Goal: Transaction & Acquisition: Purchase product/service

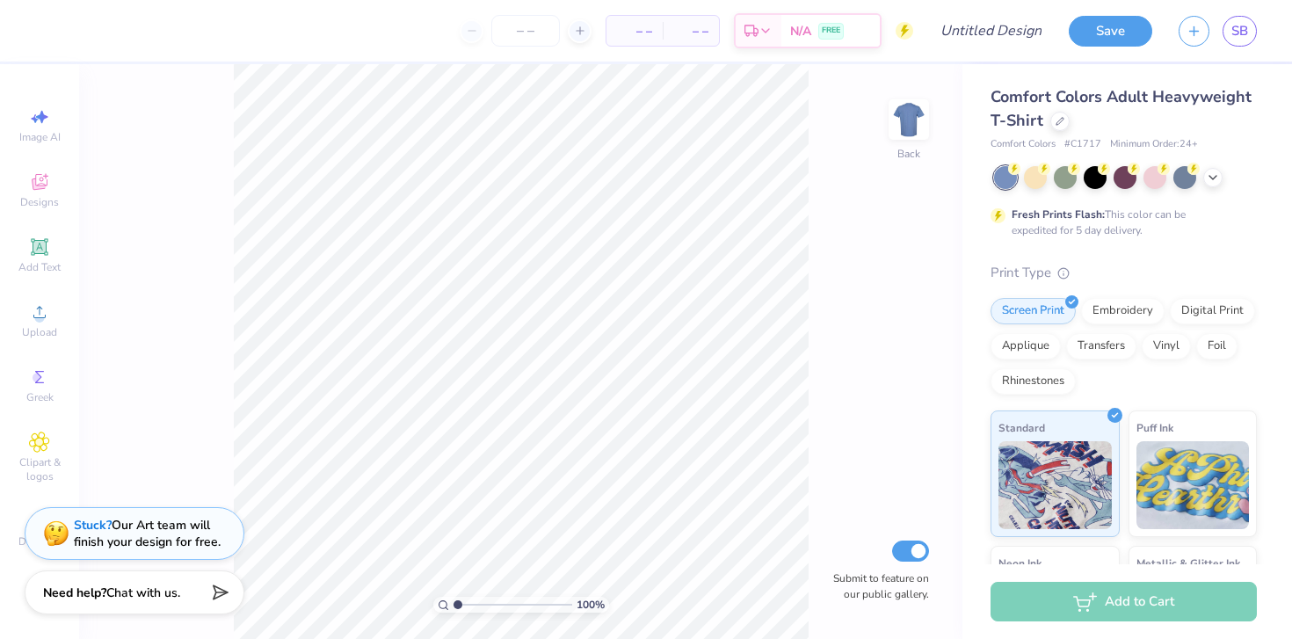
click at [207, 331] on div "100 % Back Submit to feature on our public gallery." at bounding box center [521, 351] width 884 height 575
click at [794, 118] on div at bounding box center [1060, 119] width 19 height 19
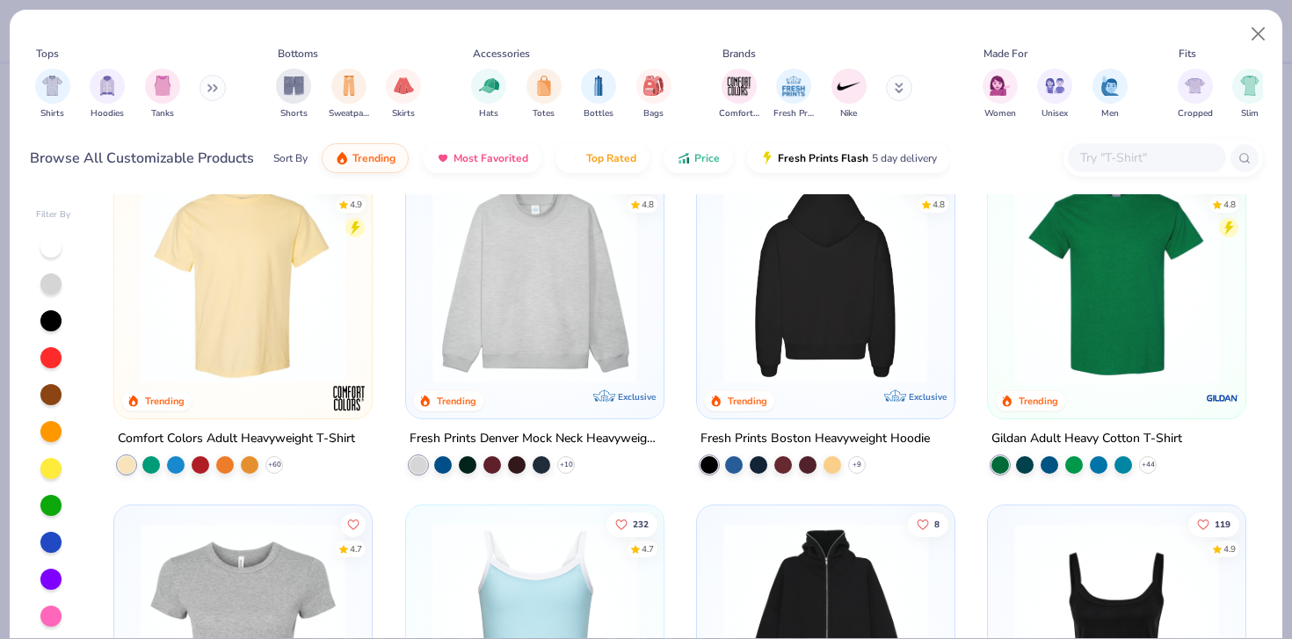
scroll to position [12, 0]
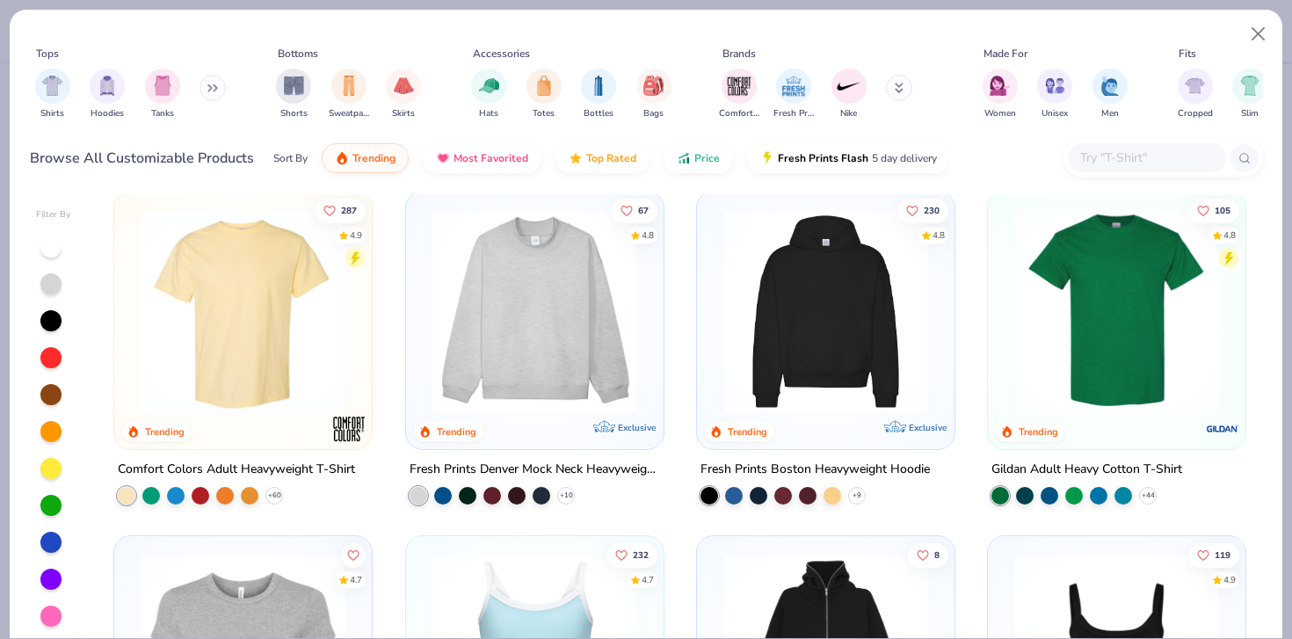
click at [794, 331] on img at bounding box center [826, 311] width 222 height 205
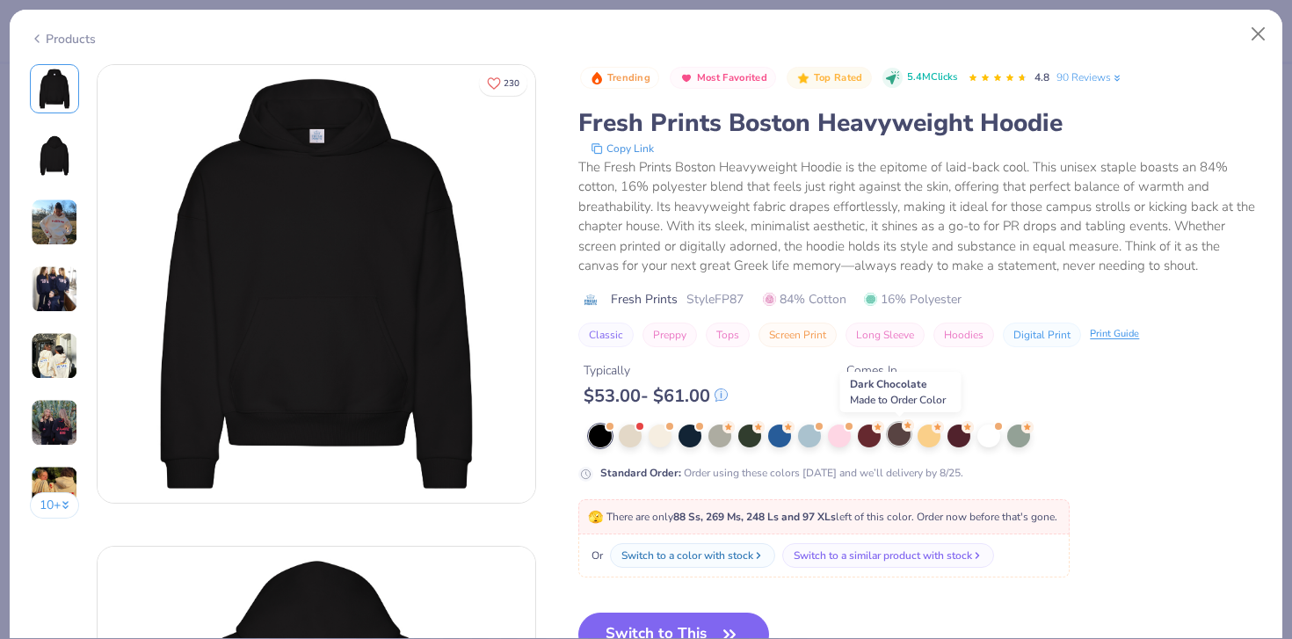
click at [794, 441] on div at bounding box center [899, 434] width 23 height 23
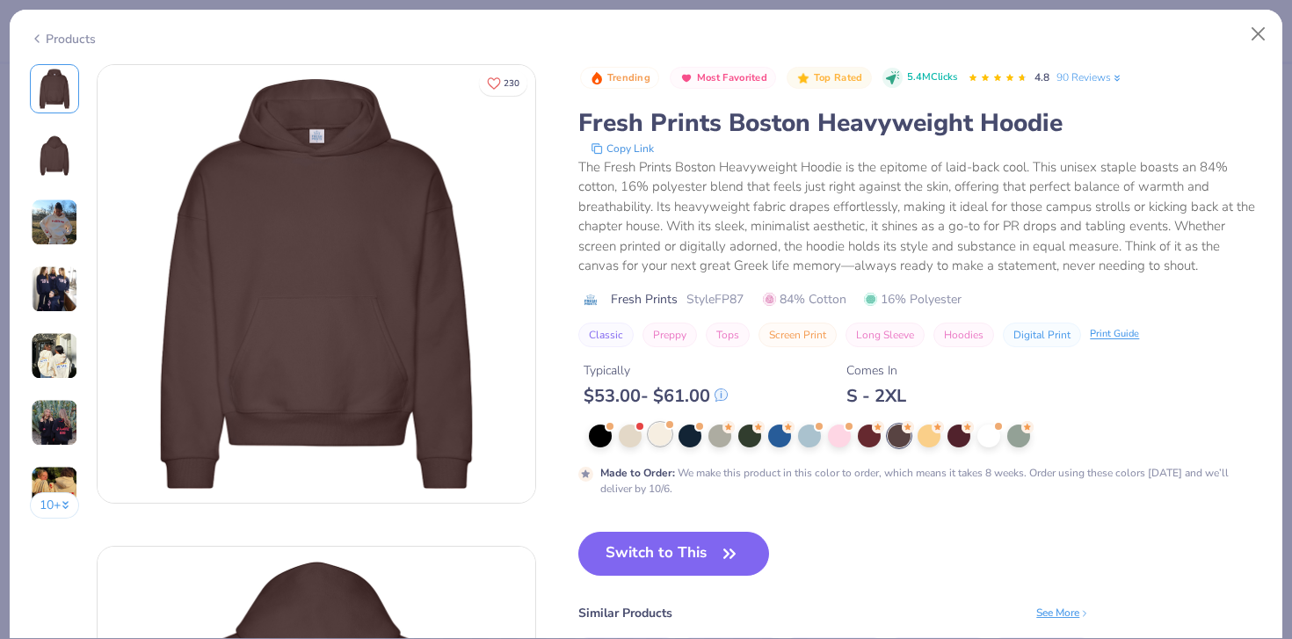
click at [665, 433] on div at bounding box center [660, 434] width 23 height 23
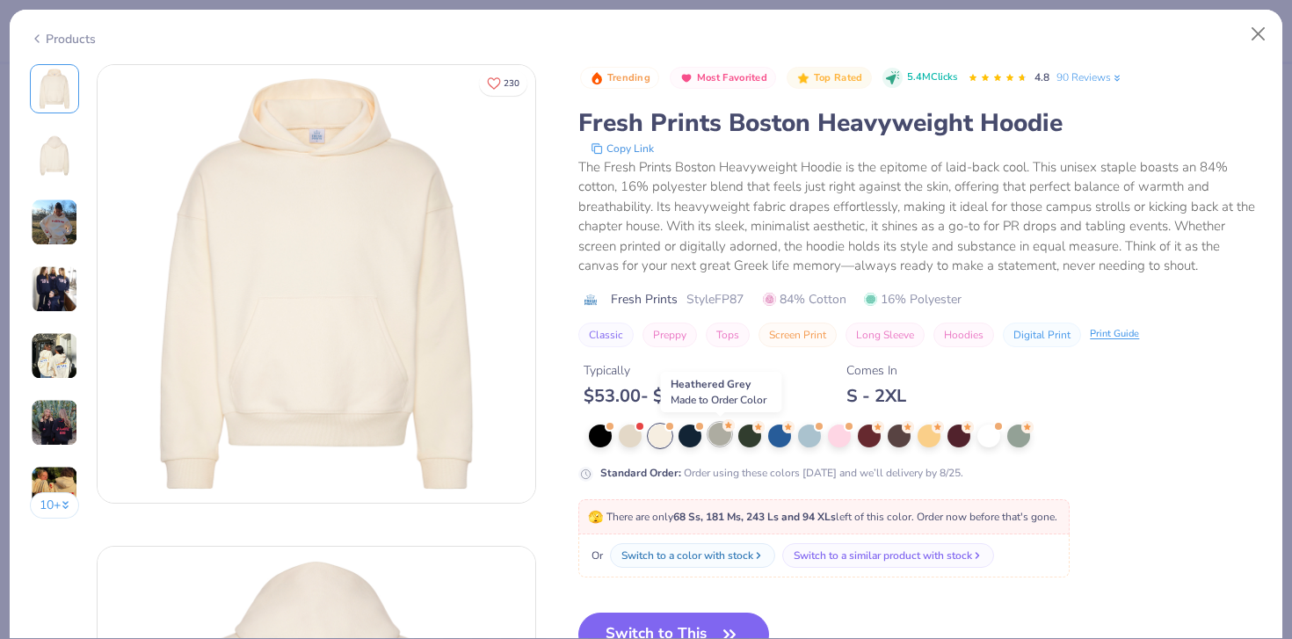
click at [726, 432] on div at bounding box center [720, 434] width 23 height 23
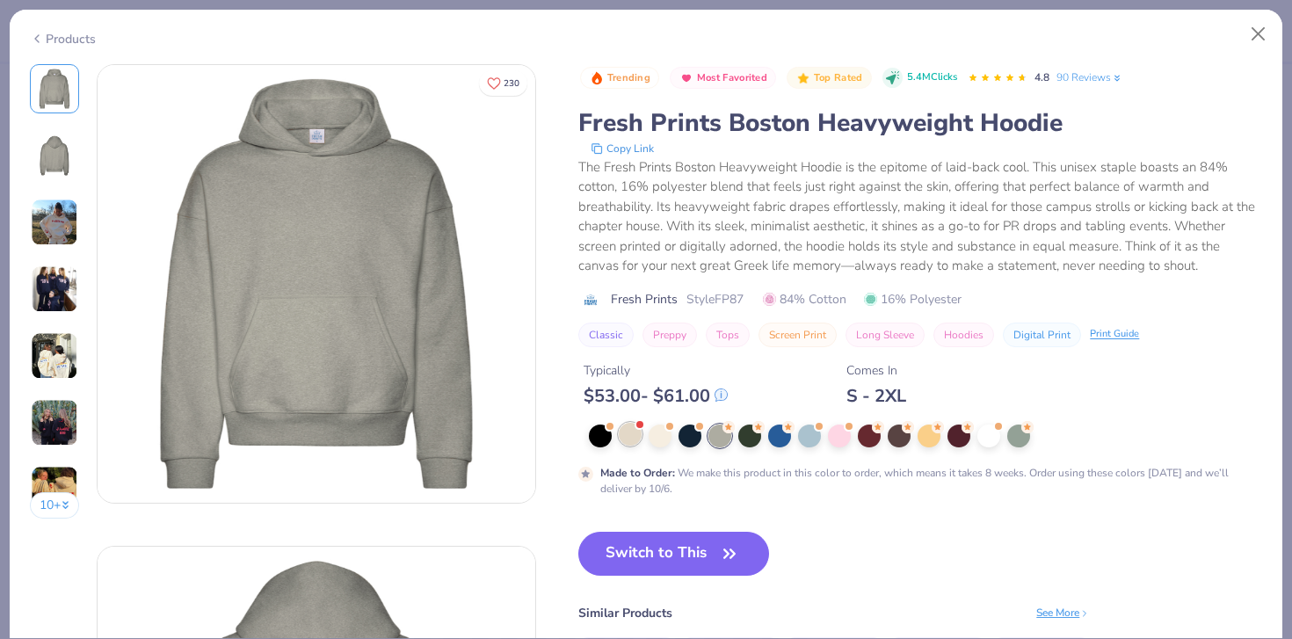
click at [637, 431] on div at bounding box center [630, 434] width 23 height 23
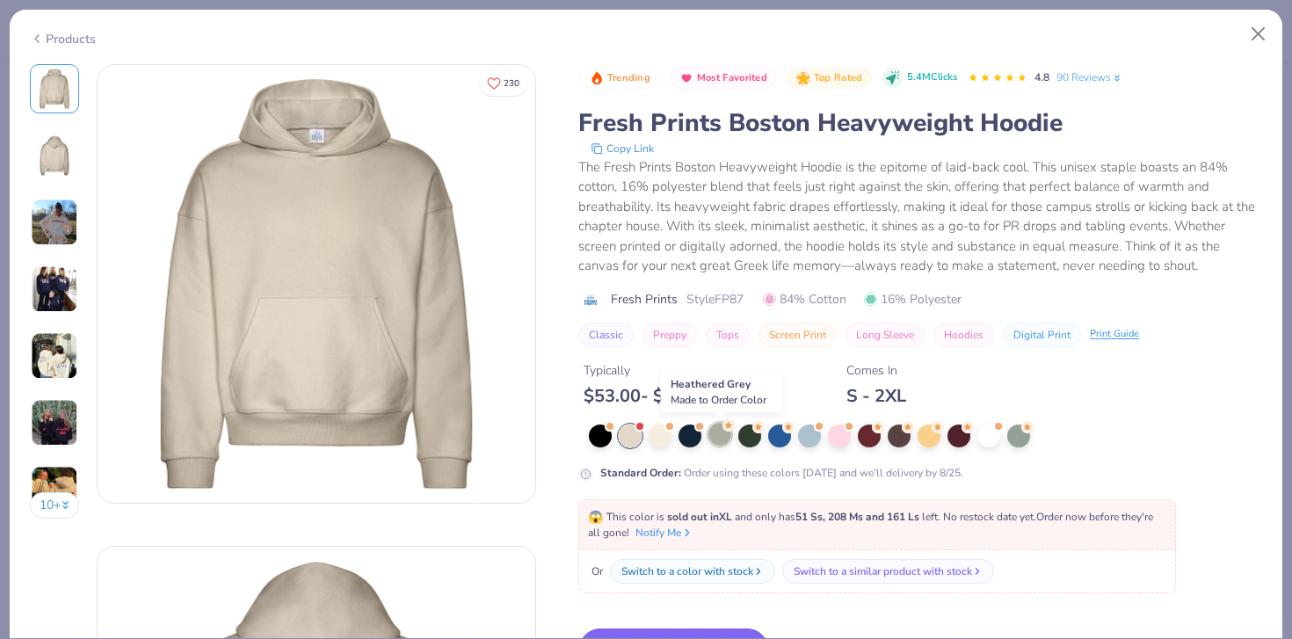
click at [720, 435] on div at bounding box center [720, 434] width 23 height 23
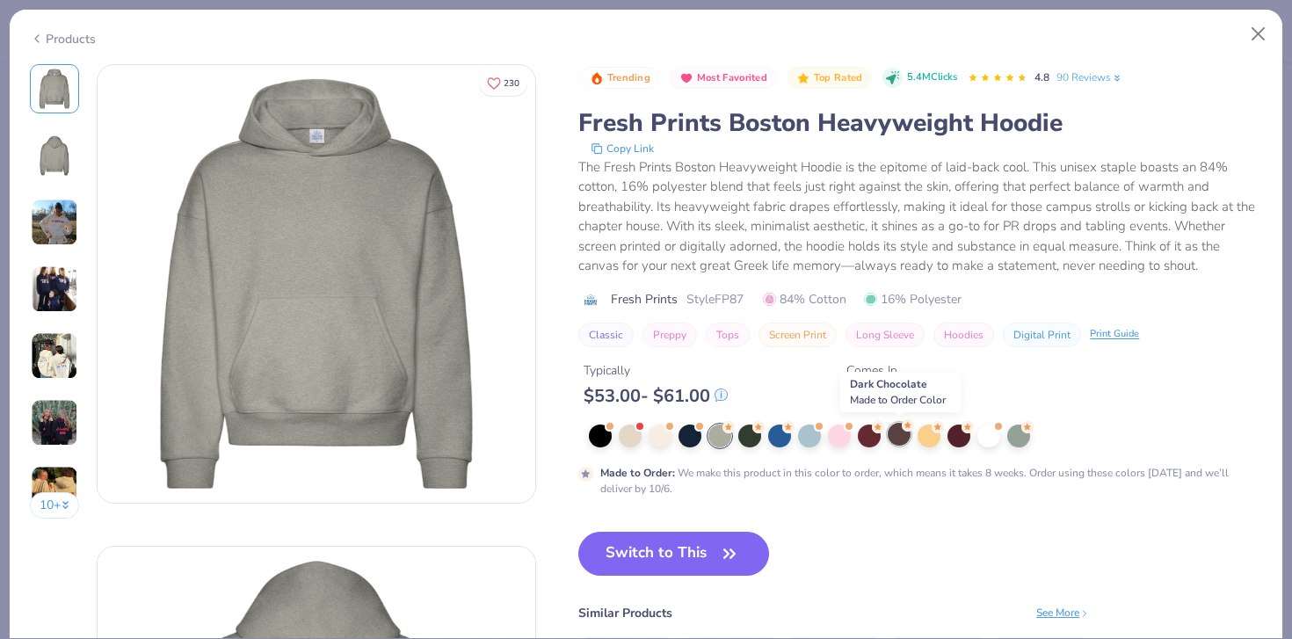
click at [794, 433] on div at bounding box center [899, 434] width 23 height 23
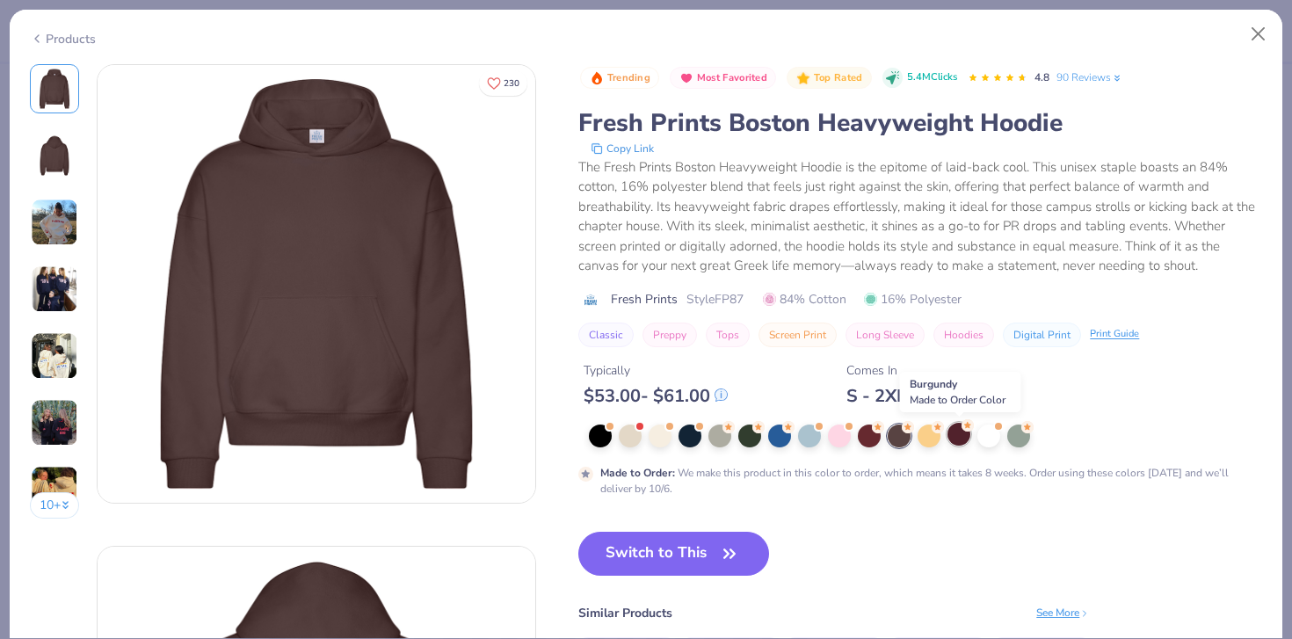
click at [794, 435] on div at bounding box center [959, 434] width 23 height 23
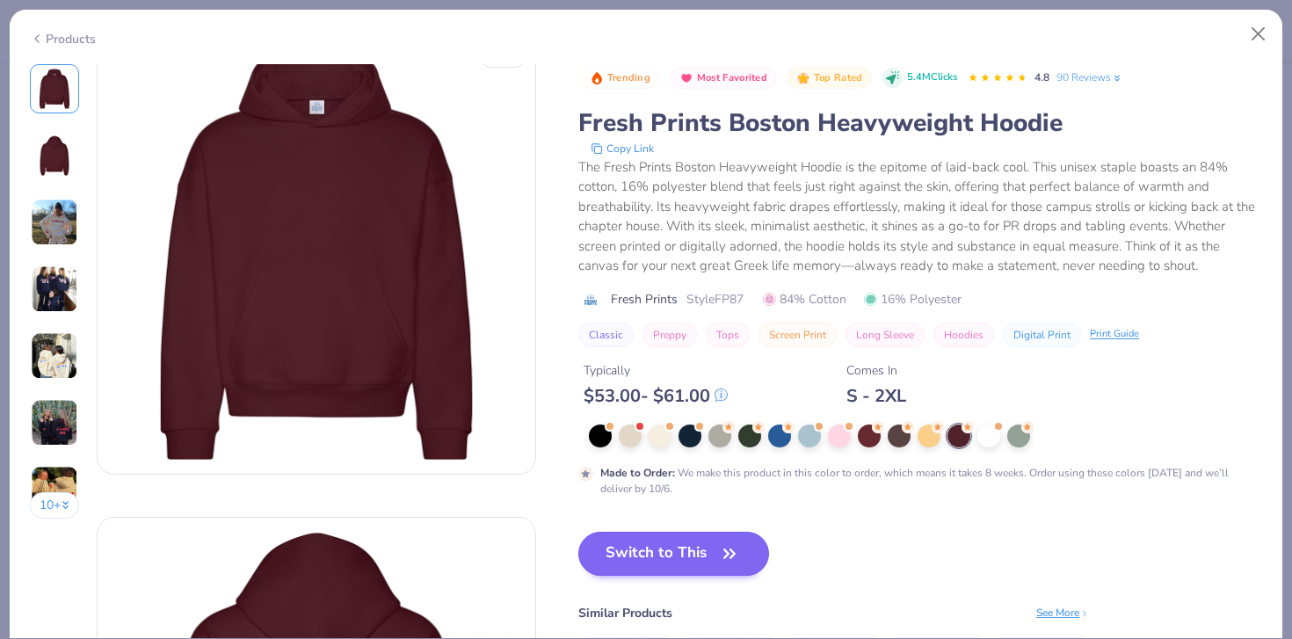
scroll to position [39, 0]
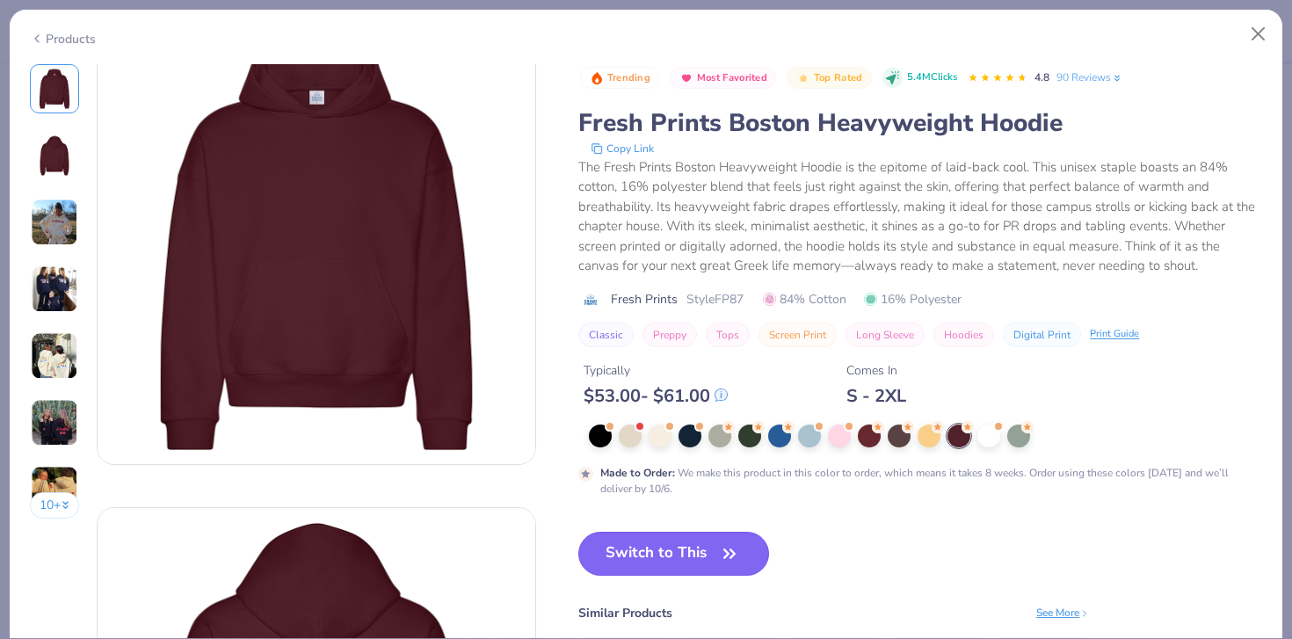
click at [703, 553] on button "Switch to This" at bounding box center [674, 554] width 191 height 44
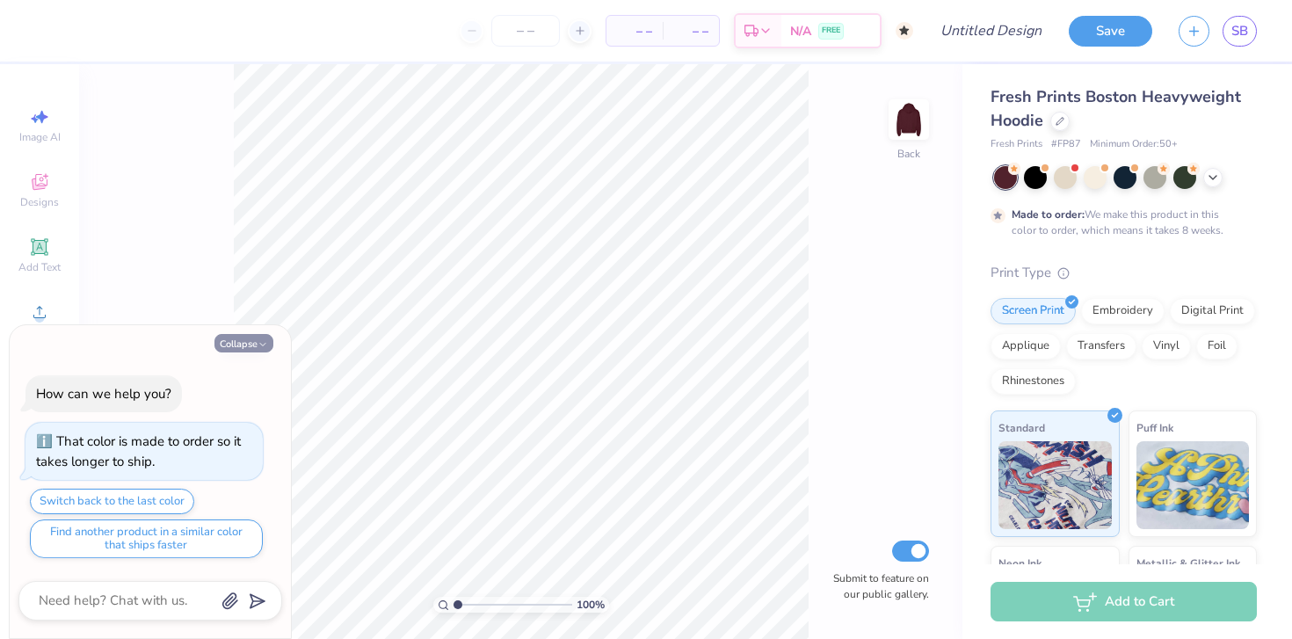
click at [265, 349] on icon "button" at bounding box center [263, 344] width 11 height 11
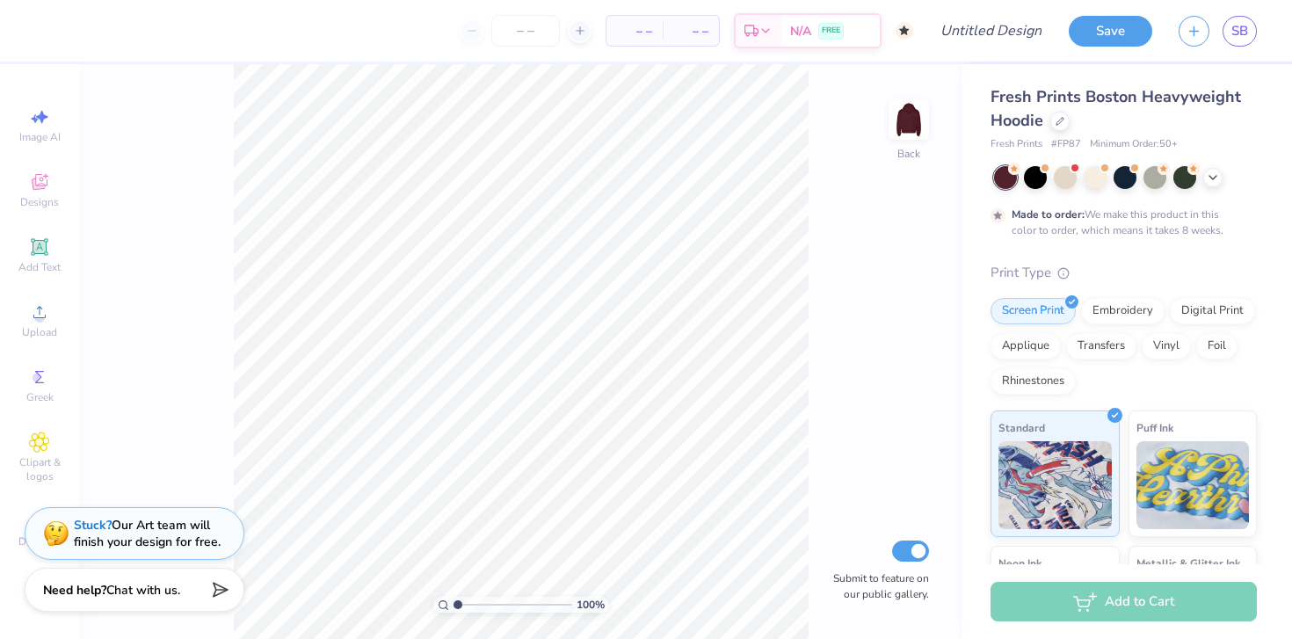
click at [159, 582] on div "Need help? Chat with us." at bounding box center [135, 590] width 220 height 44
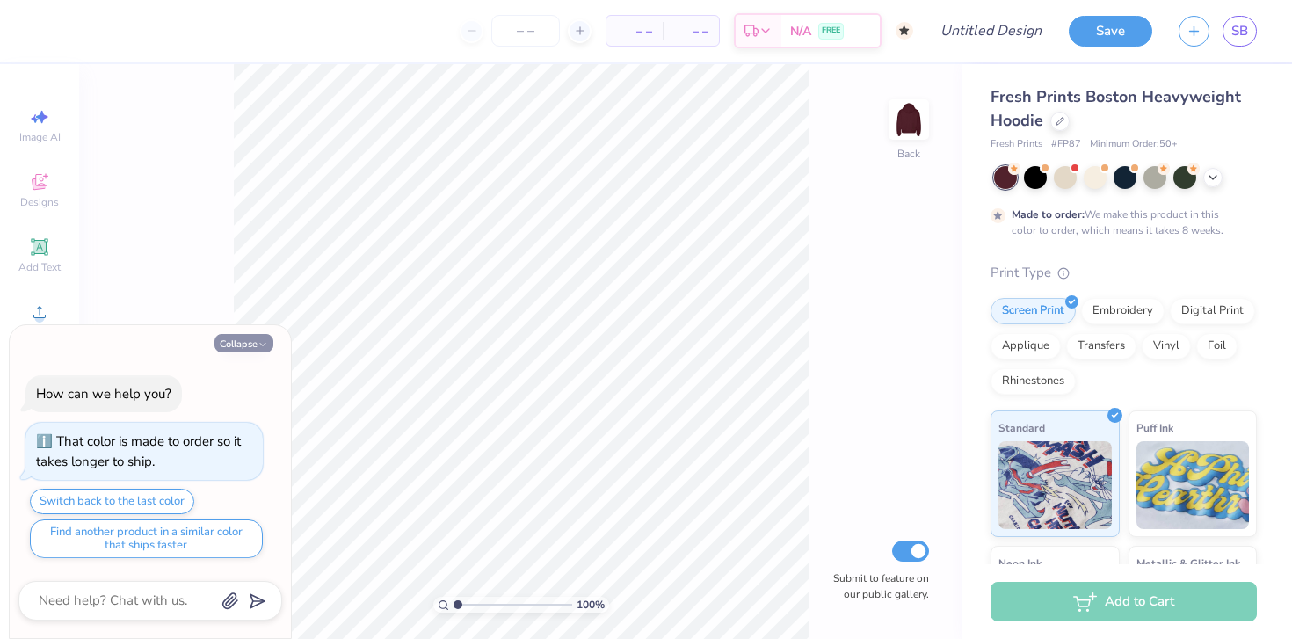
click at [243, 347] on button "Collapse" at bounding box center [244, 343] width 59 height 18
type textarea "x"
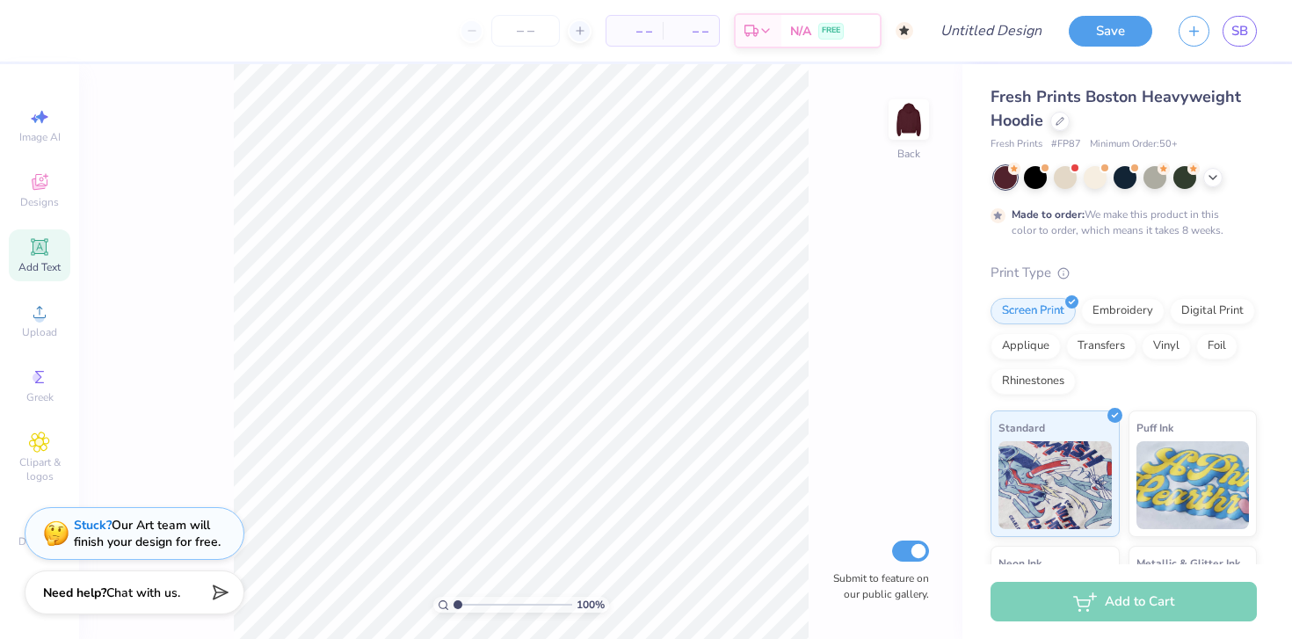
click at [36, 251] on icon at bounding box center [39, 246] width 13 height 13
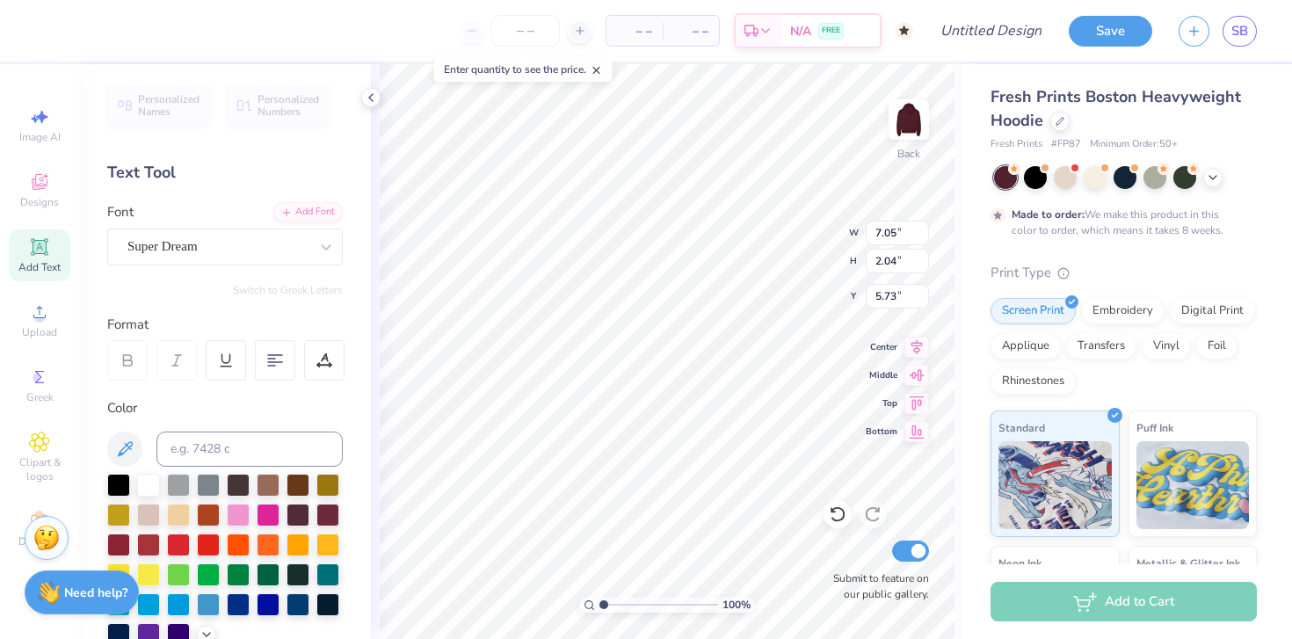
scroll to position [14, 2]
paste textarea
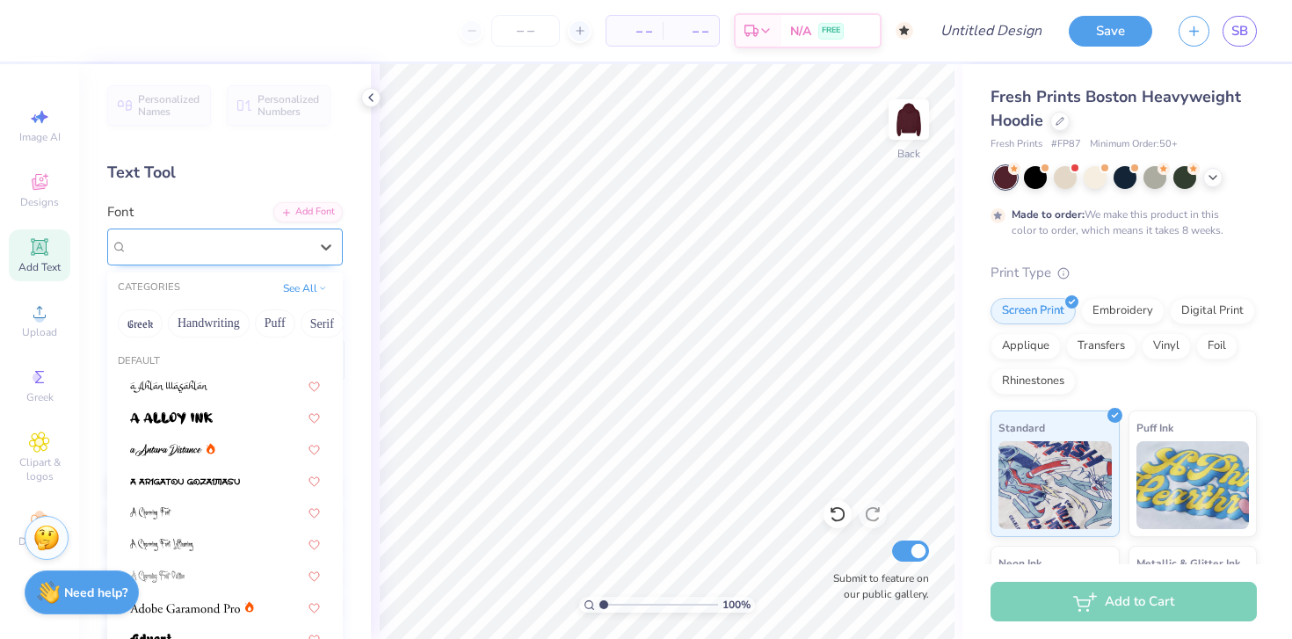
click at [205, 254] on div "Super Dream" at bounding box center [218, 246] width 185 height 27
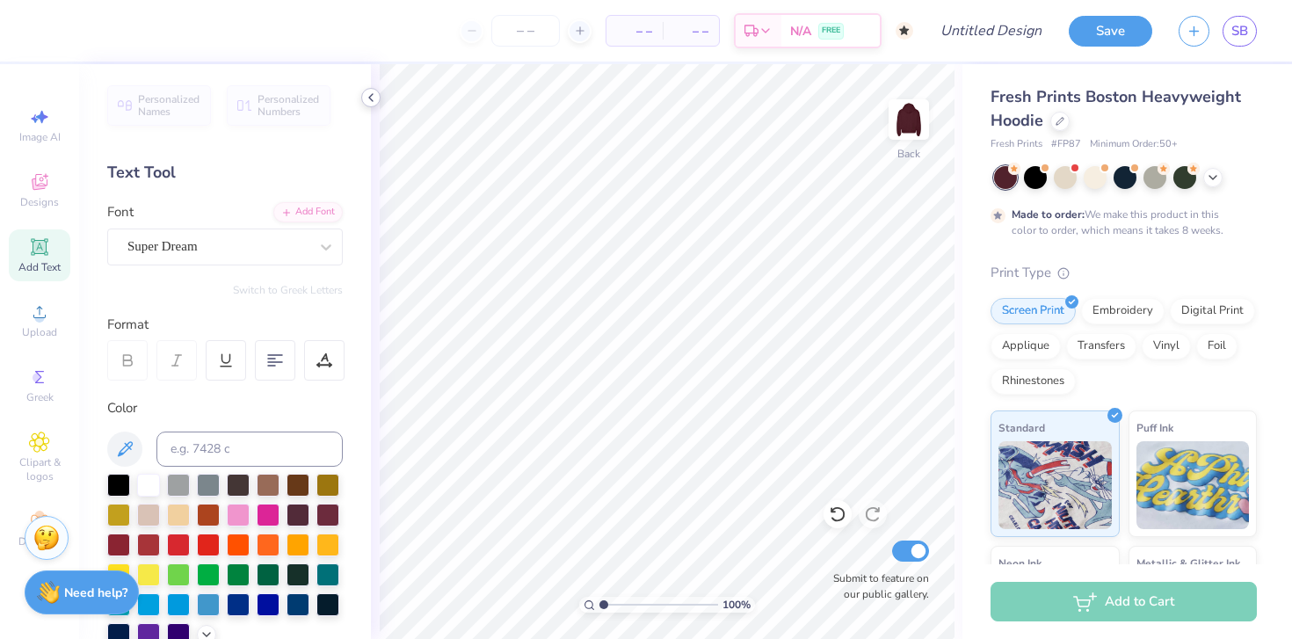
click at [376, 105] on div "– – Per Item – – Total Est. Delivery N/A FREE Design Title Save SB Image AI Des…" at bounding box center [646, 319] width 1292 height 639
click at [25, 256] on div "Add Text" at bounding box center [40, 255] width 62 height 52
type textarea "T"
paste textarea
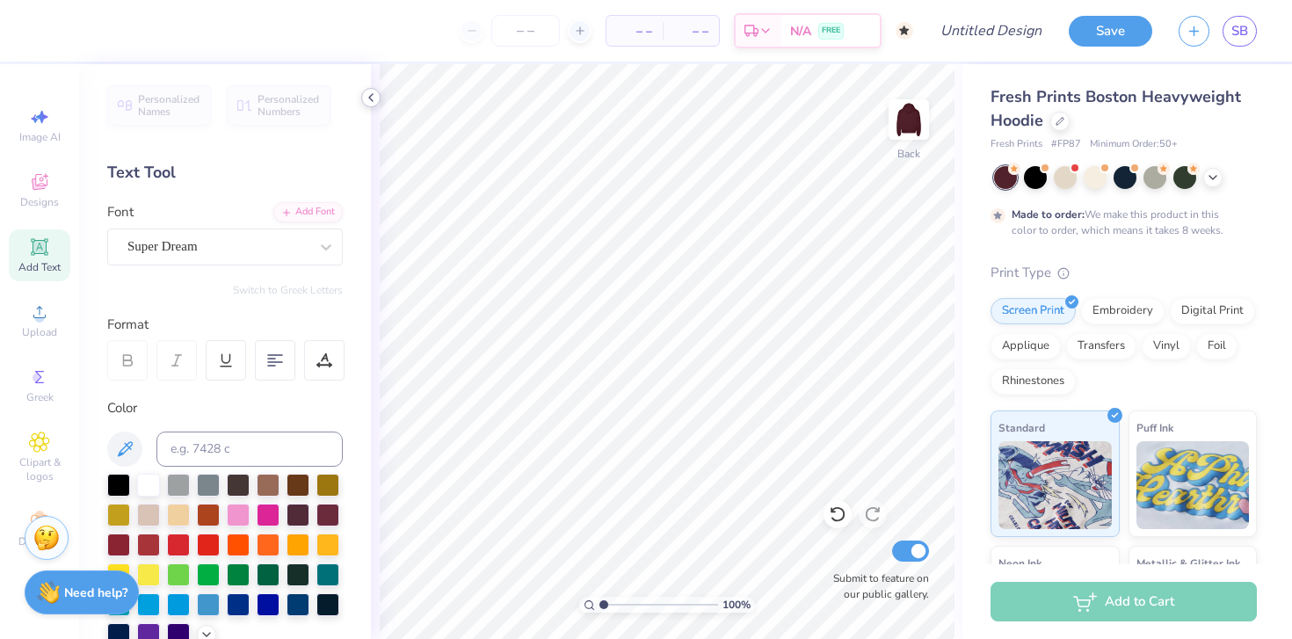
click at [371, 101] on icon at bounding box center [371, 98] width 14 height 14
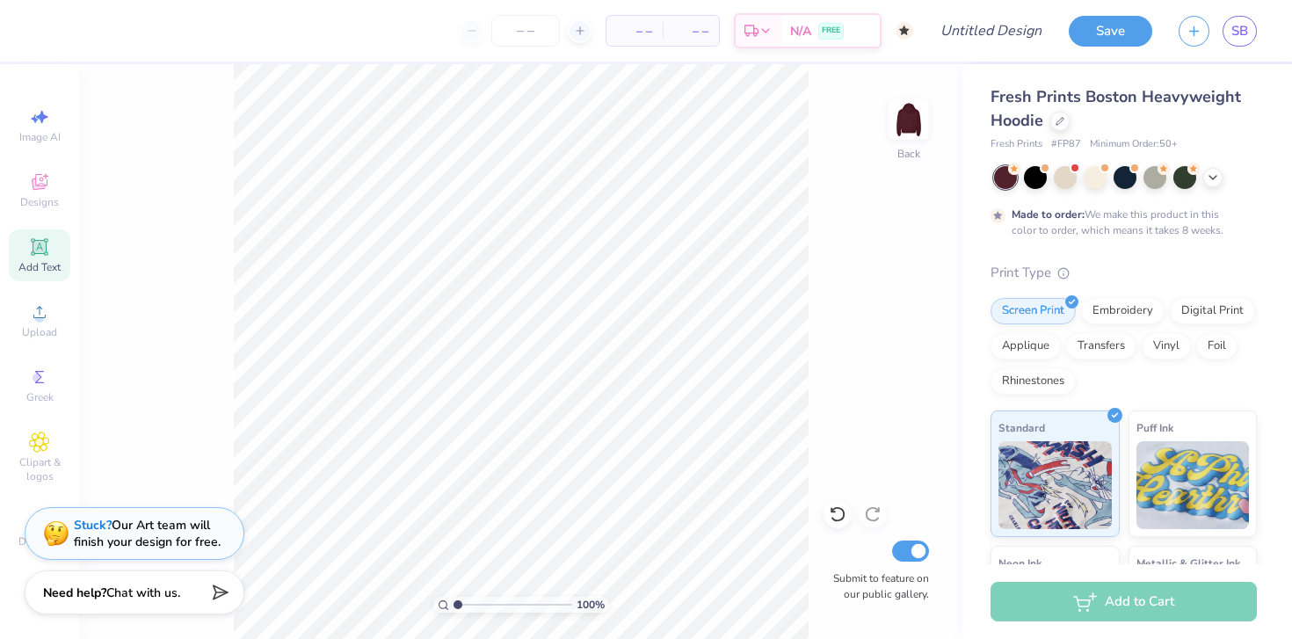
click at [37, 260] on span "Add Text" at bounding box center [39, 267] width 42 height 14
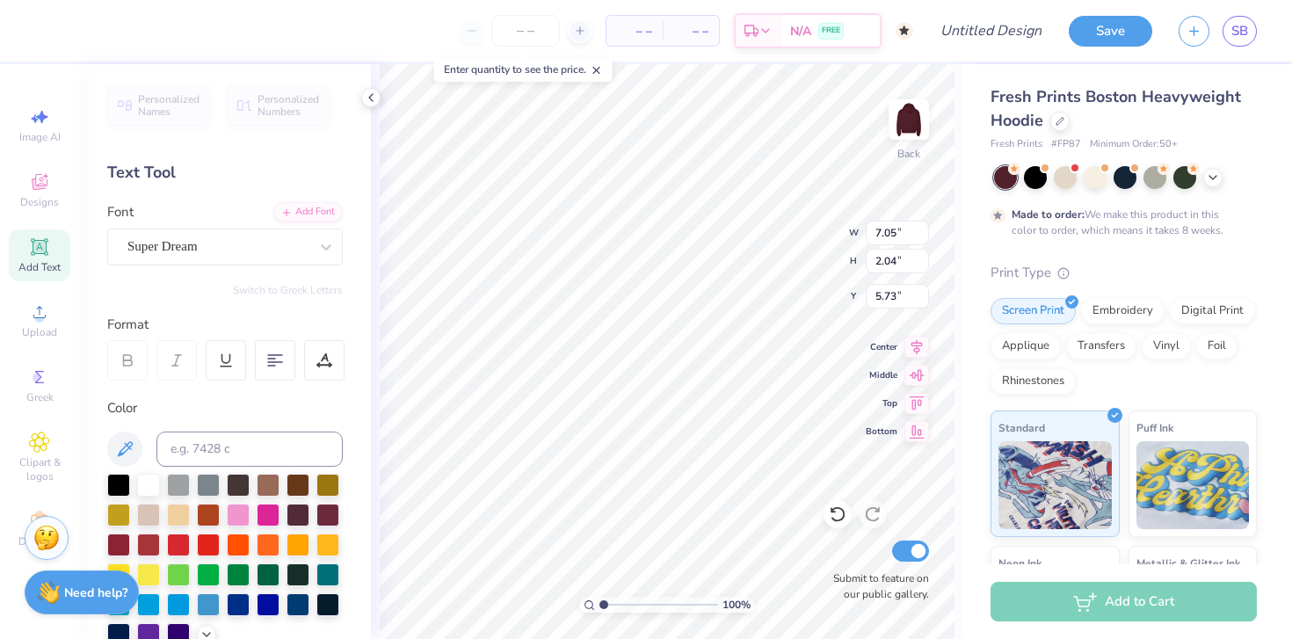
type textarea "T"
paste textarea
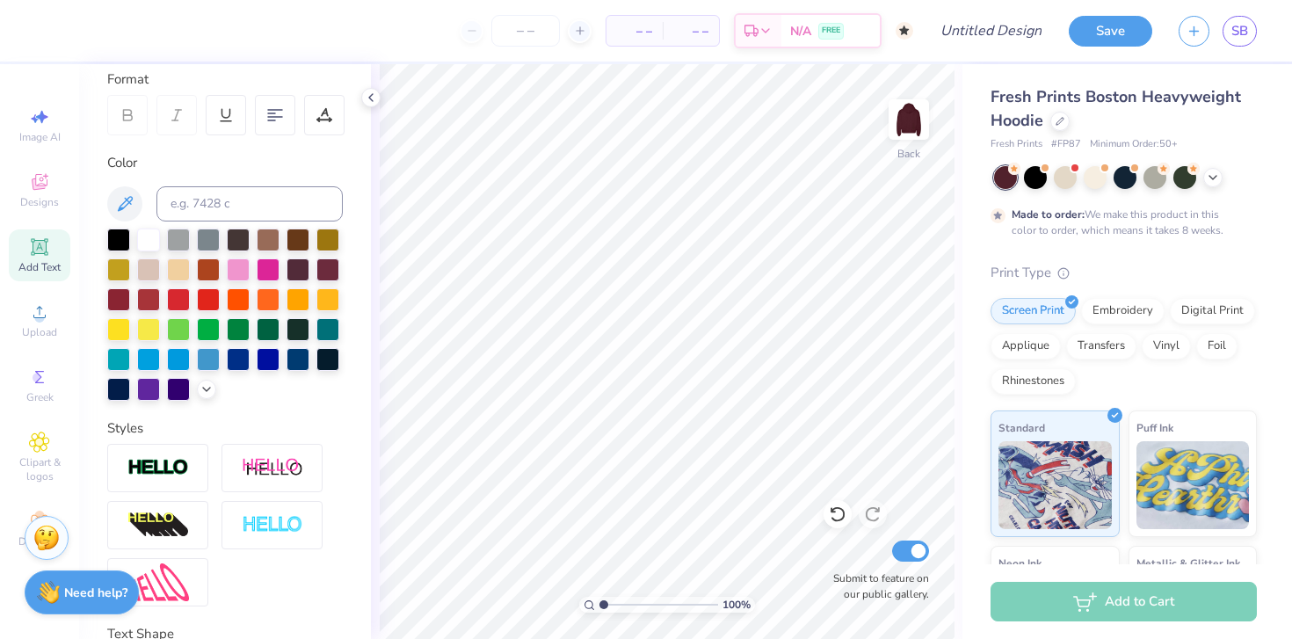
scroll to position [242, 0]
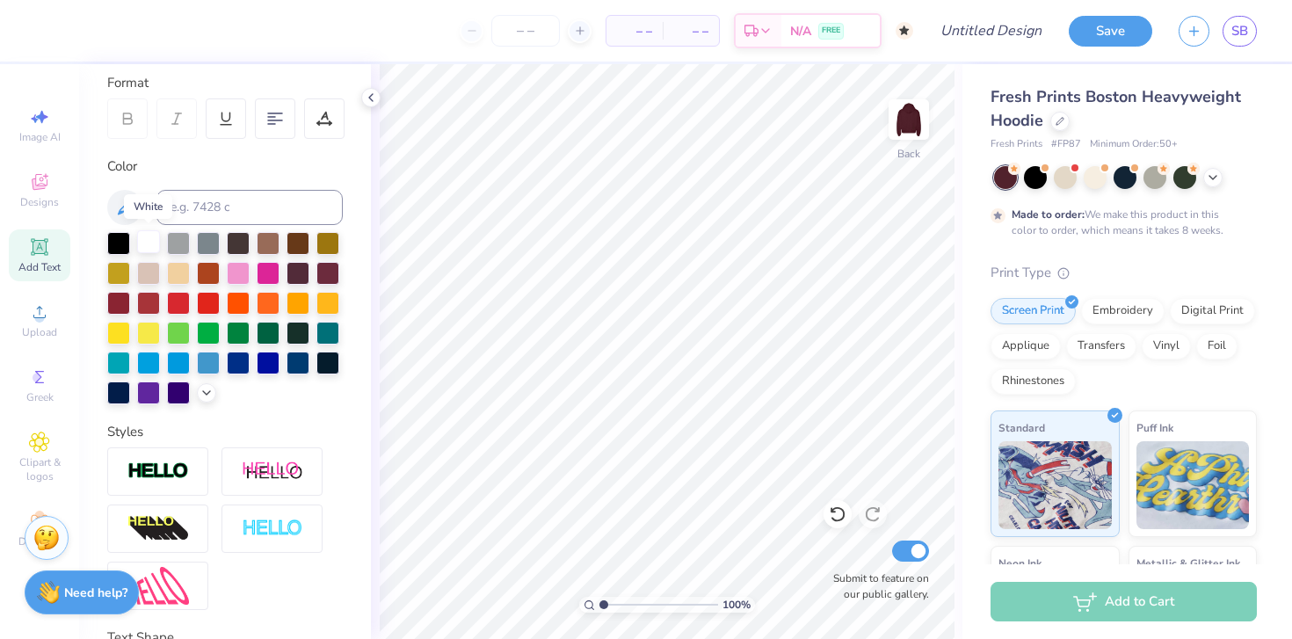
click at [147, 239] on div at bounding box center [148, 241] width 23 height 23
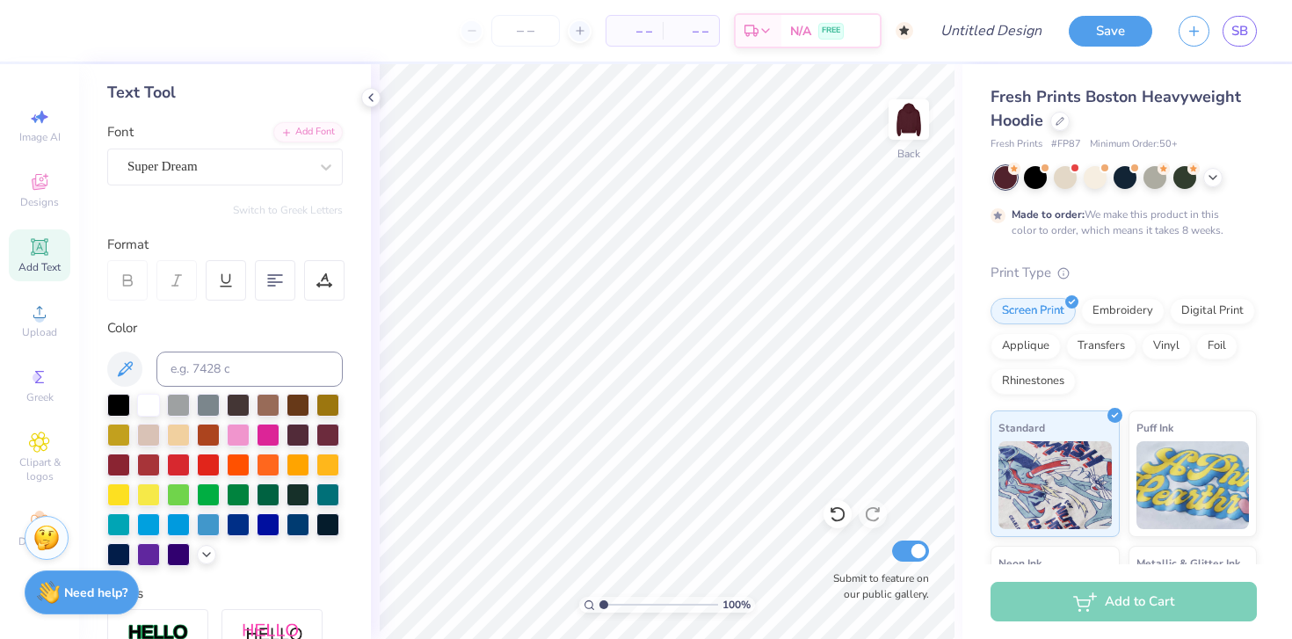
scroll to position [73, 0]
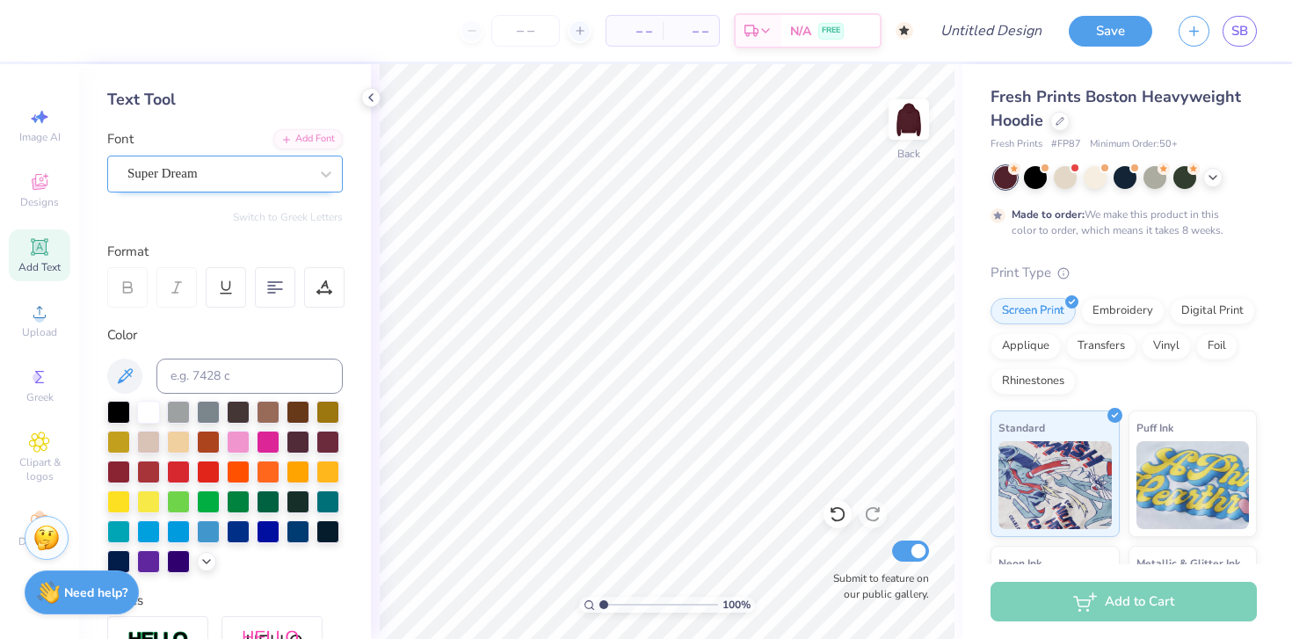
click at [178, 170] on div "Super Dream" at bounding box center [218, 173] width 185 height 27
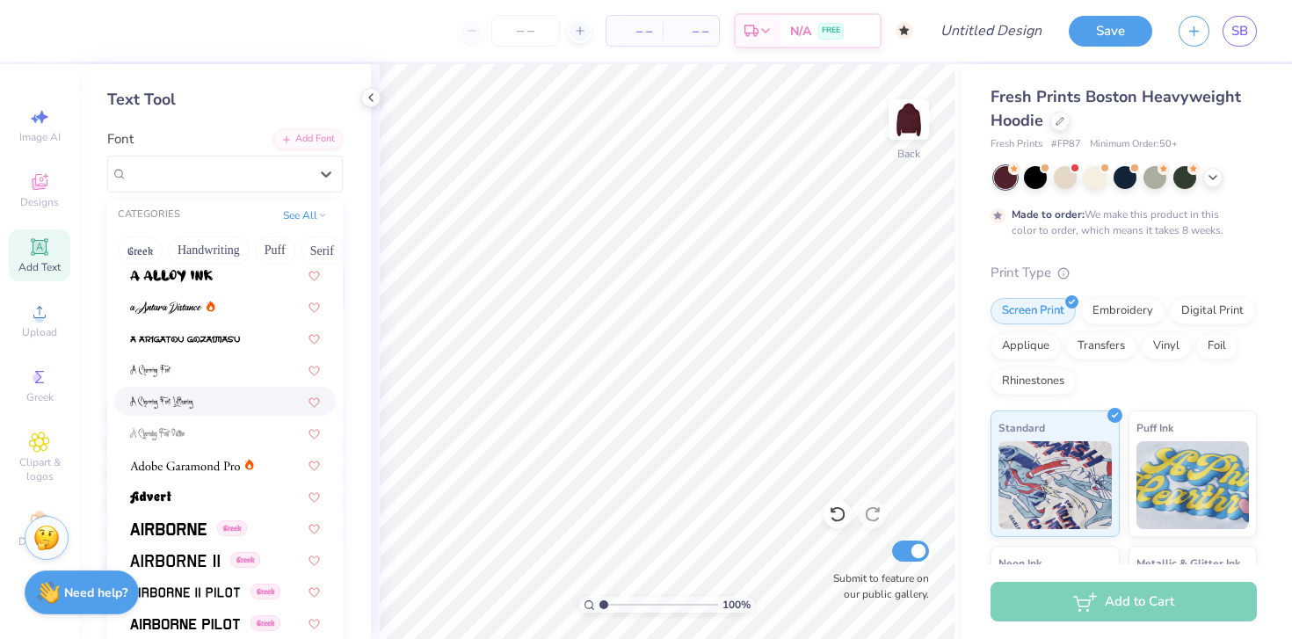
scroll to position [98, 0]
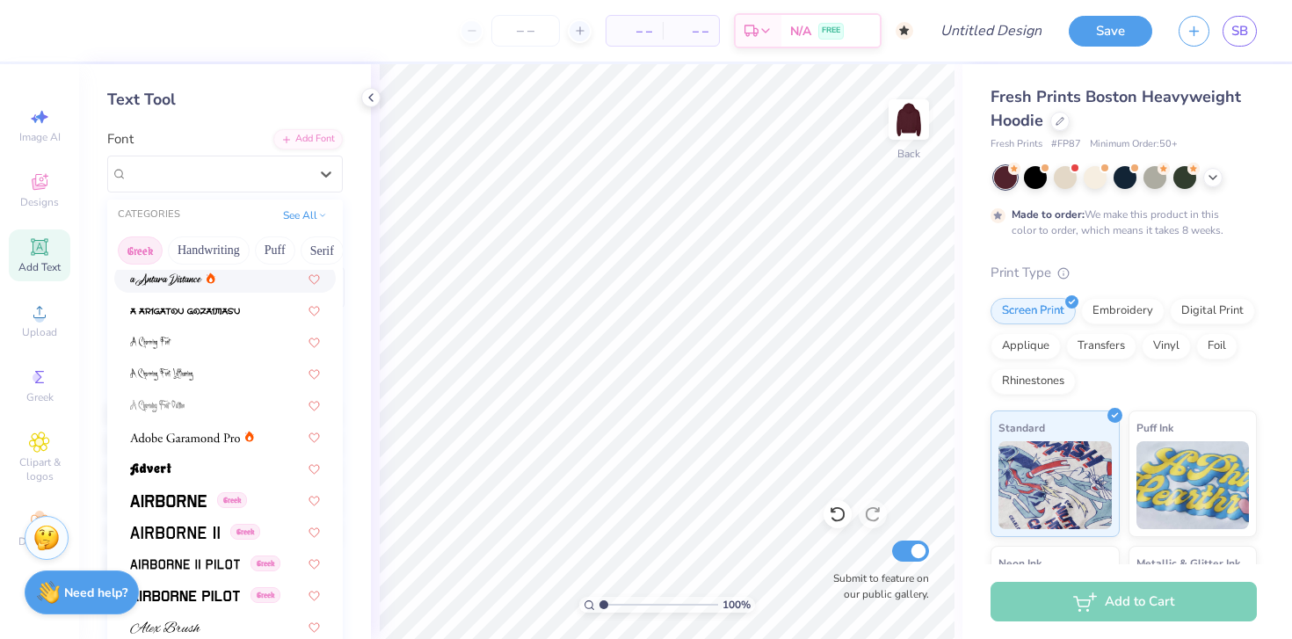
click at [150, 253] on button "Greek" at bounding box center [140, 251] width 45 height 28
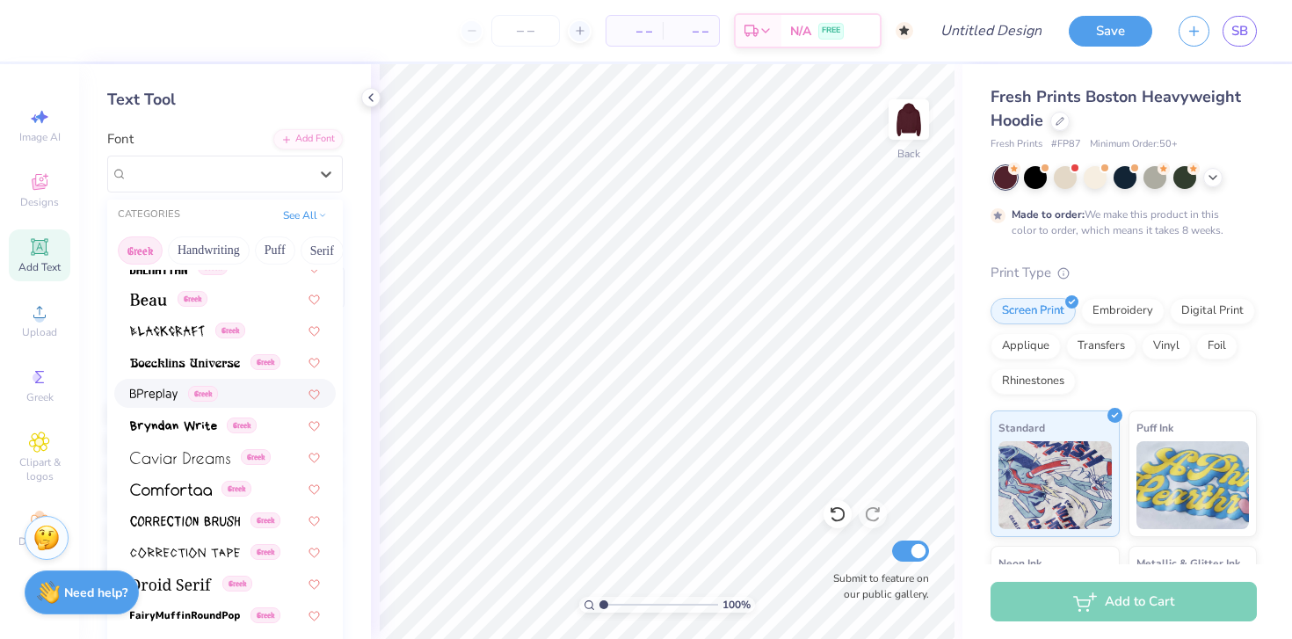
scroll to position [248, 0]
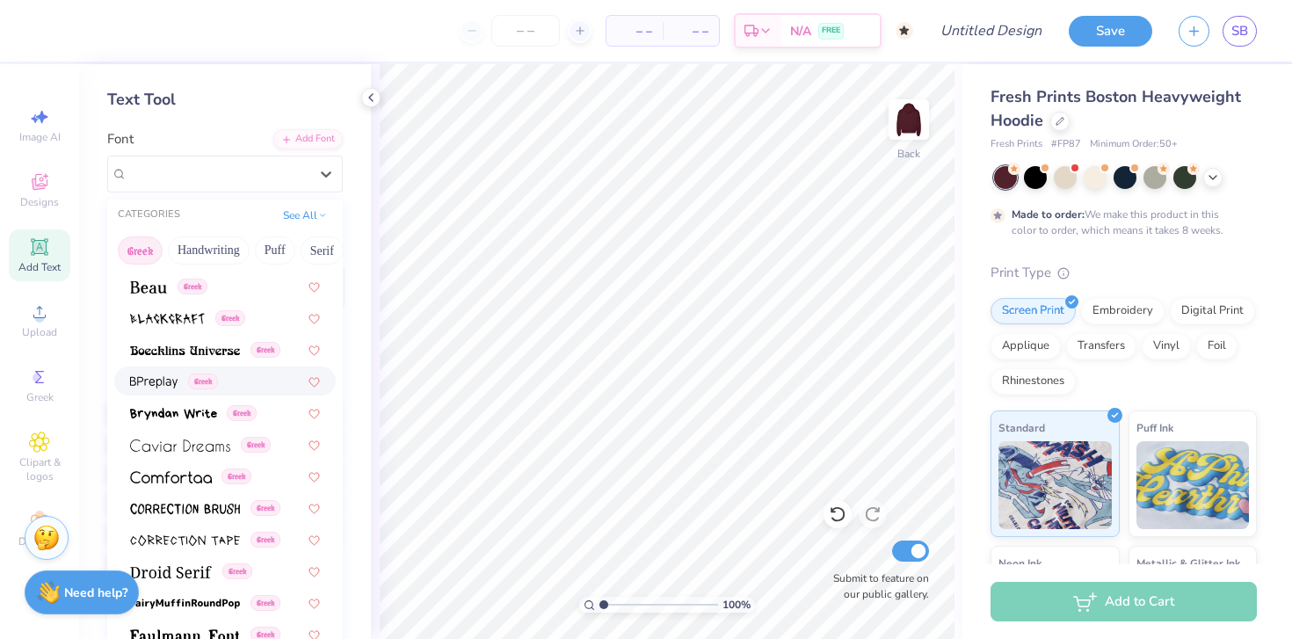
click at [154, 374] on span at bounding box center [153, 381] width 47 height 18
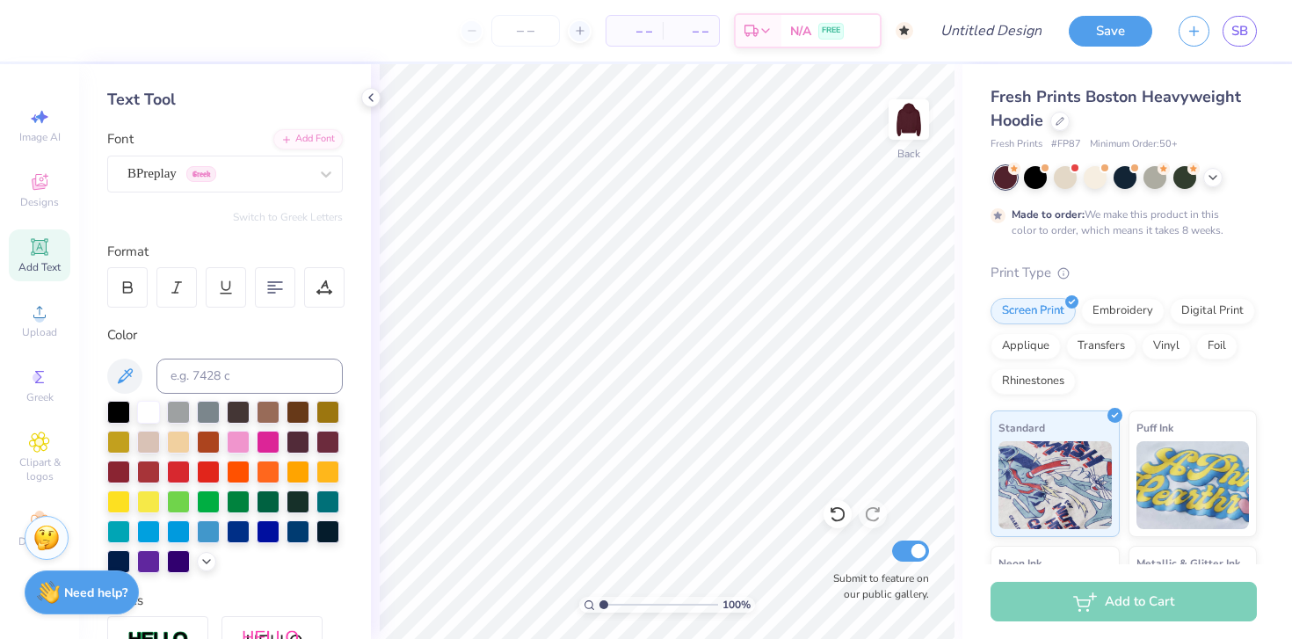
click at [47, 248] on icon at bounding box center [39, 247] width 21 height 21
type textarea "T"
type textarea "hello"
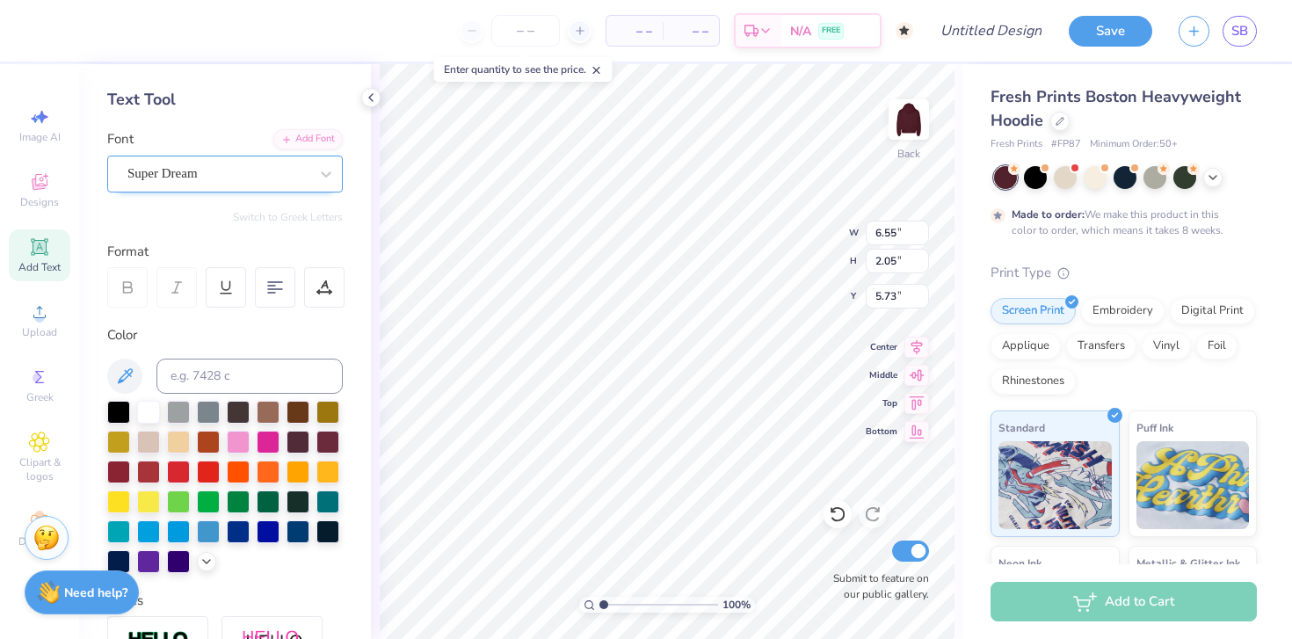
click at [228, 166] on div "Super Dream" at bounding box center [218, 173] width 185 height 27
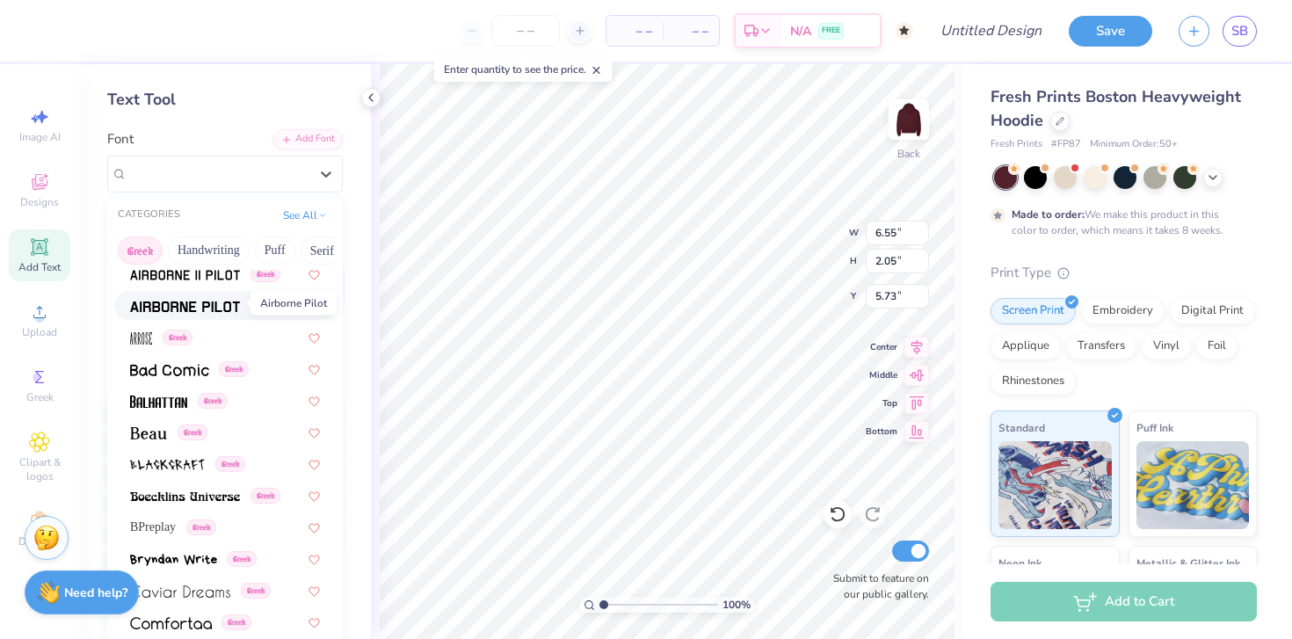
scroll to position [105, 0]
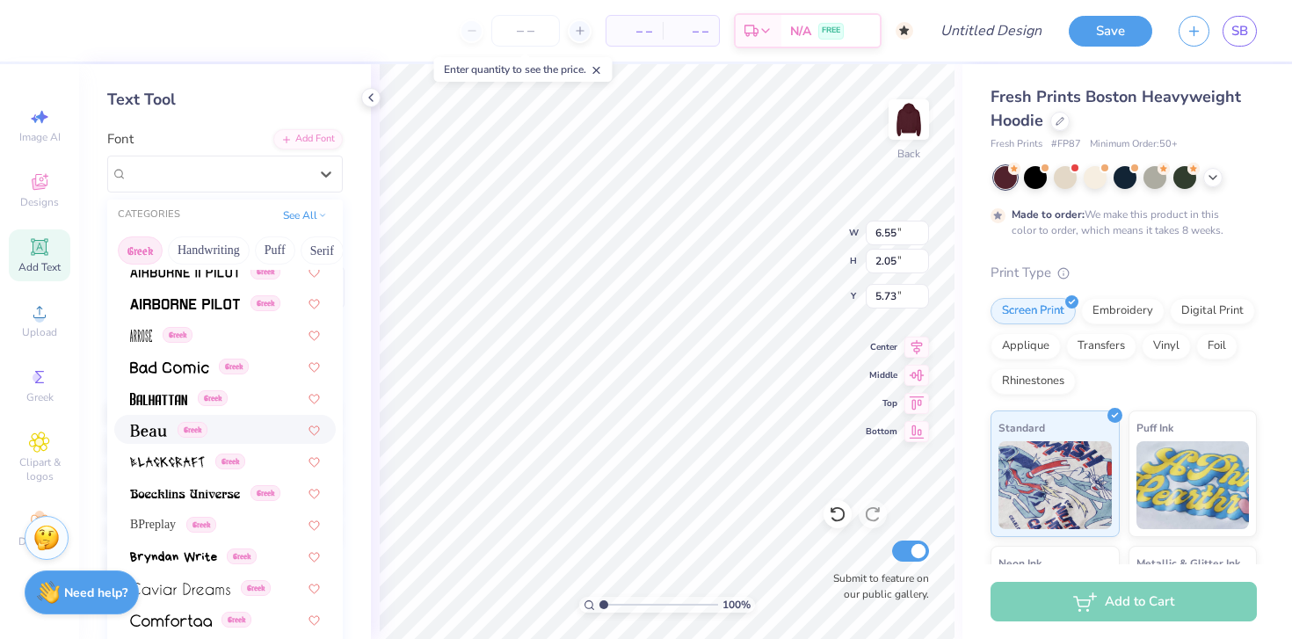
click at [149, 434] on img at bounding box center [148, 431] width 37 height 12
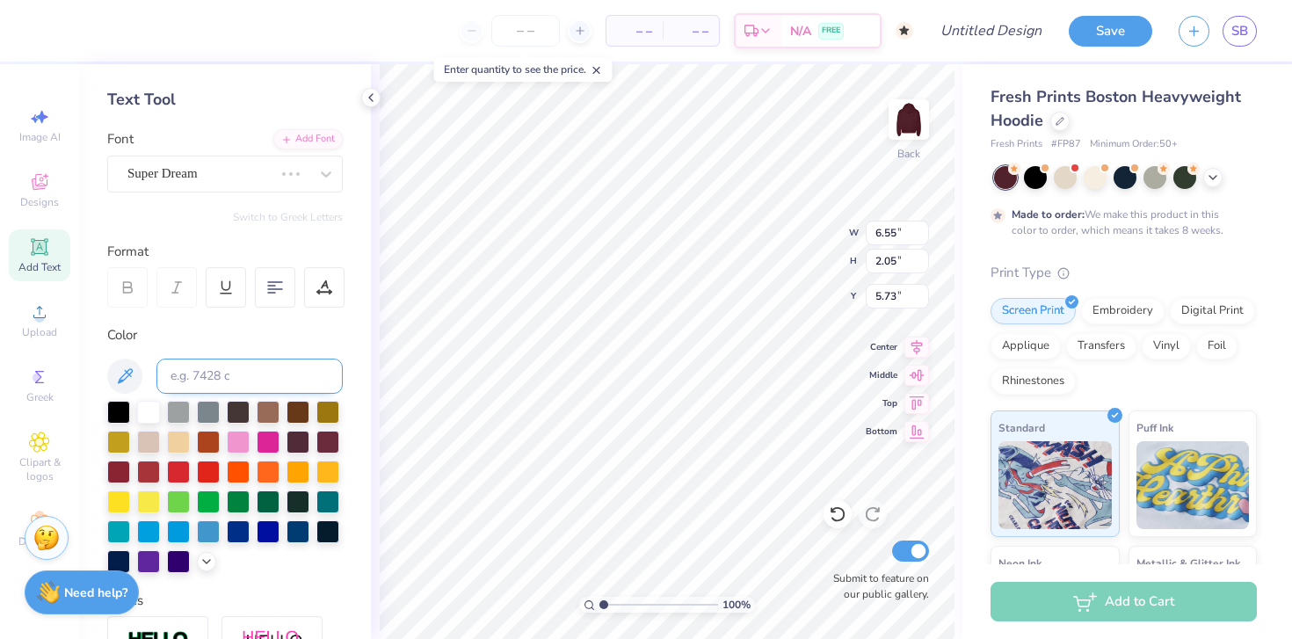
type input "6.05"
type input "2.10"
type input "5.70"
click at [217, 180] on div "Beau Greek" at bounding box center [218, 173] width 185 height 27
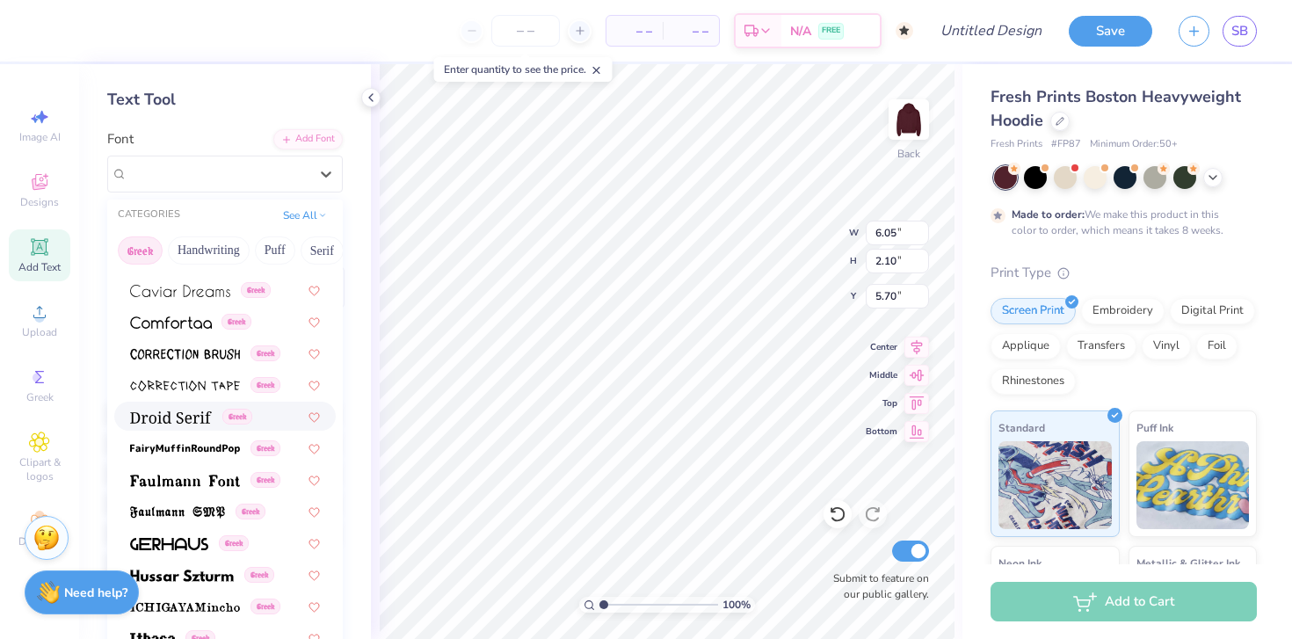
scroll to position [398, 0]
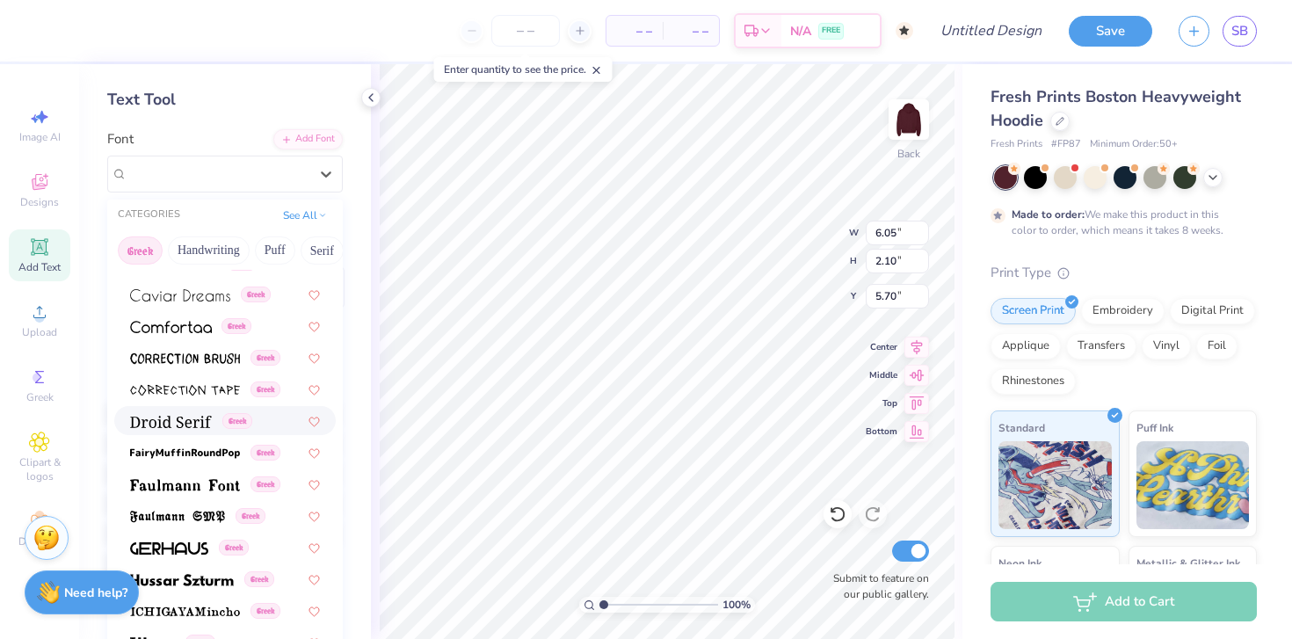
click at [171, 412] on span at bounding box center [171, 420] width 82 height 18
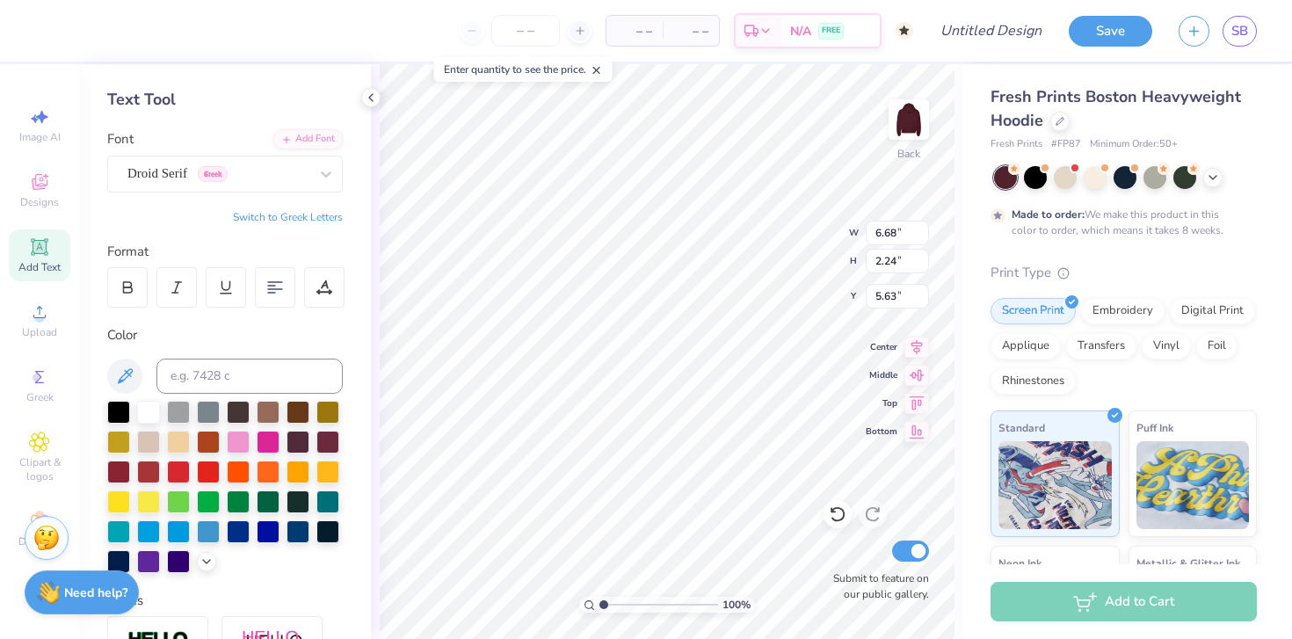
scroll to position [14, 2]
click at [178, 178] on div "Droid Serif Greek" at bounding box center [218, 173] width 185 height 27
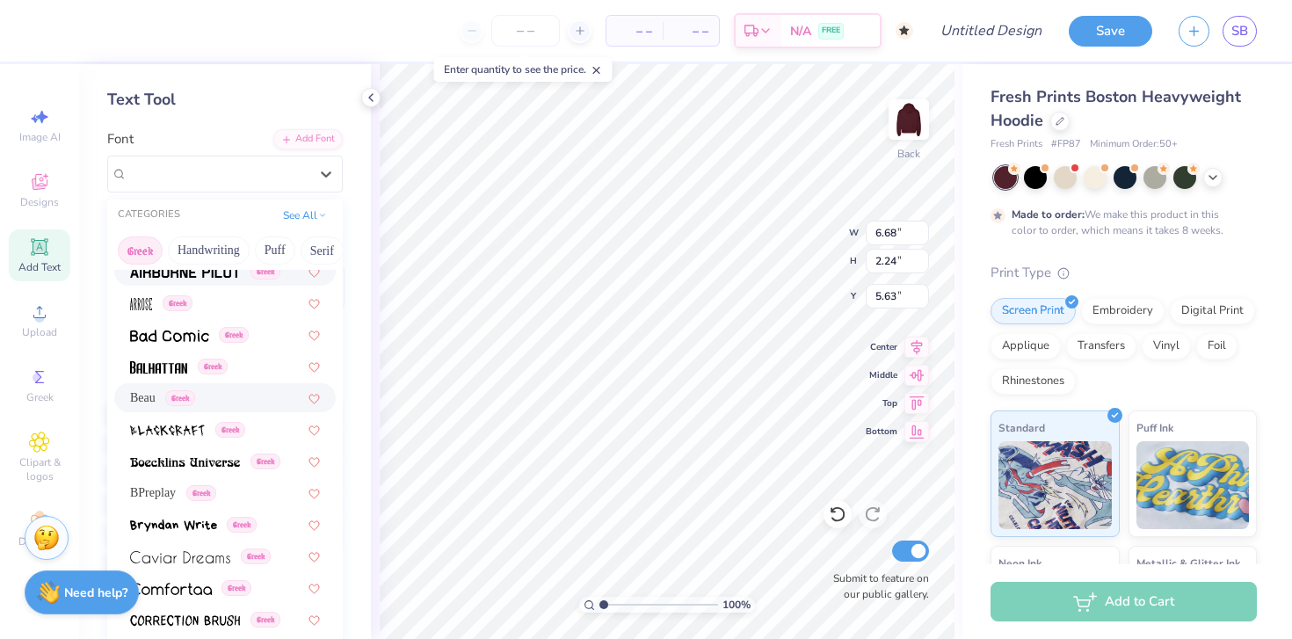
scroll to position [137, 0]
click at [147, 403] on span "Beau" at bounding box center [142, 397] width 25 height 18
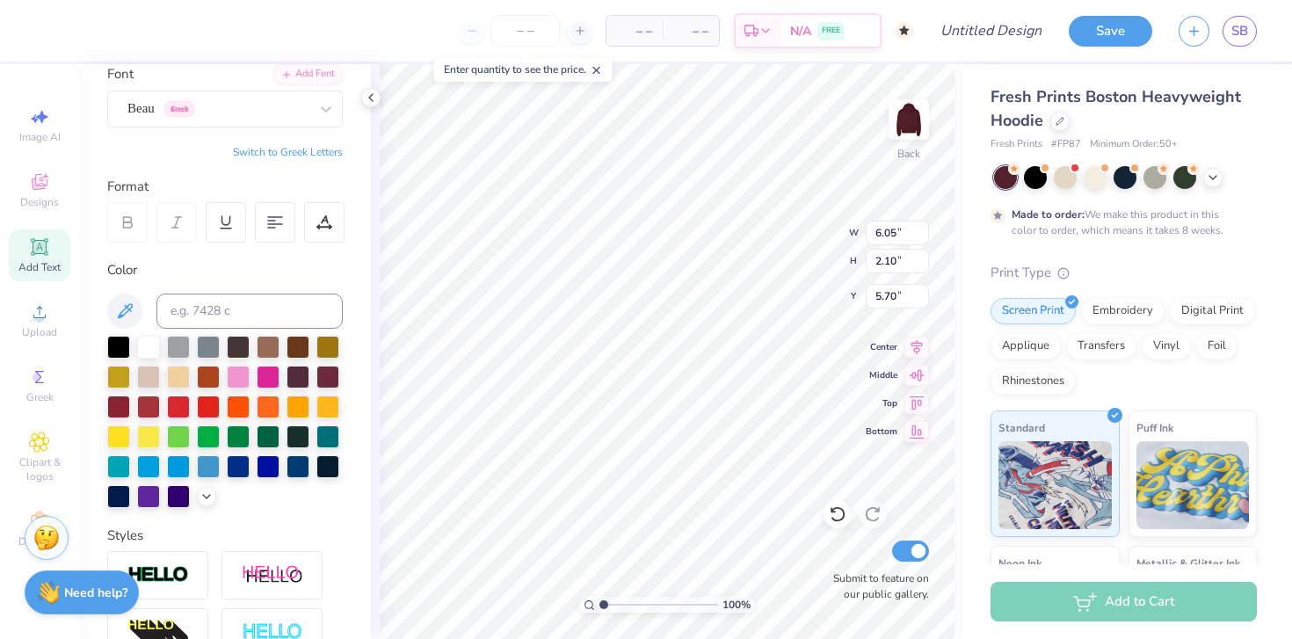
scroll to position [14, 2]
paste textarea "FKS"
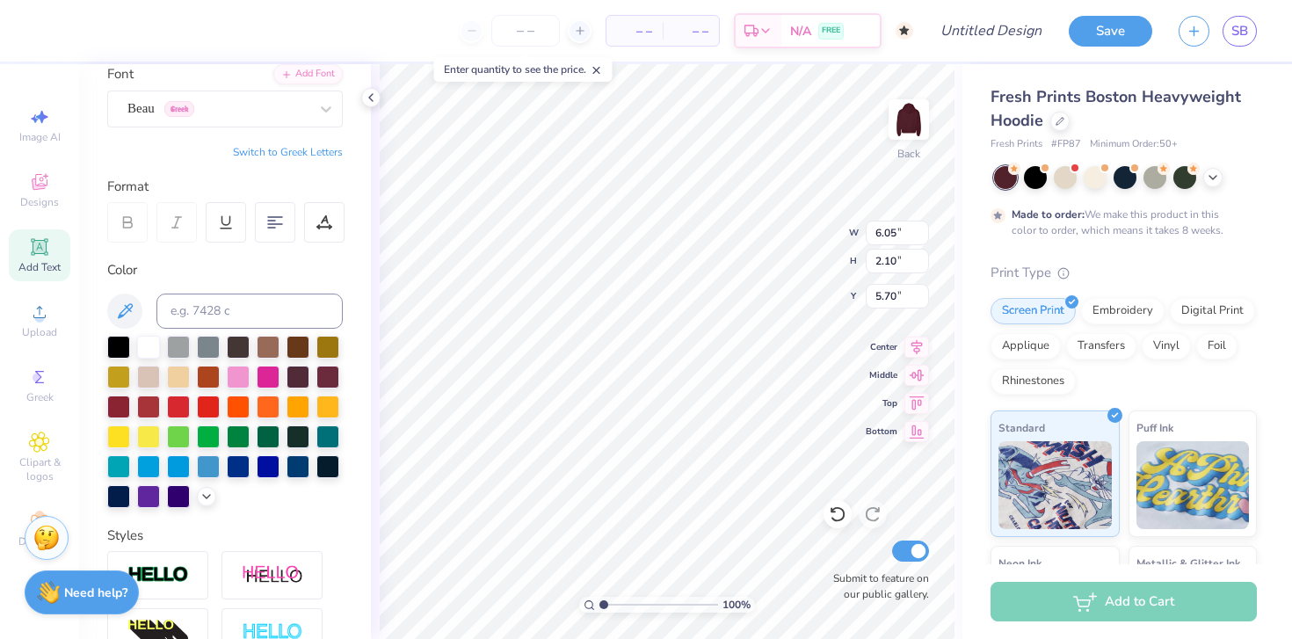
type textarea "h"
click at [311, 152] on button "Switch to Greek Letters" at bounding box center [288, 152] width 110 height 14
paste textarea "ΦΚΣ"
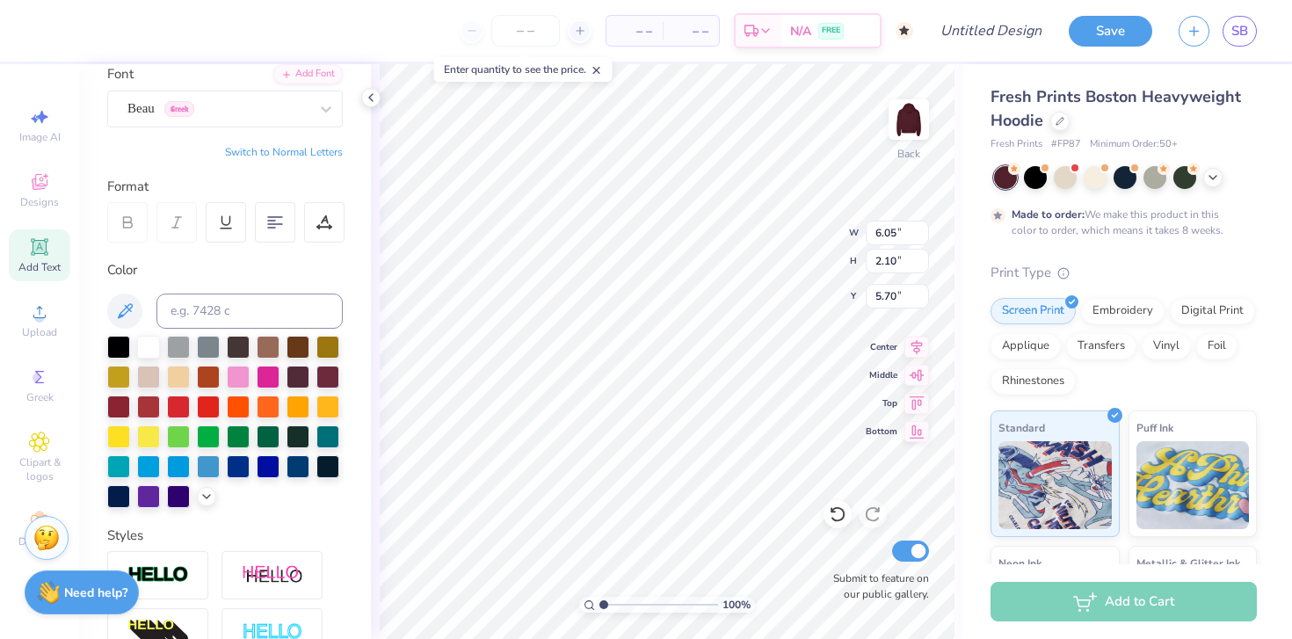
type textarea "ΦΚΣ"
click at [312, 98] on div at bounding box center [326, 109] width 32 height 32
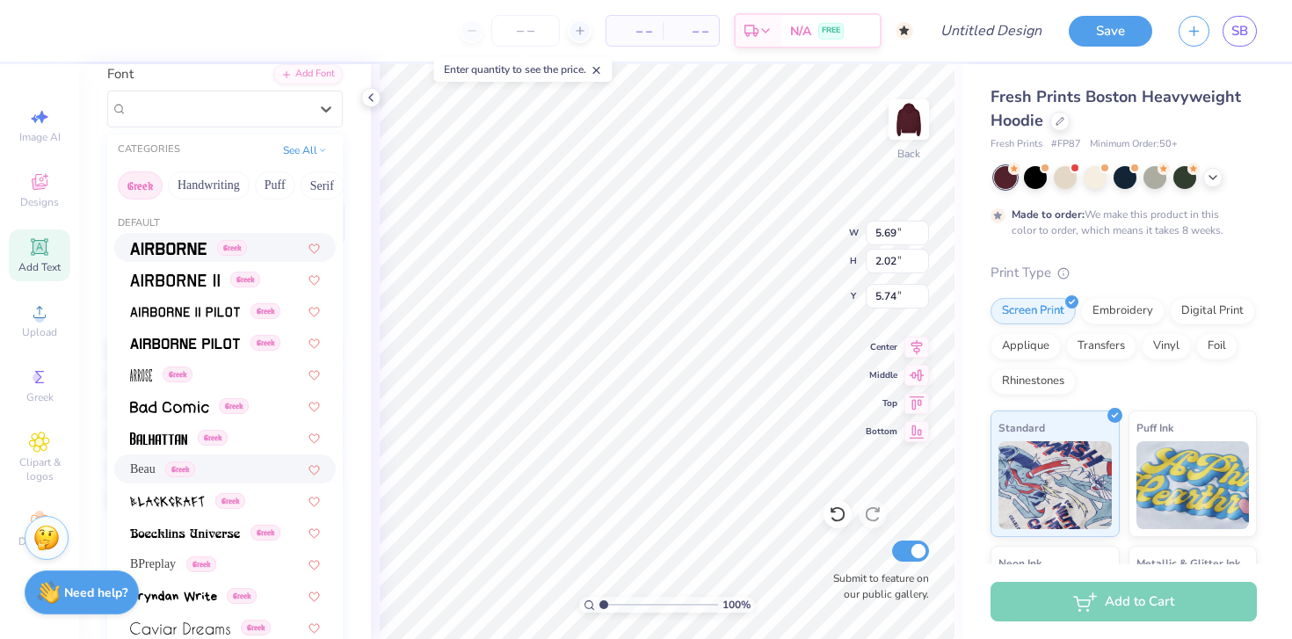
click at [181, 253] on img at bounding box center [168, 249] width 76 height 12
click at [266, 114] on div "Airborne Greek" at bounding box center [218, 108] width 185 height 27
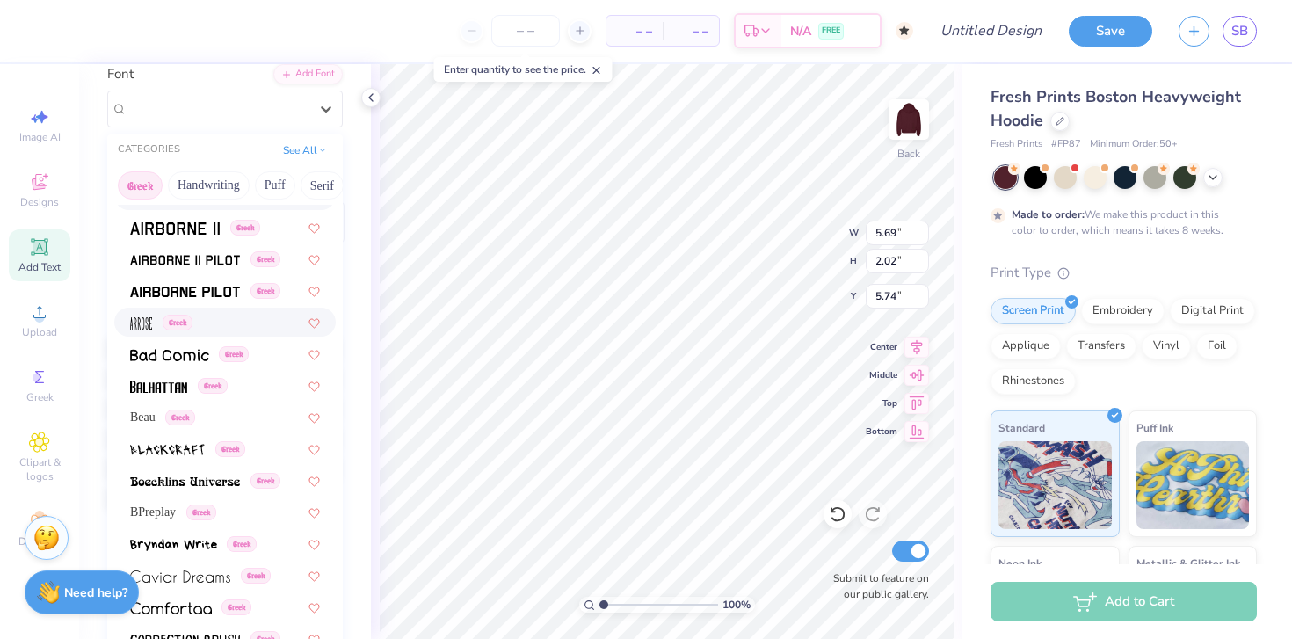
scroll to position [70, 0]
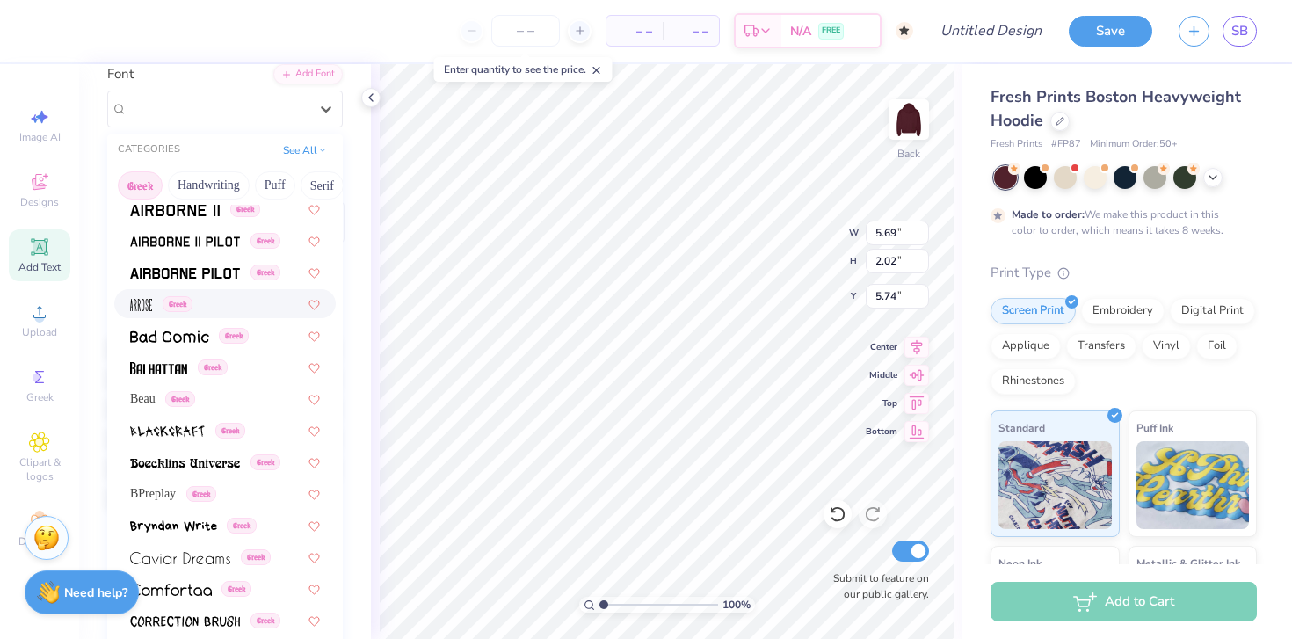
click at [134, 312] on span at bounding box center [141, 304] width 22 height 18
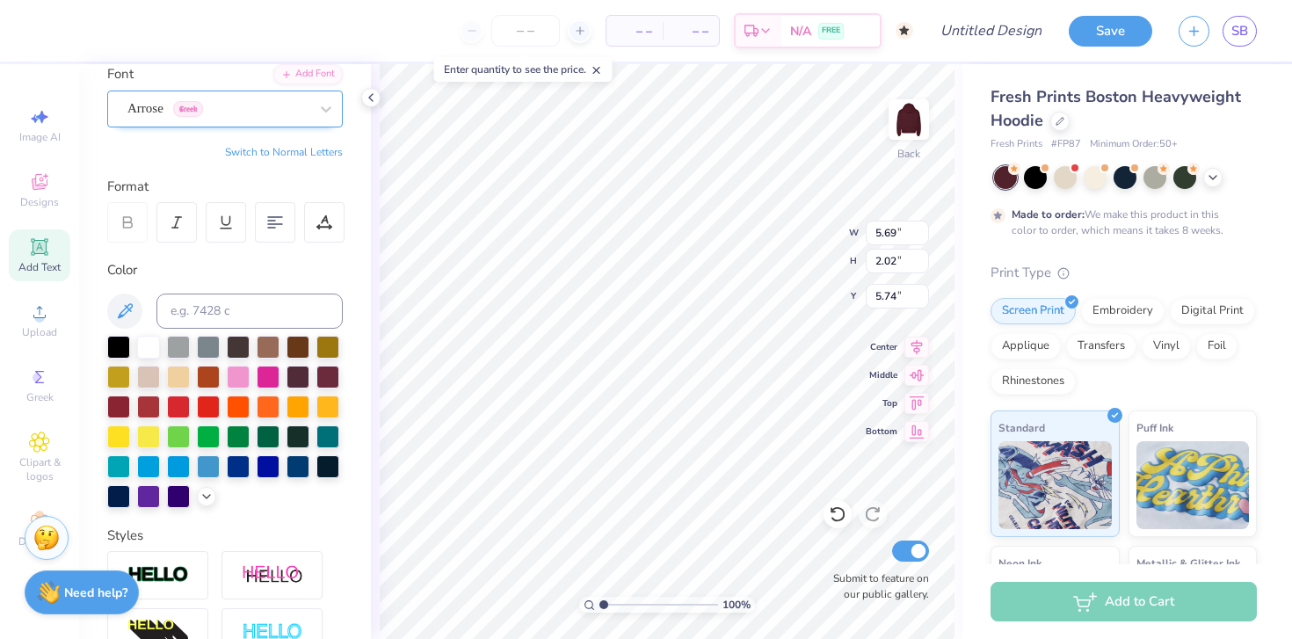
click at [270, 113] on div "Arrose Greek" at bounding box center [218, 108] width 185 height 27
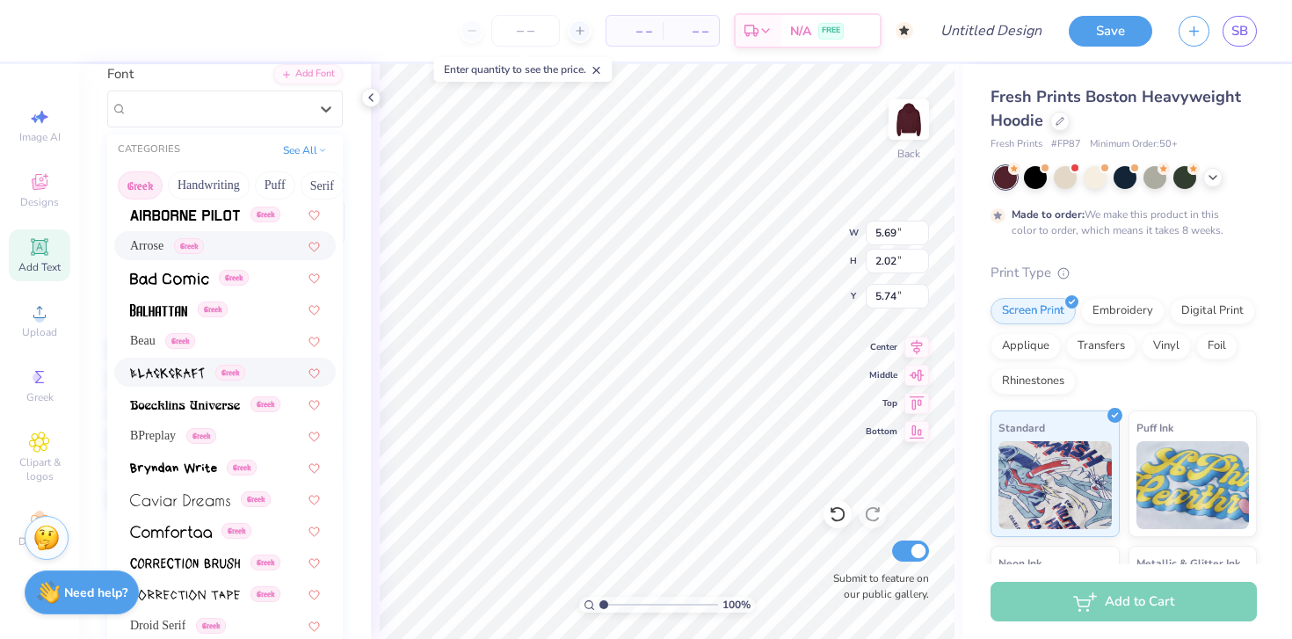
scroll to position [145, 0]
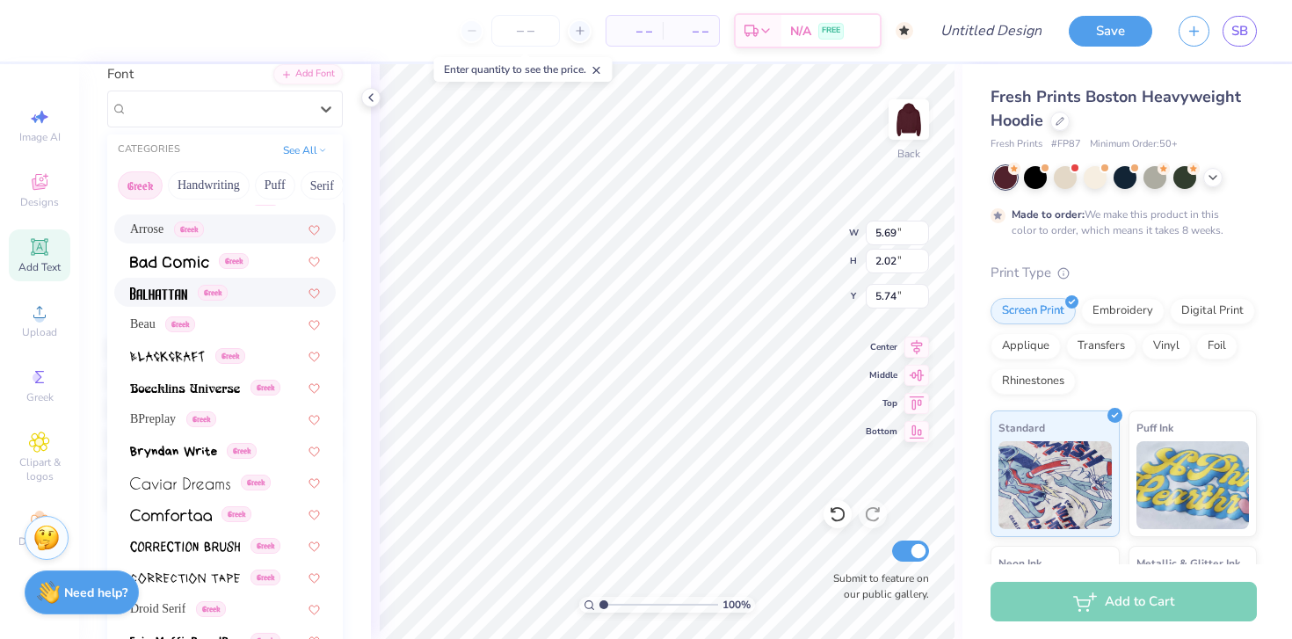
click at [157, 299] on span at bounding box center [158, 292] width 57 height 18
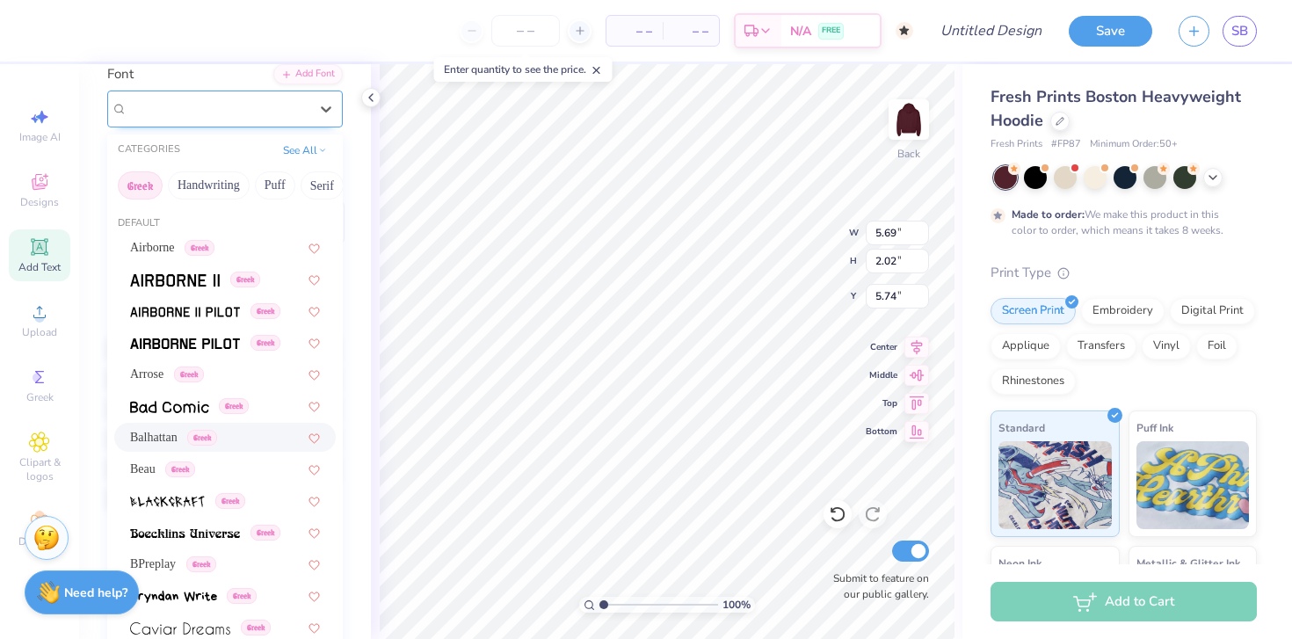
click at [243, 109] on div "Balhattan Greek" at bounding box center [218, 108] width 185 height 27
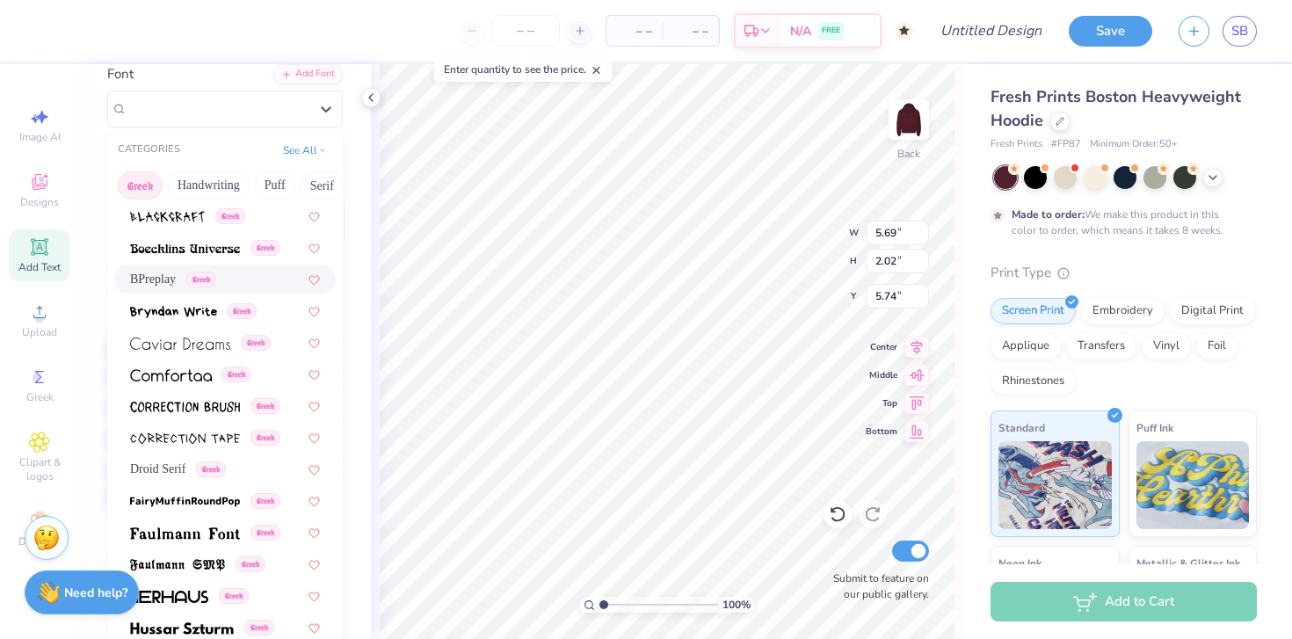
scroll to position [300, 0]
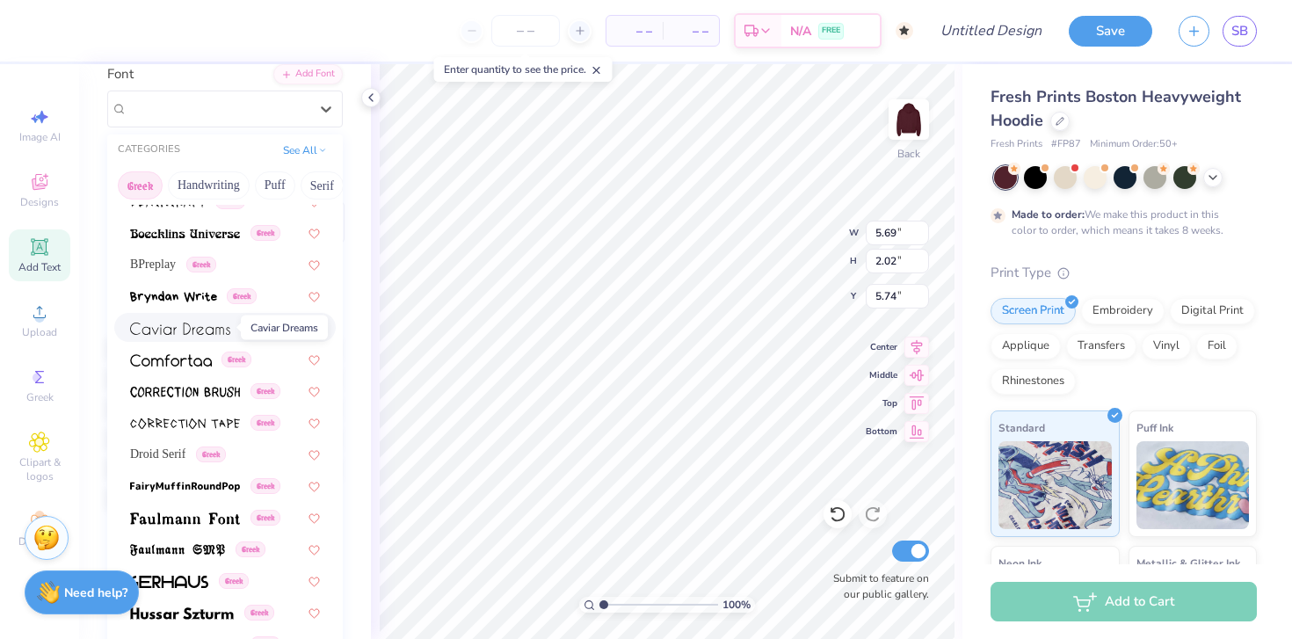
click at [193, 326] on img at bounding box center [180, 329] width 100 height 12
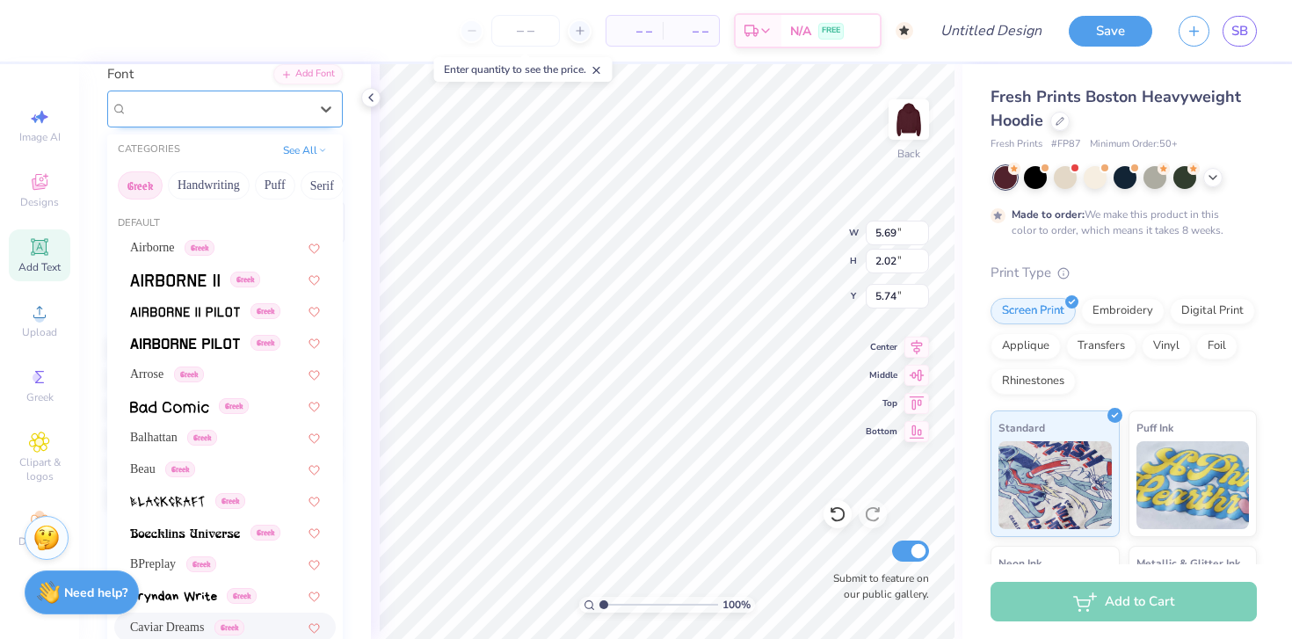
click at [201, 114] on div "Caviar Dreams Greek" at bounding box center [218, 108] width 185 height 27
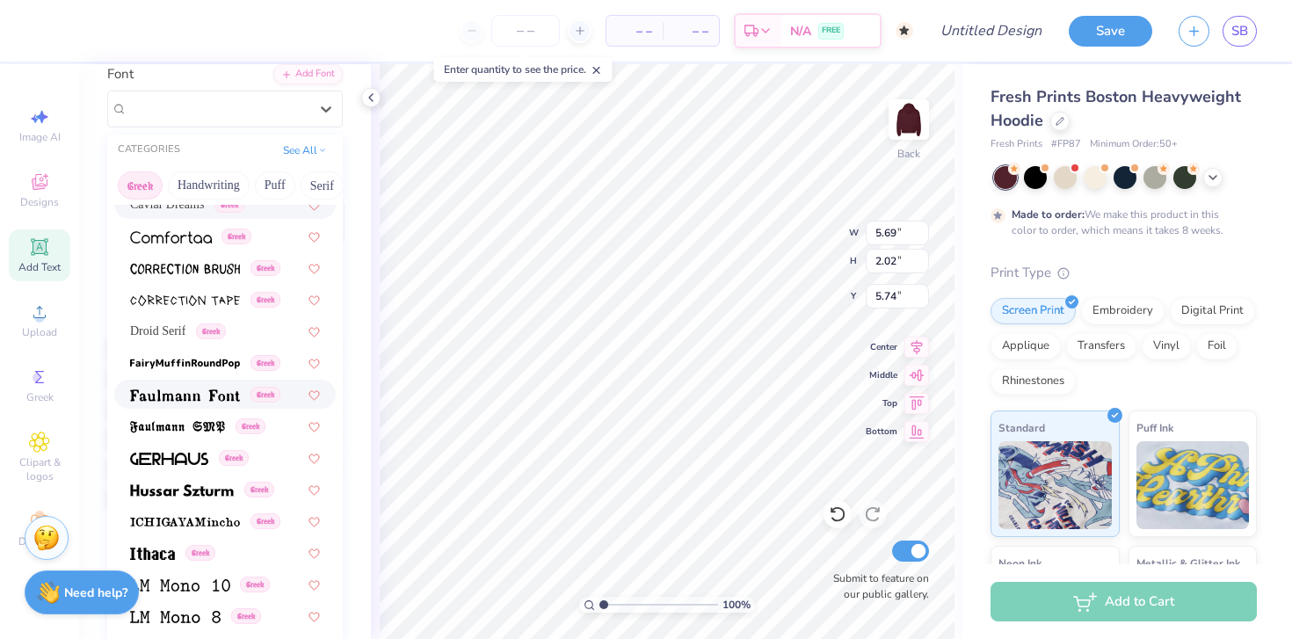
scroll to position [433, 0]
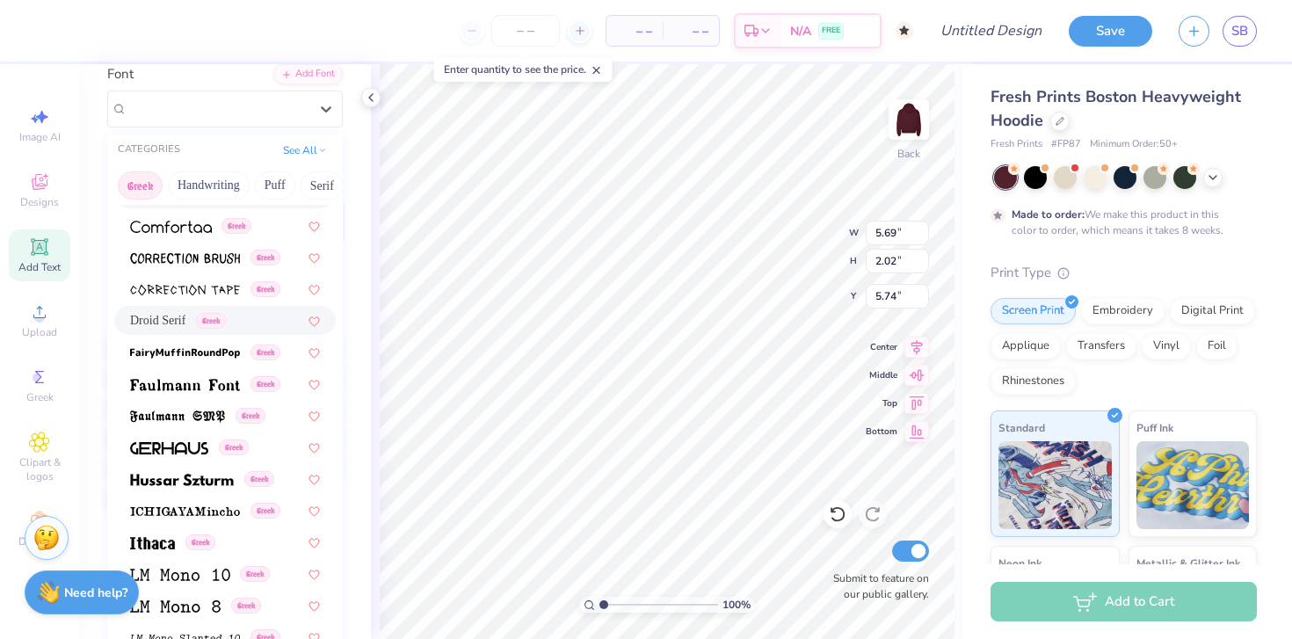
click at [158, 314] on span "Droid Serif" at bounding box center [157, 320] width 55 height 18
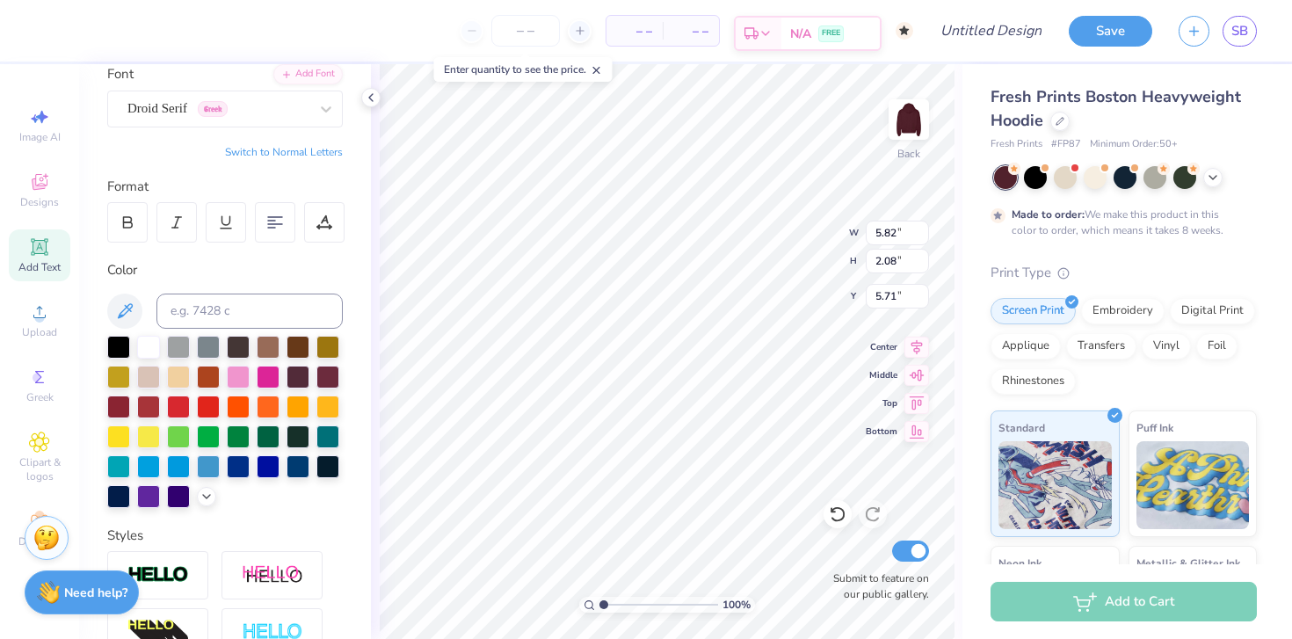
scroll to position [14, 2]
paste textarea "Φ"
type textarea "ΦΚΣ"
click at [183, 118] on div at bounding box center [217, 109] width 181 height 24
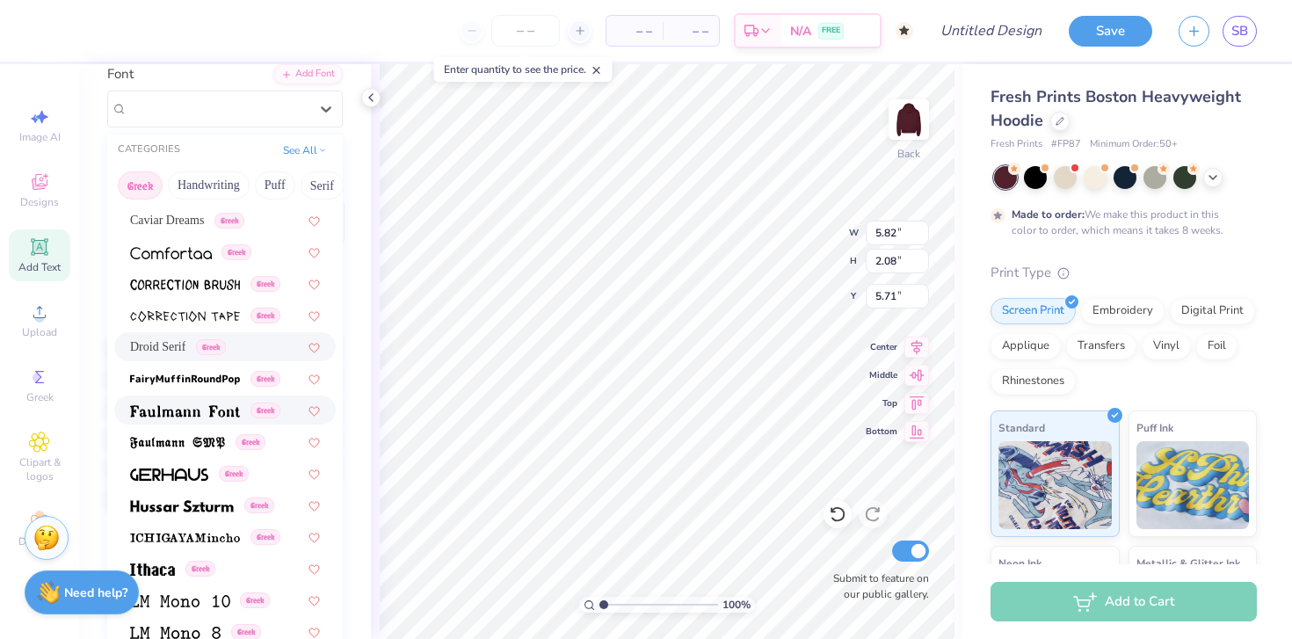
scroll to position [425, 0]
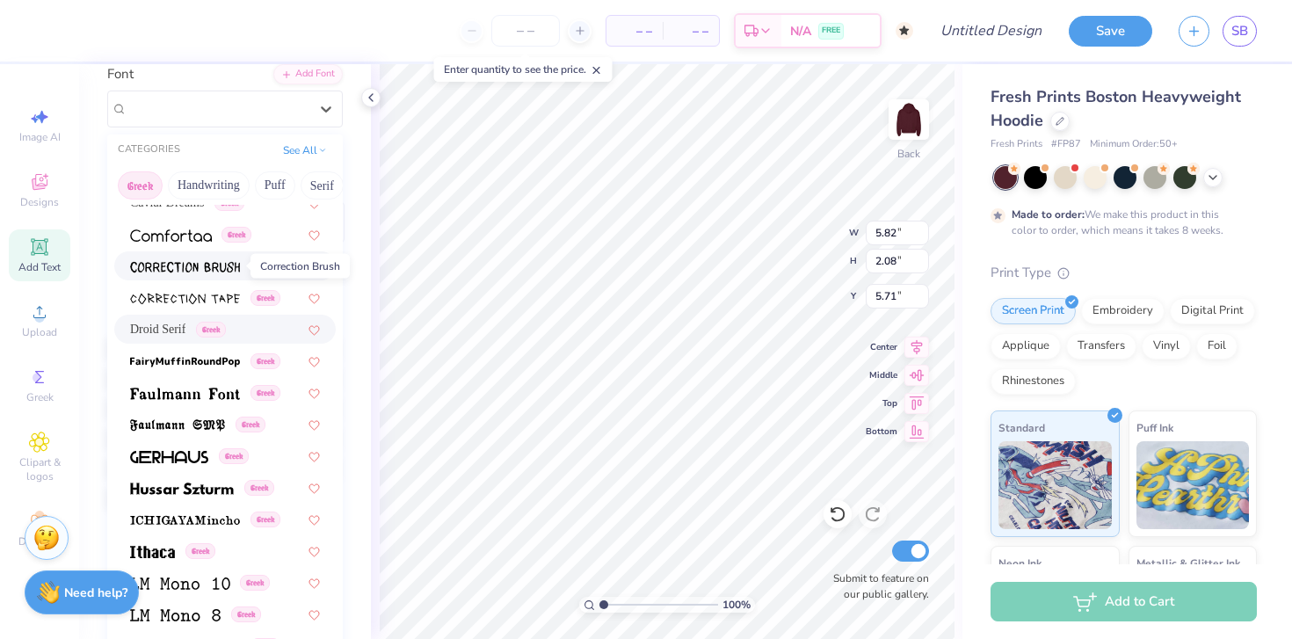
click at [154, 265] on img at bounding box center [185, 267] width 110 height 12
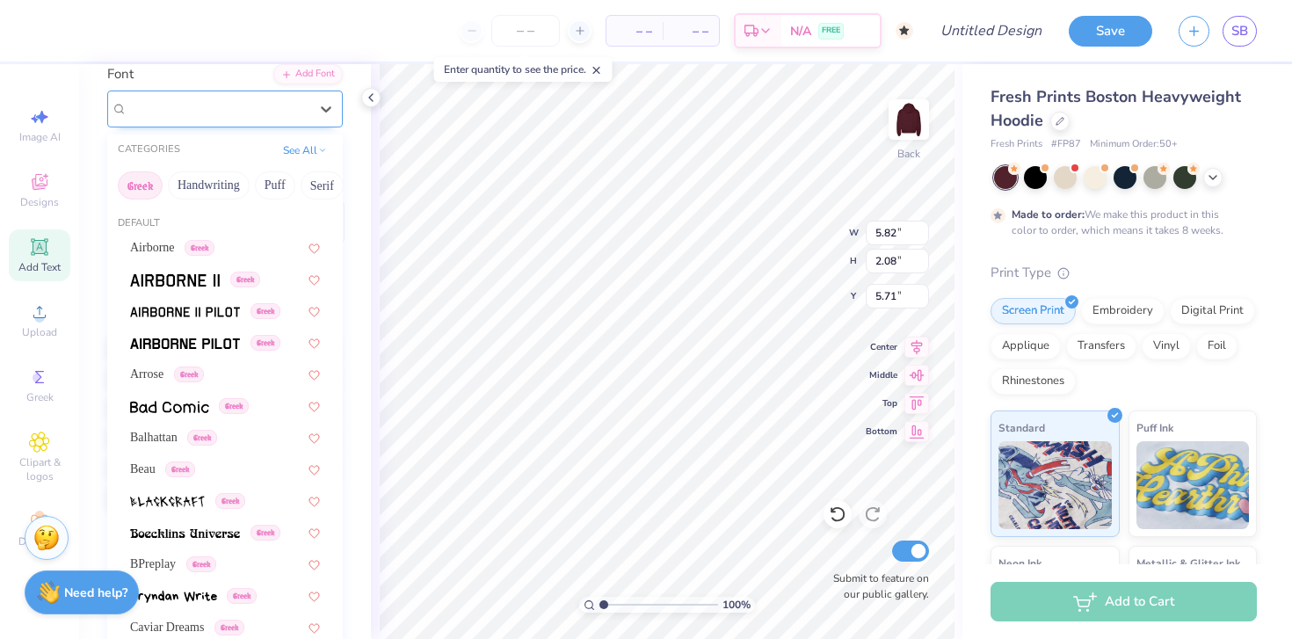
click at [183, 121] on div "Correction Brush Greek" at bounding box center [225, 109] width 236 height 37
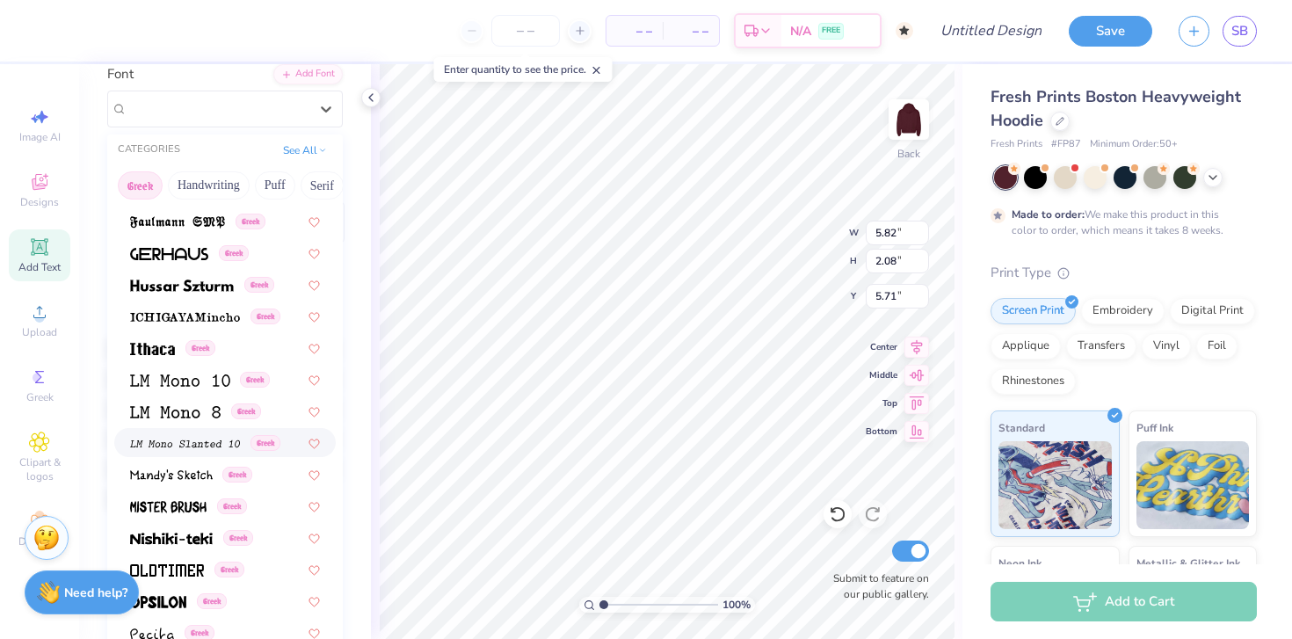
scroll to position [657, 0]
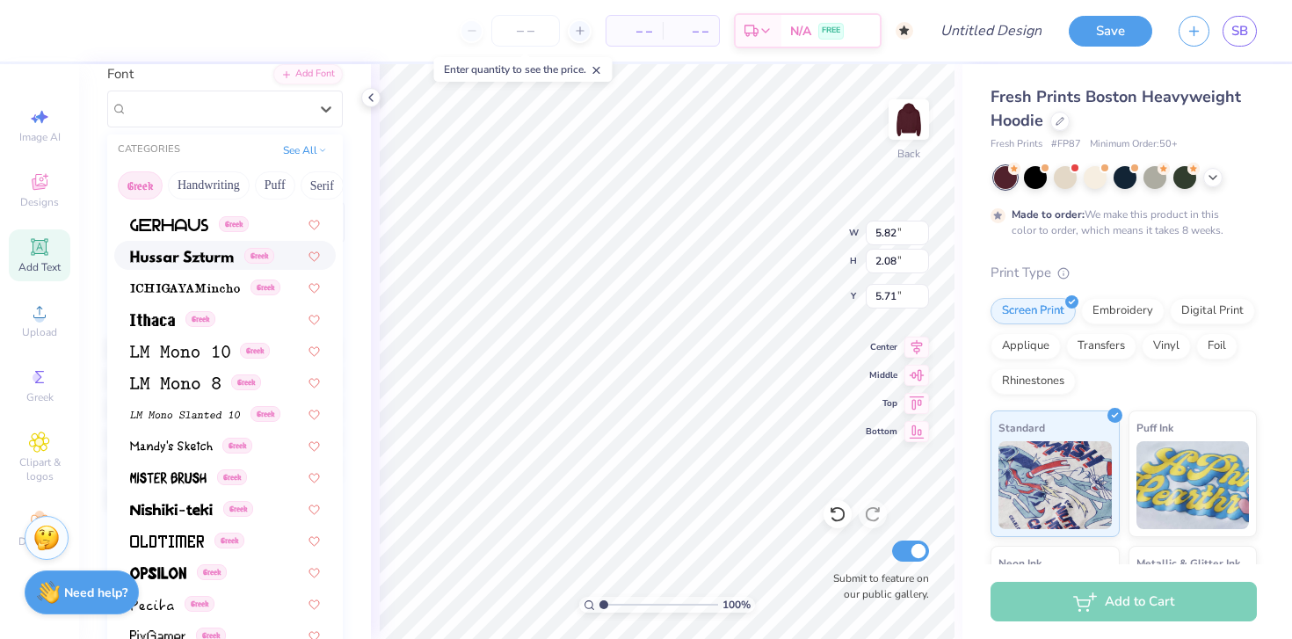
click at [158, 260] on img at bounding box center [182, 257] width 104 height 12
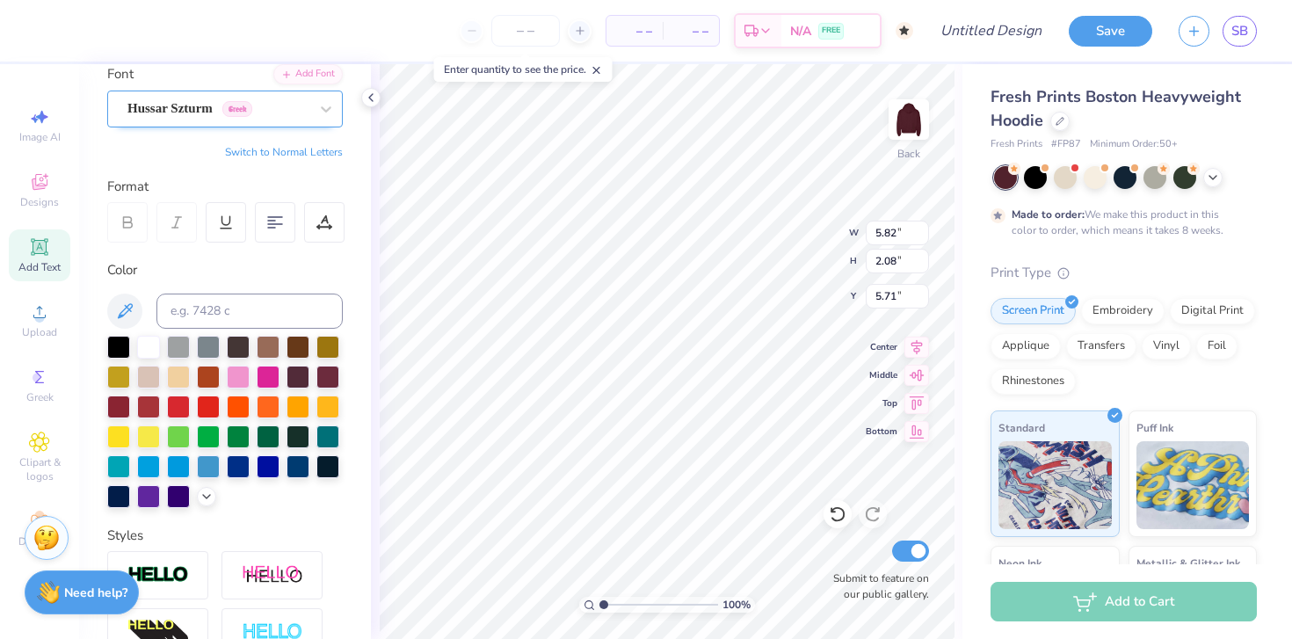
click at [221, 117] on div "Hussar Szturm Greek" at bounding box center [218, 108] width 185 height 27
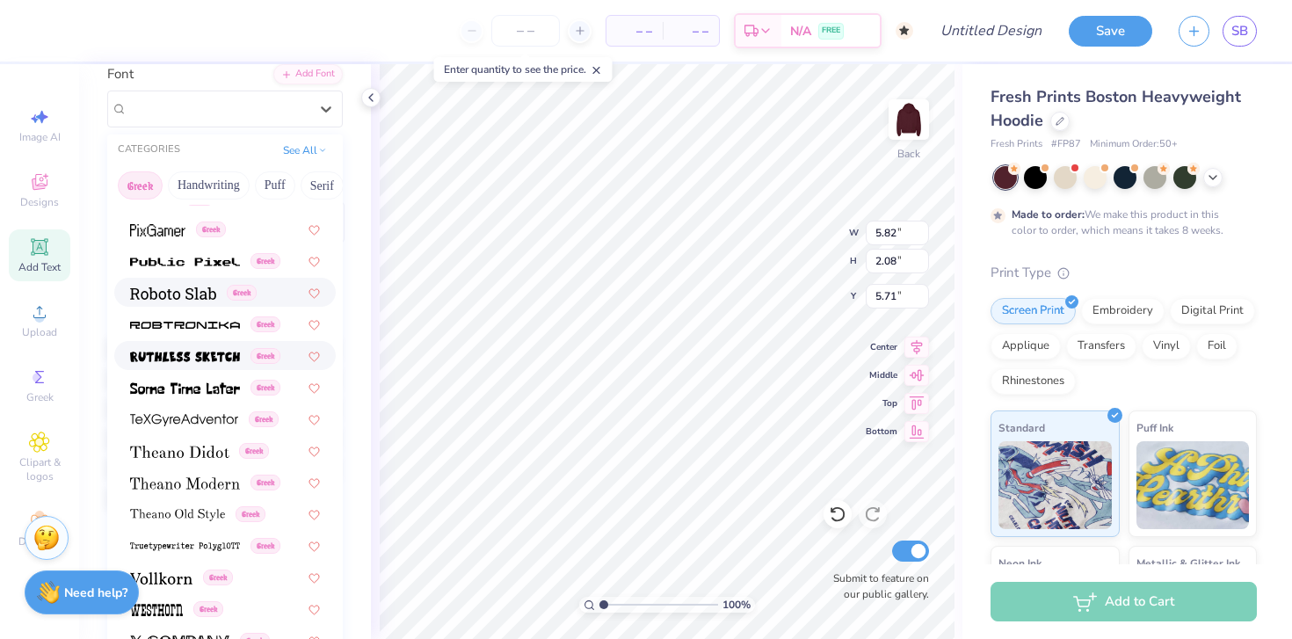
scroll to position [1064, 0]
click at [187, 456] on span at bounding box center [179, 450] width 99 height 18
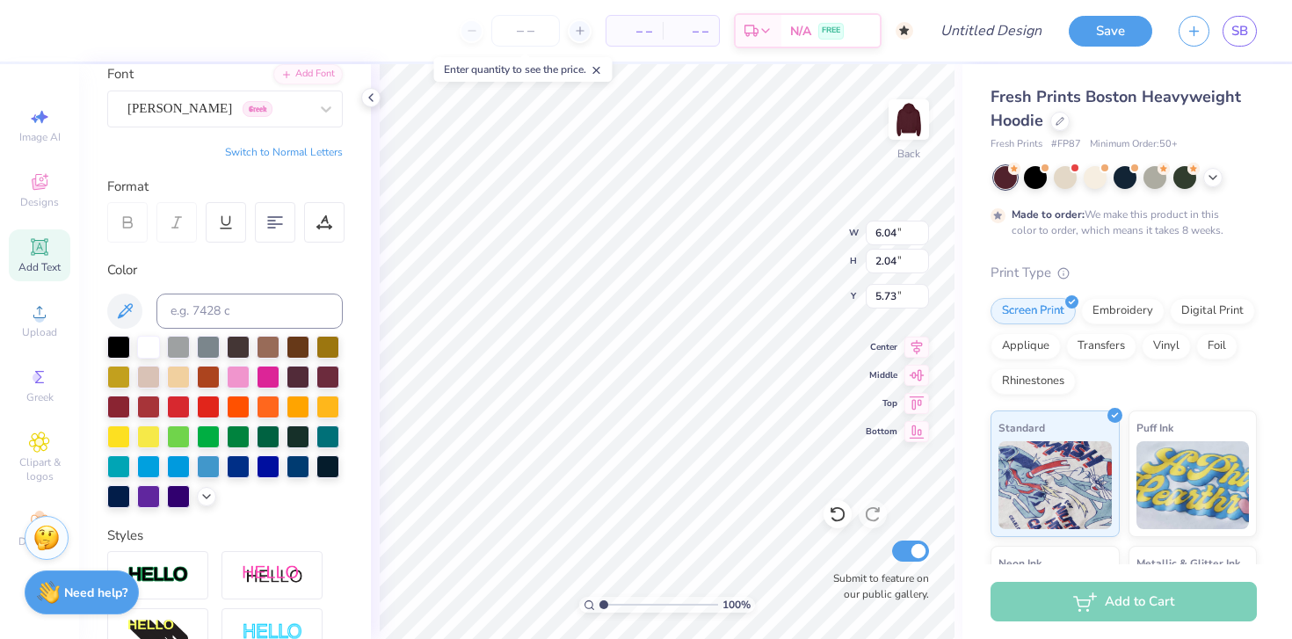
type input "3.00"
type input "5.16"
type input "5.72"
type input "1.93"
type input "5.26"
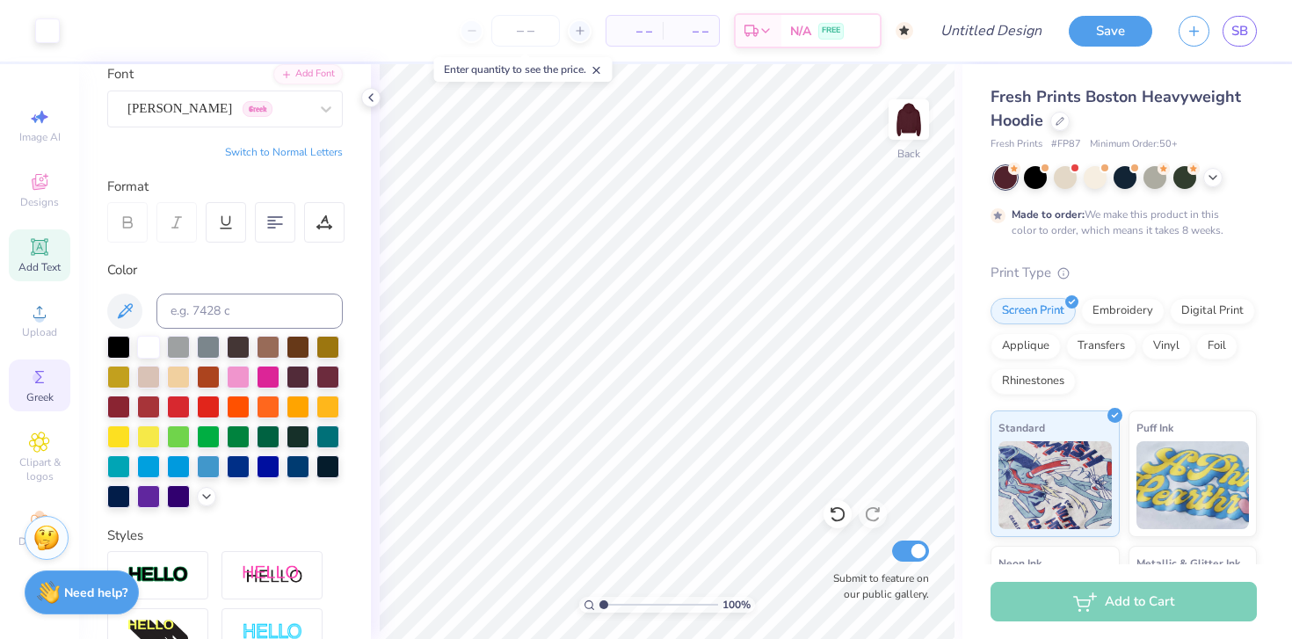
click at [30, 373] on icon at bounding box center [39, 377] width 21 height 21
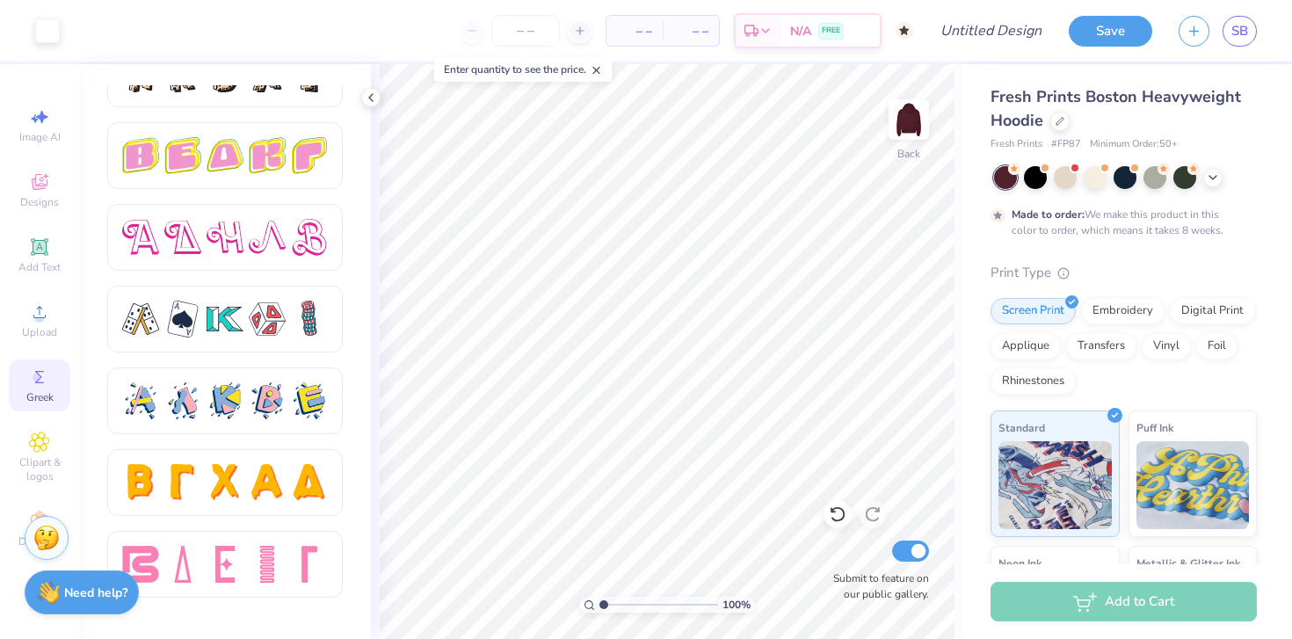
scroll to position [3003, 0]
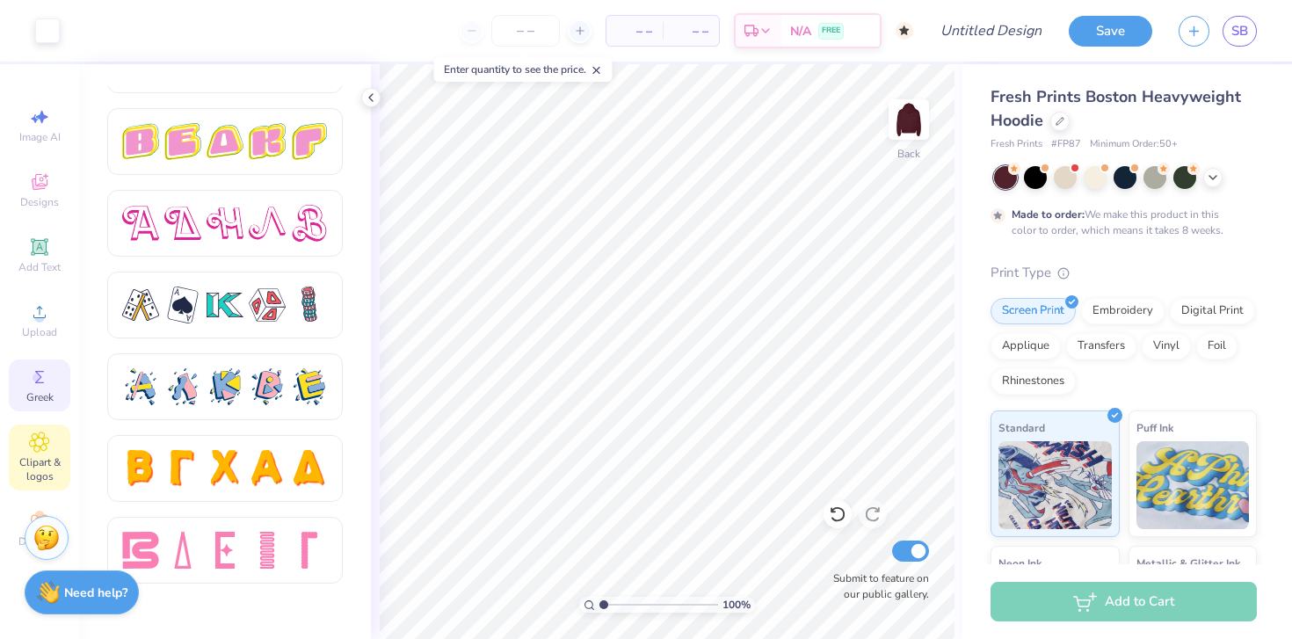
click at [42, 455] on span "Clipart & logos" at bounding box center [40, 469] width 62 height 28
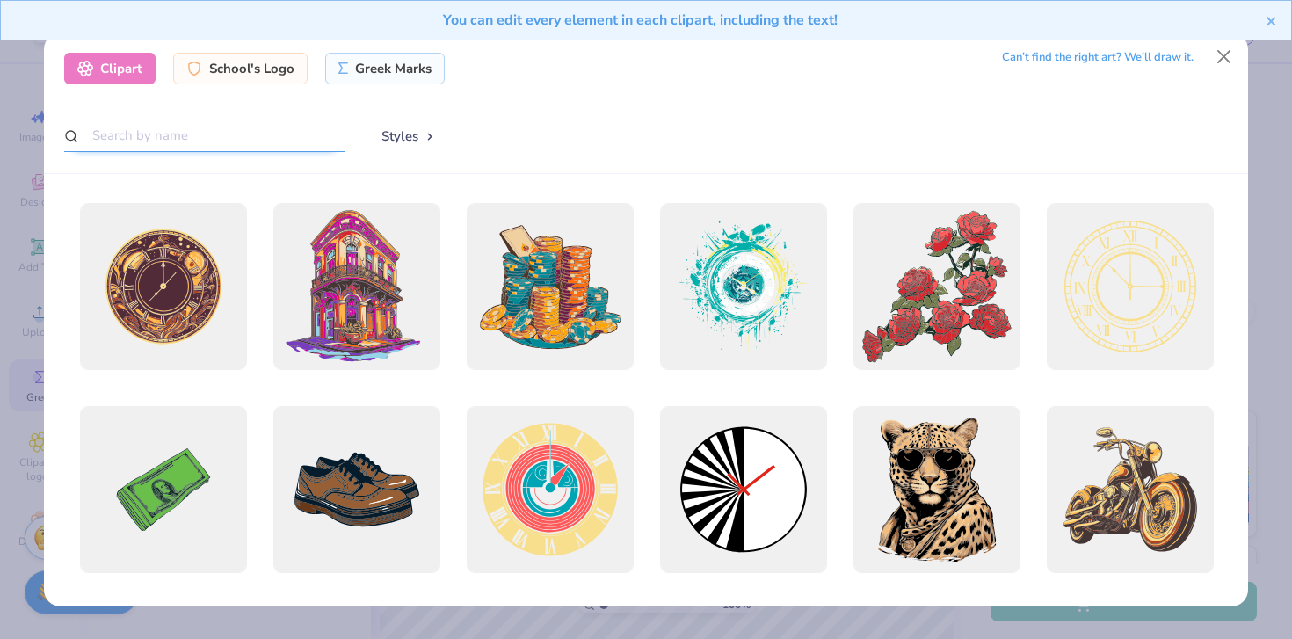
click at [291, 132] on input "text" at bounding box center [204, 136] width 281 height 33
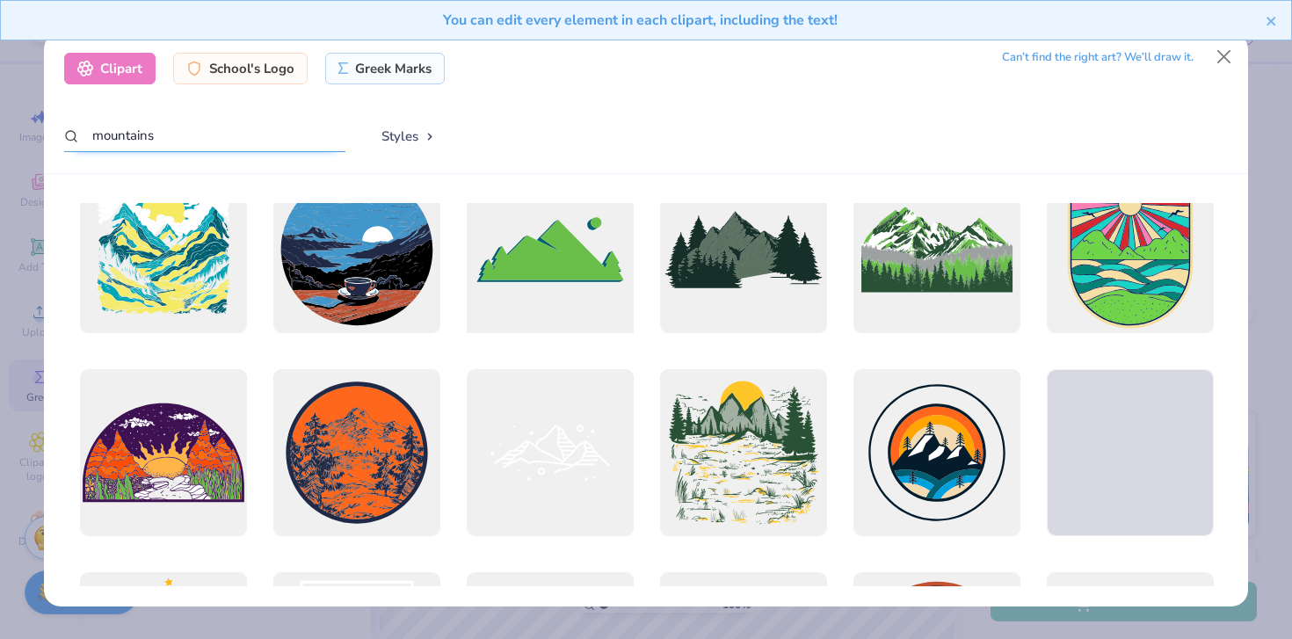
scroll to position [43, 0]
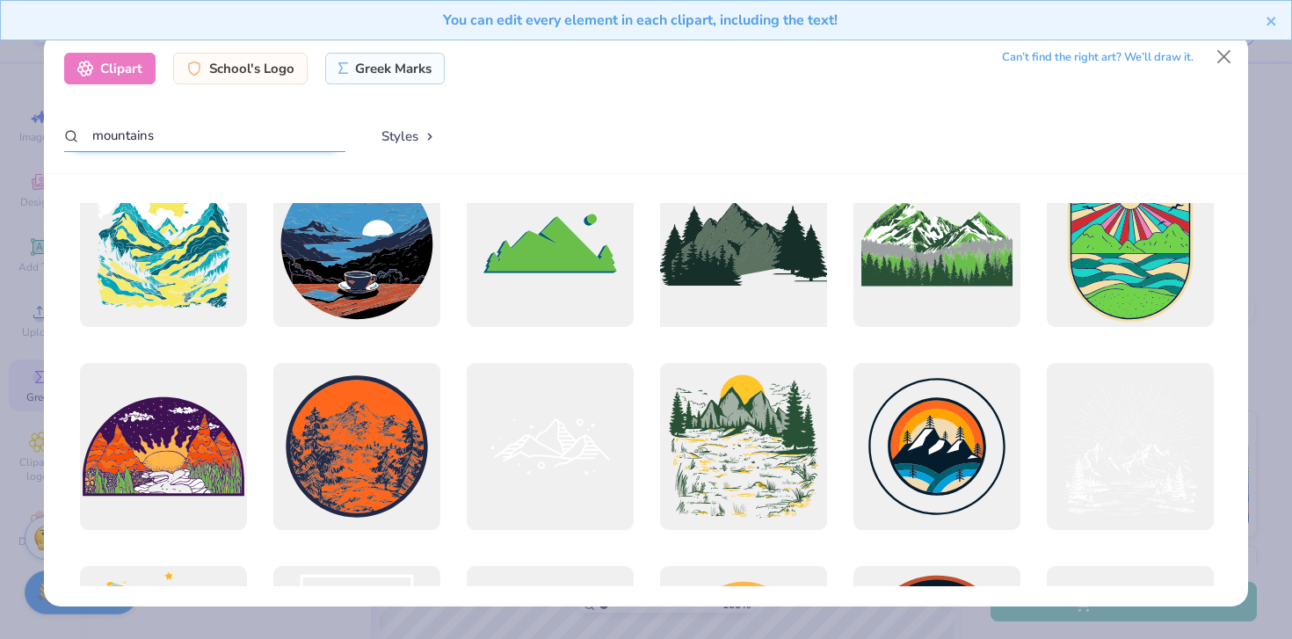
type input "mountains"
click at [746, 266] on div at bounding box center [744, 243] width 184 height 184
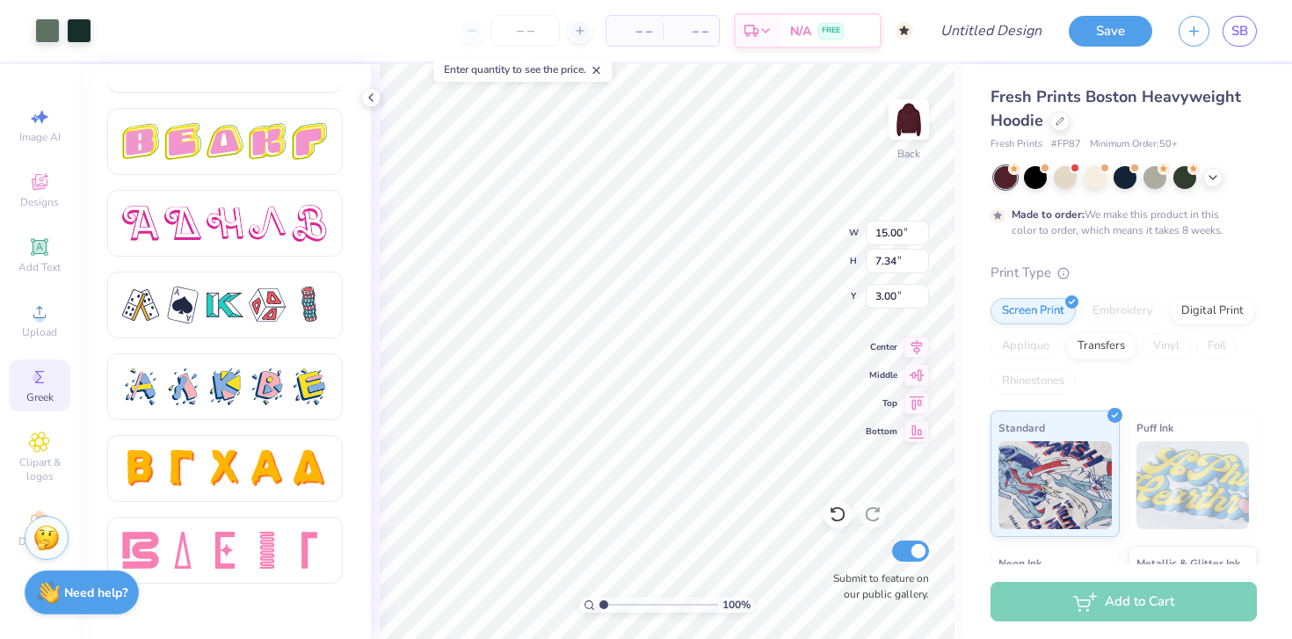
type input "11.40"
type input "5.58"
type input "3.00"
type input "9.38"
type input "4.59"
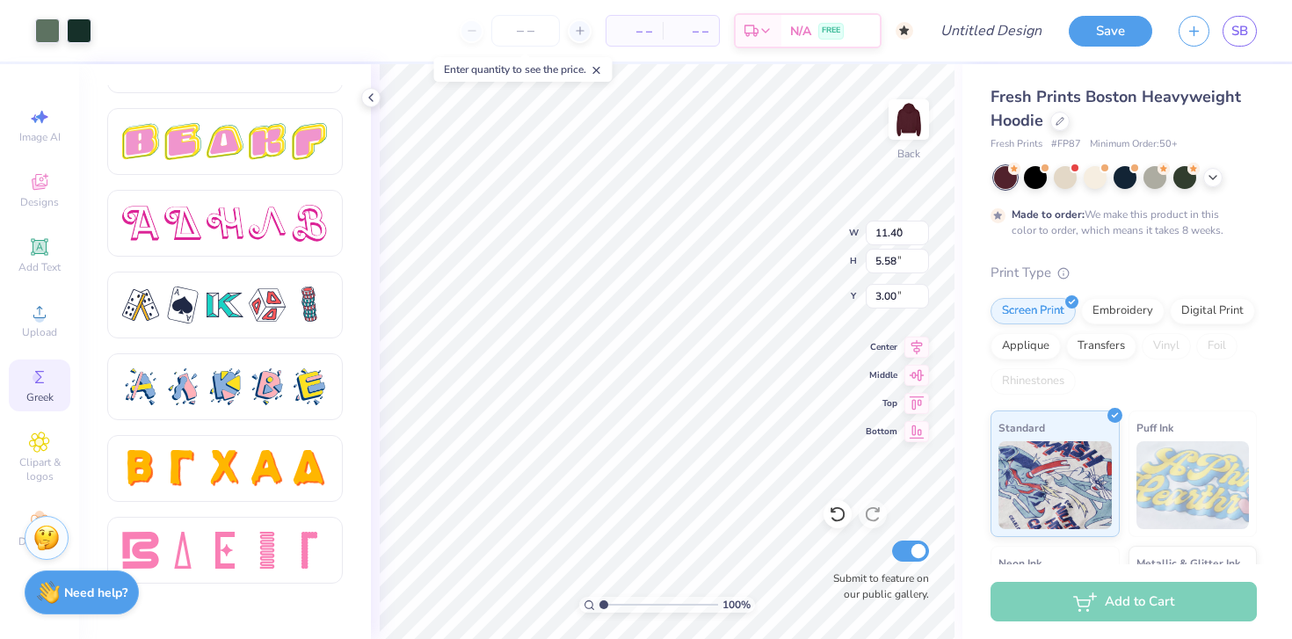
type input "3.99"
type input "5.72"
type input "1.93"
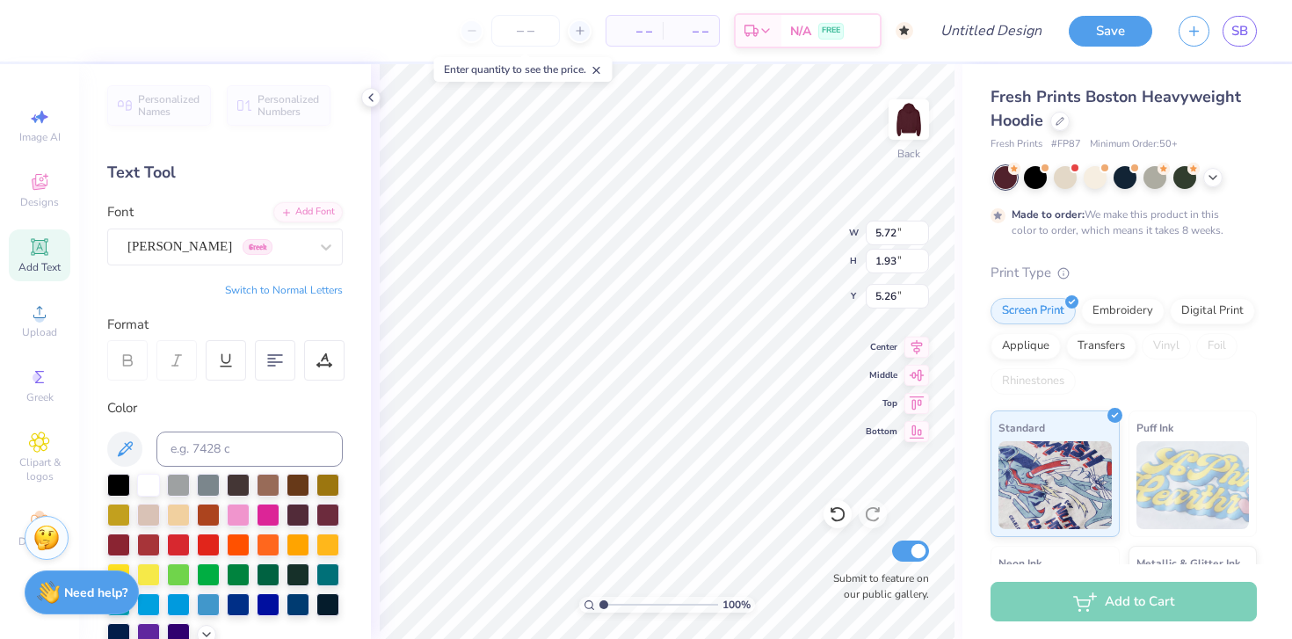
type input "10.34"
type input "9.38"
type input "4.59"
type input "3.00"
type input "5.72"
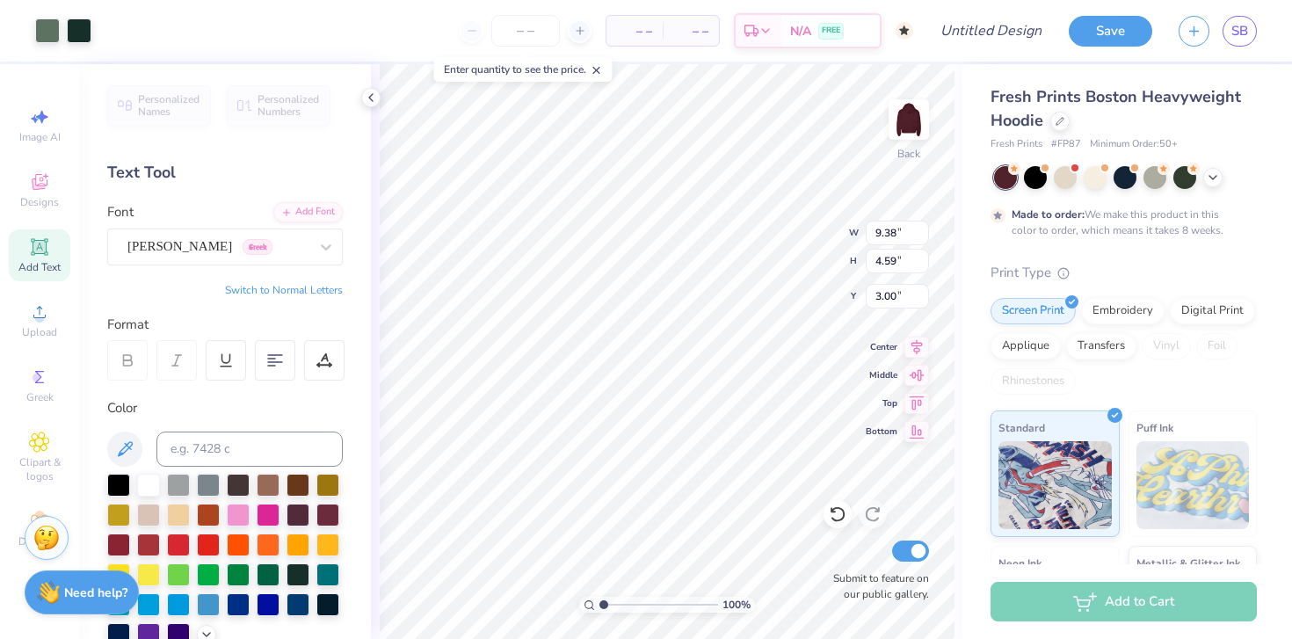
type input "1.93"
type input "4.82"
type input "9.38"
type input "4.59"
type input "3.00"
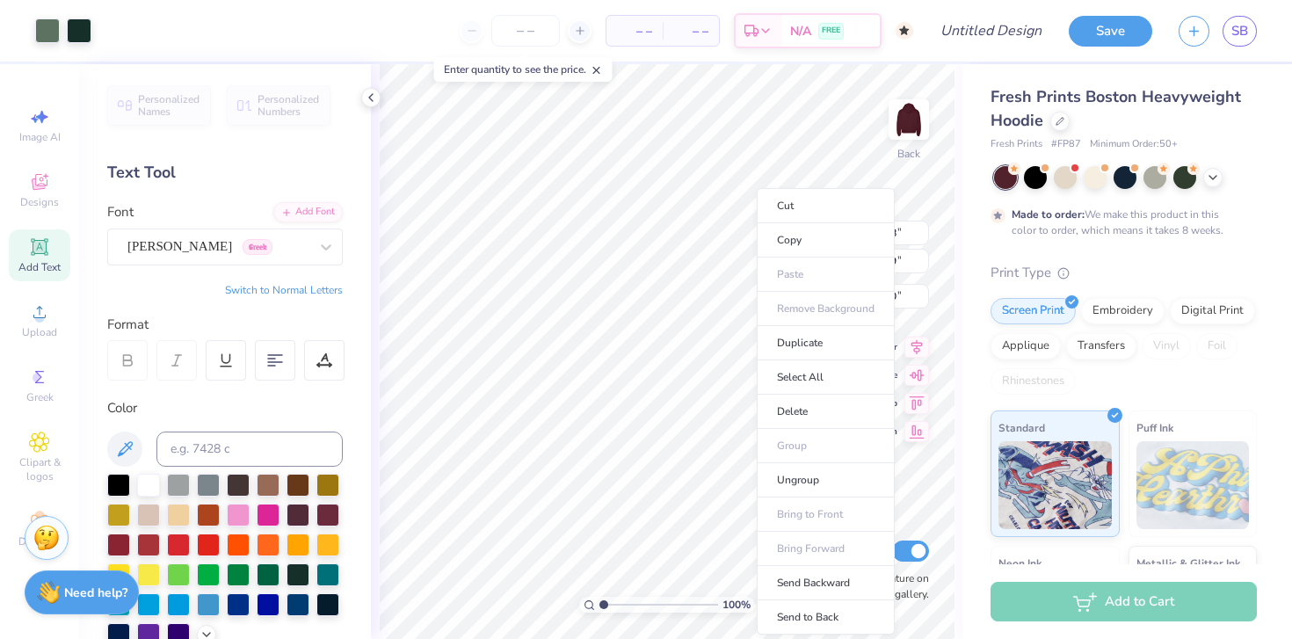
click at [794, 515] on ul "Cut Copy Paste Remove Background Duplicate Select All Delete Group Ungroup Brin…" at bounding box center [826, 411] width 138 height 447
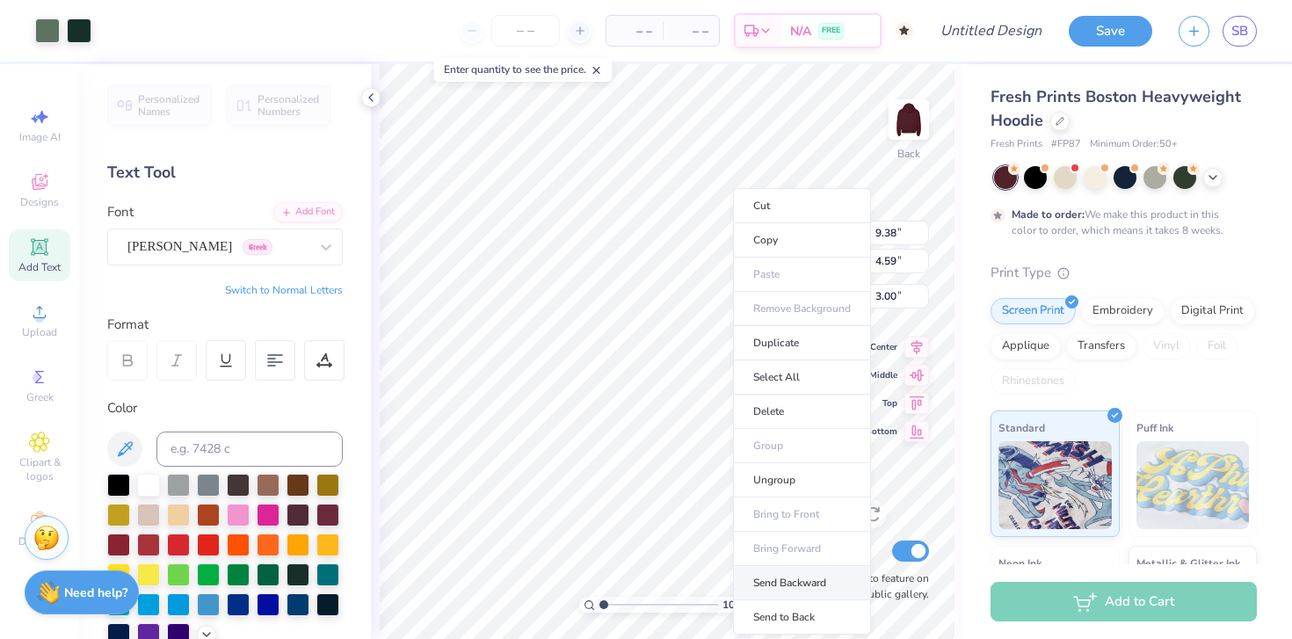
click at [786, 582] on li "Send Backward" at bounding box center [802, 583] width 138 height 34
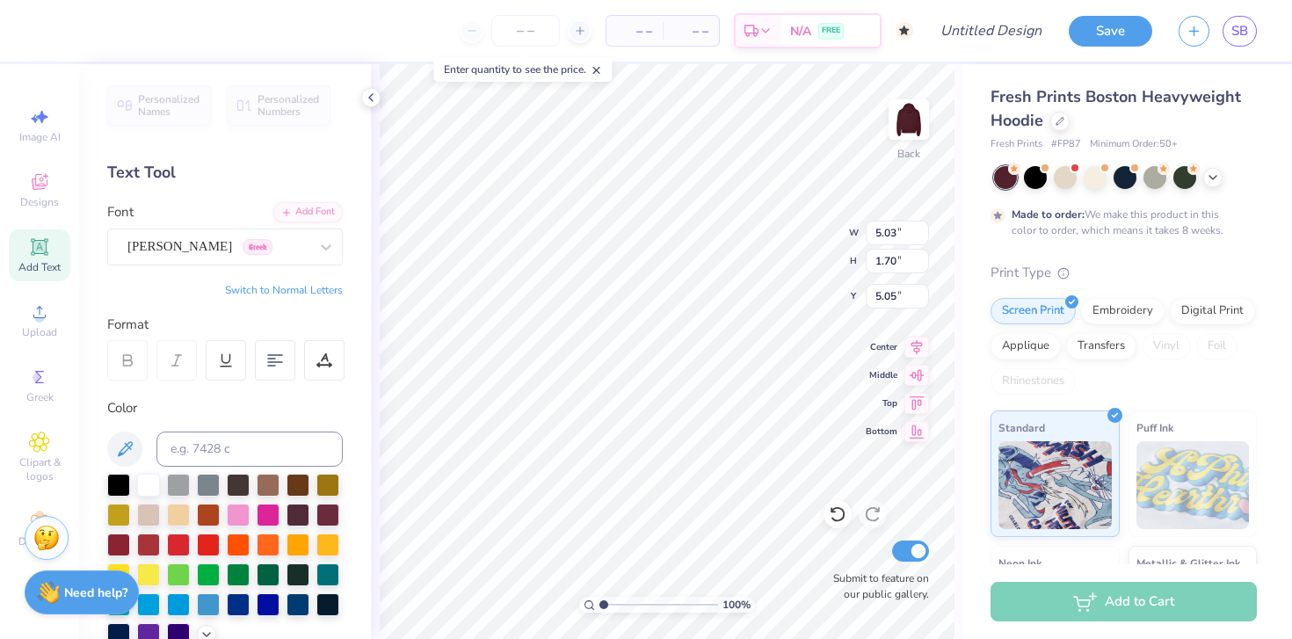
type input "5.03"
type input "1.70"
type input "4.75"
type input "4.38"
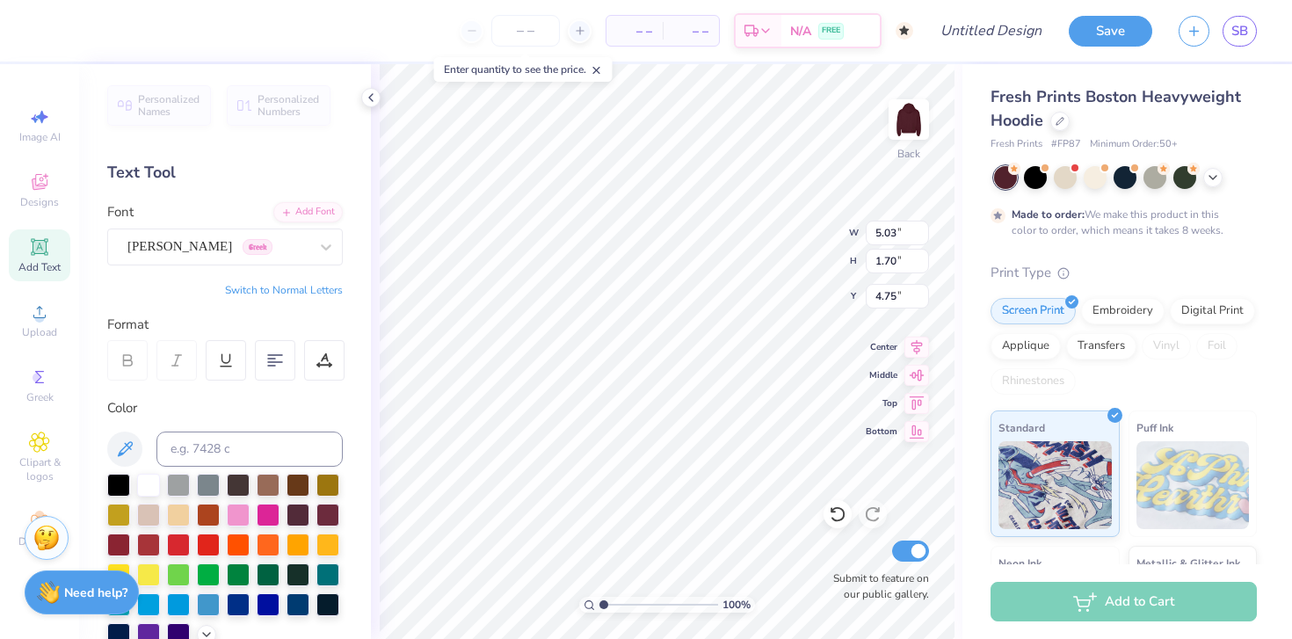
type input "1.48"
type input "4.97"
type input "7.51"
type input "3.67"
type input "3.00"
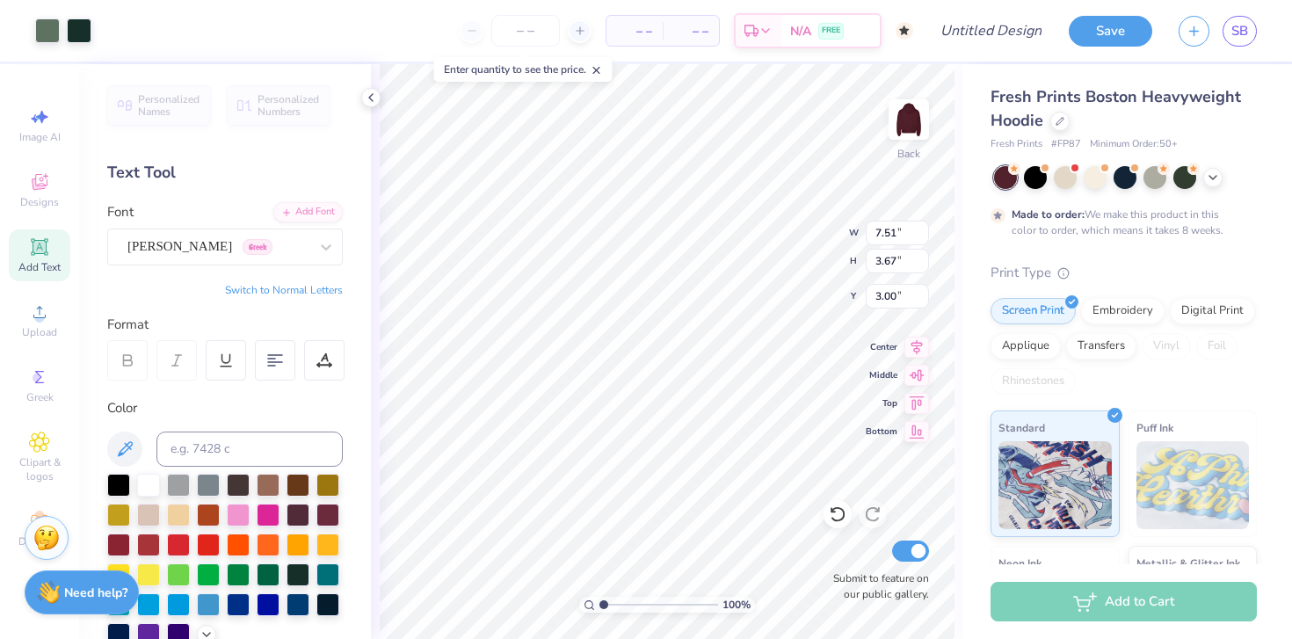
type input "4.38"
type input "1.48"
type input "4.44"
type input "7.51"
type input "3.67"
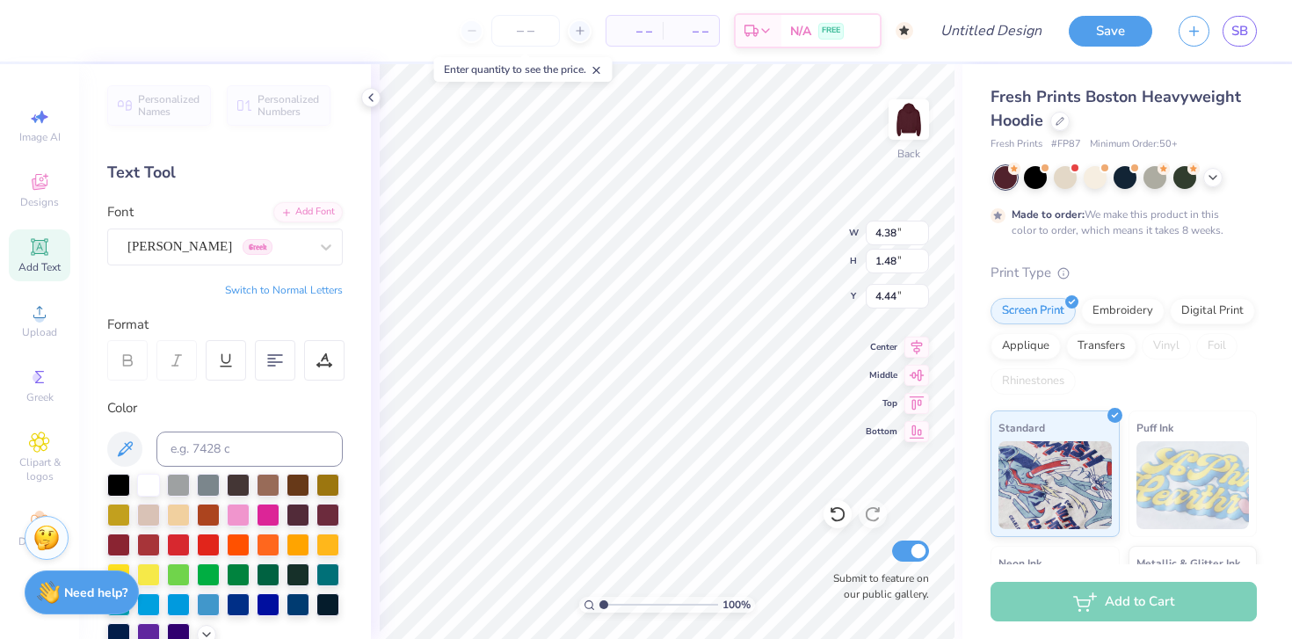
type input "3.00"
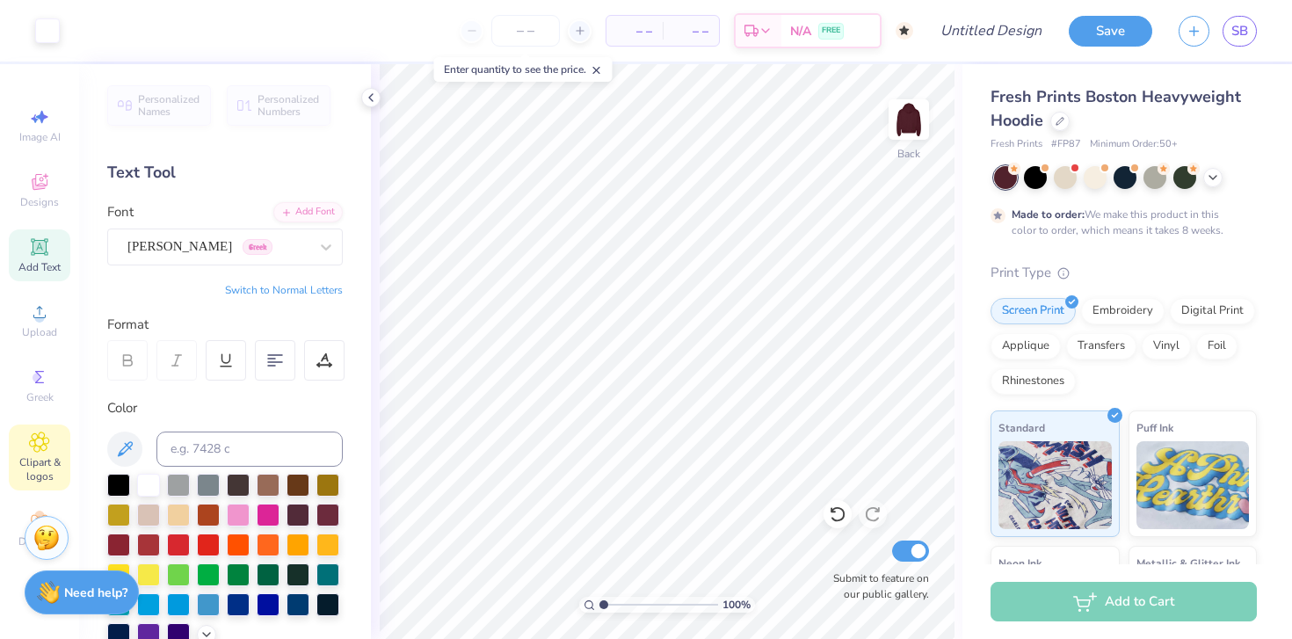
click at [28, 457] on span "Clipart & logos" at bounding box center [40, 469] width 62 height 28
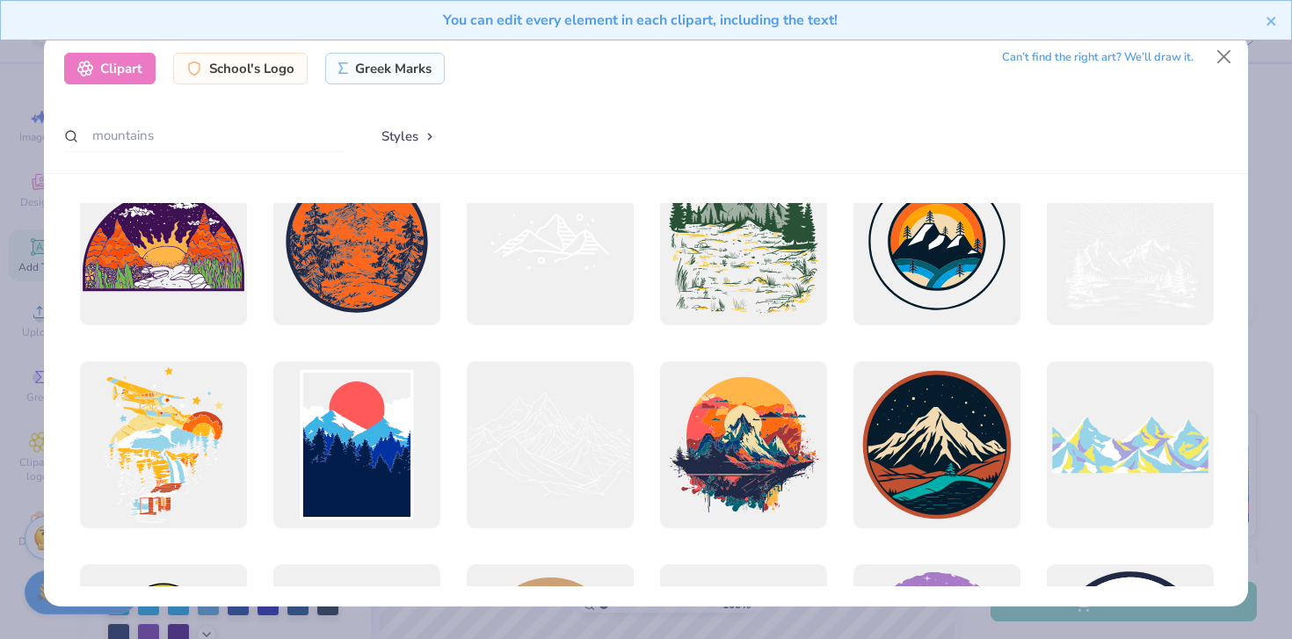
scroll to position [218, 0]
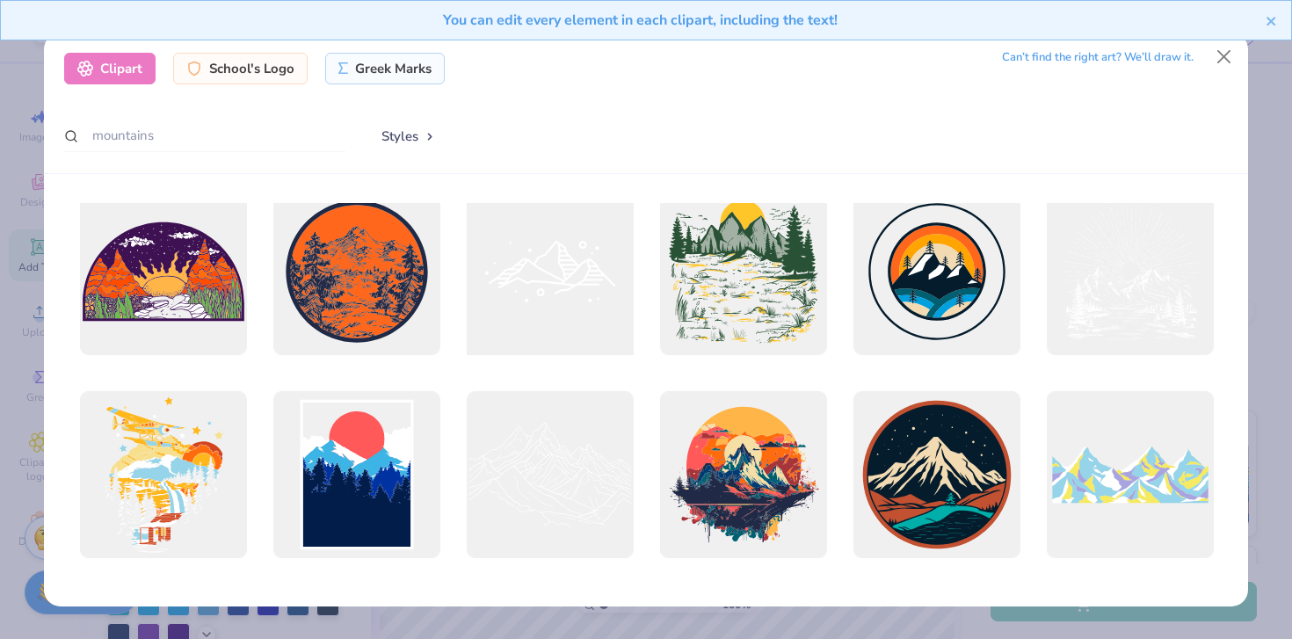
click at [557, 303] on div at bounding box center [550, 271] width 184 height 184
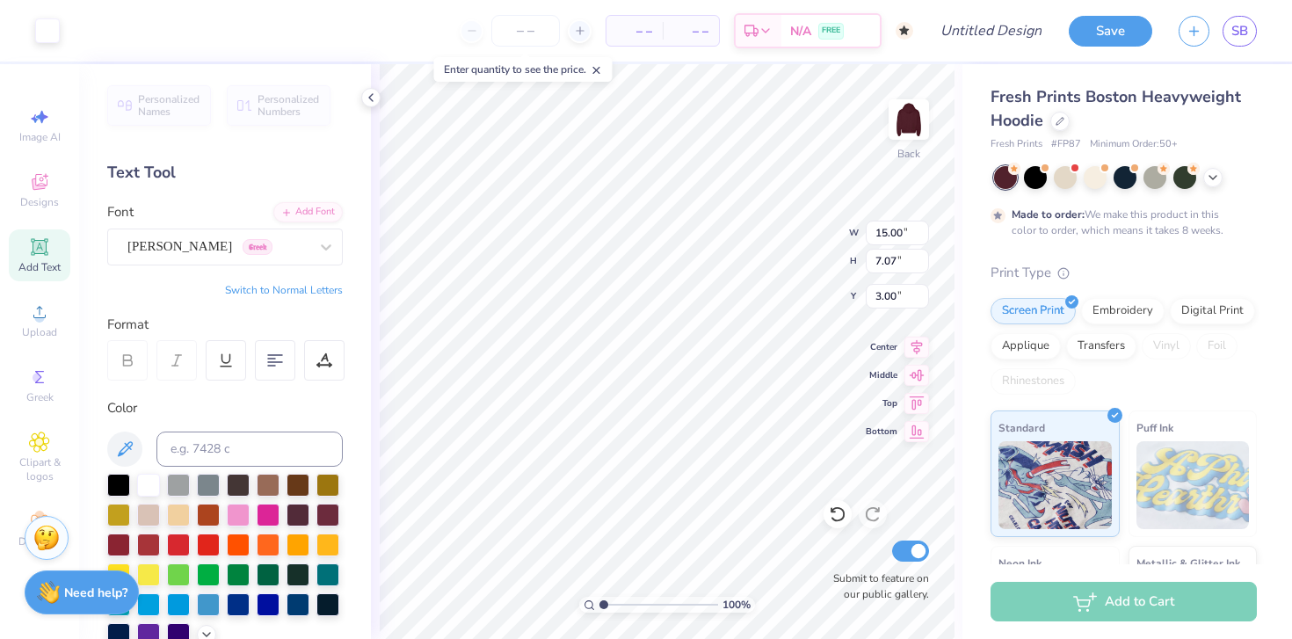
type input "5.61"
type input "2.65"
type input "6.45"
type input "6.27"
type input "2.96"
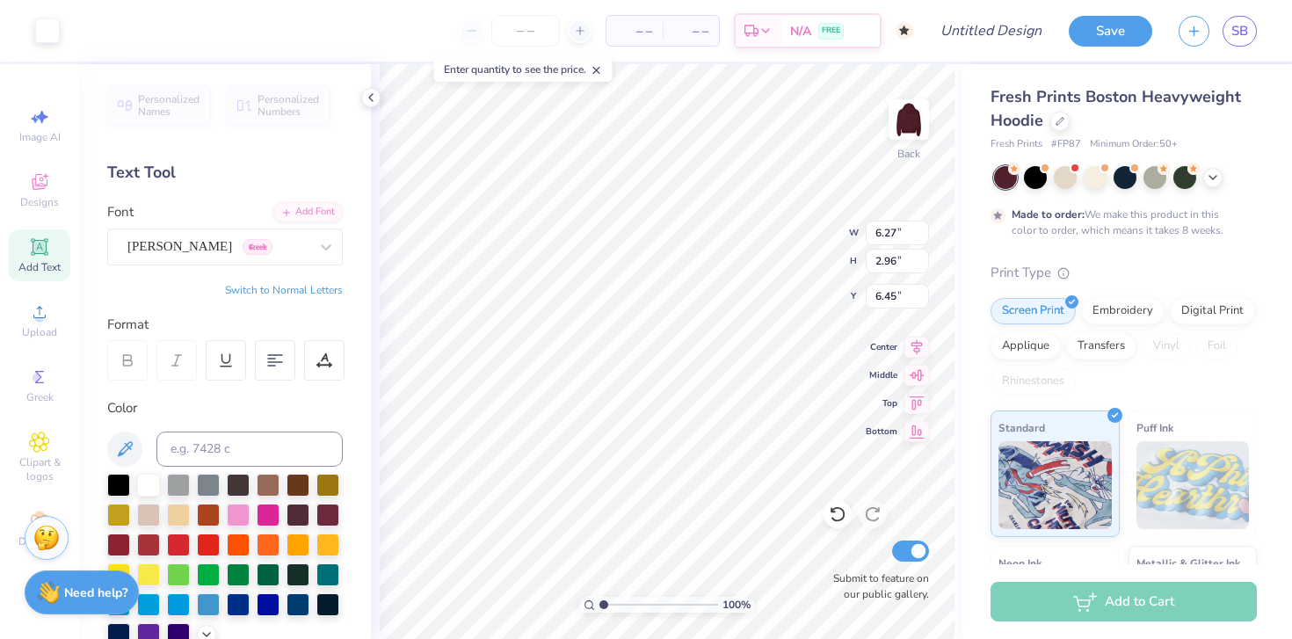
type input "2.22"
type input "5.27"
type input "6.27"
type input "2.96"
type input "2.22"
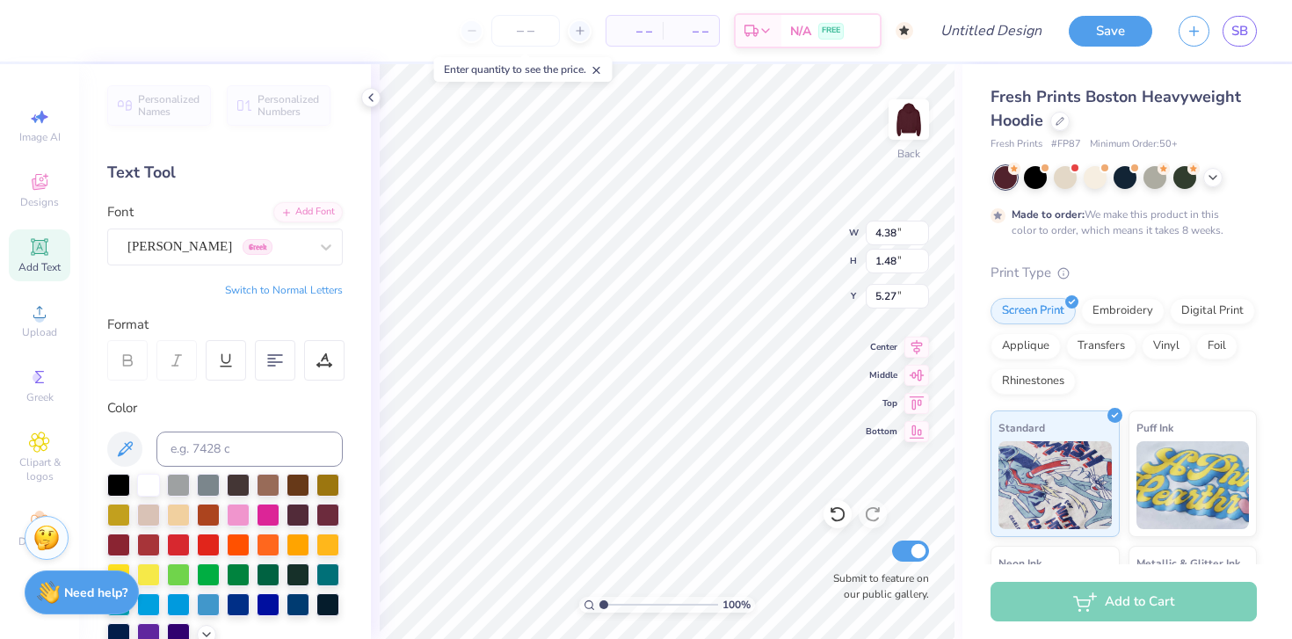
scroll to position [14, 2]
type input "4.86"
paste textarea "Φ"
type textarea "ΦΚΣ Φ"
type textarea "ΦΚΣ"
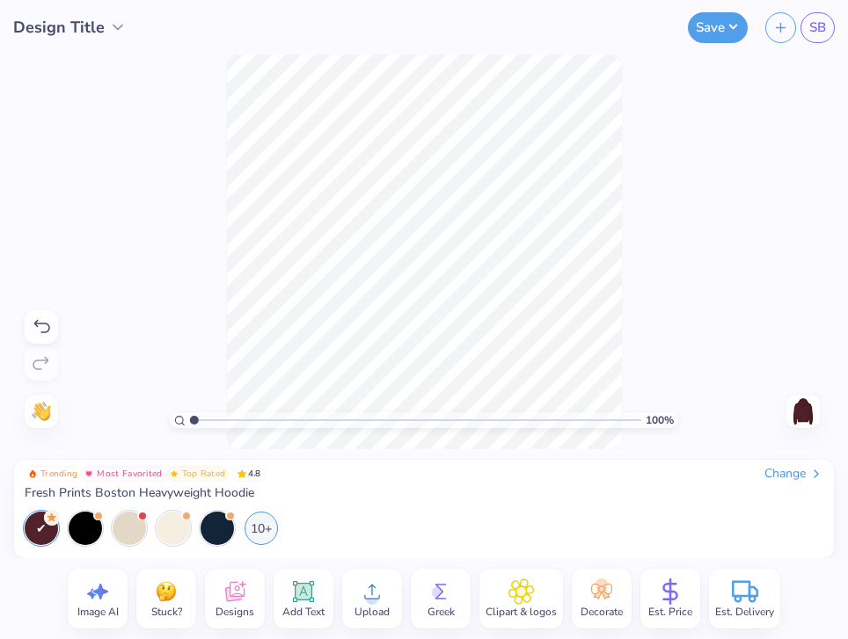
click at [162, 224] on div "100 % Need help? Chat with us. Back" at bounding box center [424, 252] width 848 height 395
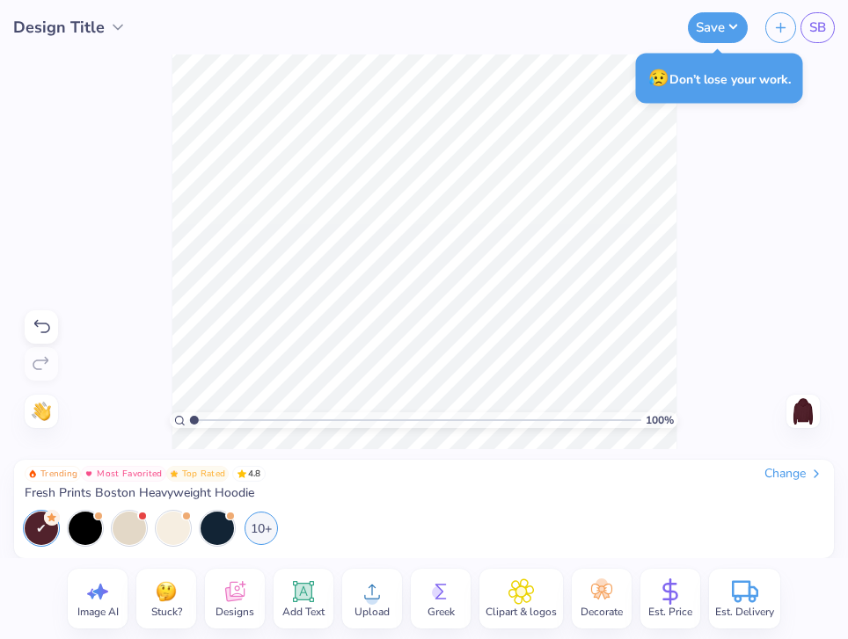
click at [374, 601] on circle at bounding box center [372, 599] width 12 height 12
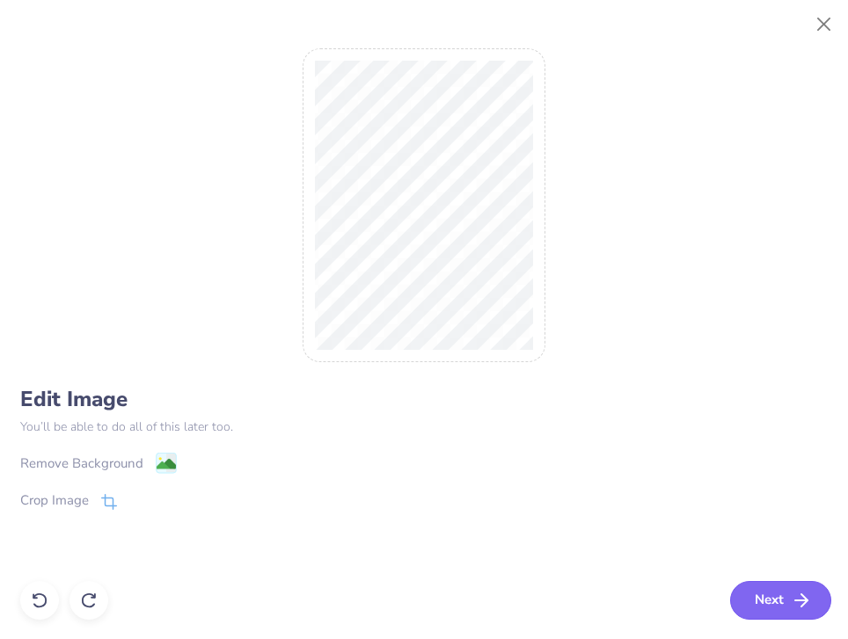
click at [736, 588] on button "Next" at bounding box center [780, 600] width 101 height 39
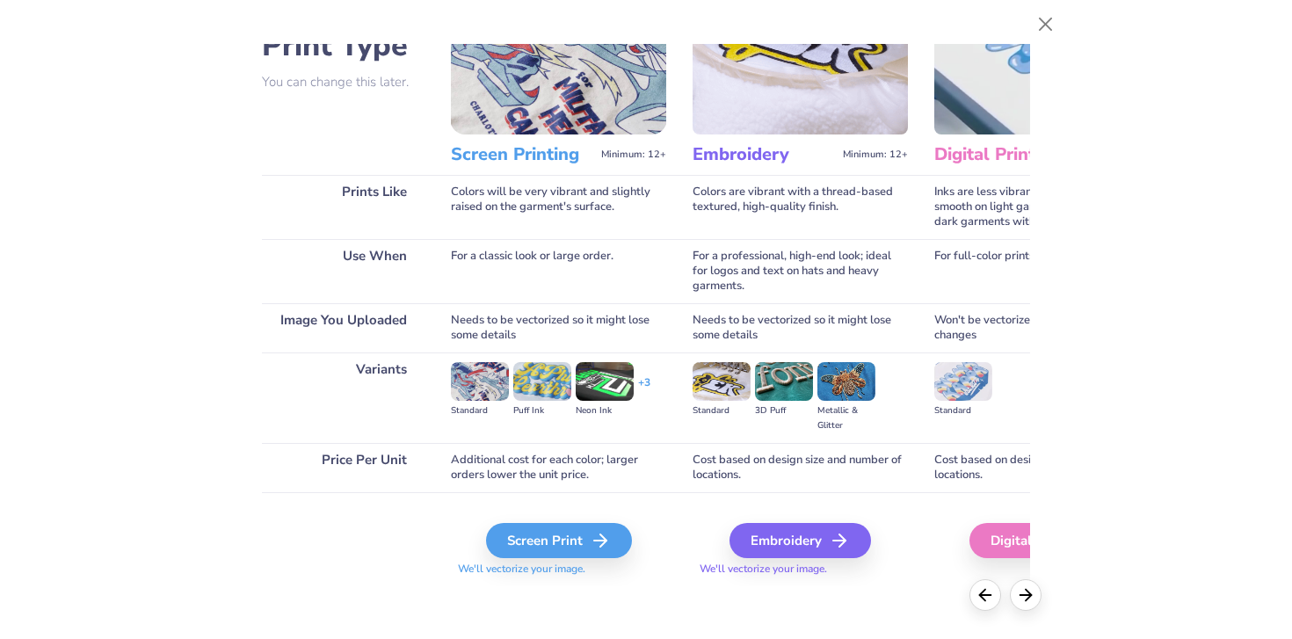
scroll to position [0, 0]
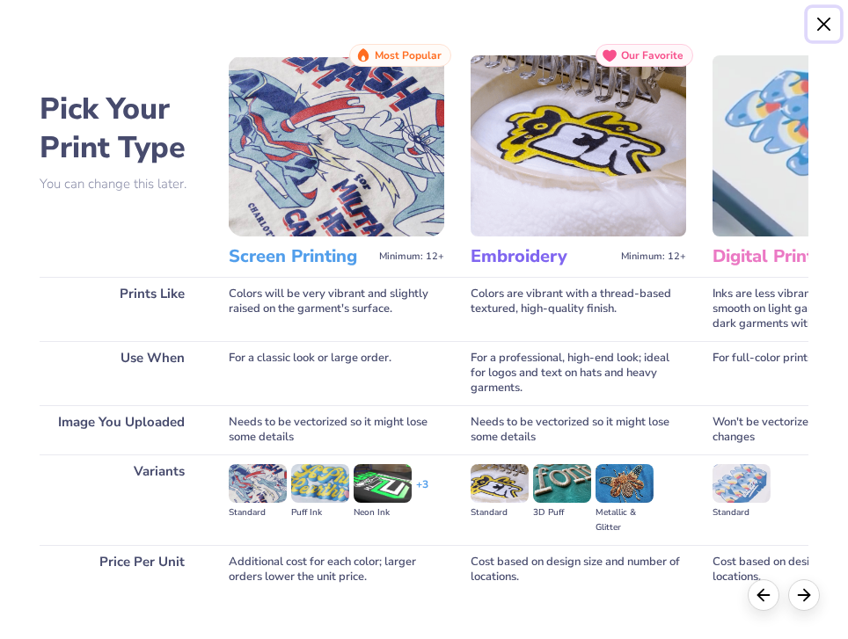
click at [794, 24] on button "Close" at bounding box center [823, 24] width 33 height 33
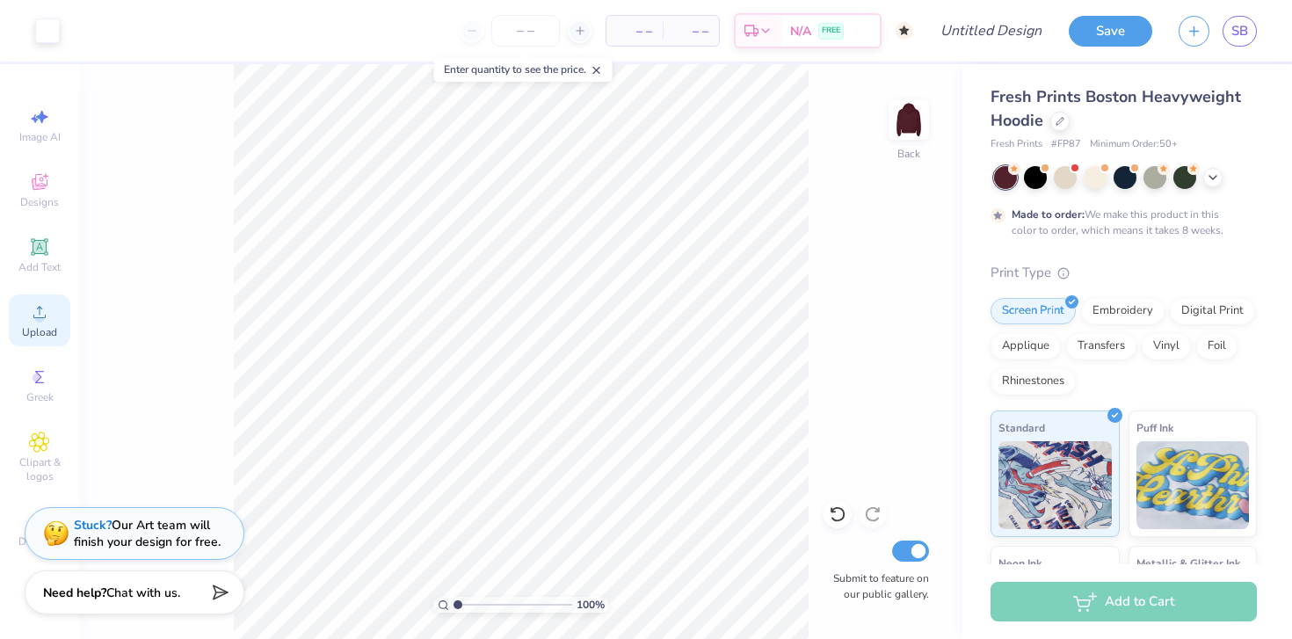
click at [39, 326] on span "Upload" at bounding box center [39, 332] width 35 height 14
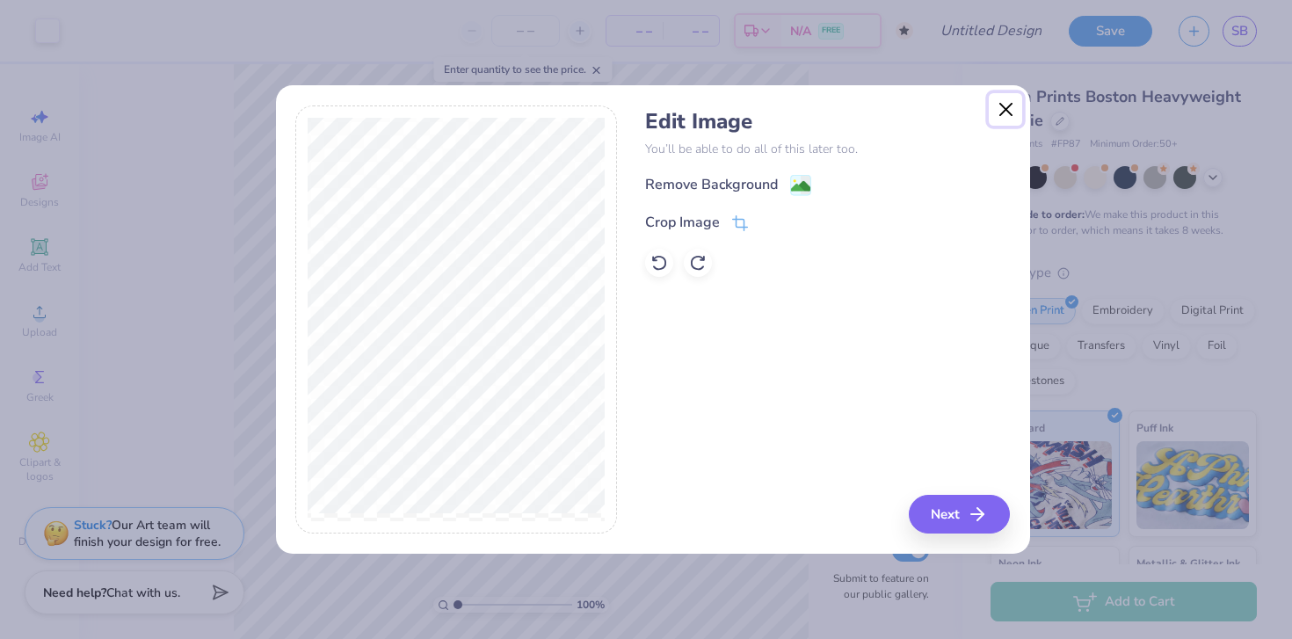
click at [794, 105] on button "Close" at bounding box center [1005, 109] width 33 height 33
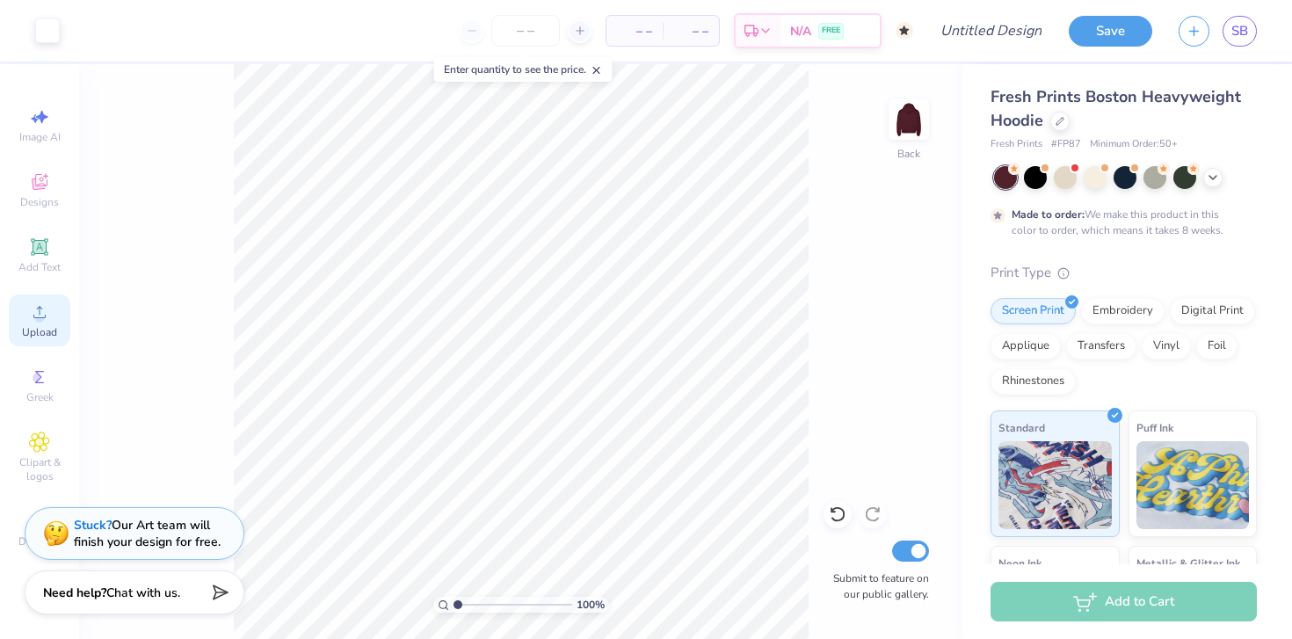
click at [42, 336] on span "Upload" at bounding box center [39, 332] width 35 height 14
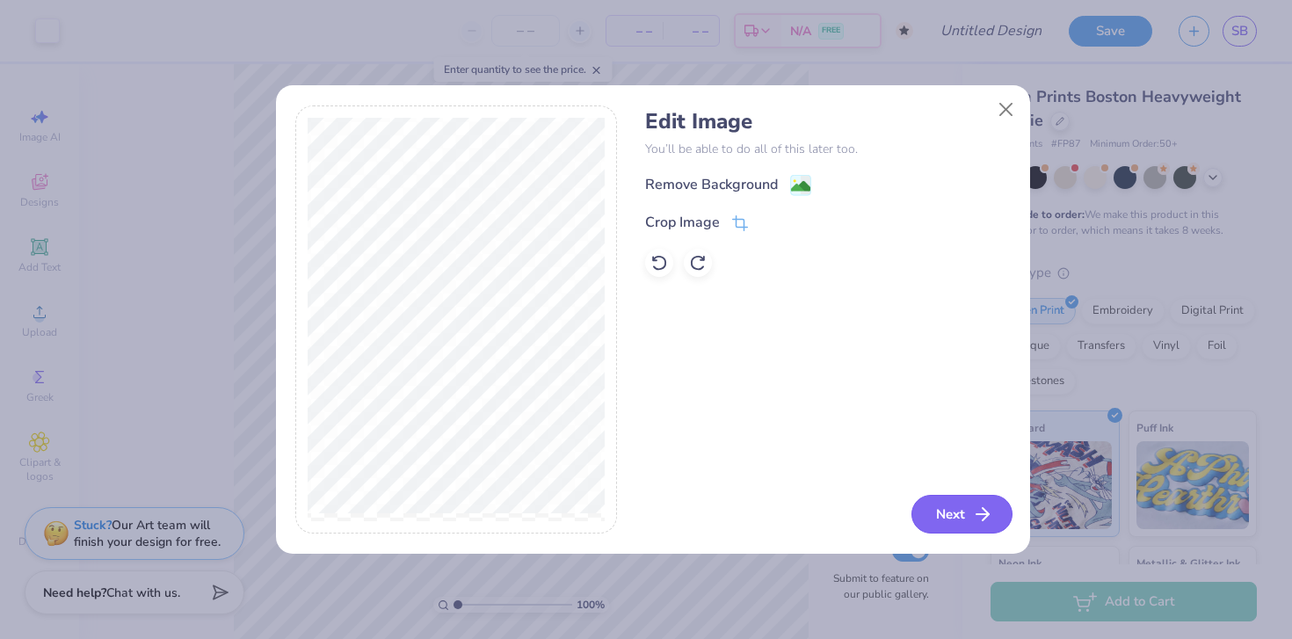
click at [794, 517] on button "Next" at bounding box center [962, 514] width 101 height 39
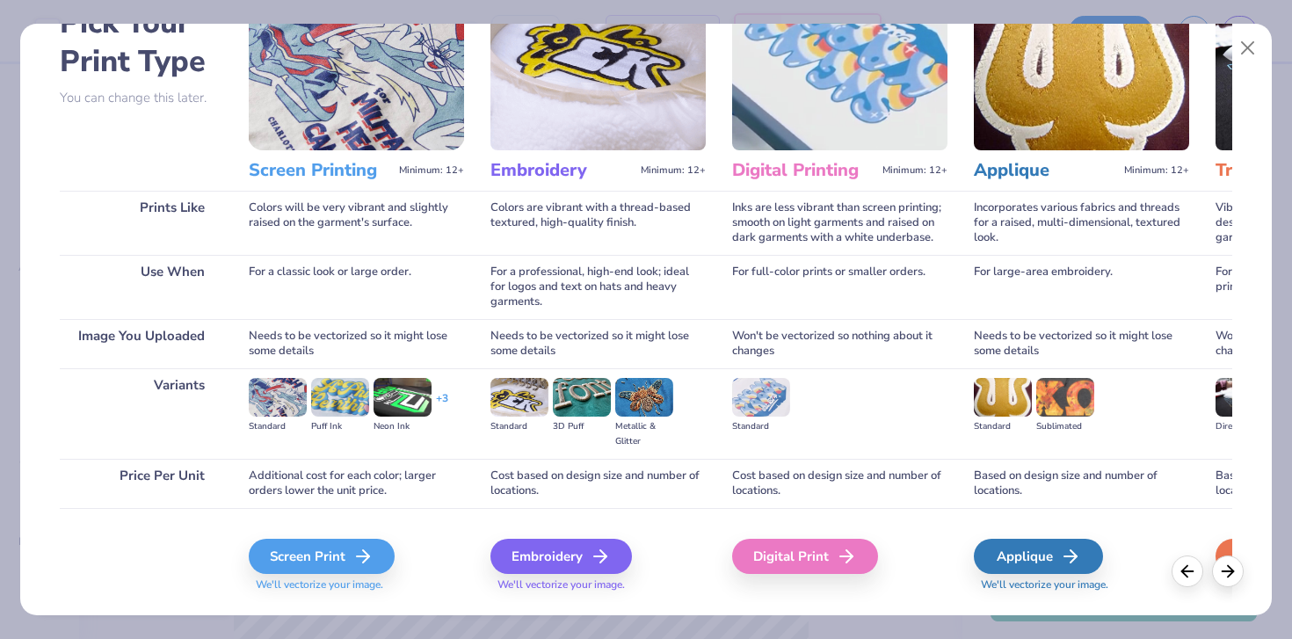
scroll to position [113, 0]
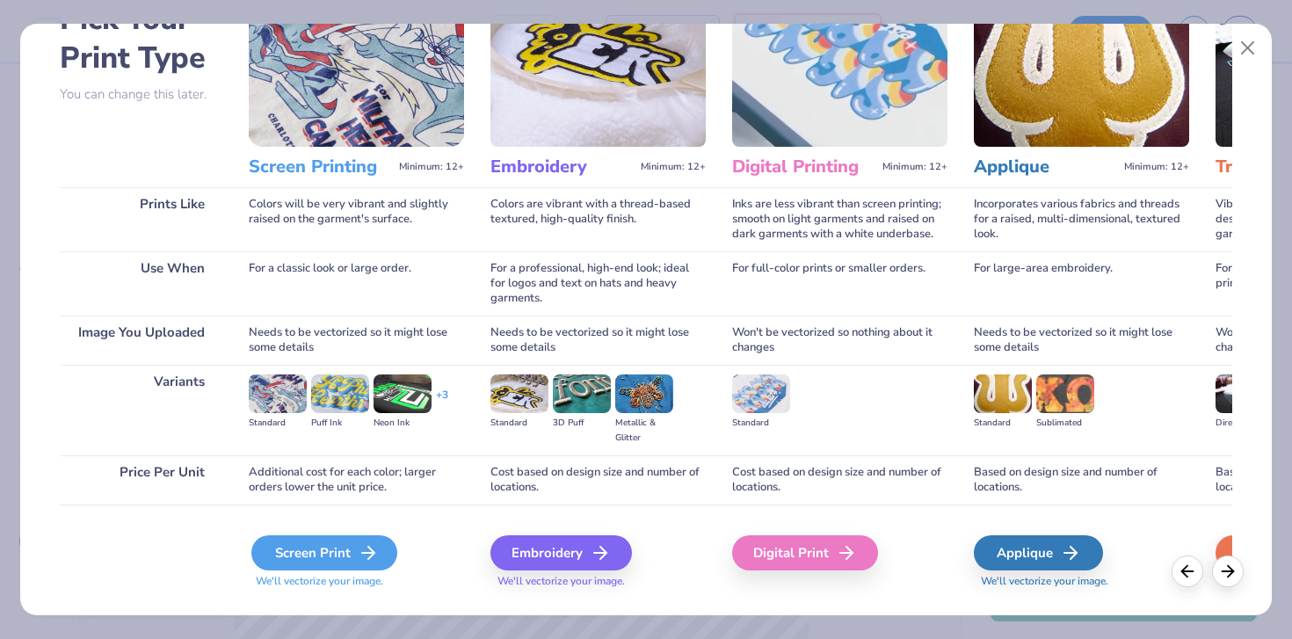
click at [311, 549] on div "Screen Print" at bounding box center [324, 552] width 146 height 35
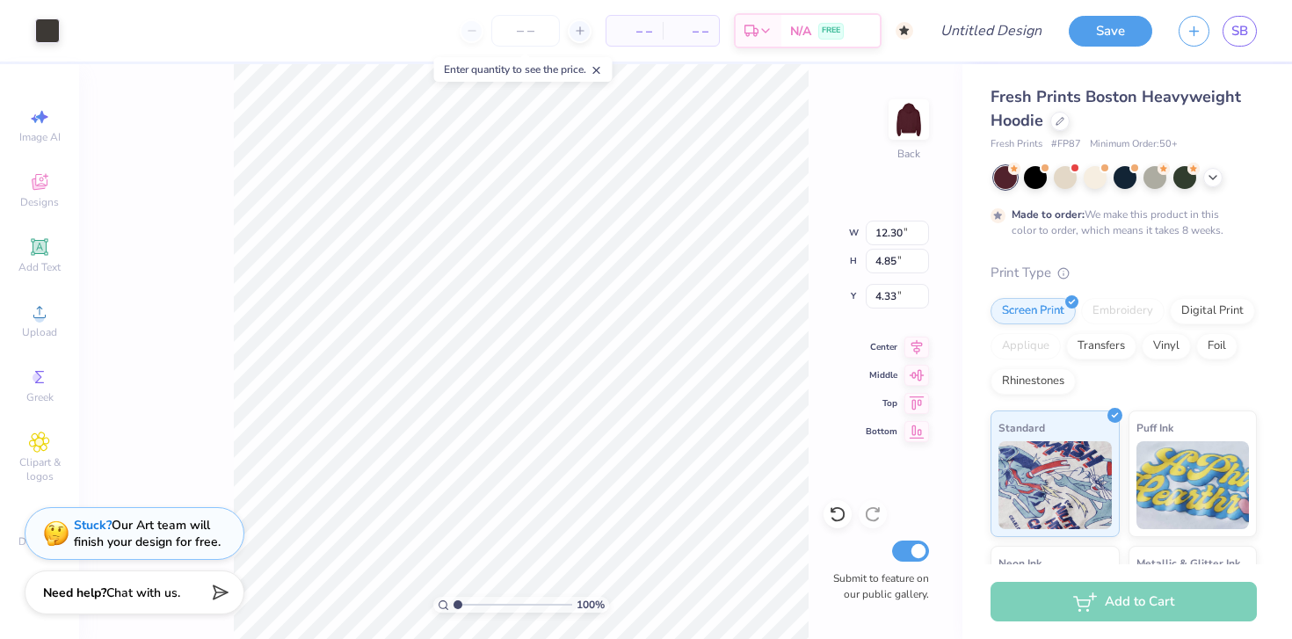
type input "7.10"
type input "2.80"
type input "2.40"
type input "5.40"
type input "2.13"
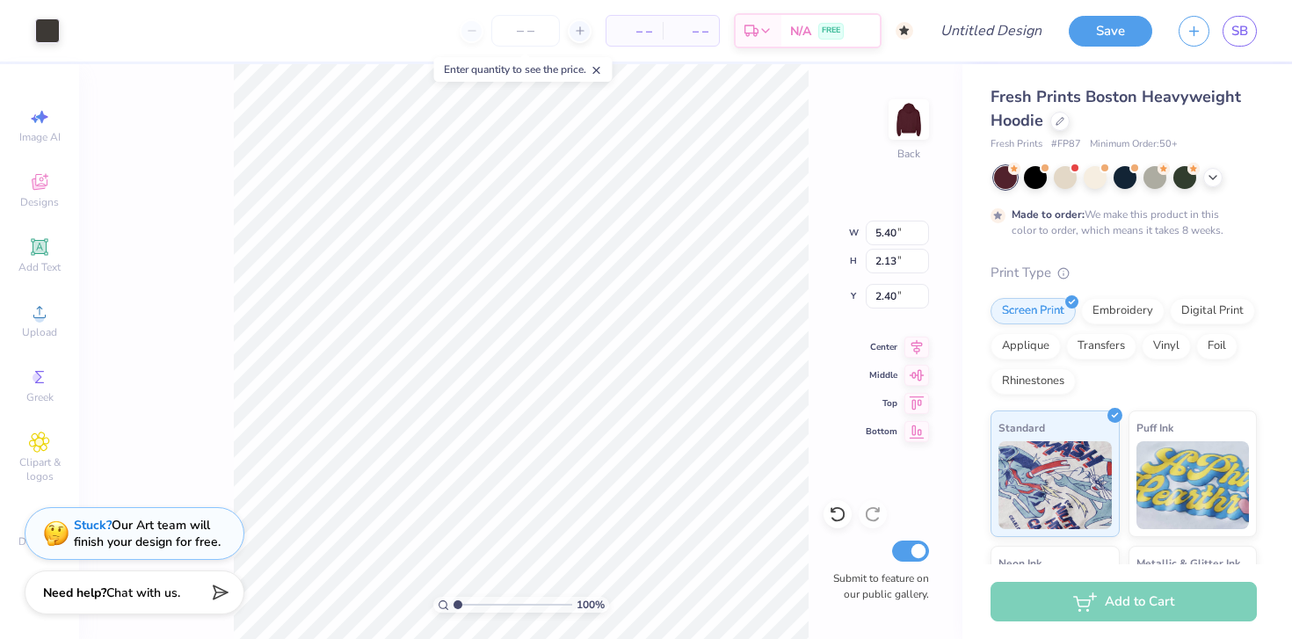
type input "3.00"
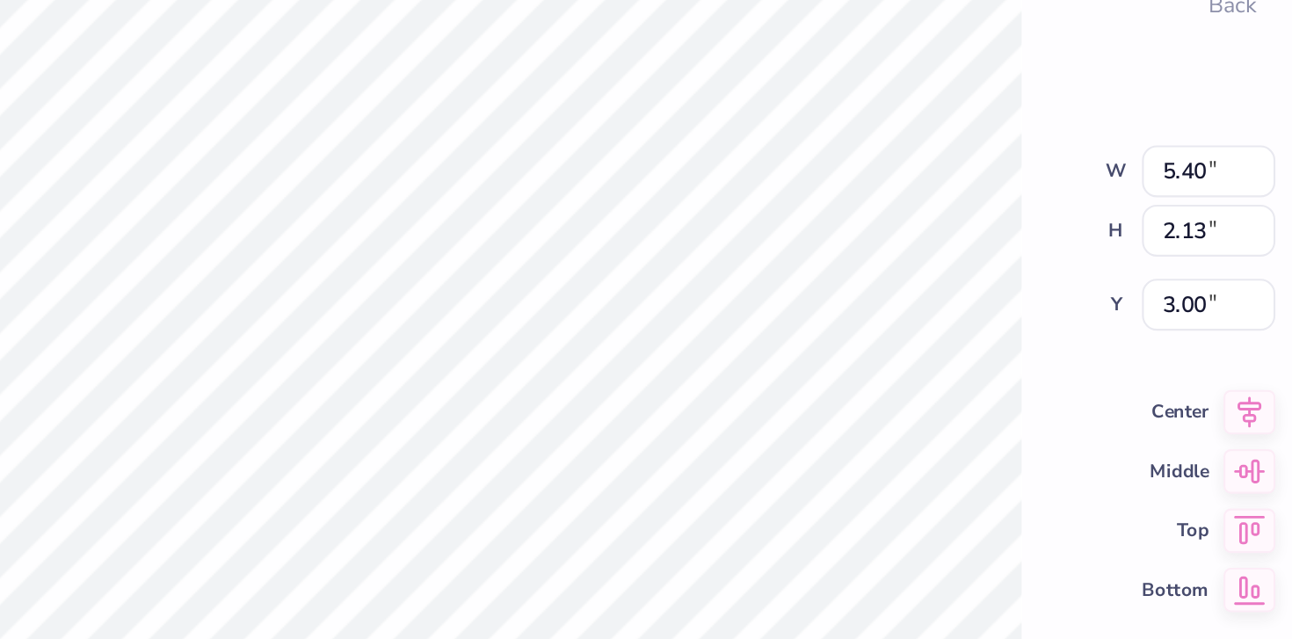
type input "4.79"
type input "1.89"
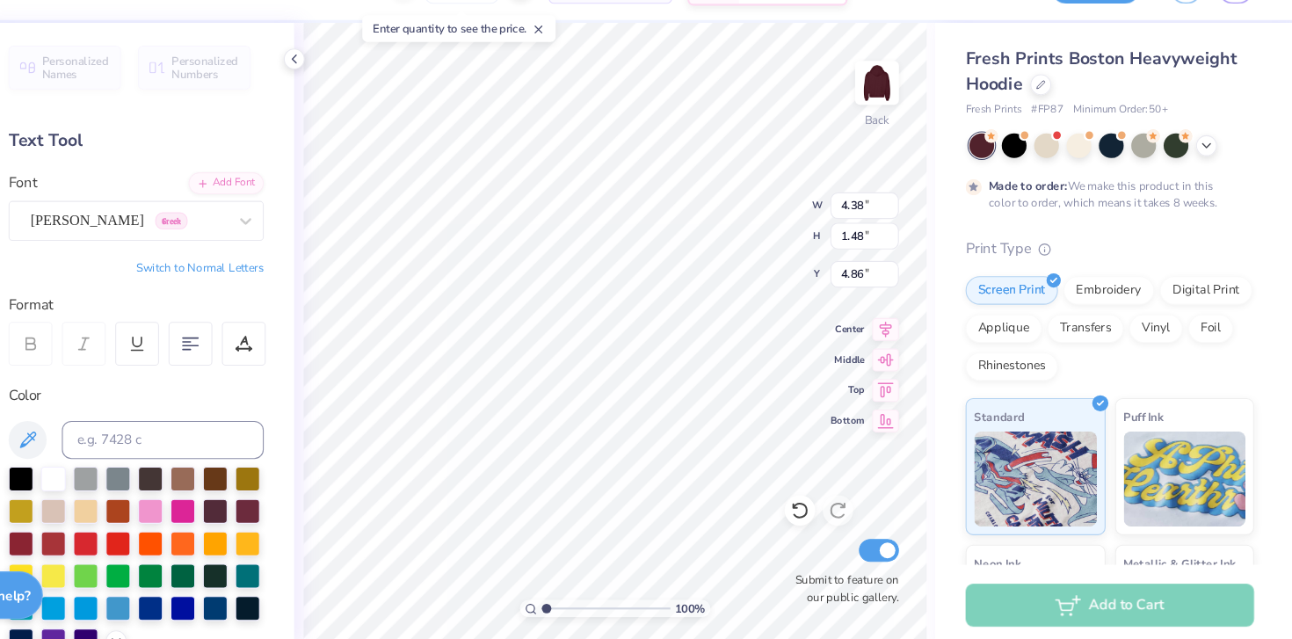
scroll to position [0, 0]
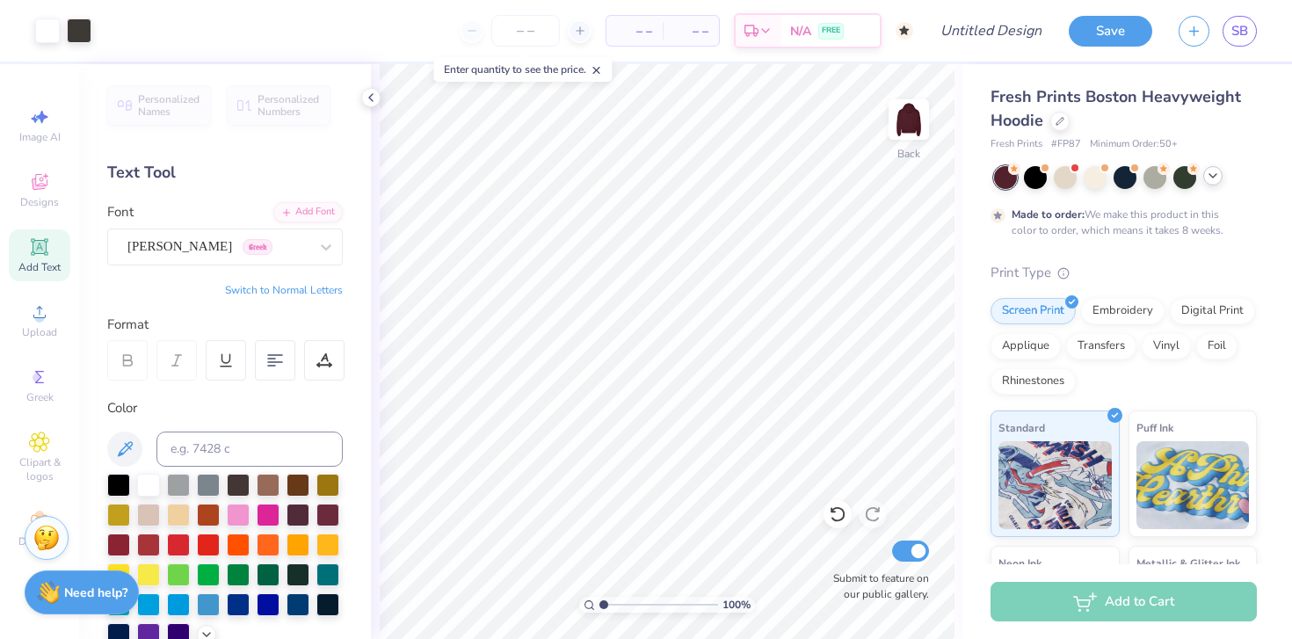
click at [794, 176] on polyline at bounding box center [1213, 176] width 7 height 4
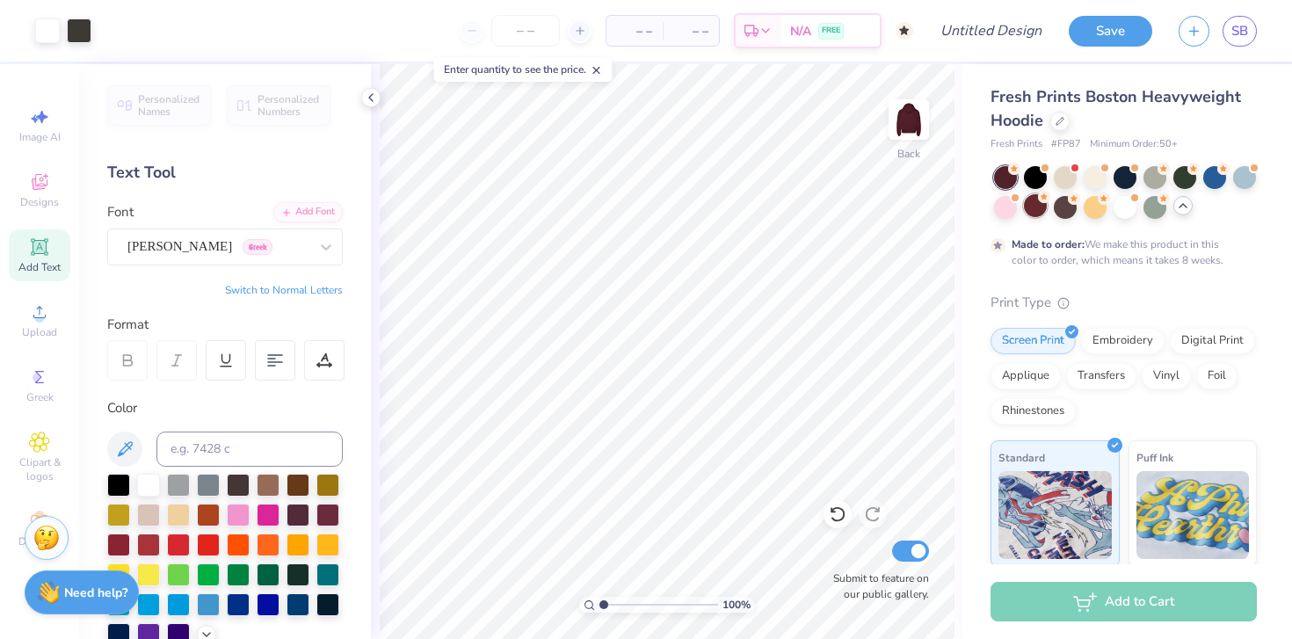
click at [794, 204] on div at bounding box center [1035, 205] width 23 height 23
click at [794, 207] on div at bounding box center [1035, 205] width 23 height 23
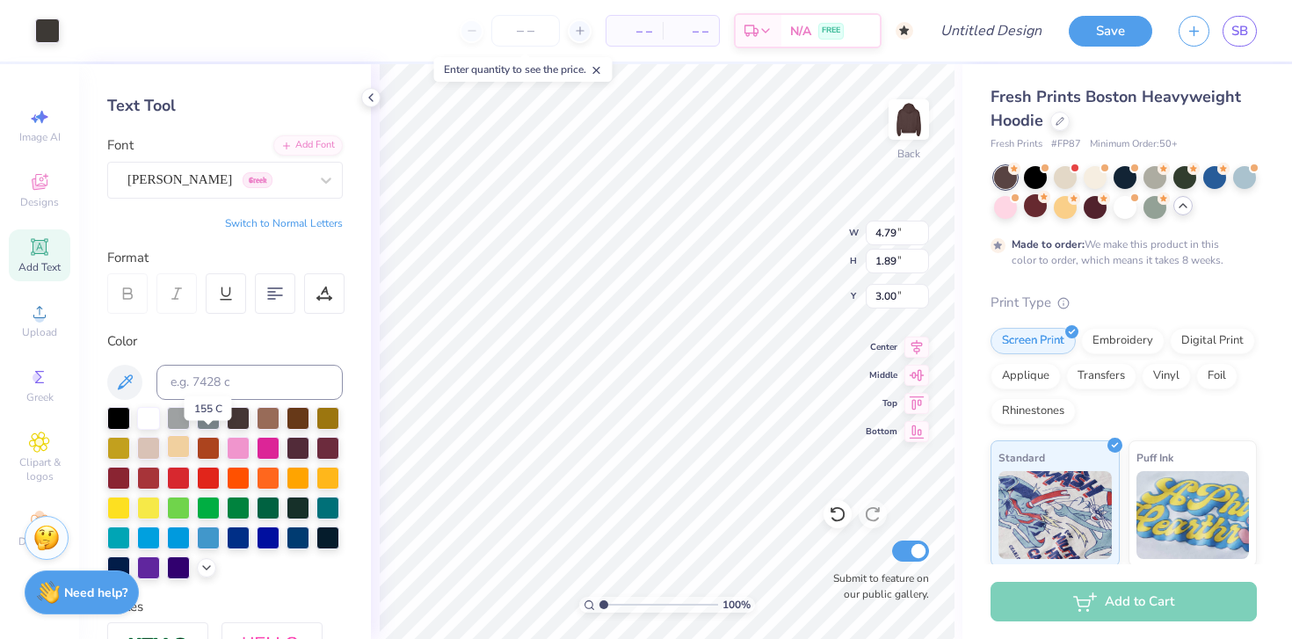
scroll to position [75, 0]
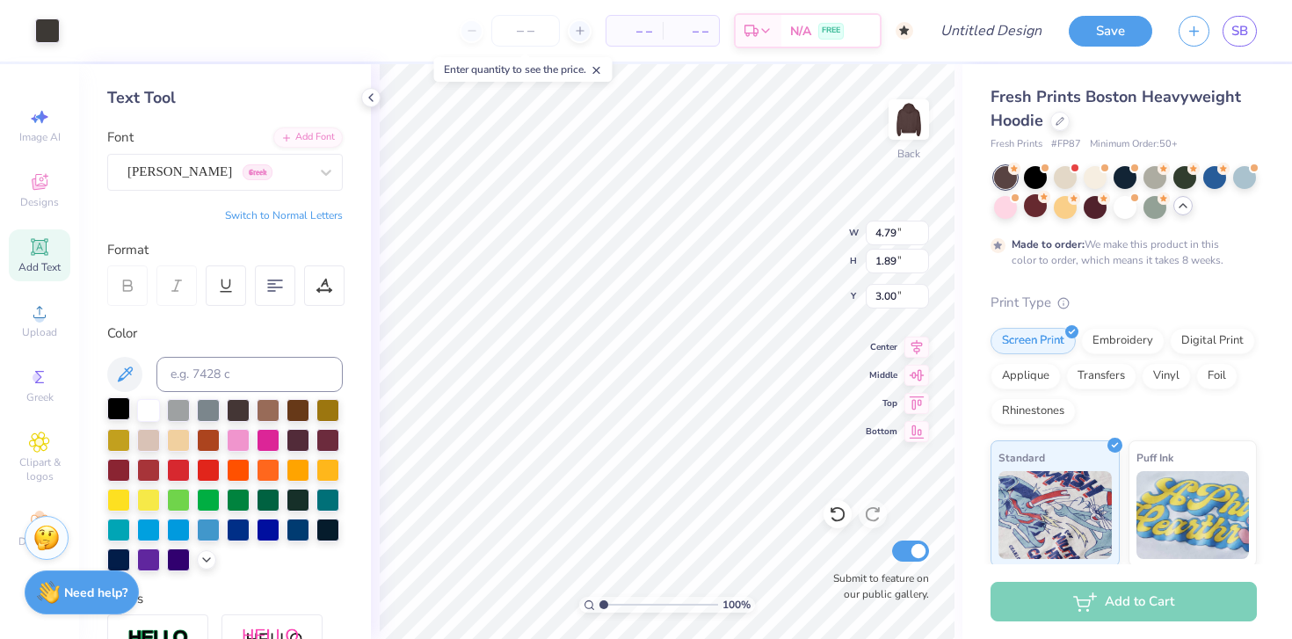
click at [113, 412] on div at bounding box center [118, 408] width 23 height 23
click at [374, 101] on icon at bounding box center [371, 98] width 14 height 14
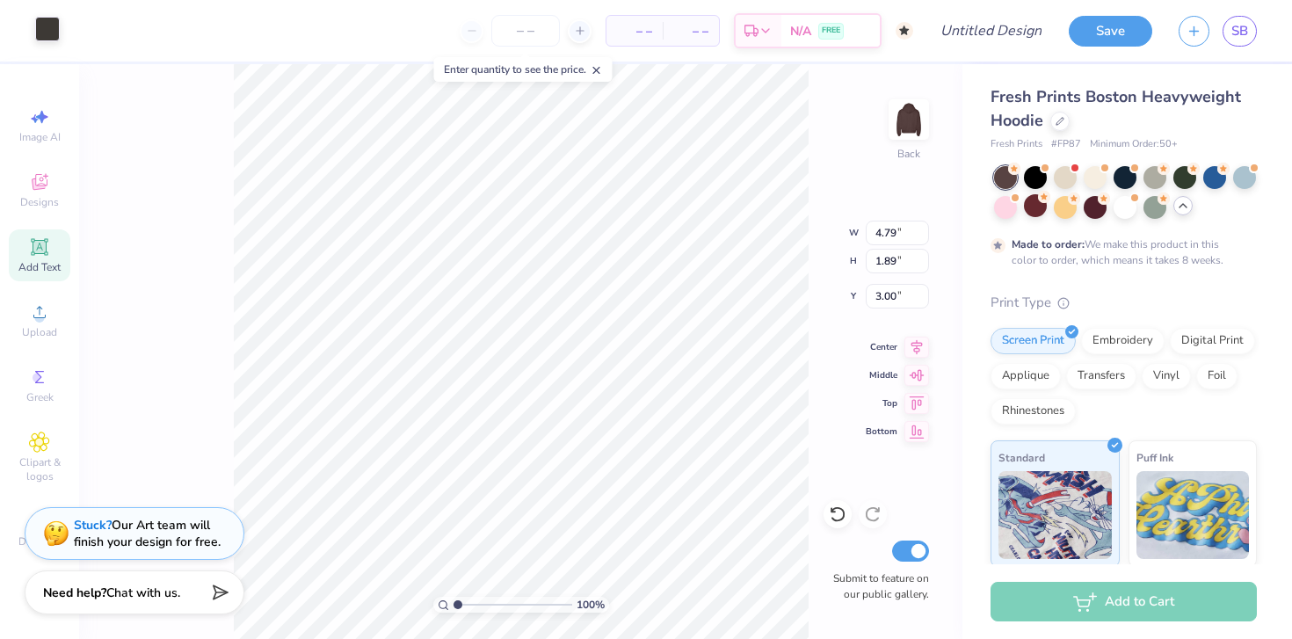
click at [55, 32] on div at bounding box center [47, 29] width 25 height 25
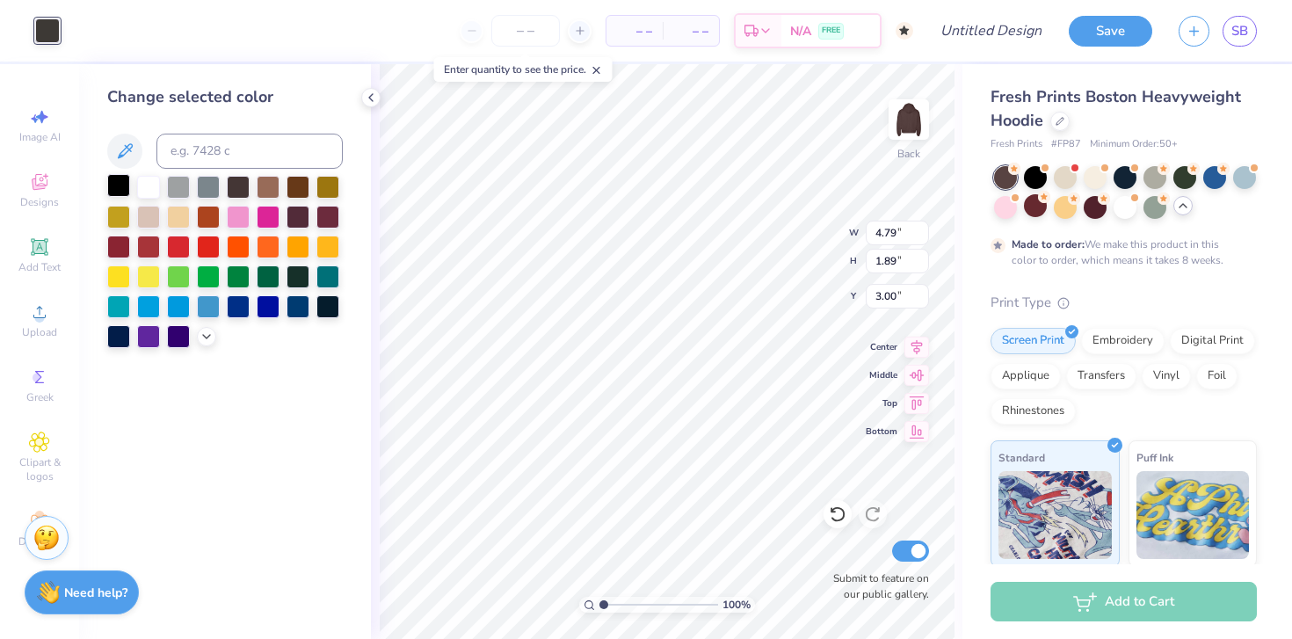
click at [107, 182] on div at bounding box center [118, 185] width 23 height 23
click at [116, 183] on div at bounding box center [118, 185] width 23 height 23
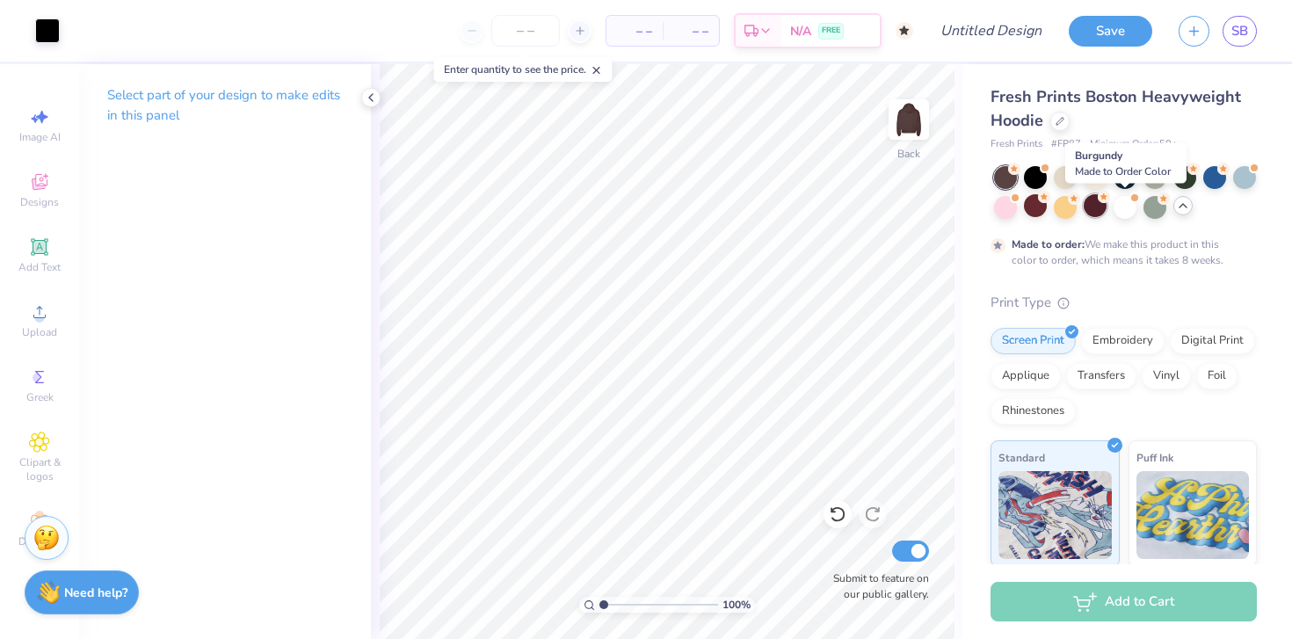
click at [794, 210] on div at bounding box center [1095, 205] width 23 height 23
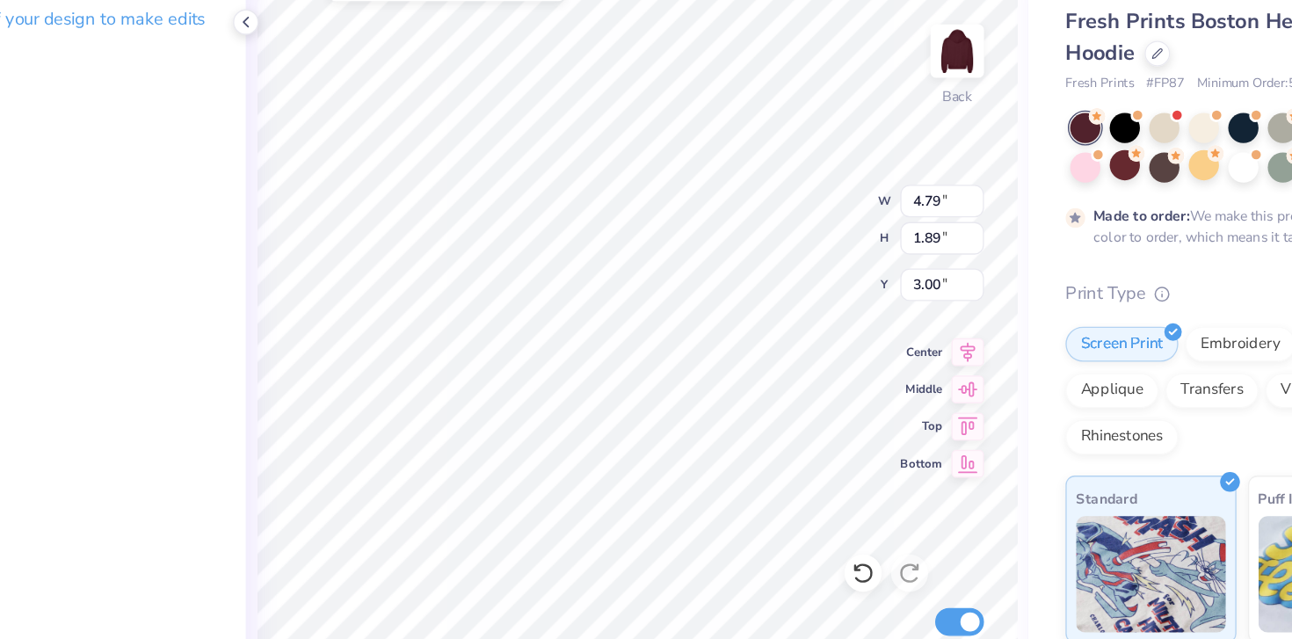
scroll to position [0, 0]
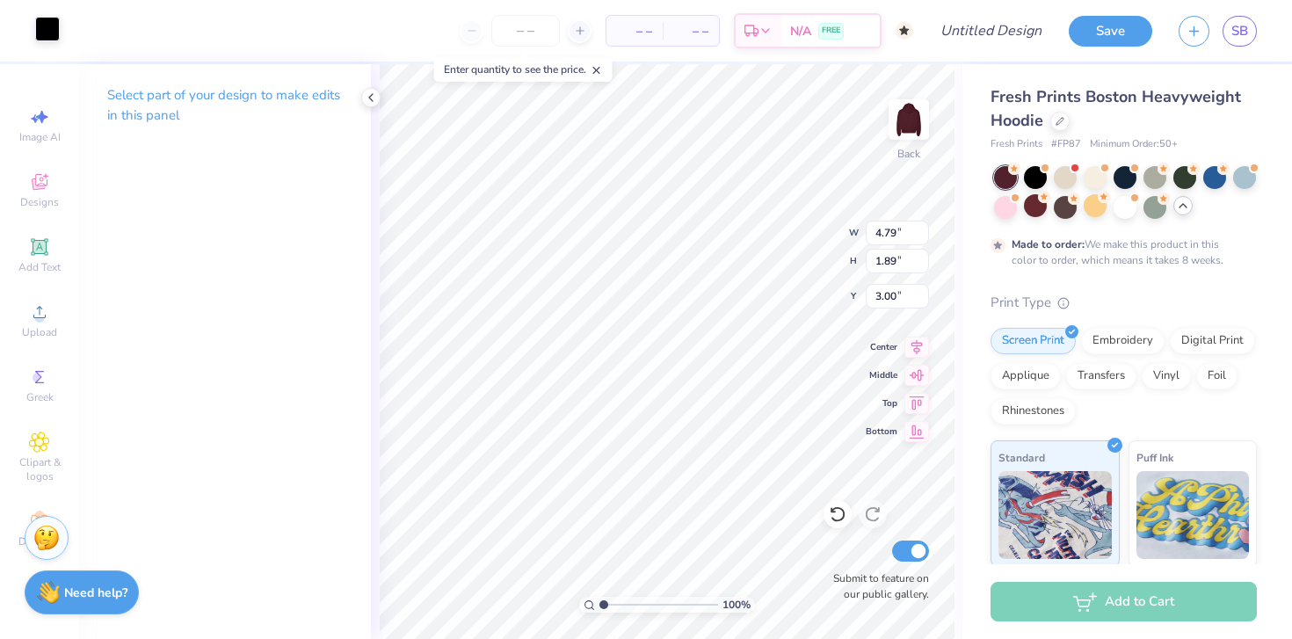
click at [54, 36] on div at bounding box center [47, 29] width 25 height 25
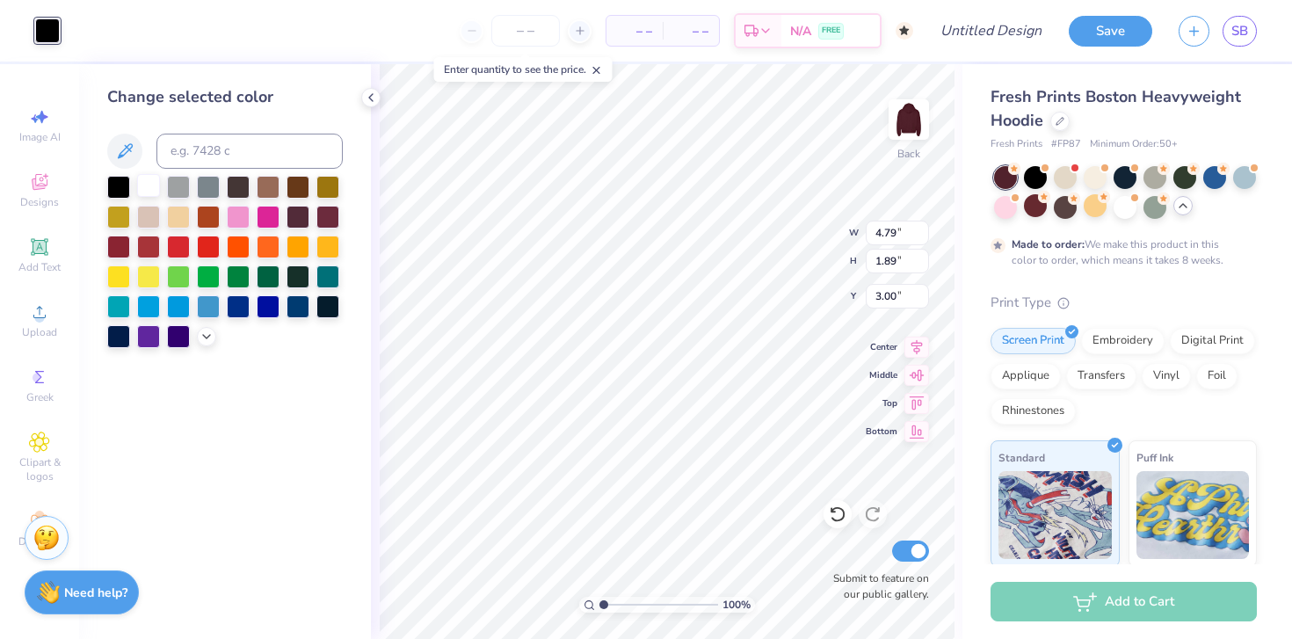
click at [149, 187] on div at bounding box center [148, 185] width 23 height 23
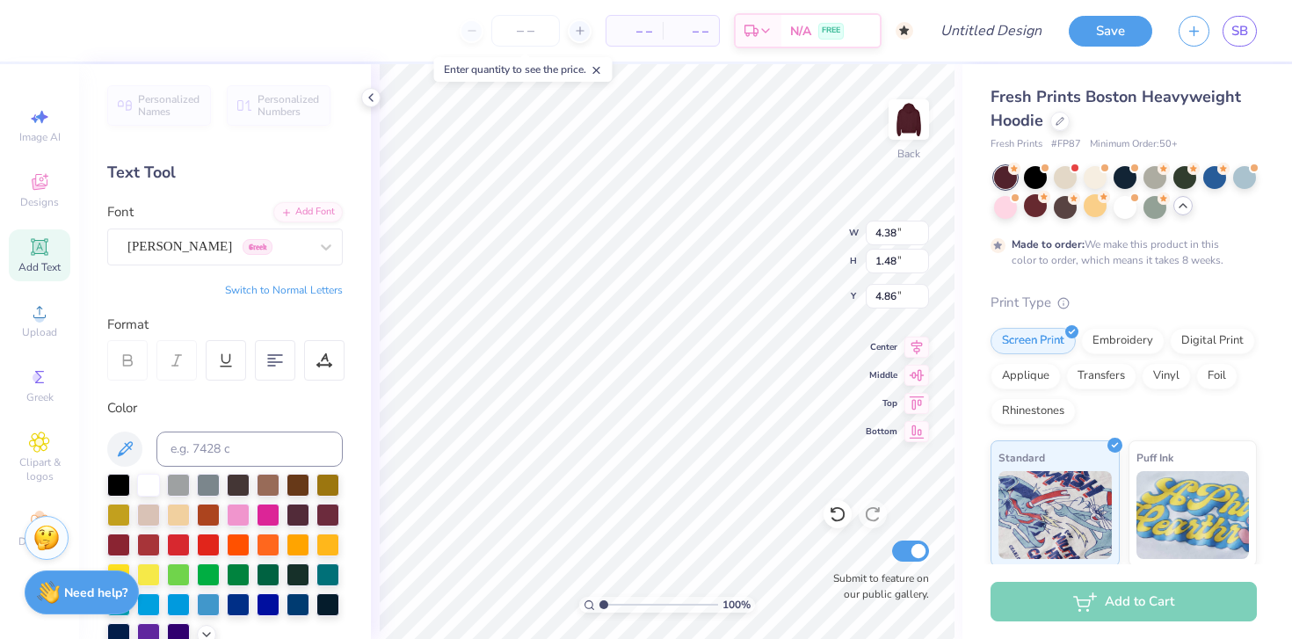
scroll to position [14, 3]
type input "4.79"
type input "1.89"
type input "3.00"
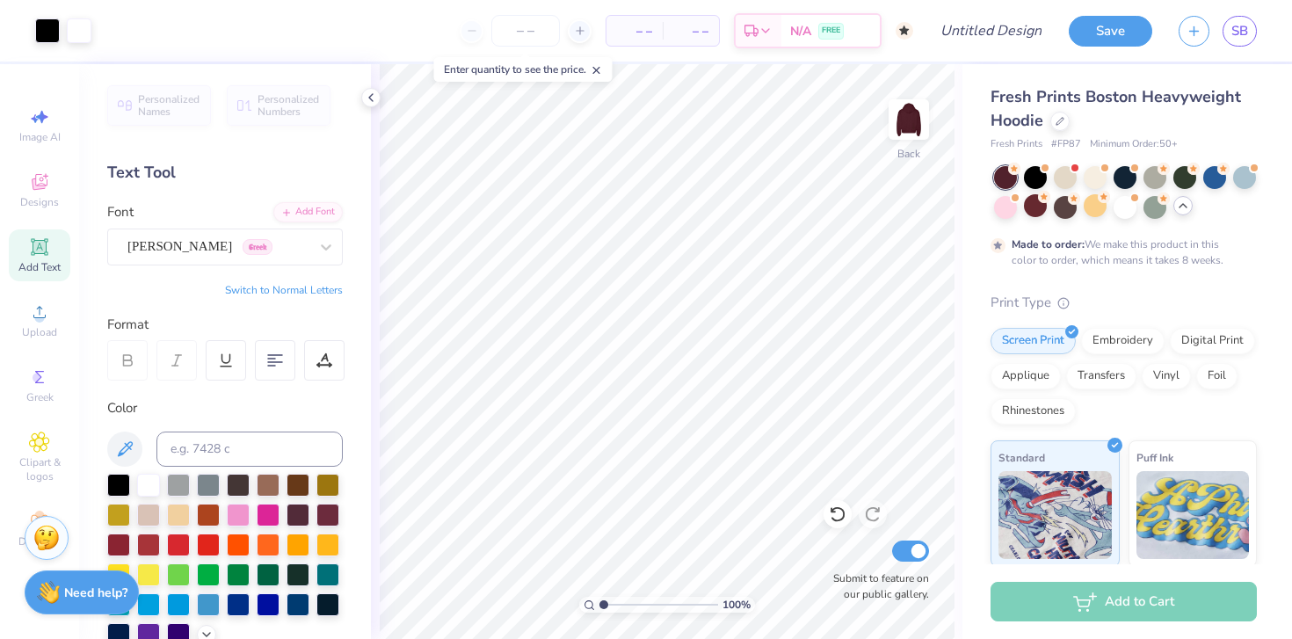
click at [46, 248] on icon at bounding box center [39, 246] width 17 height 17
type input "4.38"
type input "1.48"
type input "4.86"
type input "7.05"
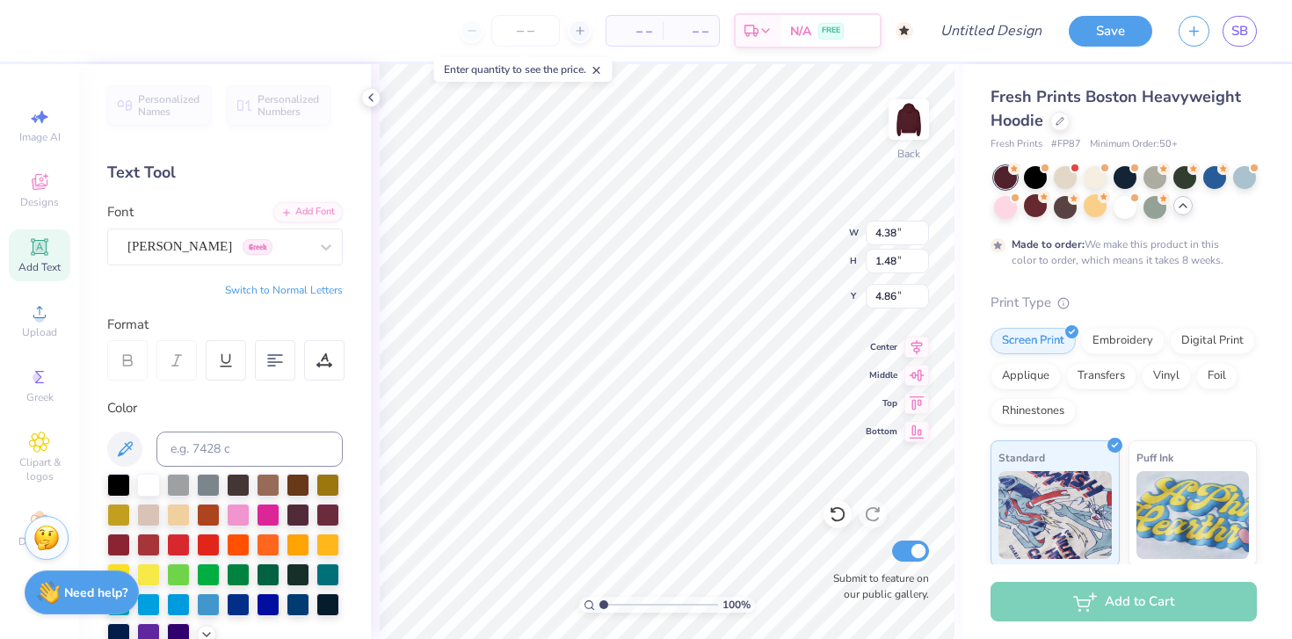
type input "2.04"
type input "5.73"
paste textarea
click at [50, 252] on div "Add Text" at bounding box center [40, 255] width 62 height 52
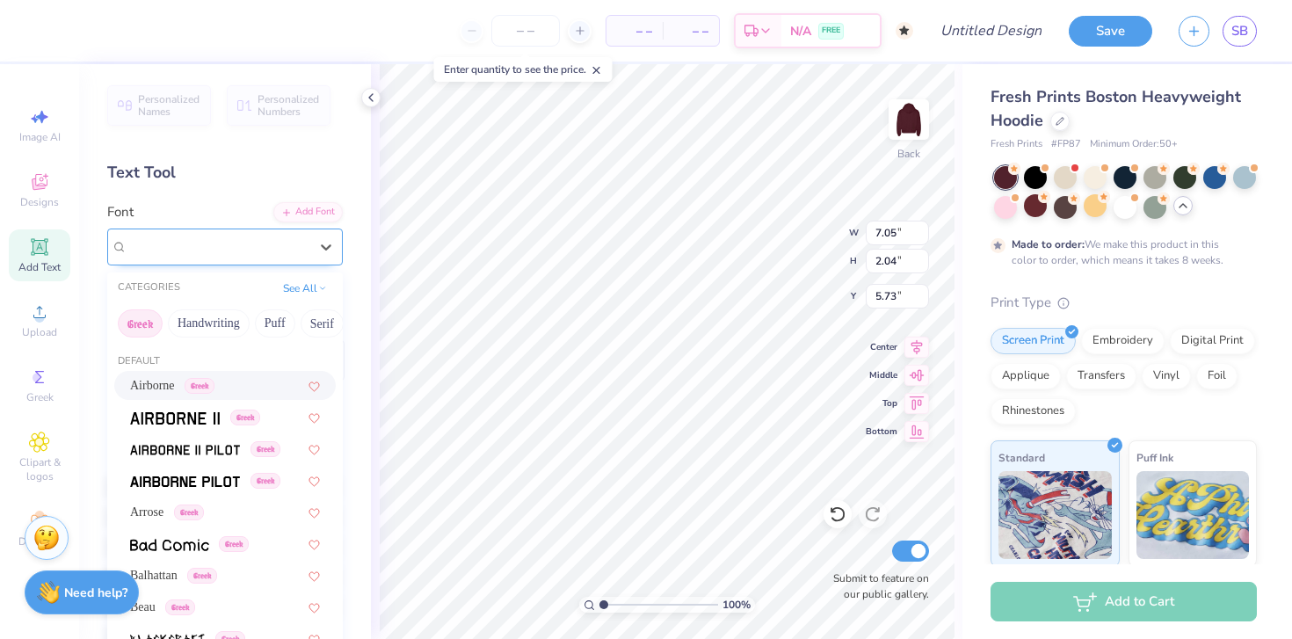
click at [264, 244] on div "Super Dream" at bounding box center [218, 246] width 185 height 27
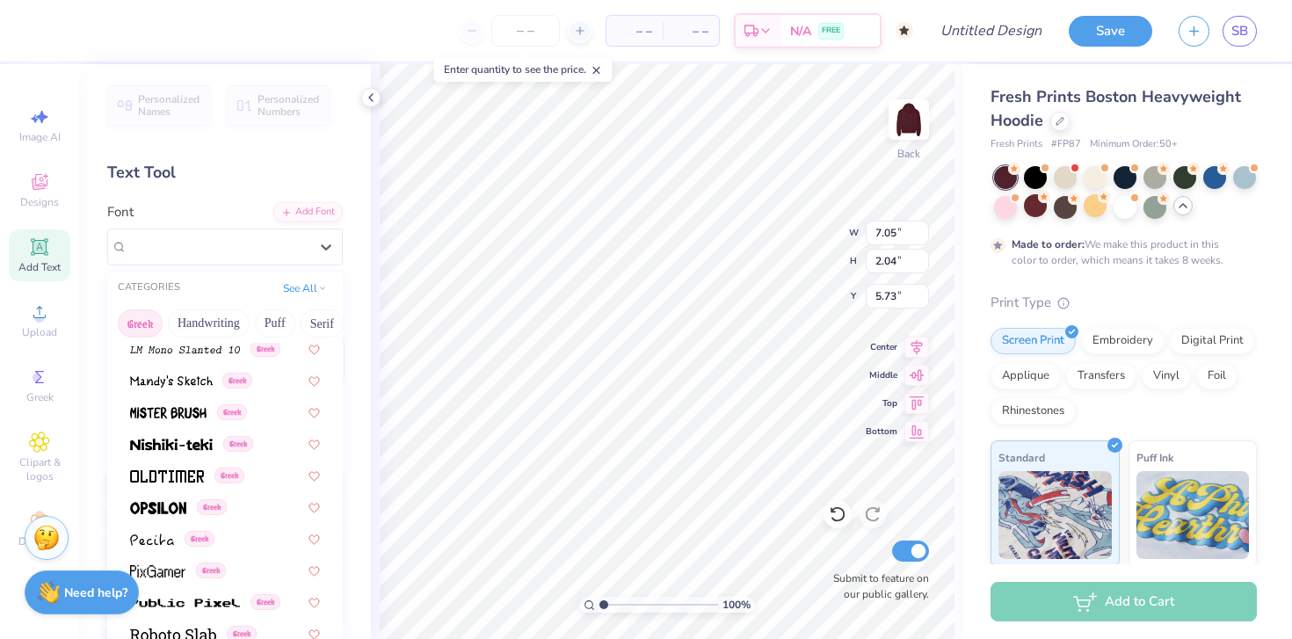
scroll to position [1064, 0]
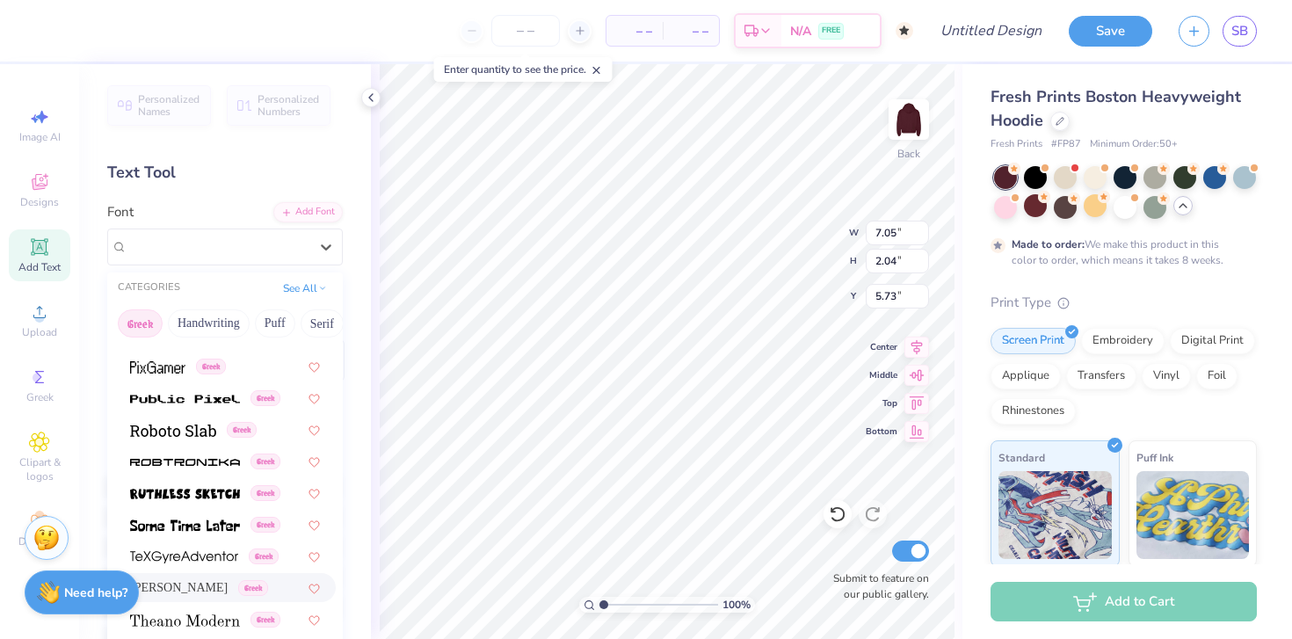
click at [194, 593] on span "Theano Didot" at bounding box center [179, 588] width 98 height 18
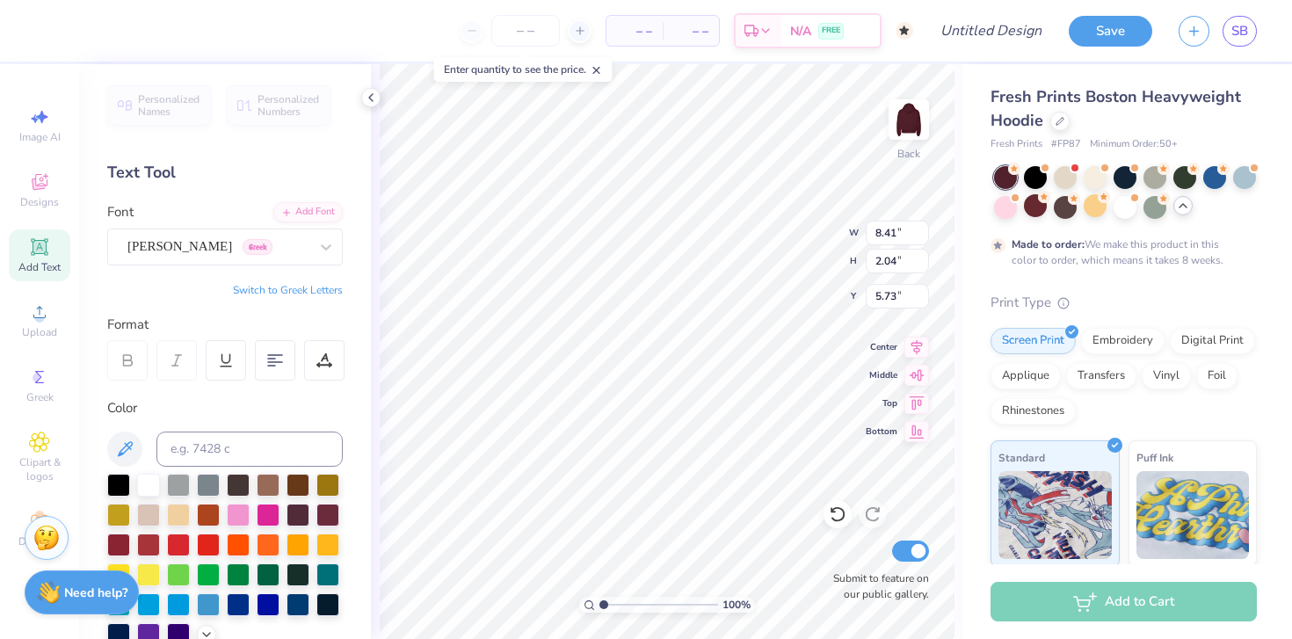
click at [290, 289] on button "Switch to Greek Letters" at bounding box center [288, 290] width 110 height 14
type input "8.14"
type input "2.16"
type input "5.67"
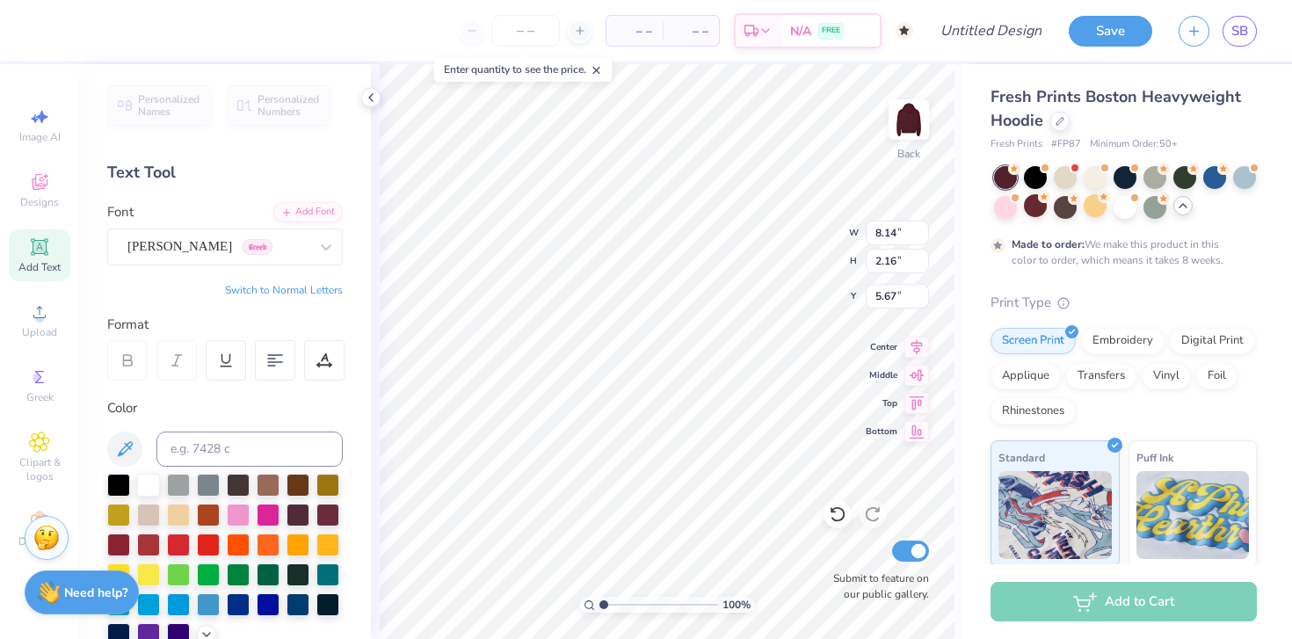
paste textarea "ΚΣ"
type textarea "ΦΚΣ"
click at [154, 484] on div at bounding box center [148, 483] width 23 height 23
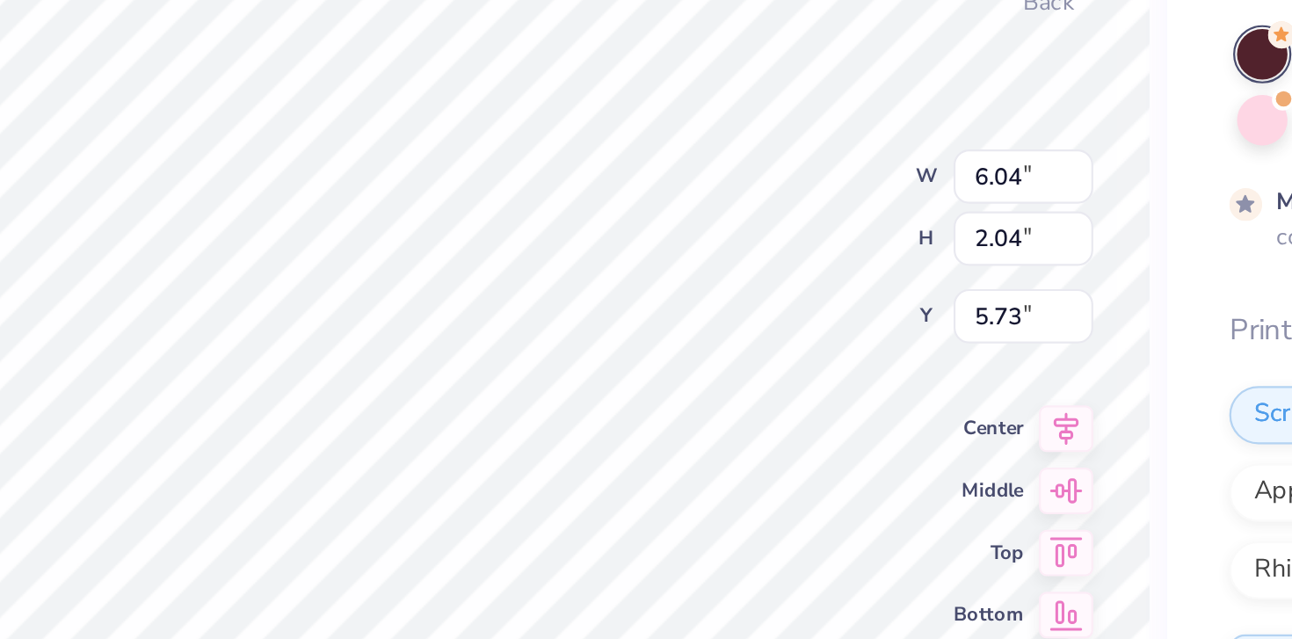
type input "4.71"
type input "3.87"
type input "1.31"
type input "8.46"
type input "4.38"
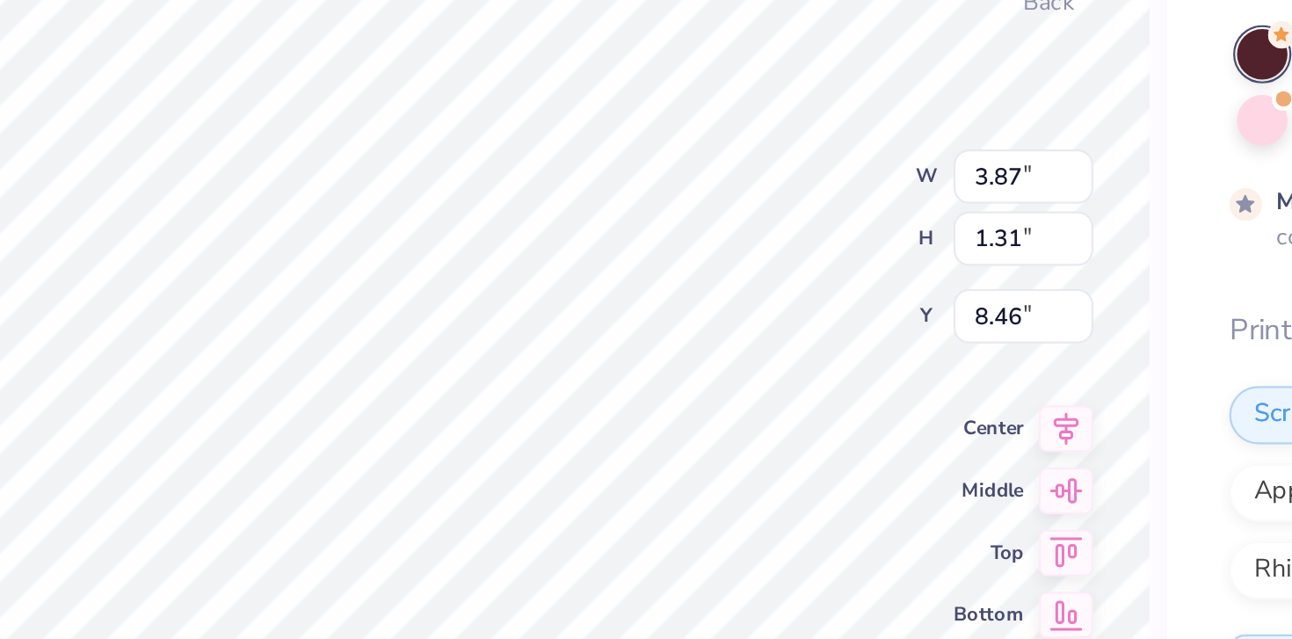
type input "1.48"
type input "4.86"
type input "3.87"
type input "1.31"
type input "8.46"
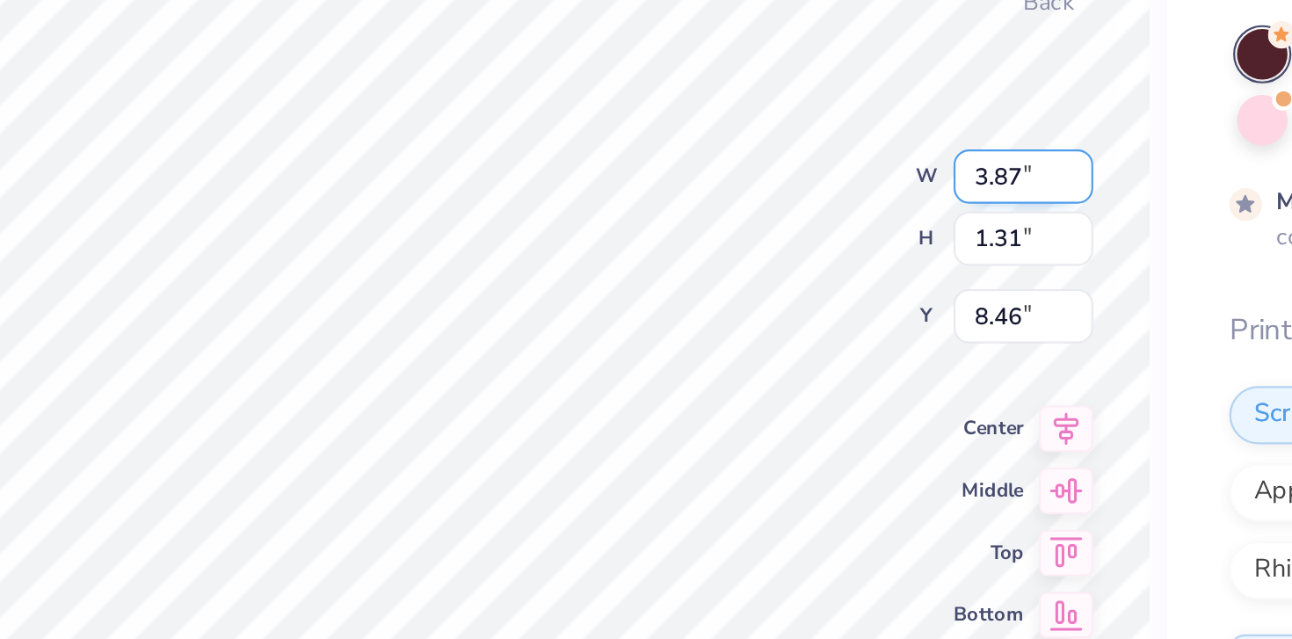
click at [794, 229] on input "3.87" at bounding box center [897, 233] width 63 height 25
type input "3"
type input "4.38"
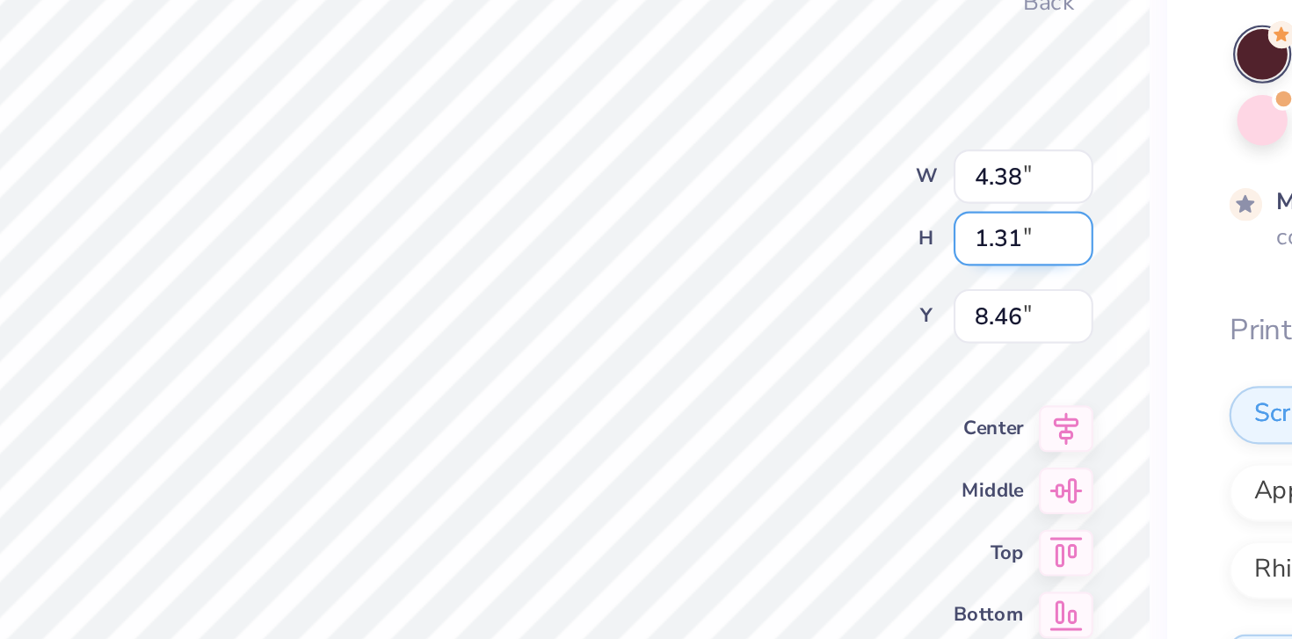
click at [794, 262] on input "1.31" at bounding box center [897, 261] width 63 height 25
type input "1.48"
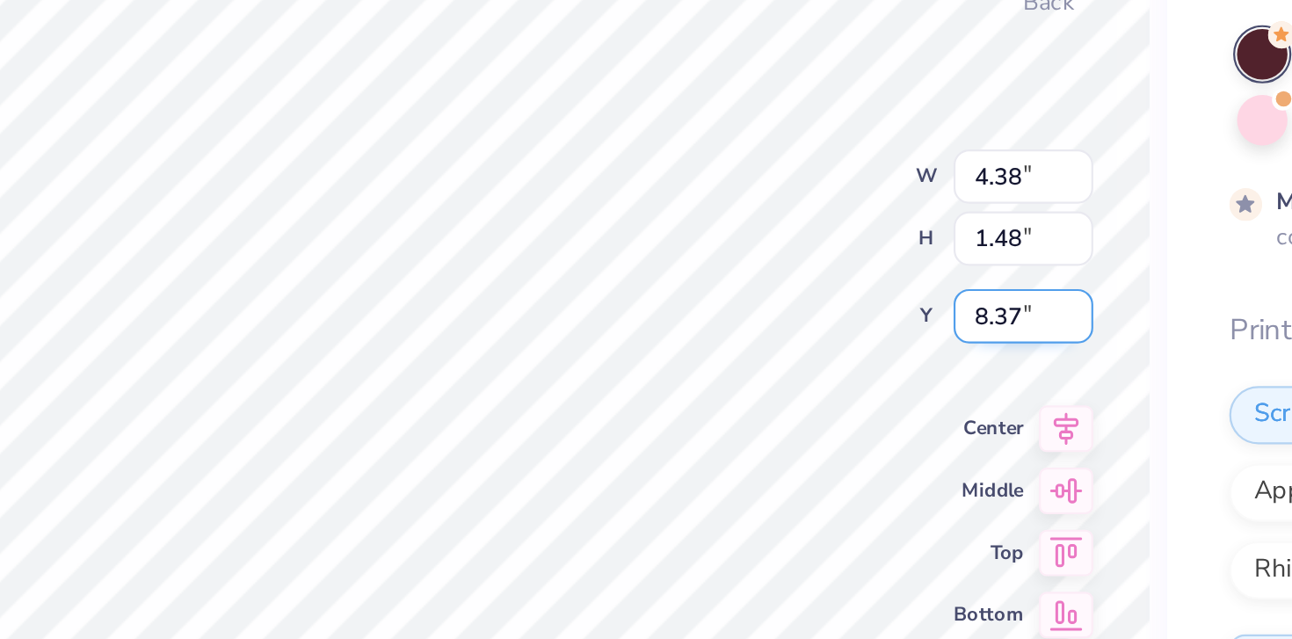
click at [794, 297] on input "8.37" at bounding box center [897, 296] width 63 height 25
type input "8"
type input "4.86"
click at [794, 298] on input "8.37" at bounding box center [897, 296] width 63 height 25
type input "8"
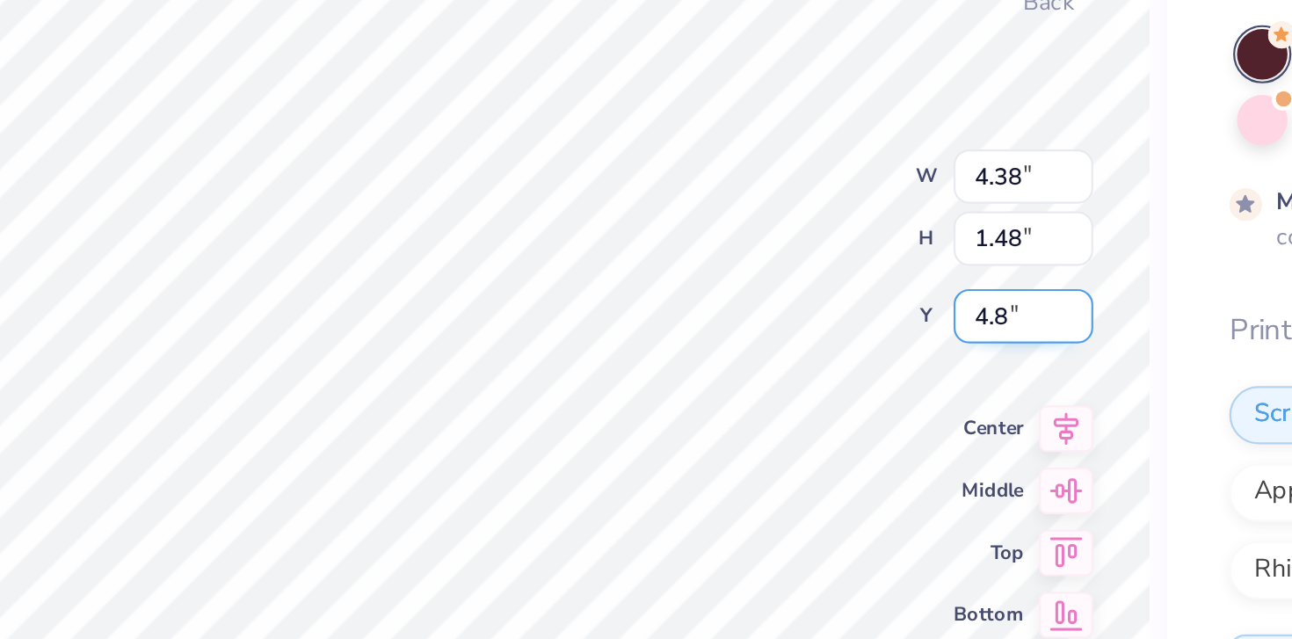
type input "4.86"
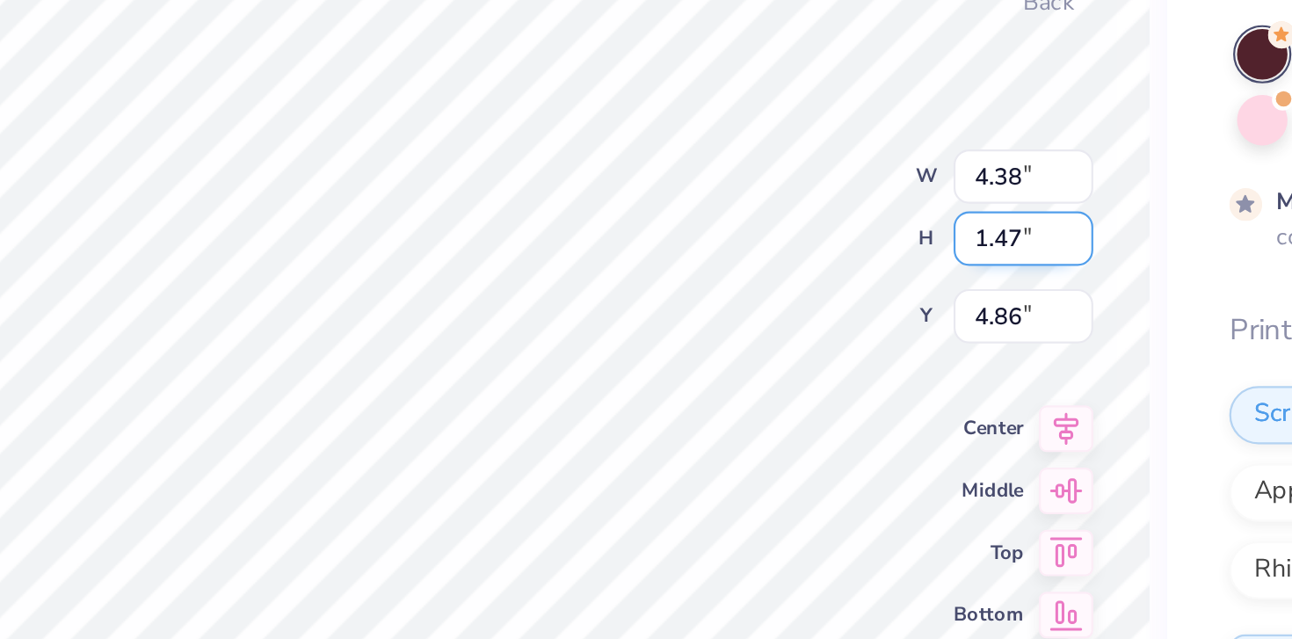
click at [794, 266] on input "1.47" at bounding box center [897, 261] width 63 height 25
type input "1.46"
click at [794, 266] on input "1.46" at bounding box center [897, 261] width 63 height 25
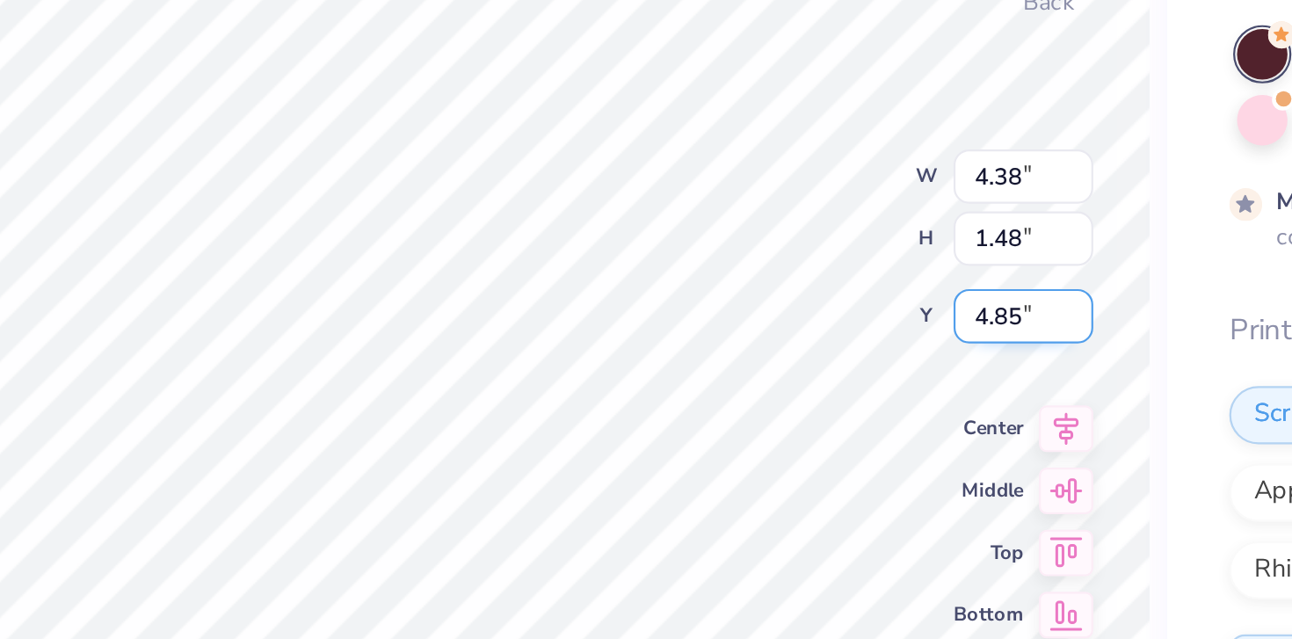
click at [794, 300] on input "4.85" at bounding box center [897, 296] width 63 height 25
type input "4.84"
click at [794, 300] on input "4.84" at bounding box center [897, 296] width 63 height 25
type input "5.60"
type input "4.10"
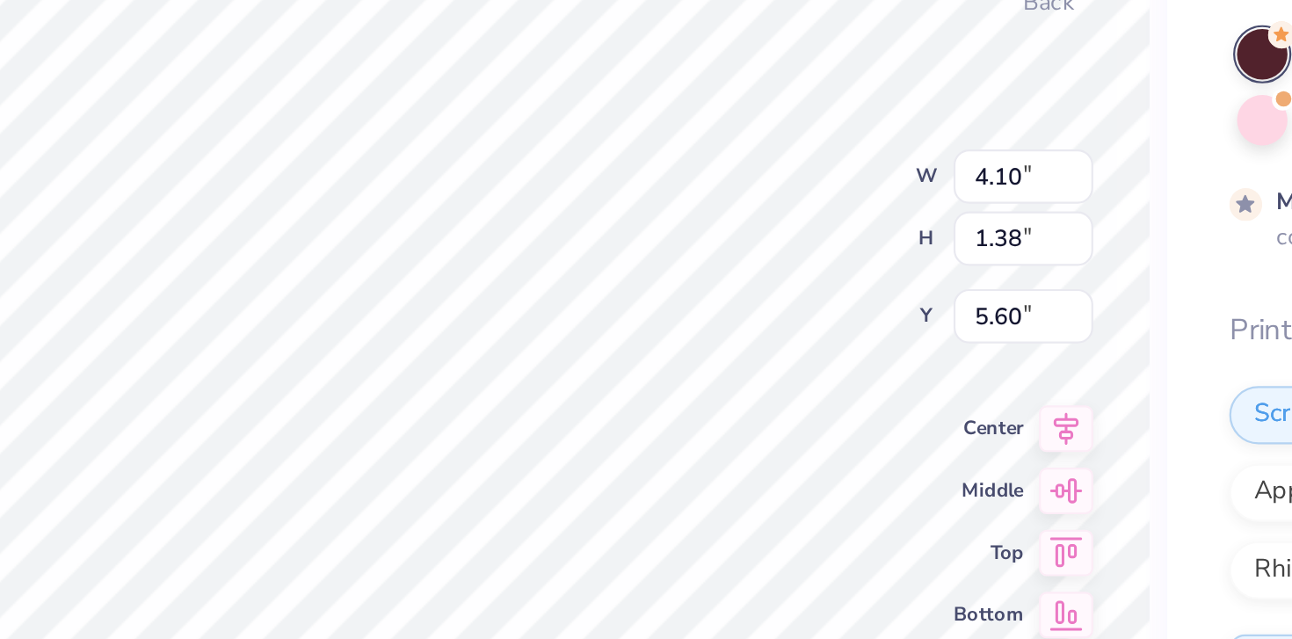
type input "1.38"
type input "4.95"
type input "4.23"
type input "1.43"
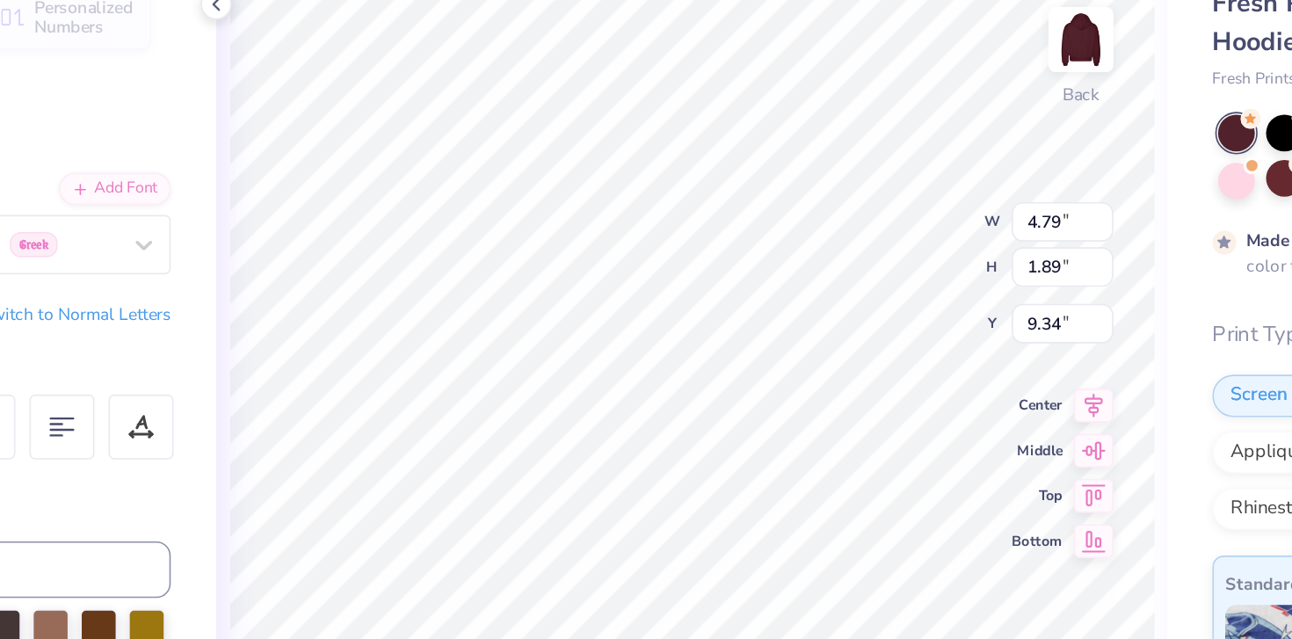
type input "9.34"
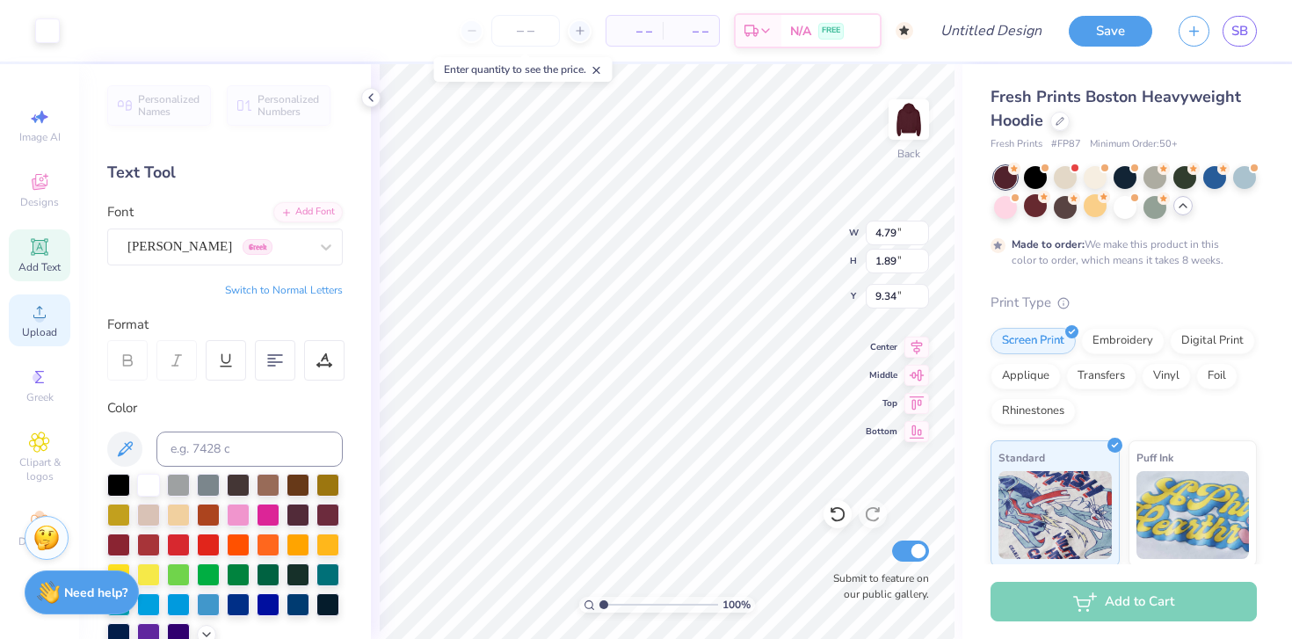
click at [43, 321] on icon at bounding box center [39, 312] width 21 height 21
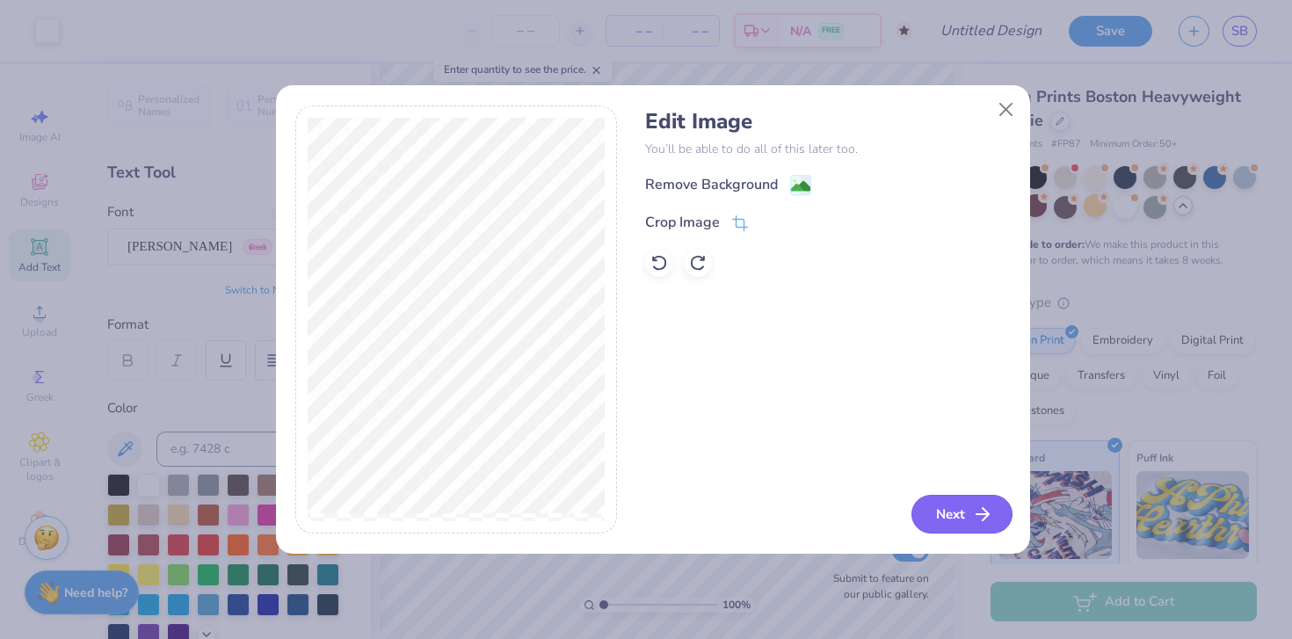
click at [794, 510] on icon "button" at bounding box center [982, 514] width 21 height 21
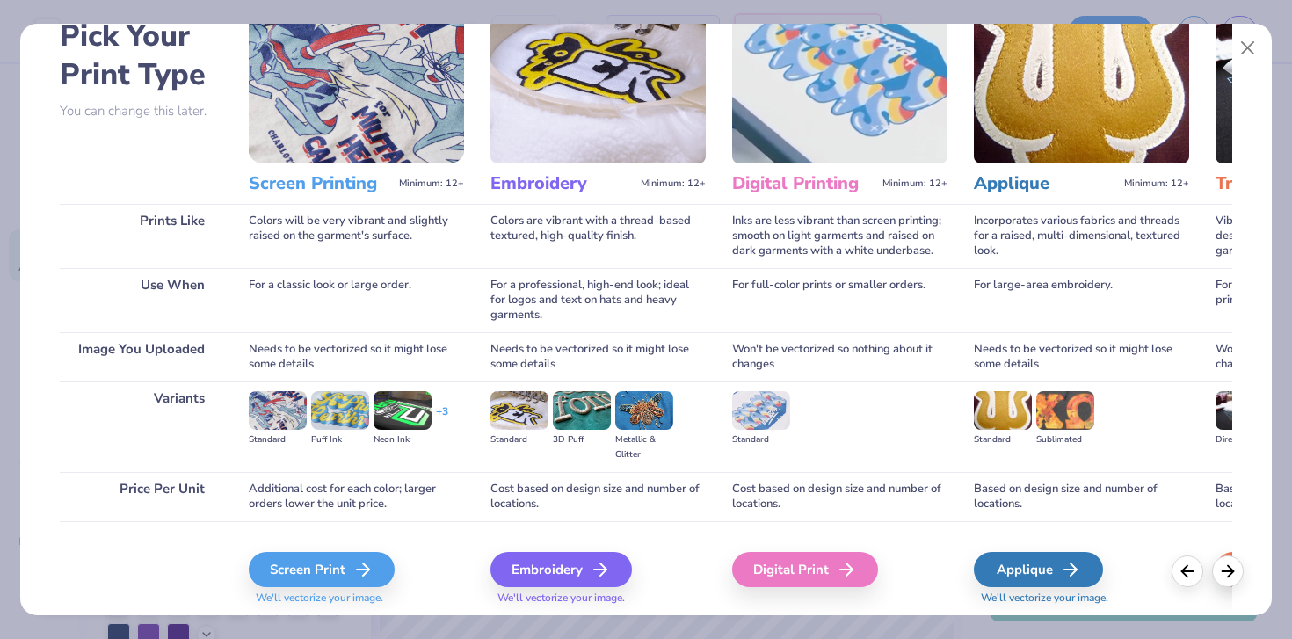
scroll to position [149, 0]
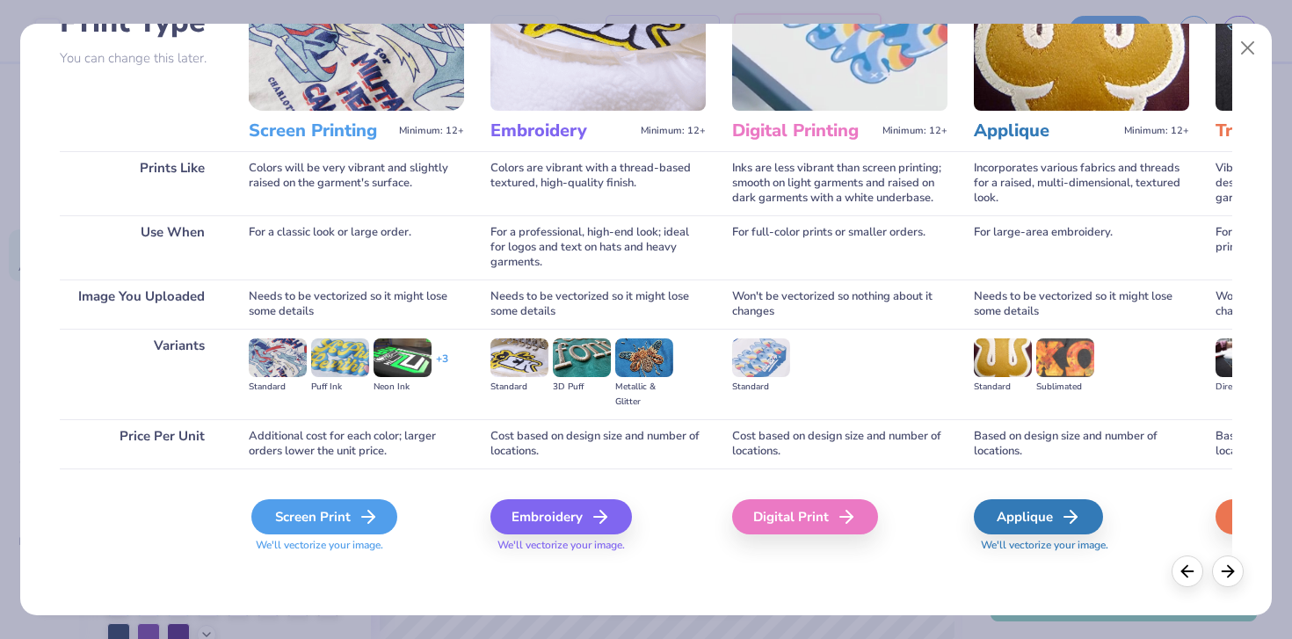
click at [327, 519] on div "Screen Print" at bounding box center [324, 516] width 146 height 35
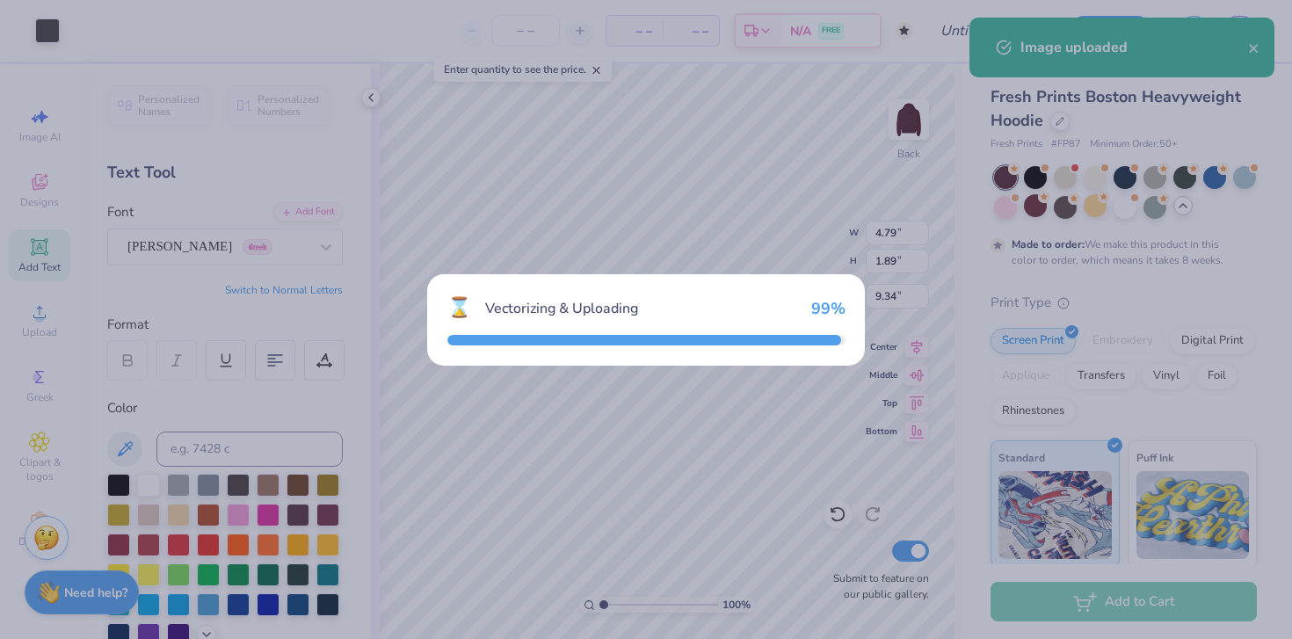
type input "12.30"
type input "4.85"
type input "4.33"
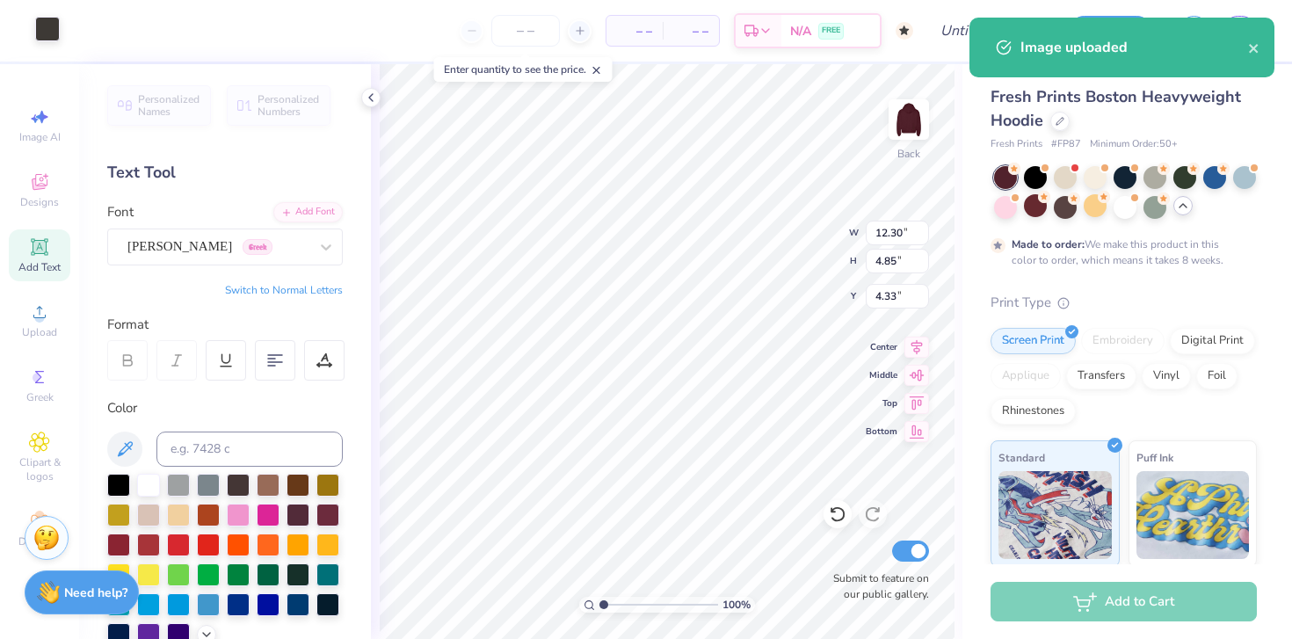
click at [52, 18] on div at bounding box center [47, 29] width 25 height 25
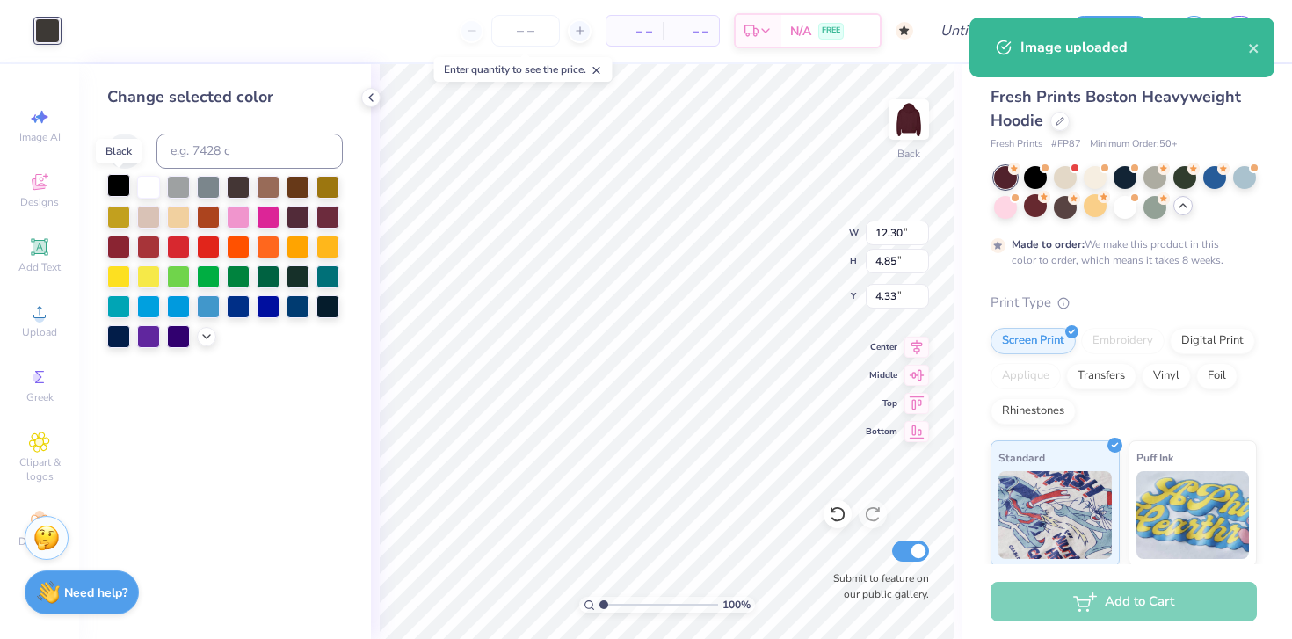
click at [119, 186] on div at bounding box center [118, 185] width 23 height 23
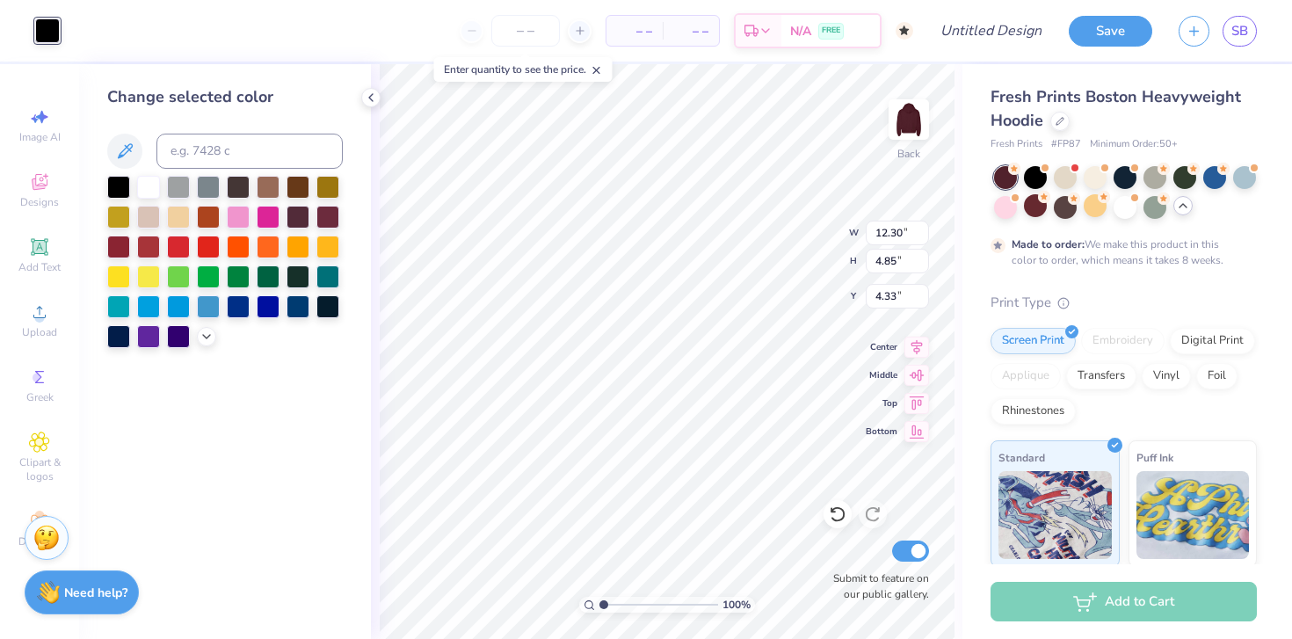
type input "6.44"
type input "2.54"
type input "6.64"
type input "4.79"
type input "1.89"
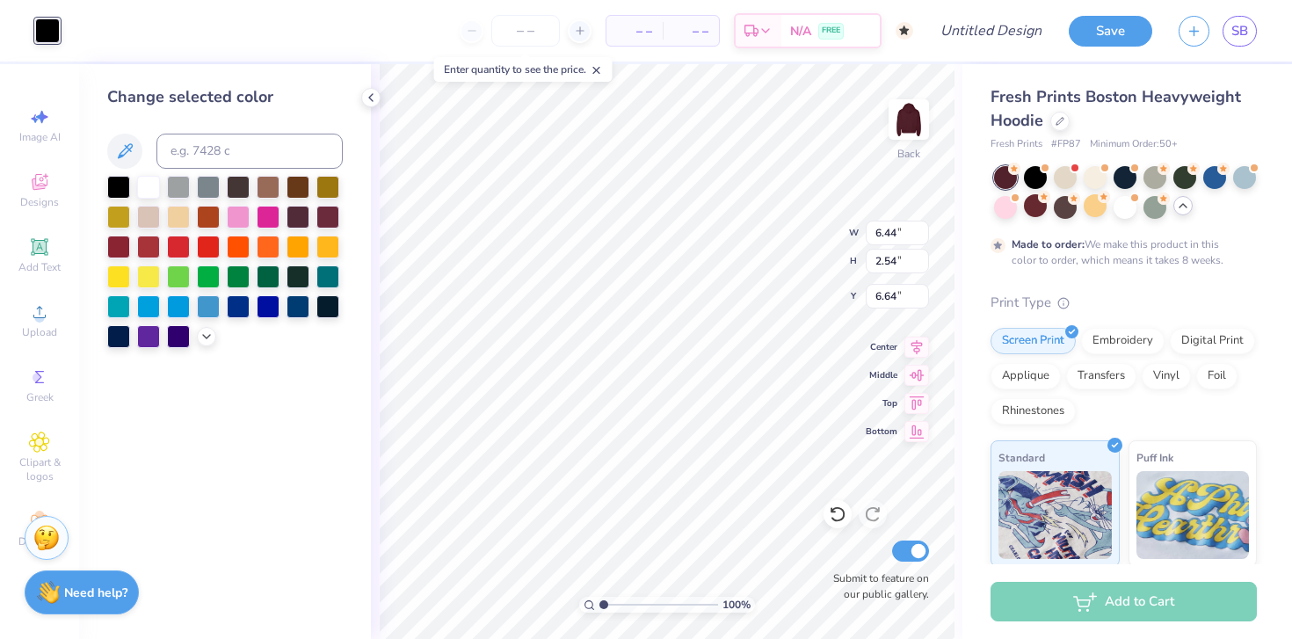
type input "9.34"
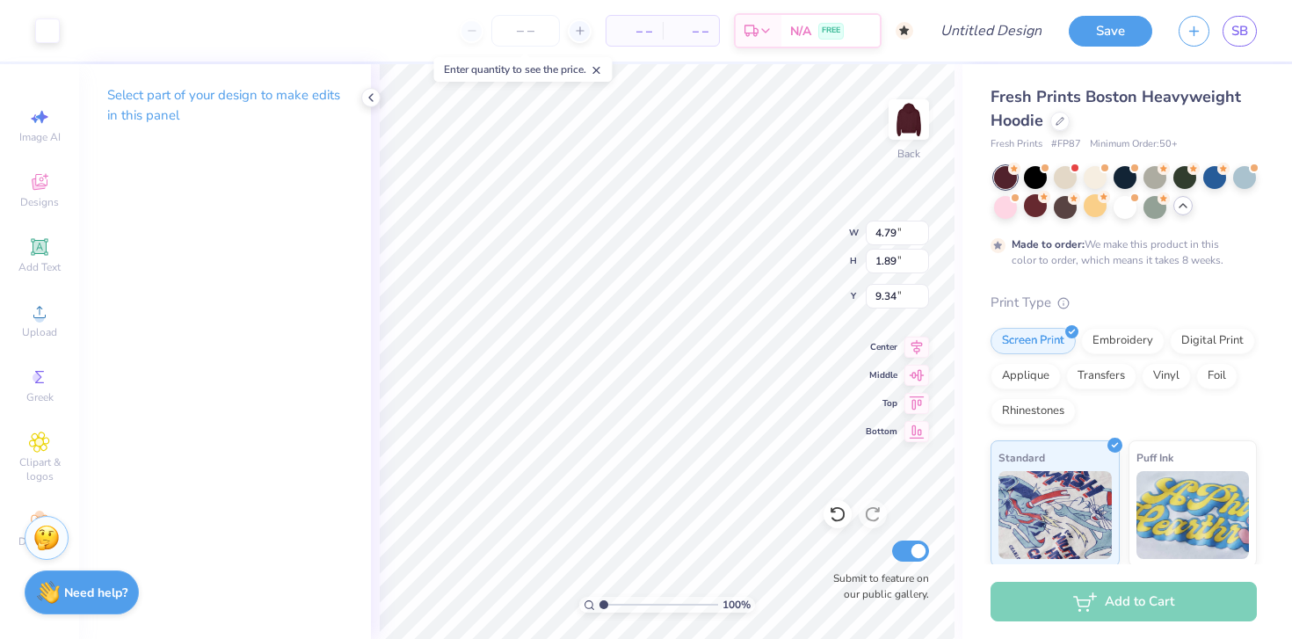
type input "6.44"
type input "2.54"
type input "6.64"
click at [794, 236] on input "6.44" at bounding box center [897, 233] width 63 height 25
type input "6"
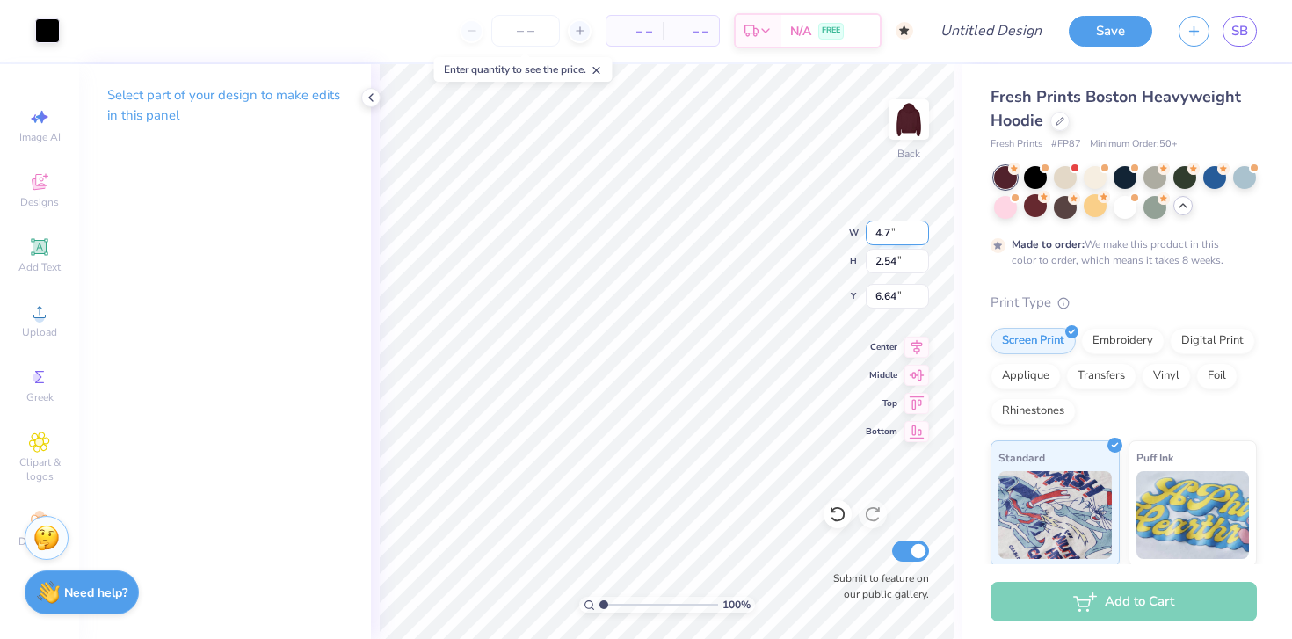
type input "4.79"
click at [794, 237] on input "6.44" at bounding box center [897, 233] width 63 height 25
type input "4.79"
click at [794, 251] on input "2.54" at bounding box center [897, 261] width 63 height 25
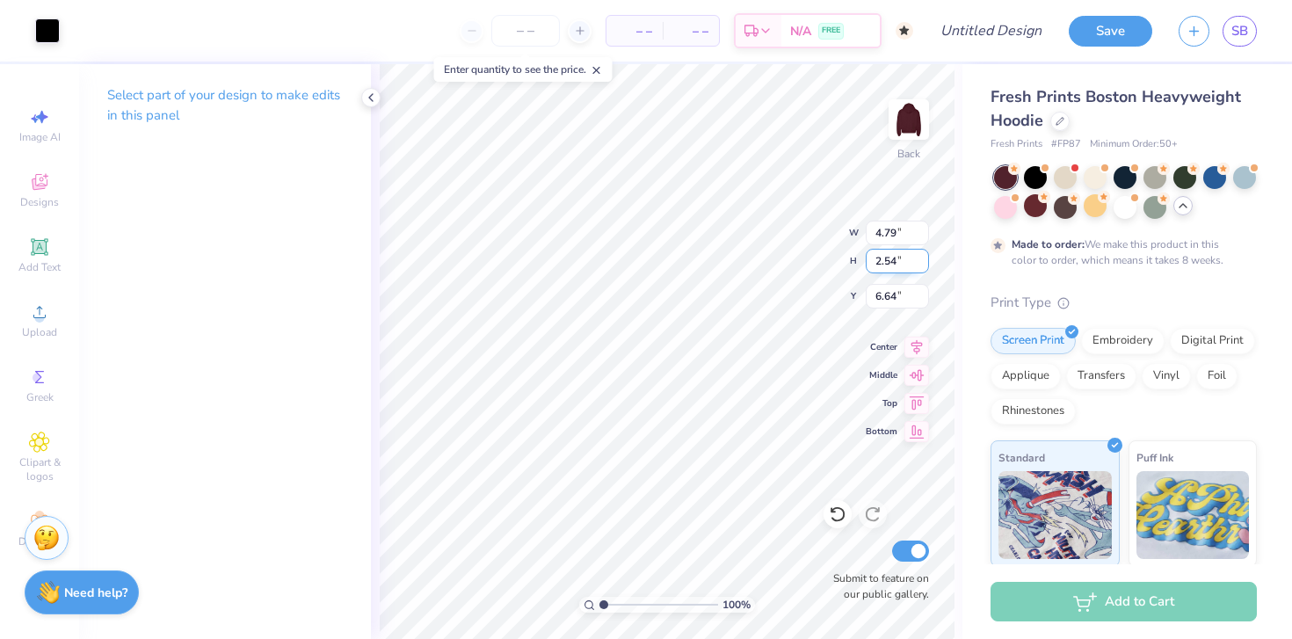
type input "1.89"
click at [794, 293] on input "6.96" at bounding box center [897, 296] width 63 height 25
click at [794, 295] on input "6.96" at bounding box center [897, 296] width 63 height 25
type input "6"
type input "9.34"
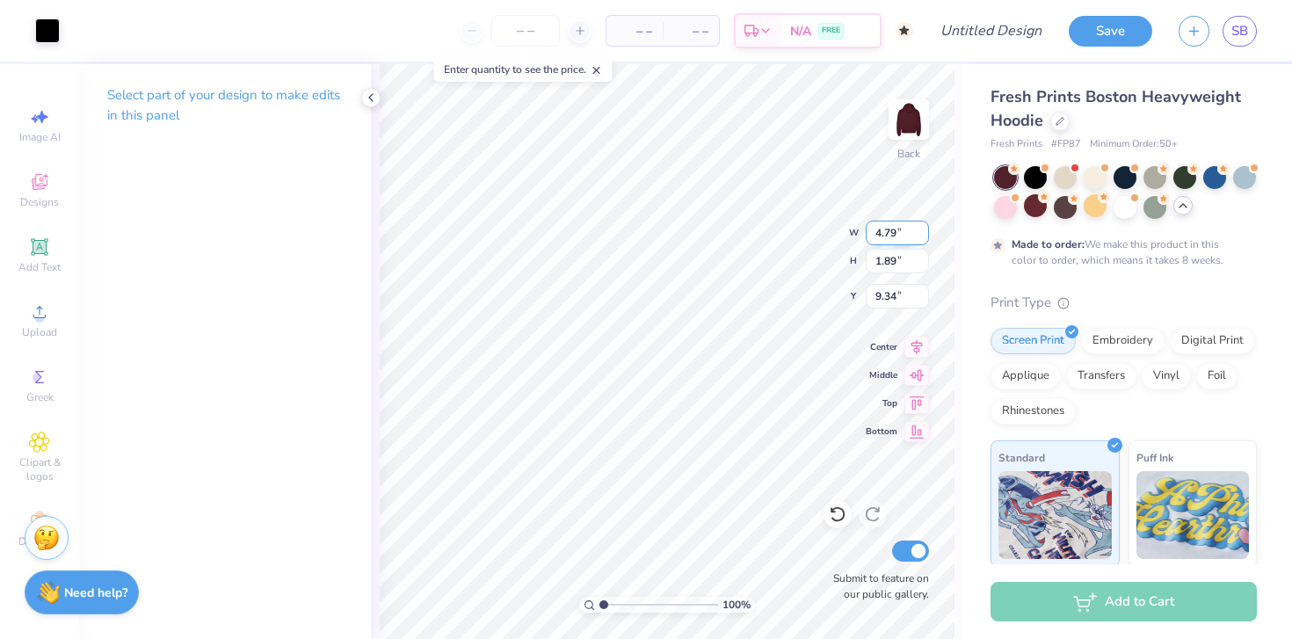
click at [794, 238] on input "4.79" at bounding box center [897, 233] width 63 height 25
type input "3.00"
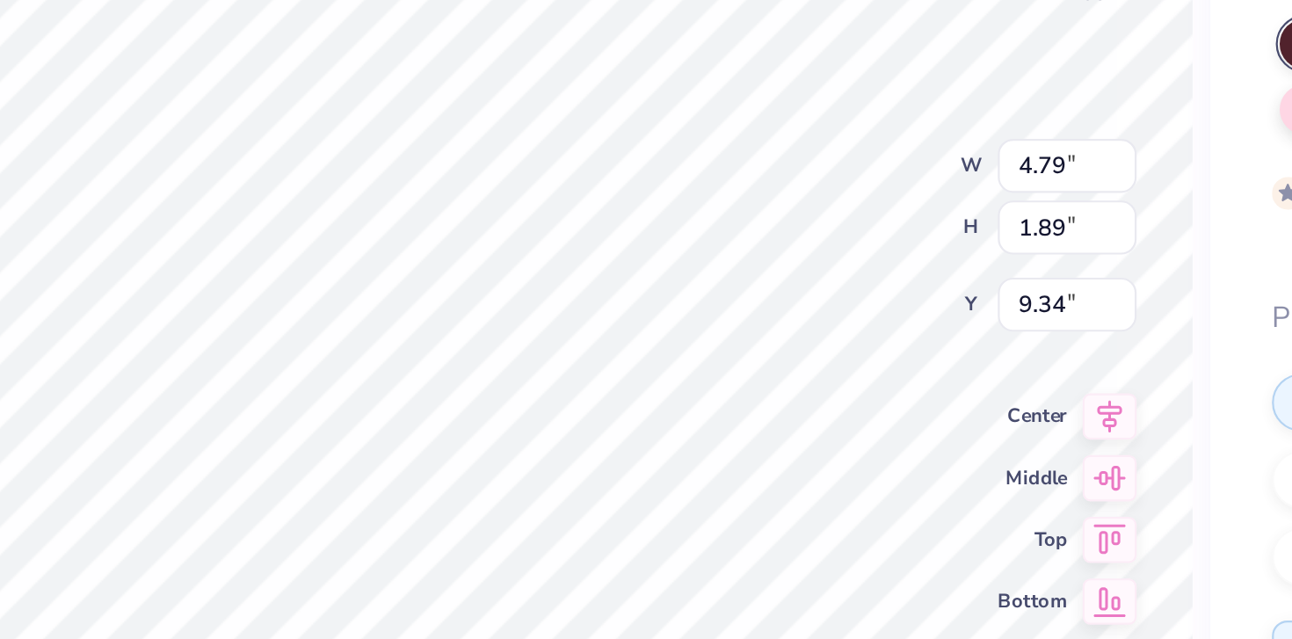
type input "3.00"
type input "4.59"
type input "1.81"
type input "3.08"
type input "4.79"
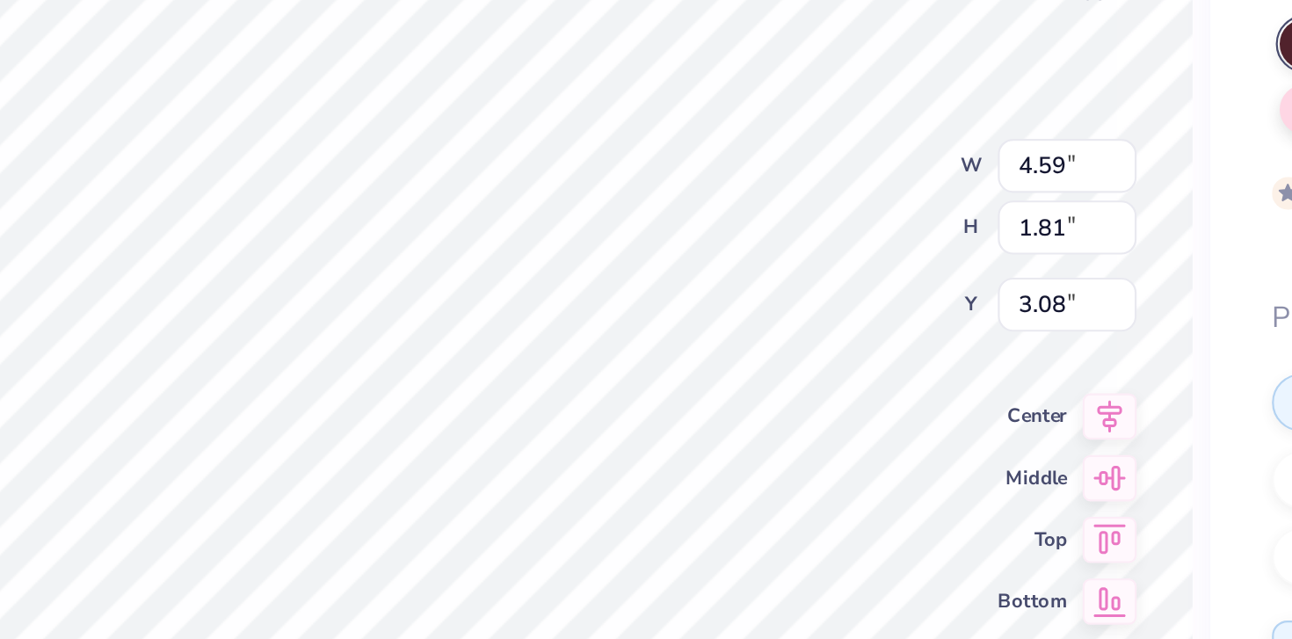
type input "1.89"
type input "4.86"
type input "4.59"
type input "1.81"
type input "8.94"
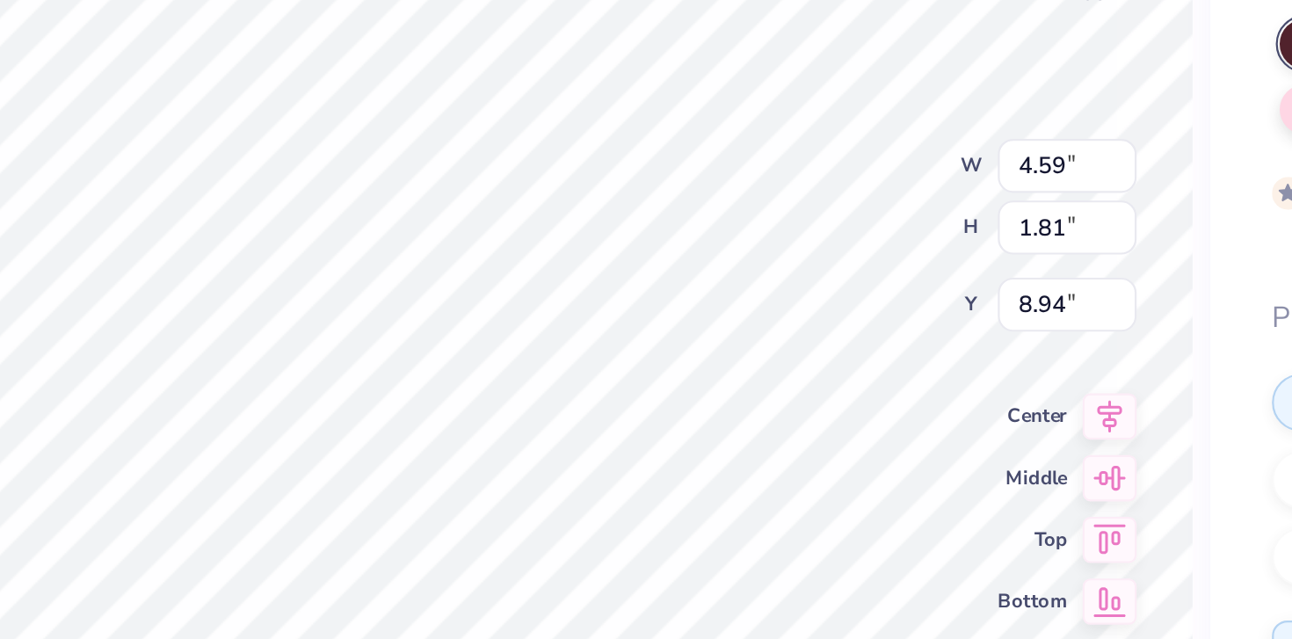
type input "4.79"
type input "1.89"
type input "3.00"
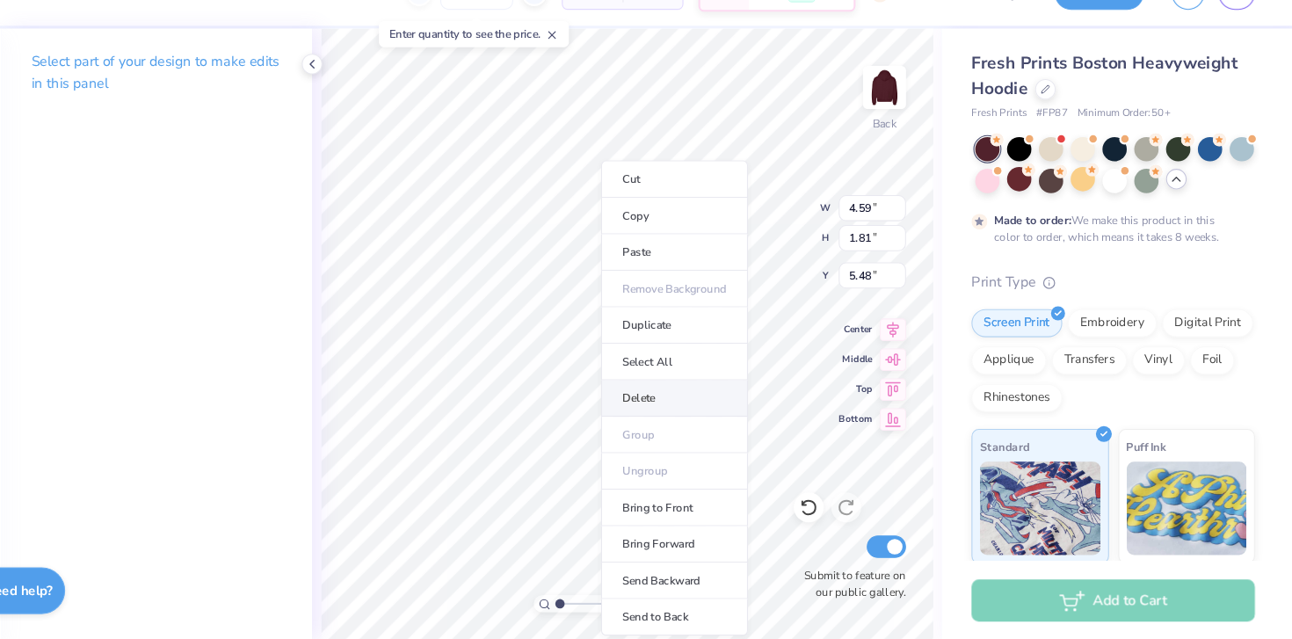
scroll to position [0, 0]
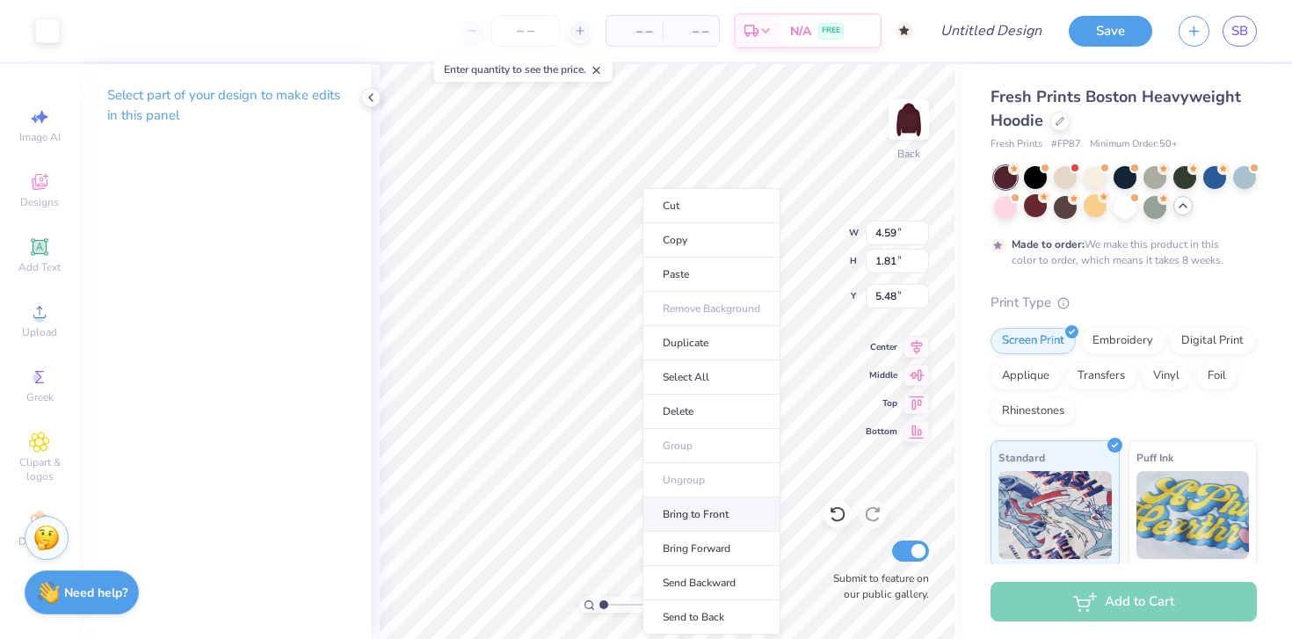
click at [712, 503] on li "Bring to Front" at bounding box center [712, 515] width 138 height 34
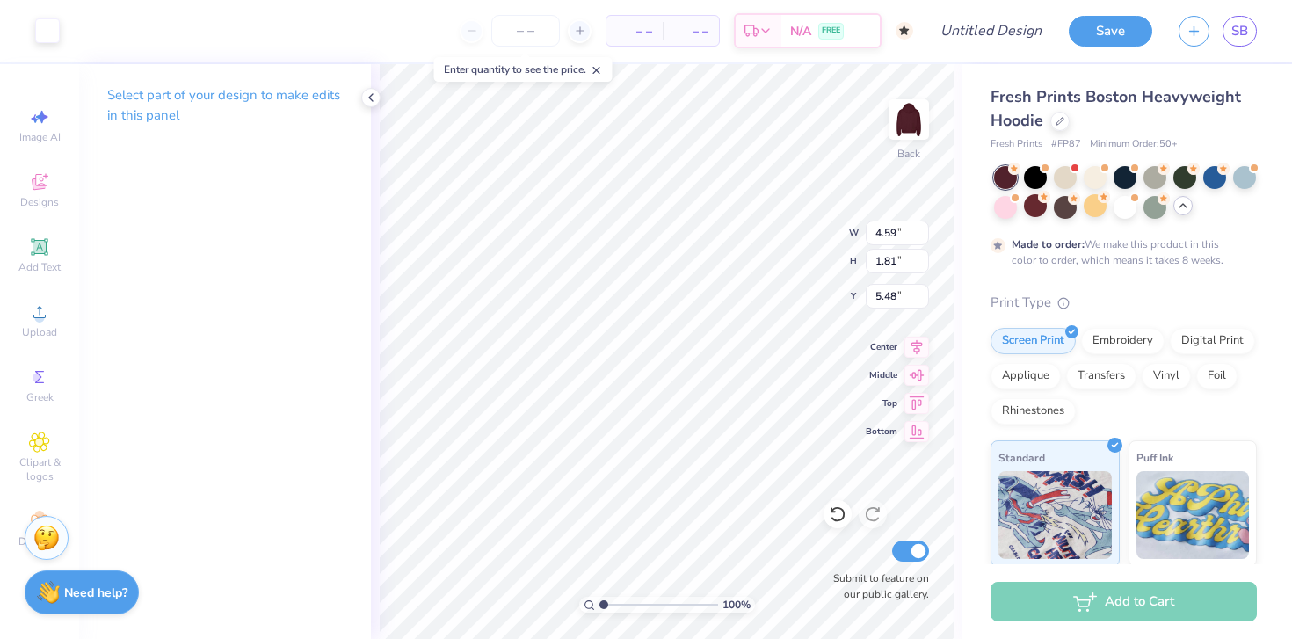
type input "3.00"
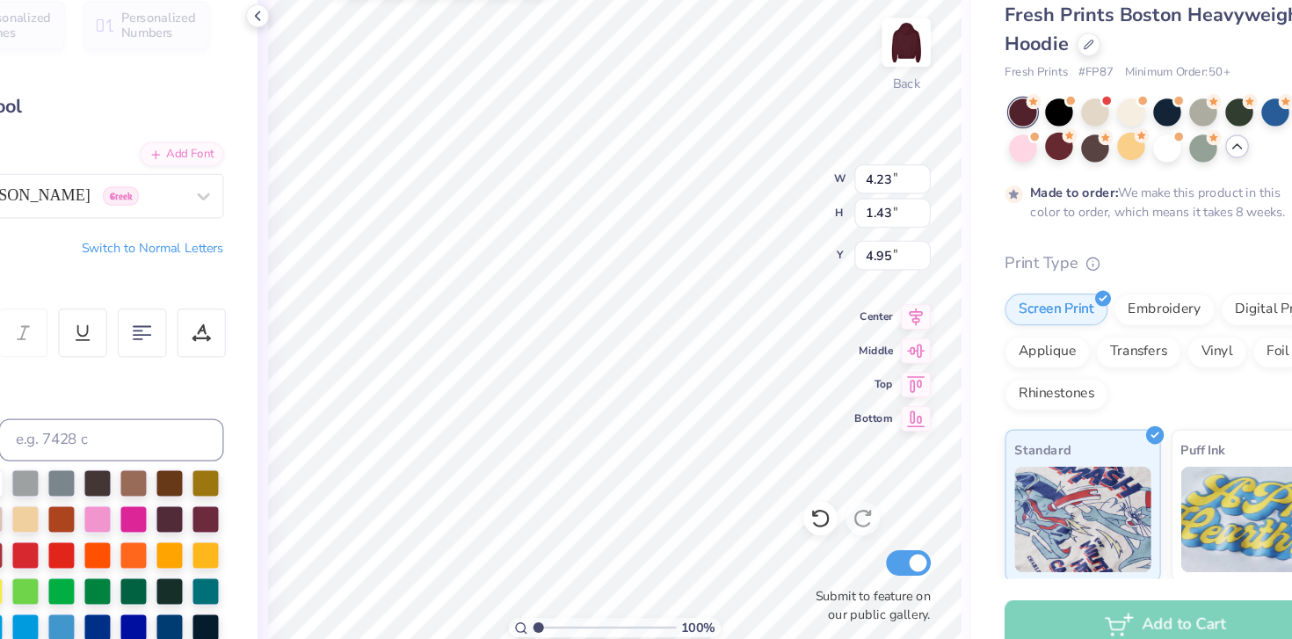
type input "5.32"
type input "7.92"
type input "5.27"
type input "7.18"
type input "5.60"
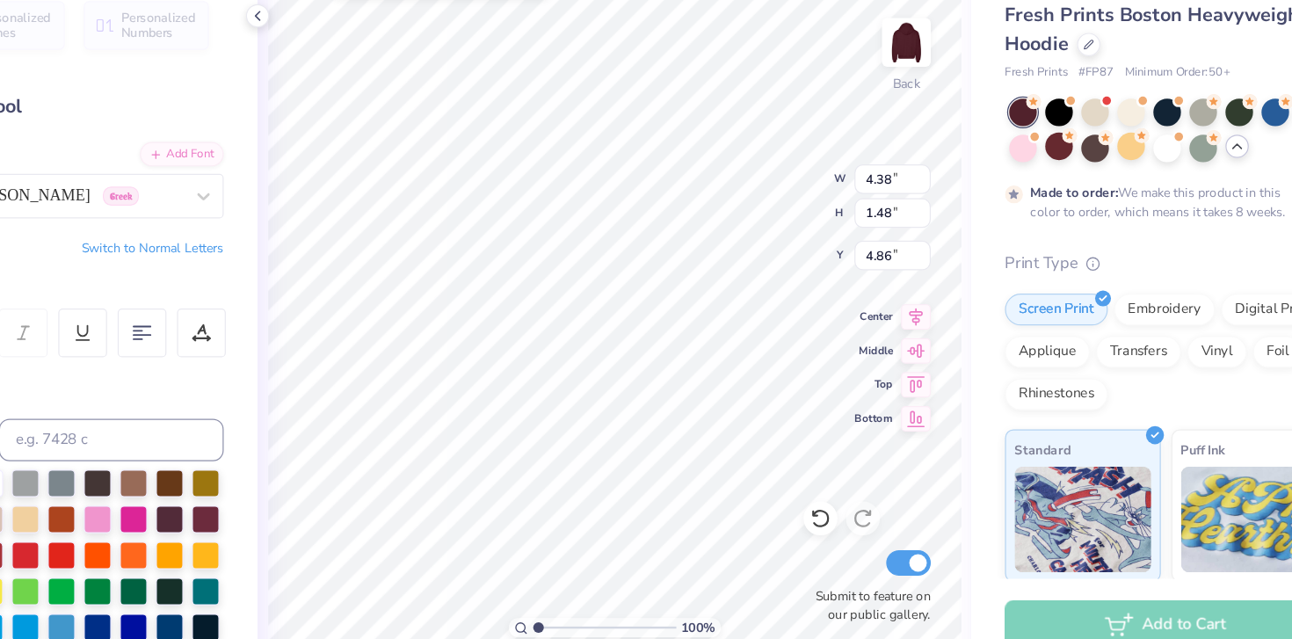
type input "4.89"
type input "7.15"
type input "5.27"
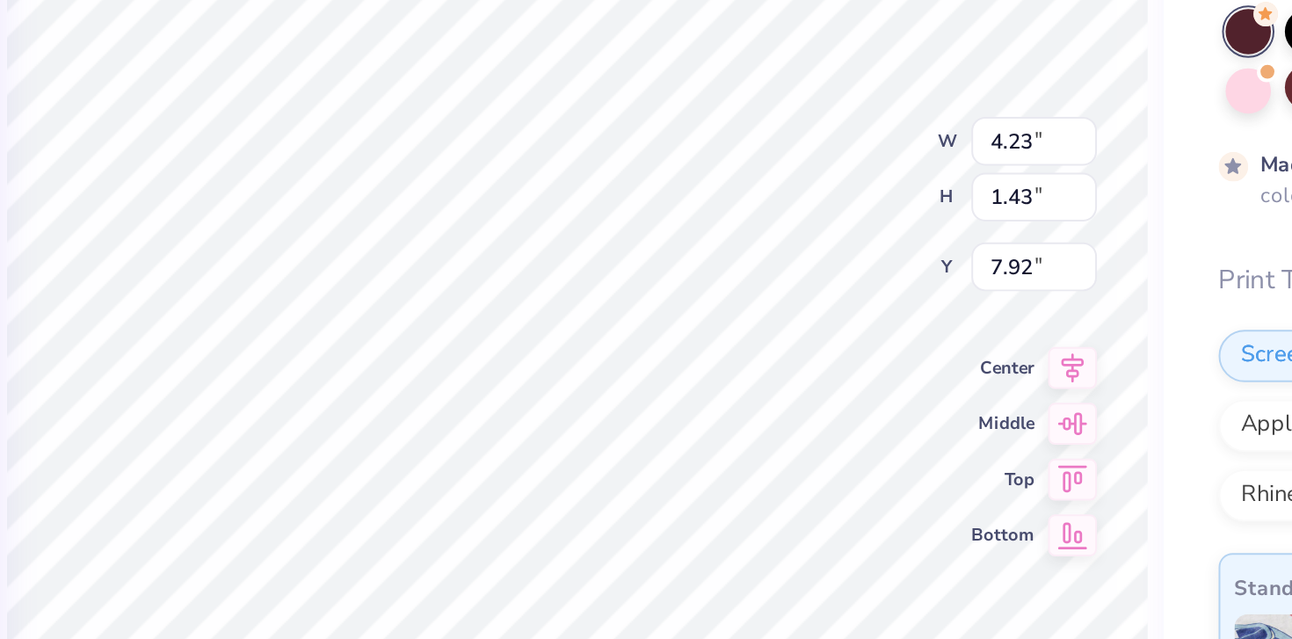
type input "5.32"
type input "4.15"
type input "1.40"
type input "5.35"
type input "4.16"
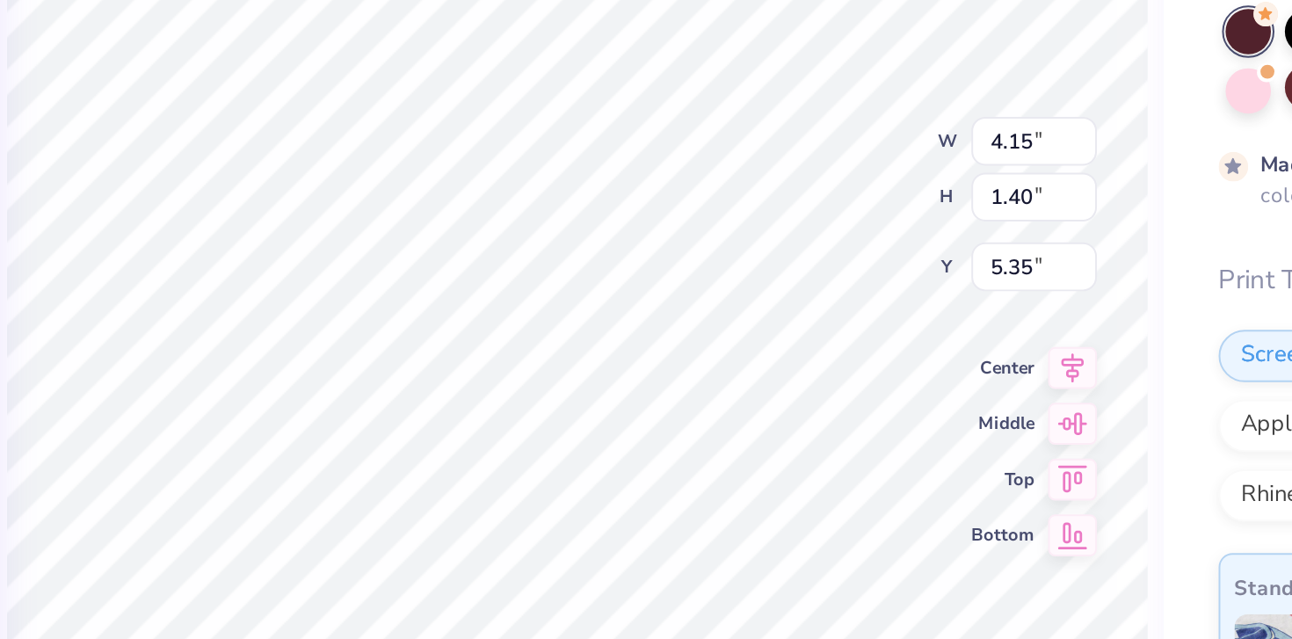
type input "1.41"
type input "5.34"
type input "4.02"
type input "1.36"
type input "5.39"
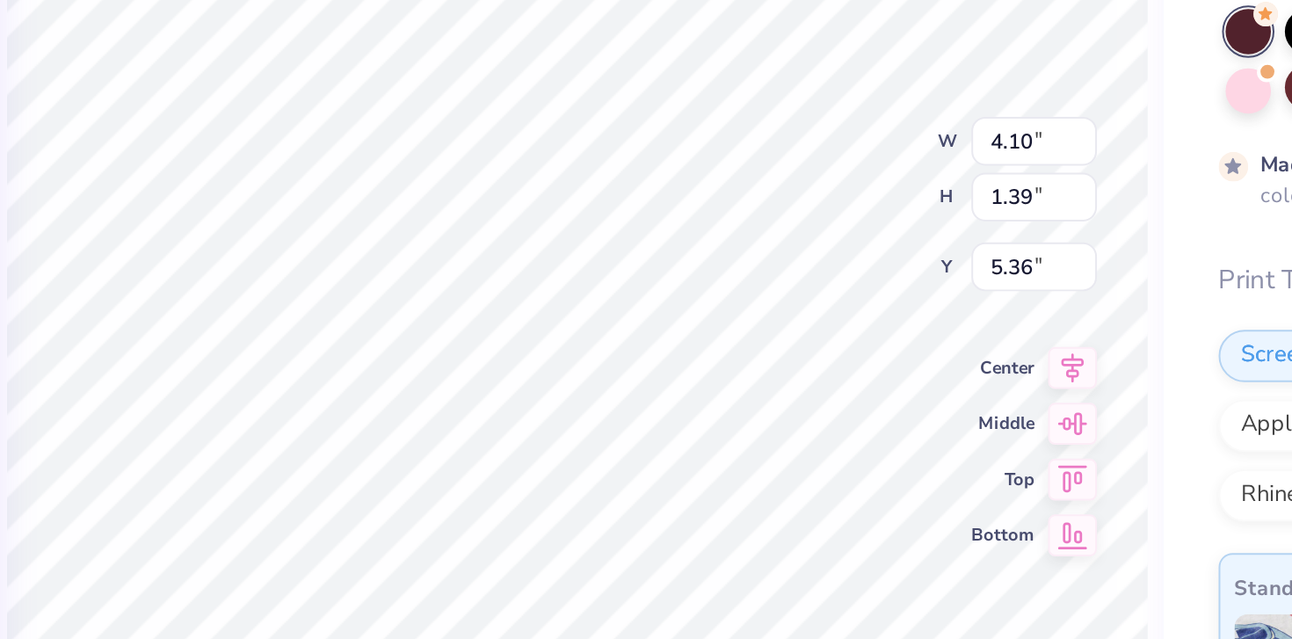
type input "4.10"
type input "1.39"
type input "5.36"
type input "4.18"
type input "1.41"
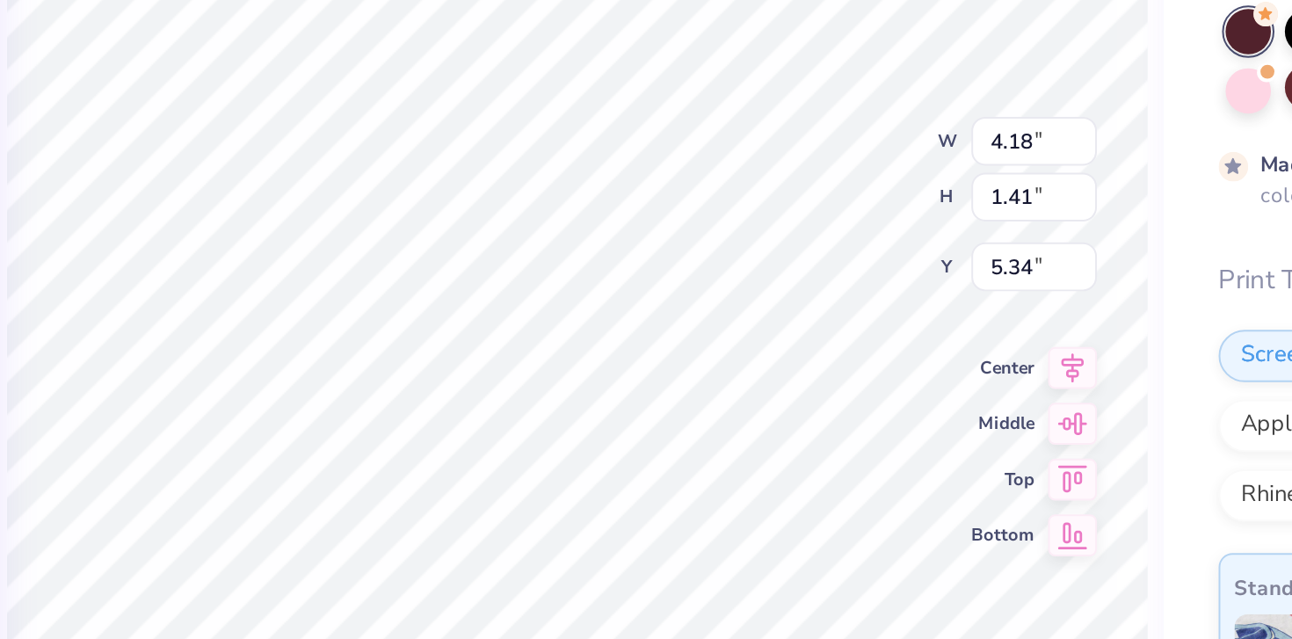
type input "5.34"
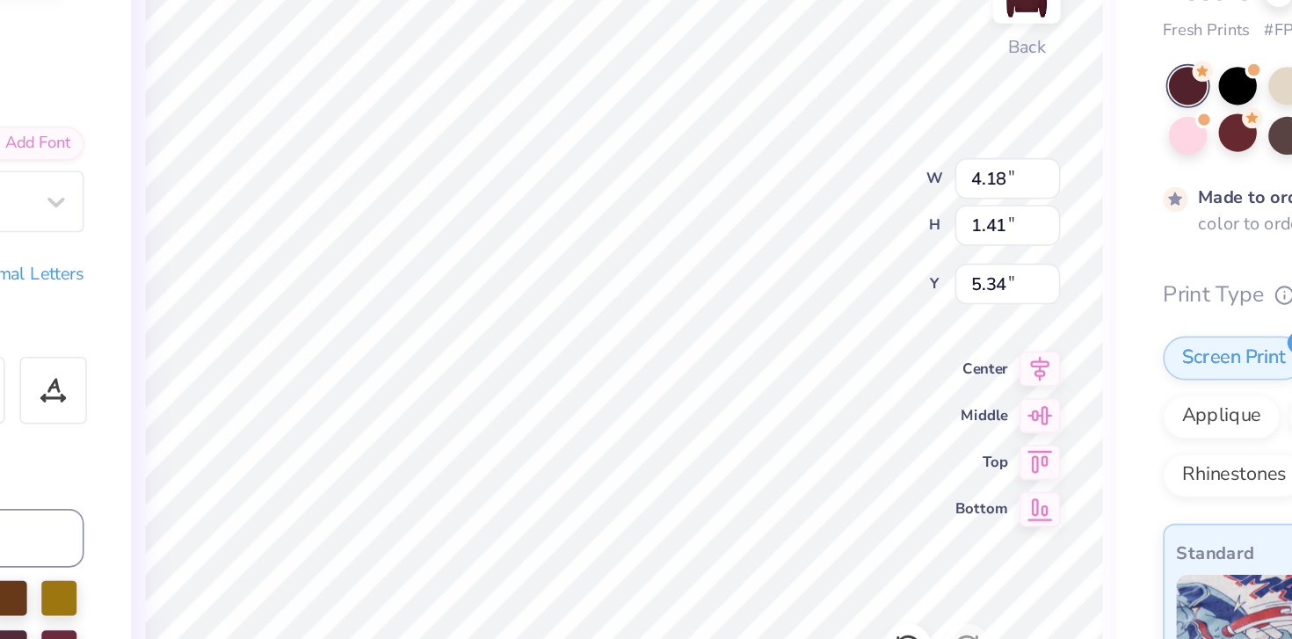
type input "4.25"
type input "1.44"
type input "5.31"
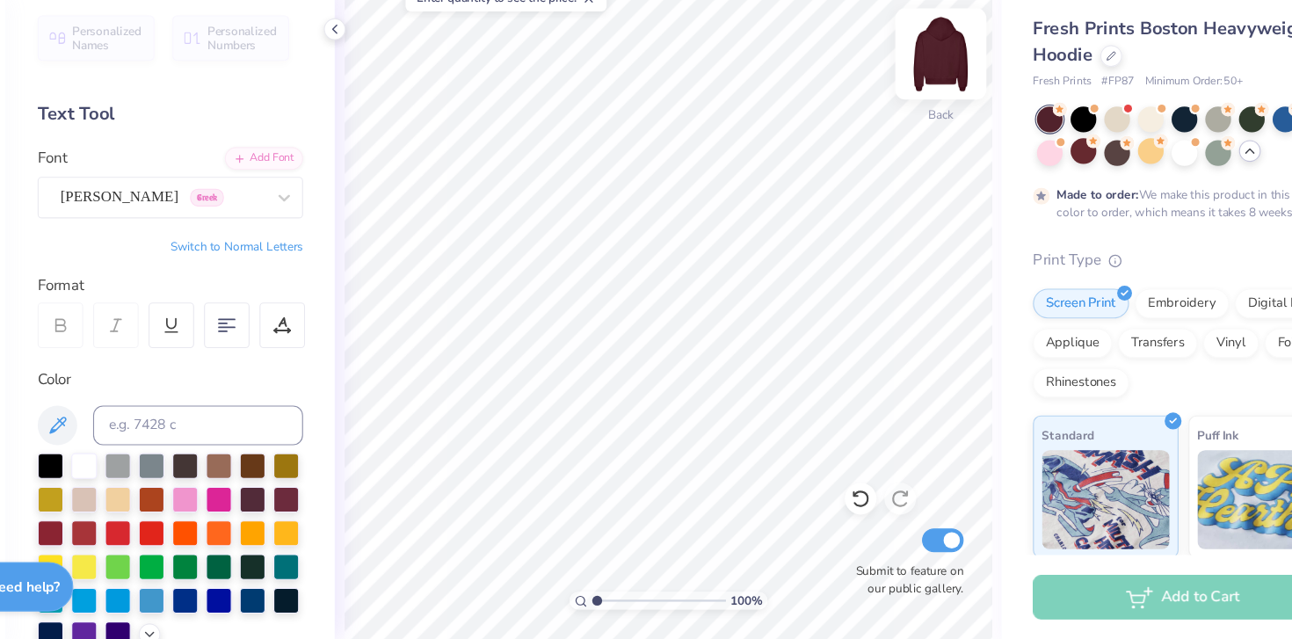
click at [794, 126] on img at bounding box center [909, 119] width 70 height 70
click at [303, 290] on button "Switch to Normal Letters" at bounding box center [284, 290] width 118 height 14
click at [315, 290] on button "Switch to Normal Letters" at bounding box center [284, 290] width 118 height 14
click at [368, 96] on icon at bounding box center [371, 98] width 14 height 14
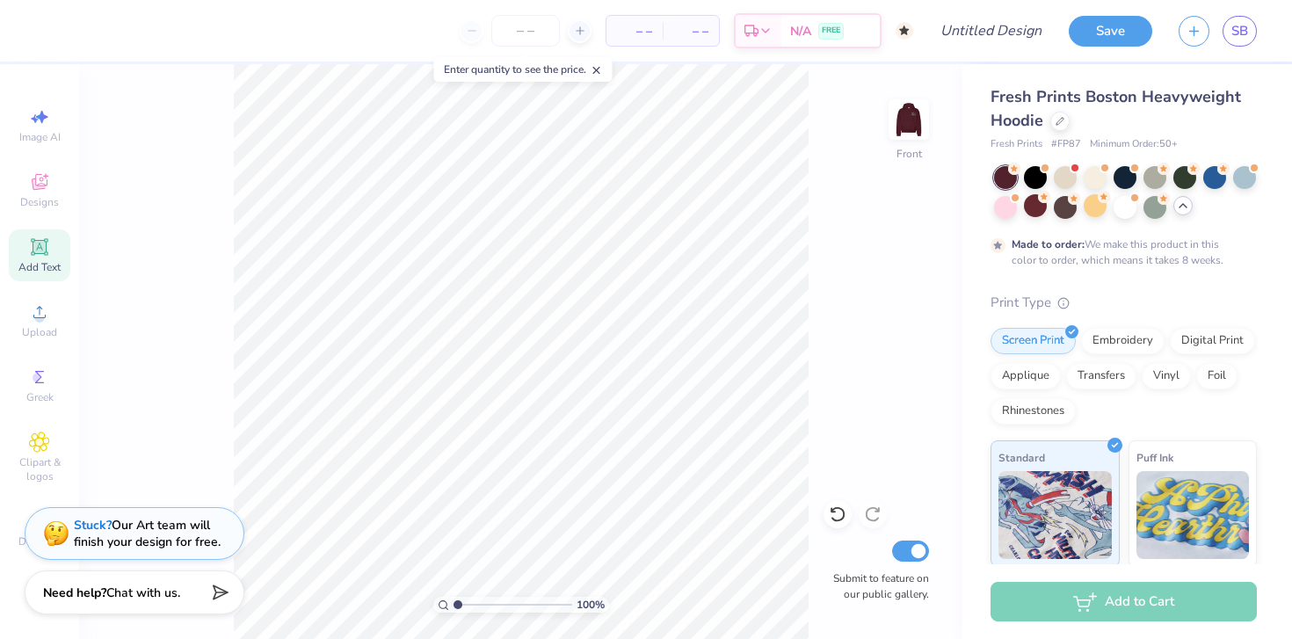
click at [45, 247] on icon at bounding box center [39, 246] width 13 height 13
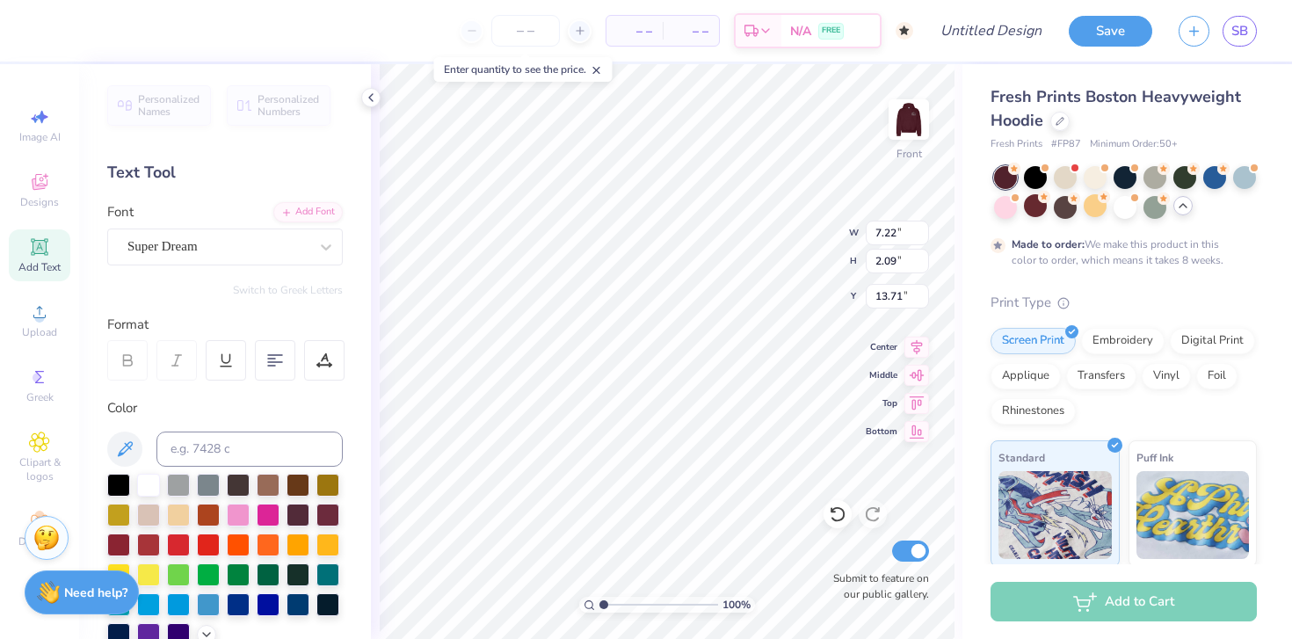
scroll to position [17, 4]
type textarea "KAP SIG MOUNTAIN WEEKEND"
click at [794, 346] on icon at bounding box center [917, 344] width 25 height 21
type input "18.36"
type input "6.11"
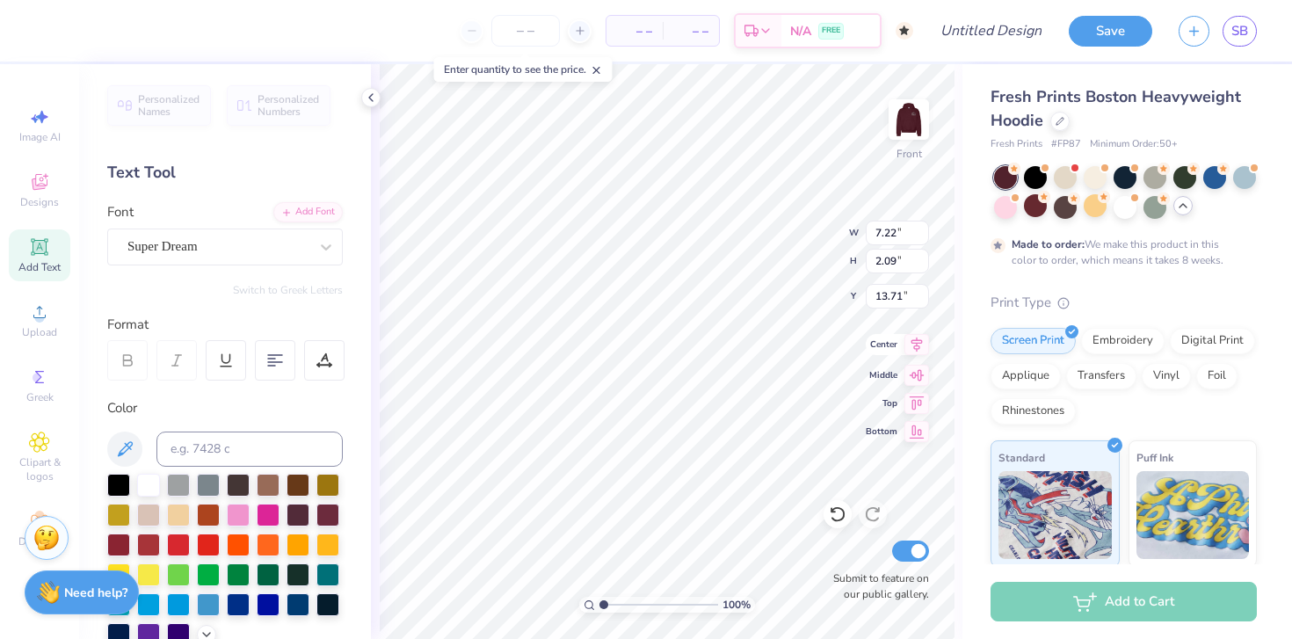
type input "11.70"
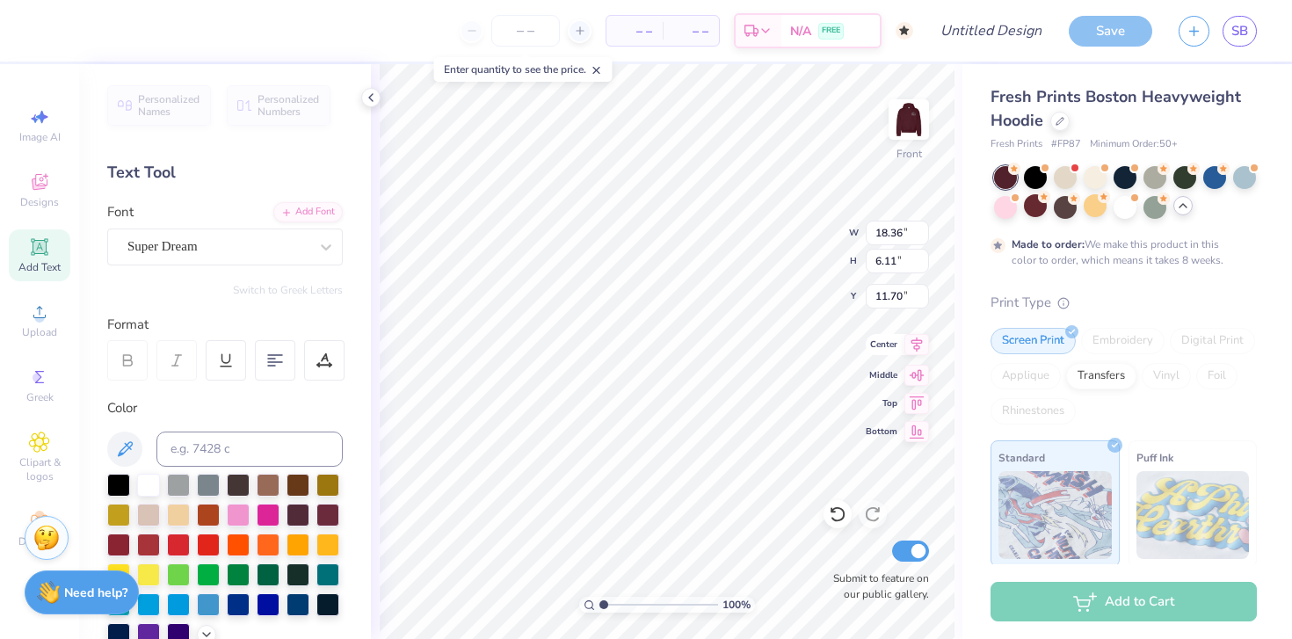
click at [794, 345] on icon at bounding box center [917, 344] width 25 height 21
click at [794, 346] on icon at bounding box center [917, 344] width 11 height 15
click at [277, 359] on icon at bounding box center [275, 361] width 16 height 16
click at [215, 239] on div "Super Dream" at bounding box center [218, 246] width 185 height 27
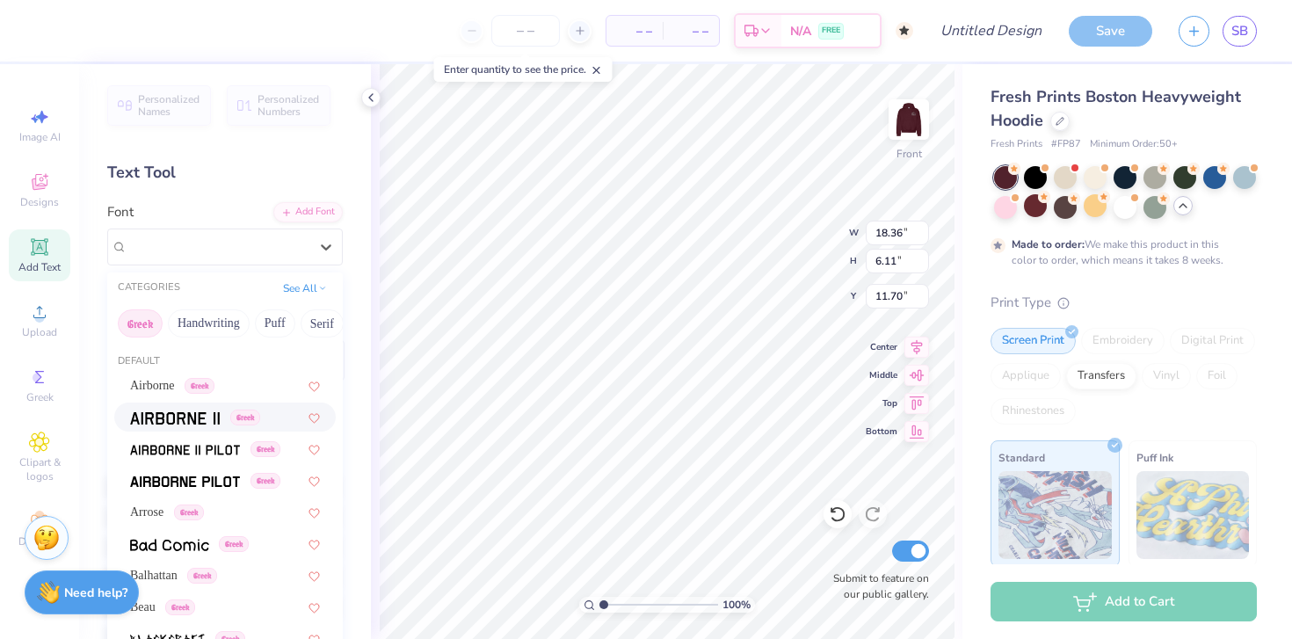
scroll to position [32, 0]
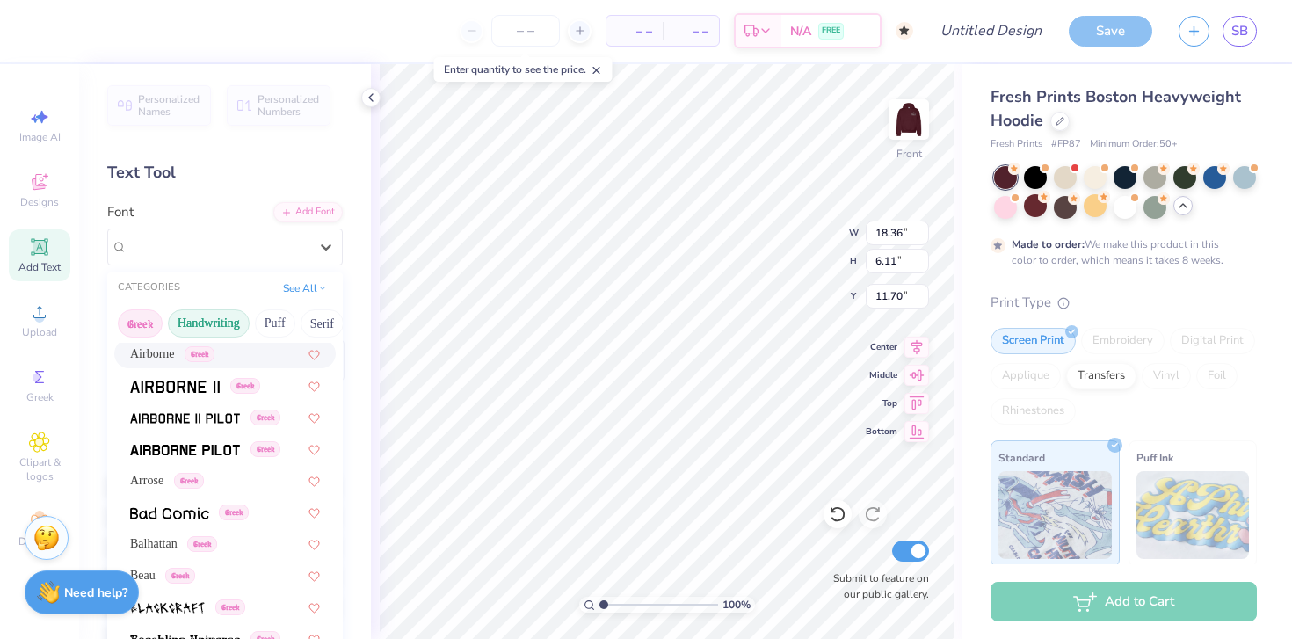
click at [208, 324] on button "Handwriting" at bounding box center [209, 323] width 82 height 28
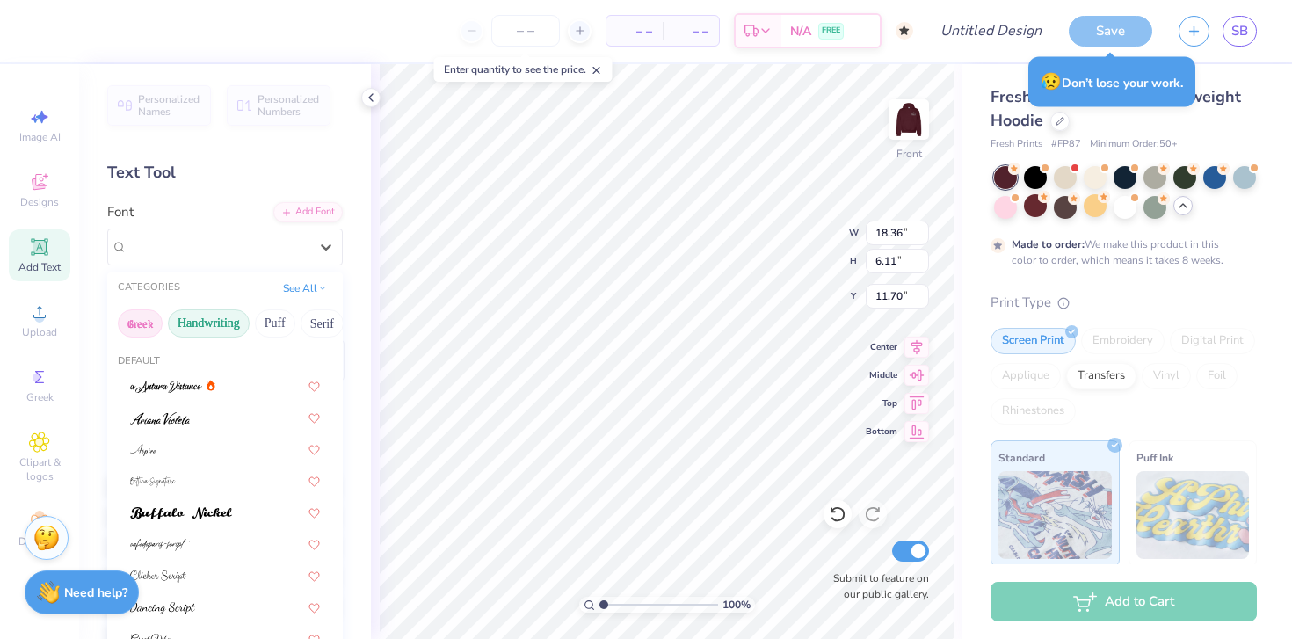
click at [143, 330] on button "Greek" at bounding box center [140, 323] width 45 height 28
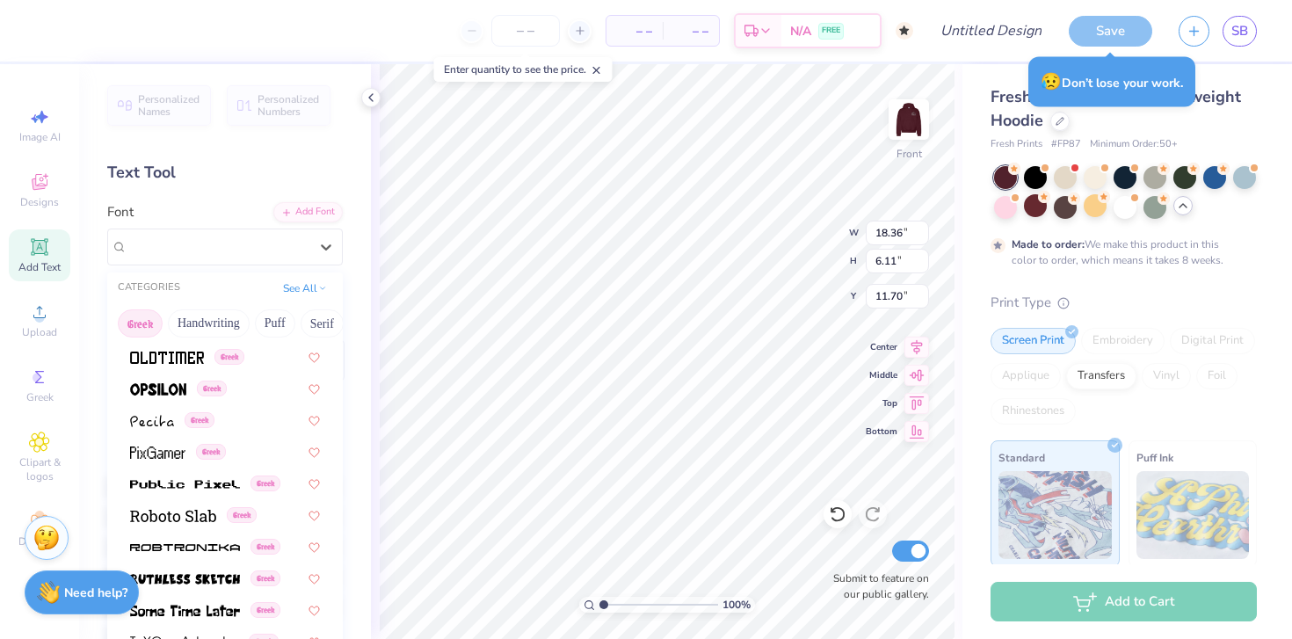
scroll to position [1064, 0]
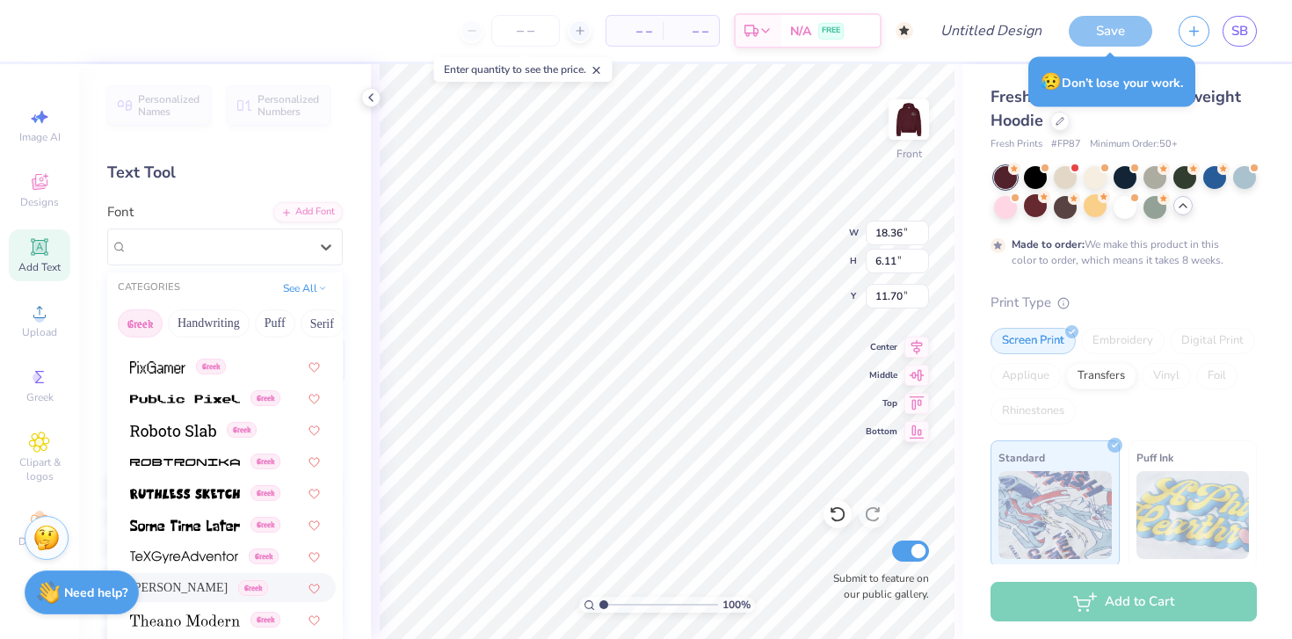
click at [178, 589] on span "Theano Didot" at bounding box center [179, 588] width 98 height 18
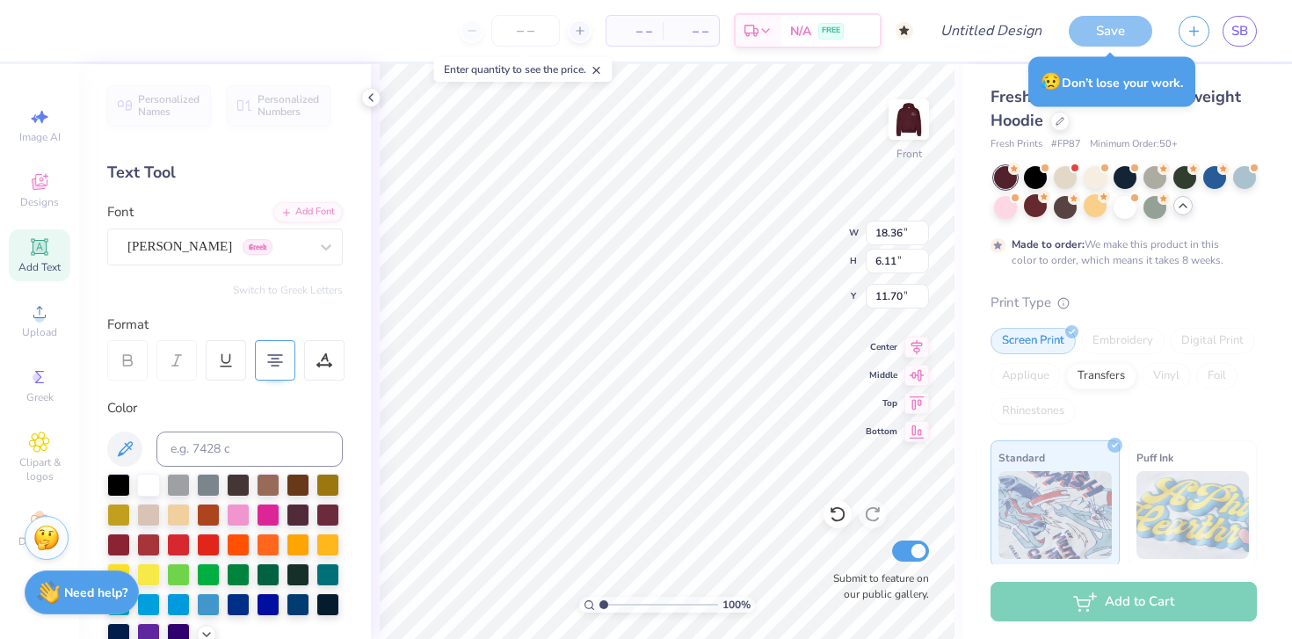
scroll to position [16, 2]
type textarea "KAP SIG MOUNTAIN WEEKEND"
click at [794, 374] on span "Middle" at bounding box center [882, 373] width 32 height 12
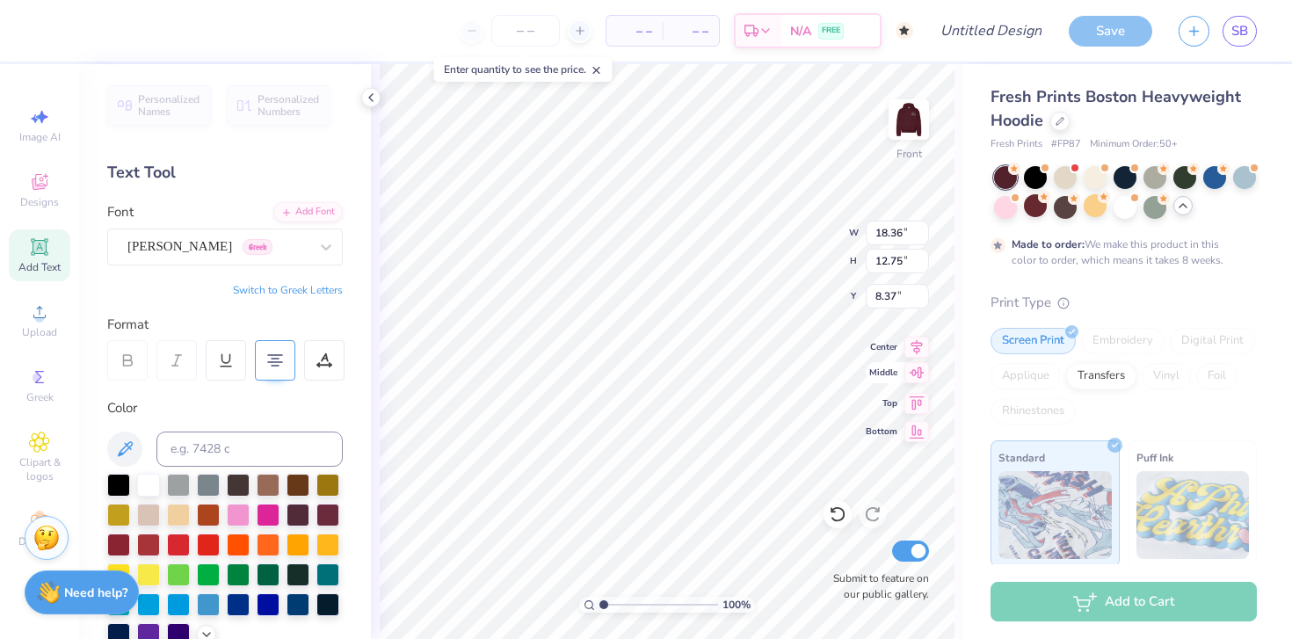
type input "6.47"
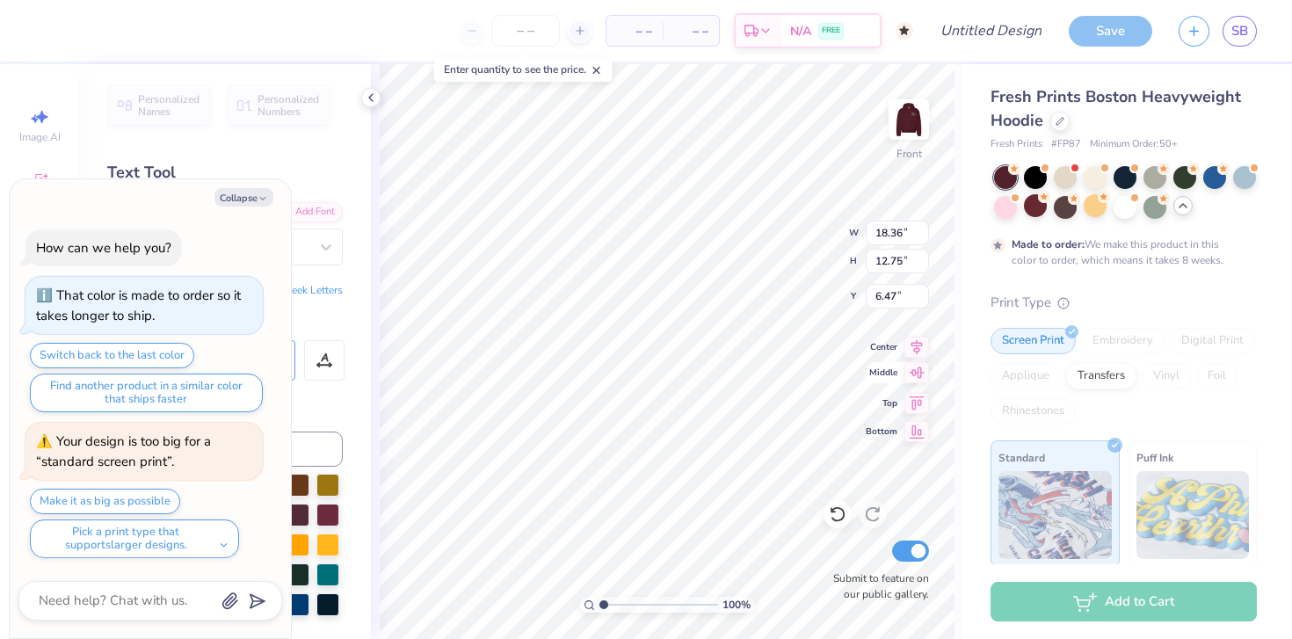
type textarea "x"
type textarea "KAP SIG MOUNTAIN WEEKEND"
type textarea "x"
type textarea "KAP SIG MOUNTAIN WEEKEND"
type textarea "x"
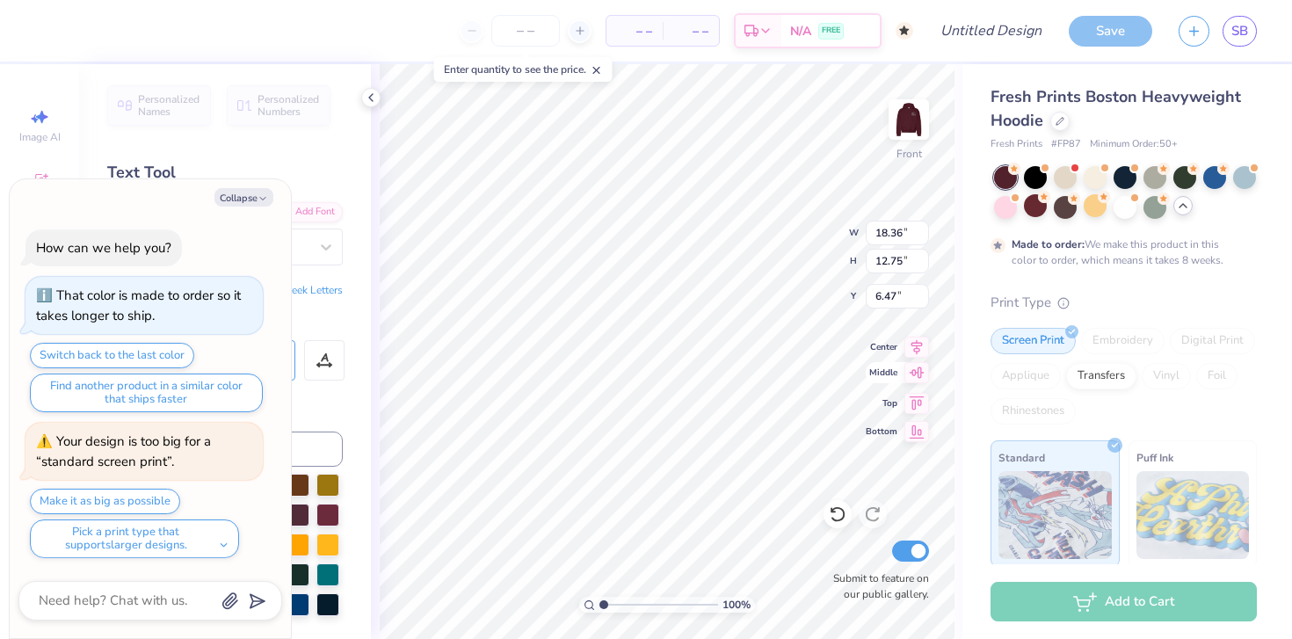
type textarea "KAP SIG MOUNTAIN WEEKEND"
type textarea "x"
type textarea "KAP SIG MOUNTAIN WEEKEND"
type textarea "x"
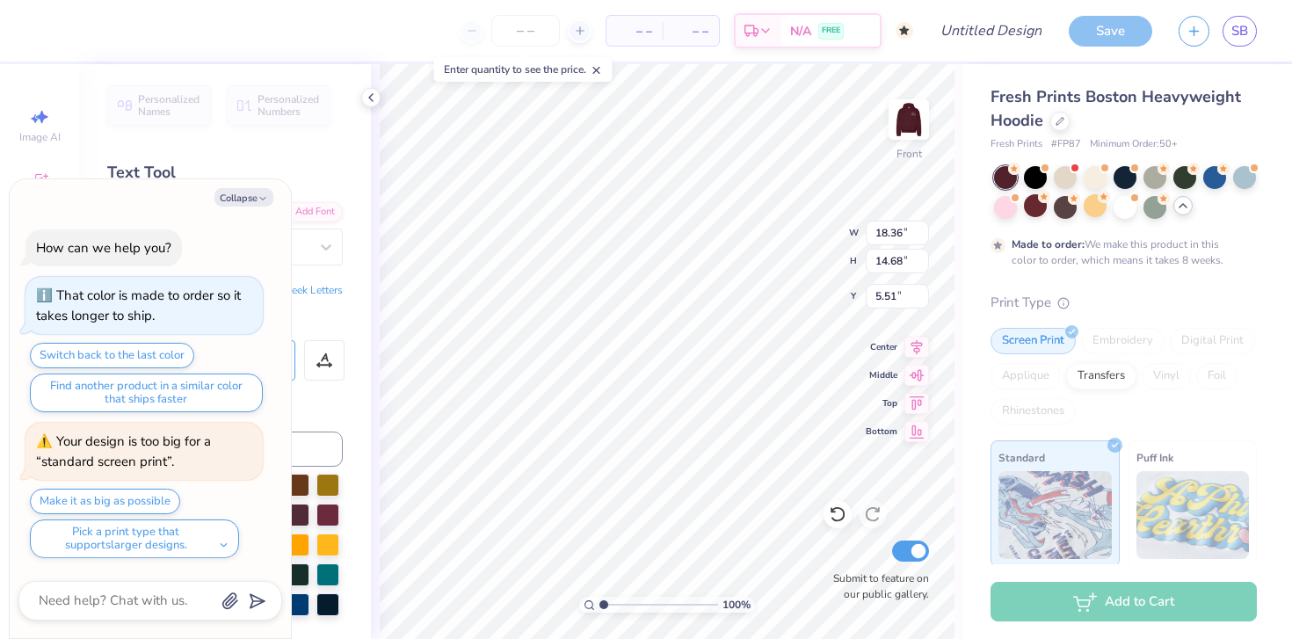
type input "6.82"
click at [243, 197] on button "Collapse" at bounding box center [244, 197] width 59 height 18
type textarea "x"
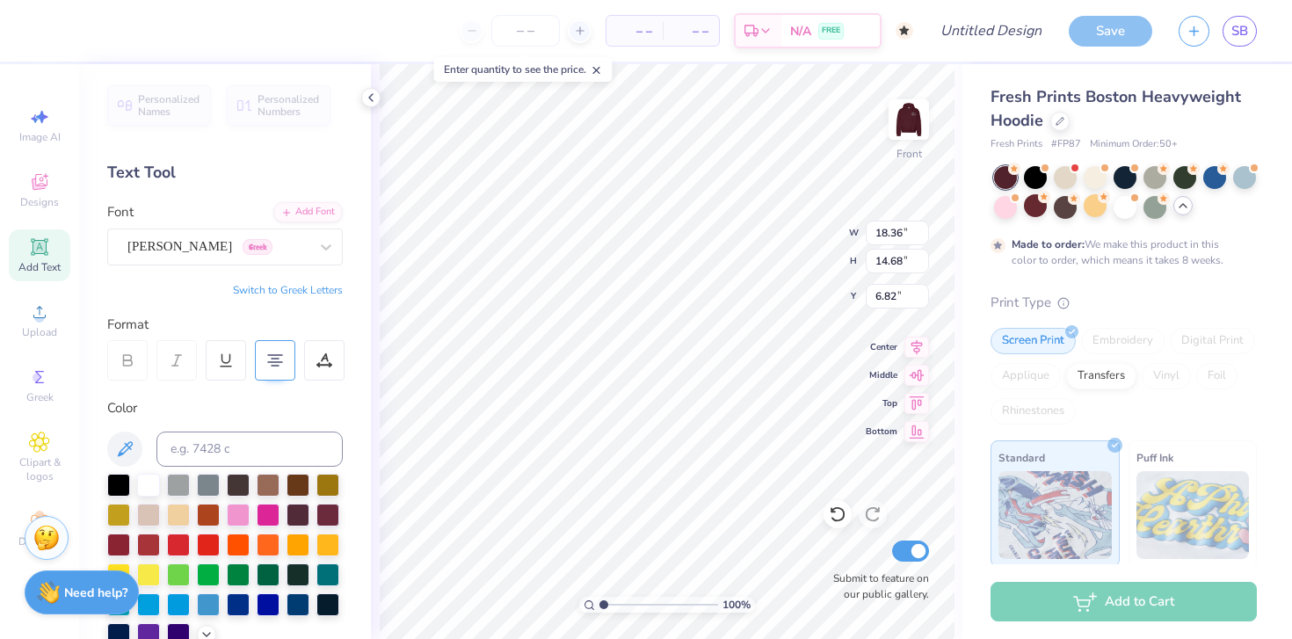
scroll to position [14, 2]
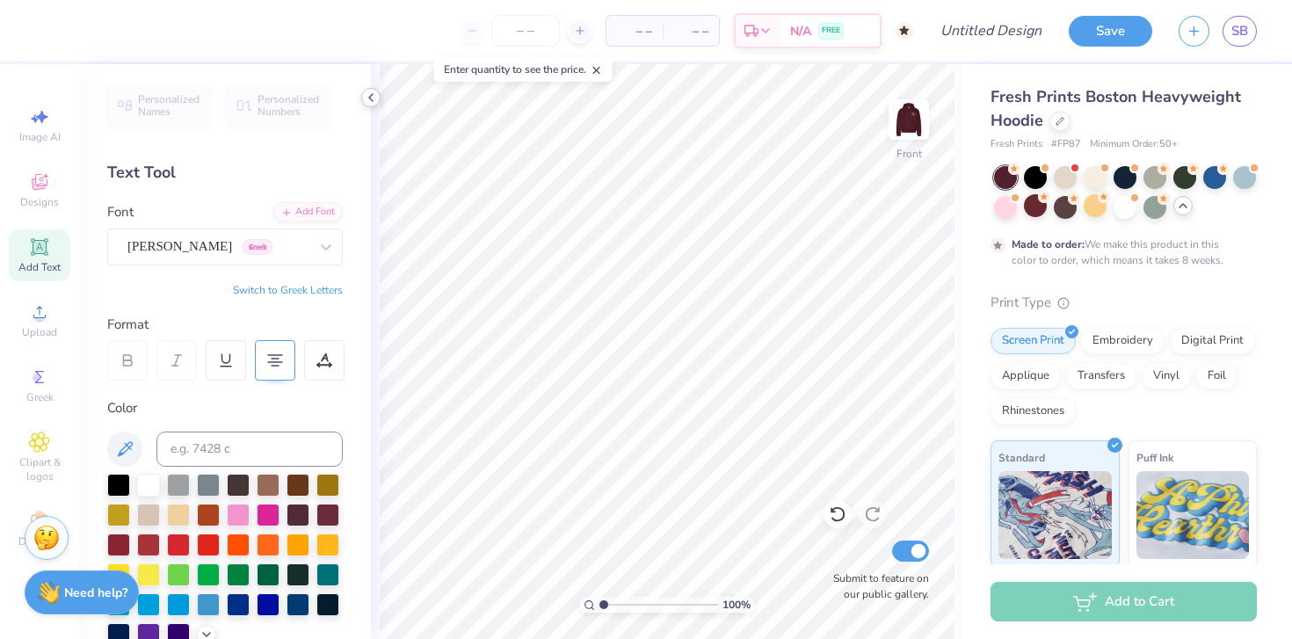
click at [362, 91] on div at bounding box center [370, 97] width 19 height 19
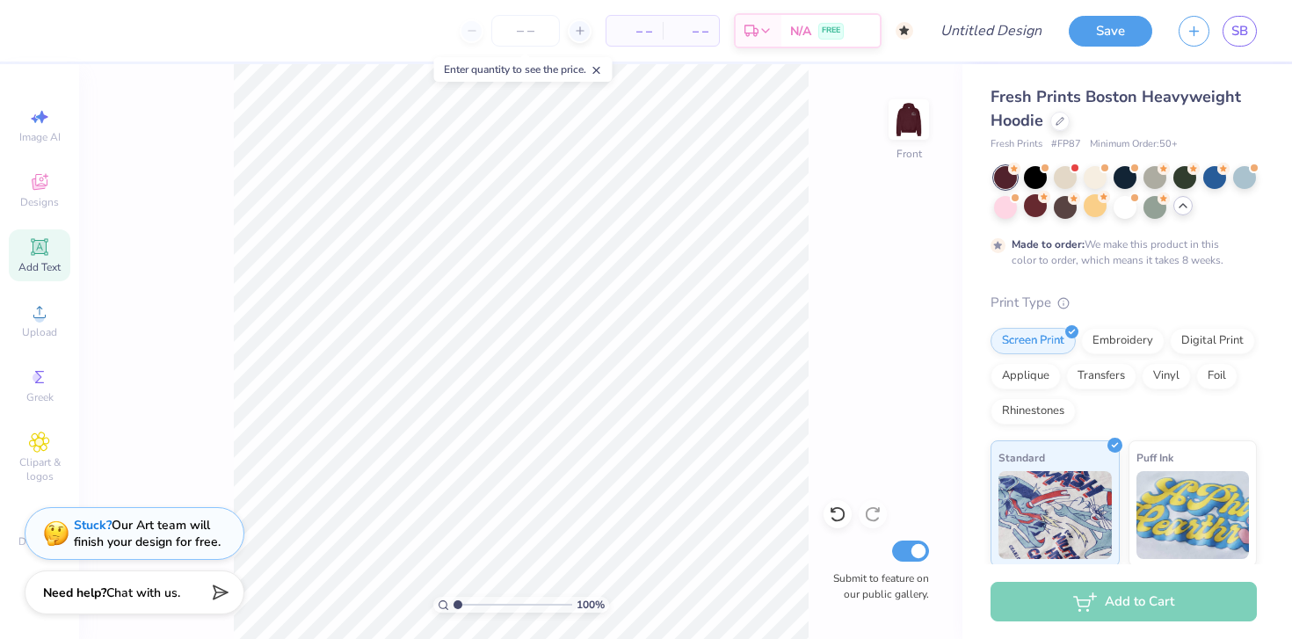
click at [43, 262] on span "Add Text" at bounding box center [39, 267] width 42 height 14
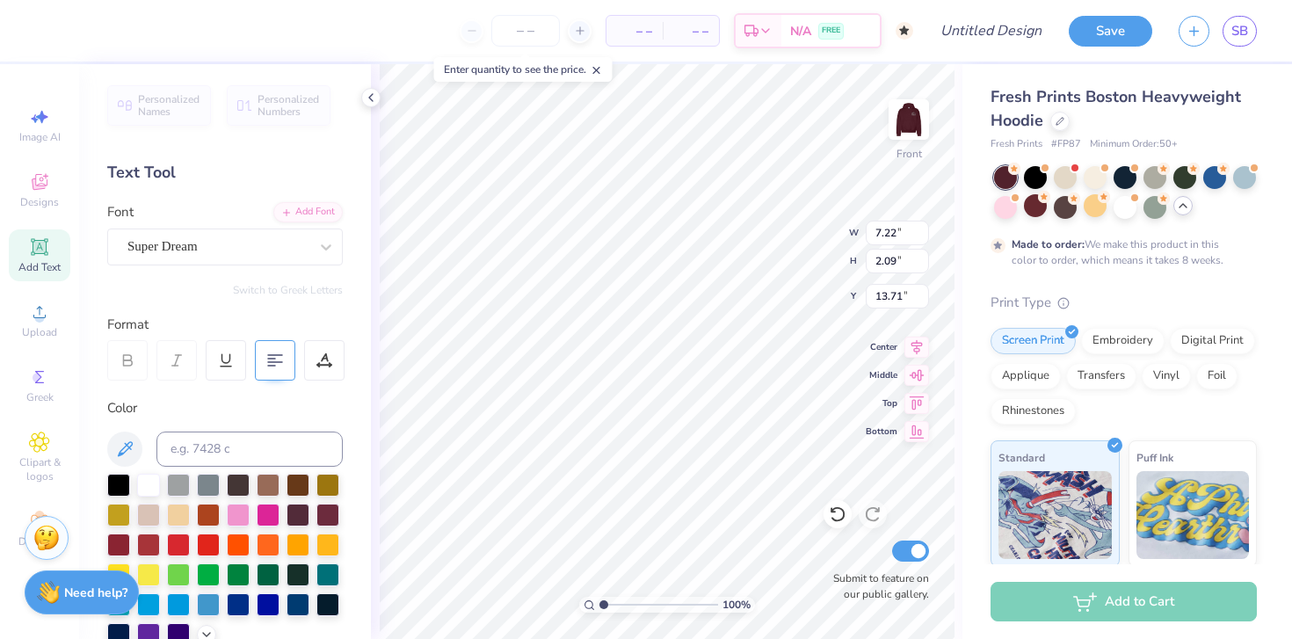
scroll to position [14, 4]
type textarea "KAP SIG"
click at [273, 240] on div "Super Dream" at bounding box center [218, 246] width 185 height 27
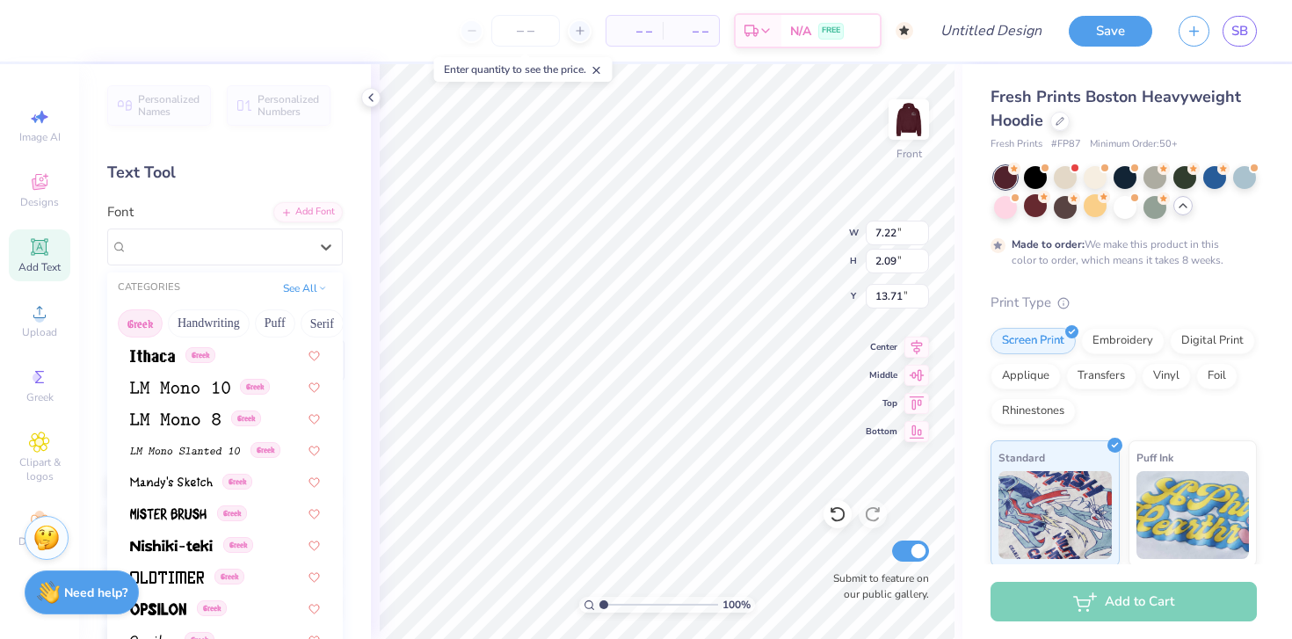
scroll to position [1064, 0]
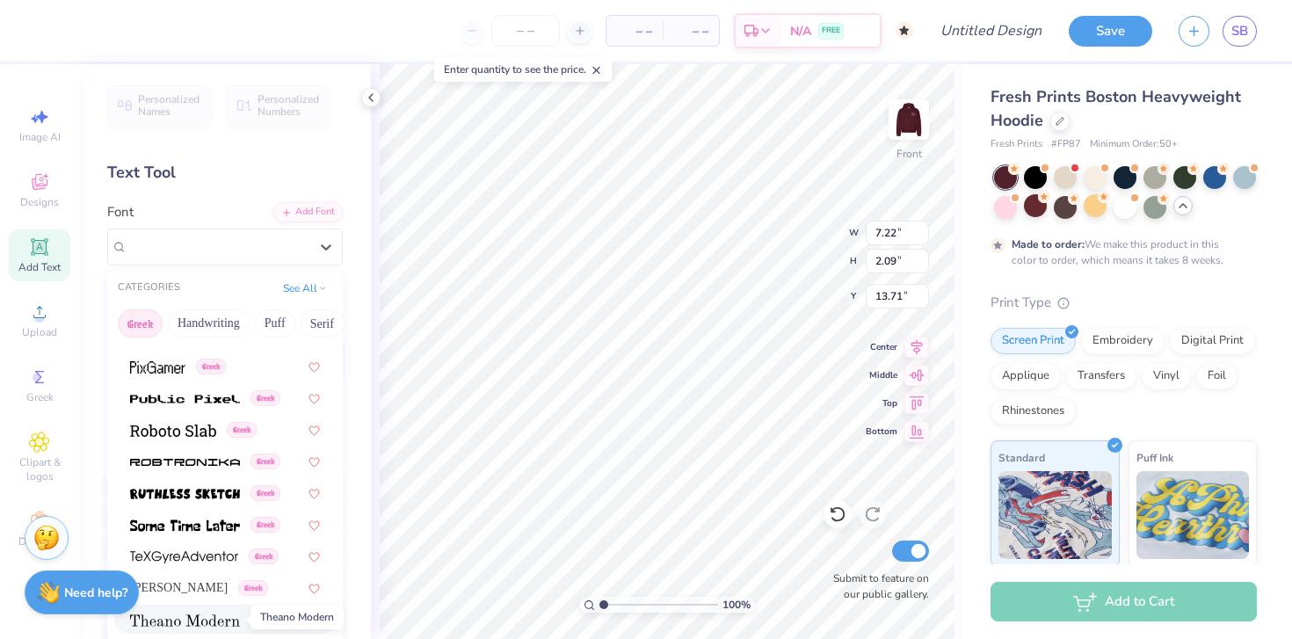
click at [205, 615] on img at bounding box center [185, 621] width 110 height 12
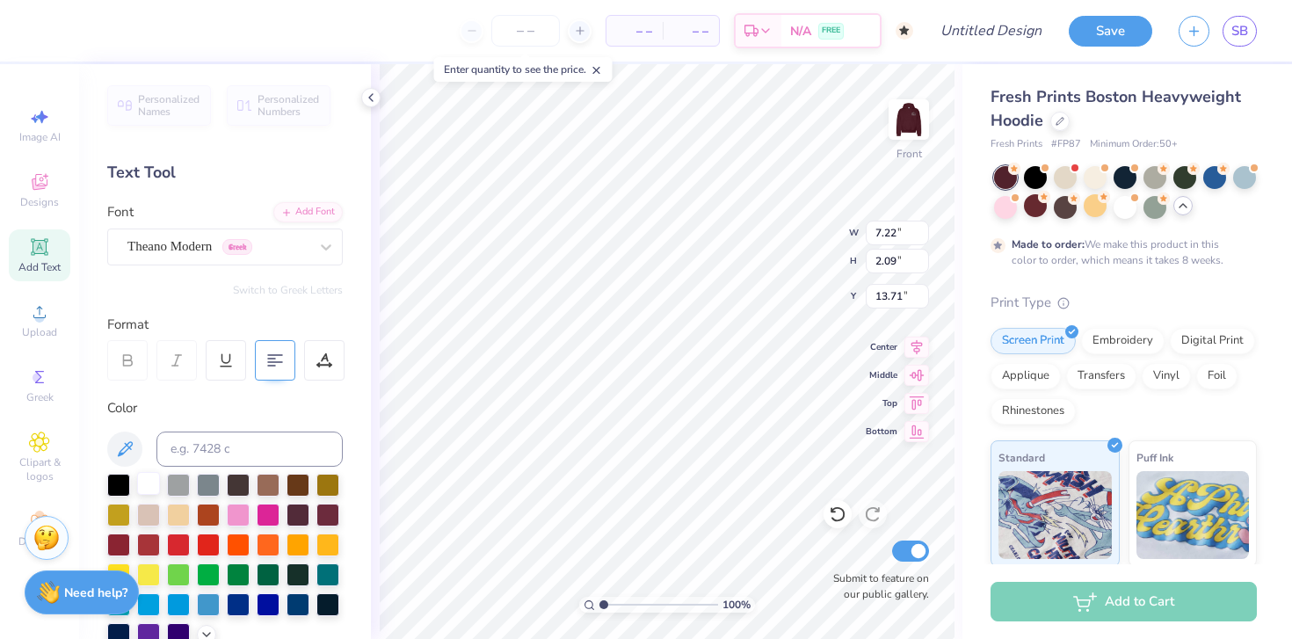
click at [142, 484] on div at bounding box center [148, 483] width 23 height 23
type input "11.96"
type textarea "ΚΣ"
type textarea "Σ"
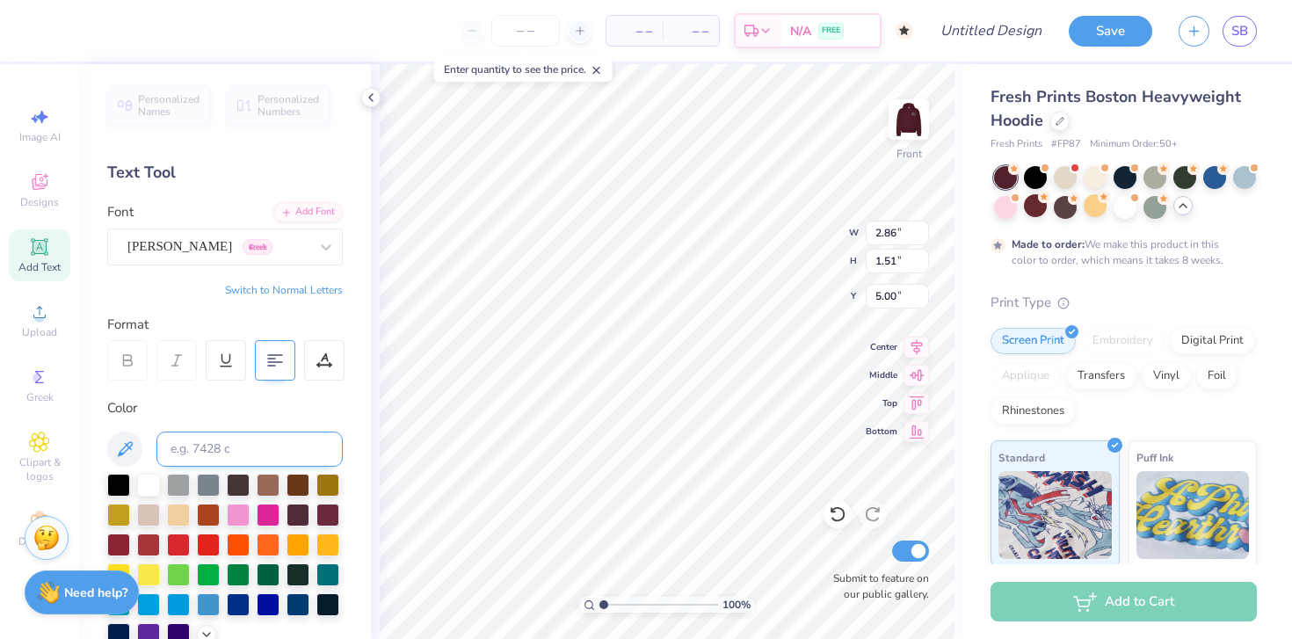
type textarea "Κ"
click at [317, 291] on button "Switch to Normal Letters" at bounding box center [284, 290] width 118 height 14
type textarea "KAP SIG"
type input "6.42"
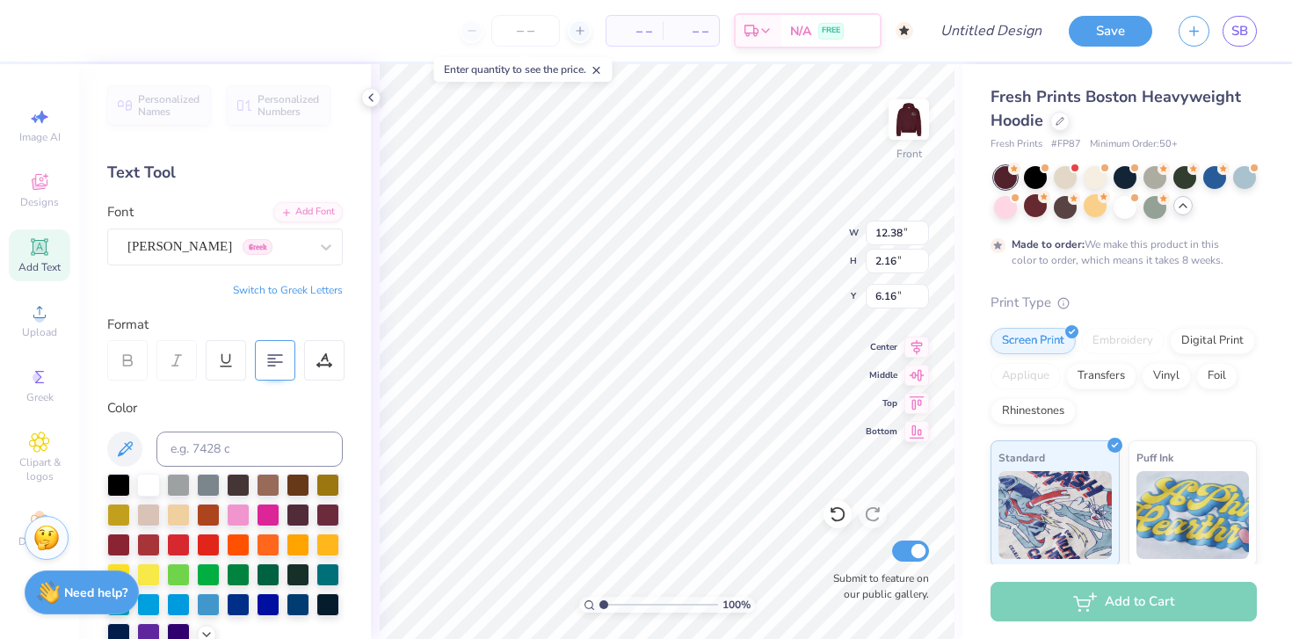
click at [267, 371] on div at bounding box center [275, 360] width 40 height 40
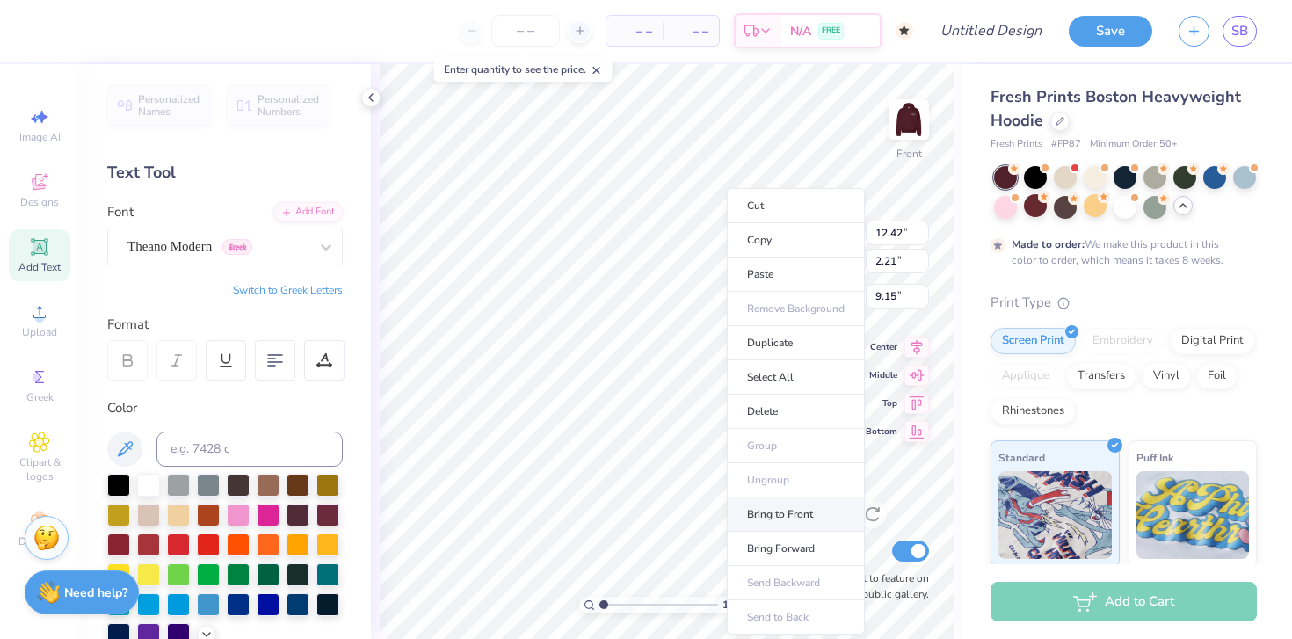
click at [792, 506] on li "Bring to Front" at bounding box center [796, 515] width 138 height 34
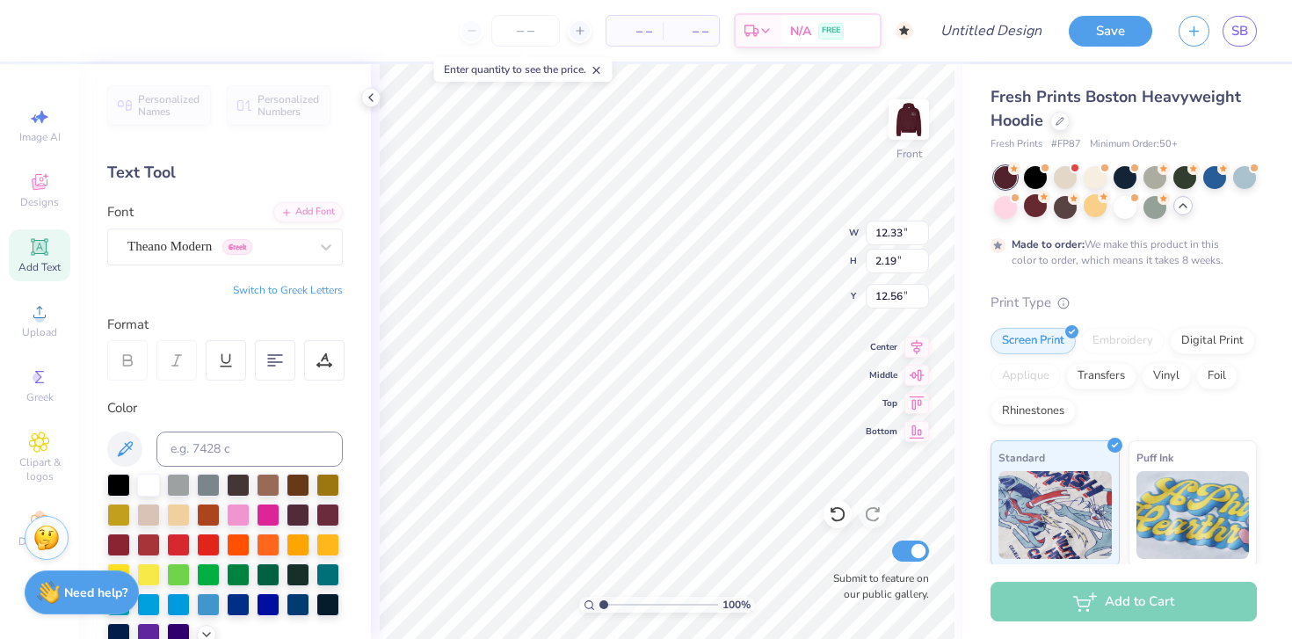
scroll to position [412, 0]
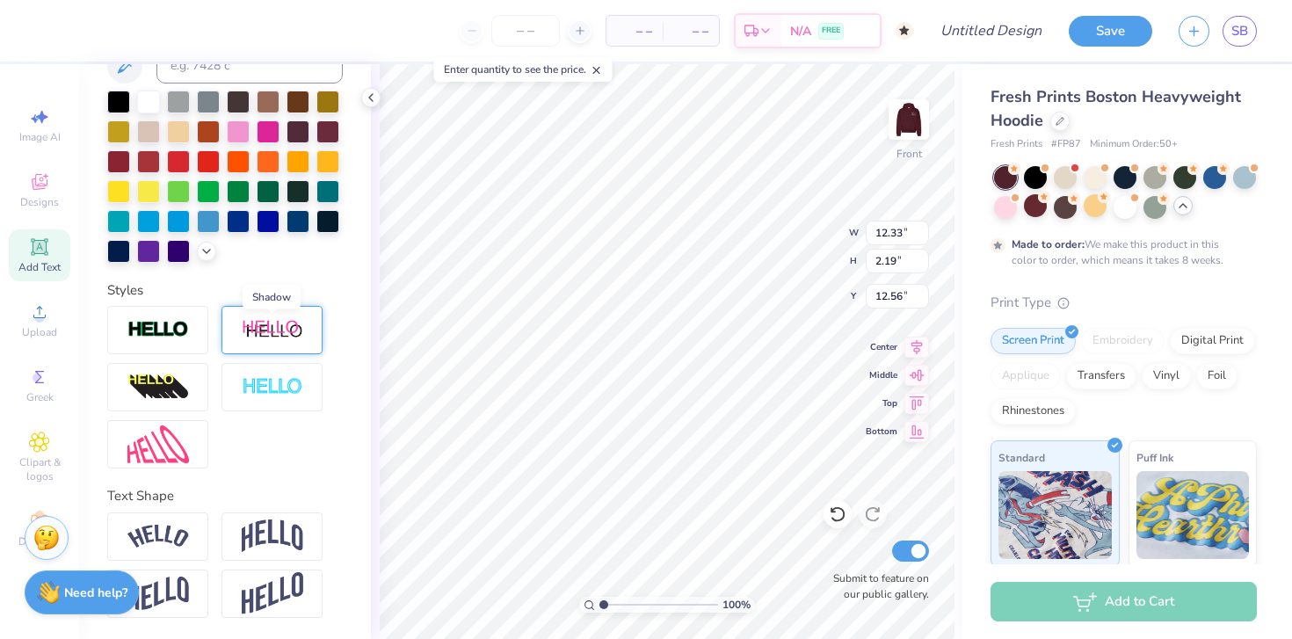
click at [242, 339] on img at bounding box center [273, 330] width 62 height 22
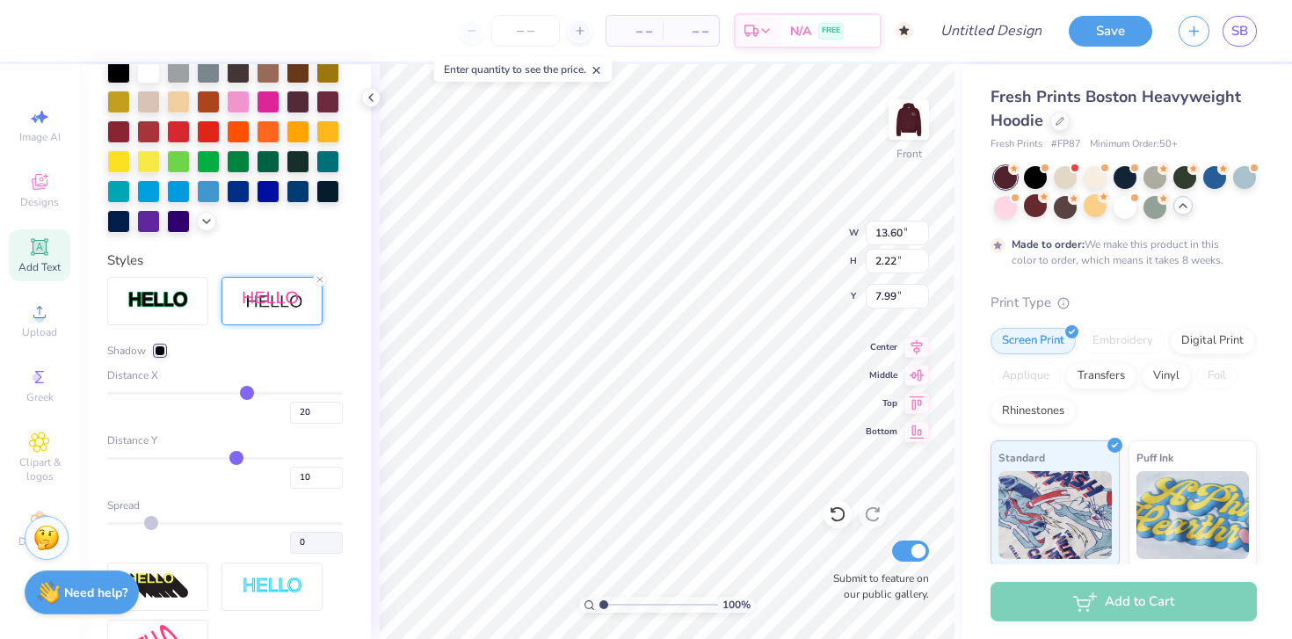
scroll to position [503, 0]
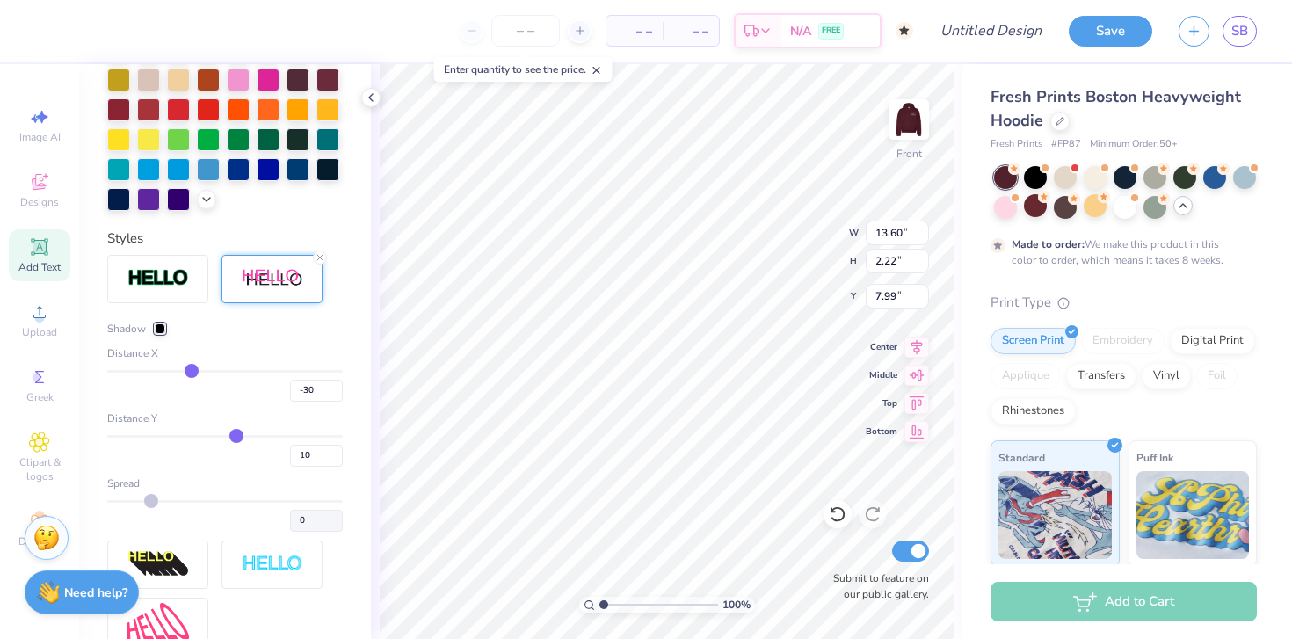
drag, startPoint x: 244, startPoint y: 400, endPoint x: 187, endPoint y: 398, distance: 56.3
click at [187, 373] on input "range" at bounding box center [225, 371] width 236 height 3
drag, startPoint x: 187, startPoint y: 398, endPoint x: 209, endPoint y: 398, distance: 22.0
click at [209, 373] on input "range" at bounding box center [225, 371] width 236 height 3
drag, startPoint x: 209, startPoint y: 398, endPoint x: 223, endPoint y: 399, distance: 14.1
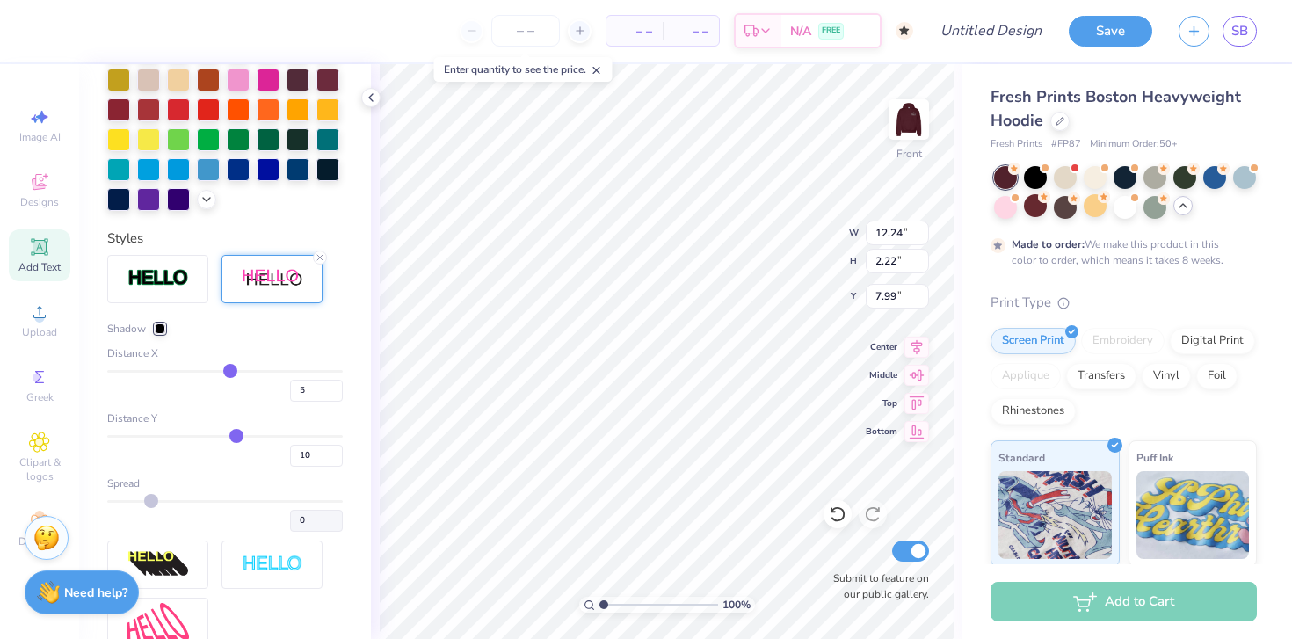
click at [223, 373] on input "range" at bounding box center [225, 371] width 236 height 3
drag, startPoint x: 223, startPoint y: 399, endPoint x: 212, endPoint y: 398, distance: 11.5
click at [212, 373] on input "range" at bounding box center [225, 371] width 236 height 3
click at [219, 373] on input "range" at bounding box center [225, 371] width 236 height 3
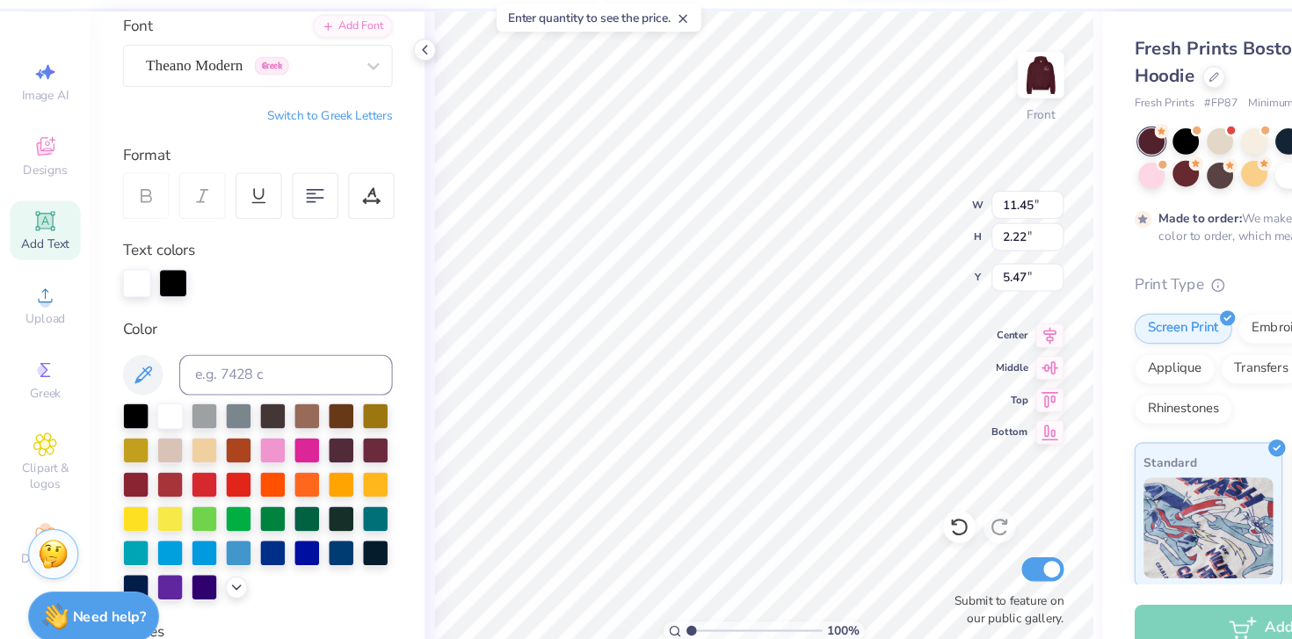
scroll to position [0, 0]
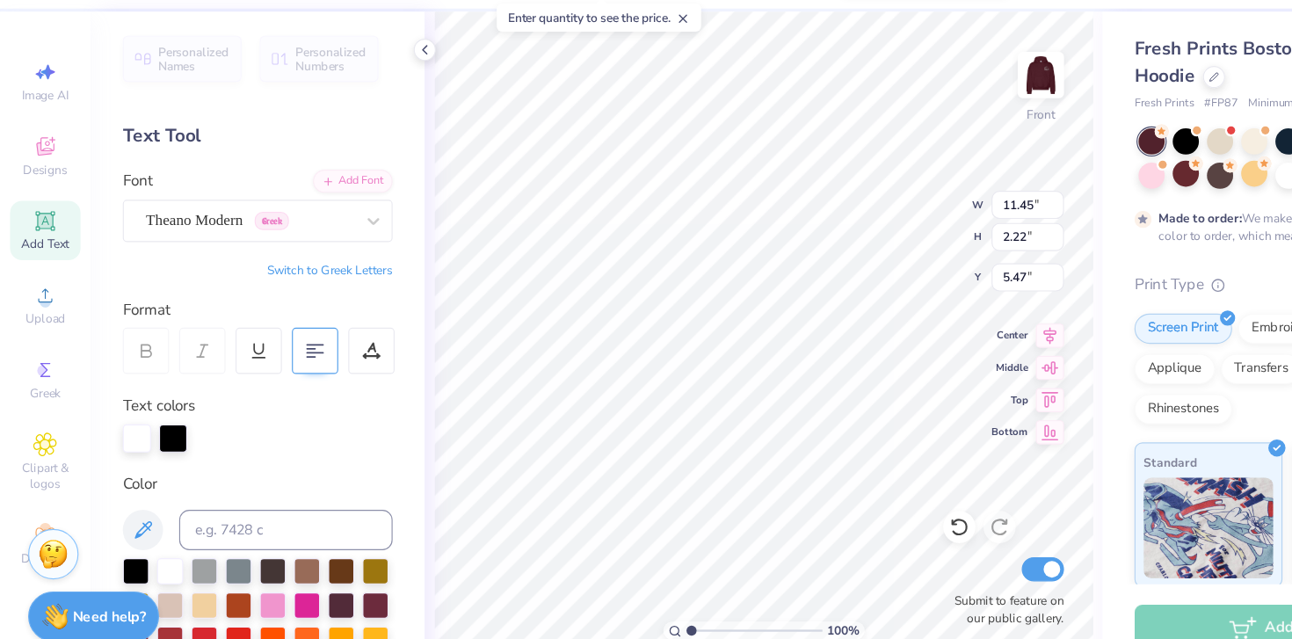
click at [283, 372] on div at bounding box center [275, 360] width 40 height 40
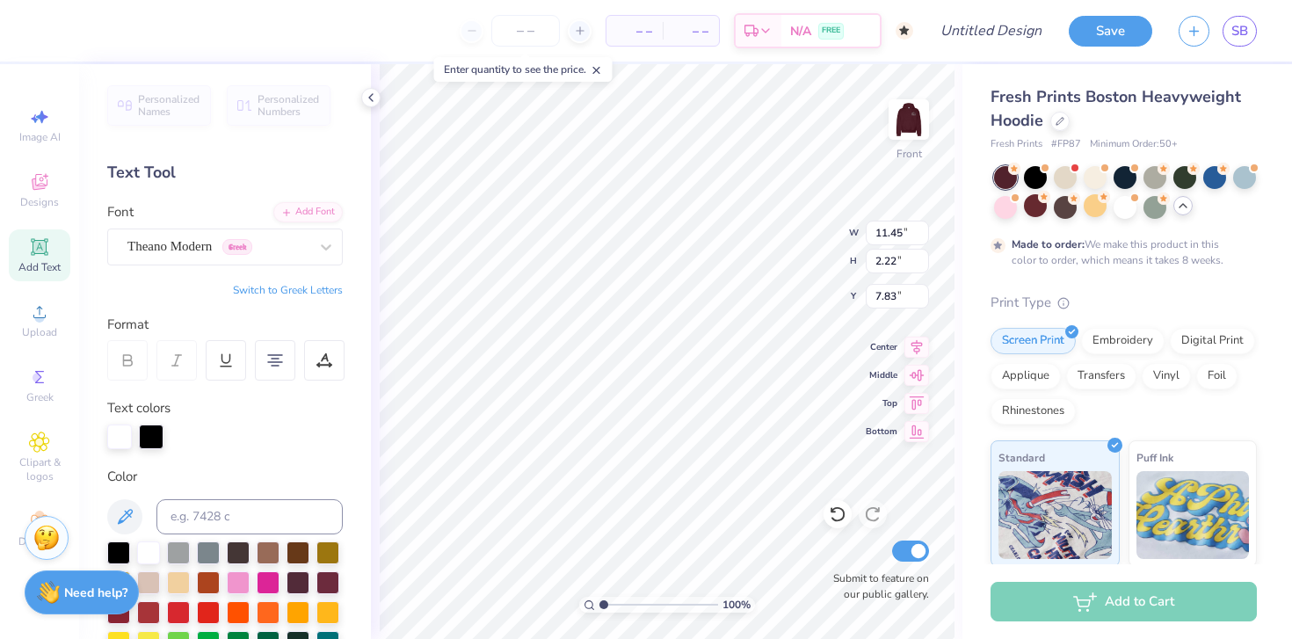
scroll to position [14, 4]
click at [33, 243] on icon at bounding box center [39, 246] width 17 height 17
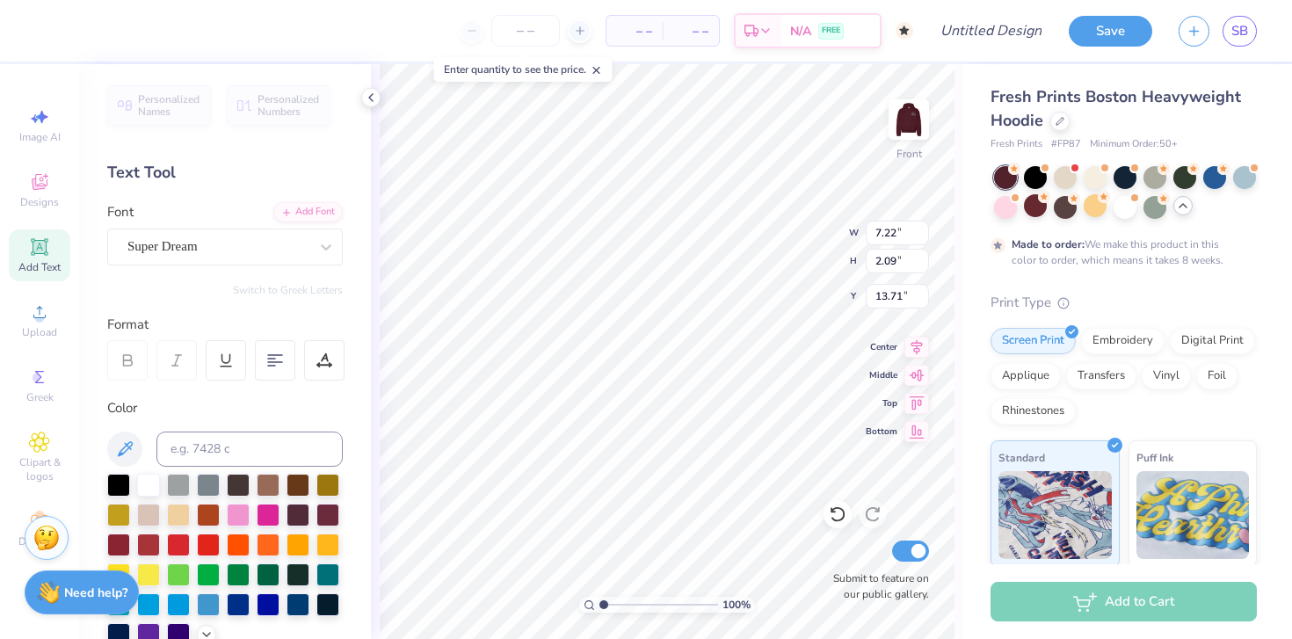
scroll to position [14, 3]
click at [269, 244] on div "Super Dream" at bounding box center [218, 246] width 185 height 27
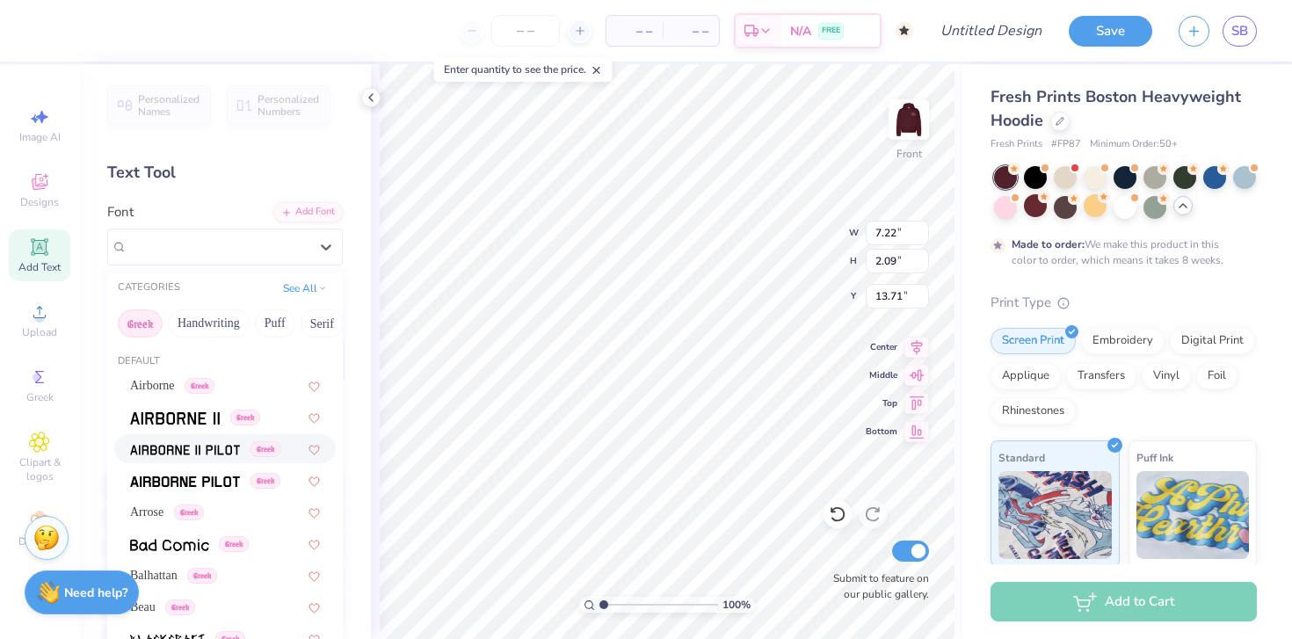
scroll to position [1064, 0]
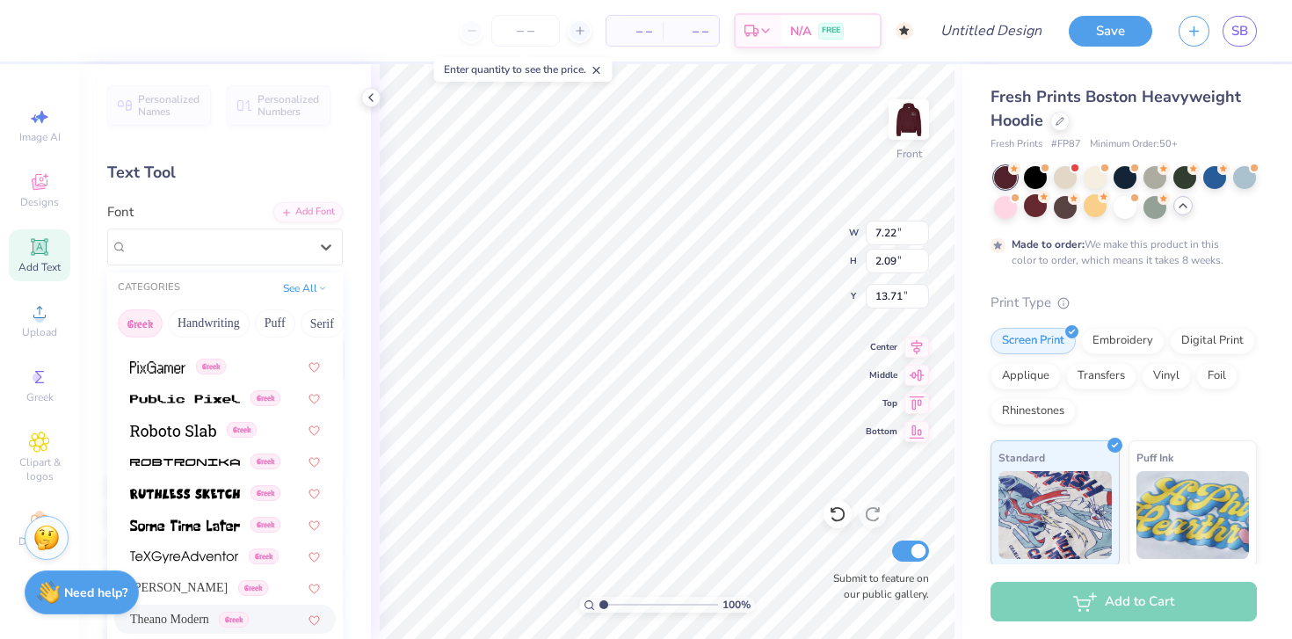
click at [190, 618] on span "Theano Modern" at bounding box center [169, 619] width 79 height 18
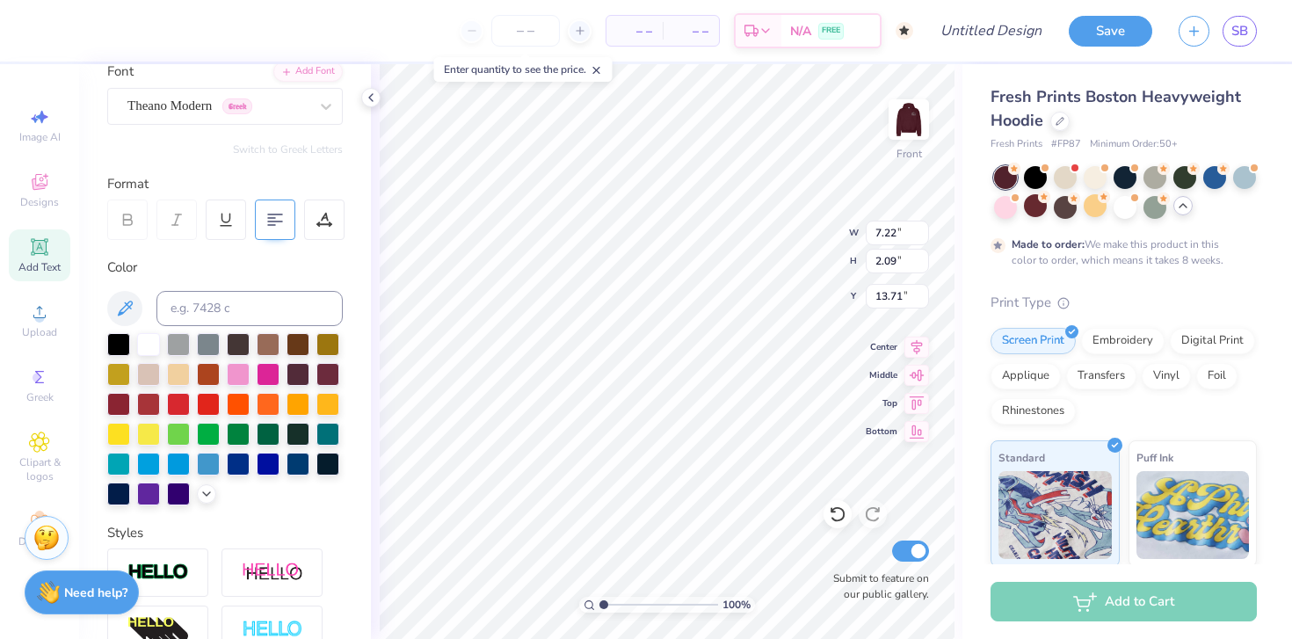
scroll to position [142, 0]
click at [270, 237] on div at bounding box center [275, 219] width 40 height 40
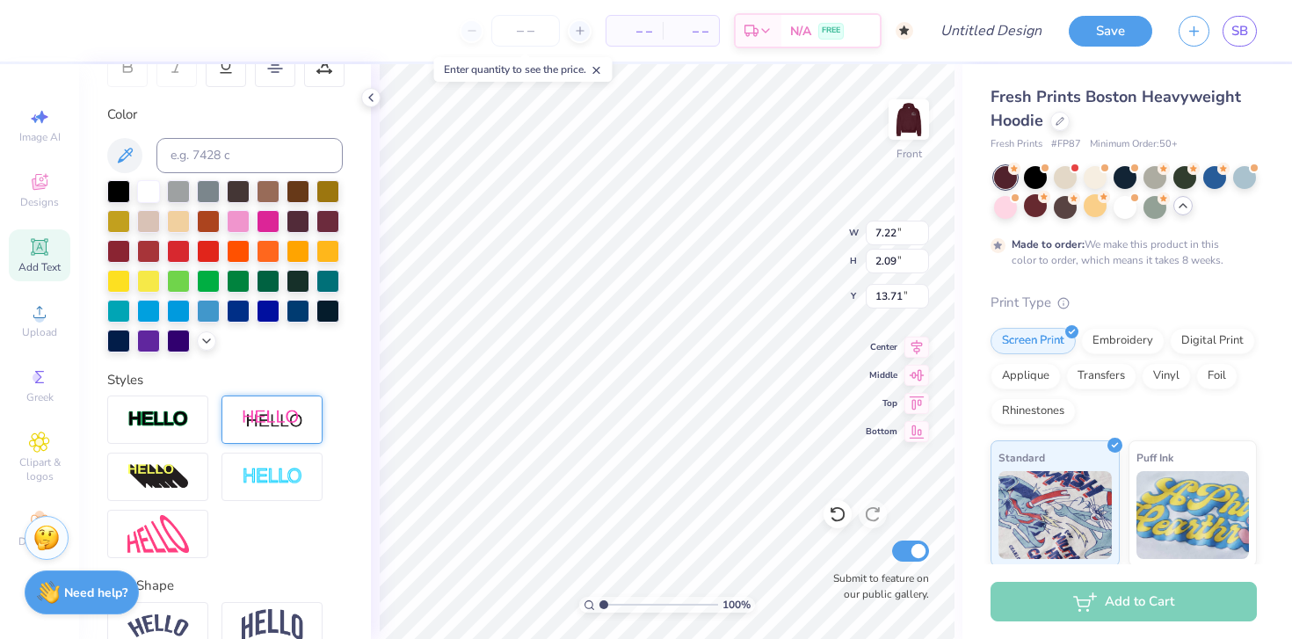
click at [251, 444] on div at bounding box center [272, 420] width 101 height 48
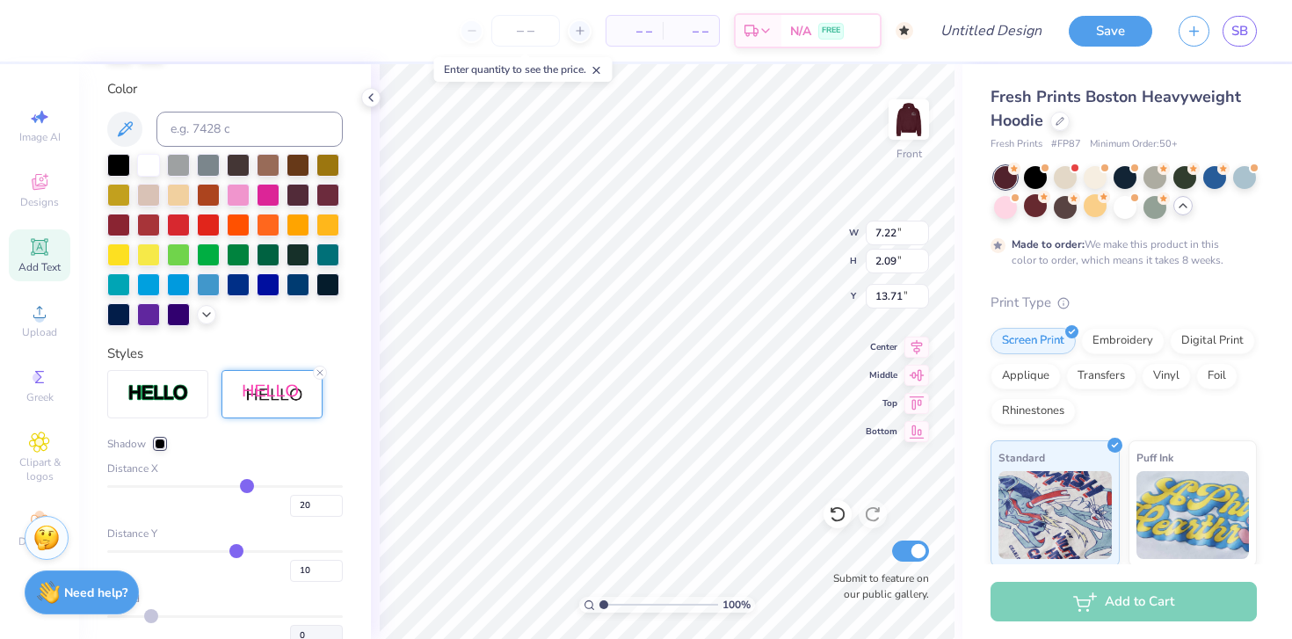
scroll to position [445, 0]
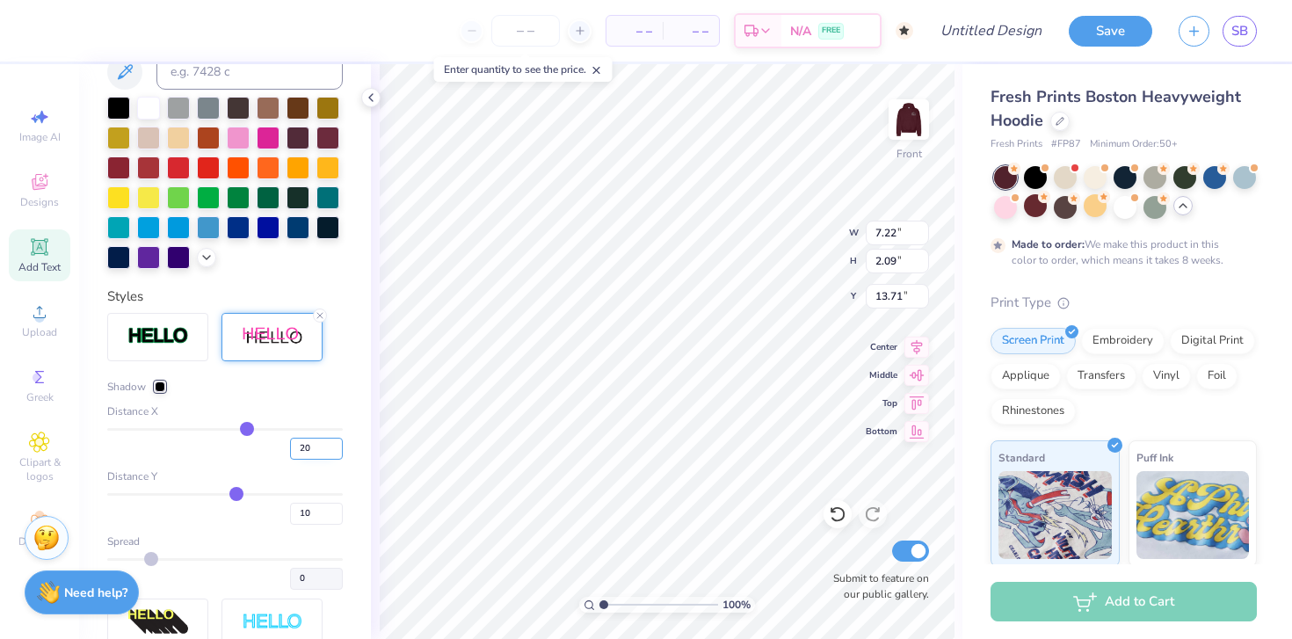
click at [296, 460] on input "20" at bounding box center [316, 449] width 53 height 22
click at [312, 428] on div "Shadow Distance X 1 Distance Y 10 Spread 0" at bounding box center [225, 484] width 236 height 211
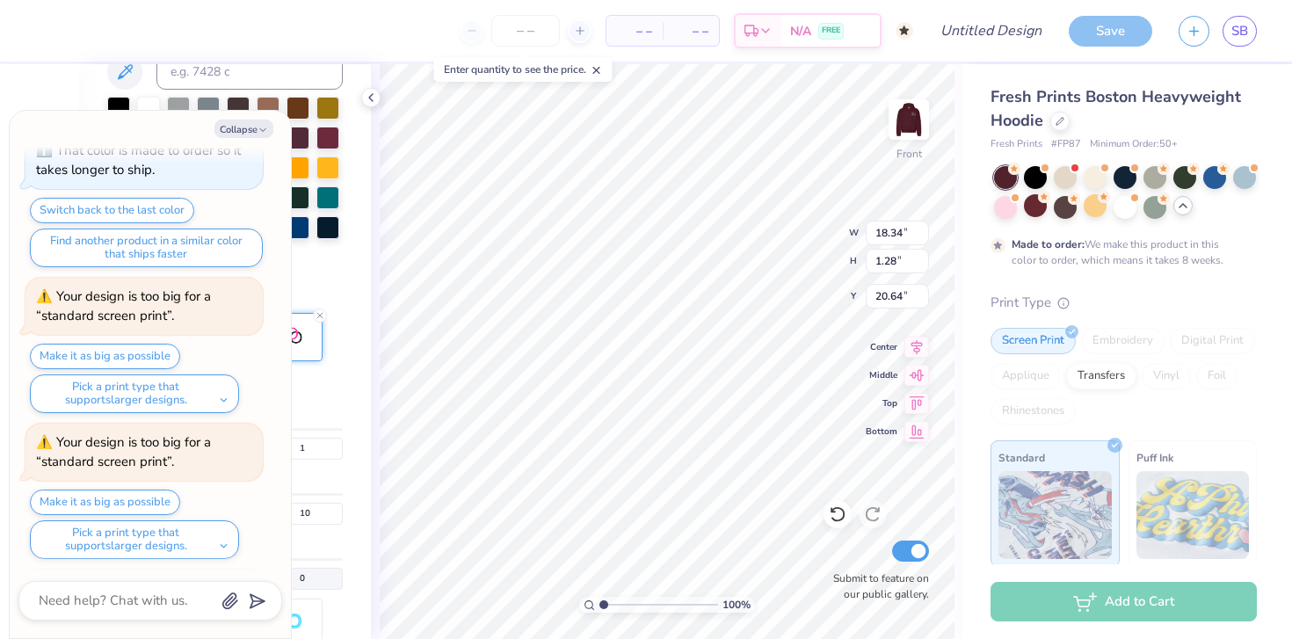
scroll to position [223, 0]
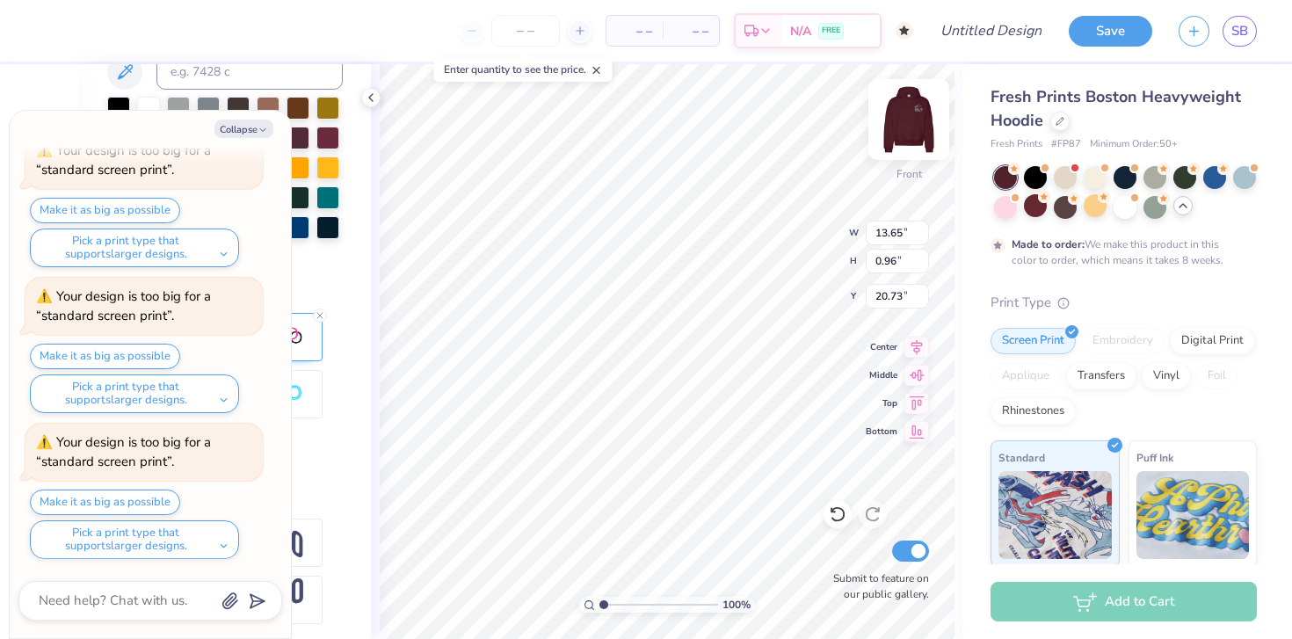
click at [794, 130] on img at bounding box center [909, 119] width 70 height 70
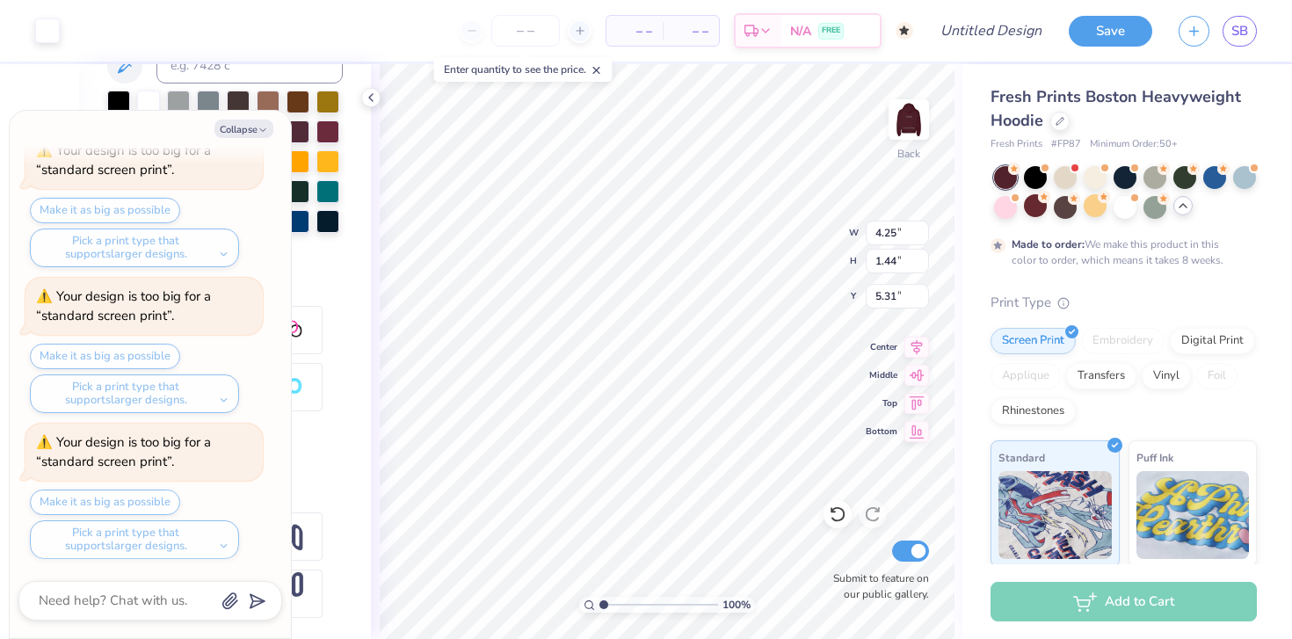
scroll to position [376, 0]
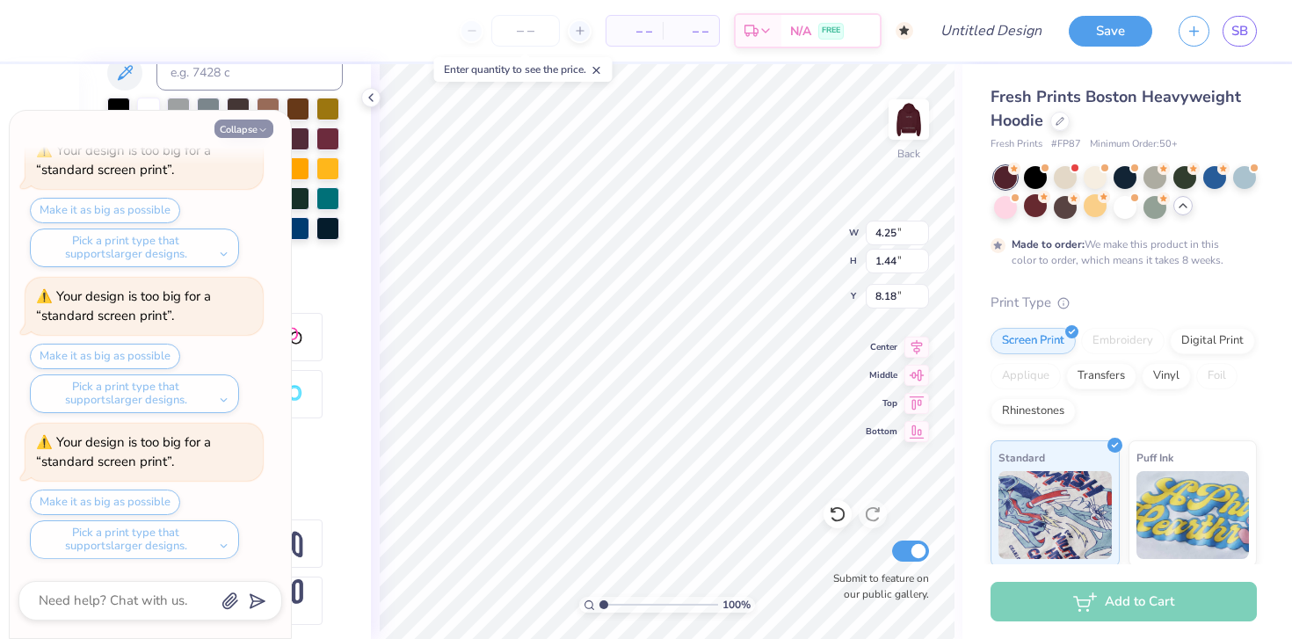
click at [260, 125] on icon "button" at bounding box center [263, 130] width 11 height 11
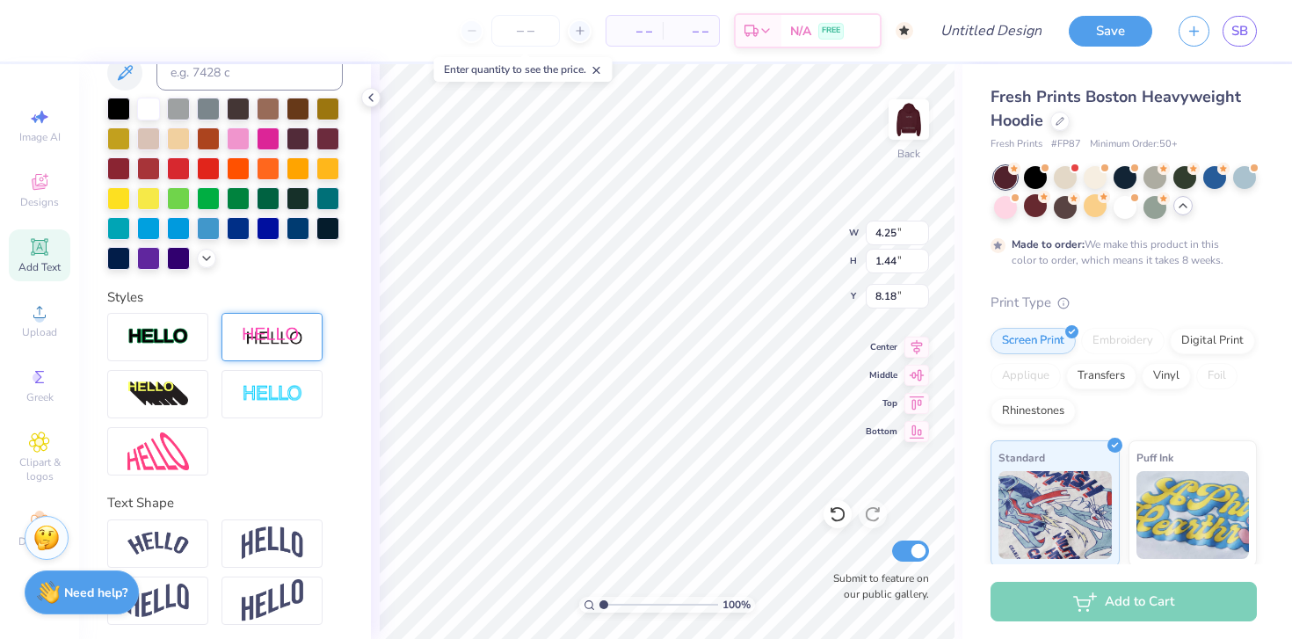
click at [257, 348] on img at bounding box center [273, 337] width 62 height 22
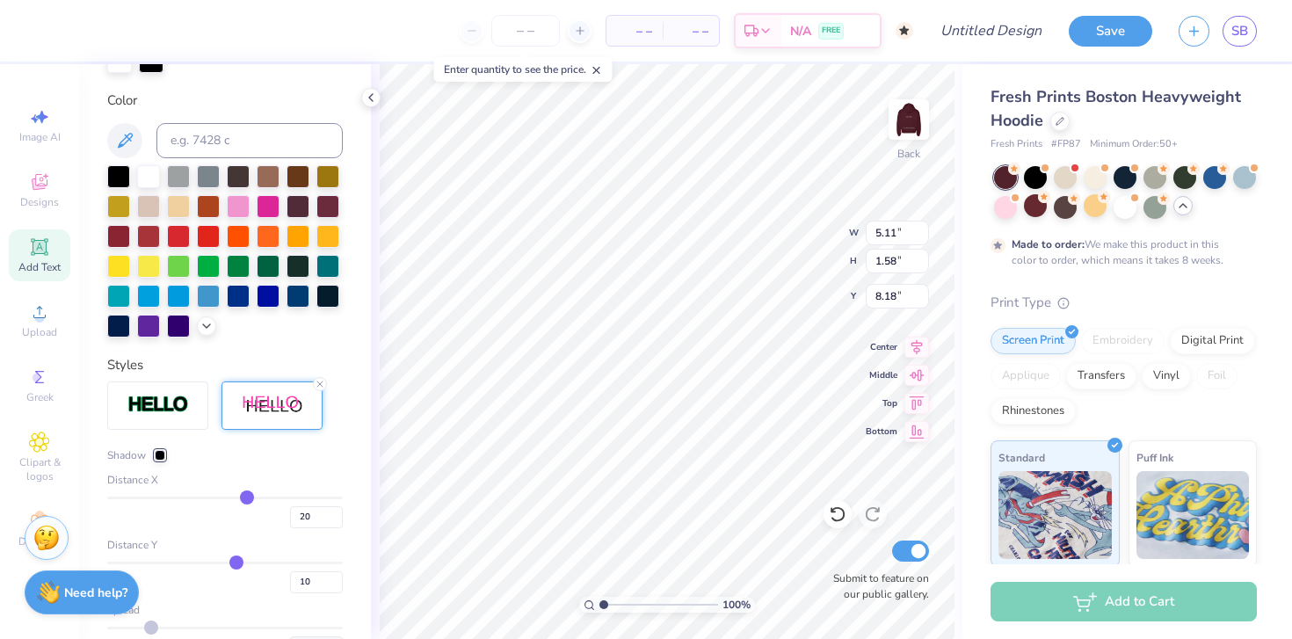
scroll to position [445, 0]
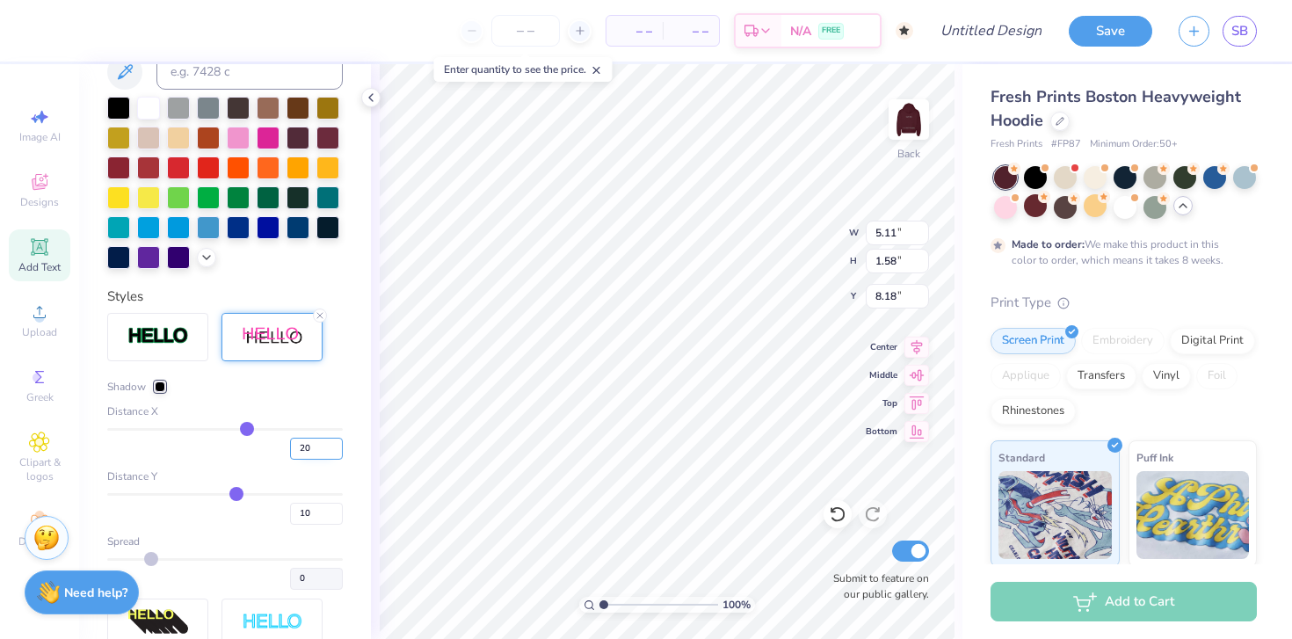
click at [302, 460] on input "20" at bounding box center [316, 449] width 53 height 22
click at [313, 395] on div "Shadow" at bounding box center [225, 387] width 236 height 16
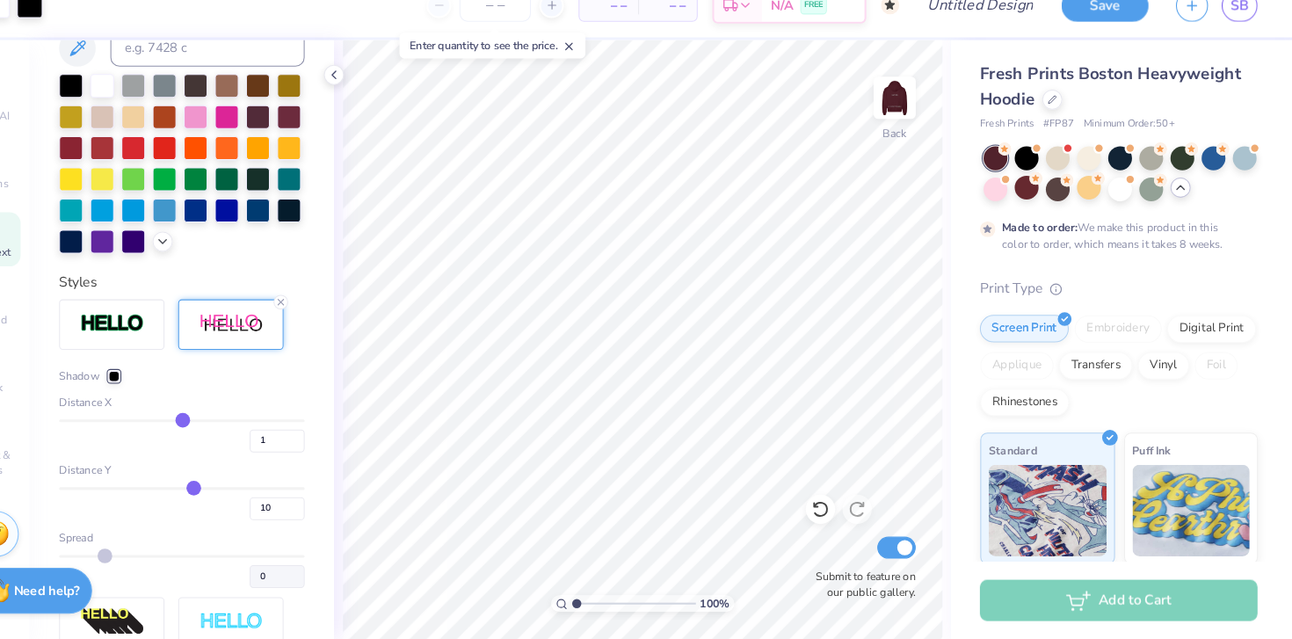
scroll to position [0, 0]
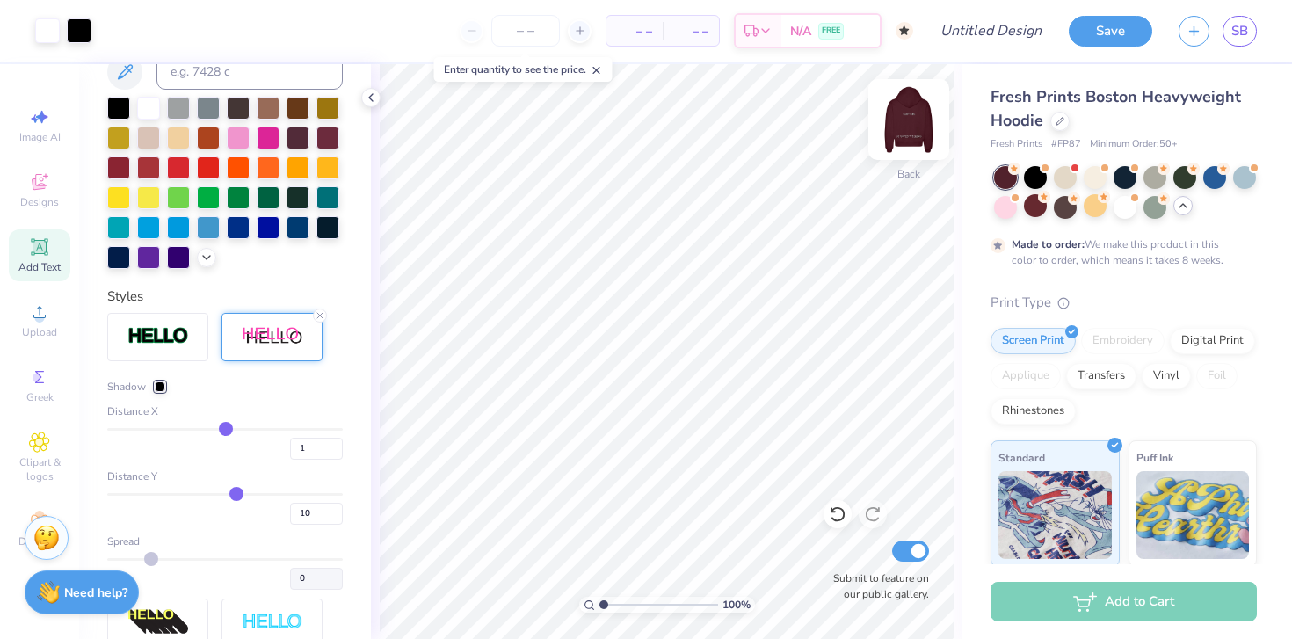
click at [794, 122] on img at bounding box center [909, 119] width 70 height 70
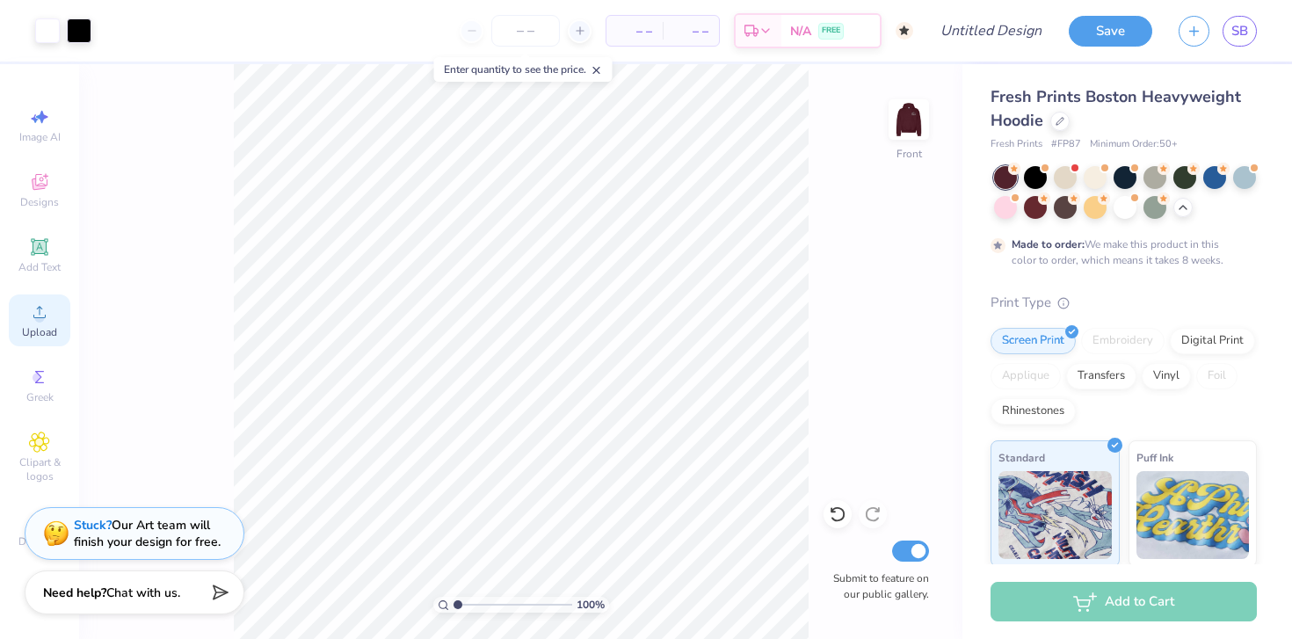
click at [45, 323] on div "Upload" at bounding box center [40, 321] width 62 height 52
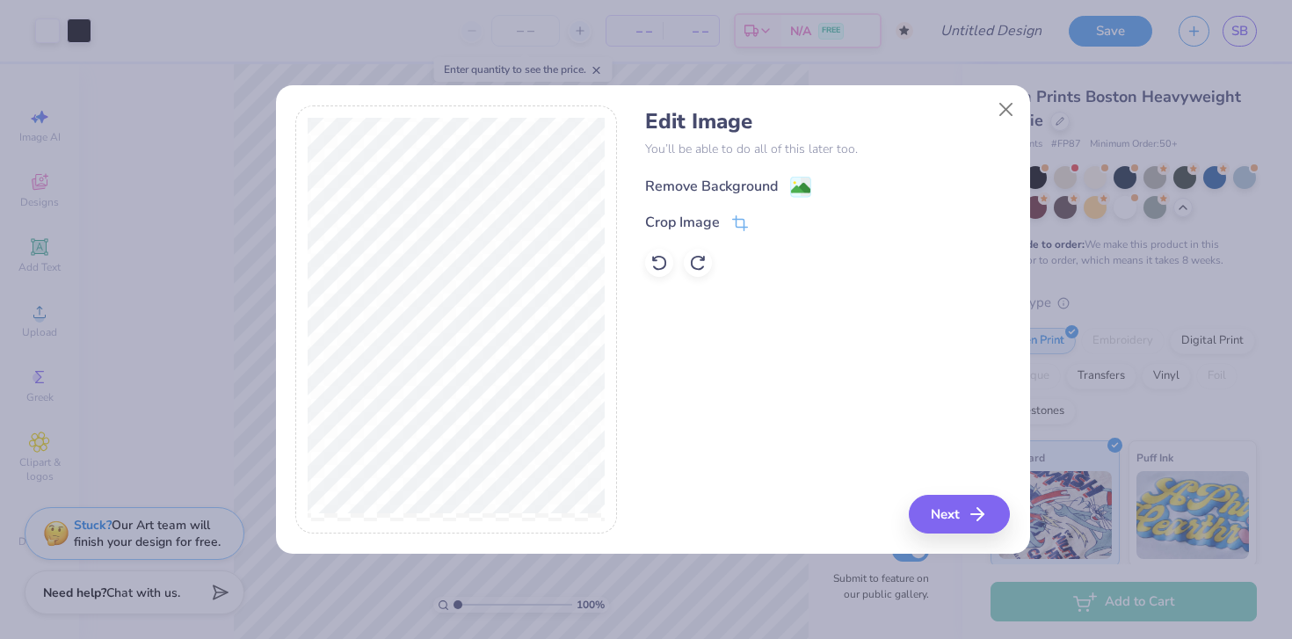
click at [703, 186] on div "Remove Background" at bounding box center [711, 186] width 133 height 21
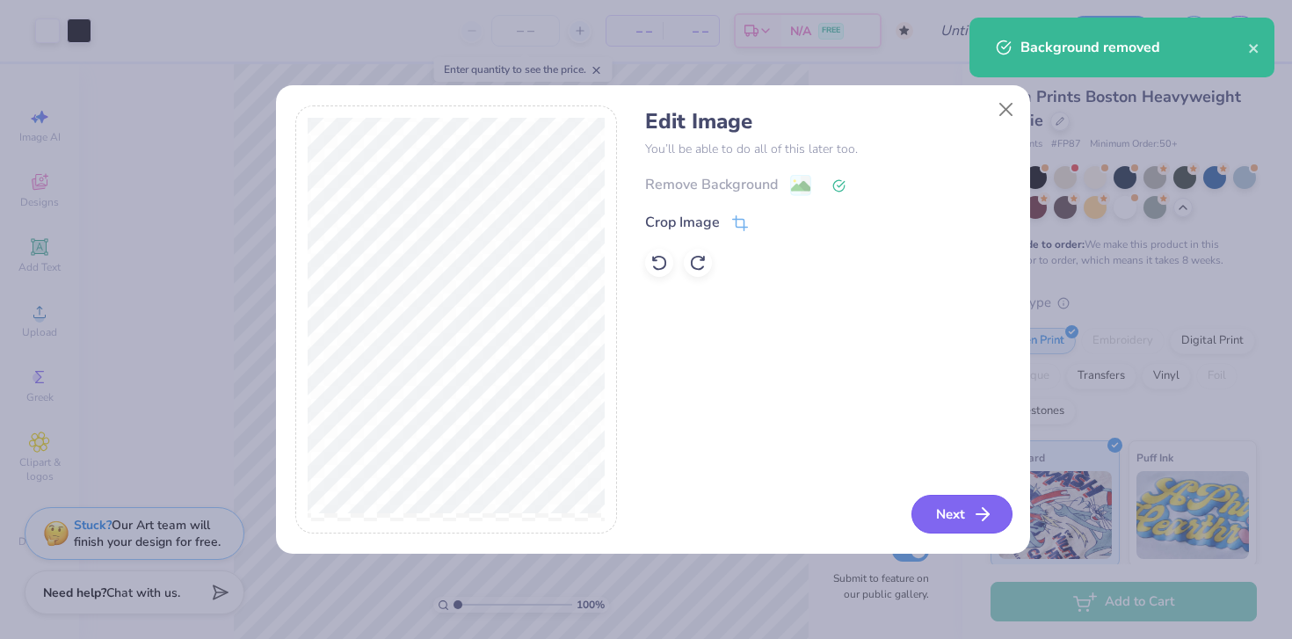
click at [794, 524] on button "Next" at bounding box center [962, 514] width 101 height 39
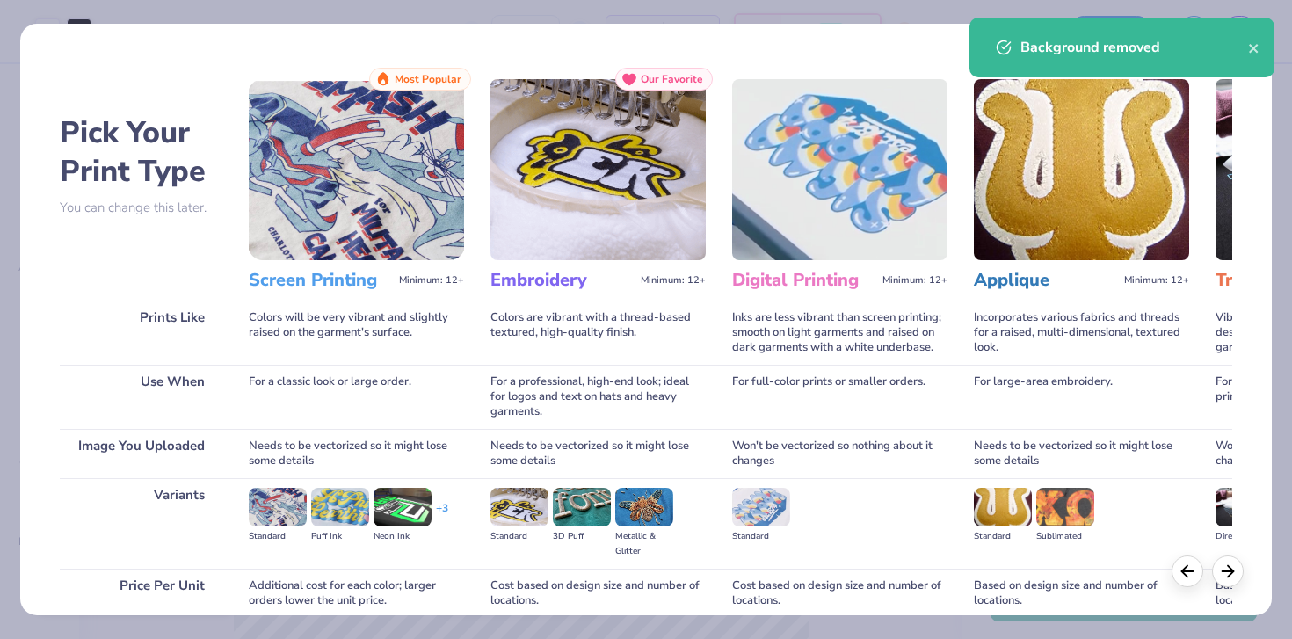
scroll to position [149, 0]
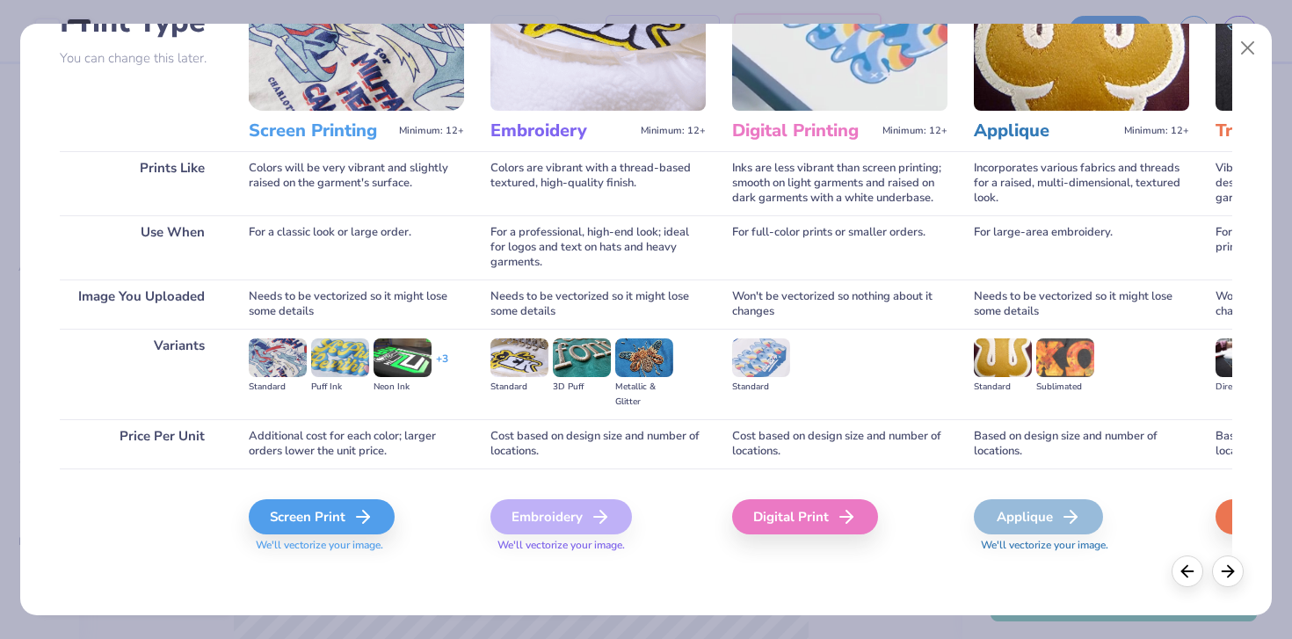
click at [329, 519] on div "Screen Print" at bounding box center [322, 516] width 146 height 35
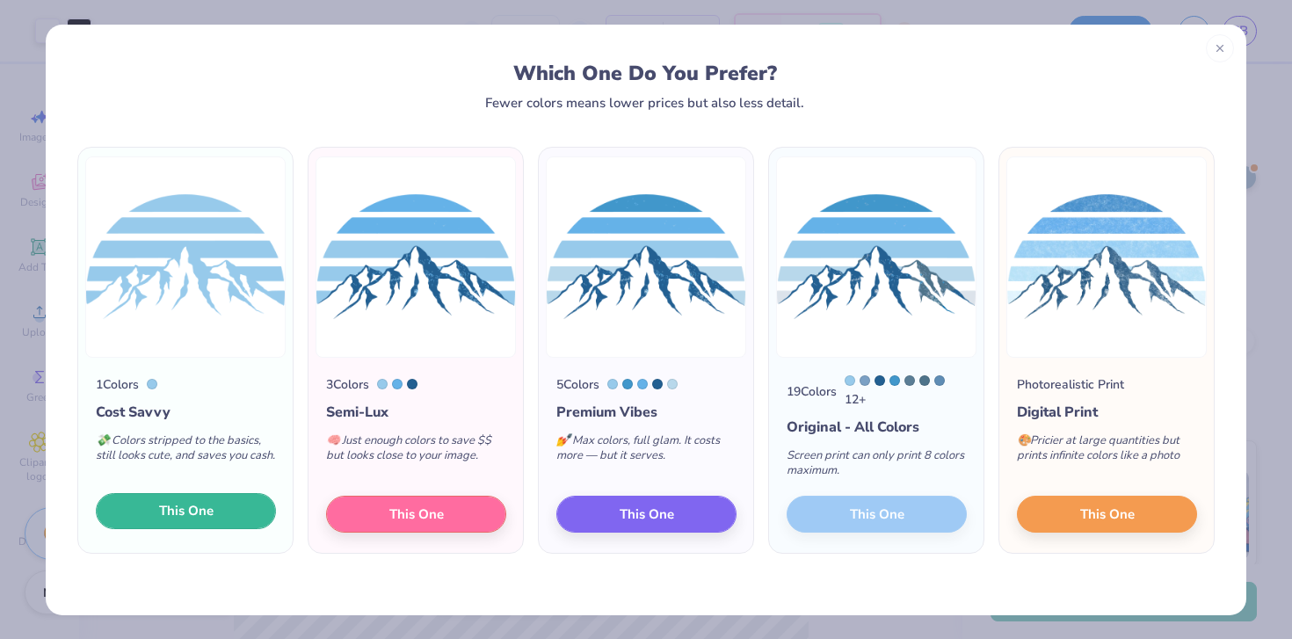
click at [198, 513] on span "This One" at bounding box center [186, 511] width 55 height 20
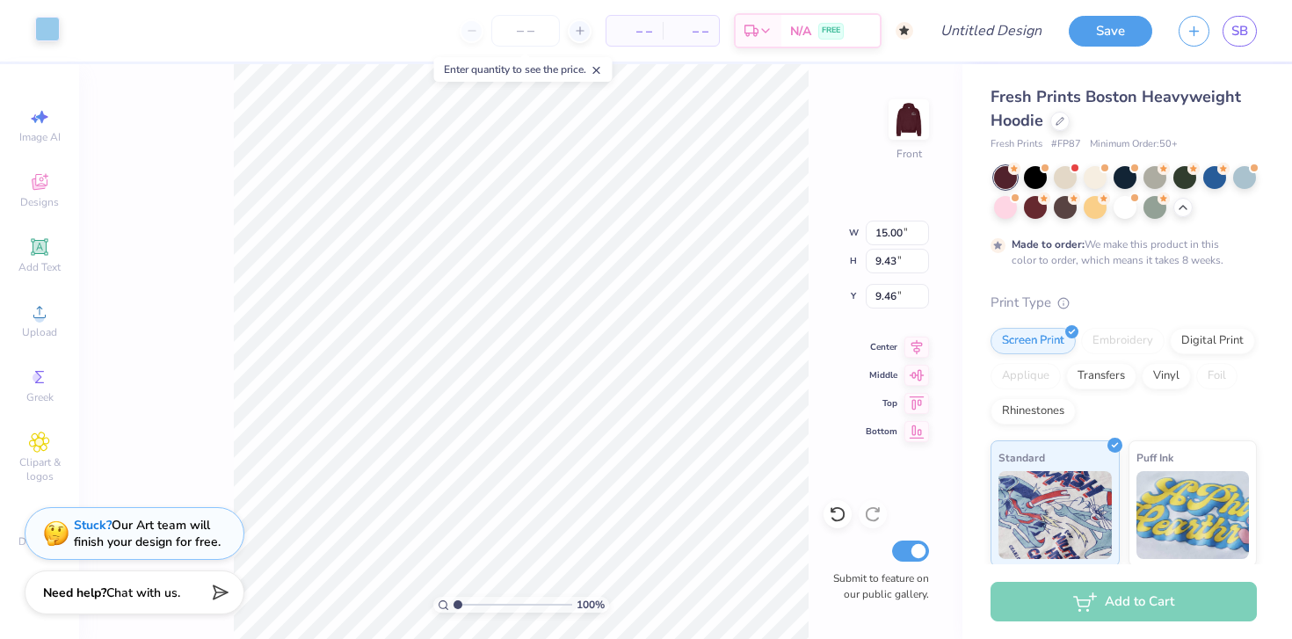
click at [56, 27] on div at bounding box center [47, 29] width 25 height 25
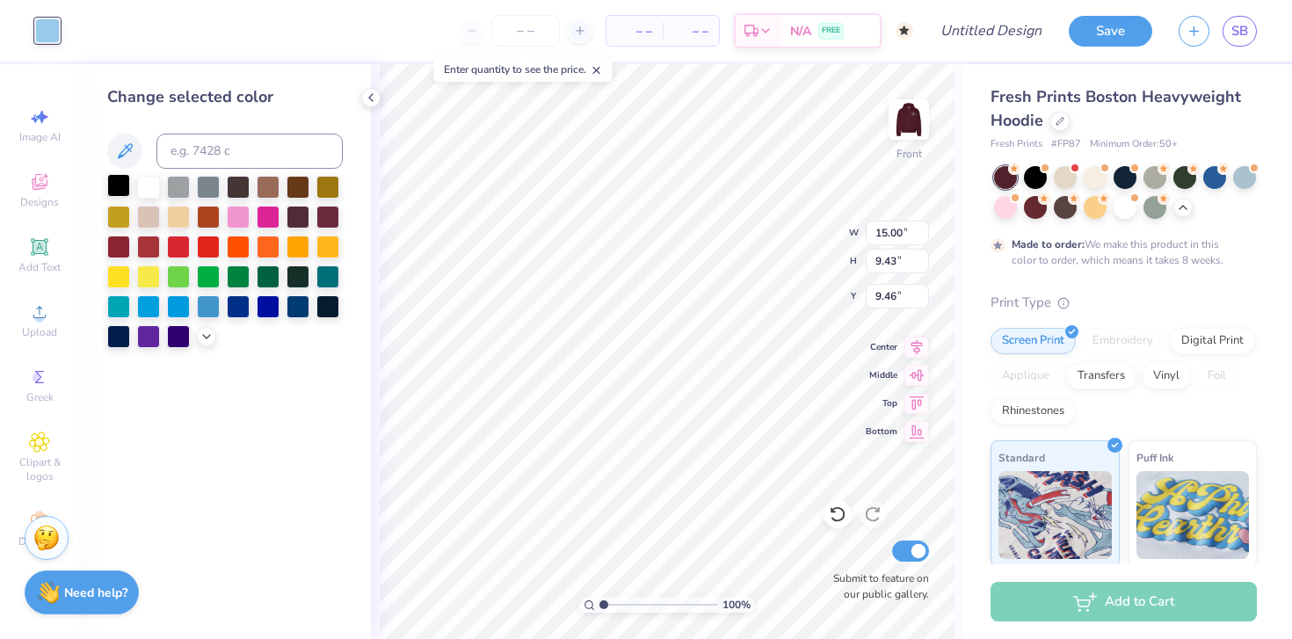
click at [122, 189] on div at bounding box center [118, 185] width 23 height 23
click at [289, 243] on div at bounding box center [298, 245] width 23 height 23
click at [206, 224] on div at bounding box center [208, 215] width 23 height 23
click at [157, 215] on div at bounding box center [148, 215] width 23 height 23
click at [179, 215] on div at bounding box center [178, 215] width 23 height 23
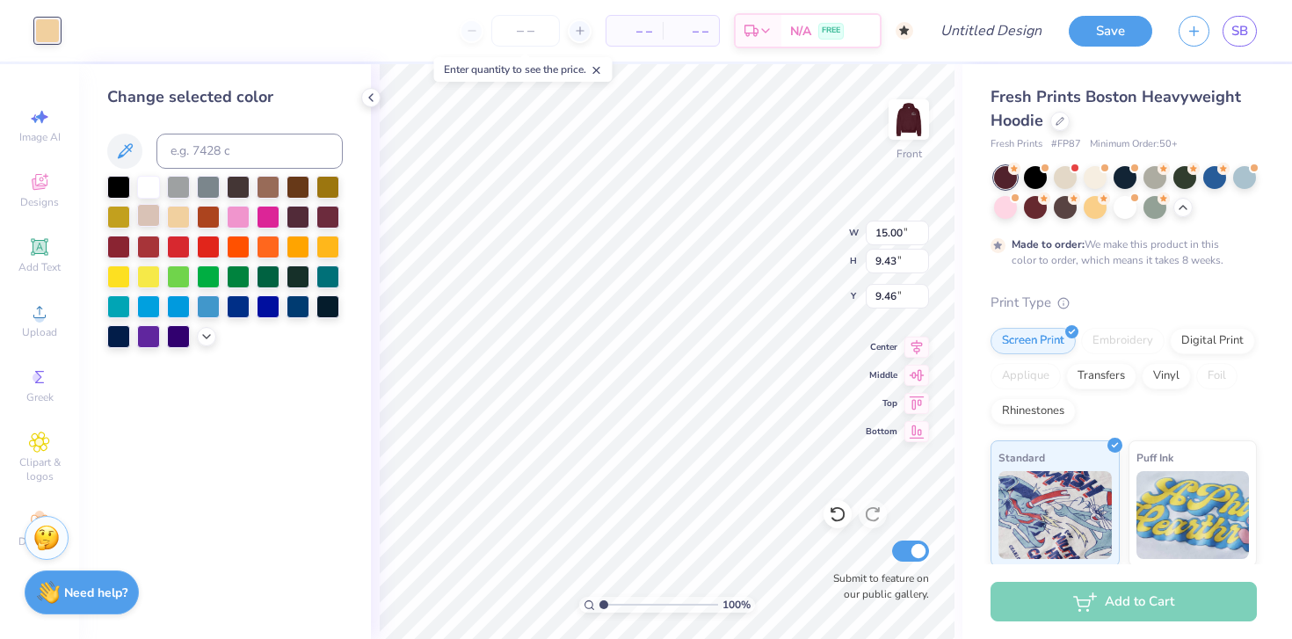
click at [154, 218] on div at bounding box center [148, 215] width 23 height 23
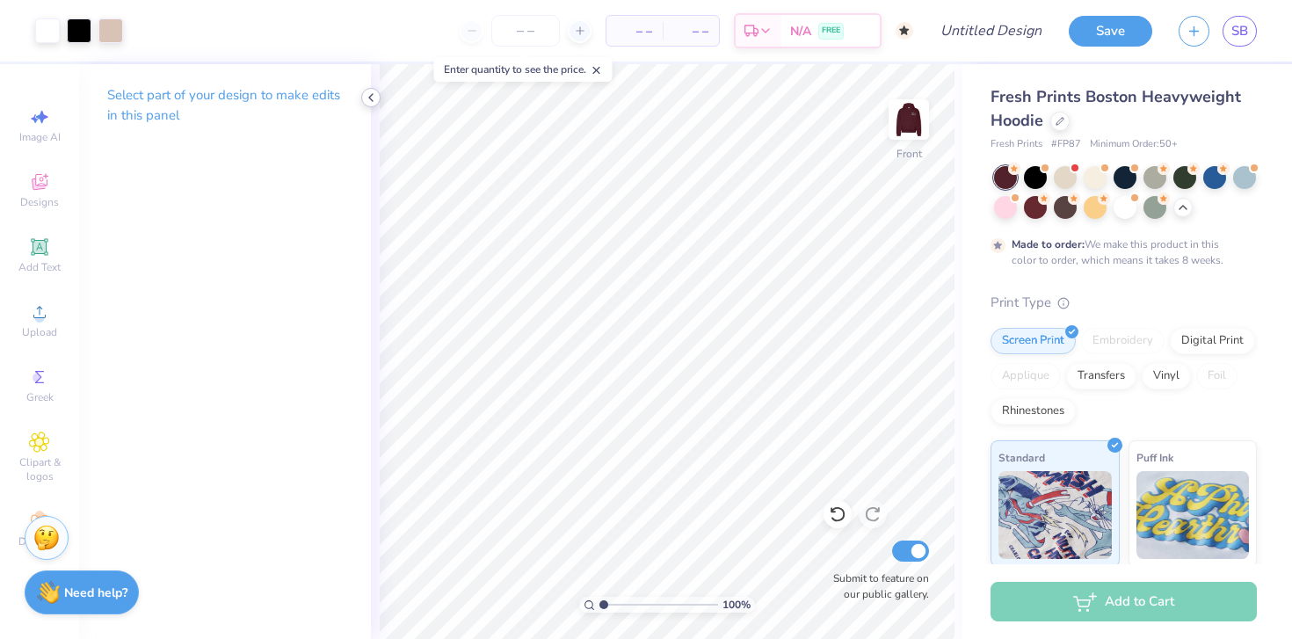
click at [364, 100] on icon at bounding box center [371, 98] width 14 height 14
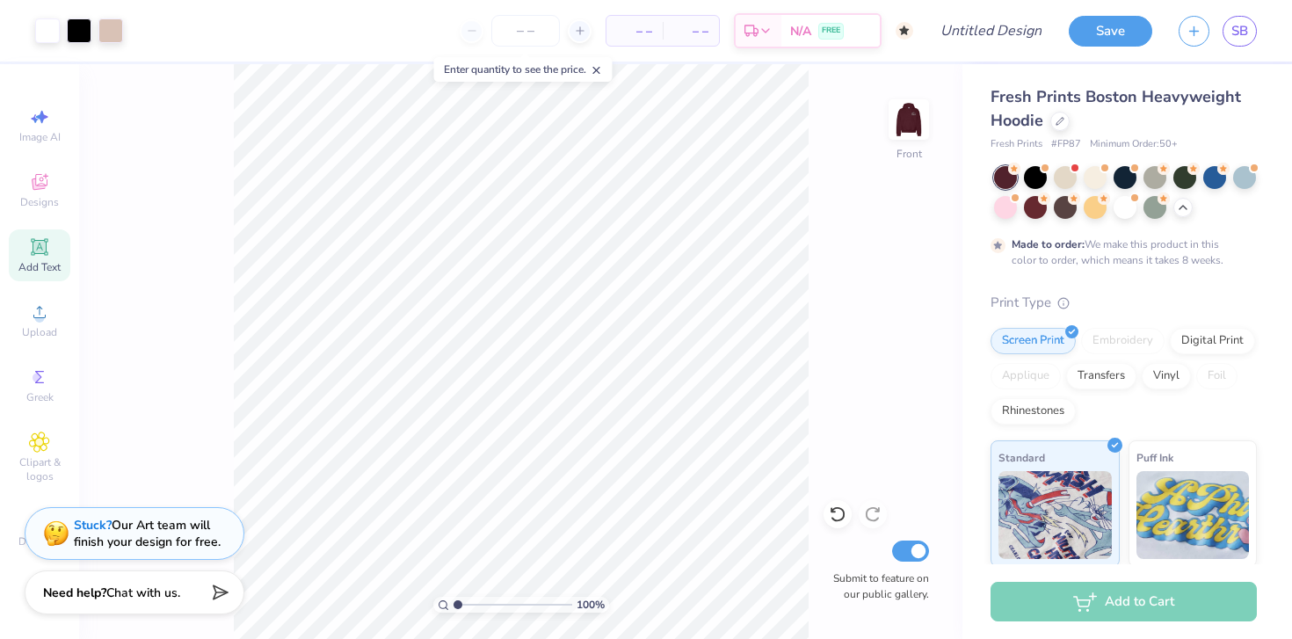
click at [40, 254] on icon at bounding box center [39, 247] width 21 height 21
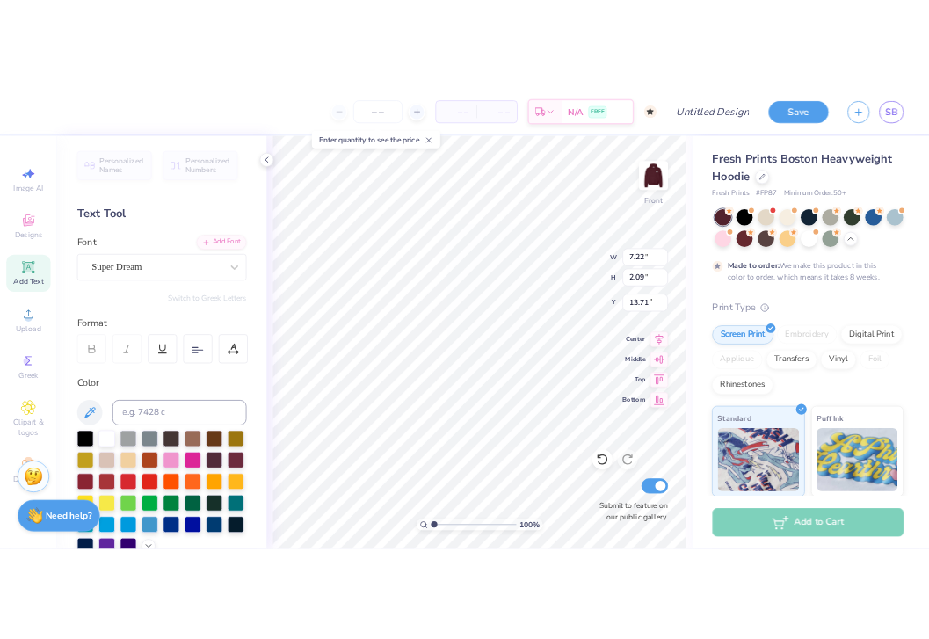
scroll to position [14, 3]
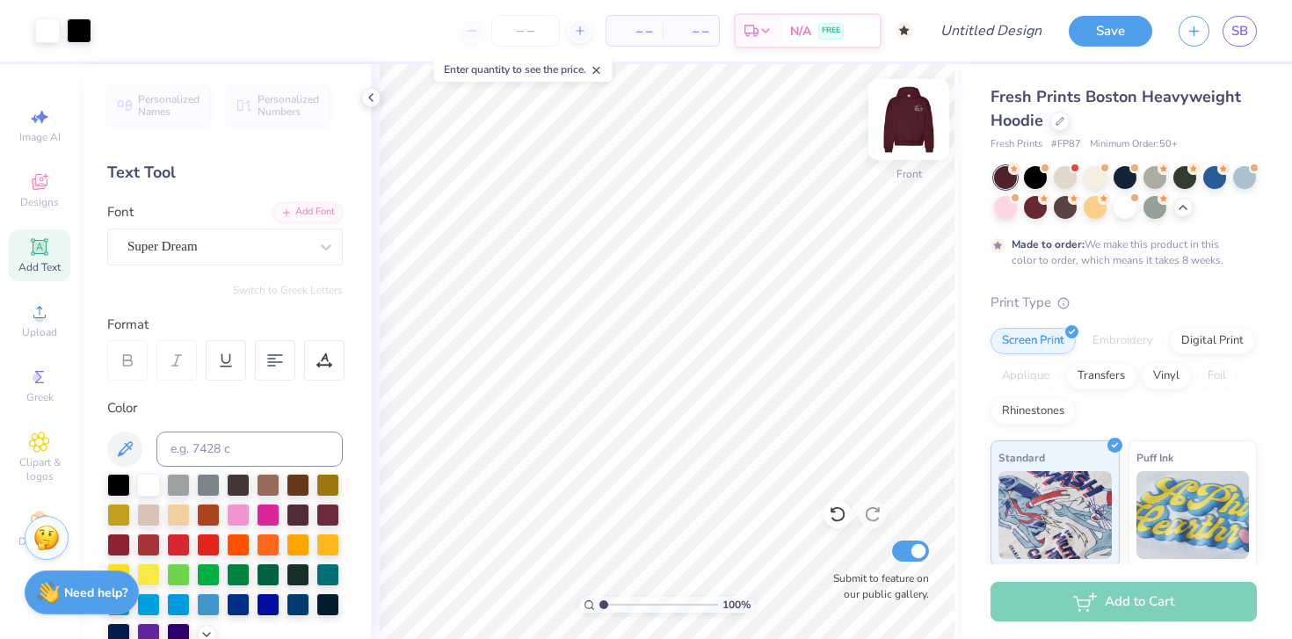
click at [794, 129] on img at bounding box center [909, 119] width 70 height 70
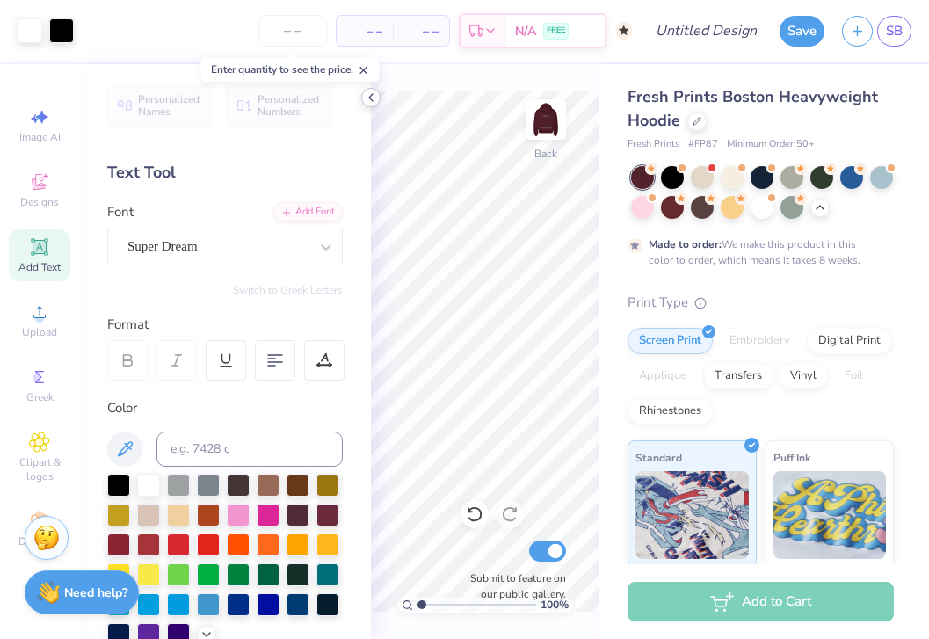
click at [373, 94] on icon at bounding box center [371, 98] width 14 height 14
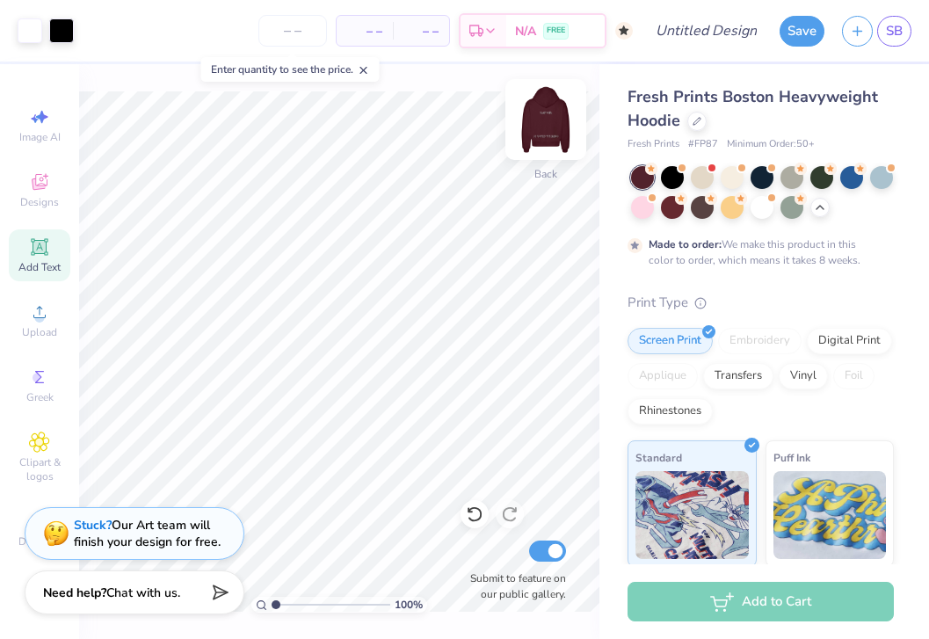
click at [554, 125] on img at bounding box center [546, 119] width 70 height 70
click at [556, 127] on img at bounding box center [546, 119] width 70 height 70
click at [542, 114] on img at bounding box center [546, 119] width 70 height 70
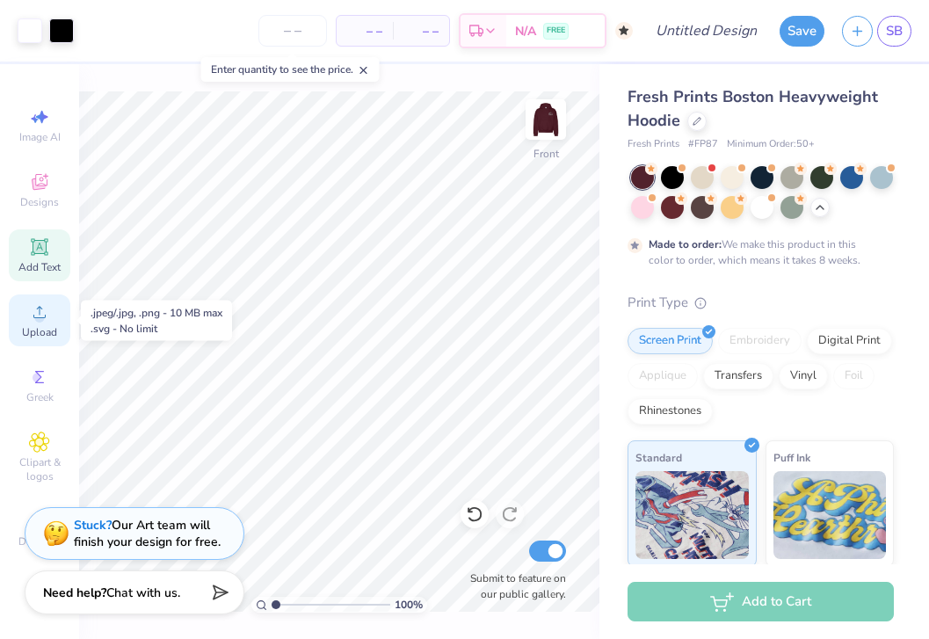
click at [37, 315] on circle at bounding box center [39, 318] width 10 height 10
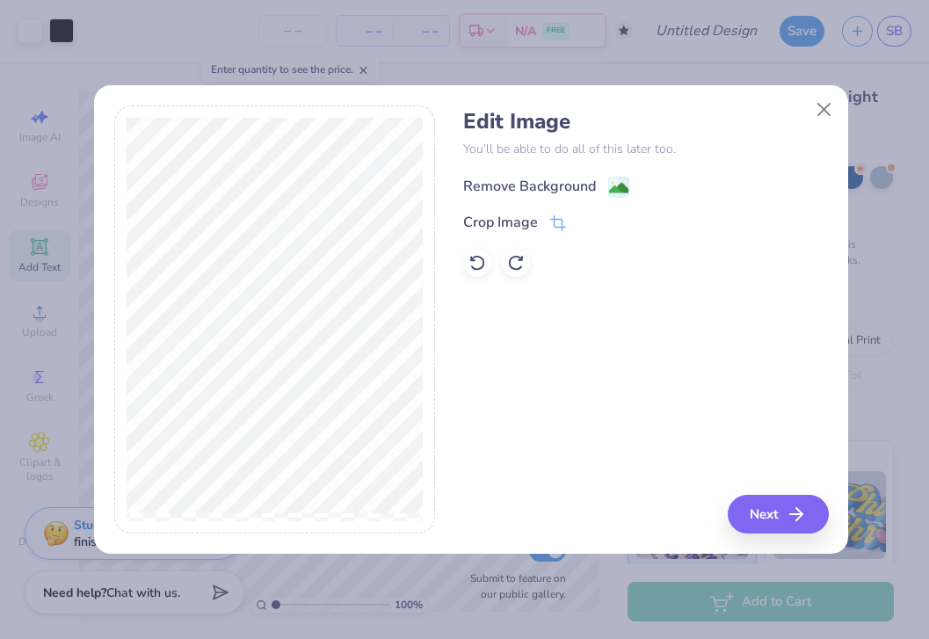
click at [584, 184] on div "Remove Background" at bounding box center [529, 186] width 133 height 21
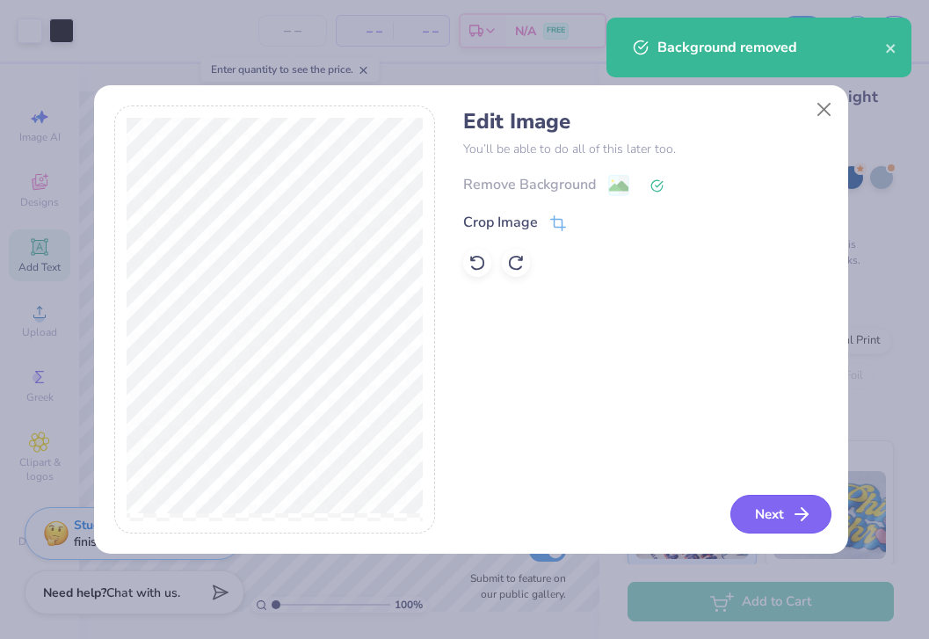
click at [772, 523] on button "Next" at bounding box center [781, 514] width 101 height 39
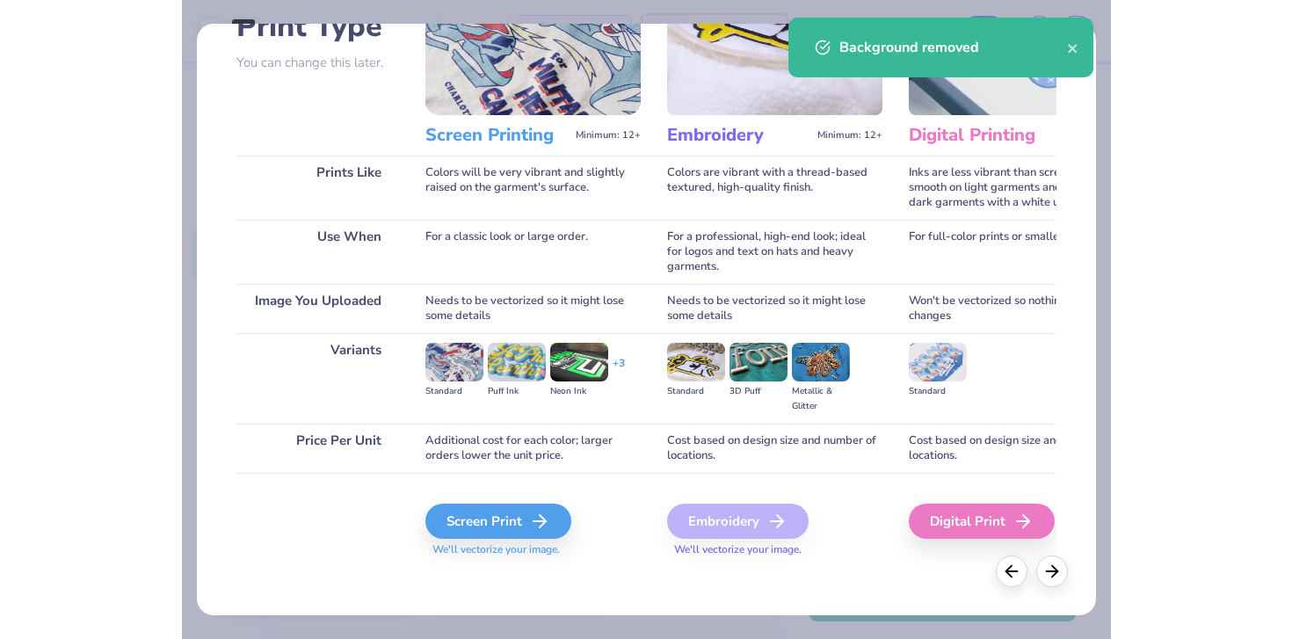
scroll to position [149, 0]
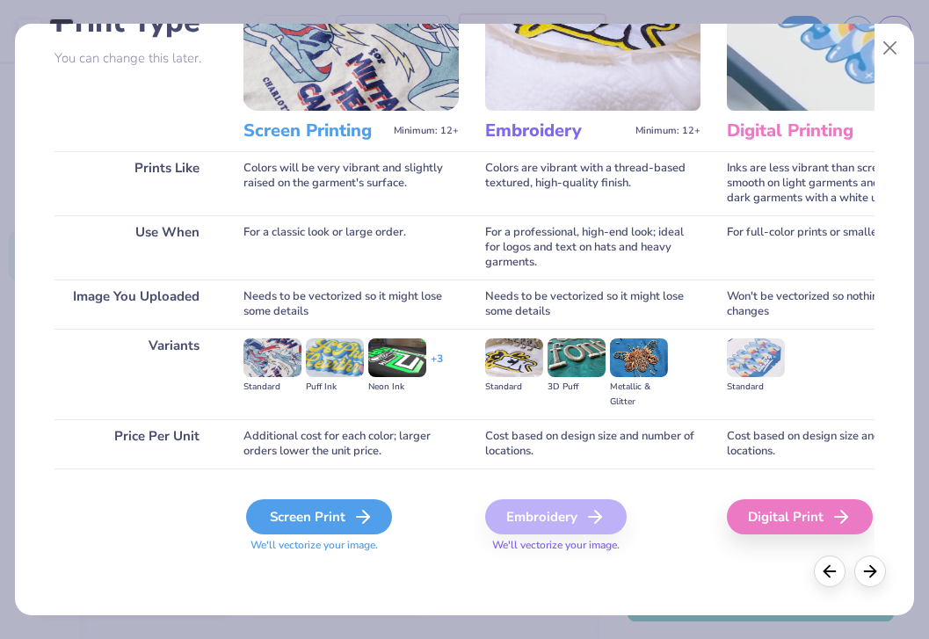
click at [332, 521] on div "Screen Print" at bounding box center [319, 516] width 146 height 35
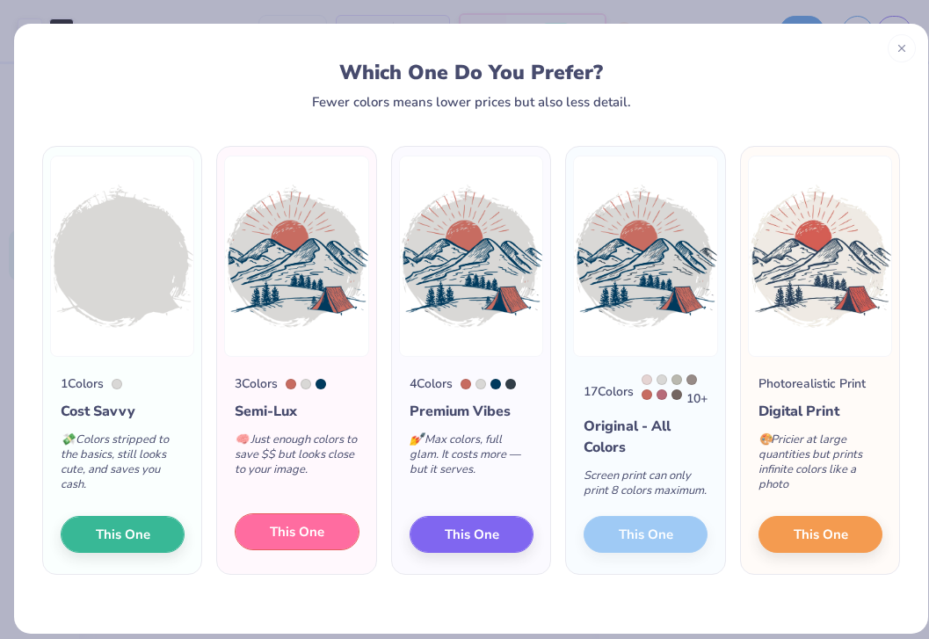
click at [302, 542] on span "This One" at bounding box center [297, 532] width 55 height 20
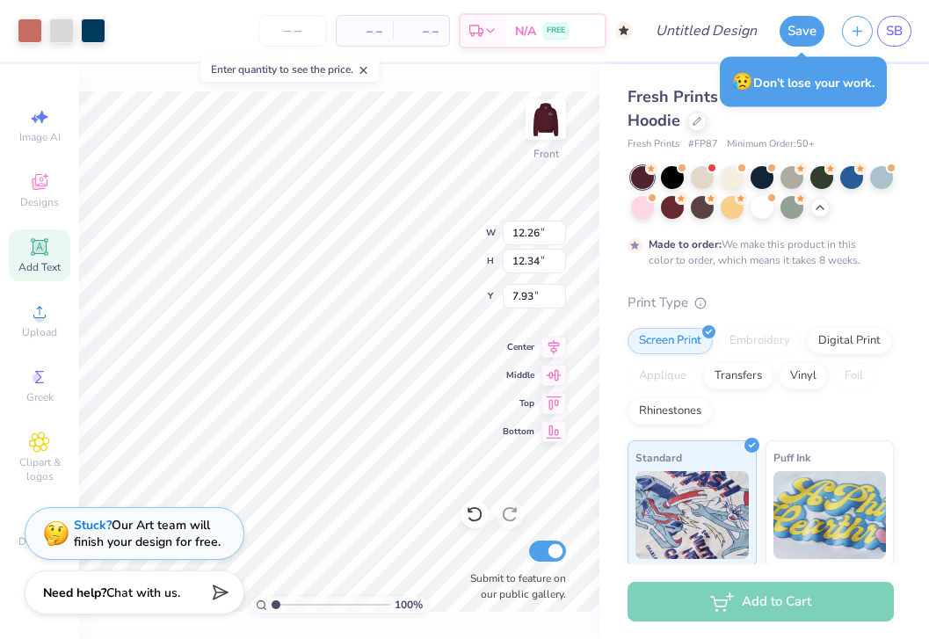
click at [445, 219] on div "100 % Front W 12.26 12.26 " H 12.34 12.34 " Y 7.93 7.93 " Center Middle Top Bot…" at bounding box center [339, 351] width 521 height 575
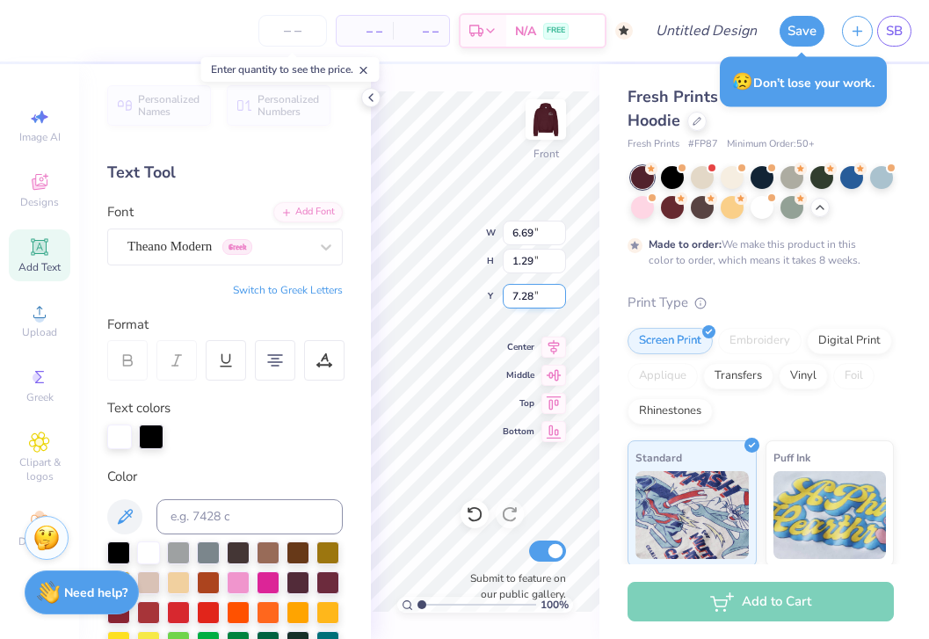
click at [522, 288] on div "100 % Front W 6.69 6.69 " H 1.29 1.29 " Y 7.28 7.28 " Center Middle Top Bottom …" at bounding box center [485, 351] width 229 height 575
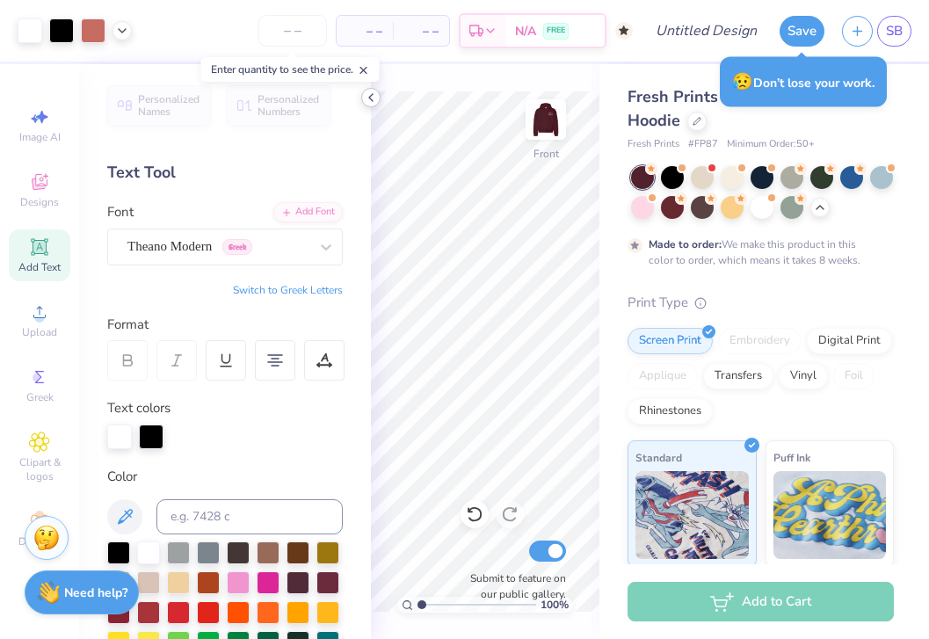
click at [372, 98] on icon at bounding box center [371, 98] width 14 height 14
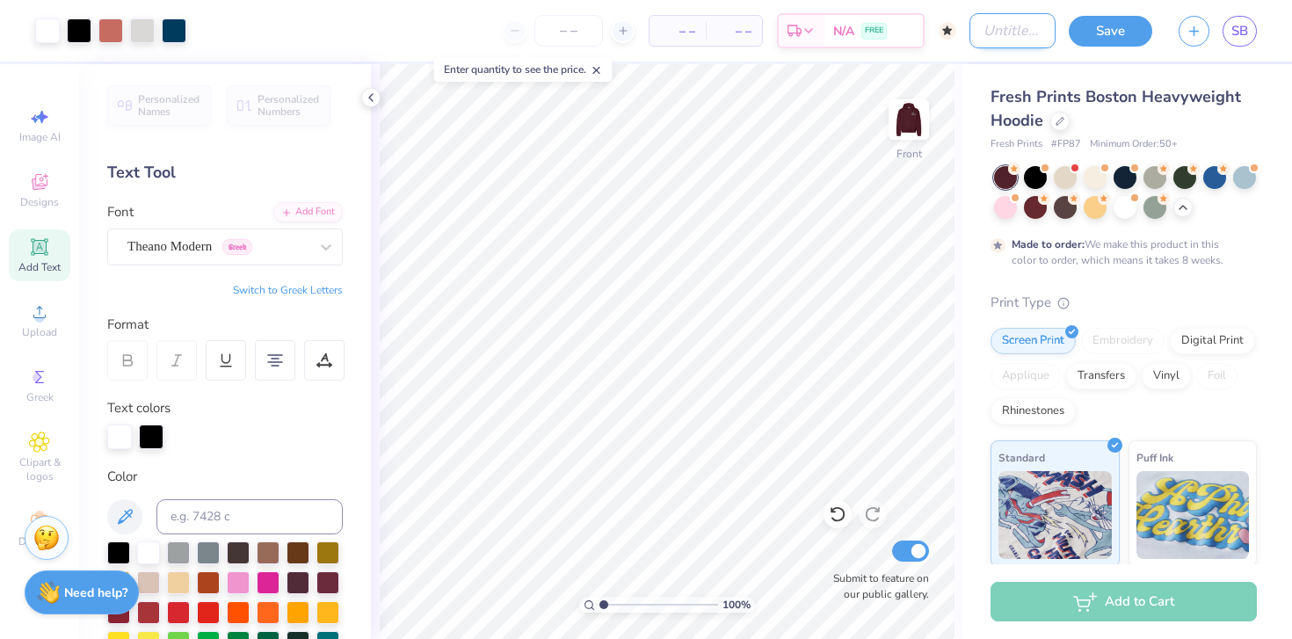
click at [794, 30] on input "Design Title" at bounding box center [1013, 30] width 86 height 35
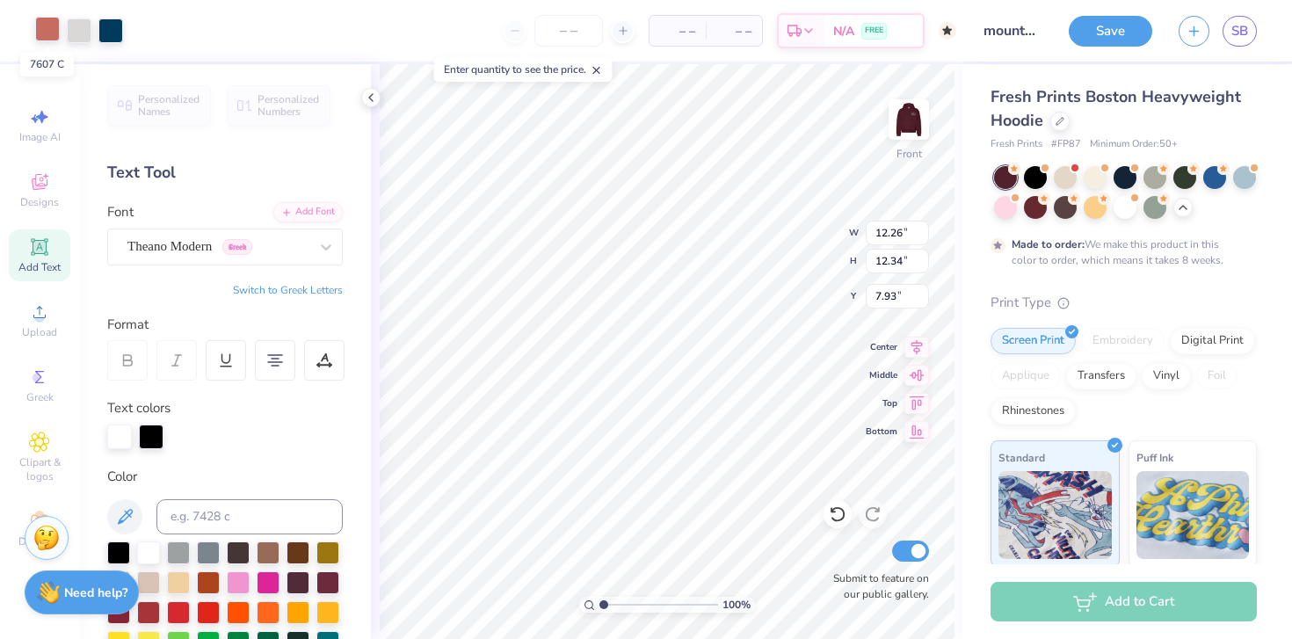
click at [51, 36] on div at bounding box center [47, 29] width 25 height 25
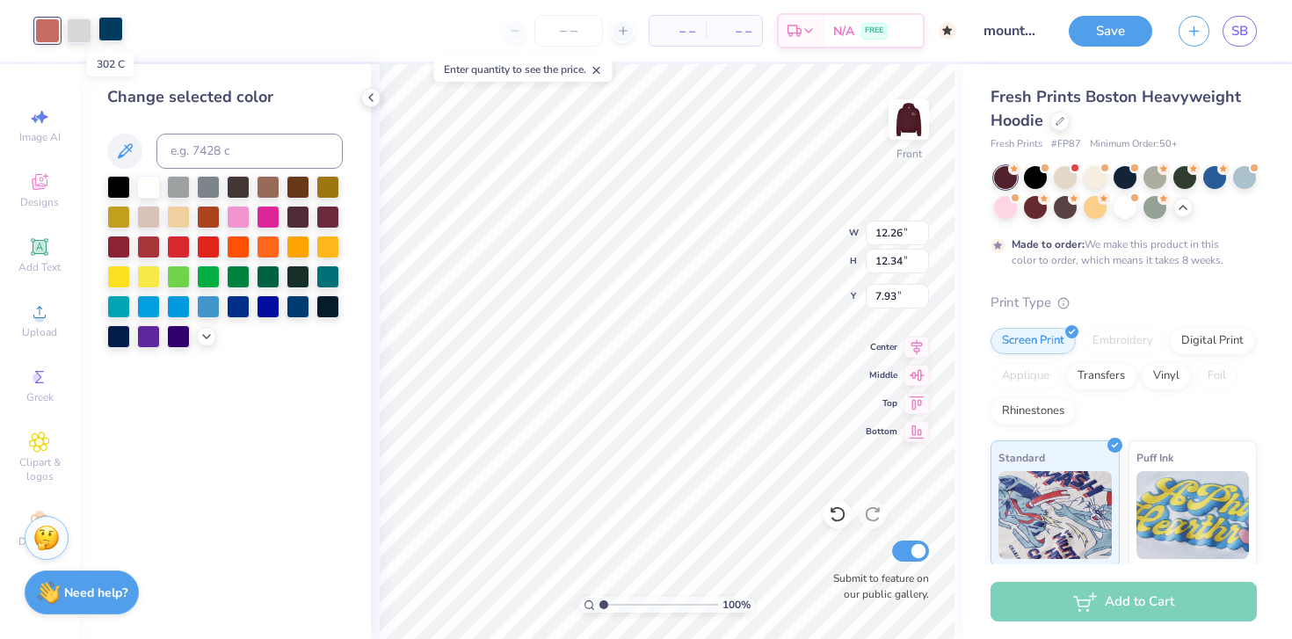
click at [113, 33] on div at bounding box center [110, 29] width 25 height 25
click at [123, 186] on div at bounding box center [118, 185] width 23 height 23
click at [53, 34] on div at bounding box center [47, 29] width 25 height 25
click at [264, 191] on div at bounding box center [268, 185] width 23 height 23
click at [210, 214] on div at bounding box center [208, 215] width 23 height 23
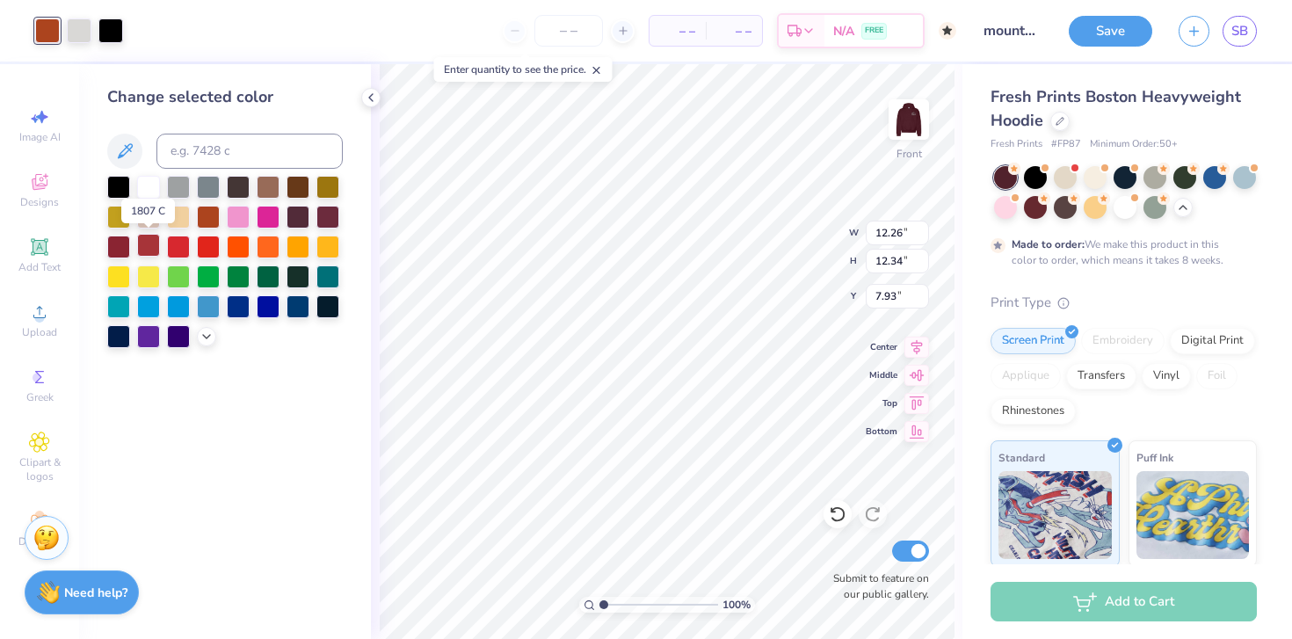
click at [149, 242] on div at bounding box center [148, 245] width 23 height 23
click at [128, 247] on div at bounding box center [118, 245] width 23 height 23
click at [181, 246] on div at bounding box center [178, 245] width 23 height 23
click at [204, 246] on div at bounding box center [208, 245] width 23 height 23
click at [244, 247] on div at bounding box center [238, 245] width 23 height 23
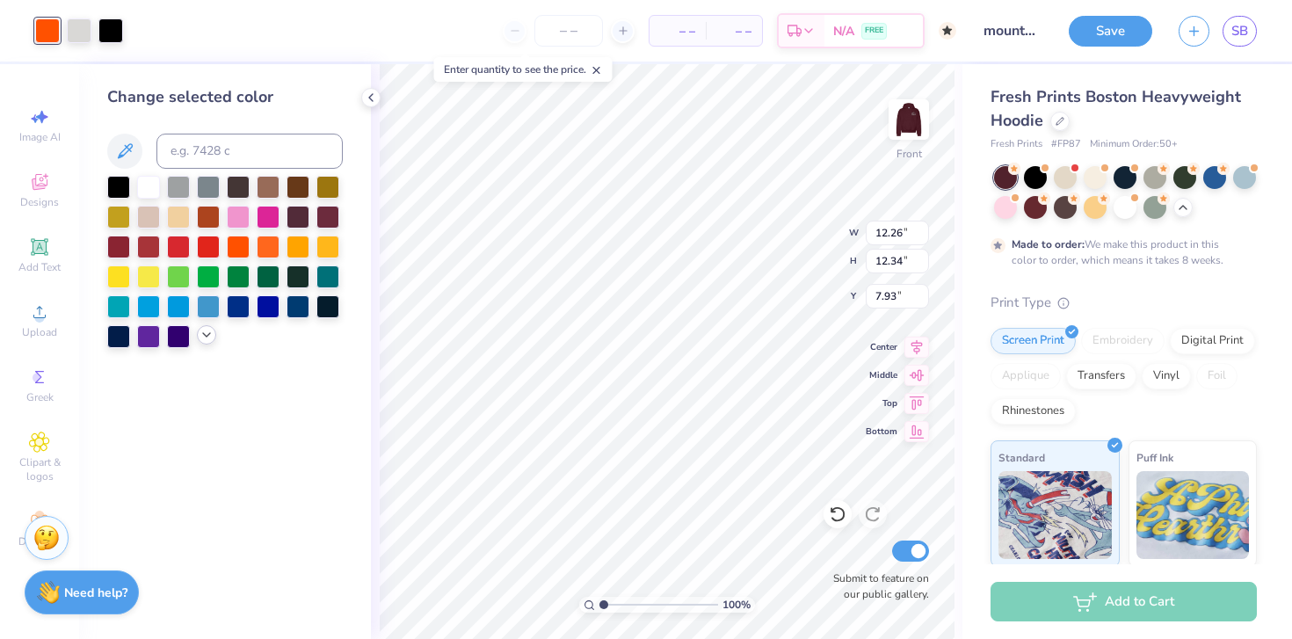
click at [200, 338] on icon at bounding box center [207, 335] width 14 height 14
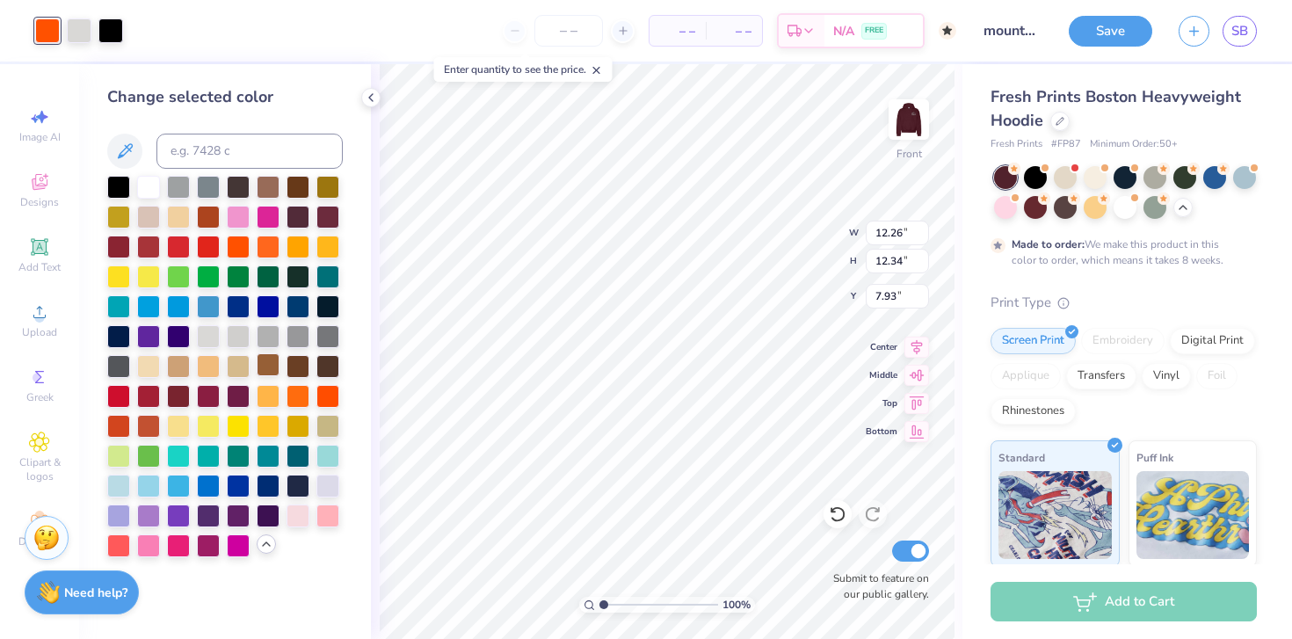
click at [270, 368] on div at bounding box center [268, 364] width 23 height 23
click at [145, 418] on div at bounding box center [148, 424] width 23 height 23
click at [113, 428] on div at bounding box center [118, 424] width 23 height 23
click at [125, 426] on div at bounding box center [118, 424] width 23 height 23
click at [300, 376] on div at bounding box center [298, 364] width 23 height 23
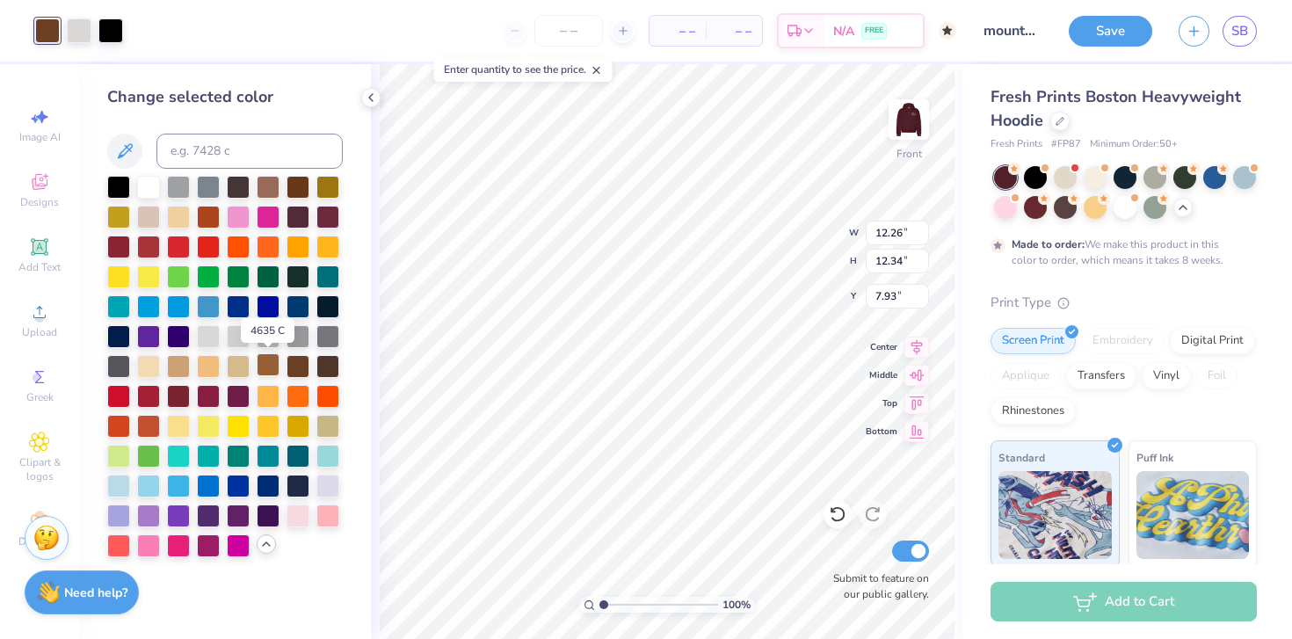
click at [264, 364] on div at bounding box center [268, 364] width 23 height 23
click at [261, 357] on div at bounding box center [268, 364] width 23 height 23
click at [146, 421] on div at bounding box center [148, 426] width 23 height 23
click at [149, 383] on div at bounding box center [148, 394] width 23 height 23
click at [149, 413] on div at bounding box center [148, 424] width 23 height 23
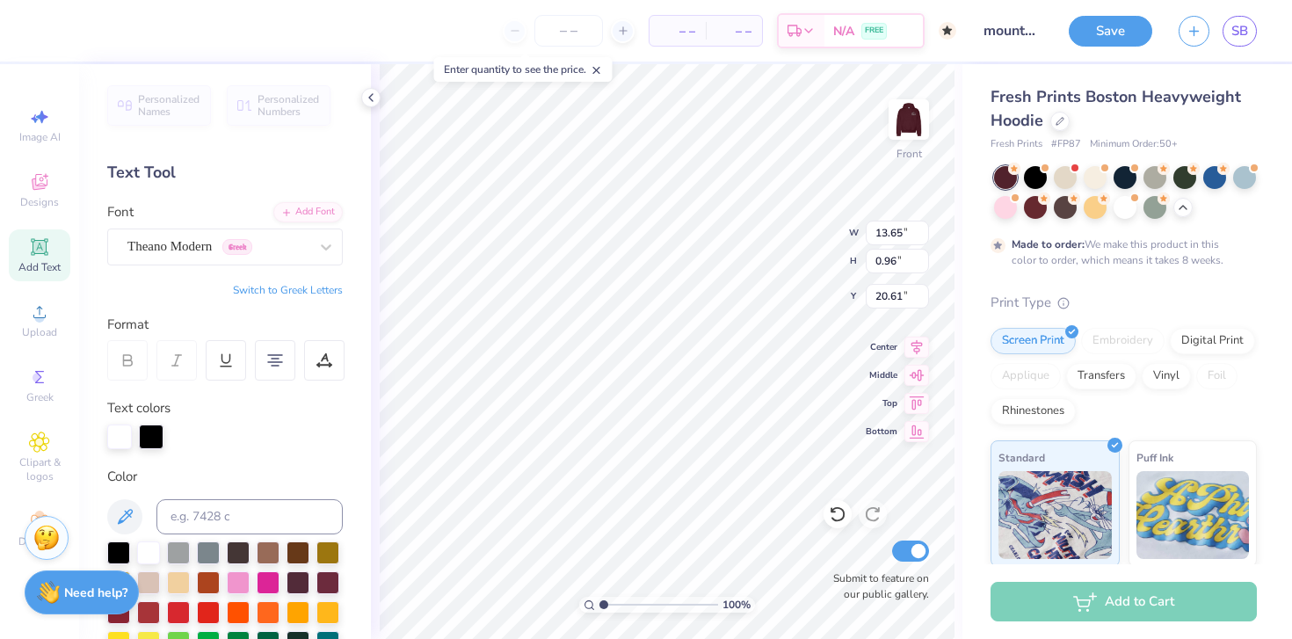
scroll to position [14, 2]
click at [351, 300] on div "Personalized Names Personalized Numbers Text Tool Add Font Font Theano Modern G…" at bounding box center [225, 351] width 292 height 575
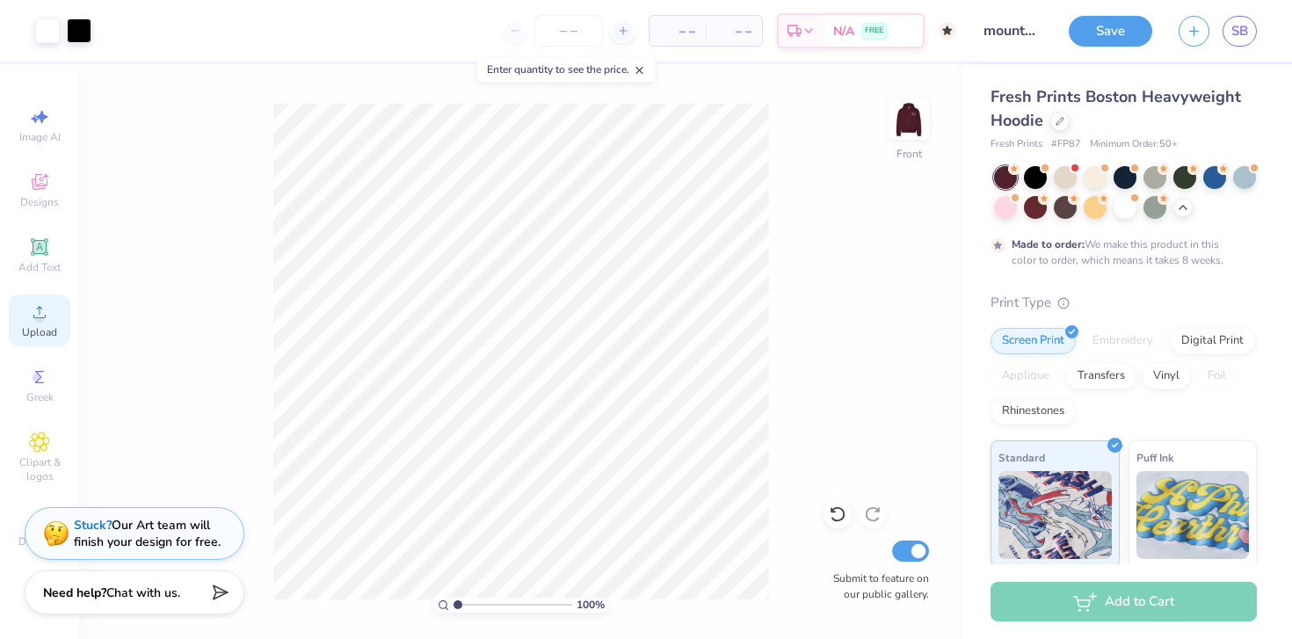
click at [29, 311] on icon at bounding box center [39, 312] width 21 height 21
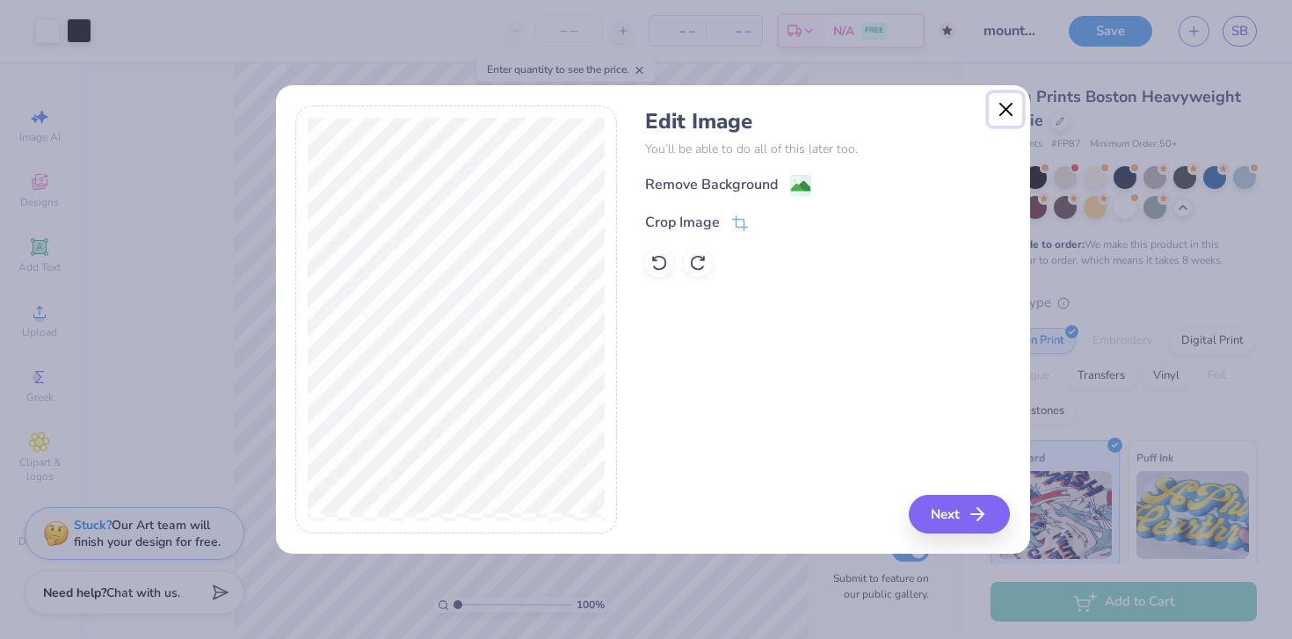
click at [794, 114] on button "Close" at bounding box center [1005, 109] width 33 height 33
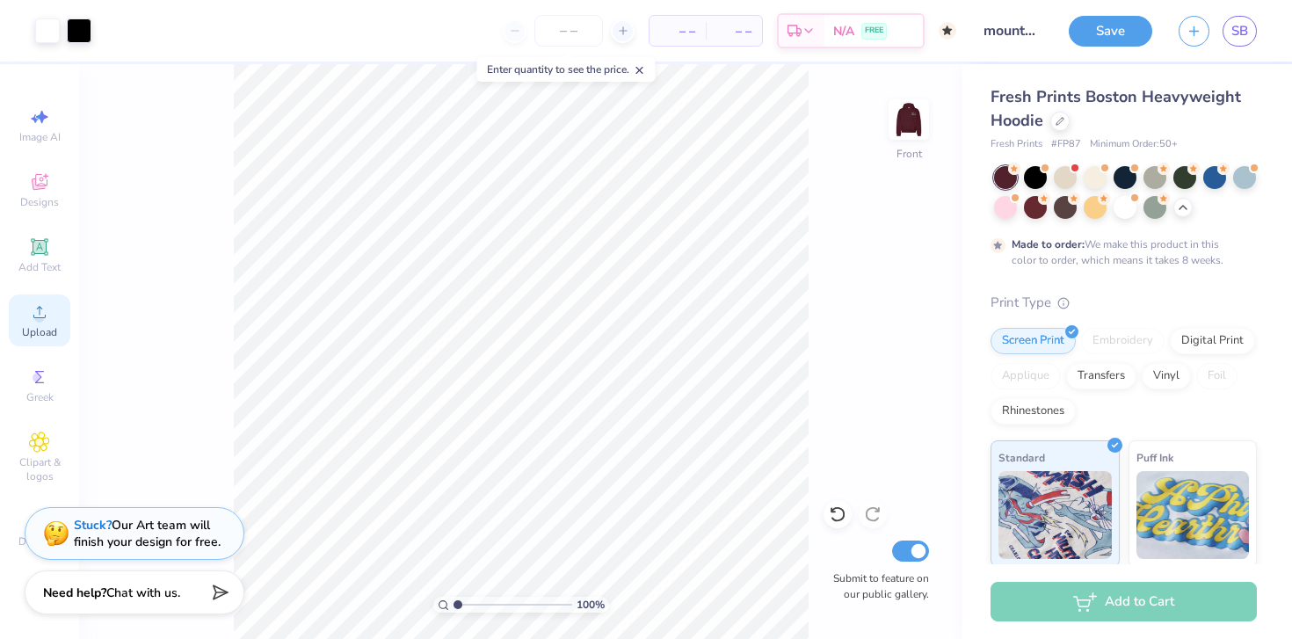
click at [35, 315] on circle at bounding box center [39, 318] width 10 height 10
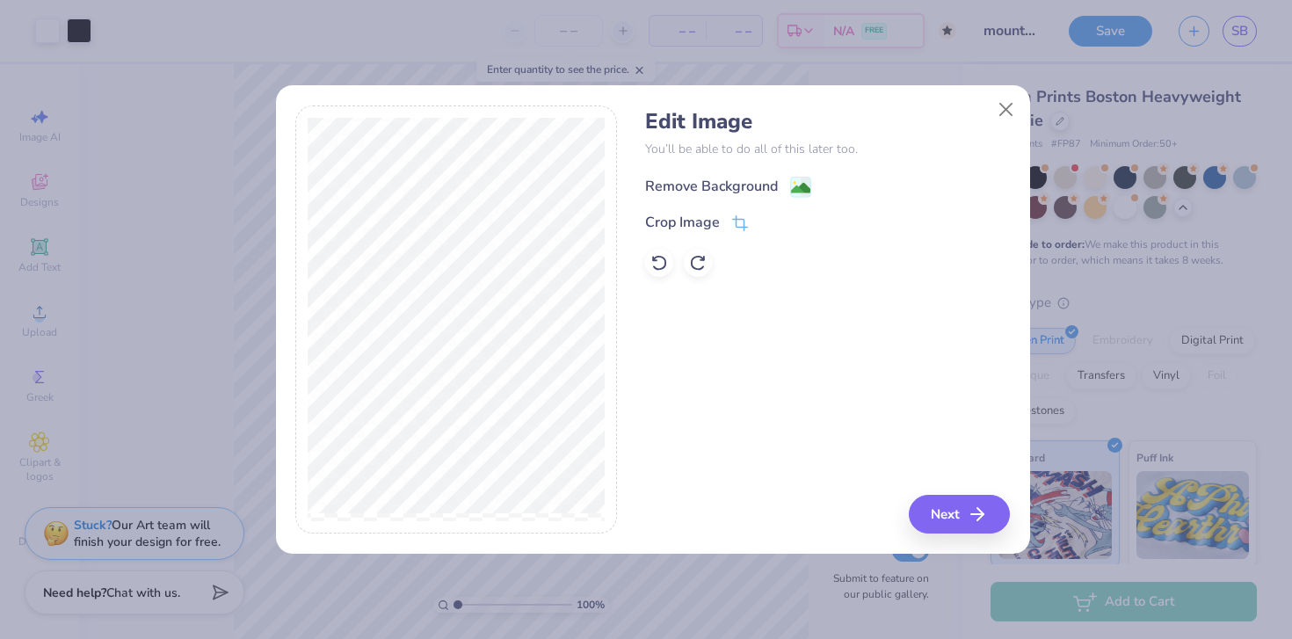
click at [665, 190] on div "Remove Background" at bounding box center [711, 186] width 133 height 21
click at [936, 506] on button "Next" at bounding box center [962, 514] width 101 height 39
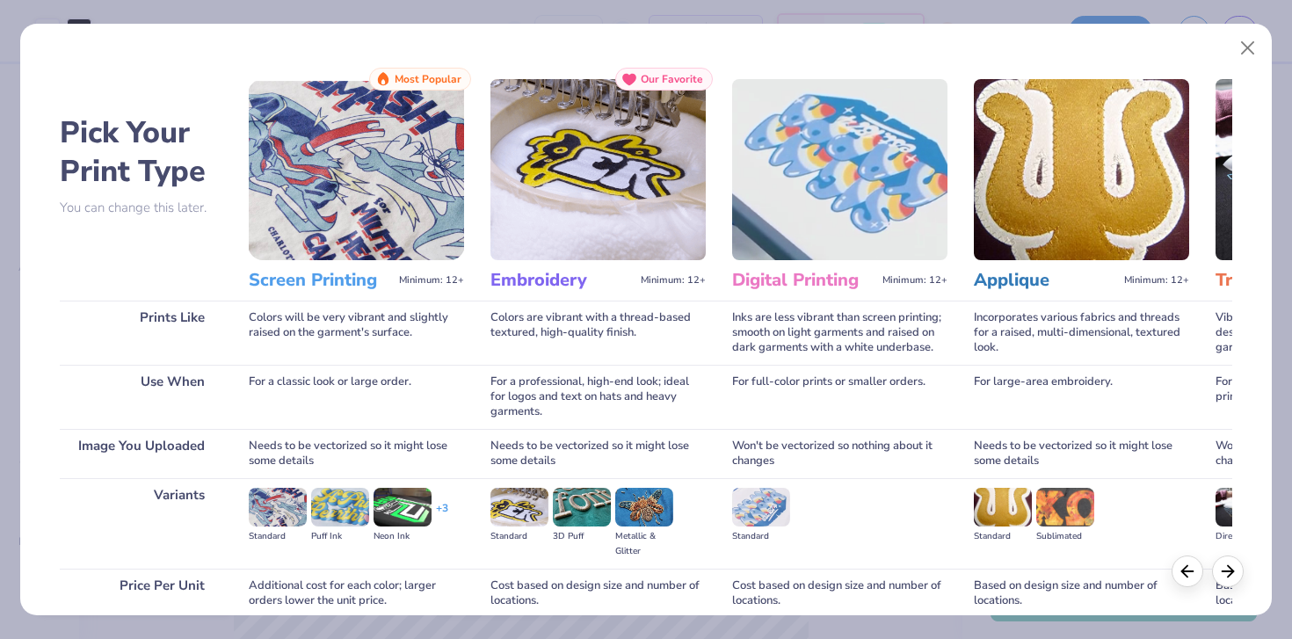
scroll to position [149, 0]
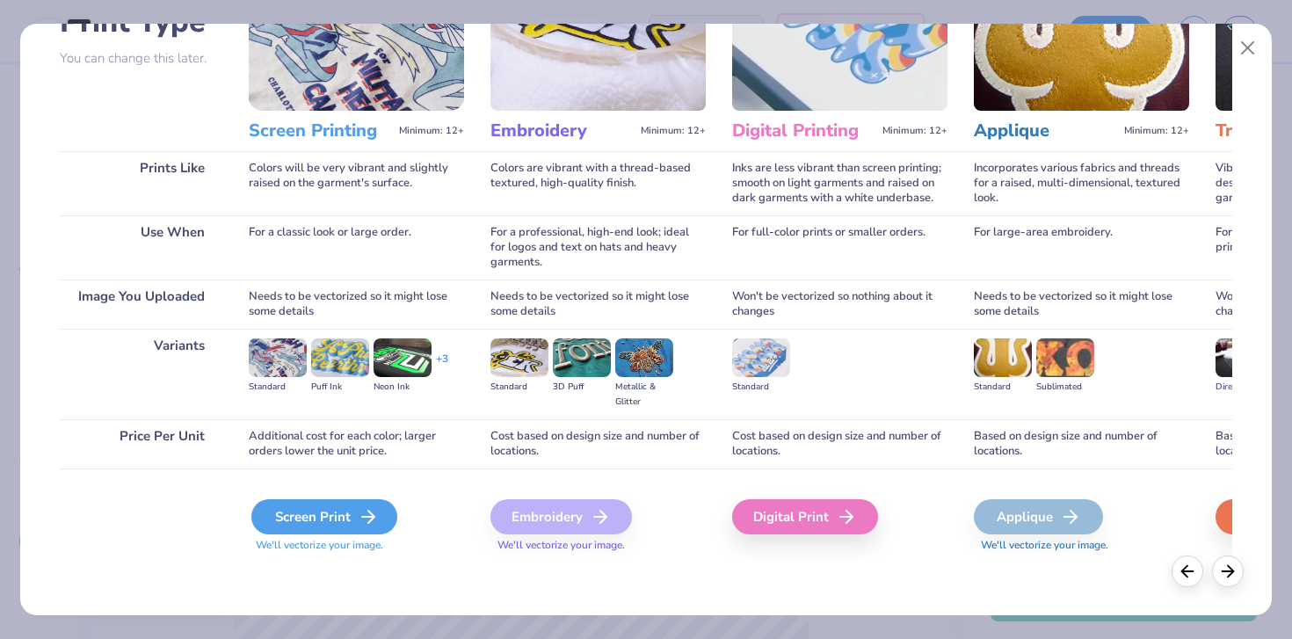
click at [337, 502] on div "Screen Print" at bounding box center [324, 516] width 146 height 35
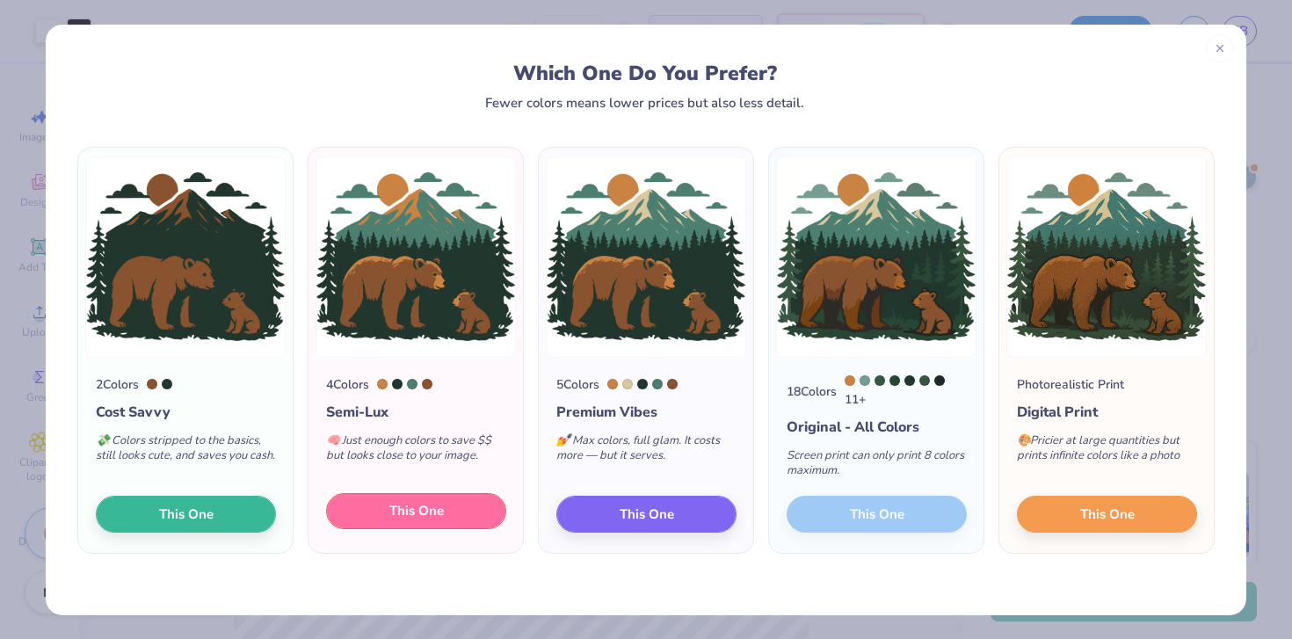
click at [411, 521] on span "This One" at bounding box center [417, 511] width 55 height 20
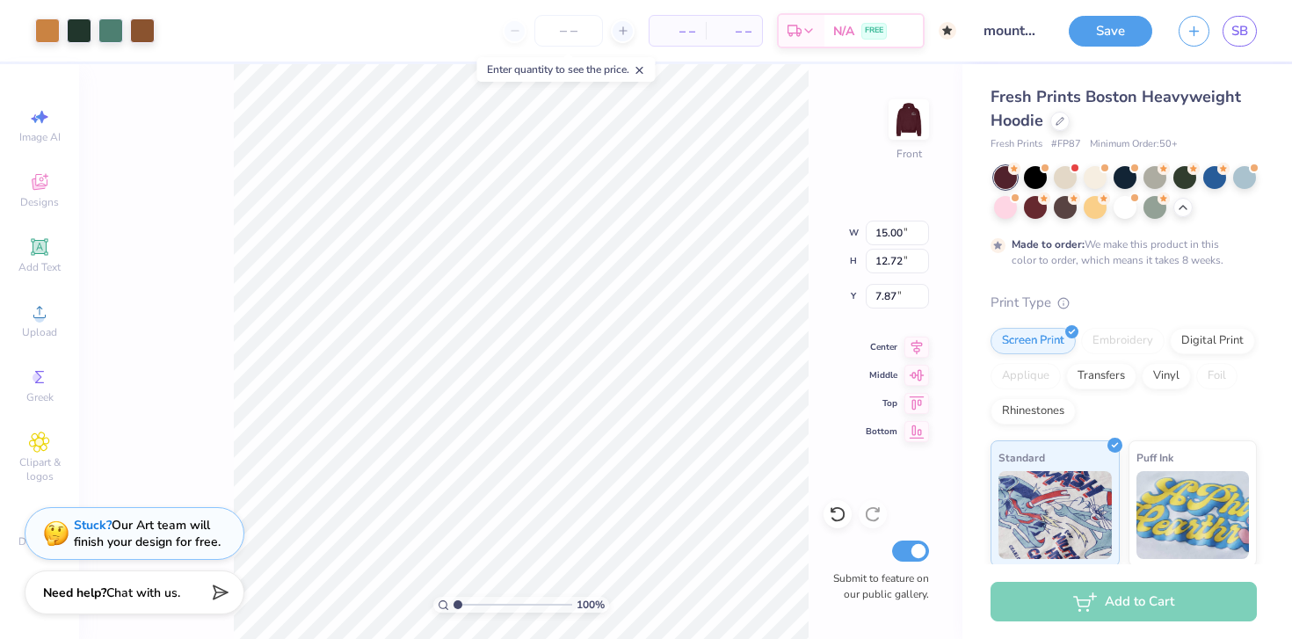
type input "7.87"
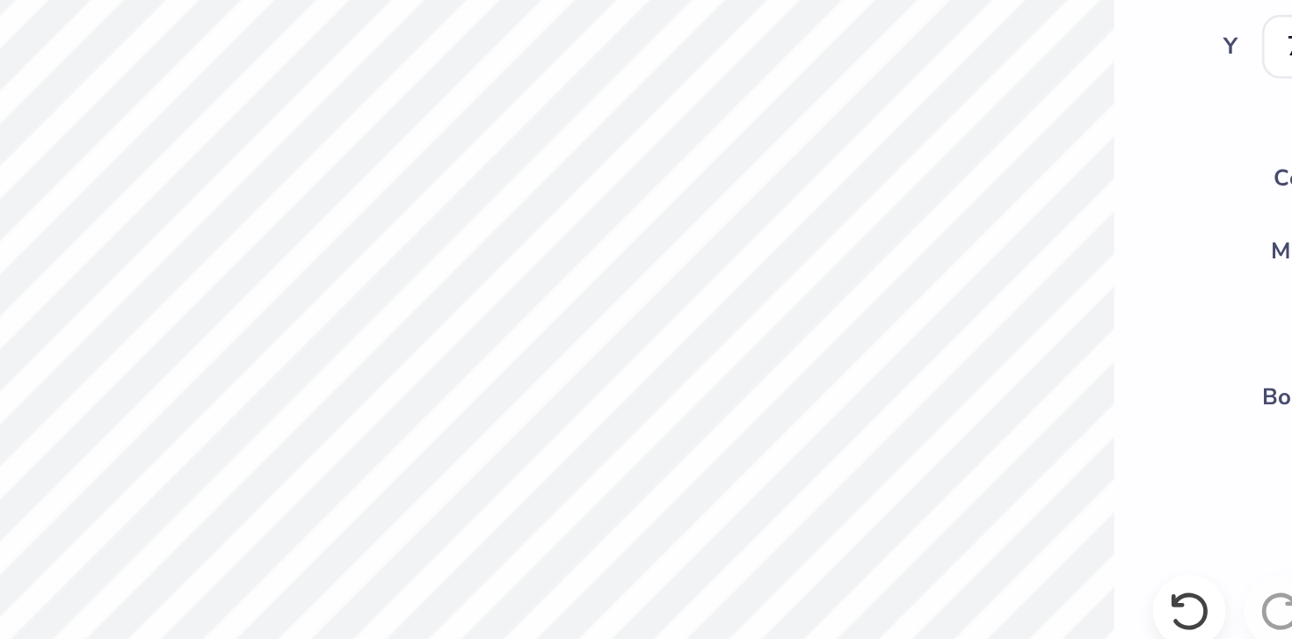
type input "14.87"
type input "12.61"
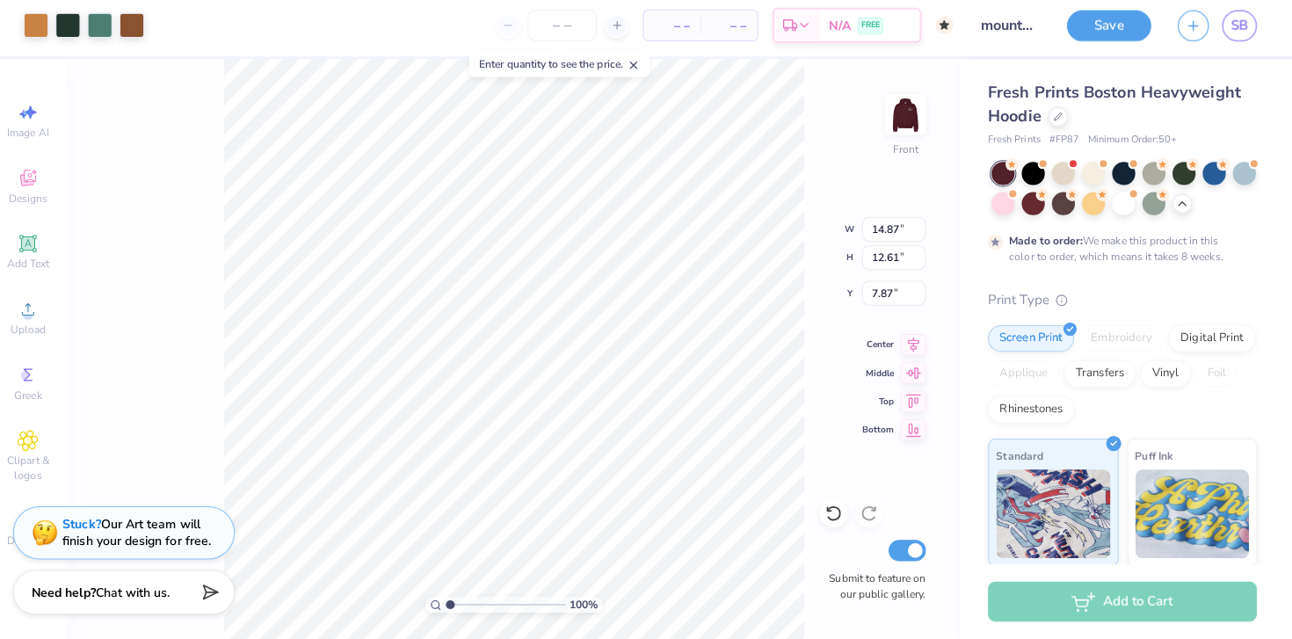
scroll to position [0, 0]
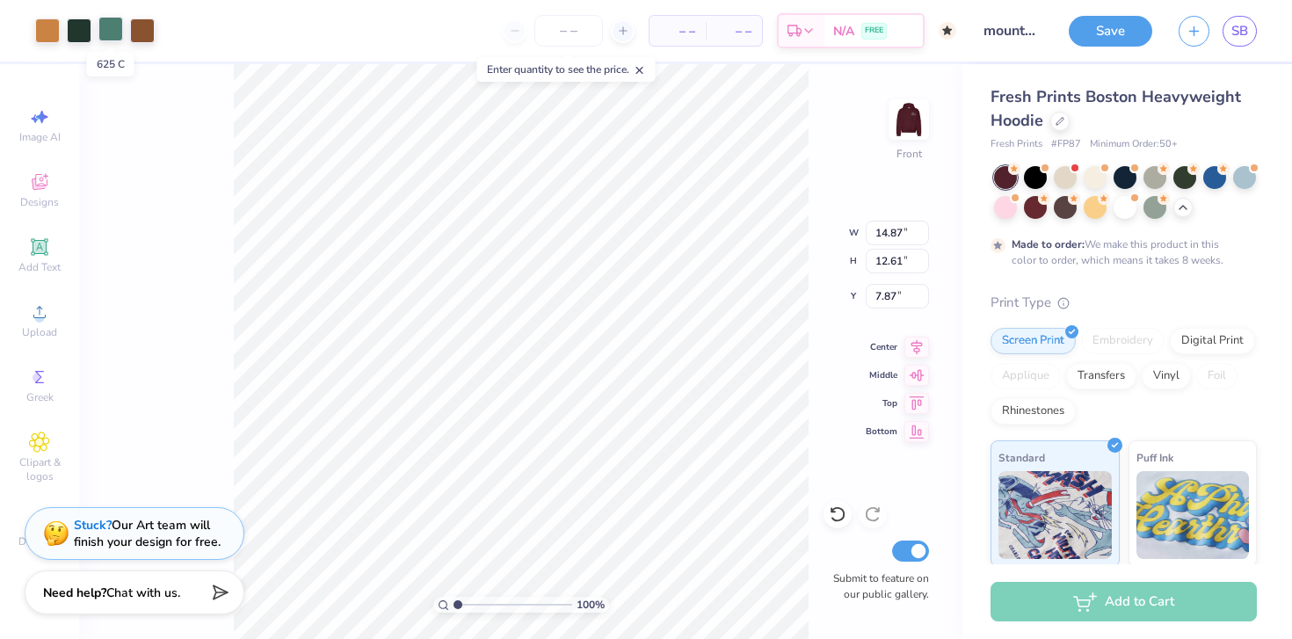
click at [110, 32] on div at bounding box center [110, 29] width 25 height 25
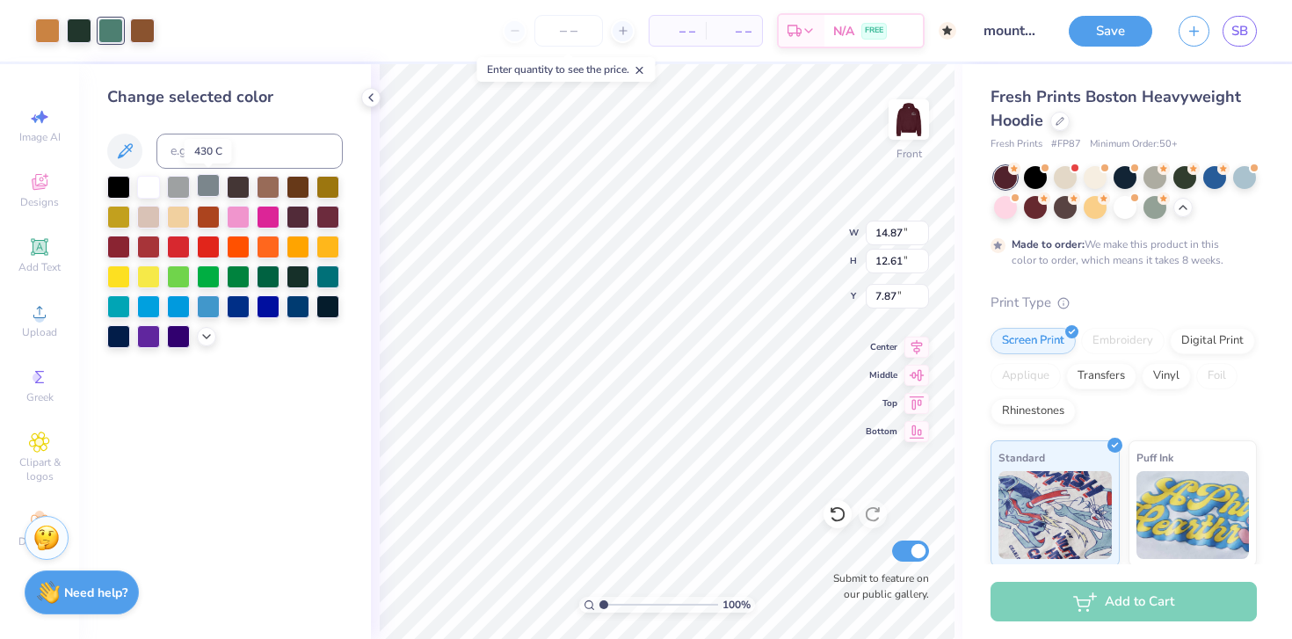
click at [205, 186] on div at bounding box center [208, 185] width 23 height 23
click at [82, 39] on div at bounding box center [79, 29] width 25 height 25
click at [266, 273] on div at bounding box center [268, 275] width 23 height 23
click at [296, 281] on div at bounding box center [298, 275] width 23 height 23
click at [368, 98] on icon at bounding box center [371, 98] width 14 height 14
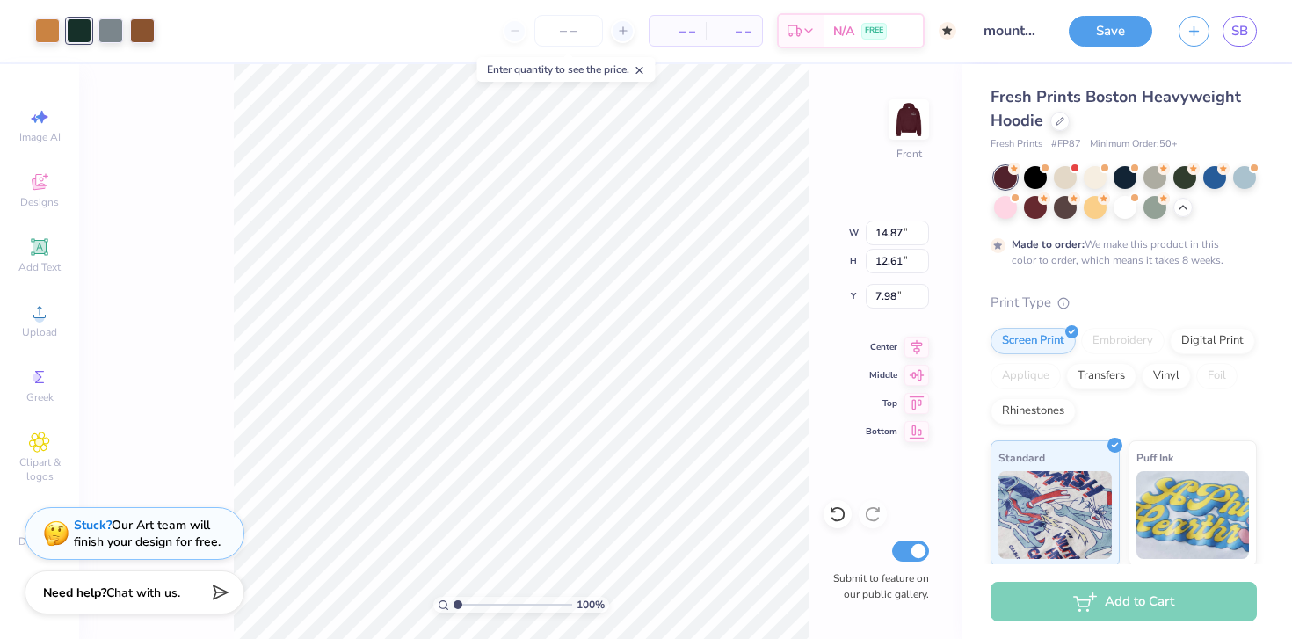
type input "7.98"
click at [1066, 339] on div "Screen Print" at bounding box center [1033, 338] width 85 height 26
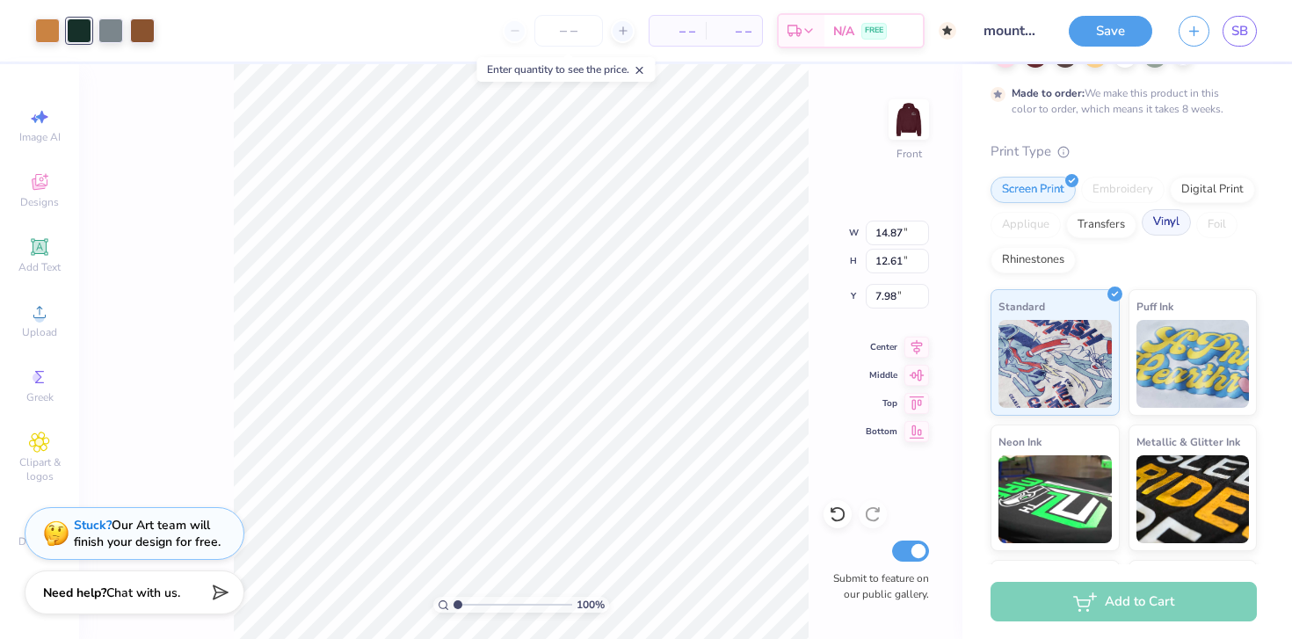
scroll to position [152, 0]
click at [1038, 366] on img at bounding box center [1055, 361] width 113 height 88
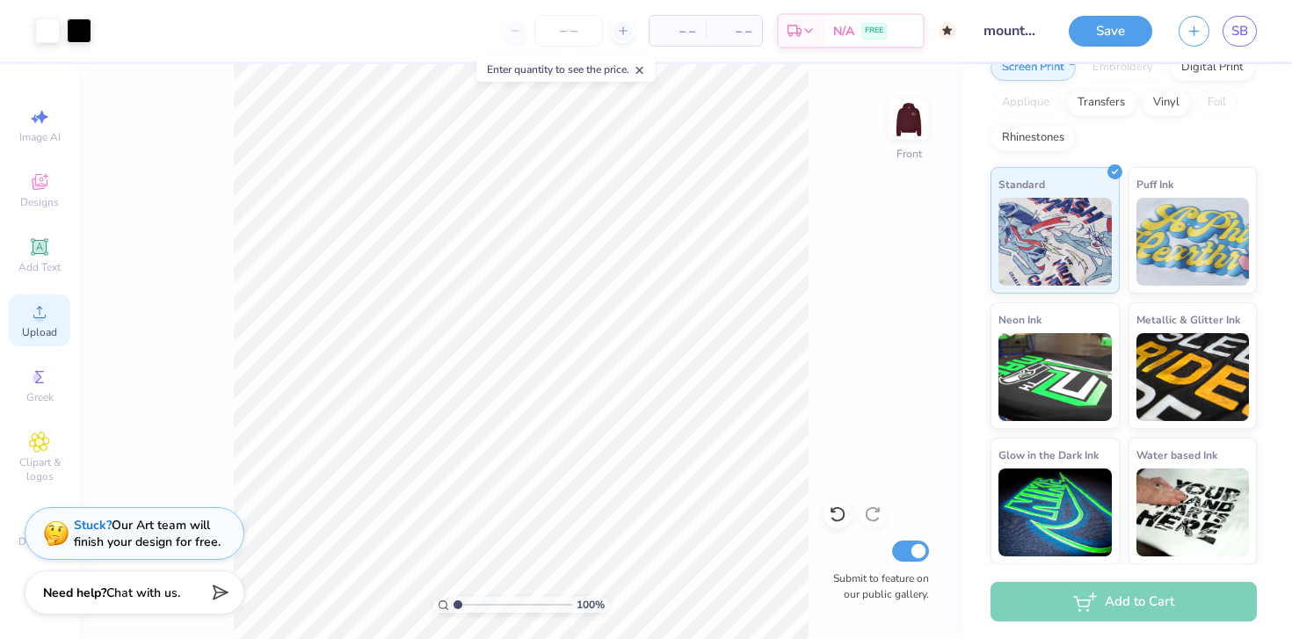
click at [34, 319] on icon at bounding box center [39, 312] width 21 height 21
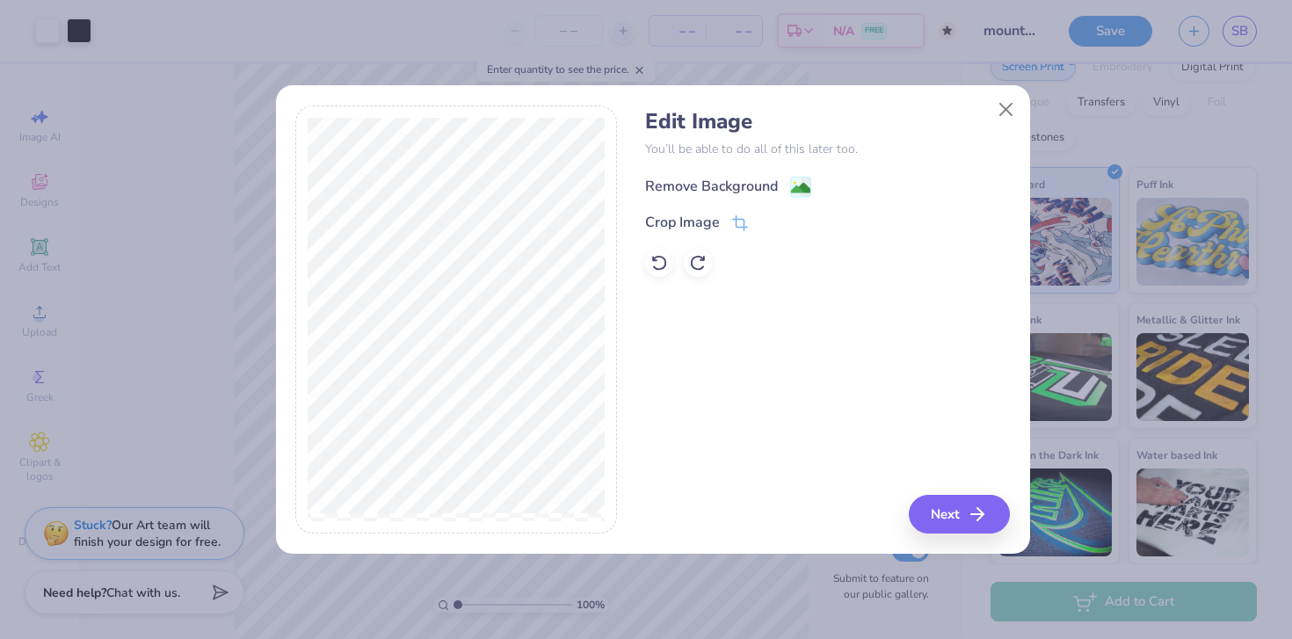
click at [704, 189] on div "Remove Background" at bounding box center [711, 186] width 133 height 21
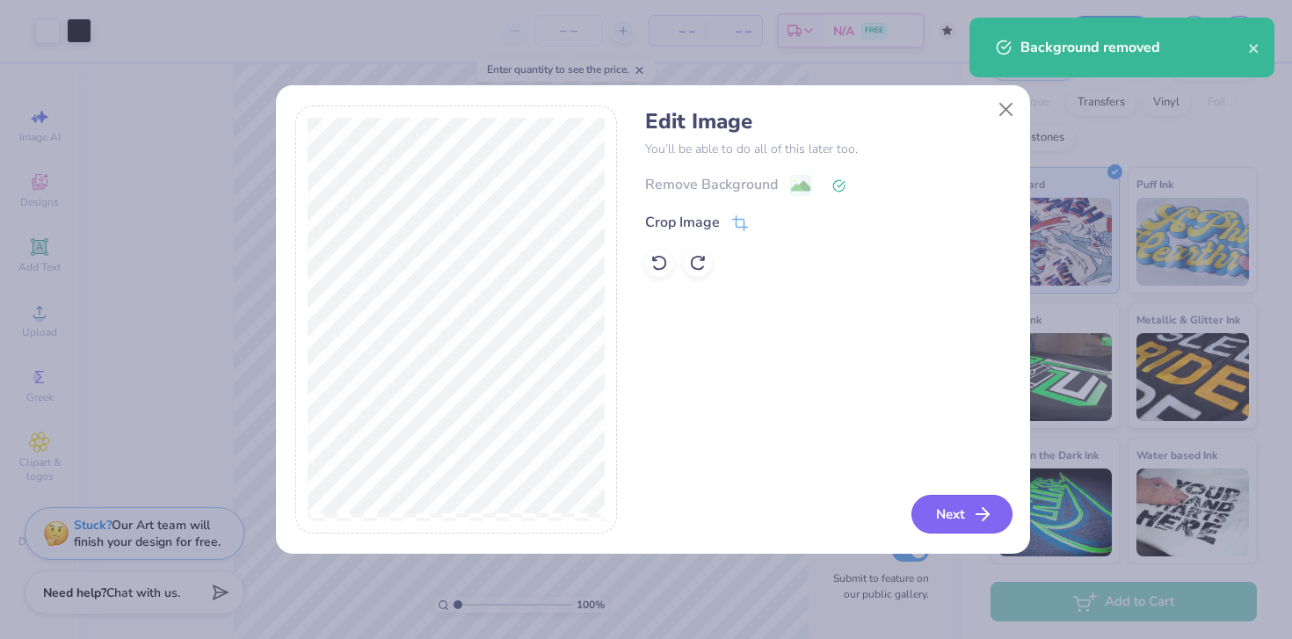
click at [926, 514] on button "Next" at bounding box center [962, 514] width 101 height 39
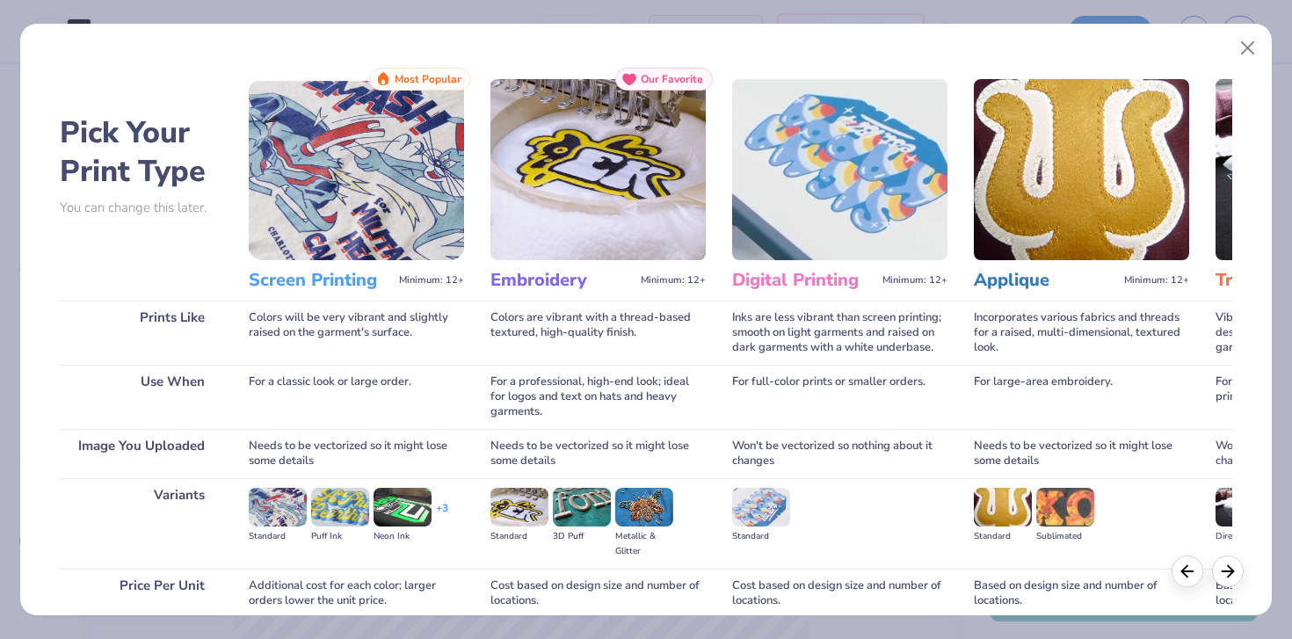
click at [364, 229] on img at bounding box center [356, 169] width 215 height 181
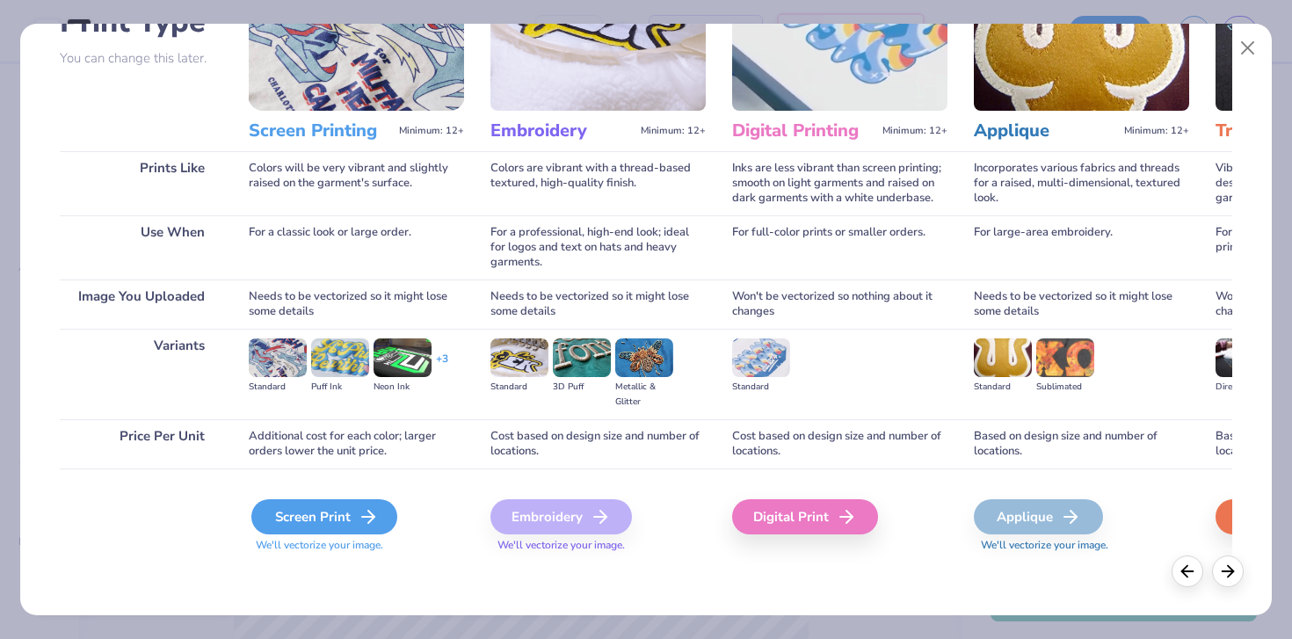
click at [348, 526] on div "Screen Print" at bounding box center [324, 516] width 146 height 35
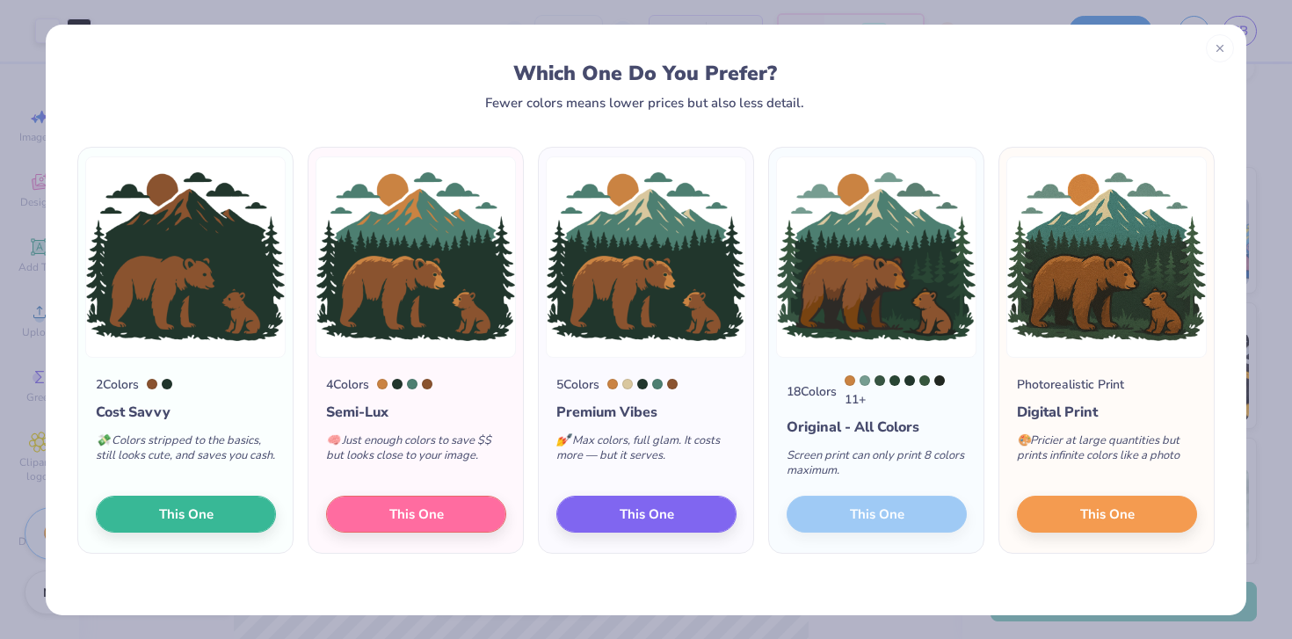
click at [841, 514] on div "18 Colors 11 + Original - All Colors Screen print can only print 8 colors maxim…" at bounding box center [876, 456] width 215 height 196
click at [845, 409] on div "11 +" at bounding box center [906, 391] width 122 height 33
click at [845, 389] on div "11 +" at bounding box center [906, 391] width 122 height 33
click at [787, 390] on div "18 Colors" at bounding box center [812, 391] width 50 height 18
click at [871, 403] on div "11 +" at bounding box center [906, 391] width 122 height 33
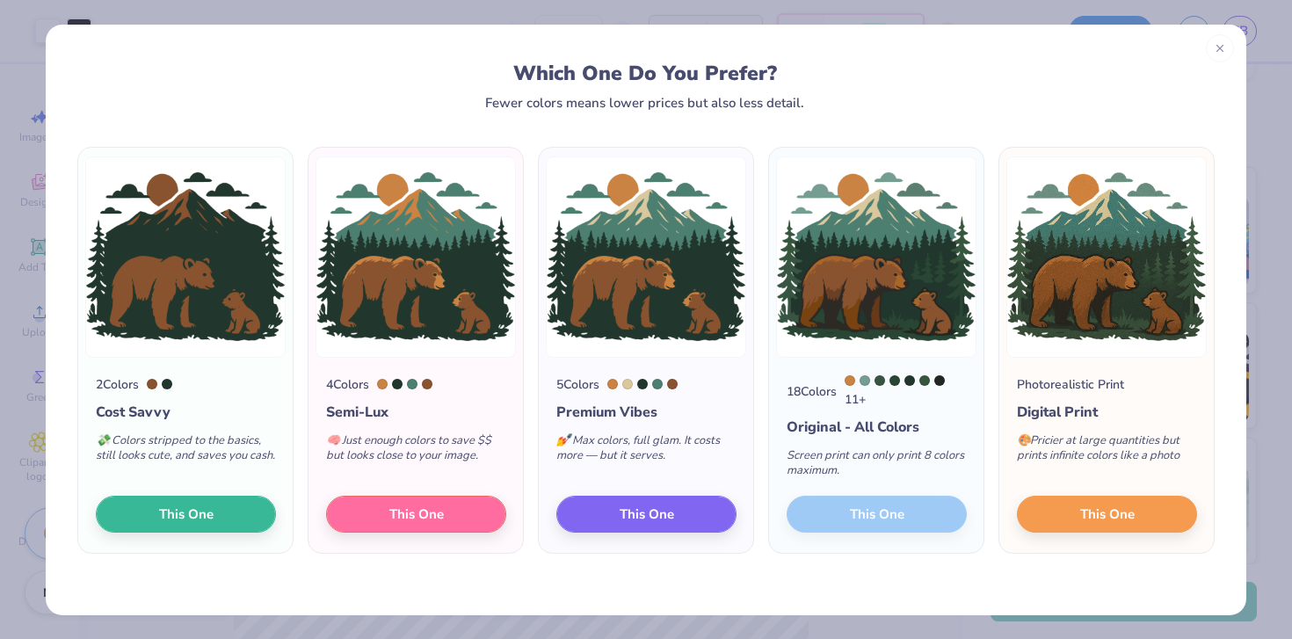
click at [857, 403] on div "11 +" at bounding box center [906, 391] width 122 height 33
click at [847, 401] on div "11 +" at bounding box center [906, 391] width 122 height 33
click at [826, 518] on div "18 Colors 11 + Original - All Colors Screen print can only print 8 colors maxim…" at bounding box center [876, 456] width 215 height 196
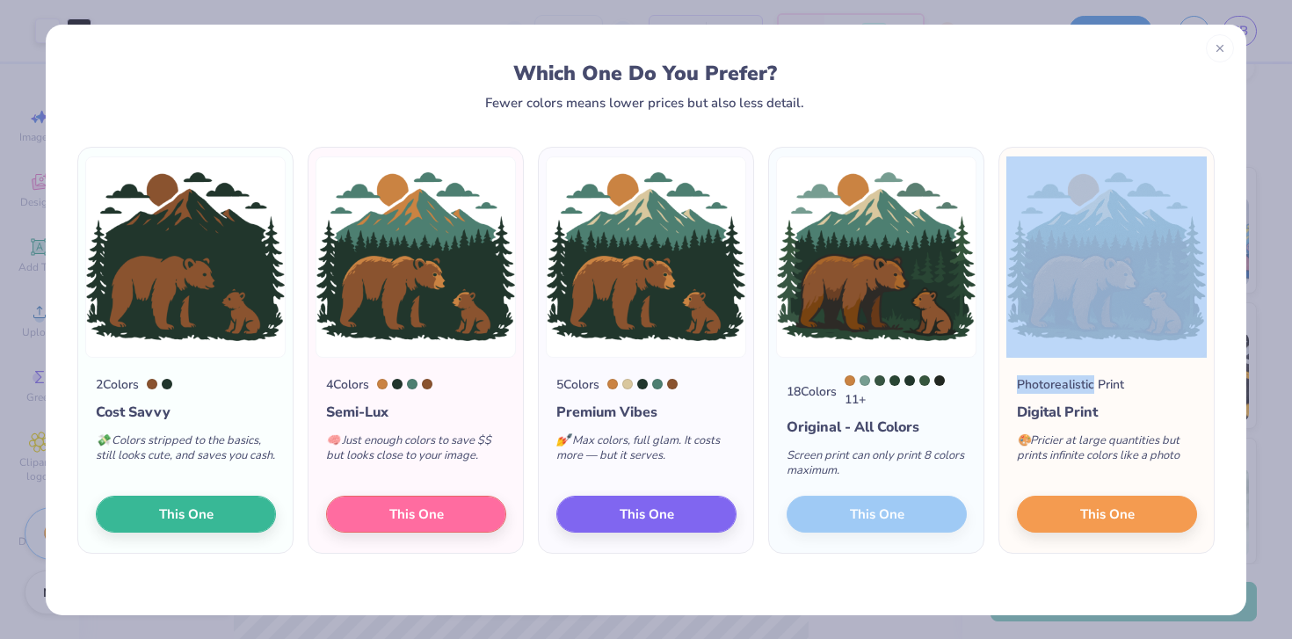
click at [826, 518] on div "18 Colors 11 + Original - All Colors Screen print can only print 8 colors maxim…" at bounding box center [876, 456] width 215 height 196
click at [902, 302] on img at bounding box center [876, 257] width 200 height 201
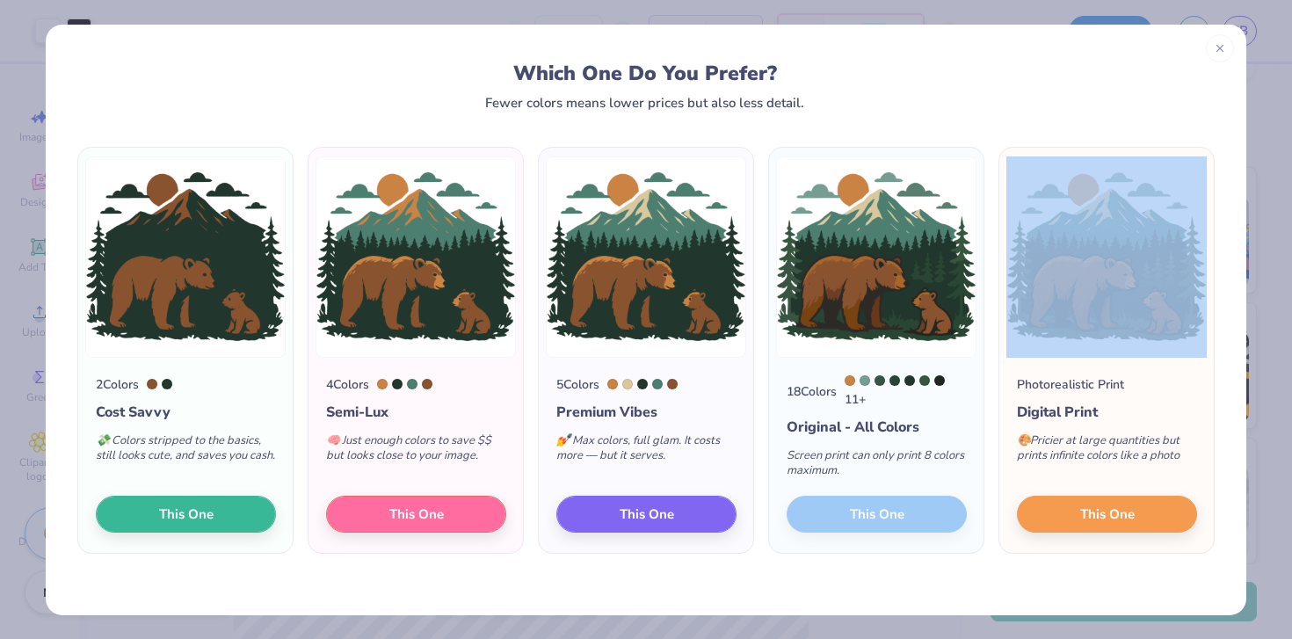
click at [902, 302] on img at bounding box center [876, 257] width 200 height 201
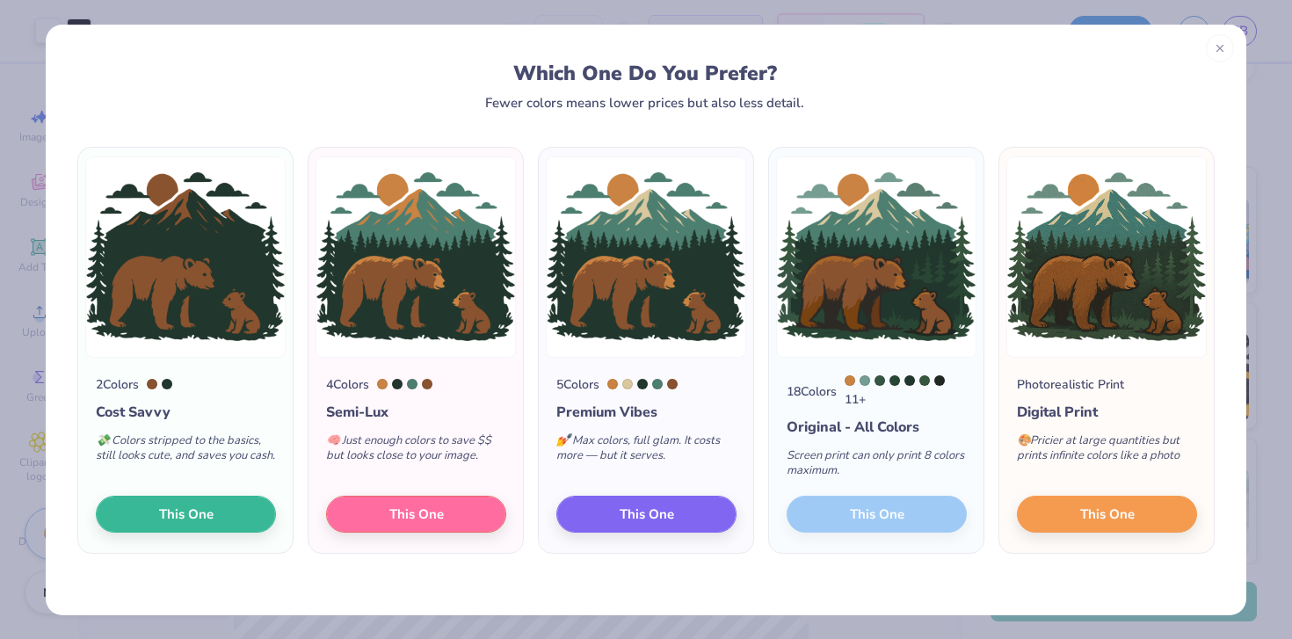
click at [1211, 406] on div "2 Colors Cost Savvy 💸 Colors stripped to the basics, still looks cute, and save…" at bounding box center [646, 351] width 1145 height 408
click at [870, 359] on div "18 Colors 11 + Original - All Colors Screen print can only print 8 colors maxim…" at bounding box center [876, 456] width 215 height 196
click at [860, 518] on div "18 Colors 11 + Original - All Colors Screen print can only print 8 colors maxim…" at bounding box center [876, 456] width 215 height 196
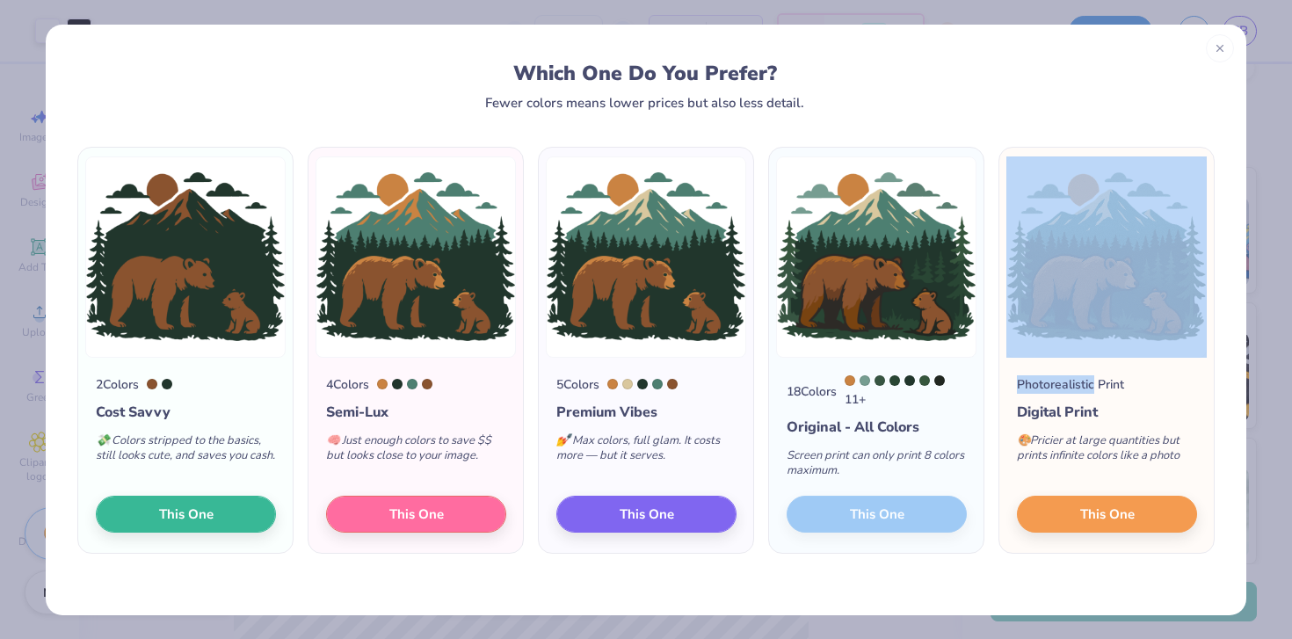
click at [860, 518] on div "18 Colors 11 + Original - All Colors Screen print can only print 8 colors maxim…" at bounding box center [876, 456] width 215 height 196
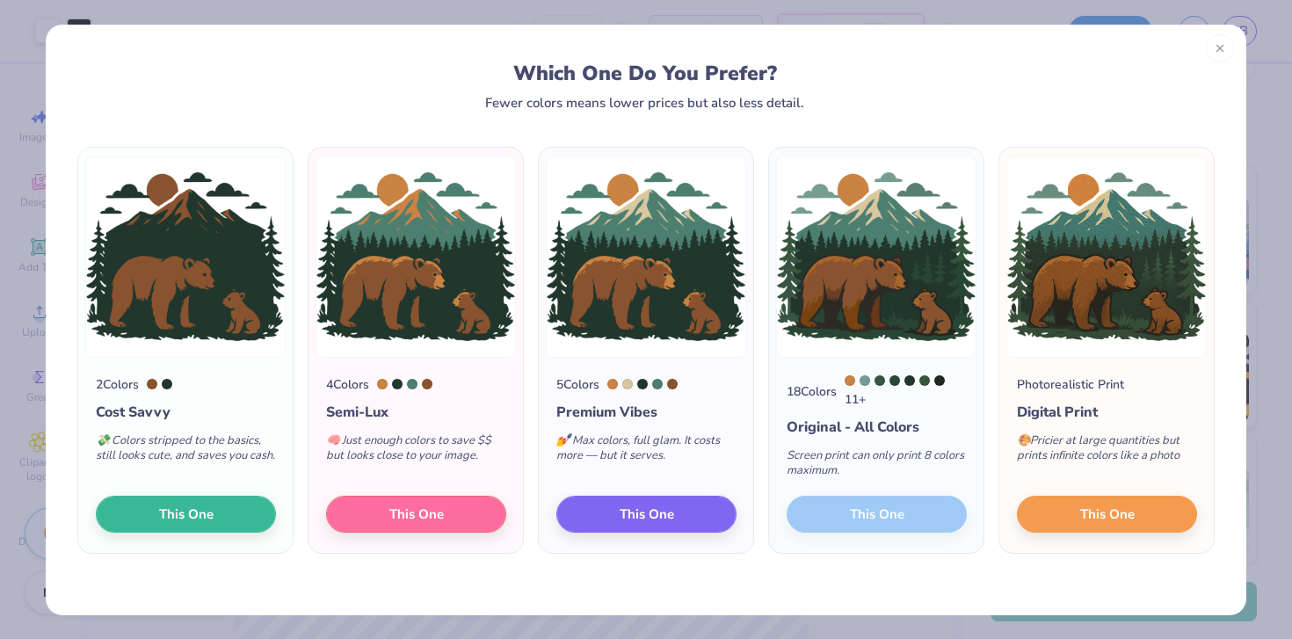
click at [892, 369] on div "18 Colors 11 + Original - All Colors Screen print can only print 8 colors maxim…" at bounding box center [876, 456] width 215 height 196
click at [1113, 521] on span "This One" at bounding box center [1108, 511] width 55 height 20
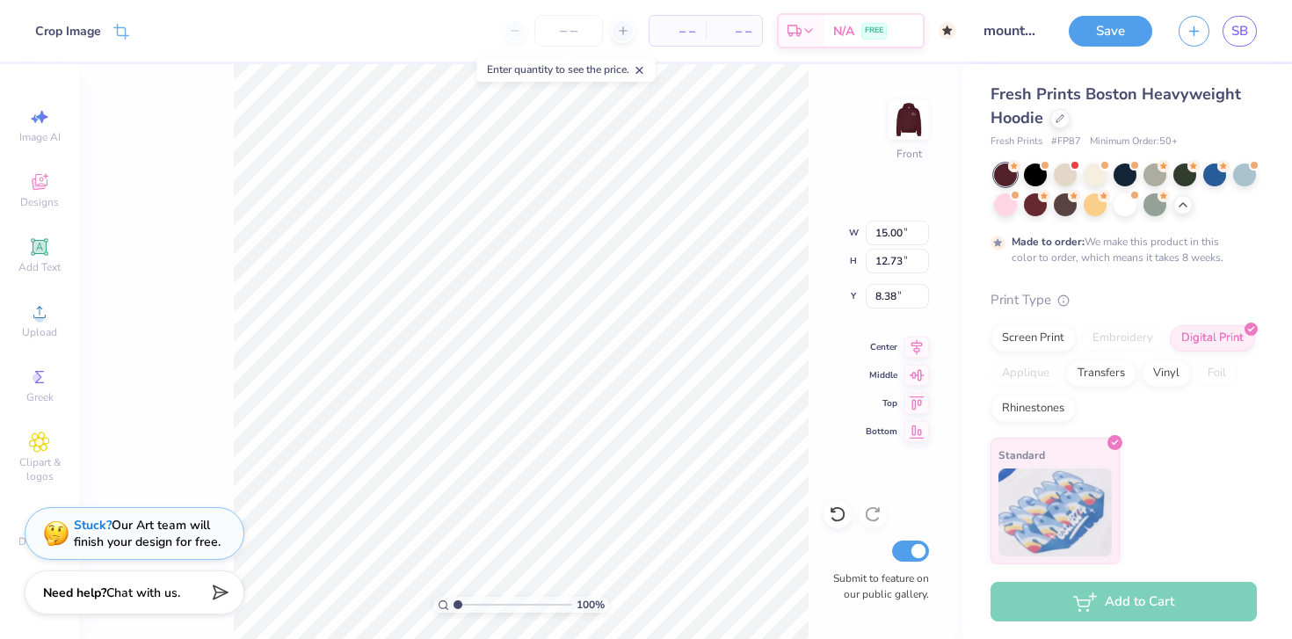
scroll to position [3, 0]
type input "7.28"
type input "13.54"
type input "11.49"
type input "8.25"
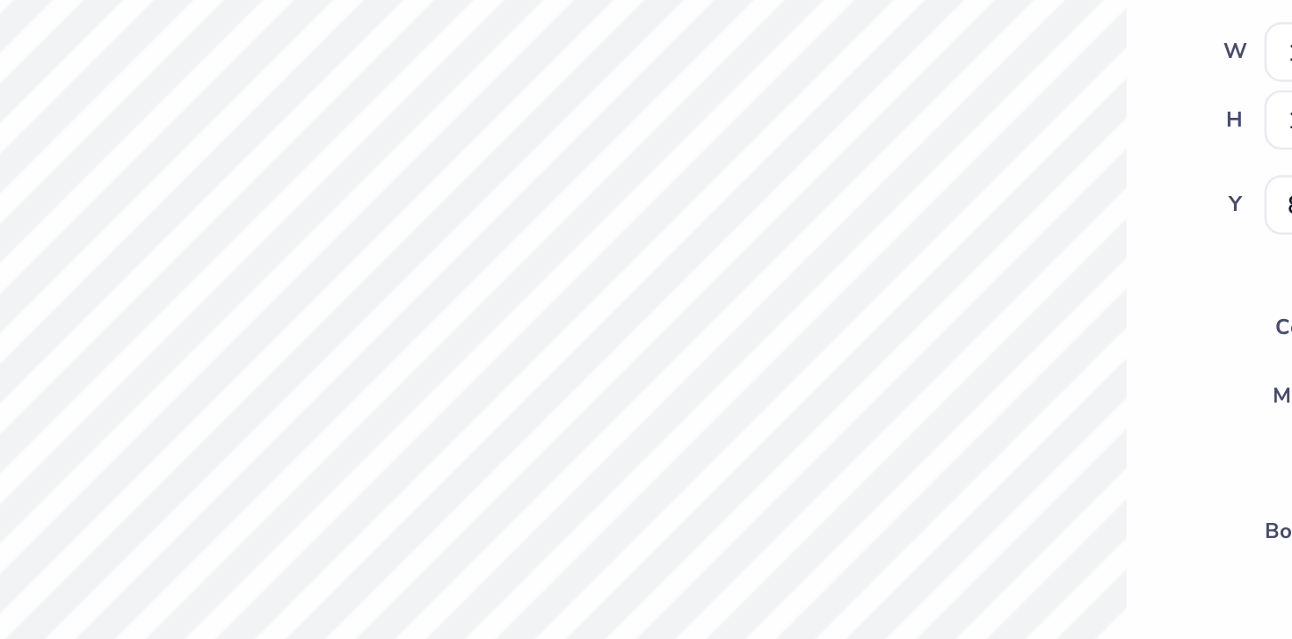
type input "13.66"
type input "11.59"
type input "8.14"
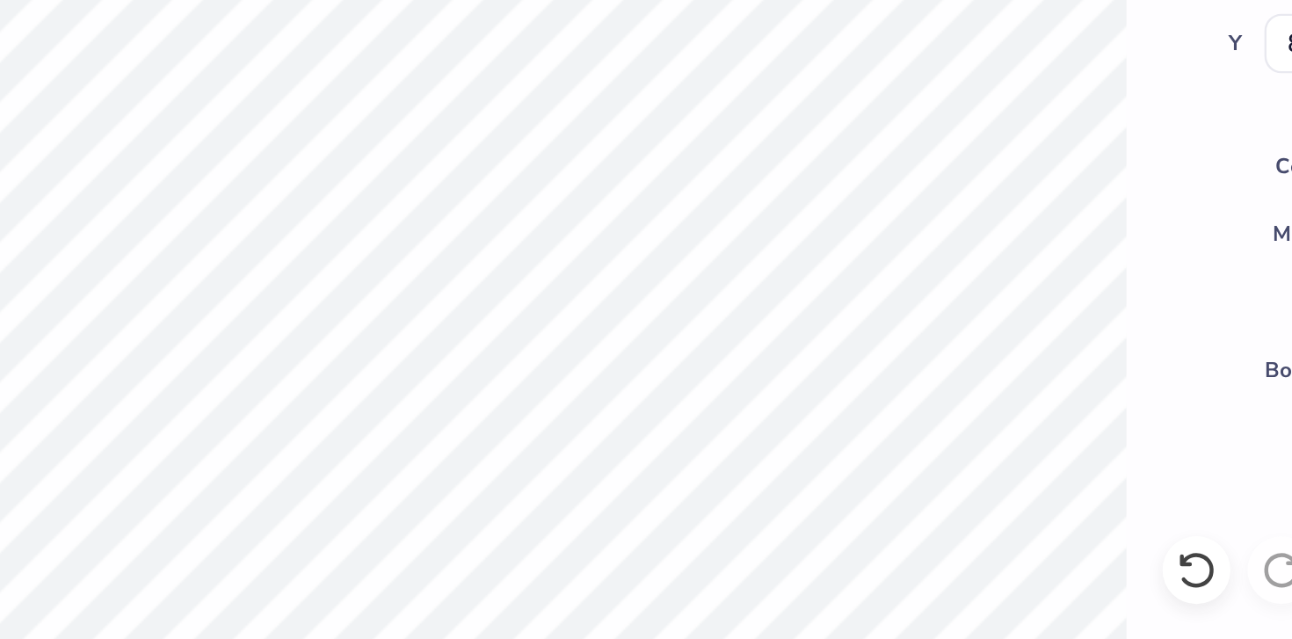
type input "8.25"
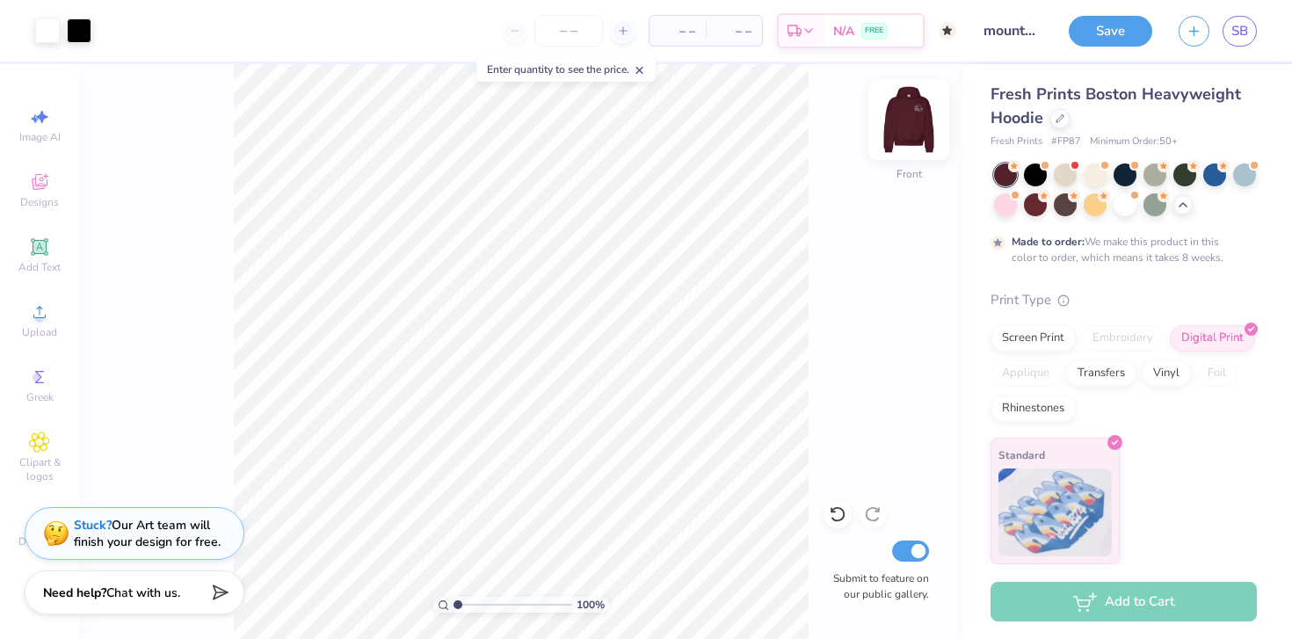
click at [909, 129] on img at bounding box center [909, 119] width 70 height 70
click at [905, 137] on img at bounding box center [909, 119] width 35 height 35
click at [1093, 175] on div at bounding box center [1095, 173] width 23 height 23
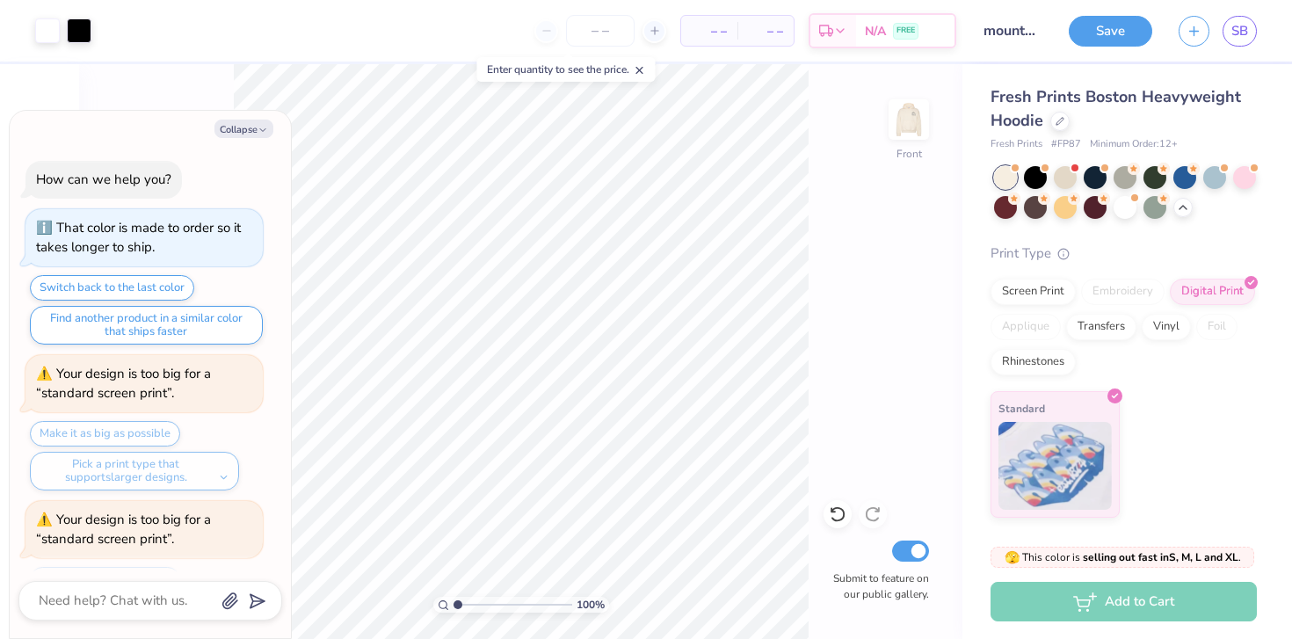
scroll to position [540, 0]
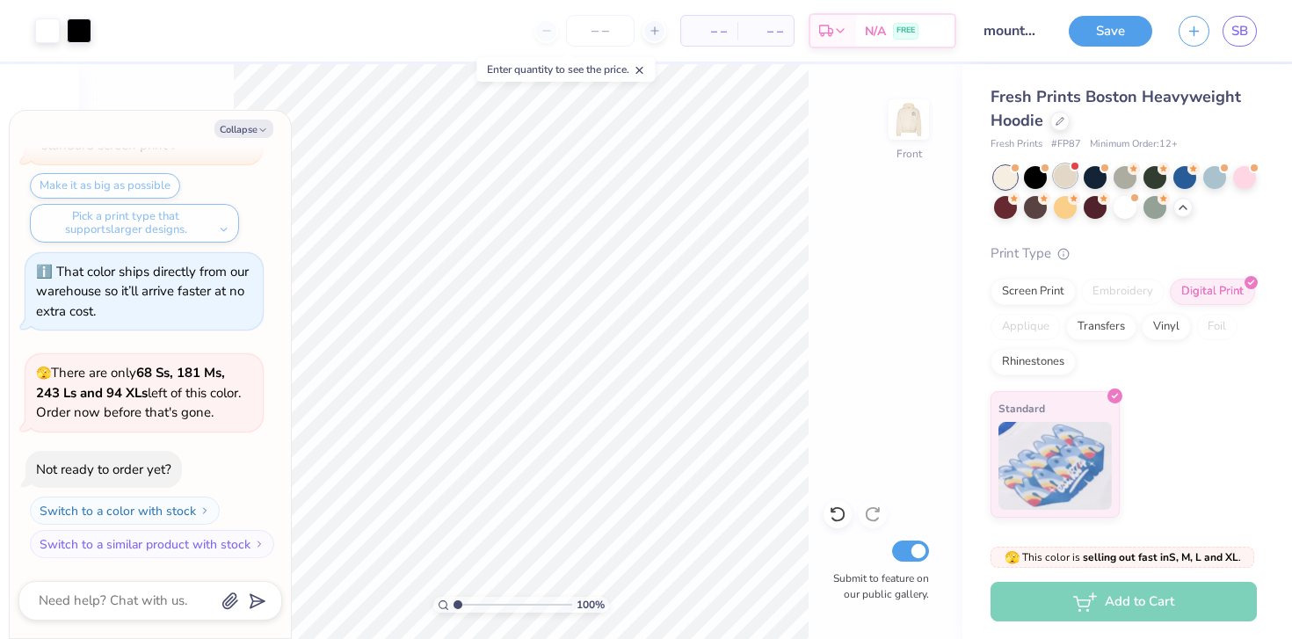
click at [1061, 180] on div at bounding box center [1065, 175] width 23 height 23
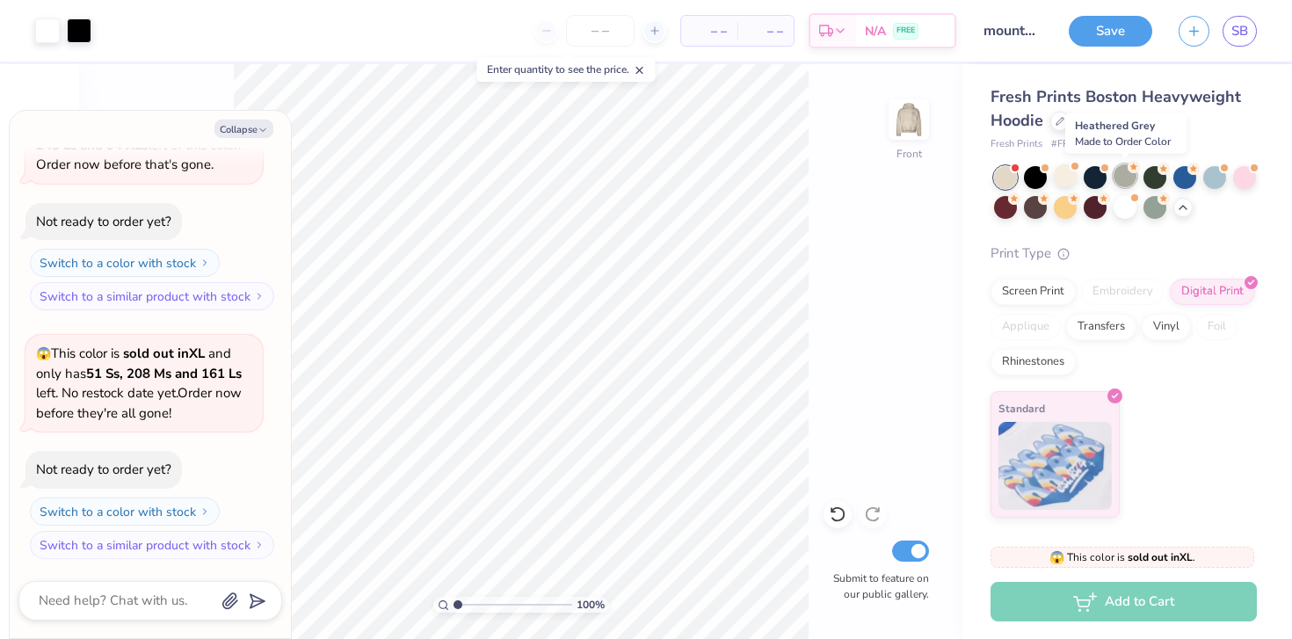
click at [1125, 176] on div at bounding box center [1125, 175] width 23 height 23
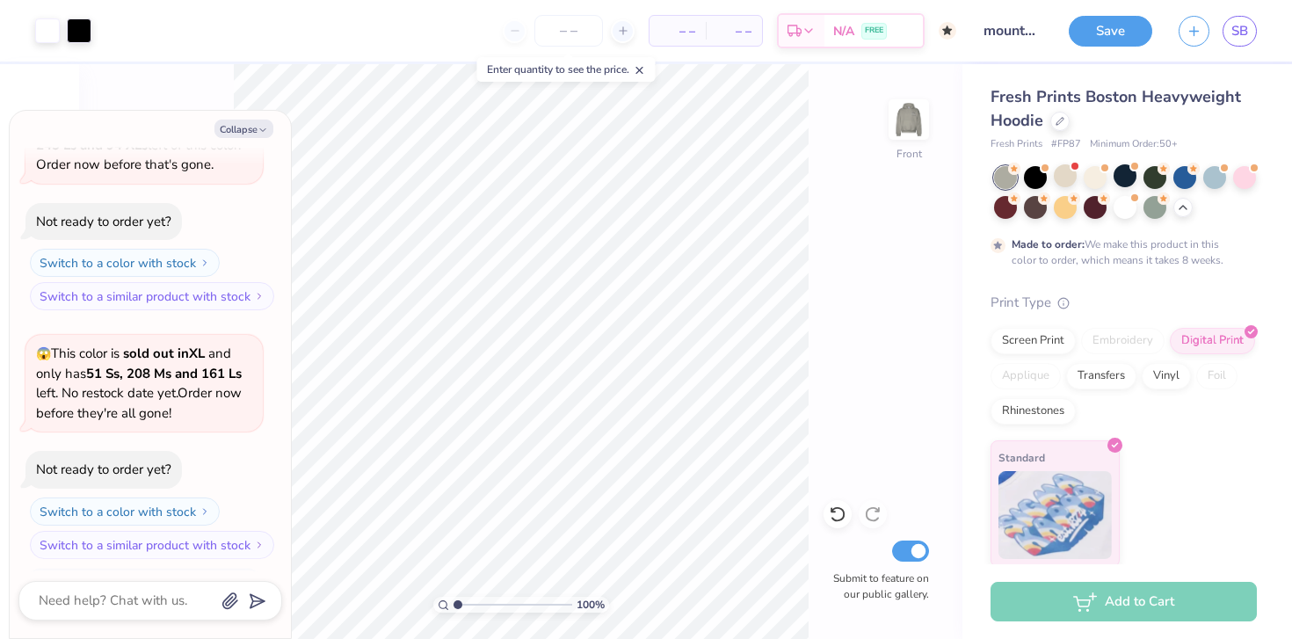
scroll to position [934, 0]
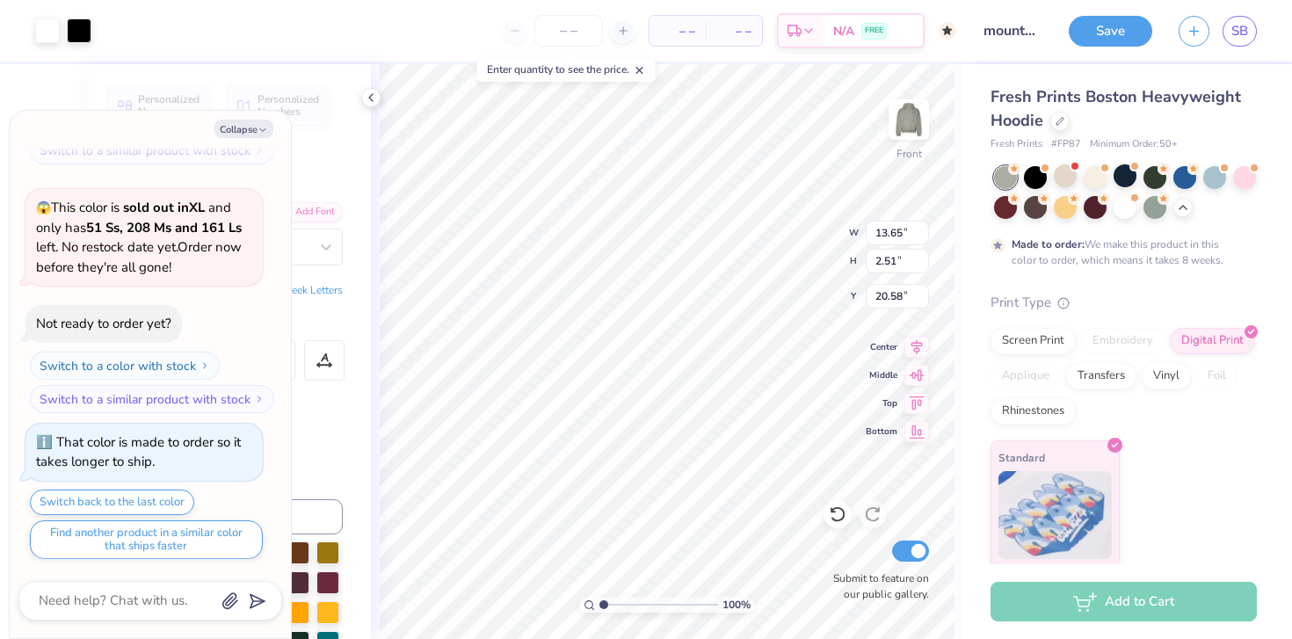
type textarea "x"
type input "20.57"
click at [247, 127] on button "Collapse" at bounding box center [244, 129] width 59 height 18
type textarea "x"
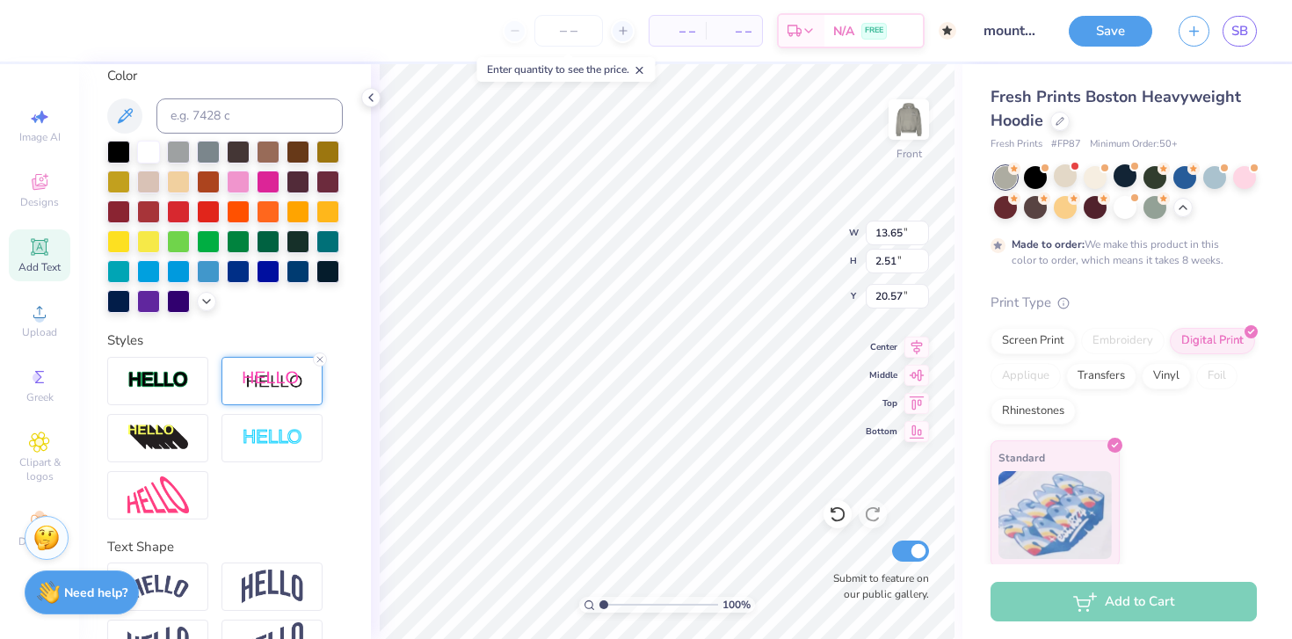
scroll to position [481, 0]
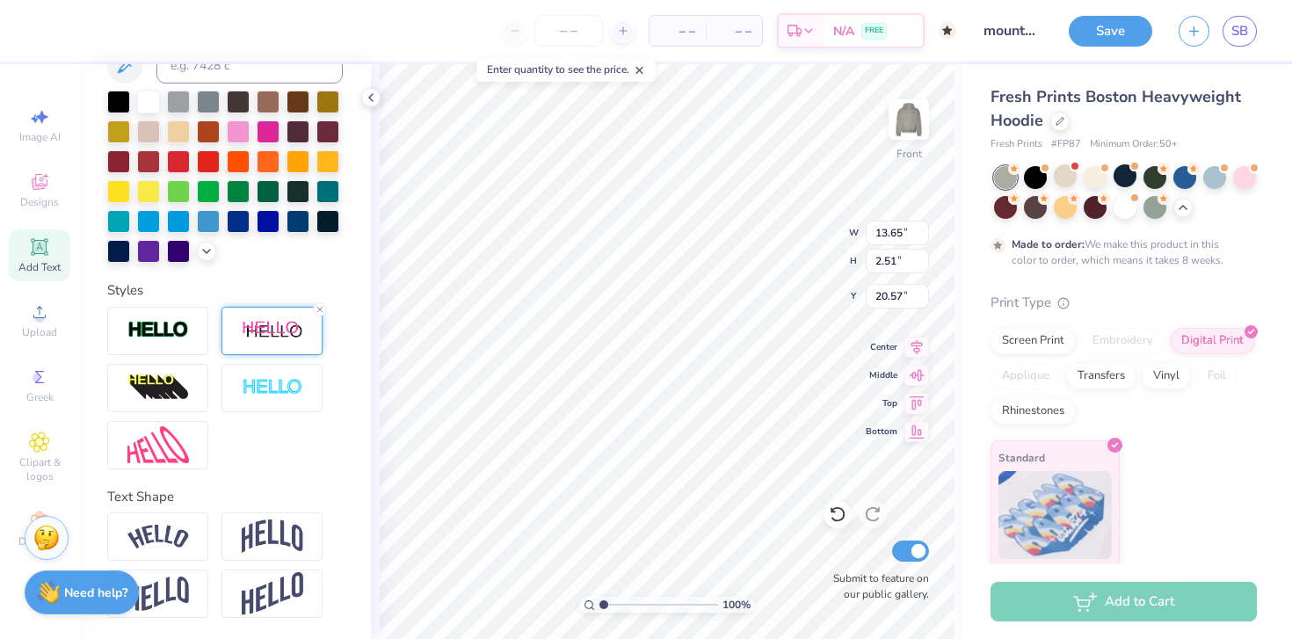
click at [260, 339] on img at bounding box center [273, 331] width 62 height 22
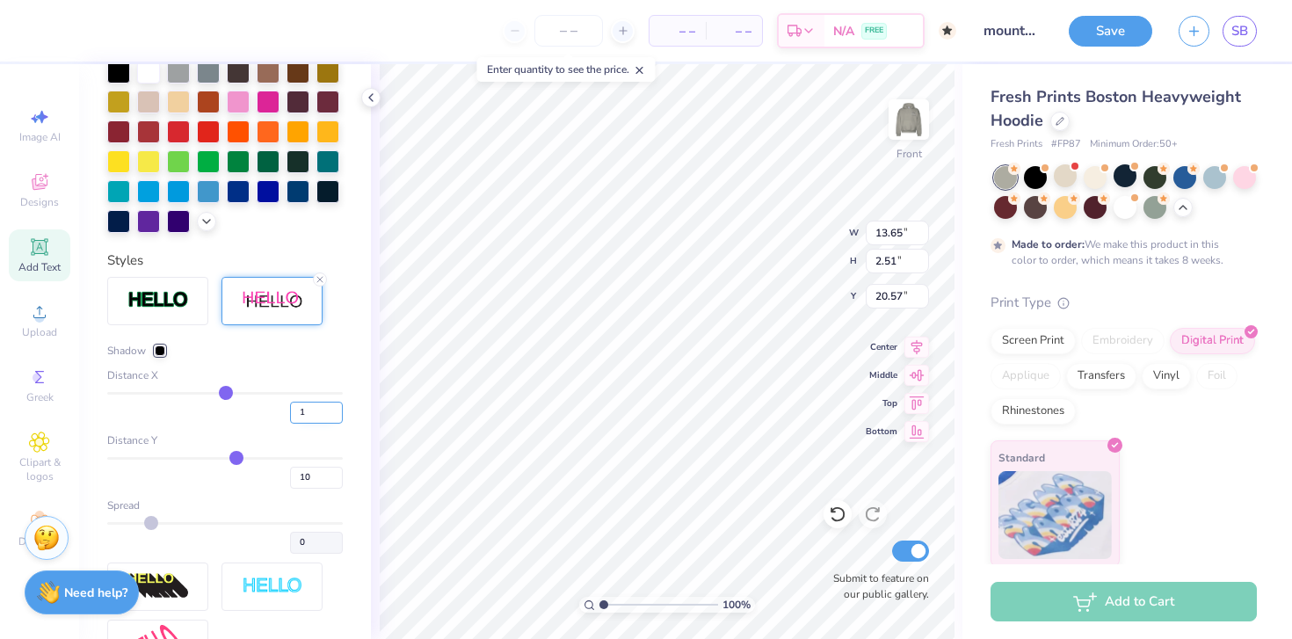
click at [322, 424] on input "1" at bounding box center [316, 413] width 53 height 22
click at [329, 479] on div "Distance Y 10" at bounding box center [225, 461] width 236 height 56
type input "20.40"
type textarea "MOUNTAIN WEEKEND"
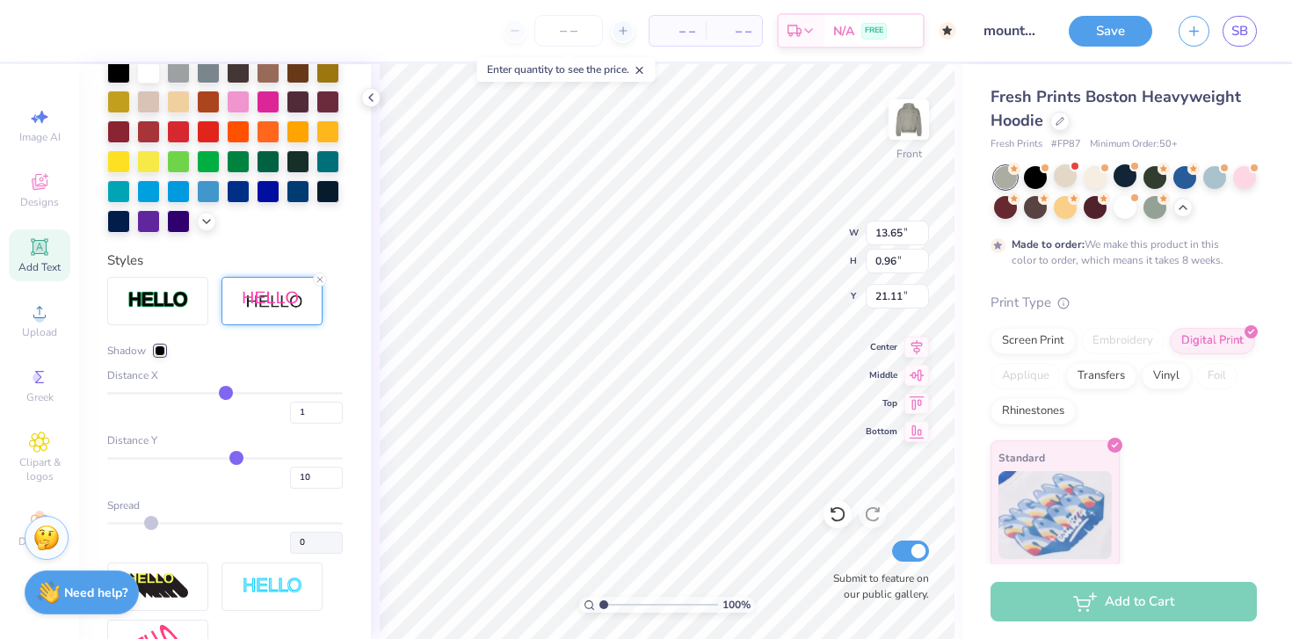
type input "20.62"
type input "14.12"
type input "0.99"
type input "20.80"
click at [374, 95] on icon at bounding box center [371, 98] width 14 height 14
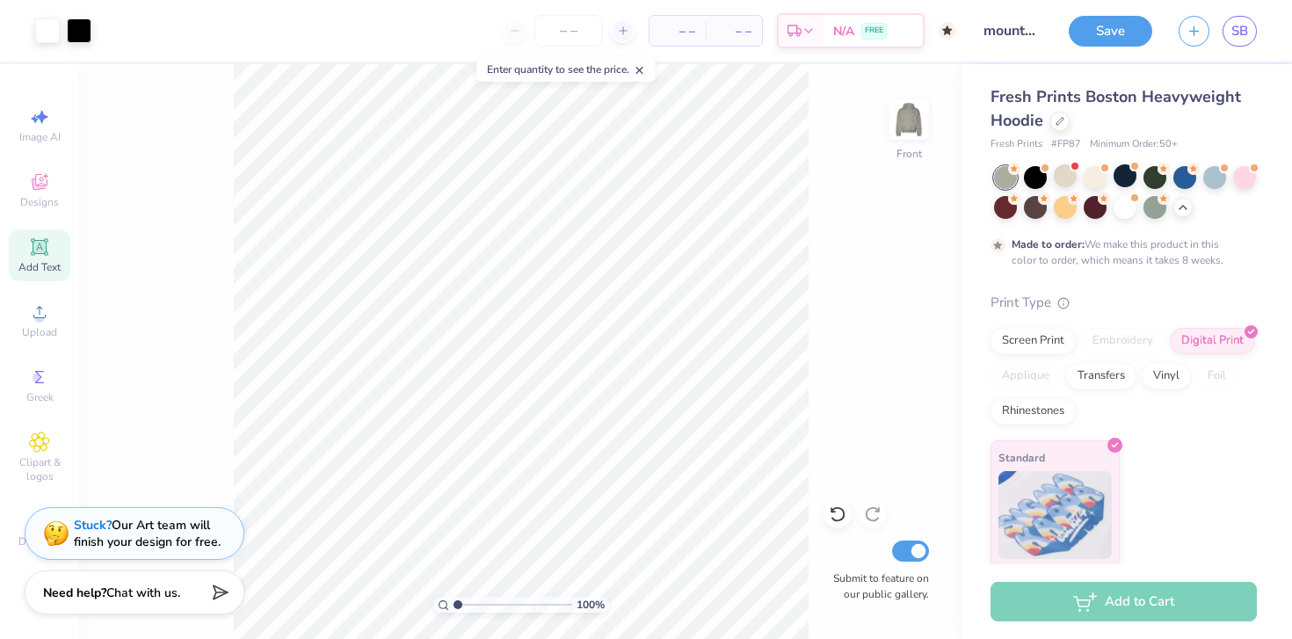
click at [45, 267] on span "Add Text" at bounding box center [39, 267] width 42 height 14
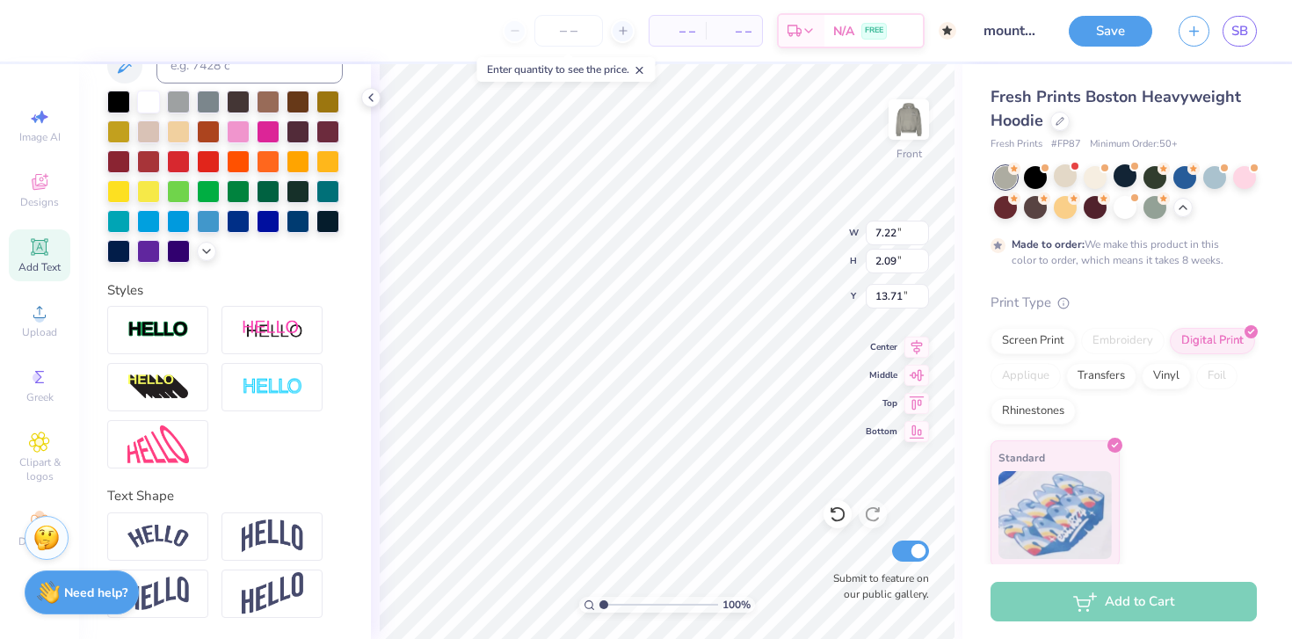
scroll to position [400, 0]
click at [281, 334] on img at bounding box center [273, 330] width 62 height 22
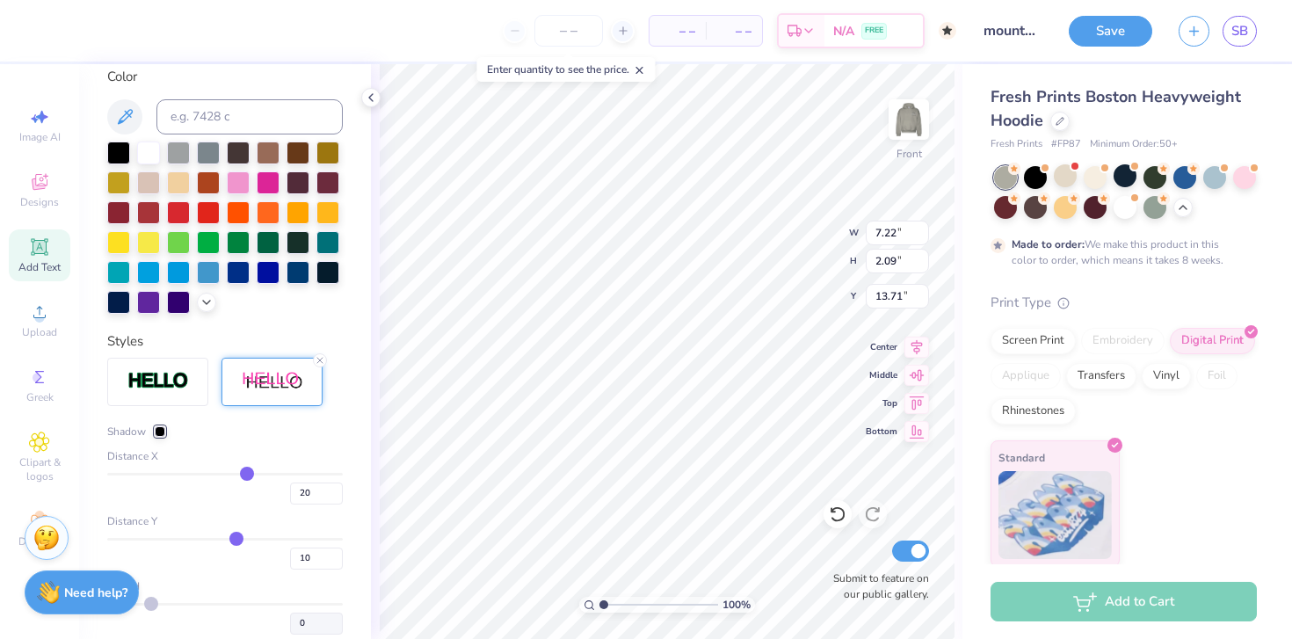
type input "8.66"
type input "2.30"
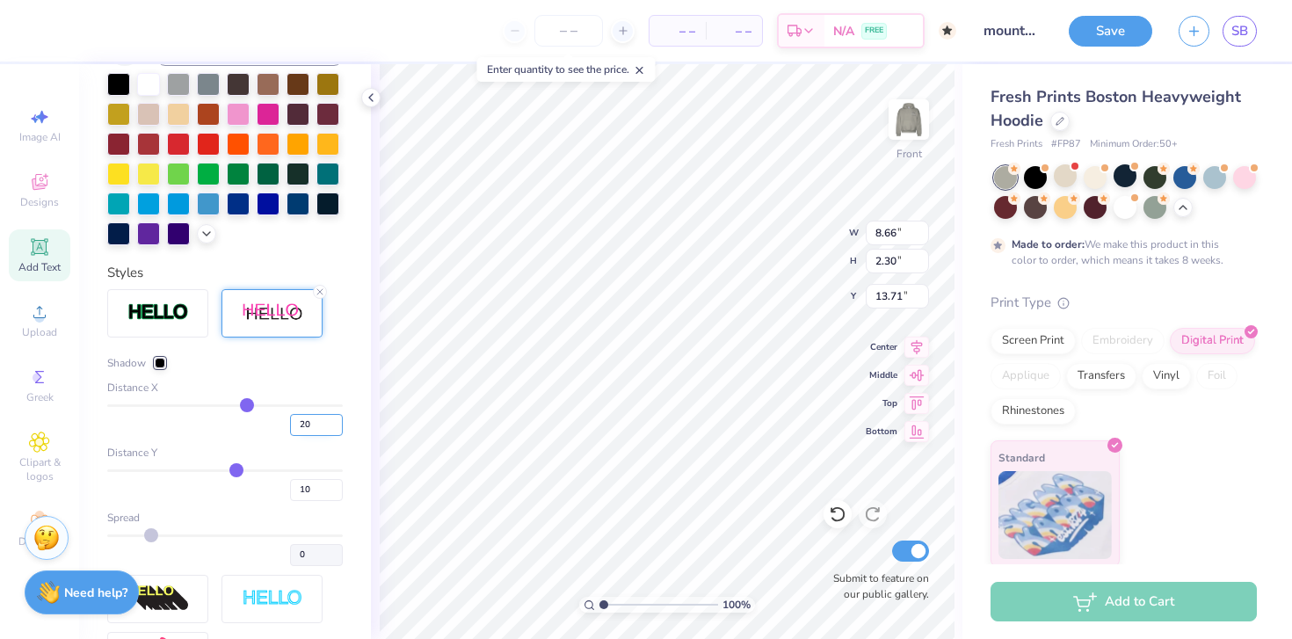
click at [292, 436] on input "20" at bounding box center [316, 425] width 53 height 22
type input "2"
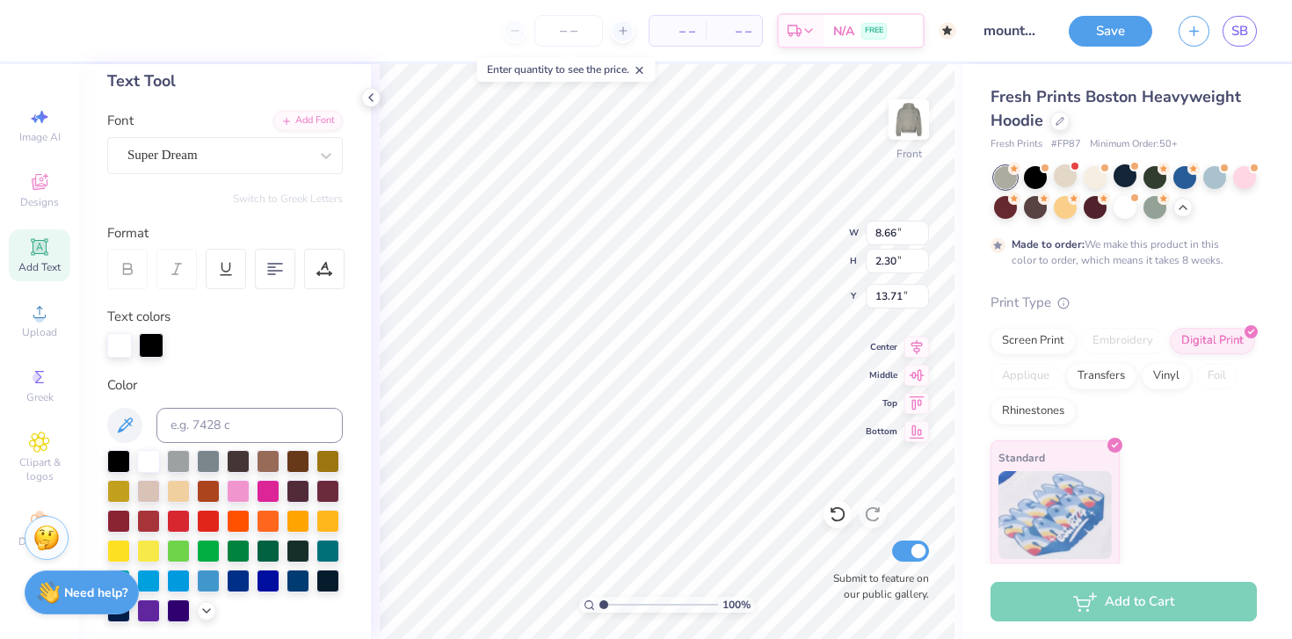
scroll to position [0, 0]
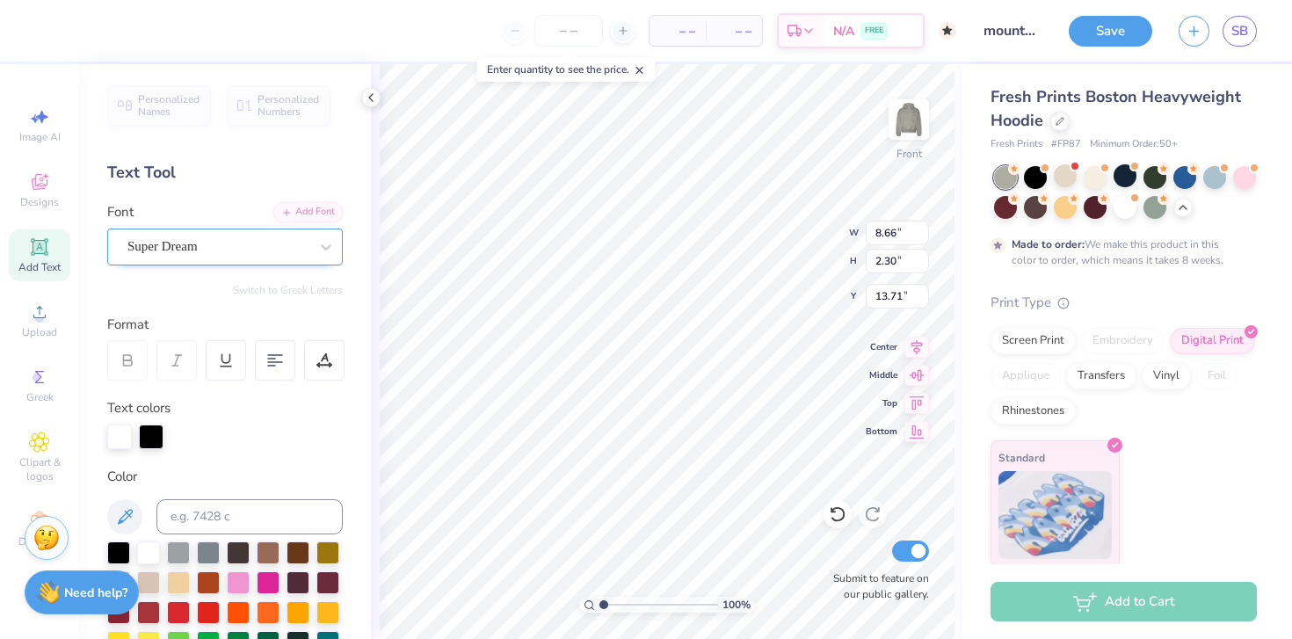
type input "1"
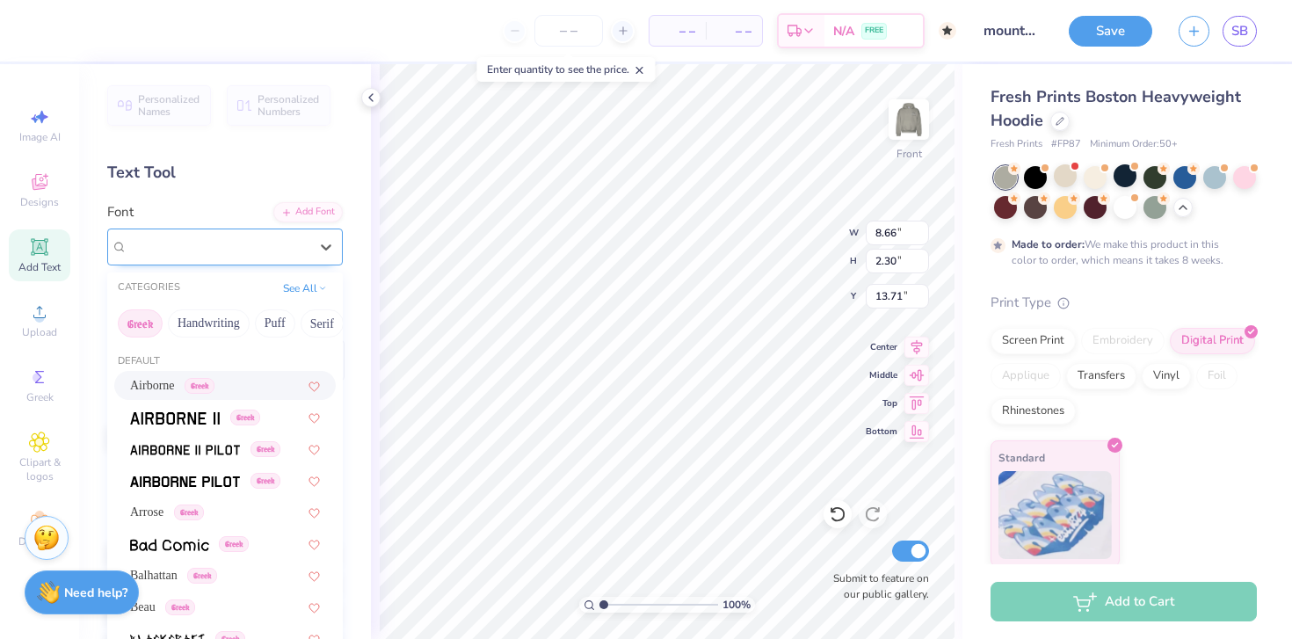
click at [215, 249] on div "Super Dream" at bounding box center [218, 246] width 185 height 27
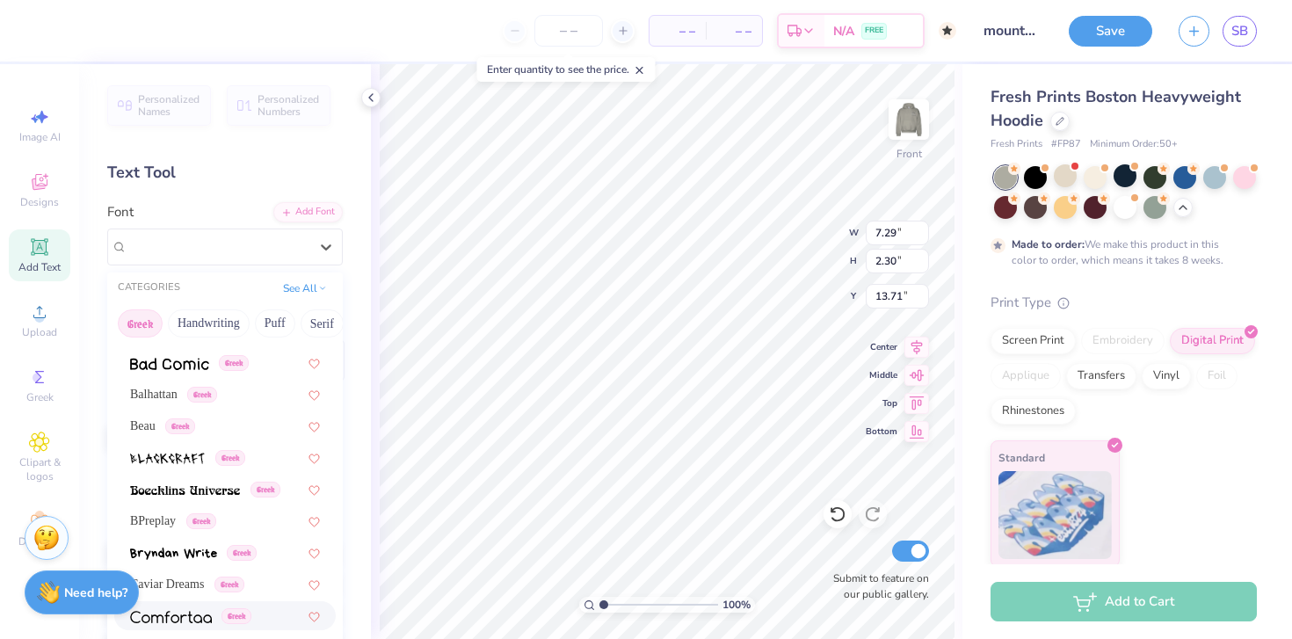
scroll to position [1064, 0]
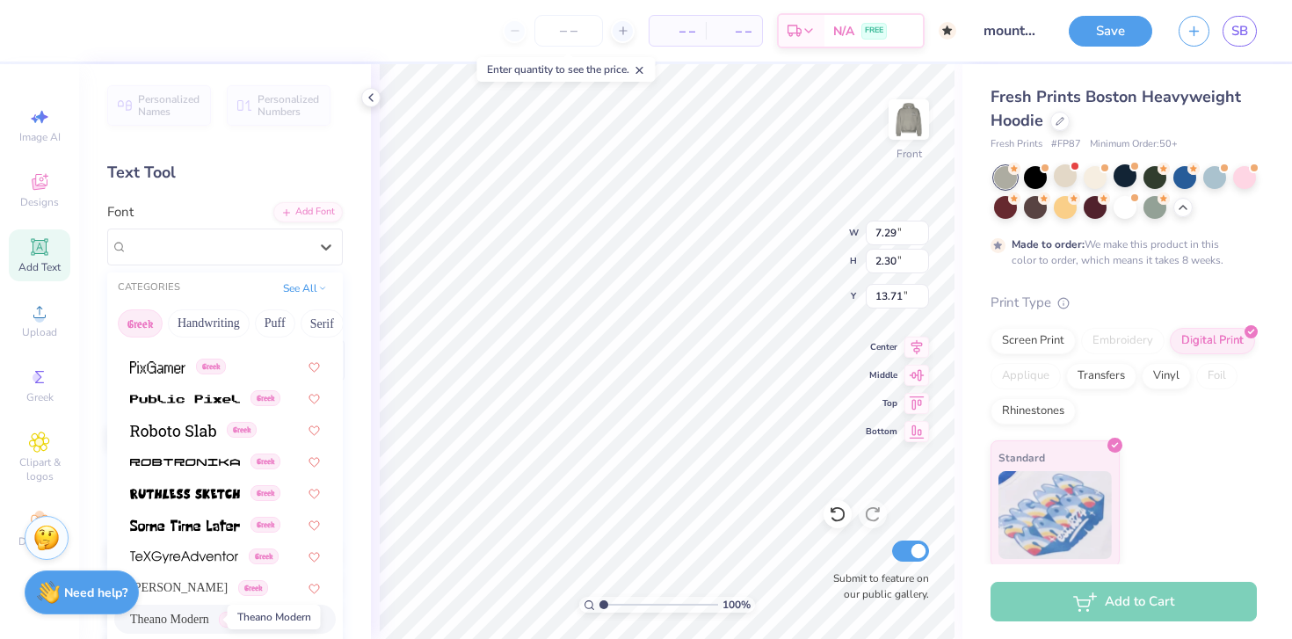
click at [192, 616] on span "Theano Modern" at bounding box center [169, 619] width 79 height 18
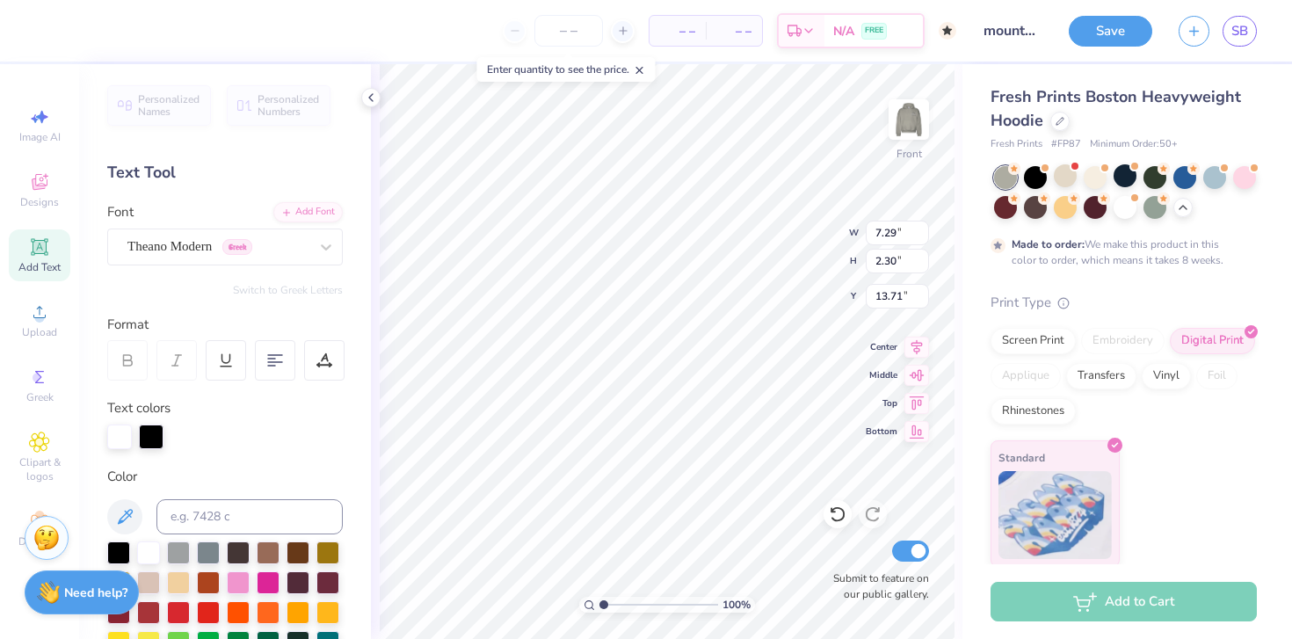
type input "8.40"
type input "2.34"
type input "13.69"
type textarea "2025"
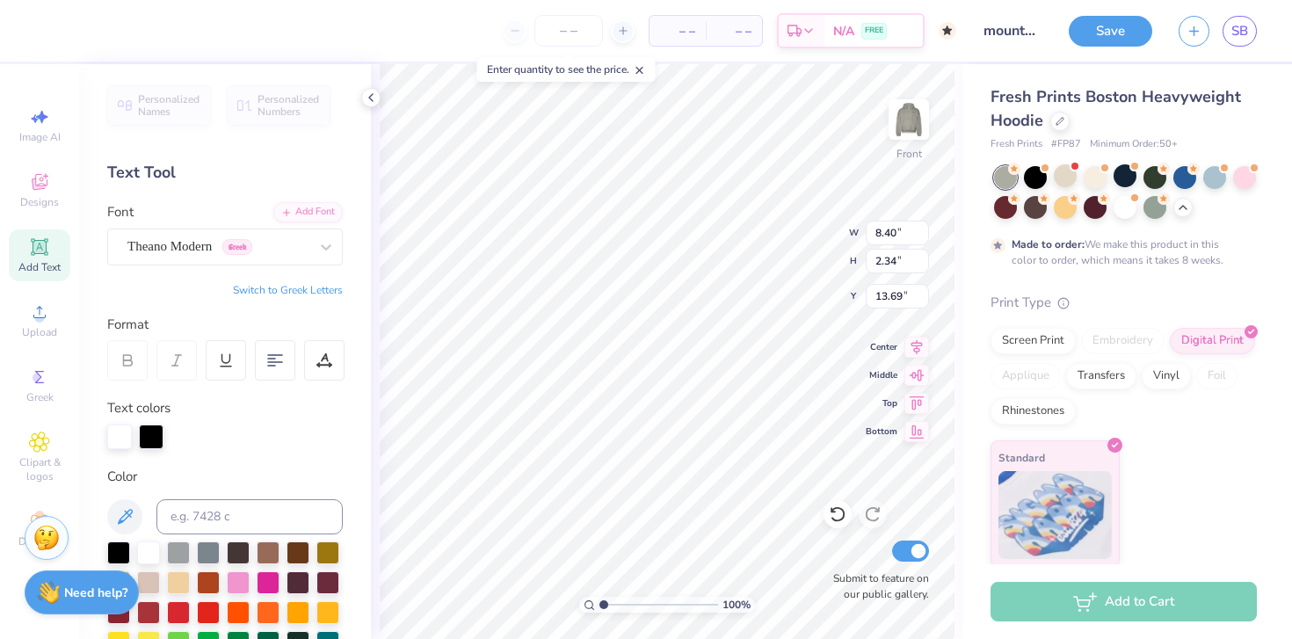
scroll to position [14, 3]
type input "6.50"
type input "2.43"
type input "13.64"
type input "8.40"
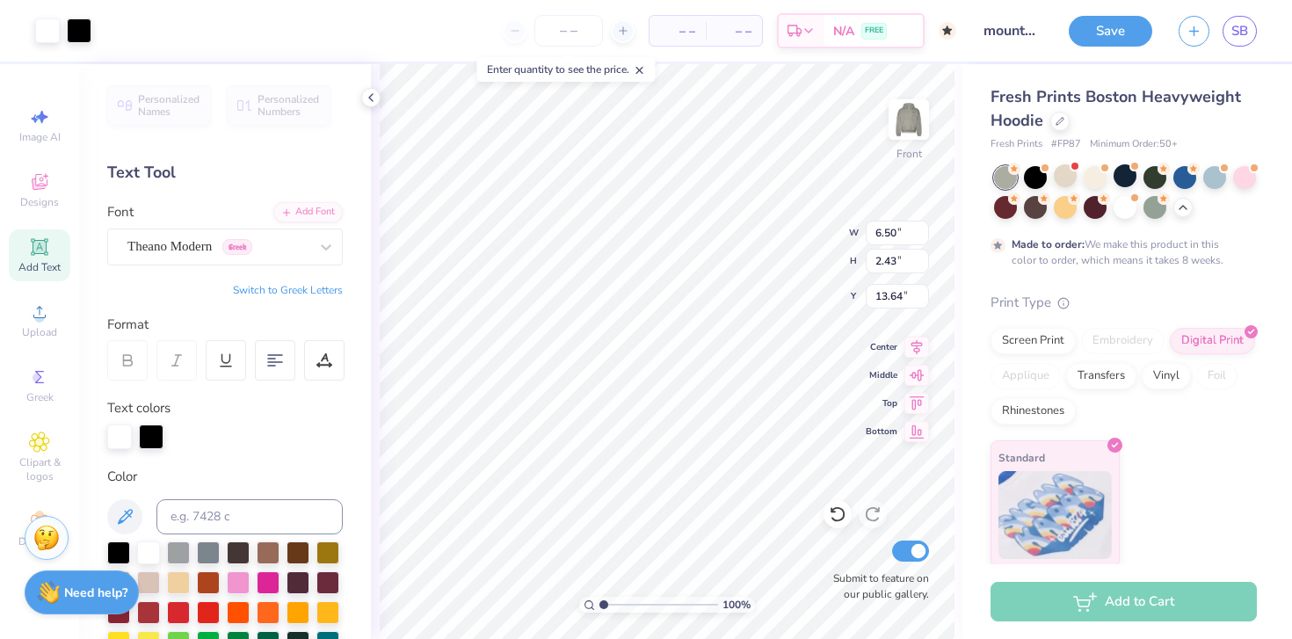
type input "2.34"
type input "13.69"
type input "6.50"
type input "2.43"
type input "13.64"
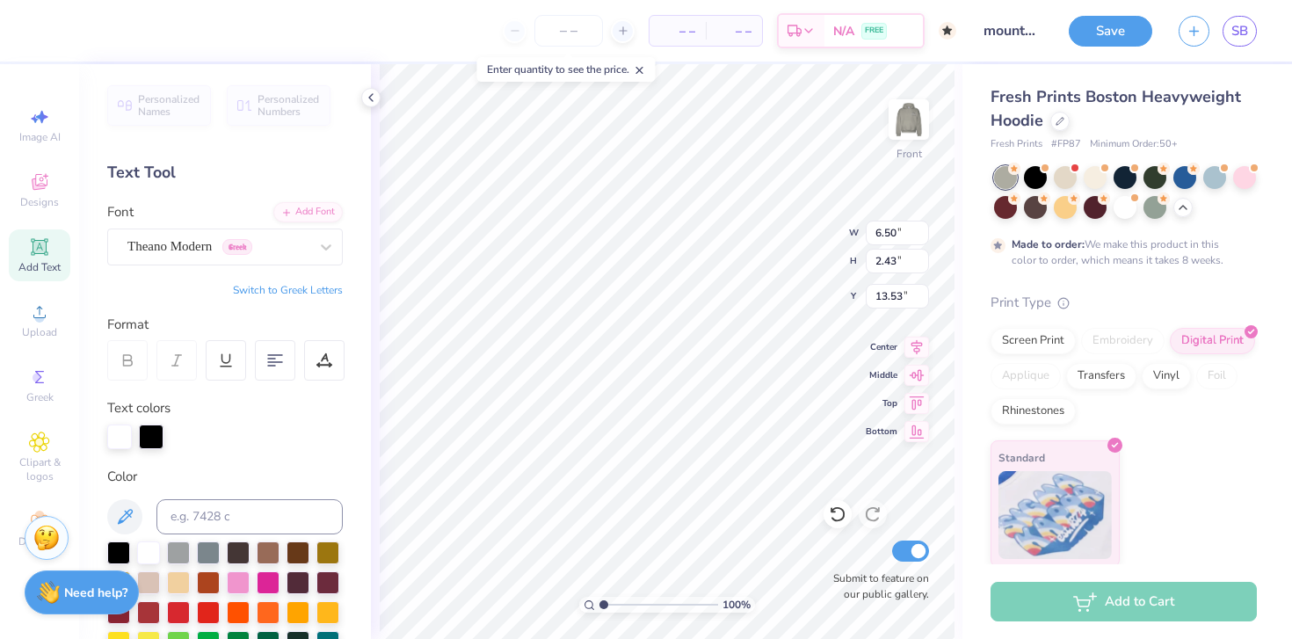
type input "22.07"
type input "14.12"
type input "0.99"
type input "20.32"
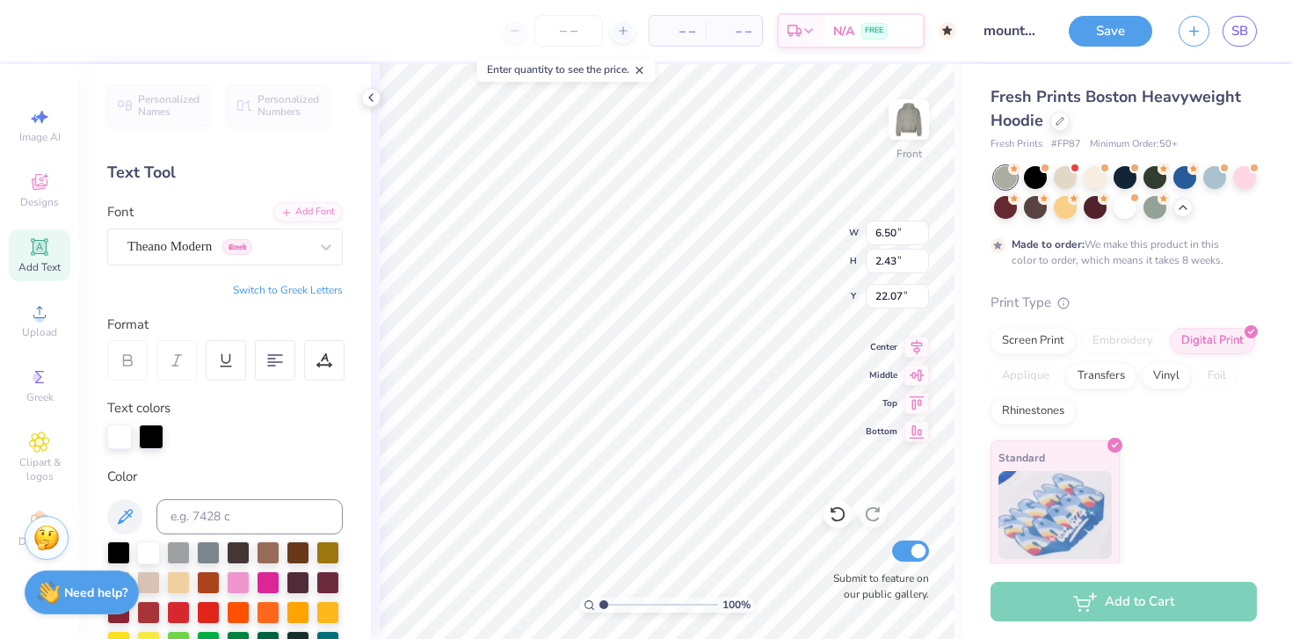
type input "3.84"
type input "1.44"
type input "21.96"
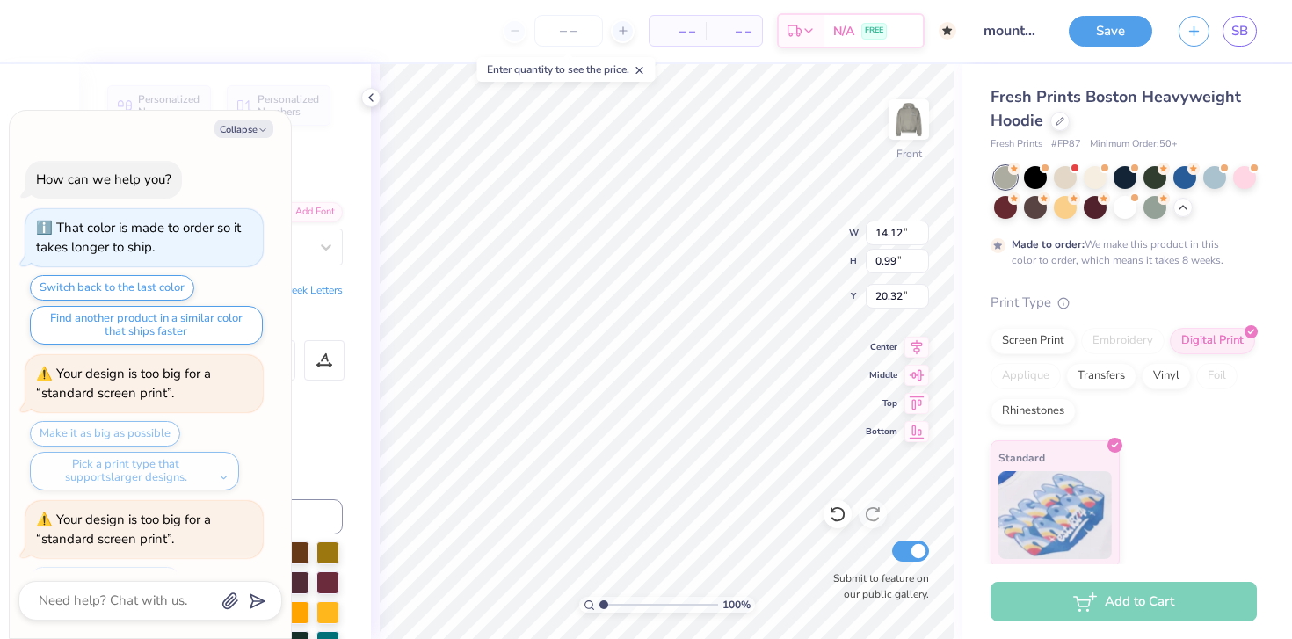
scroll to position [1080, 0]
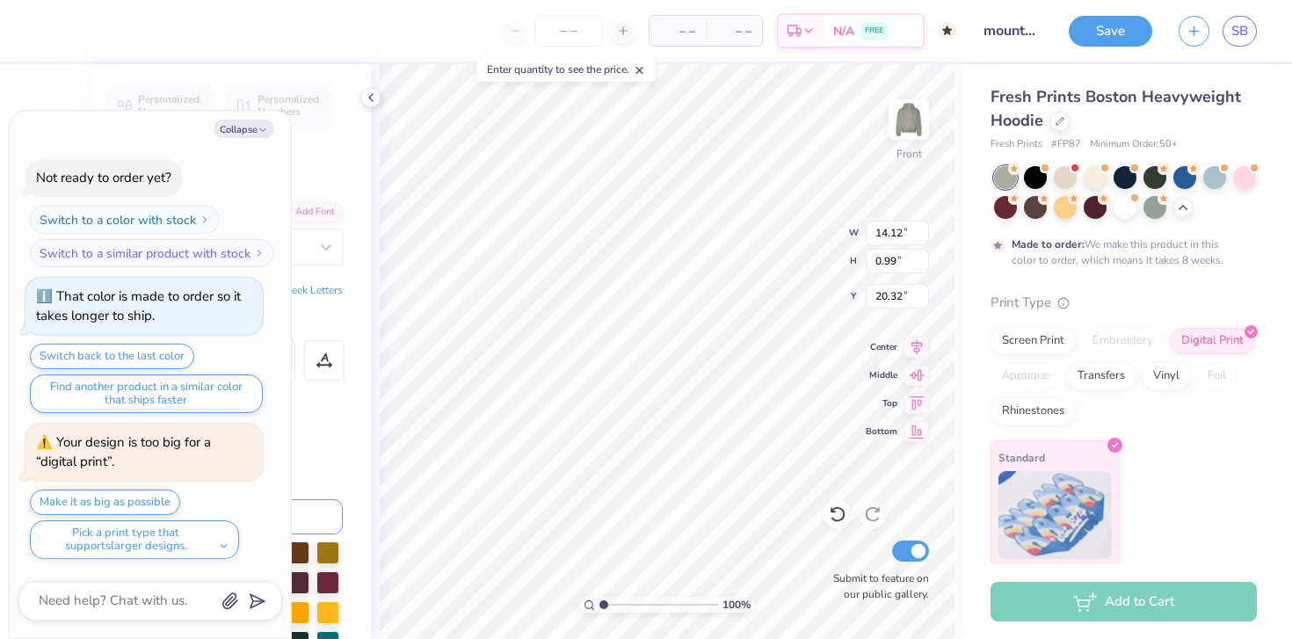
type textarea "x"
type input "14.85"
type input "1.04"
type textarea "x"
type input "20.15"
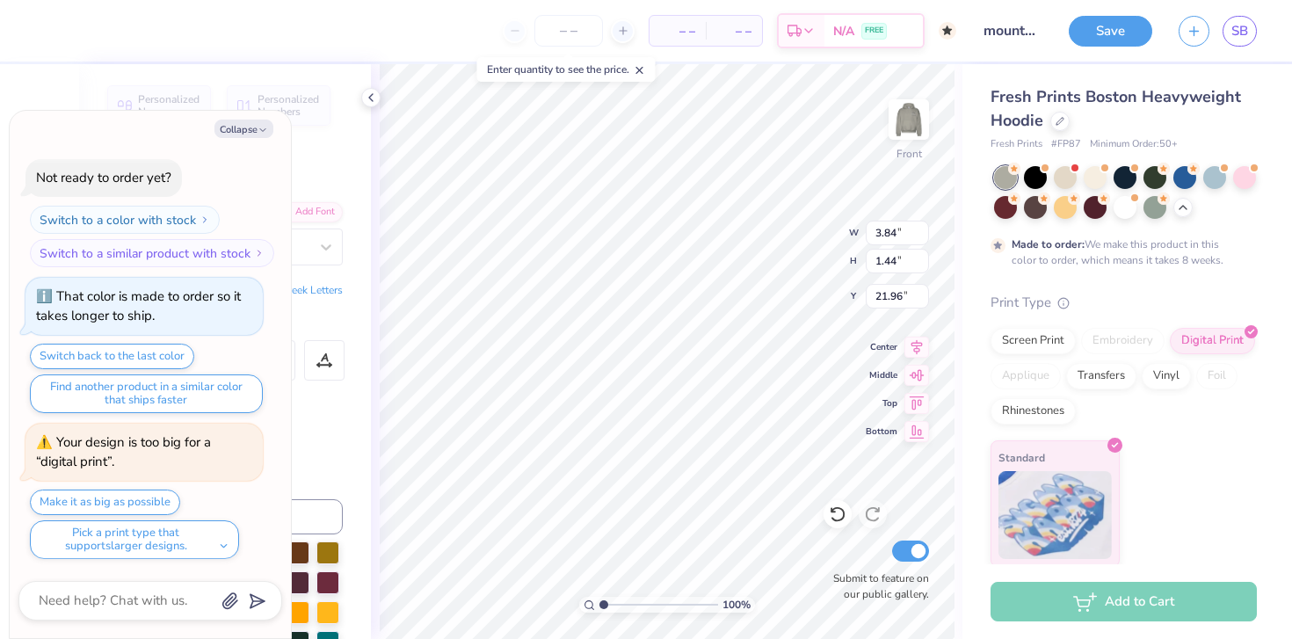
type textarea "x"
type input "21.66"
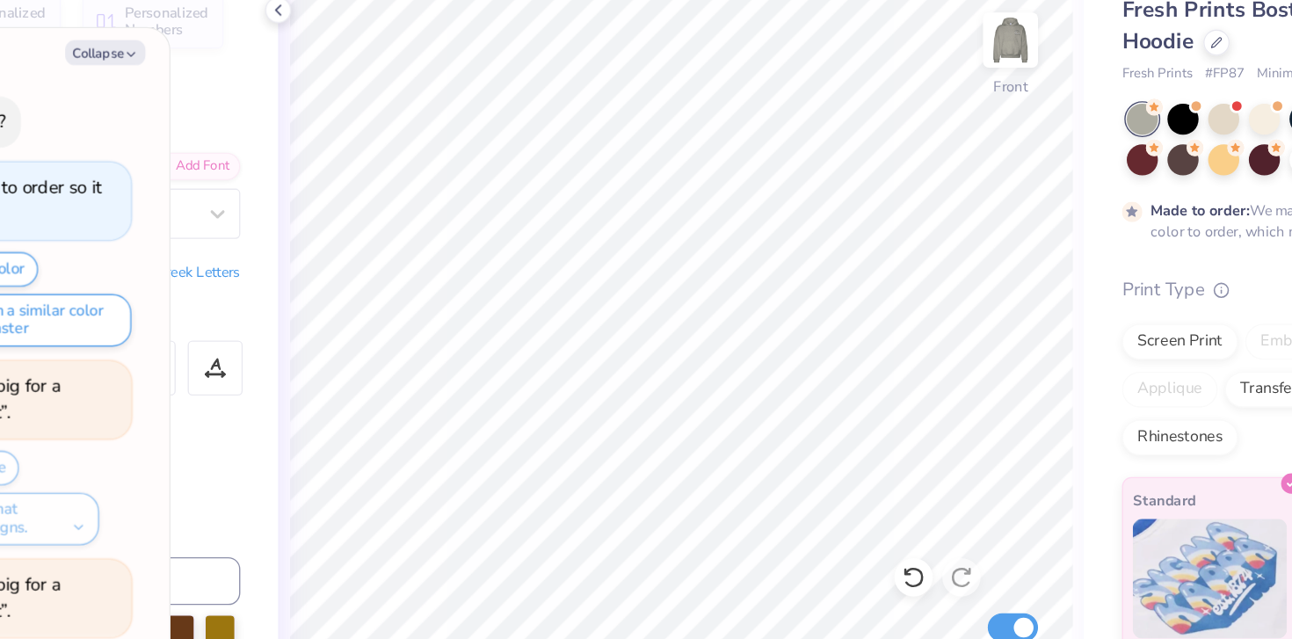
scroll to position [1080, 0]
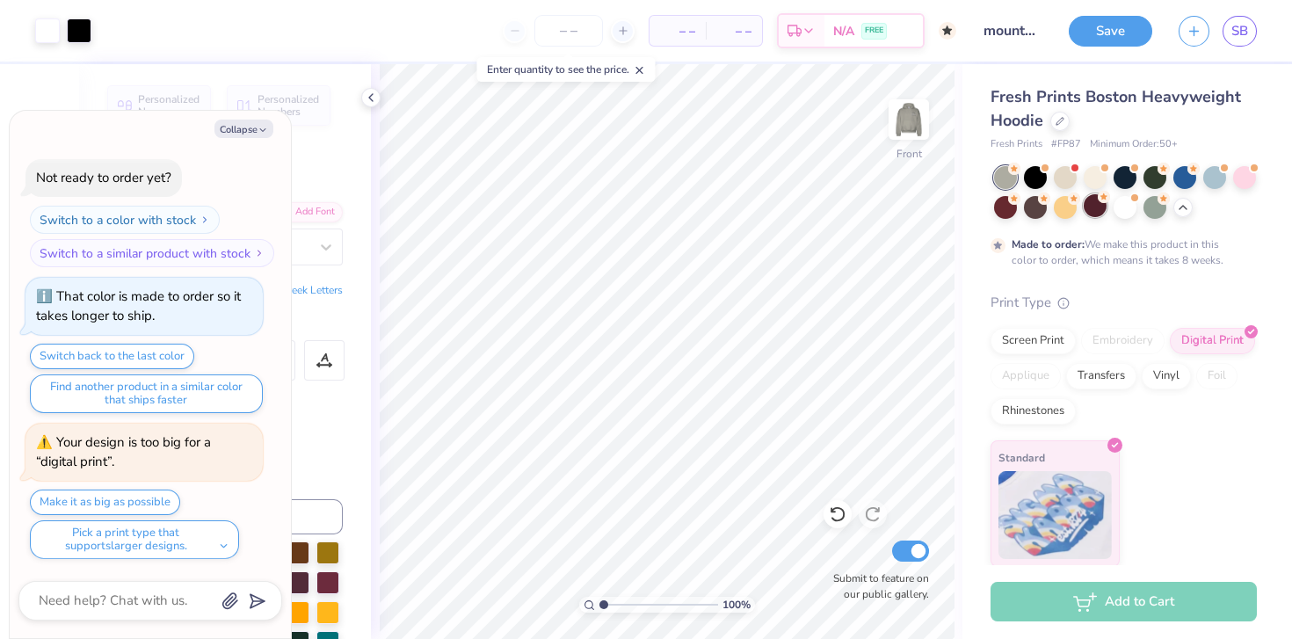
click at [1107, 213] on div at bounding box center [1095, 205] width 23 height 23
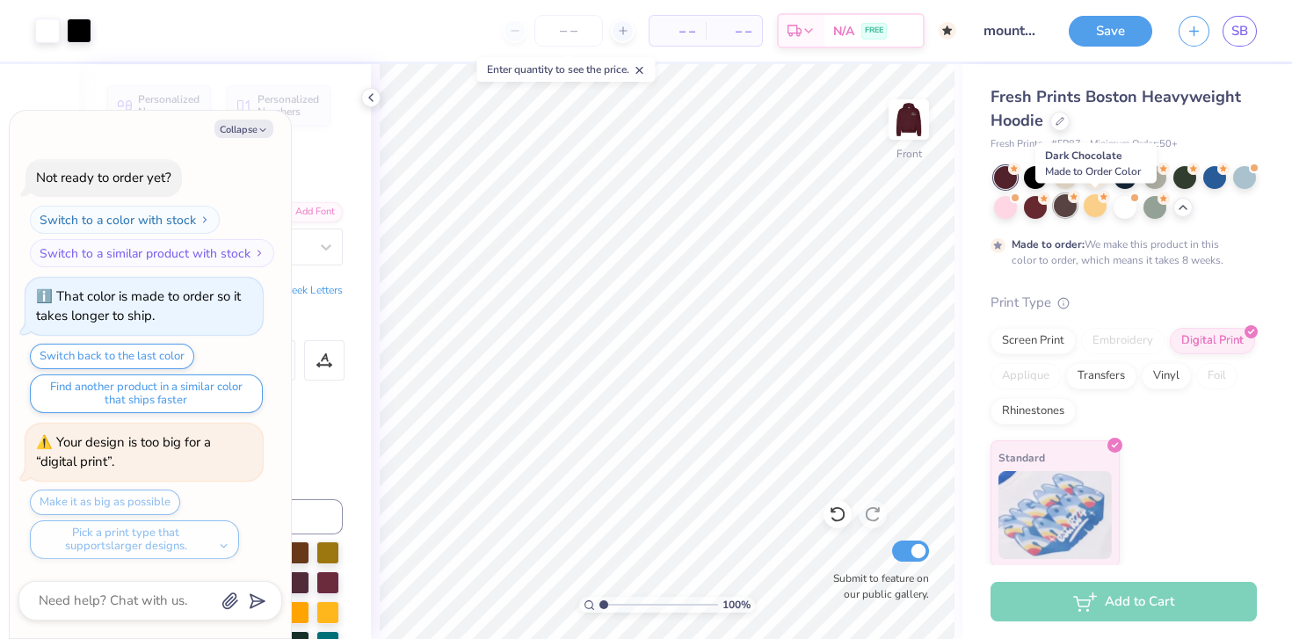
click at [1077, 211] on div at bounding box center [1065, 205] width 23 height 23
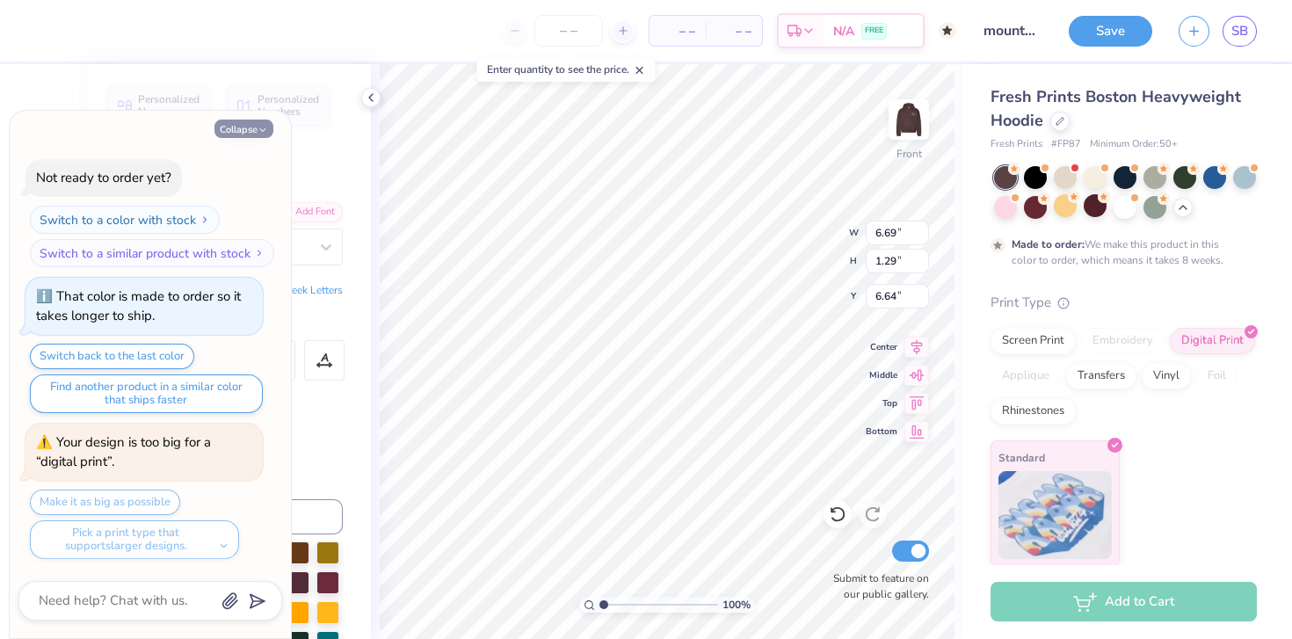
click at [256, 128] on button "Collapse" at bounding box center [244, 129] width 59 height 18
type textarea "x"
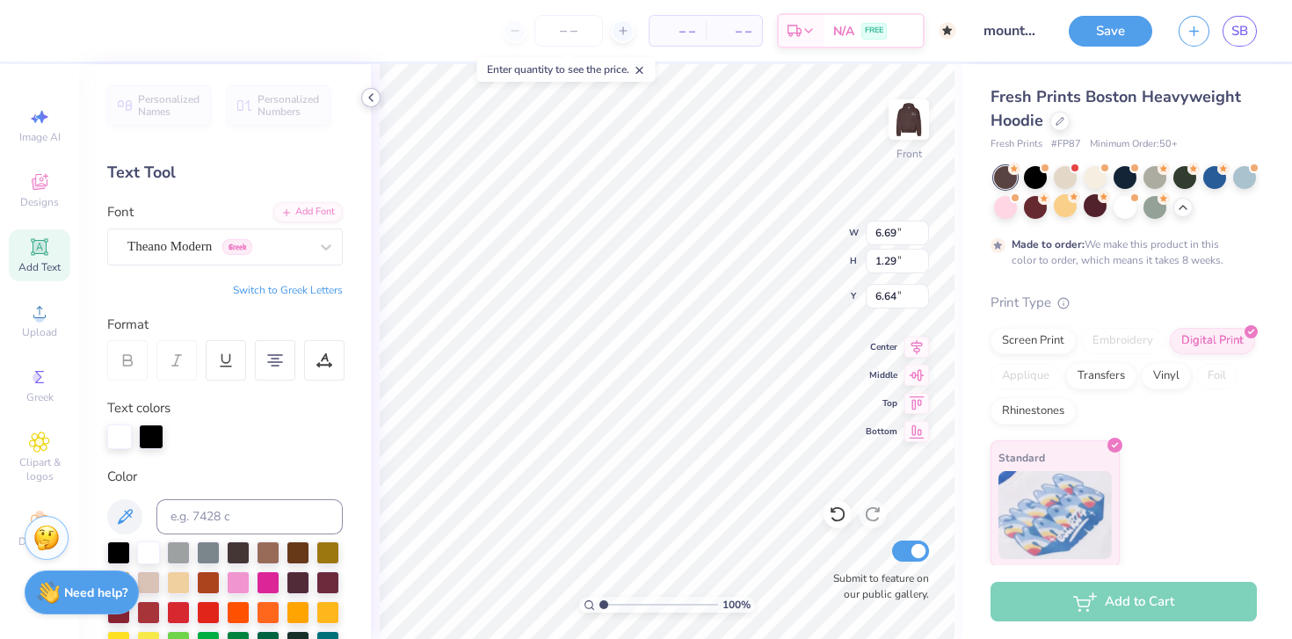
click at [368, 98] on icon at bounding box center [371, 98] width 14 height 14
click at [37, 251] on icon at bounding box center [39, 246] width 13 height 13
type input "7.22"
type input "2.09"
type input "13.71"
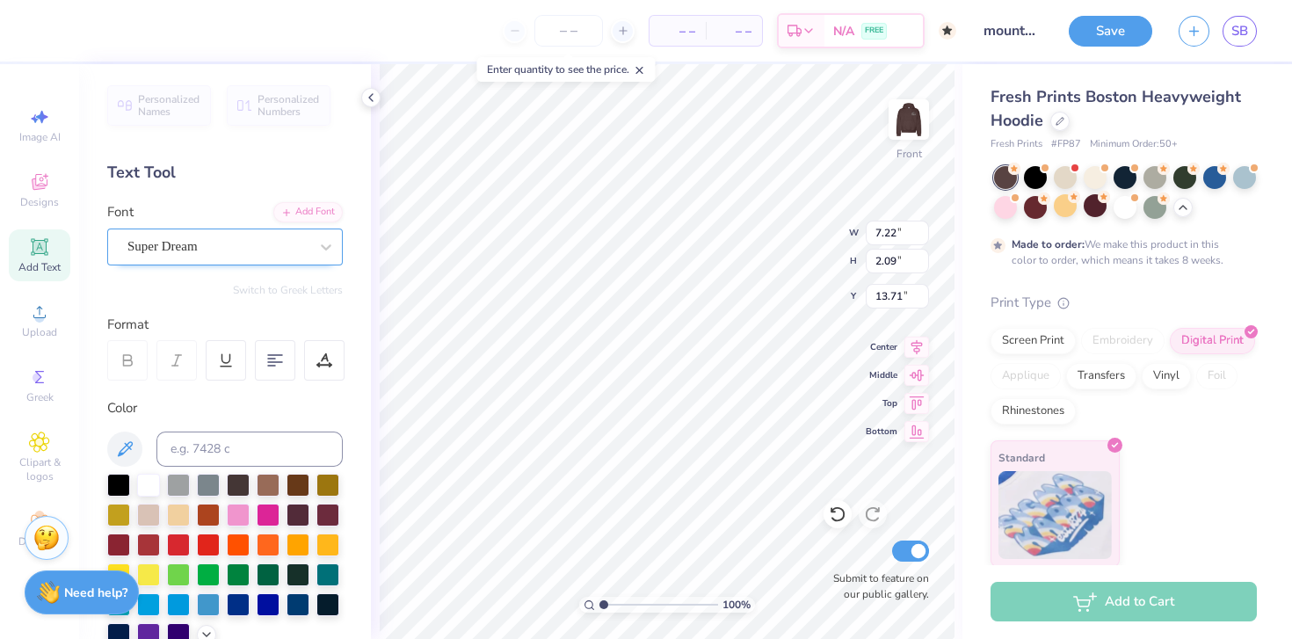
click at [184, 243] on div "Super Dream" at bounding box center [218, 246] width 185 height 27
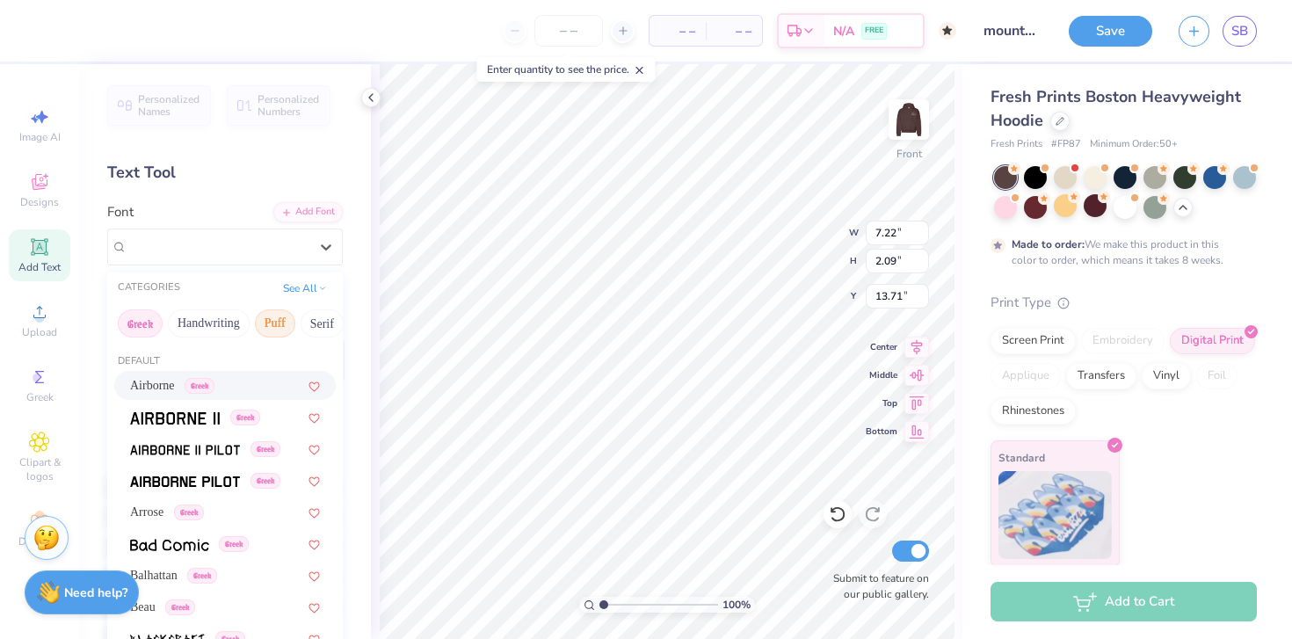
click at [286, 316] on button "Puff" at bounding box center [275, 323] width 40 height 28
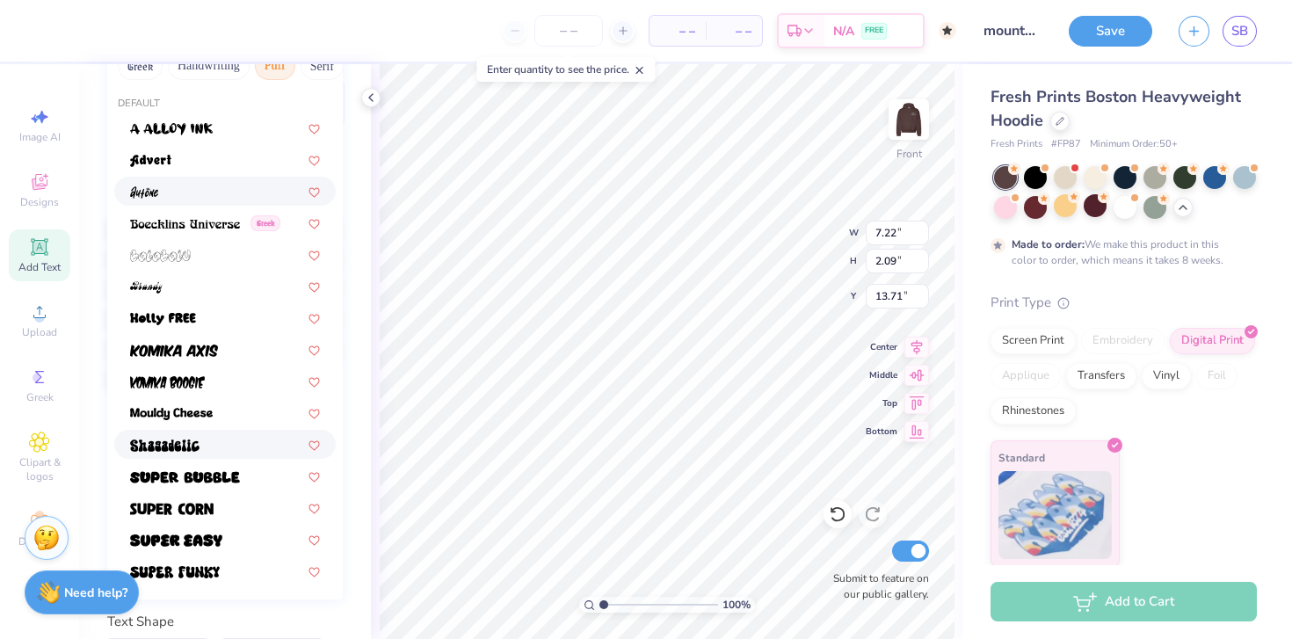
scroll to position [375, 0]
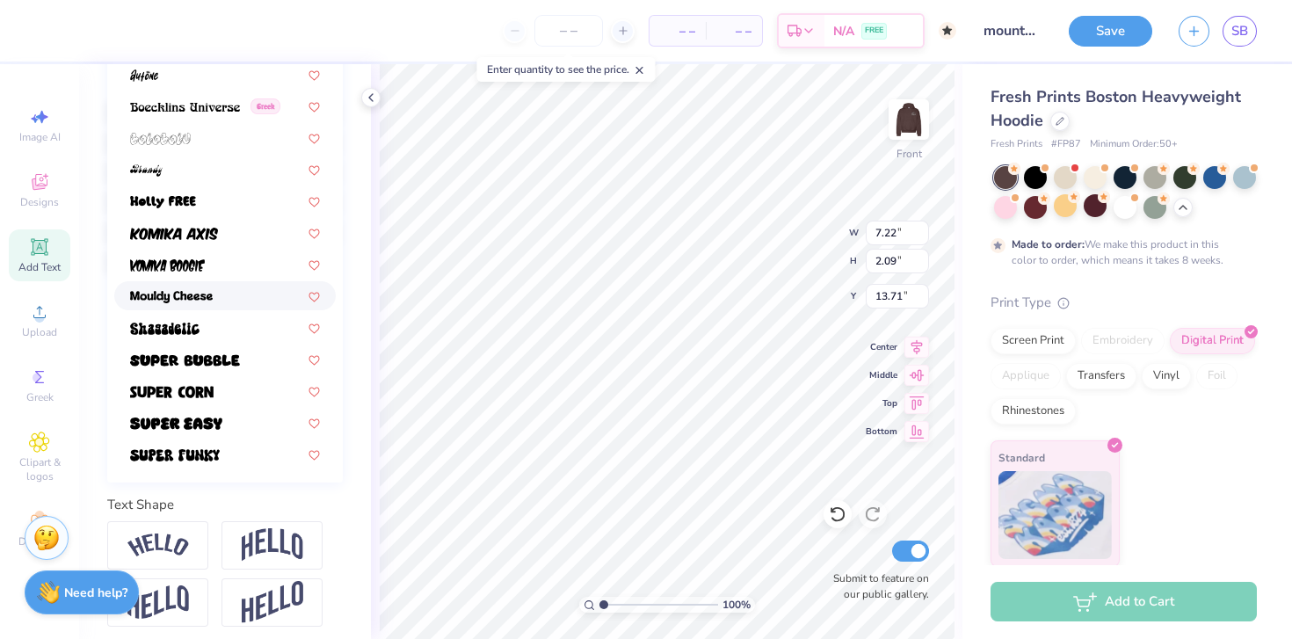
click at [197, 306] on div at bounding box center [225, 295] width 222 height 29
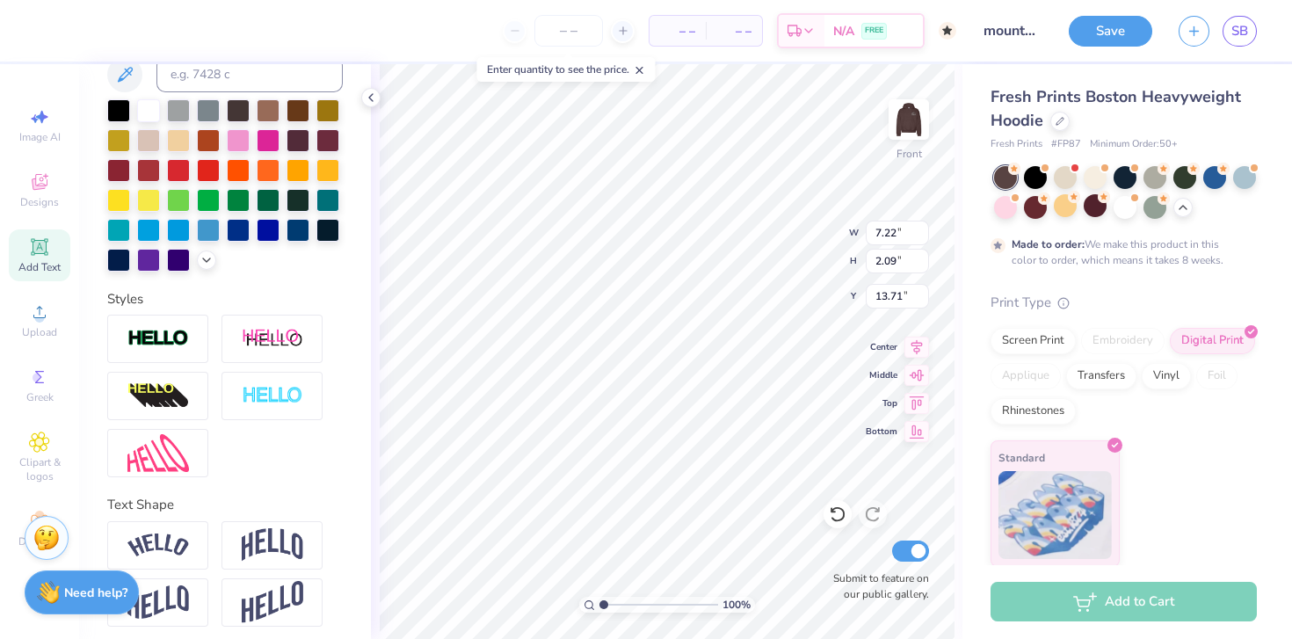
type input "6.54"
type input "2.24"
type input "13.63"
type textarea "T"
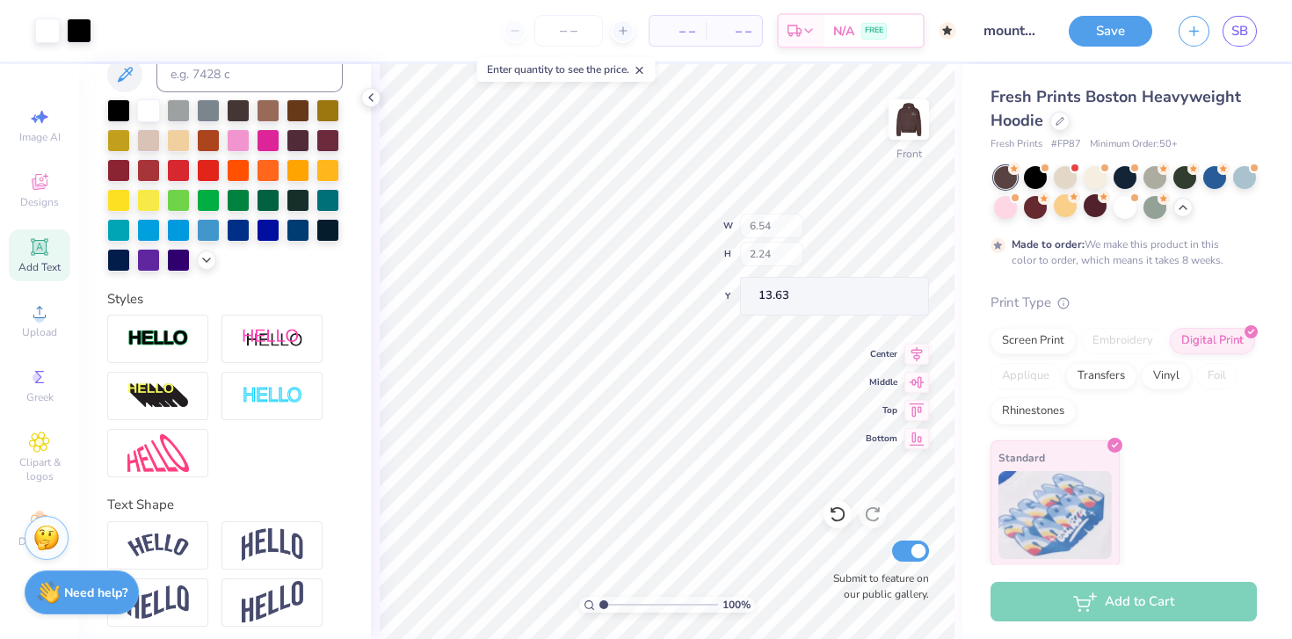
type input "13.66"
type input "11.59"
type input "8.29"
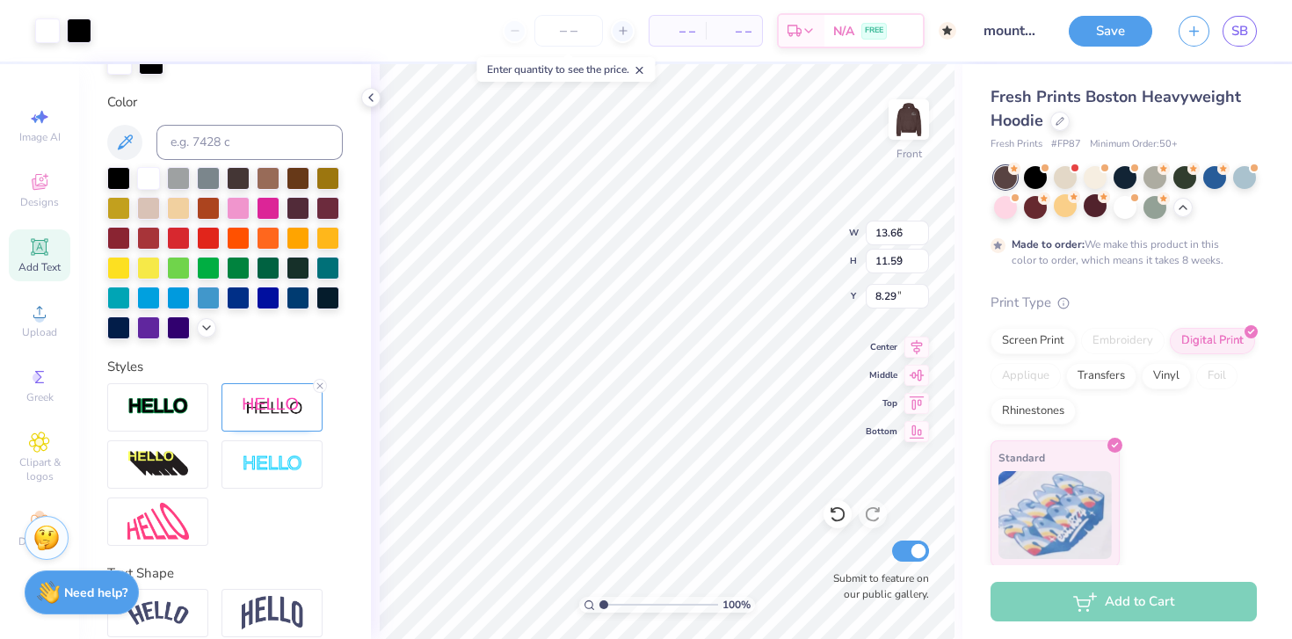
type input "6.69"
type input "1.29"
type input "6.64"
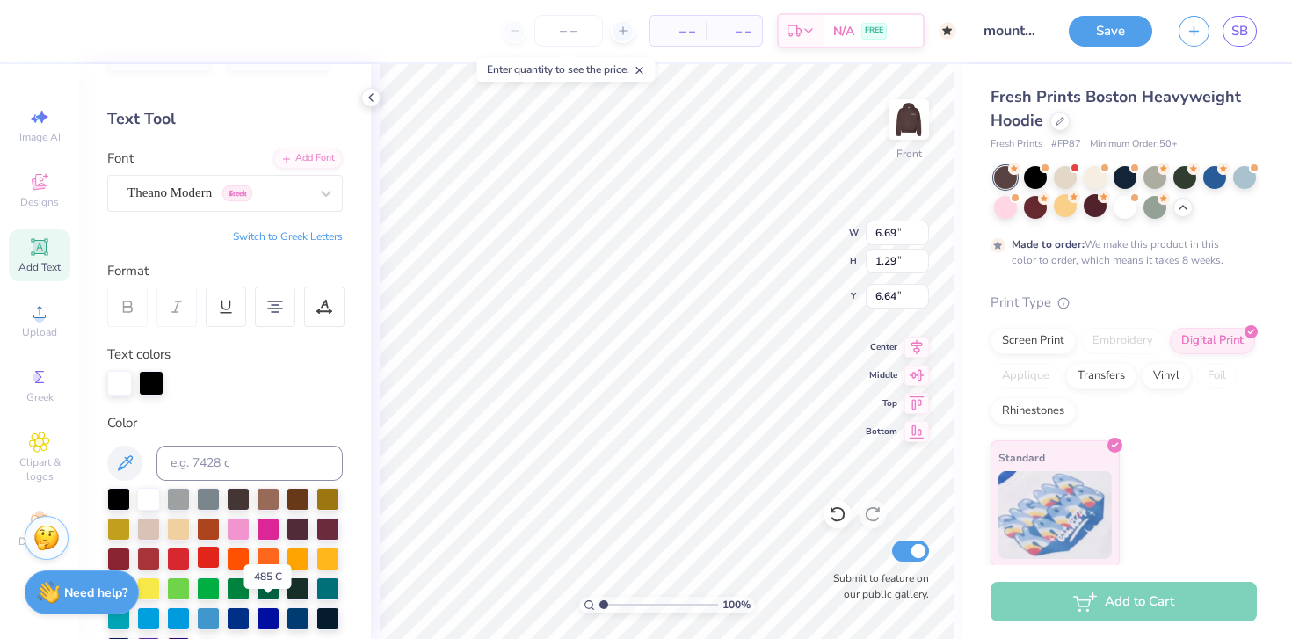
scroll to position [0, 0]
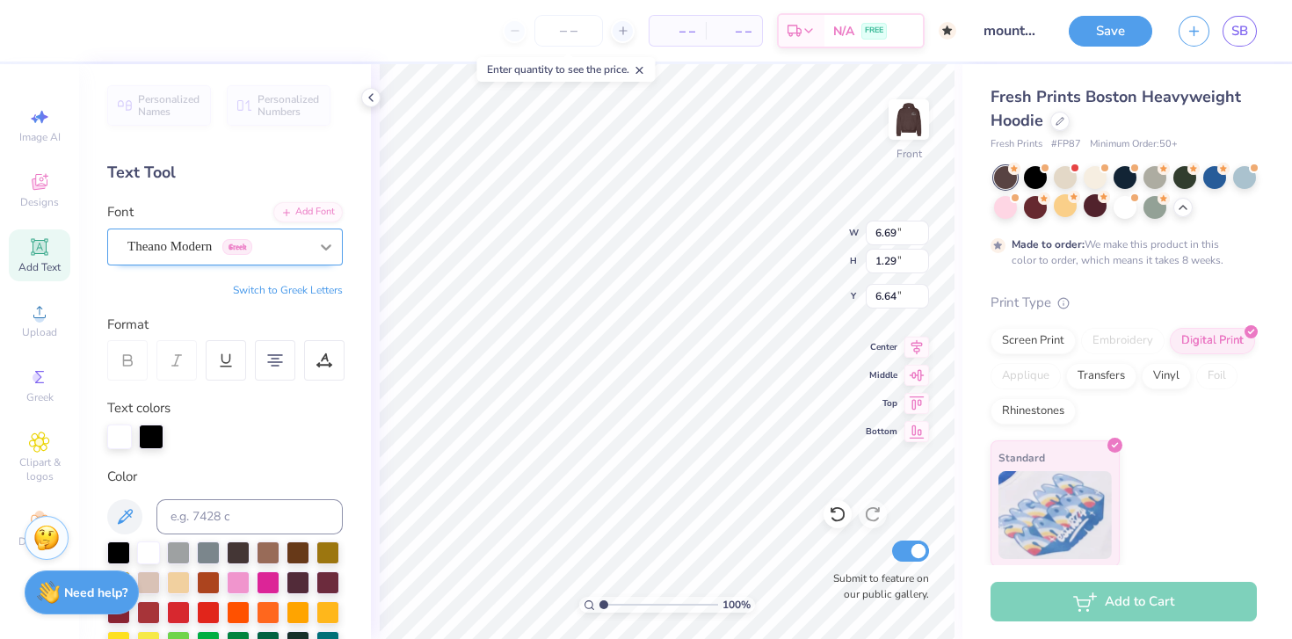
click at [319, 253] on icon at bounding box center [326, 247] width 18 height 18
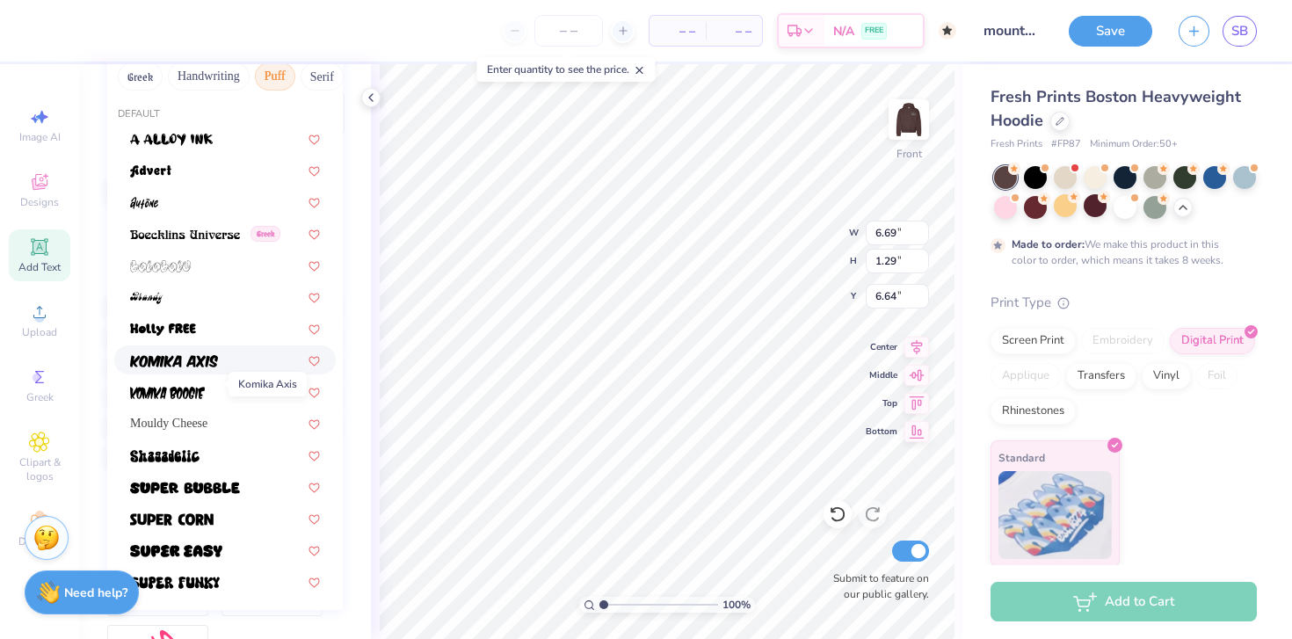
scroll to position [248, 0]
click at [202, 426] on span "Mouldy Cheese" at bounding box center [168, 422] width 77 height 18
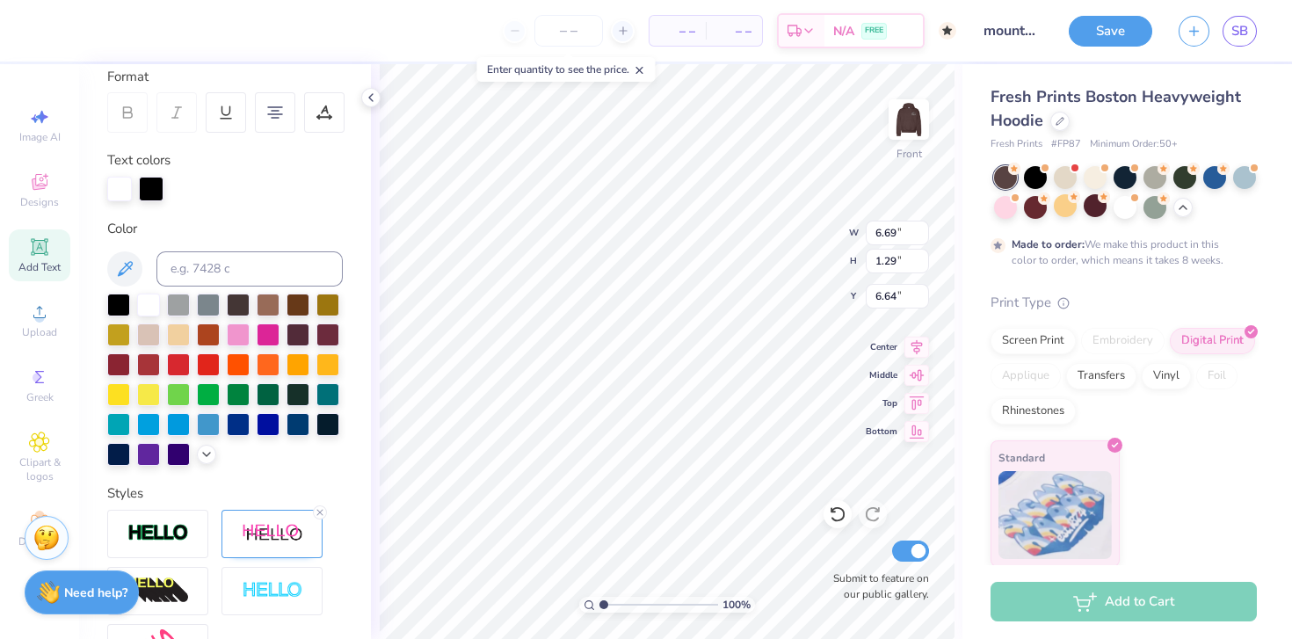
type input "5.58"
type input "1.35"
type input "6.61"
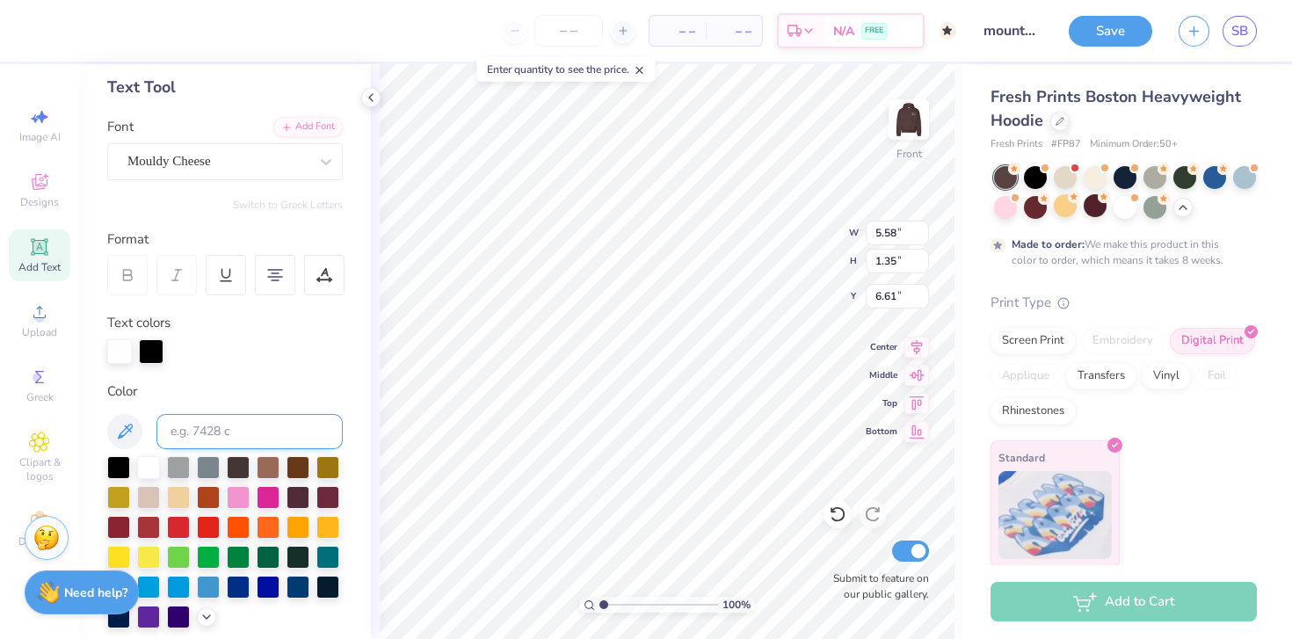
scroll to position [84, 0]
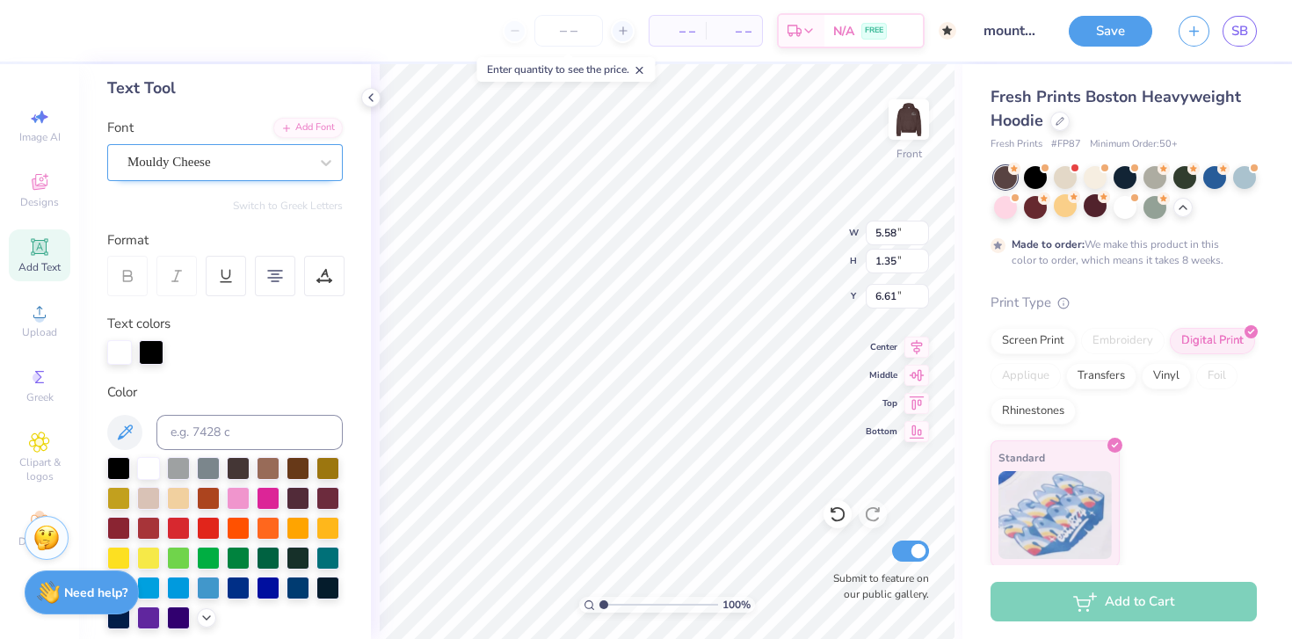
click at [217, 166] on div "Mouldy Cheese" at bounding box center [218, 162] width 185 height 27
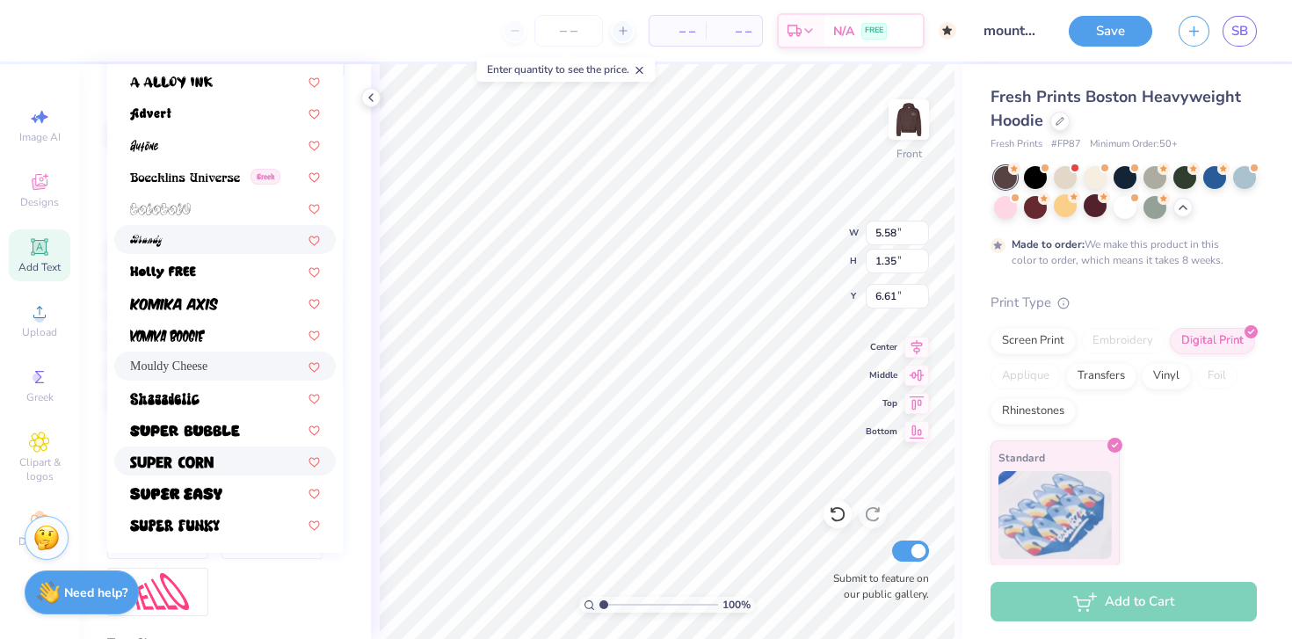
scroll to position [414, 0]
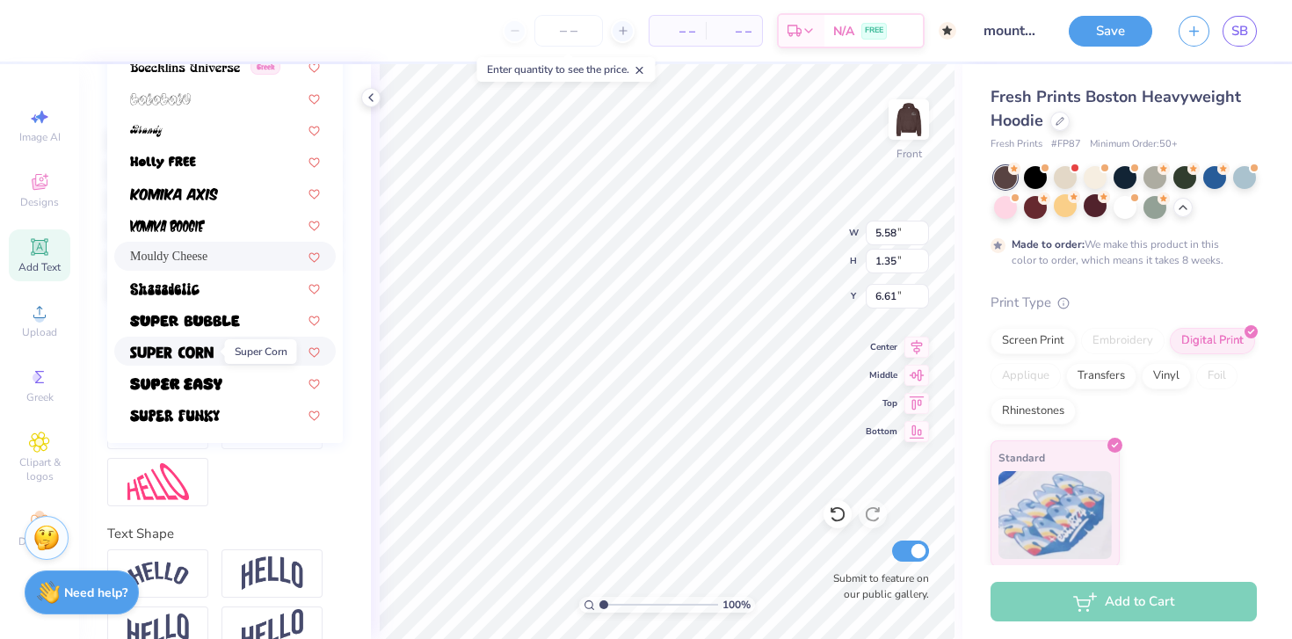
click at [200, 353] on img at bounding box center [172, 352] width 84 height 12
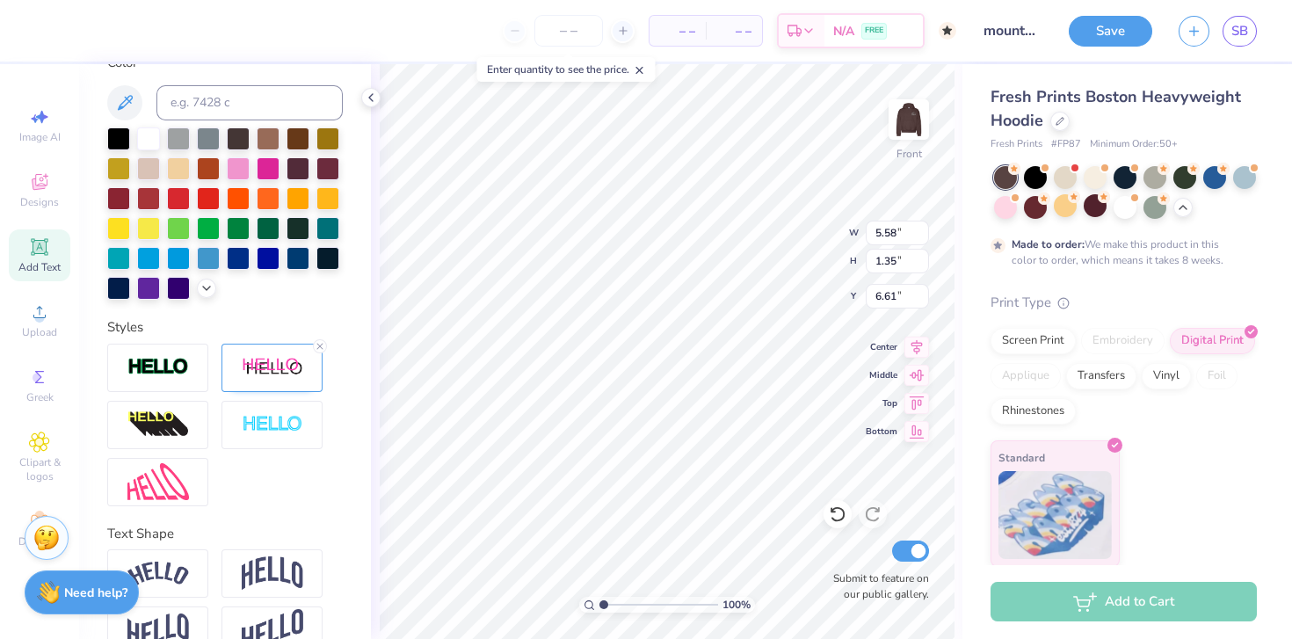
type input "5.01"
type input "1.17"
type input "6.70"
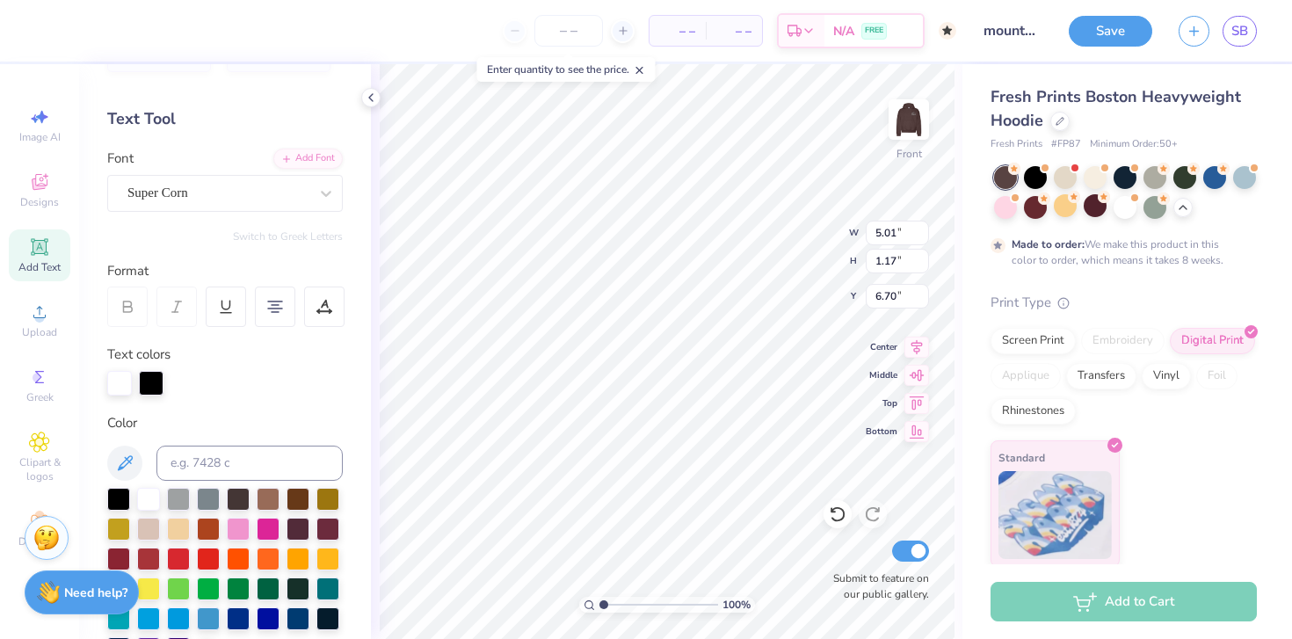
scroll to position [63, 0]
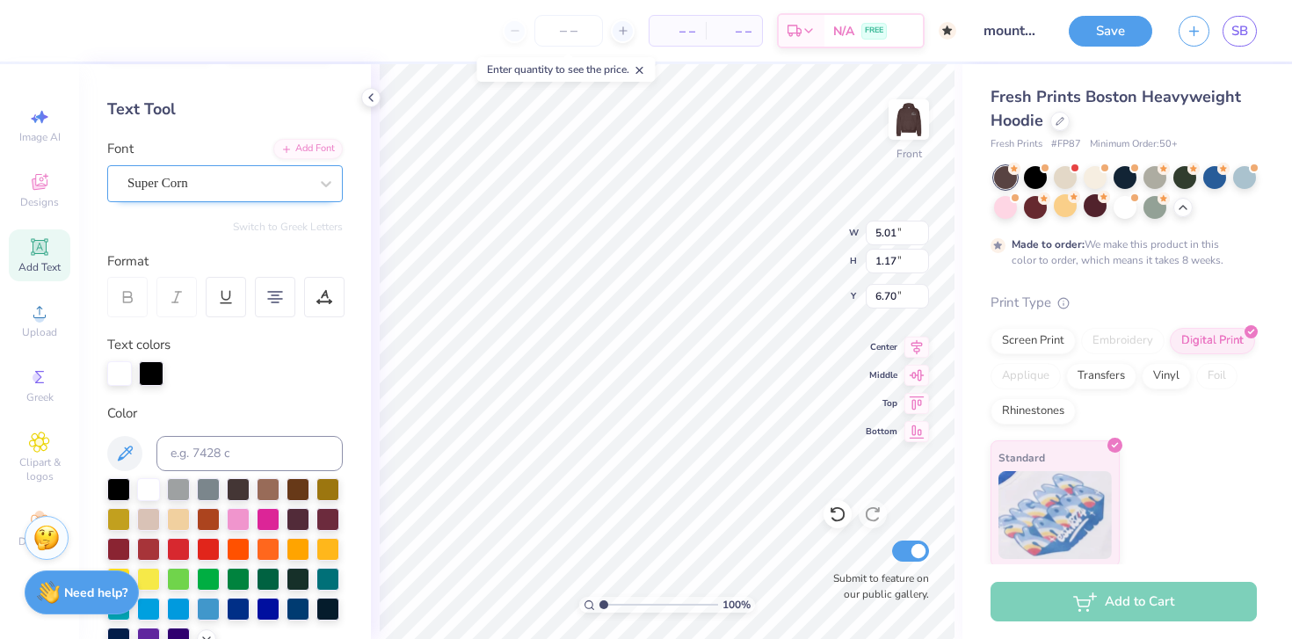
click at [216, 178] on div "Super Corn" at bounding box center [218, 183] width 185 height 27
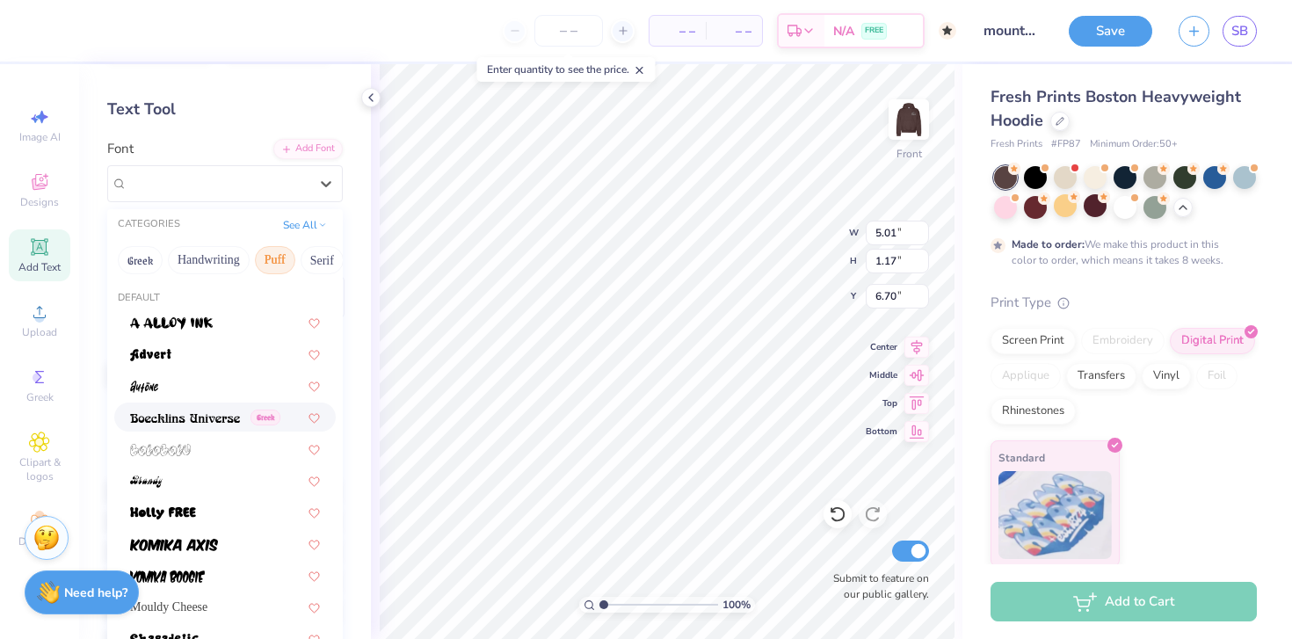
scroll to position [481, 0]
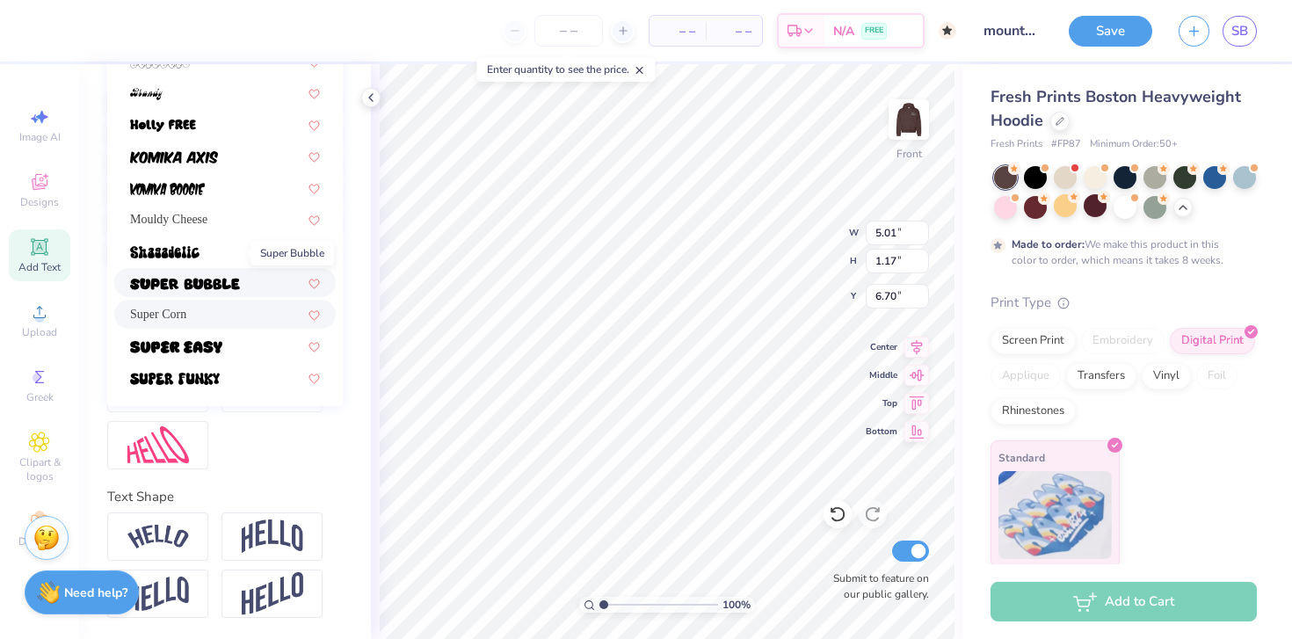
click at [201, 273] on span at bounding box center [185, 282] width 110 height 18
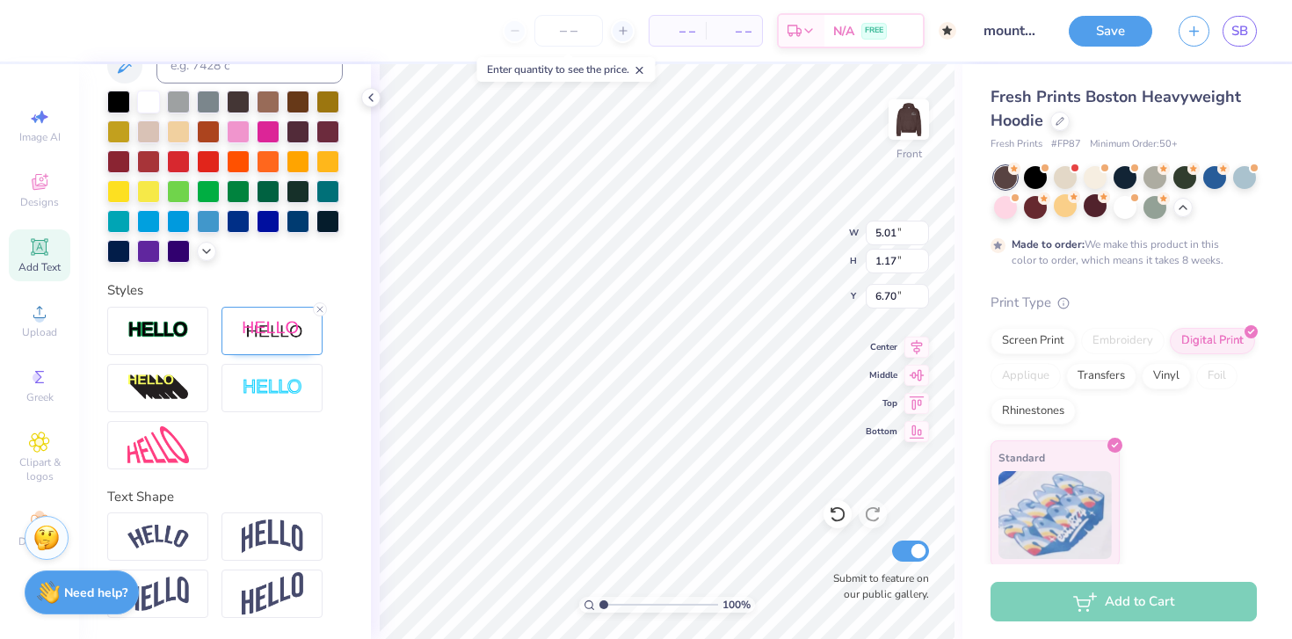
type input "7.23"
type input "1.51"
type input "6.54"
type input "14.85"
type input "1.04"
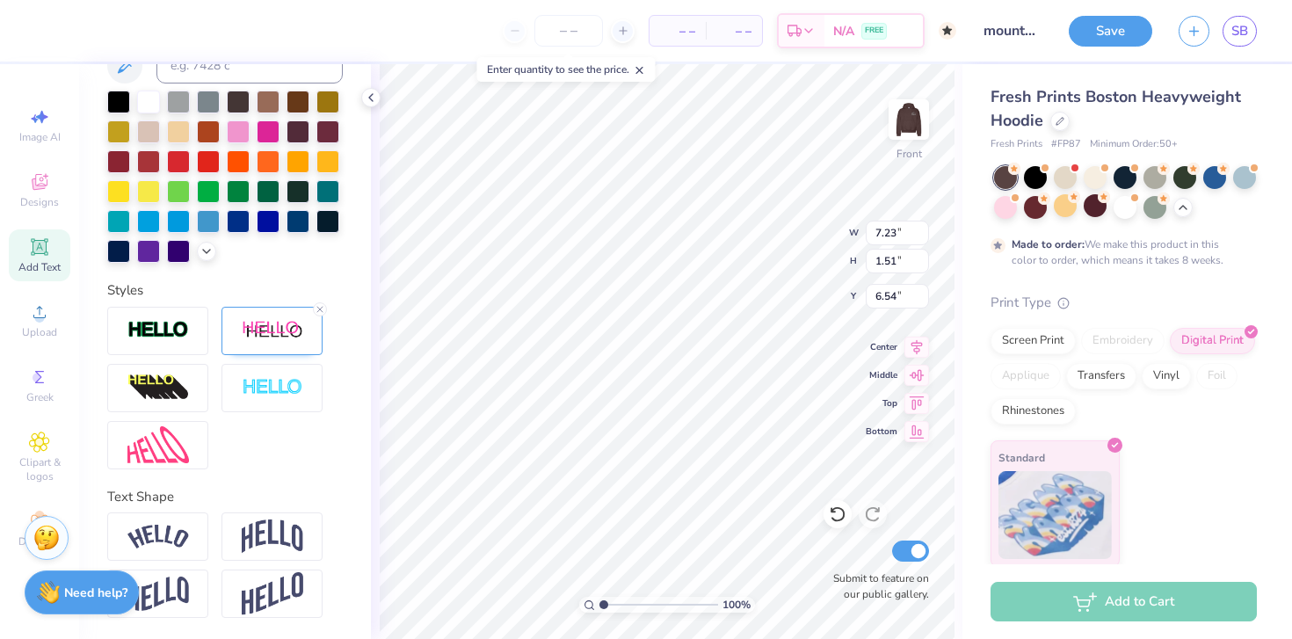
type input "19.89"
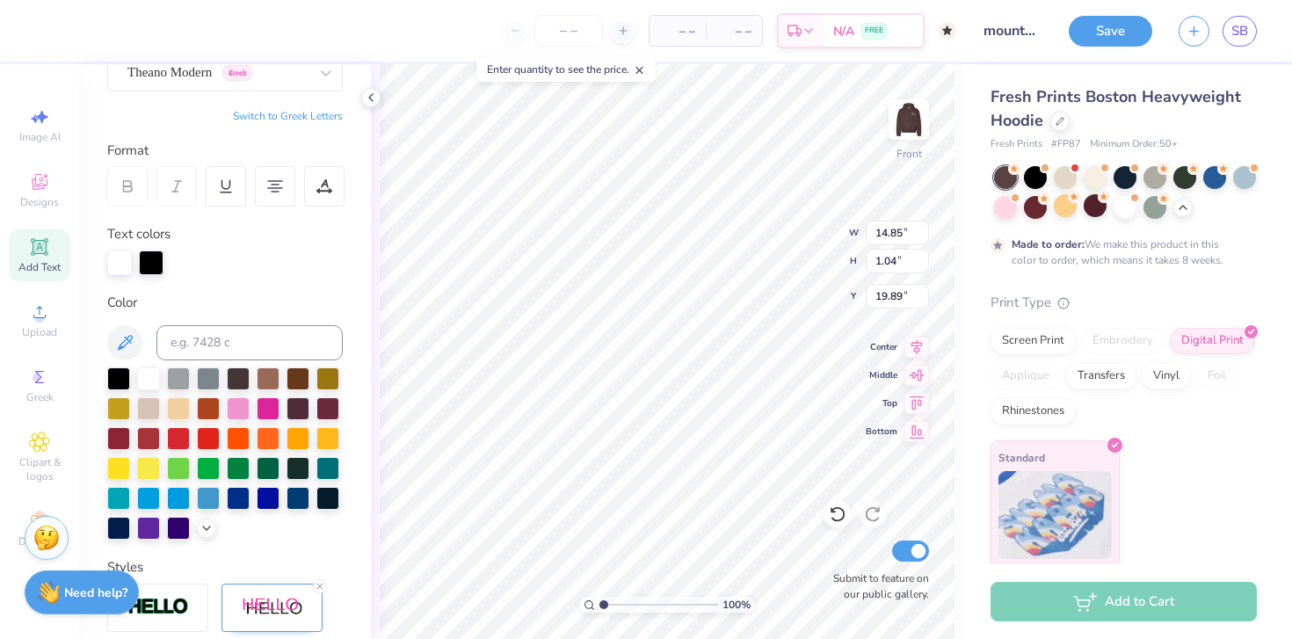
scroll to position [0, 0]
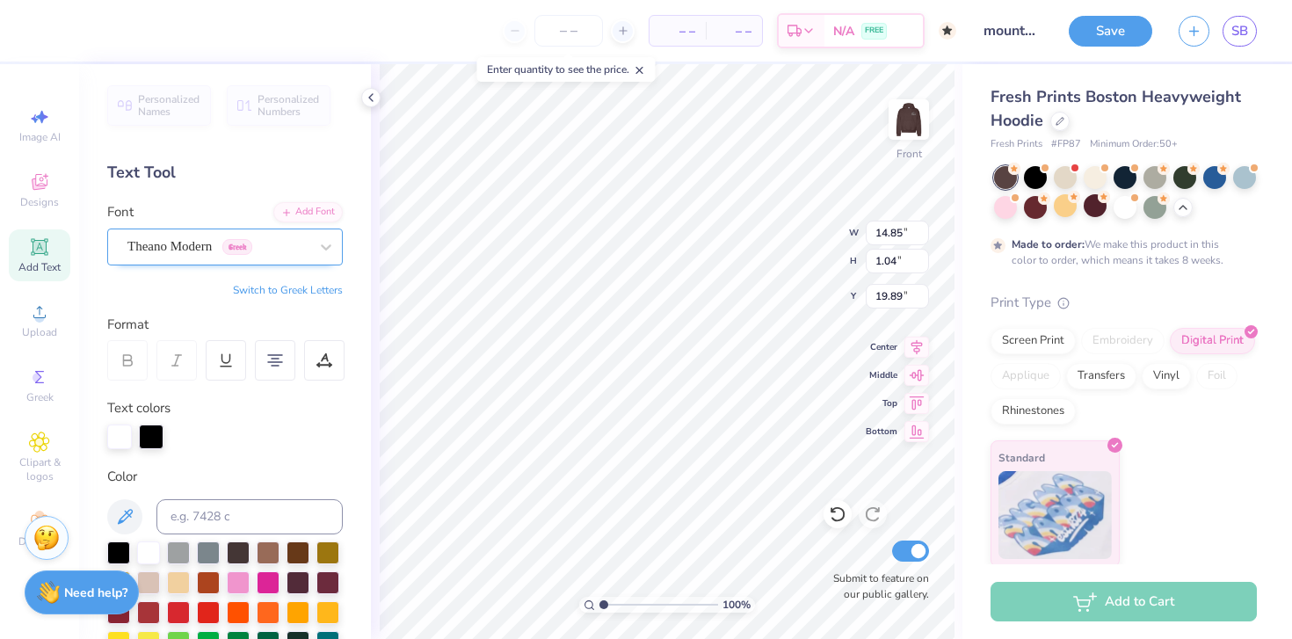
click at [250, 247] on div "Theano Modern Greek" at bounding box center [218, 246] width 185 height 27
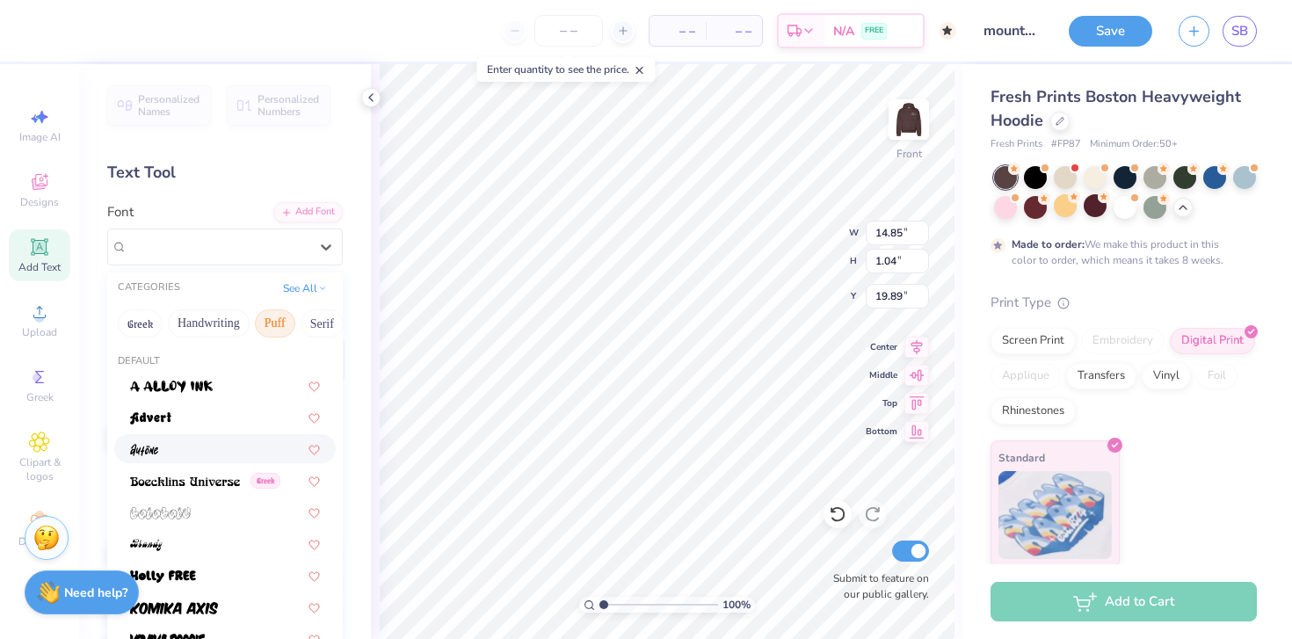
scroll to position [481, 0]
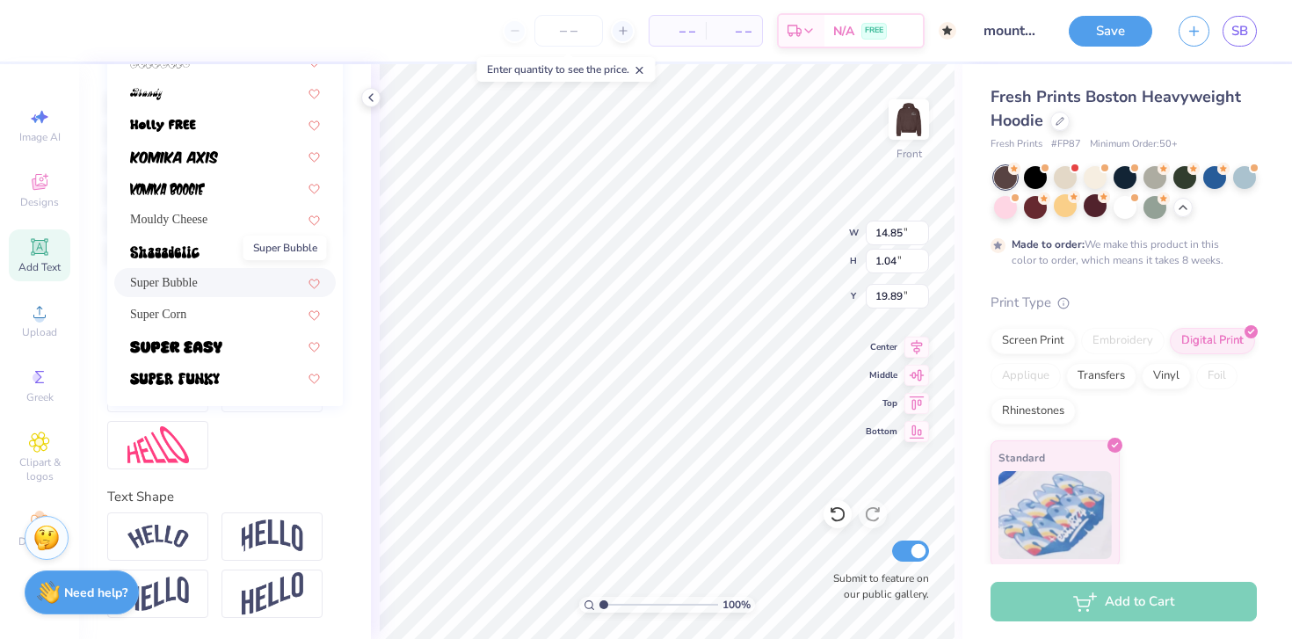
click at [198, 273] on span "Super Bubble" at bounding box center [164, 282] width 68 height 18
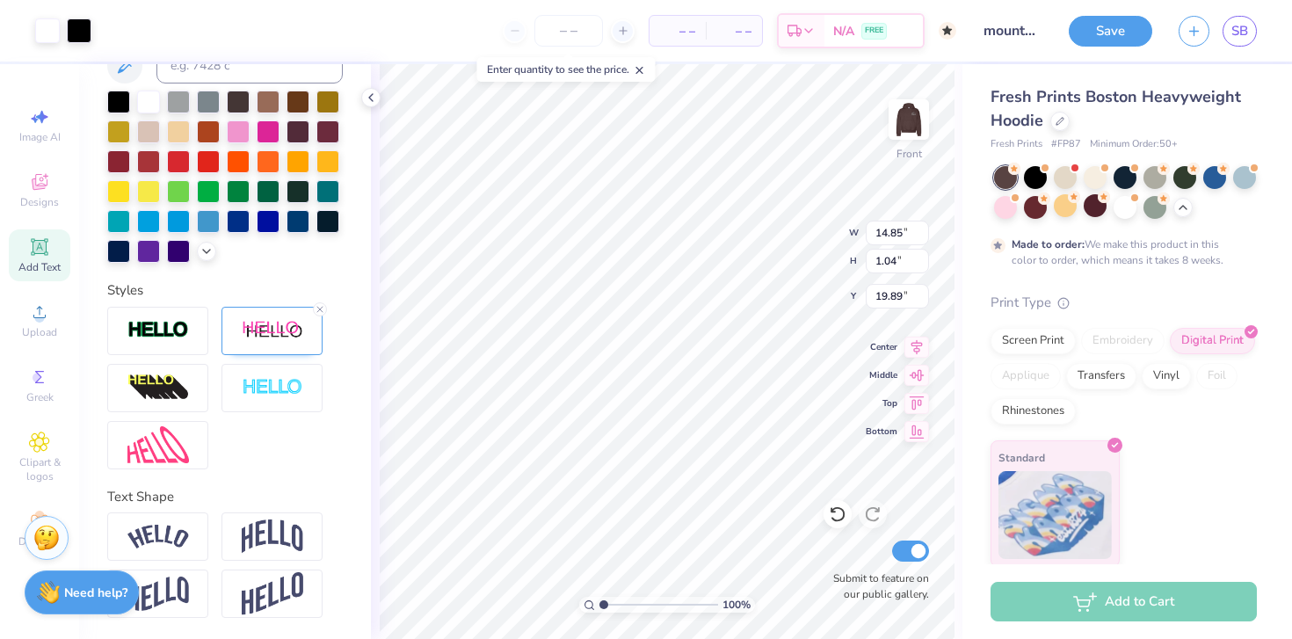
type input "3.24"
type input "1.21"
type input "21.31"
type input "14.85"
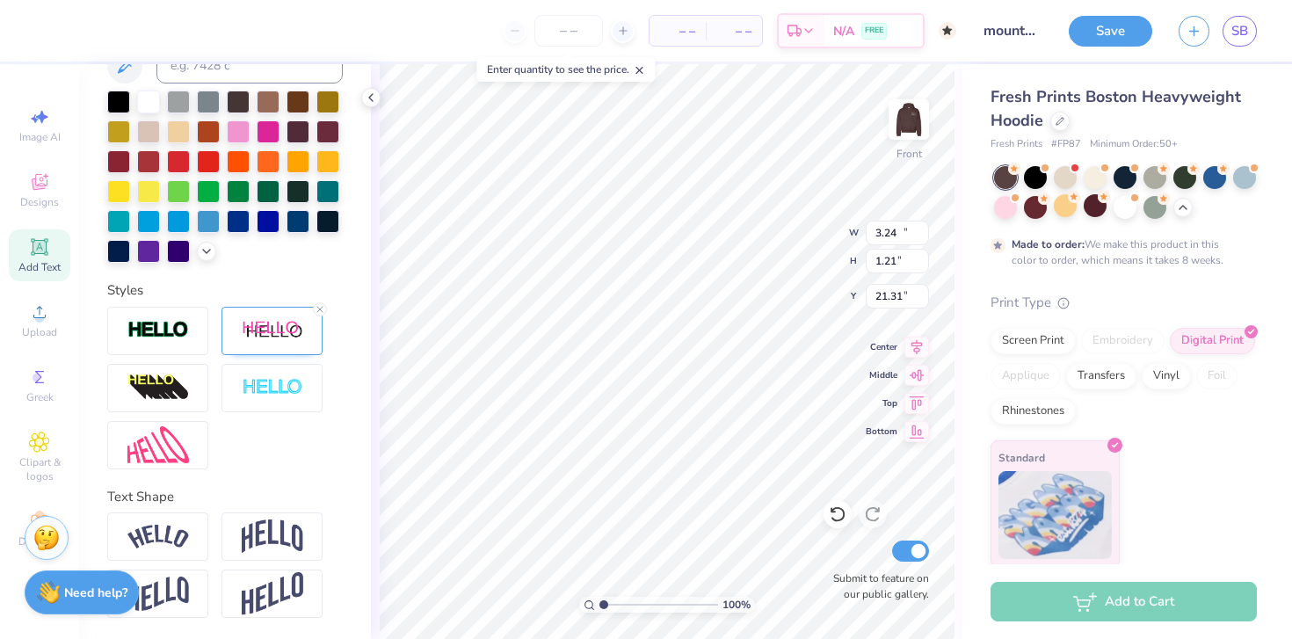
type input "1.04"
type input "19.89"
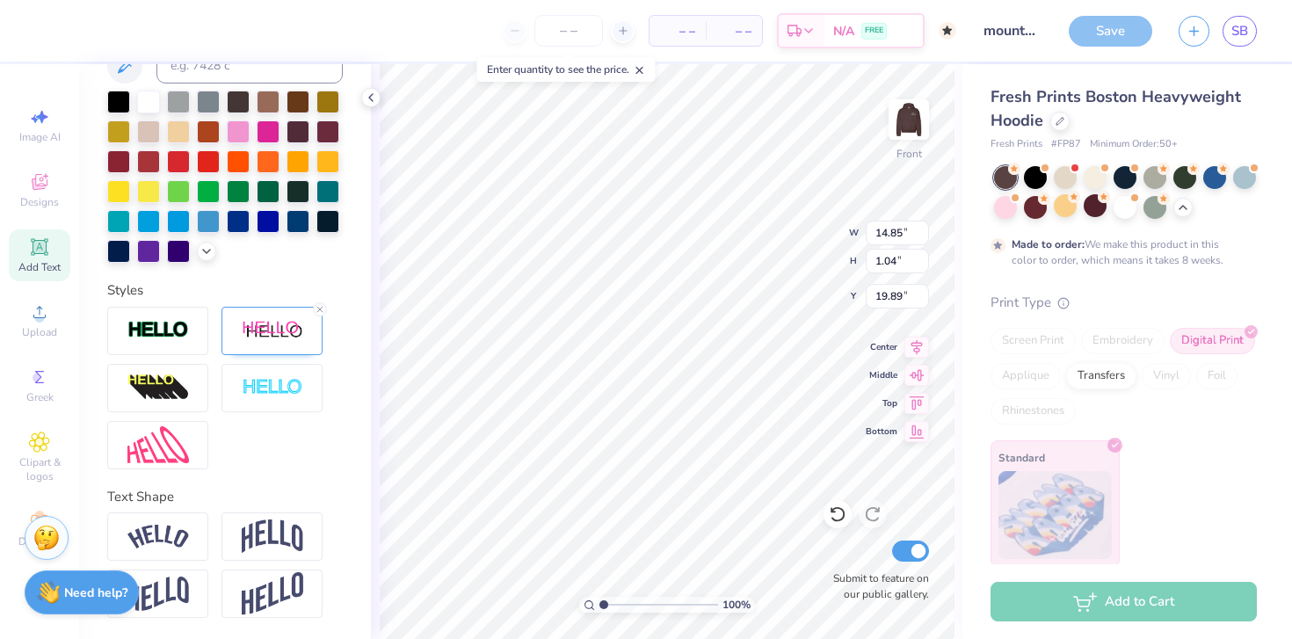
type input "15.05"
type input "1.24"
type input "19.79"
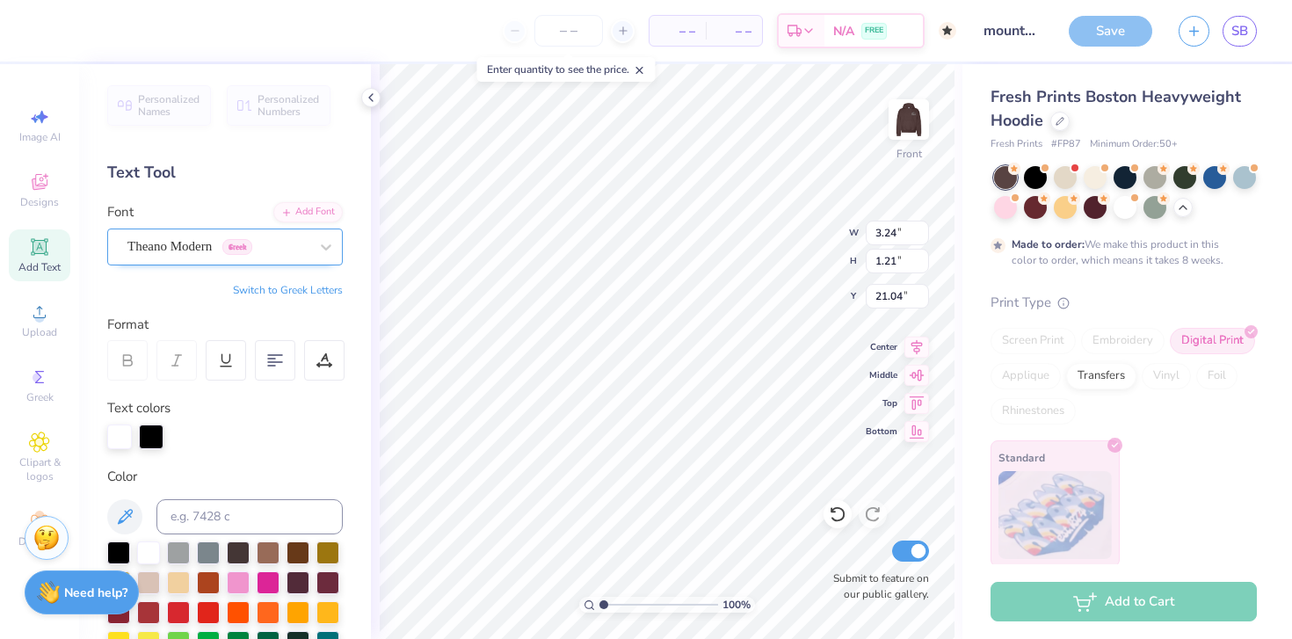
click at [202, 230] on div "Theano Modern Greek" at bounding box center [225, 247] width 236 height 37
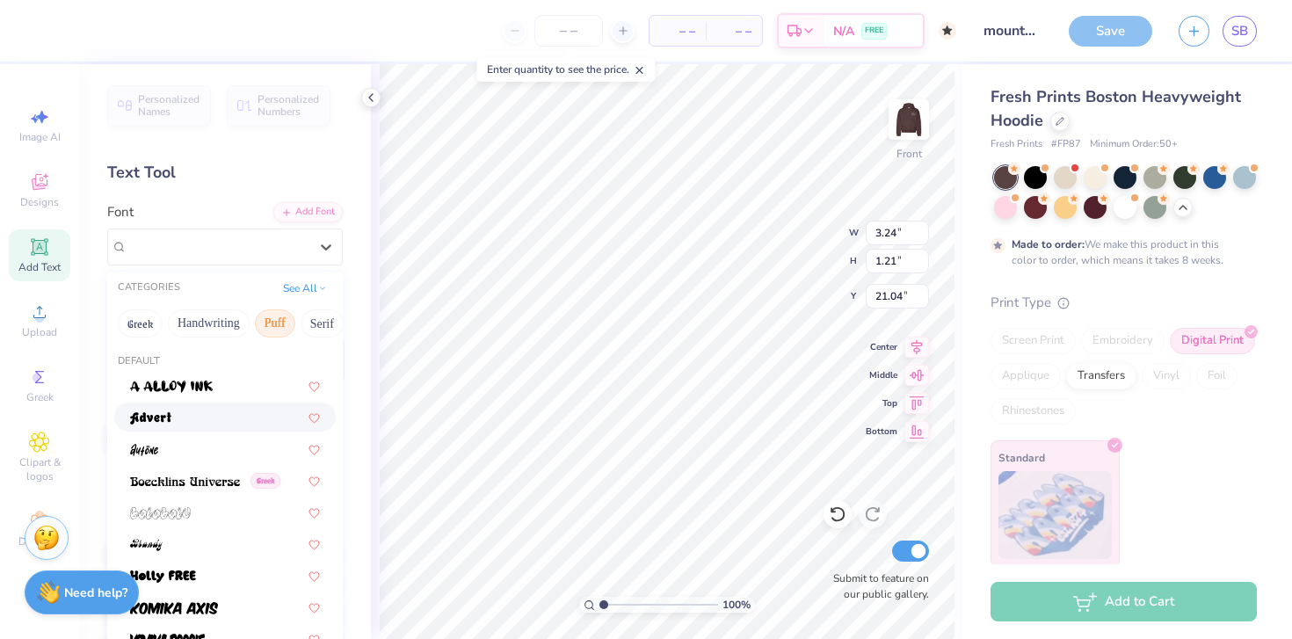
scroll to position [481, 0]
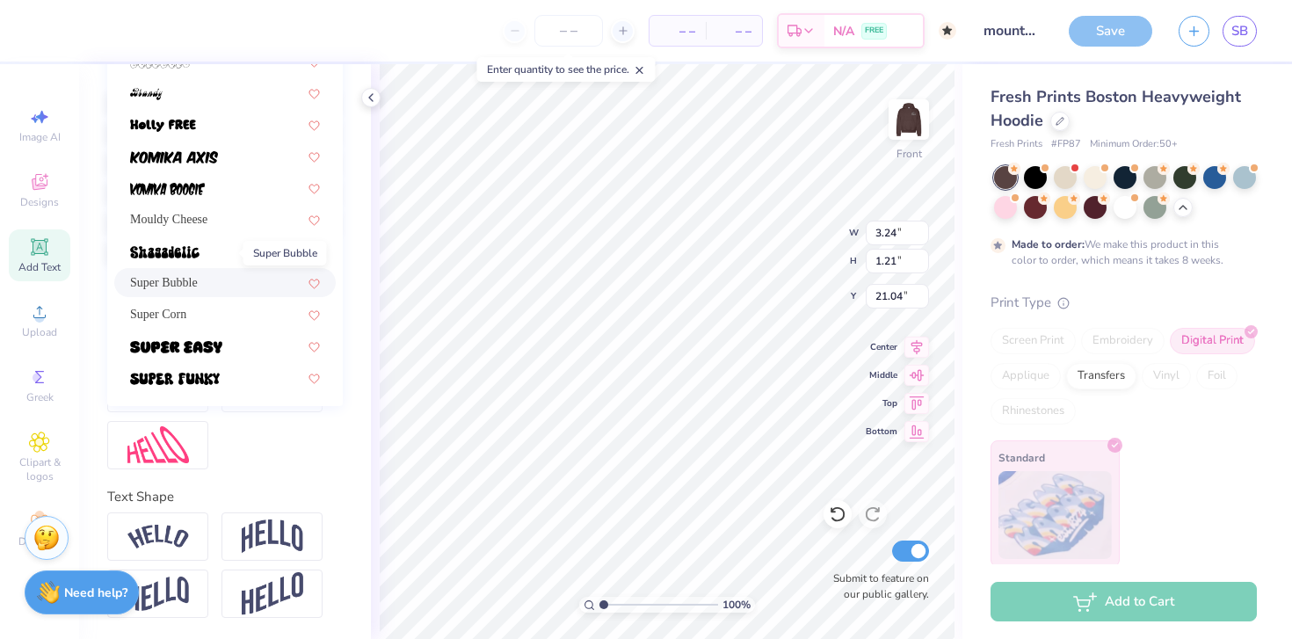
click at [193, 273] on span "Super Bubble" at bounding box center [164, 282] width 68 height 18
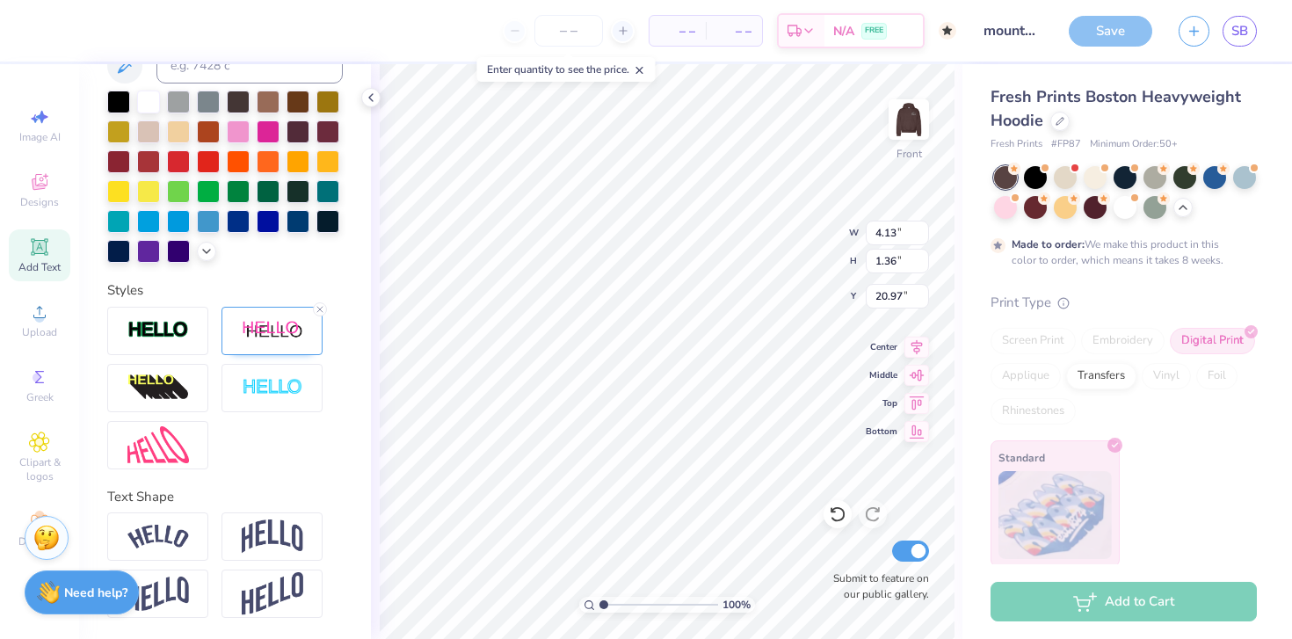
type input "21.41"
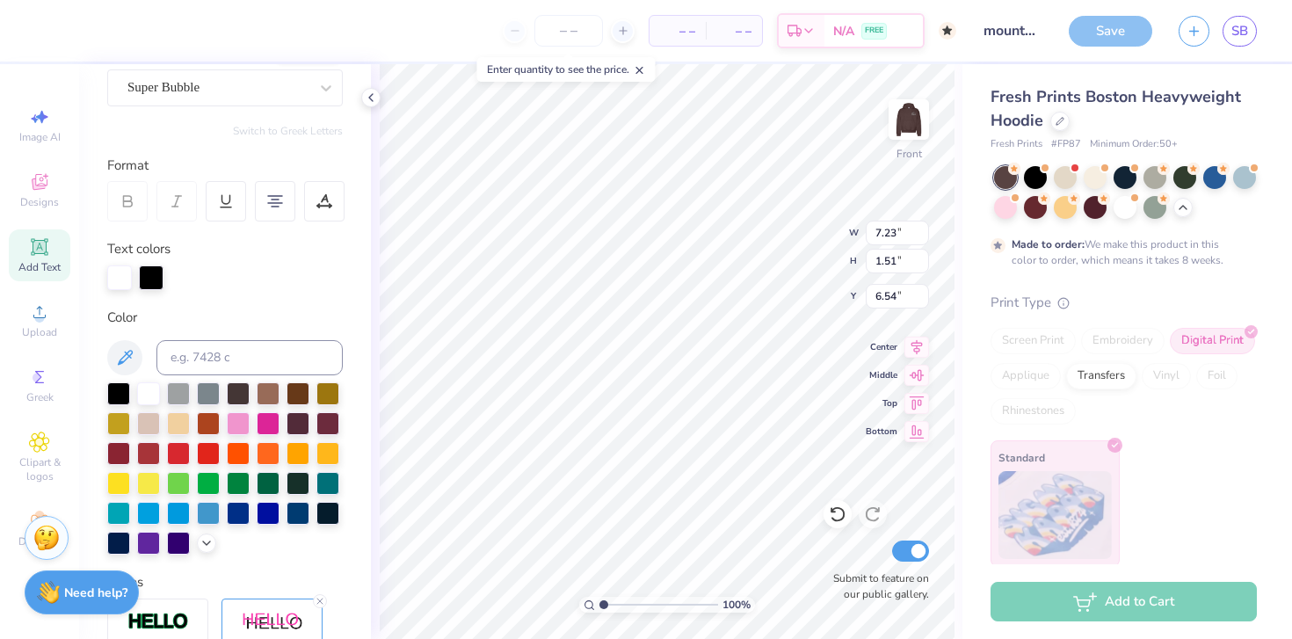
scroll to position [131, 0]
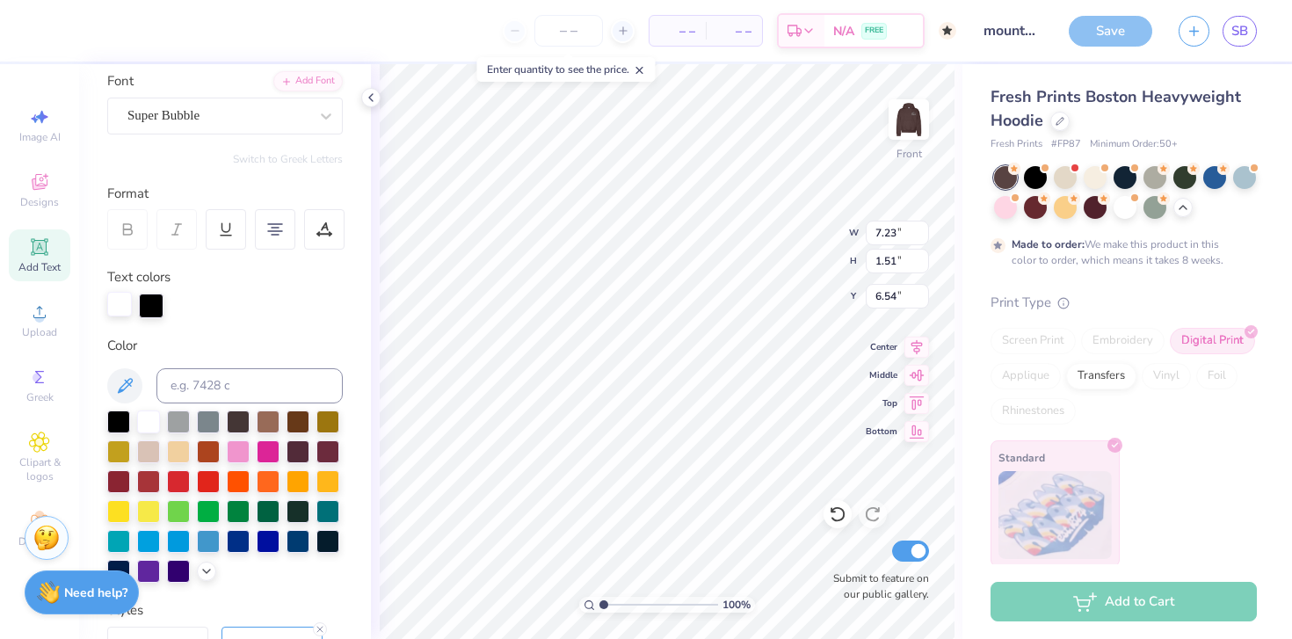
click at [108, 309] on div at bounding box center [119, 304] width 25 height 25
click at [121, 390] on icon at bounding box center [125, 385] width 15 height 15
click at [121, 391] on icon at bounding box center [125, 385] width 15 height 15
click at [154, 299] on div at bounding box center [151, 304] width 25 height 25
click at [145, 430] on div at bounding box center [148, 420] width 23 height 23
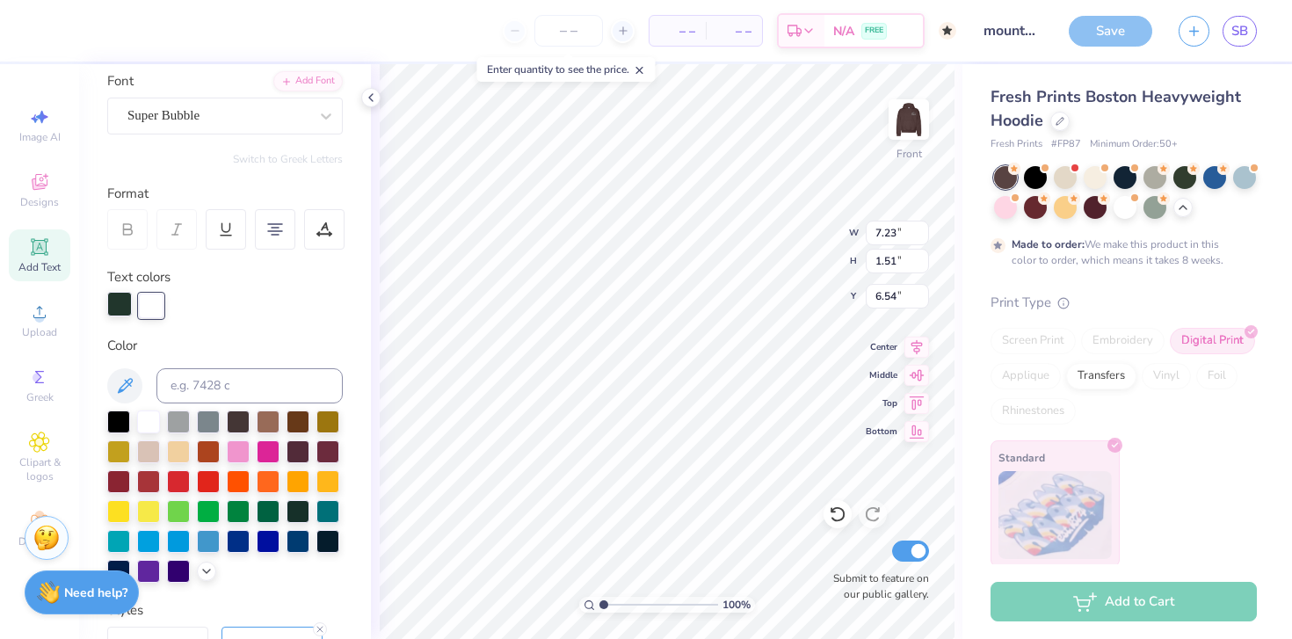
click at [124, 312] on div at bounding box center [119, 304] width 25 height 25
click at [135, 382] on icon at bounding box center [124, 385] width 21 height 21
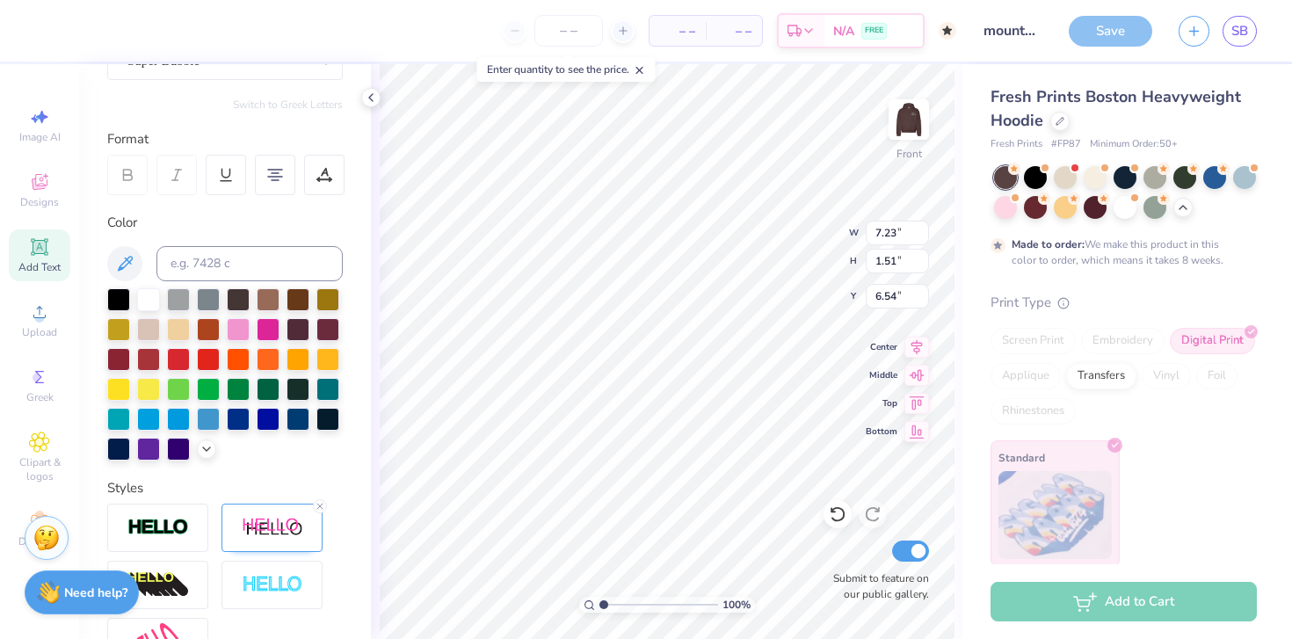
scroll to position [201, 0]
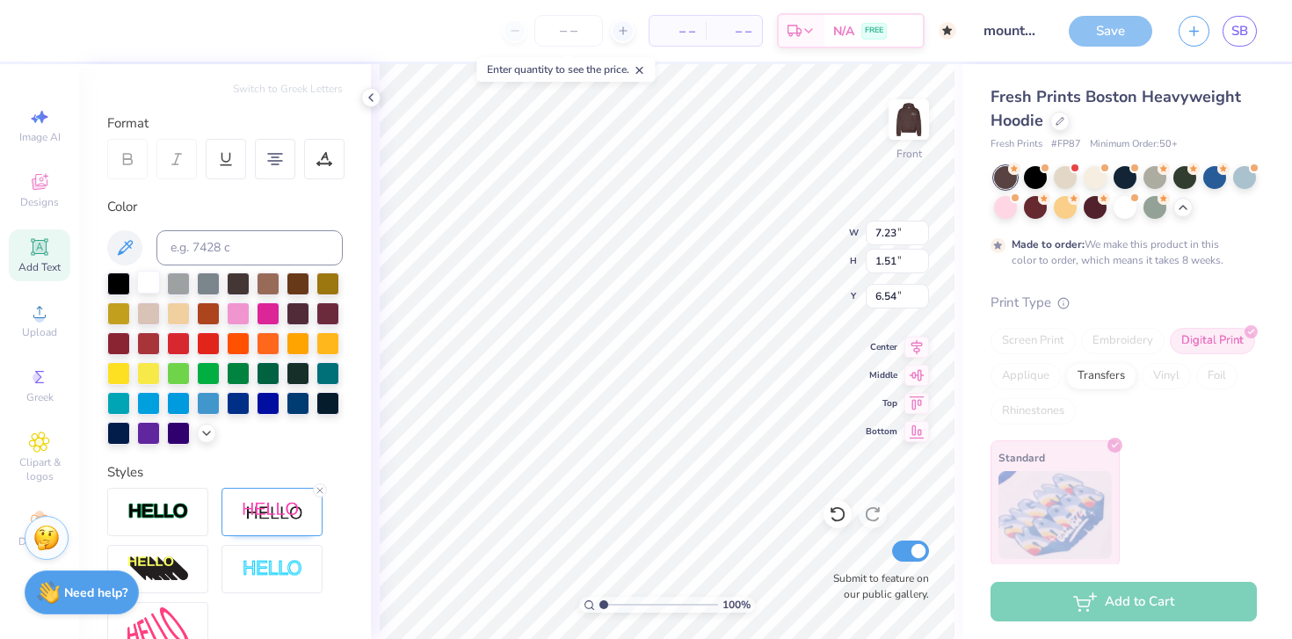
click at [143, 280] on div at bounding box center [148, 282] width 23 height 23
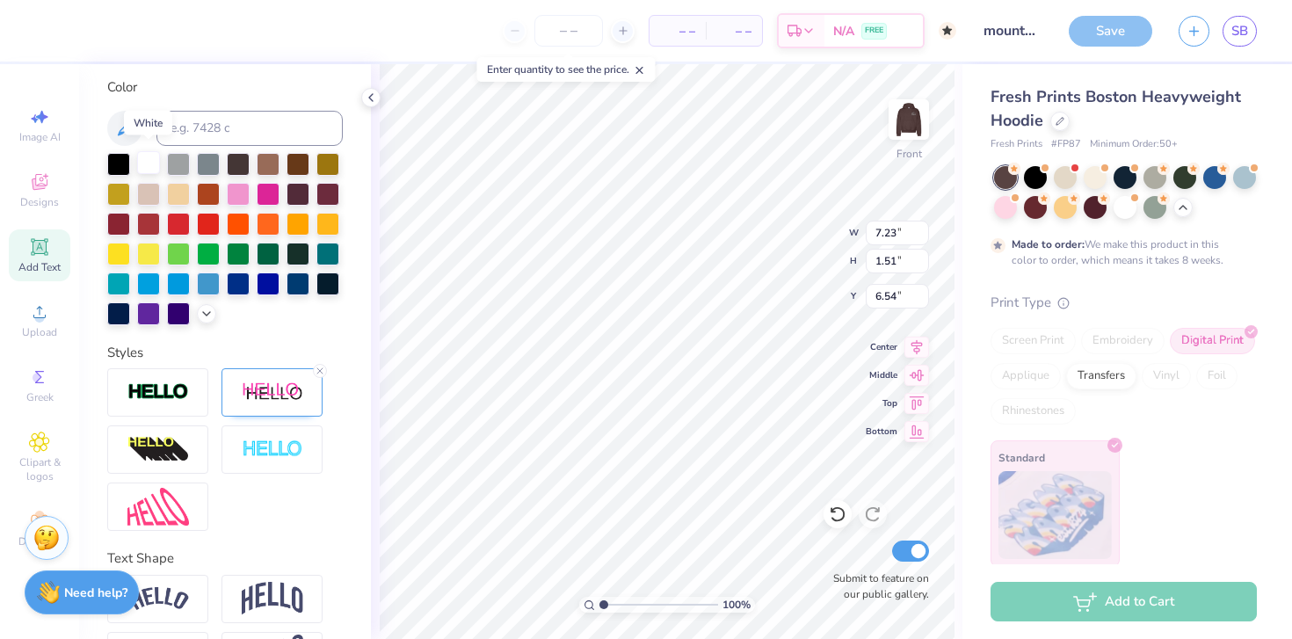
scroll to position [326, 0]
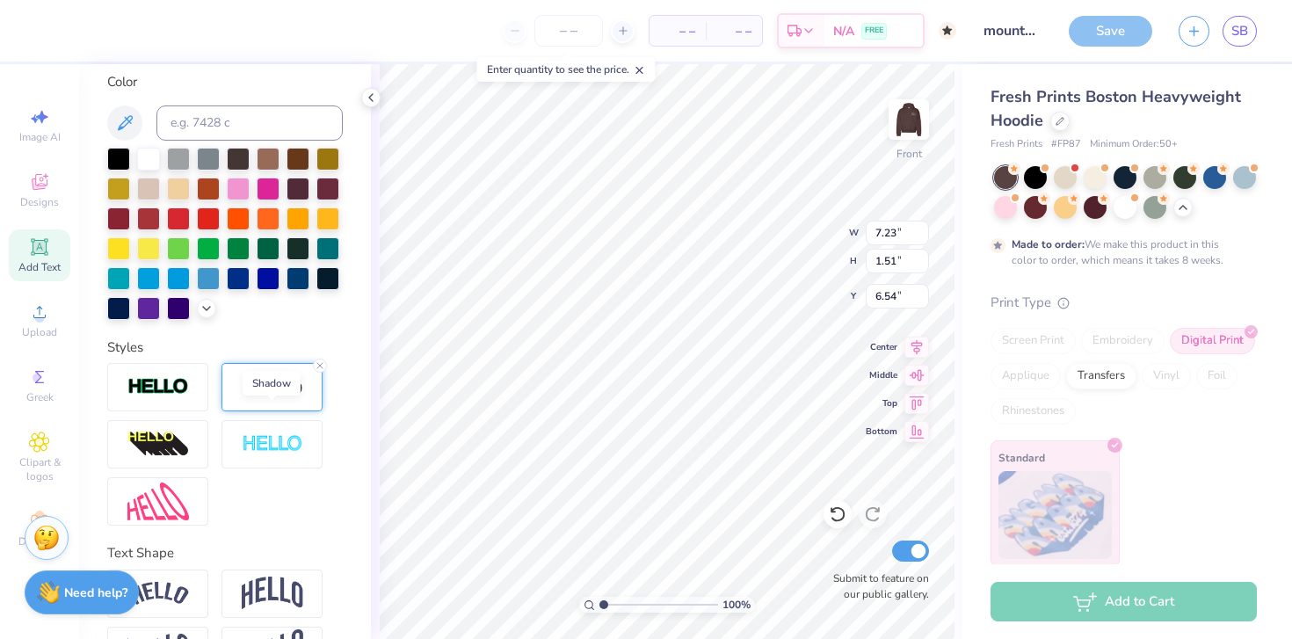
click at [283, 398] on img at bounding box center [273, 387] width 62 height 22
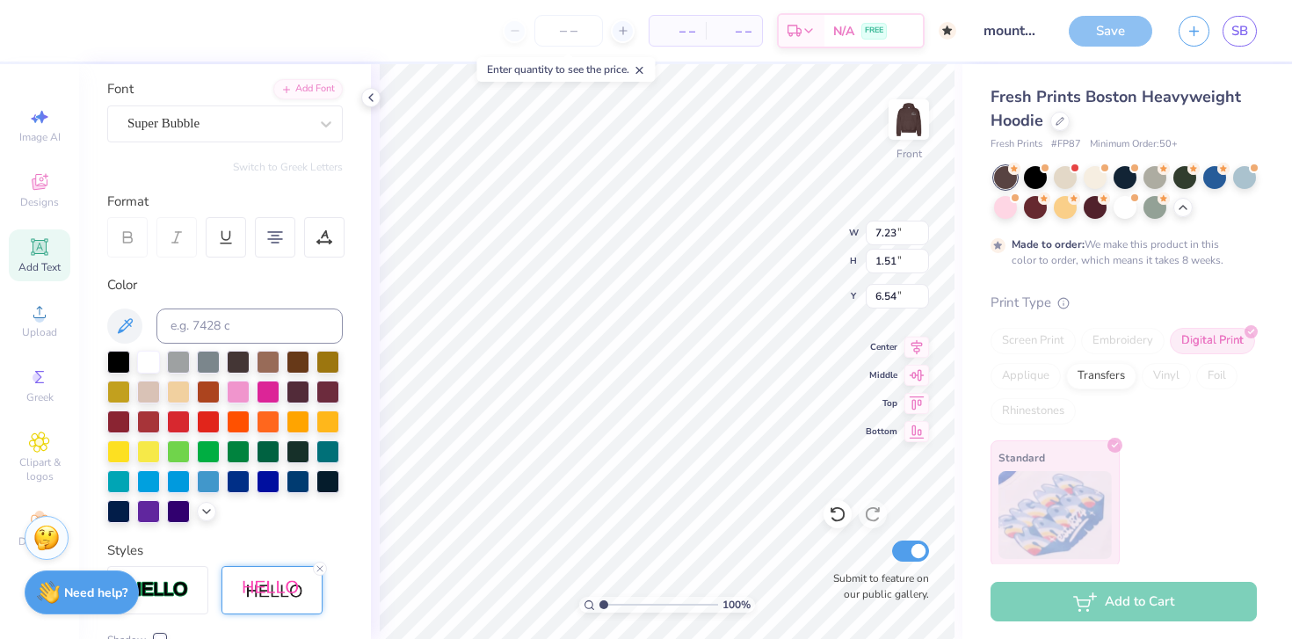
scroll to position [40, 0]
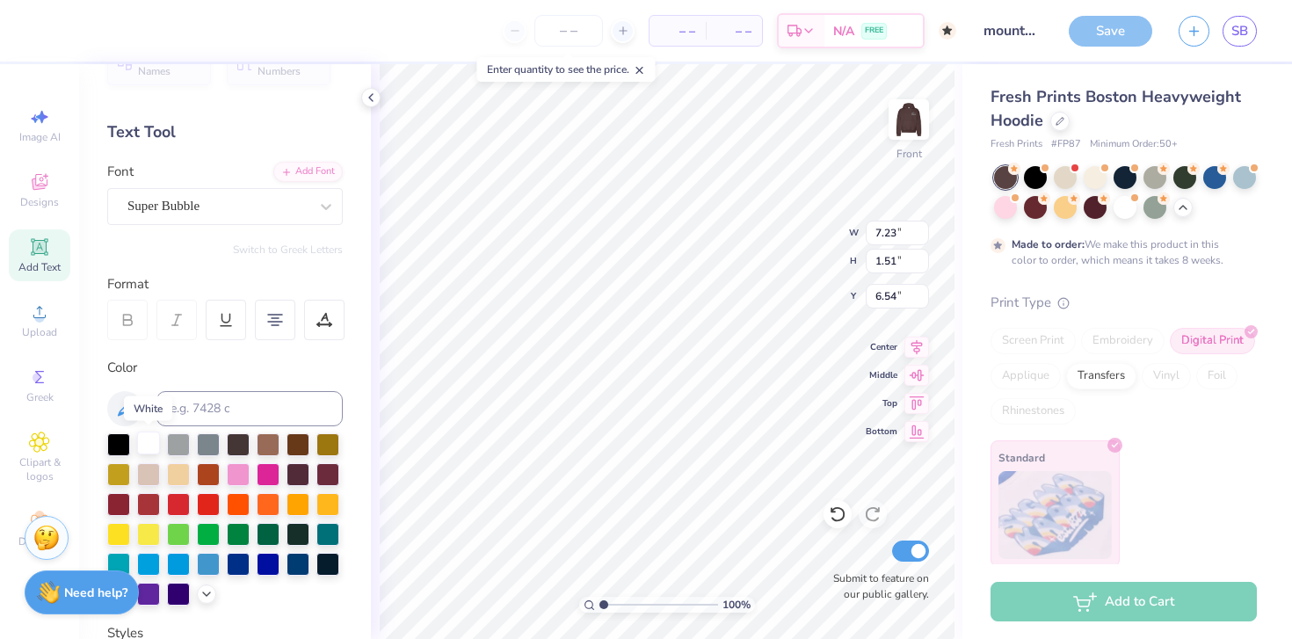
click at [149, 442] on div at bounding box center [148, 443] width 23 height 23
click at [121, 442] on div at bounding box center [118, 443] width 23 height 23
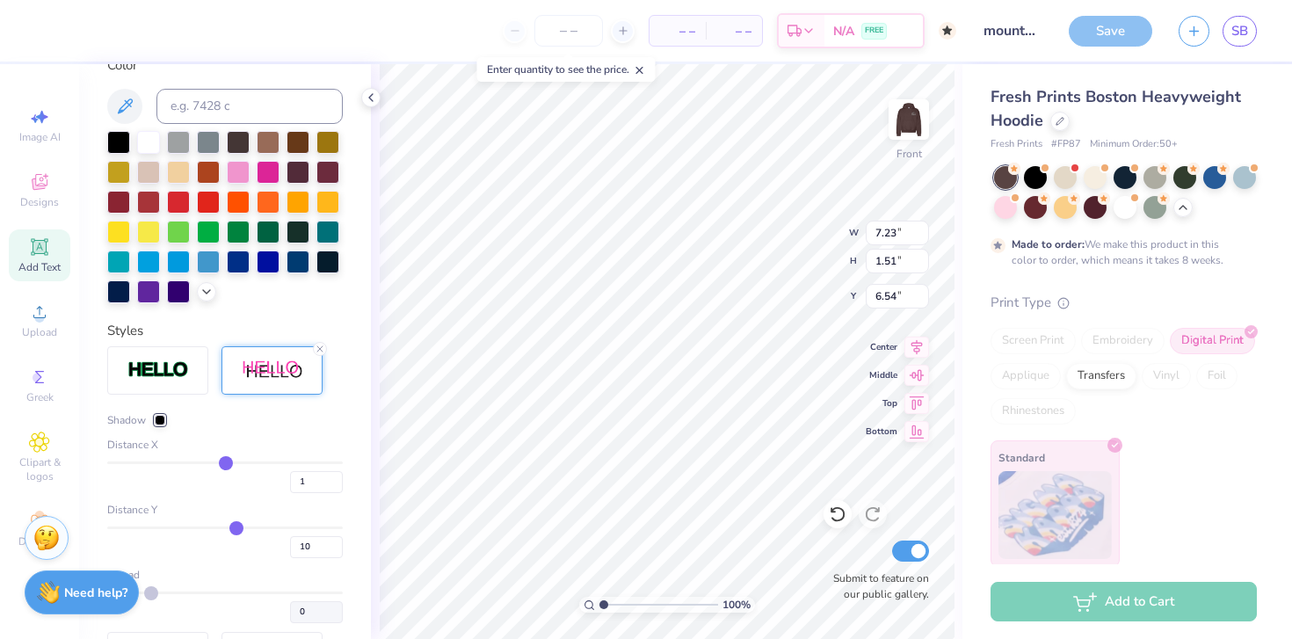
scroll to position [353, 0]
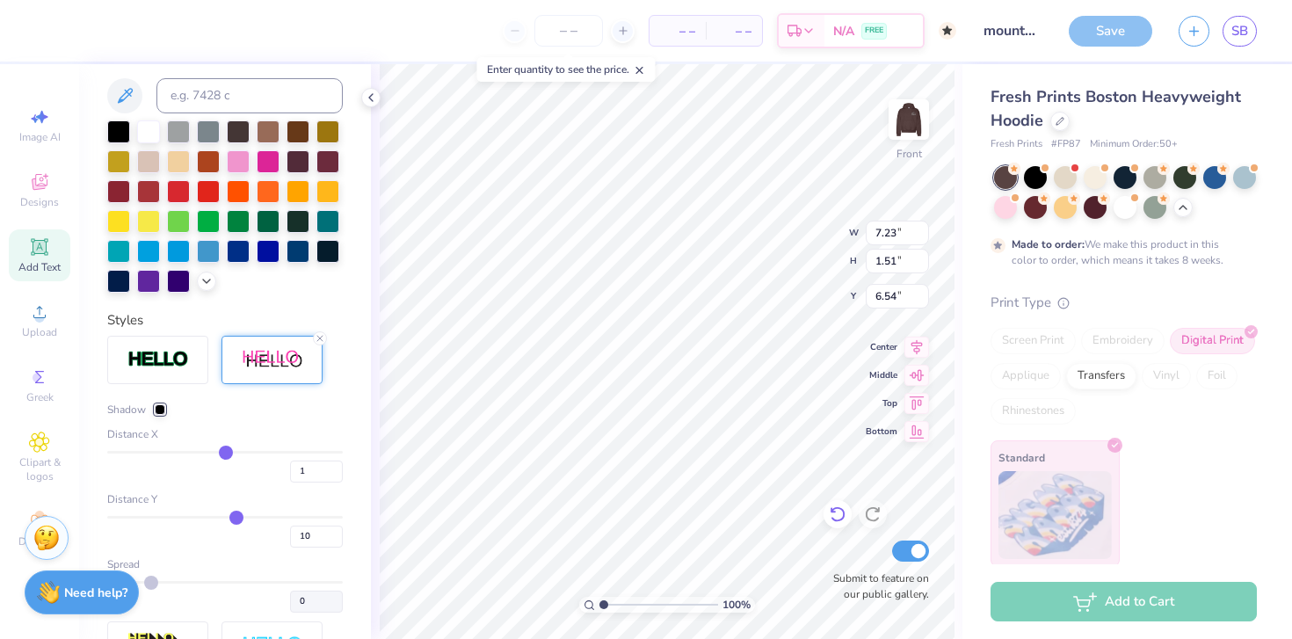
click at [833, 528] on div at bounding box center [838, 514] width 28 height 28
click at [838, 519] on icon at bounding box center [838, 515] width 18 height 18
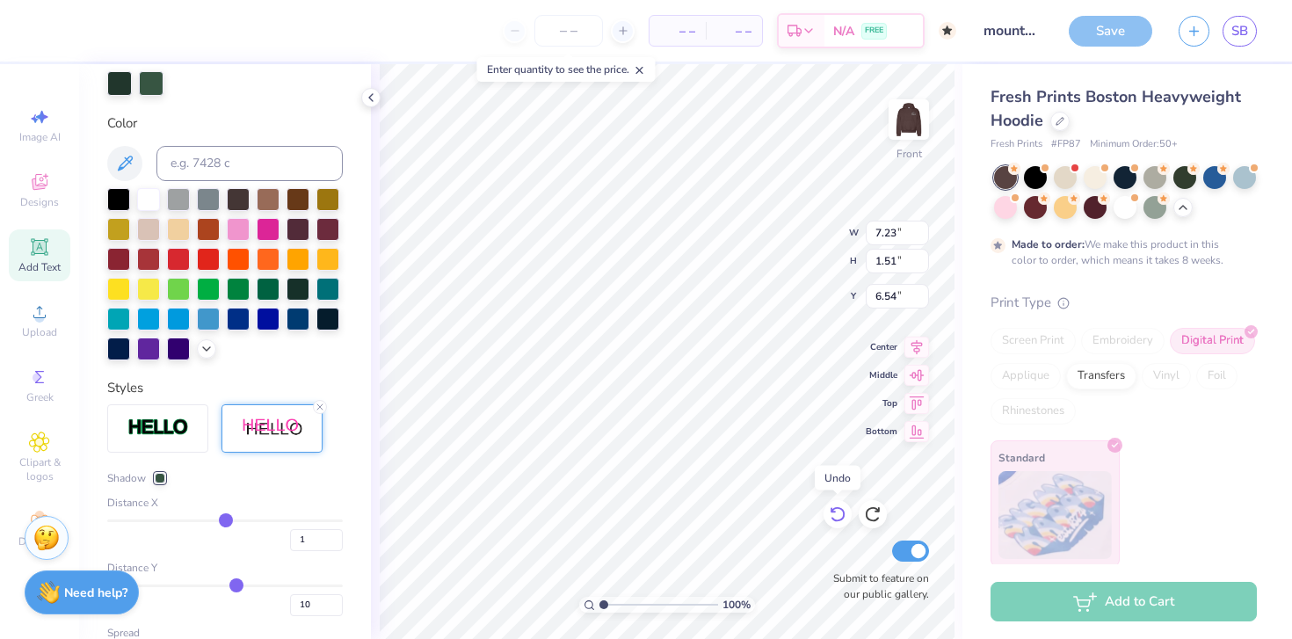
scroll to position [421, 0]
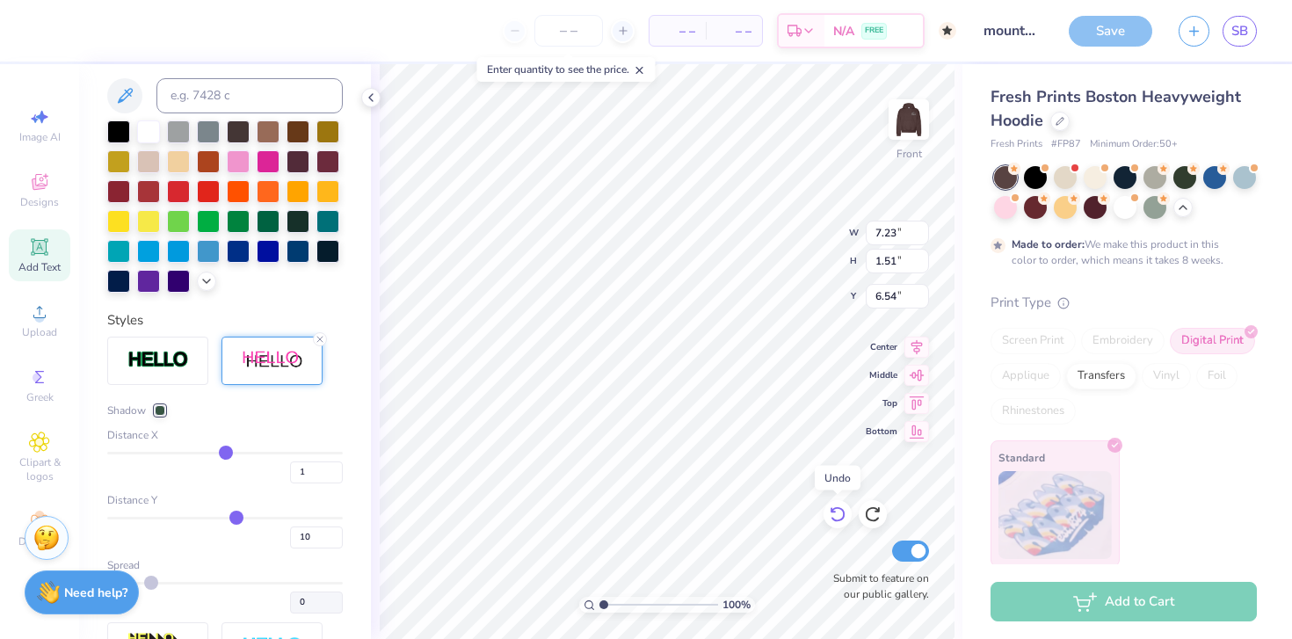
click at [838, 519] on icon at bounding box center [838, 515] width 18 height 18
click at [247, 419] on div "Shadow" at bounding box center [225, 411] width 236 height 16
click at [168, 419] on div "Shadow" at bounding box center [225, 411] width 236 height 16
click at [163, 416] on div at bounding box center [160, 410] width 11 height 11
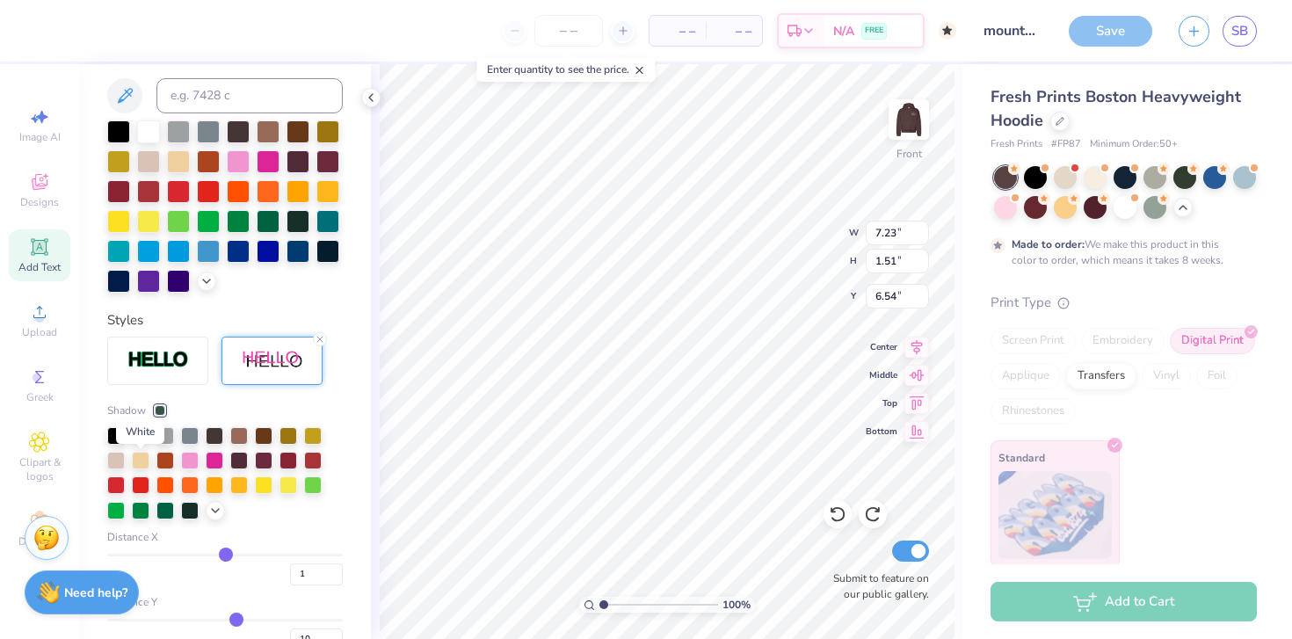
click at [142, 443] on div at bounding box center [141, 435] width 18 height 18
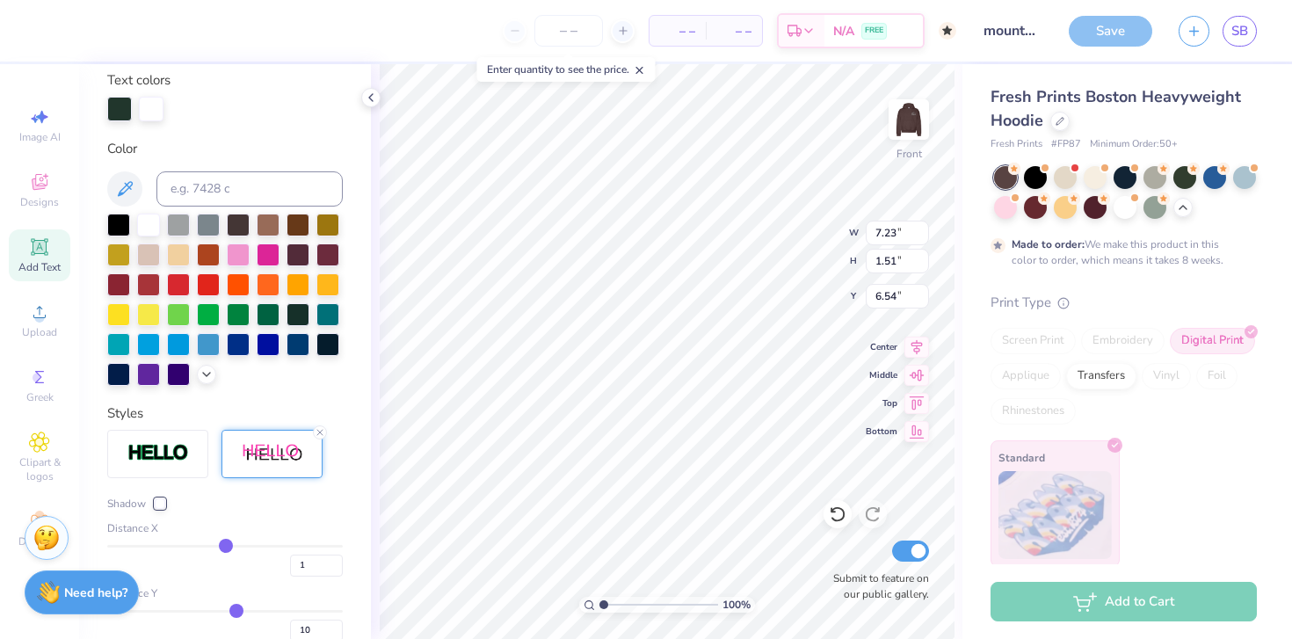
scroll to position [321, 0]
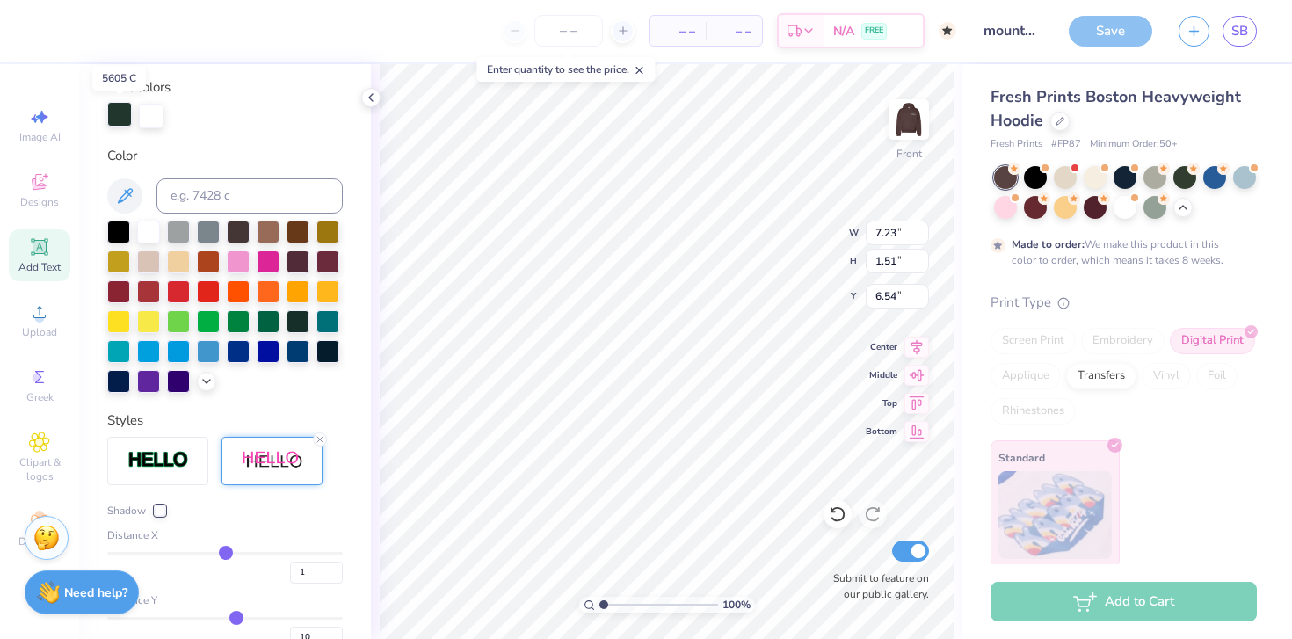
click at [122, 111] on div at bounding box center [119, 114] width 25 height 25
click at [130, 209] on button at bounding box center [124, 195] width 35 height 35
click at [142, 116] on div at bounding box center [151, 114] width 25 height 25
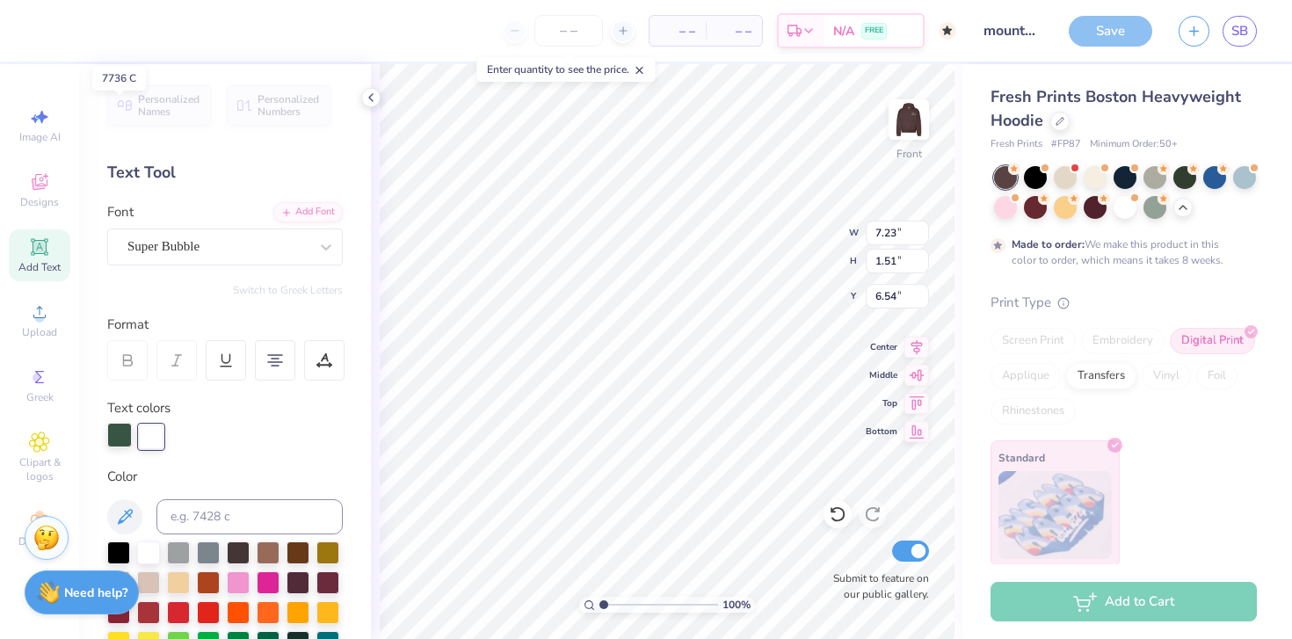
scroll to position [321, 0]
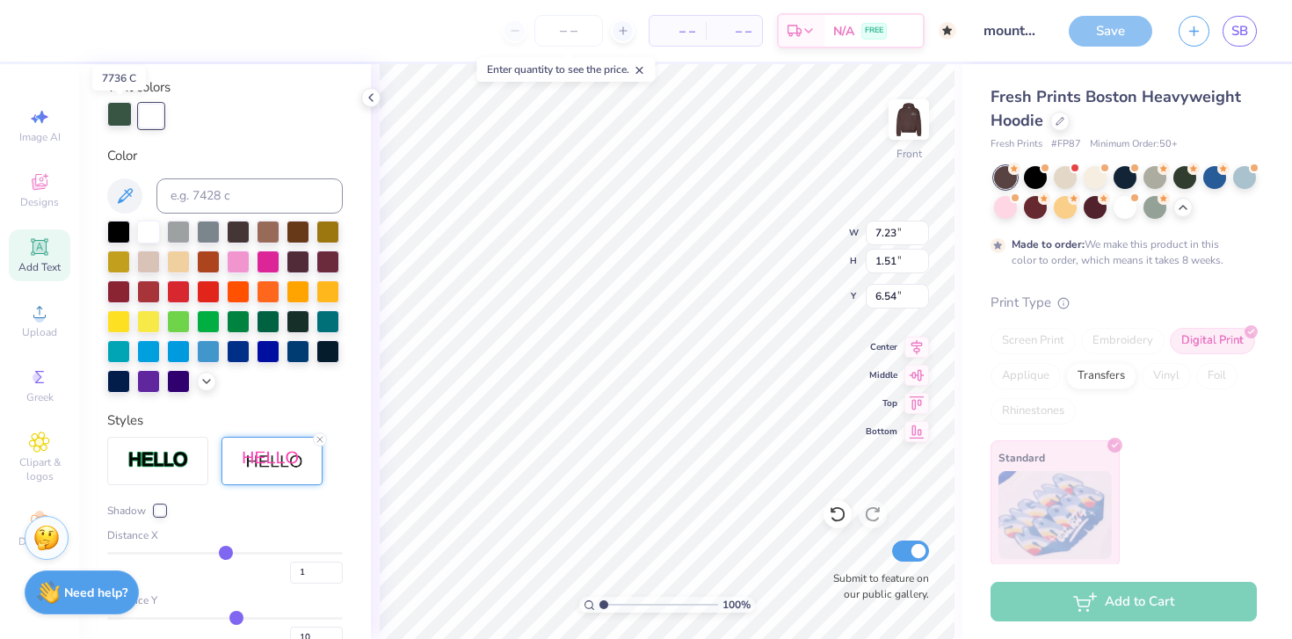
click at [122, 113] on div at bounding box center [119, 114] width 25 height 25
click at [153, 228] on div at bounding box center [148, 232] width 23 height 23
click at [167, 518] on div "Shadow" at bounding box center [225, 510] width 236 height 16
click at [163, 515] on div at bounding box center [160, 510] width 11 height 11
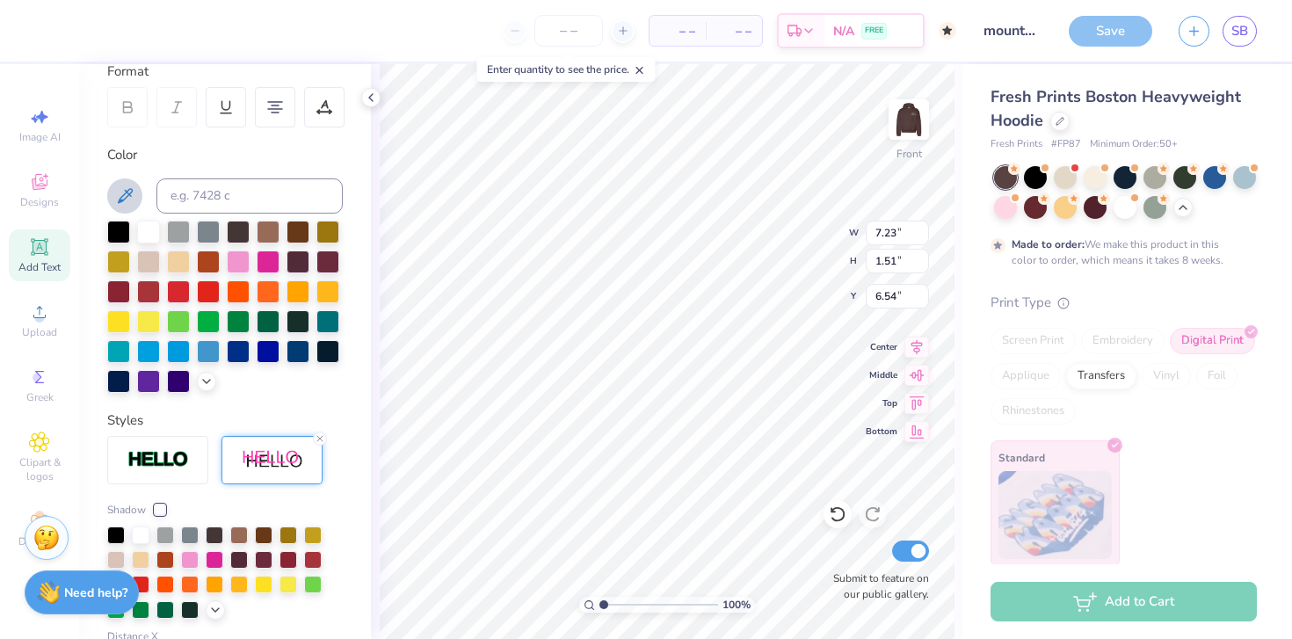
click at [127, 205] on icon at bounding box center [124, 196] width 21 height 21
click at [837, 509] on icon at bounding box center [838, 515] width 18 height 18
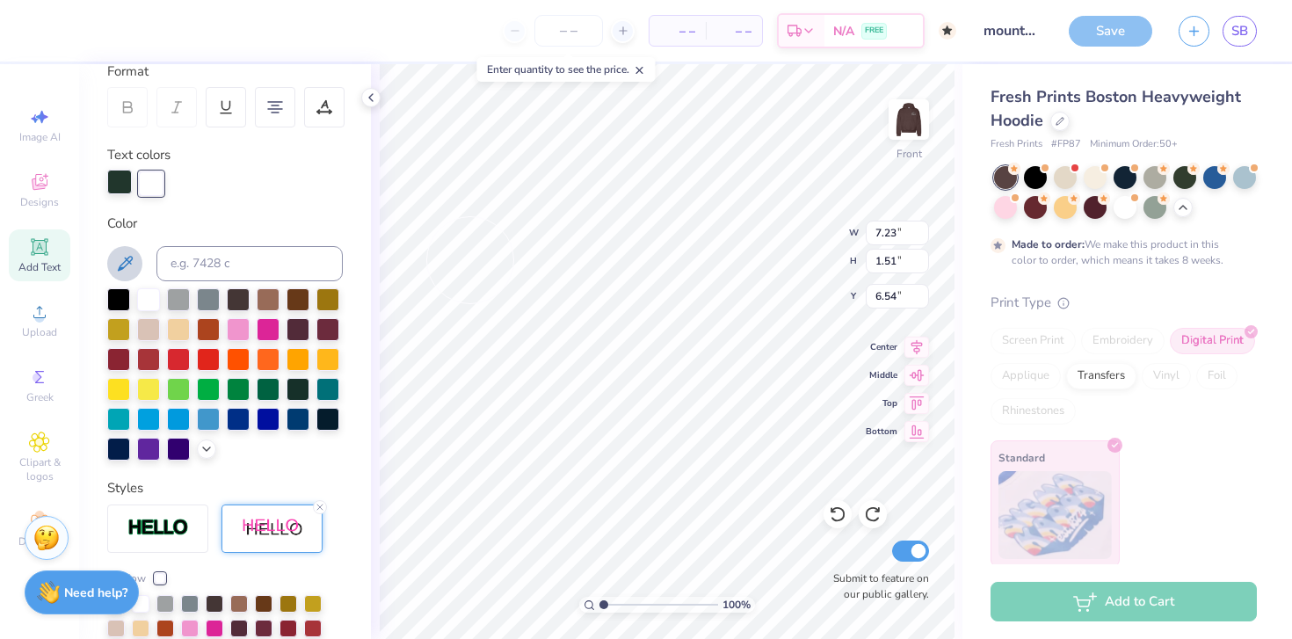
click at [125, 189] on div at bounding box center [119, 182] width 25 height 25
click at [246, 302] on div at bounding box center [238, 298] width 23 height 23
click at [148, 181] on div at bounding box center [151, 182] width 25 height 25
click at [160, 361] on div at bounding box center [148, 357] width 23 height 23
click at [127, 190] on div at bounding box center [119, 182] width 25 height 25
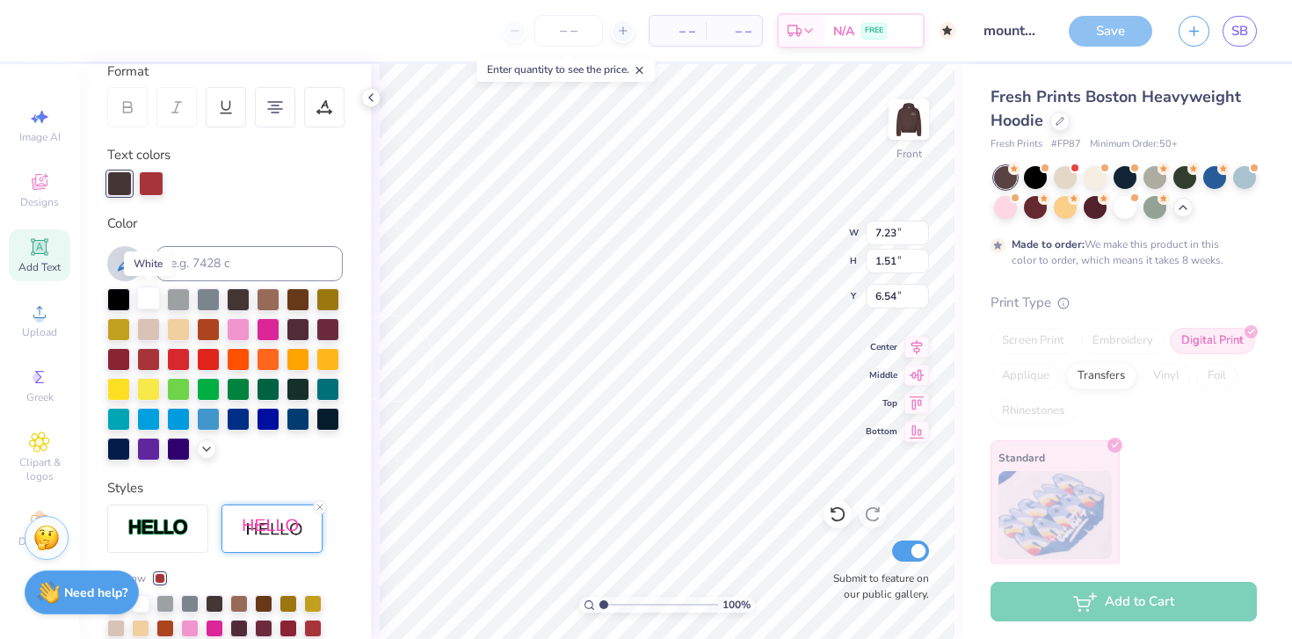
click at [142, 299] on div at bounding box center [148, 298] width 23 height 23
click at [152, 185] on div at bounding box center [151, 182] width 25 height 25
click at [132, 259] on icon at bounding box center [125, 263] width 15 height 15
click at [132, 280] on div at bounding box center [225, 263] width 236 height 35
click at [130, 273] on icon at bounding box center [124, 263] width 21 height 21
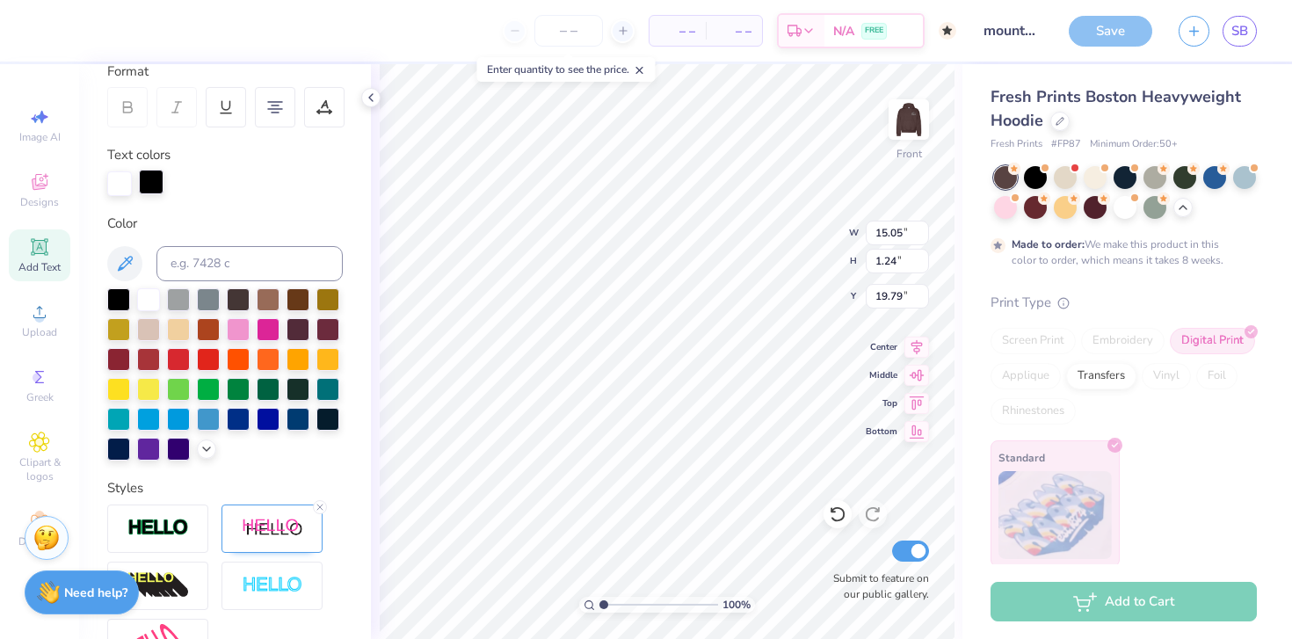
click at [157, 177] on div at bounding box center [151, 182] width 25 height 25
click at [126, 265] on icon at bounding box center [125, 263] width 15 height 15
click at [156, 186] on div at bounding box center [151, 182] width 25 height 25
click at [132, 267] on icon at bounding box center [124, 263] width 21 height 21
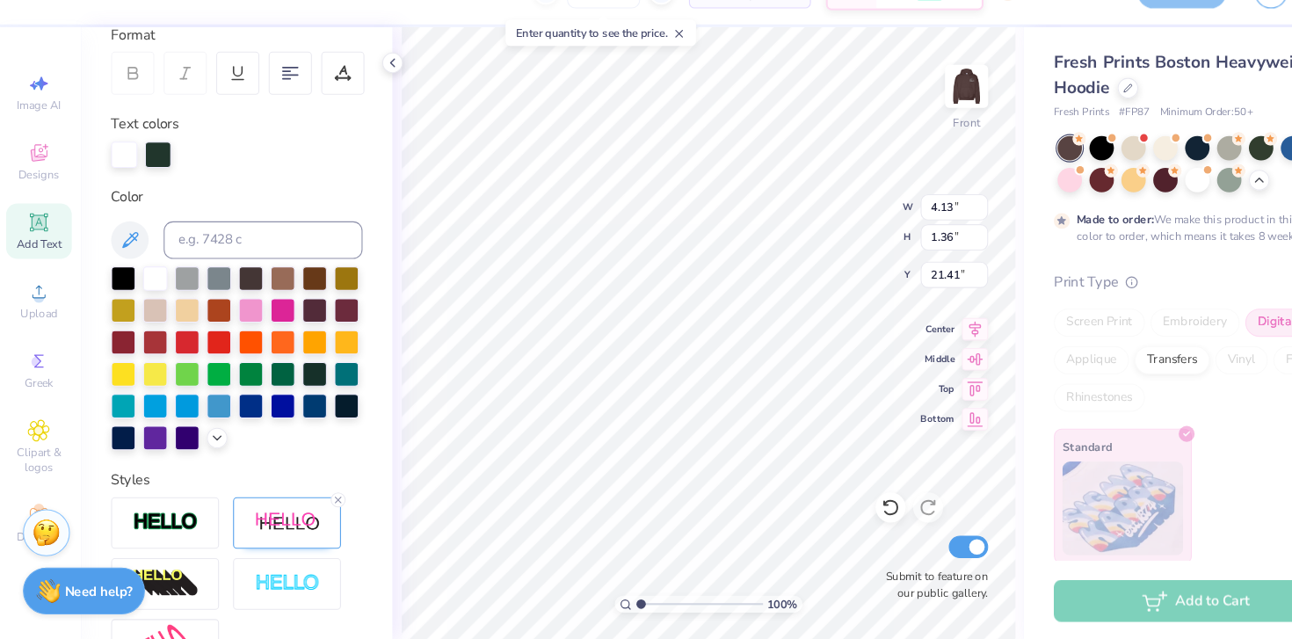
type input "3.29"
type input "1.09"
type textarea "Poconoe2025"
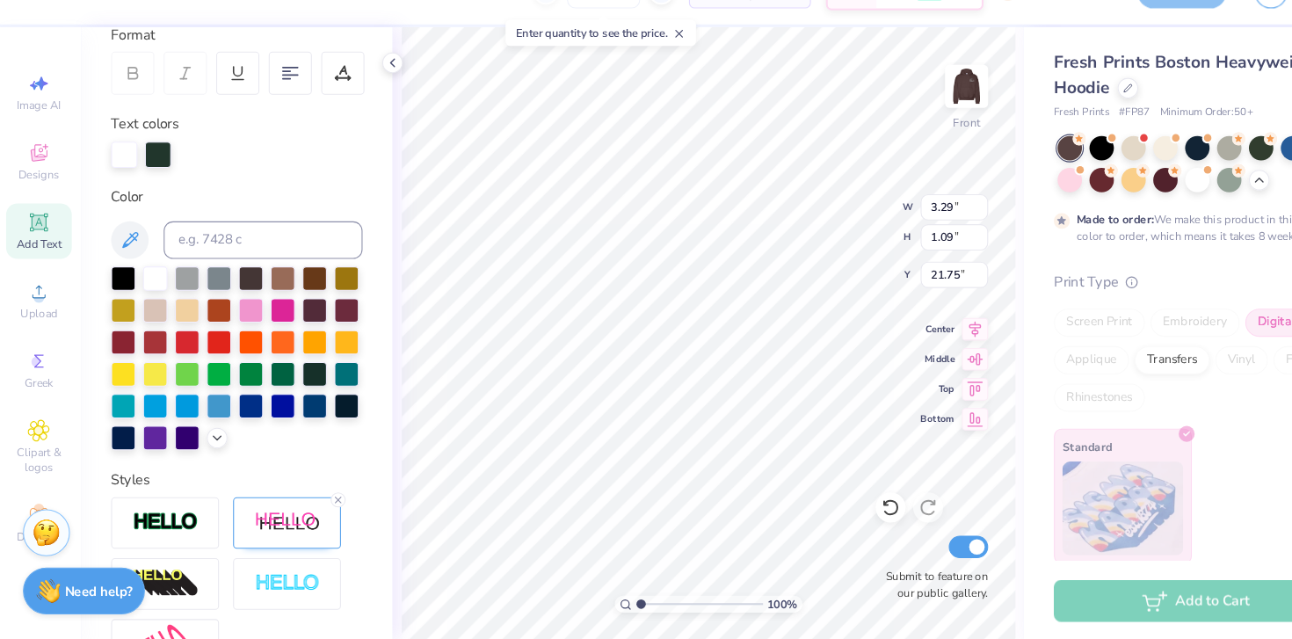
scroll to position [14, 5]
type textarea "Poconos, pa 2025"
type input "21.41"
type input "9.21"
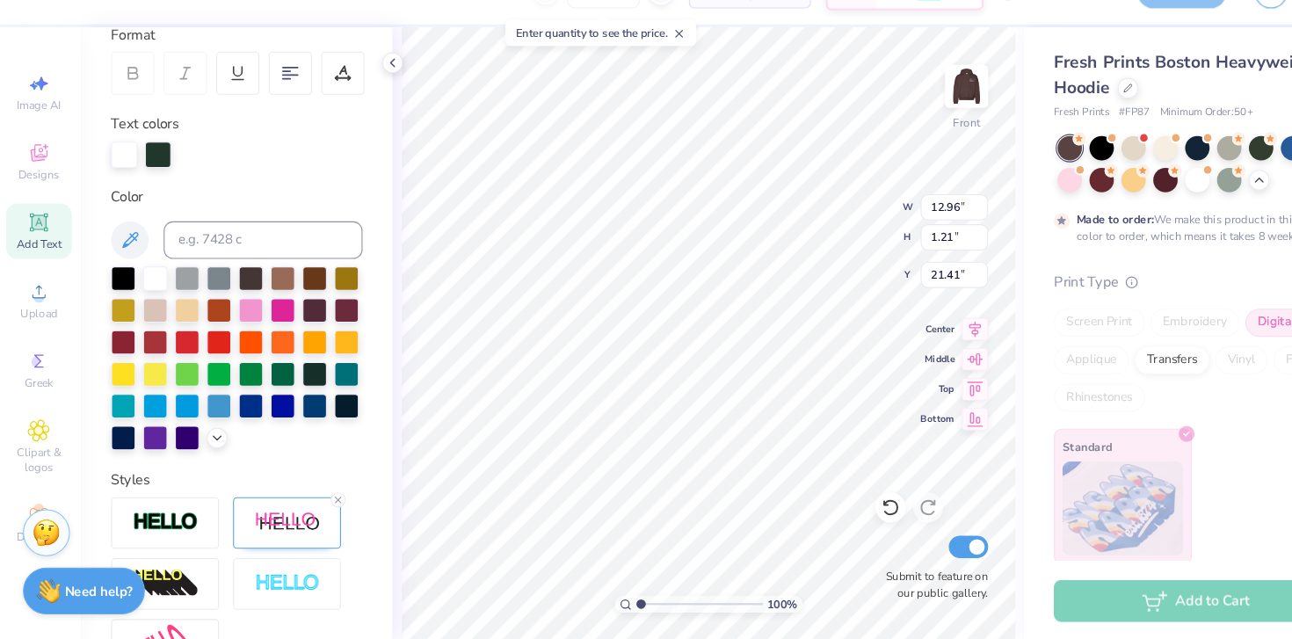
type input "0.86"
type input "21.76"
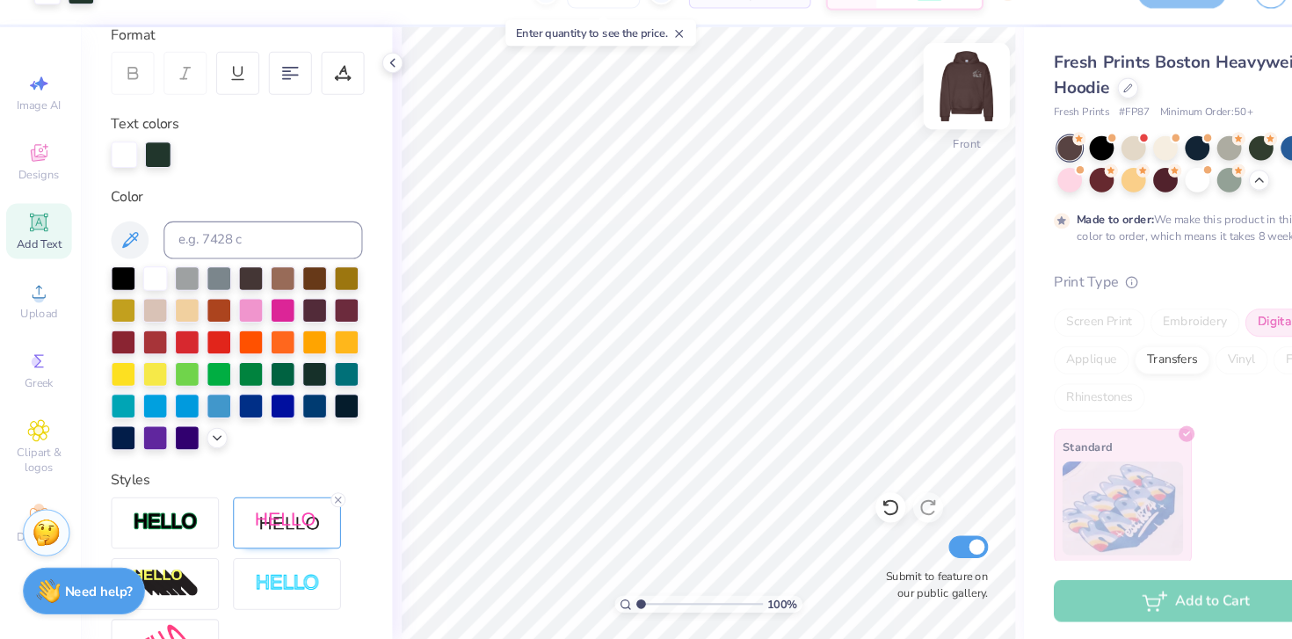
click at [912, 125] on img at bounding box center [909, 119] width 70 height 70
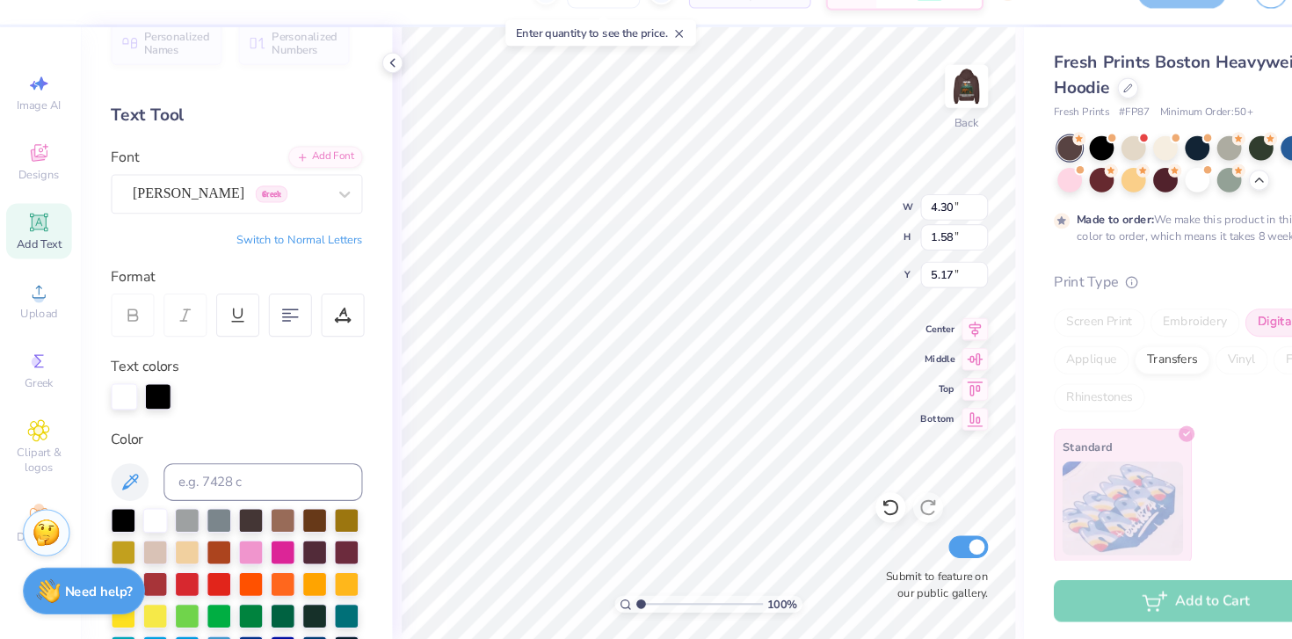
scroll to position [0, 0]
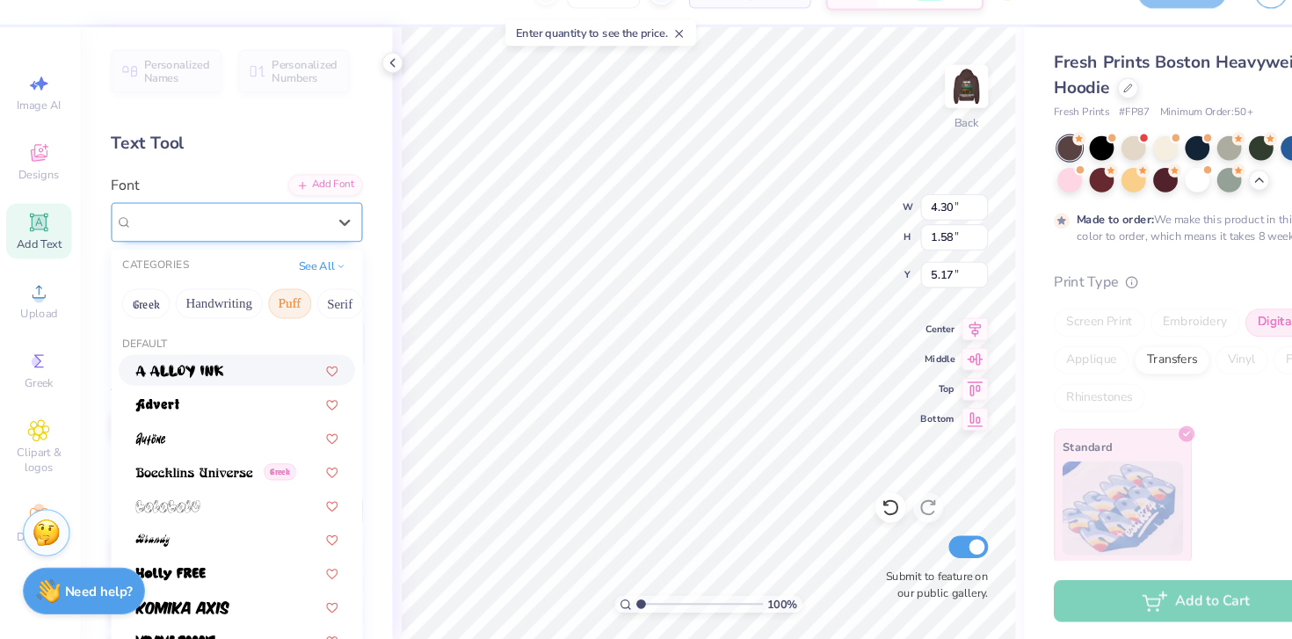
click at [189, 239] on div "[PERSON_NAME] Greek" at bounding box center [218, 246] width 185 height 27
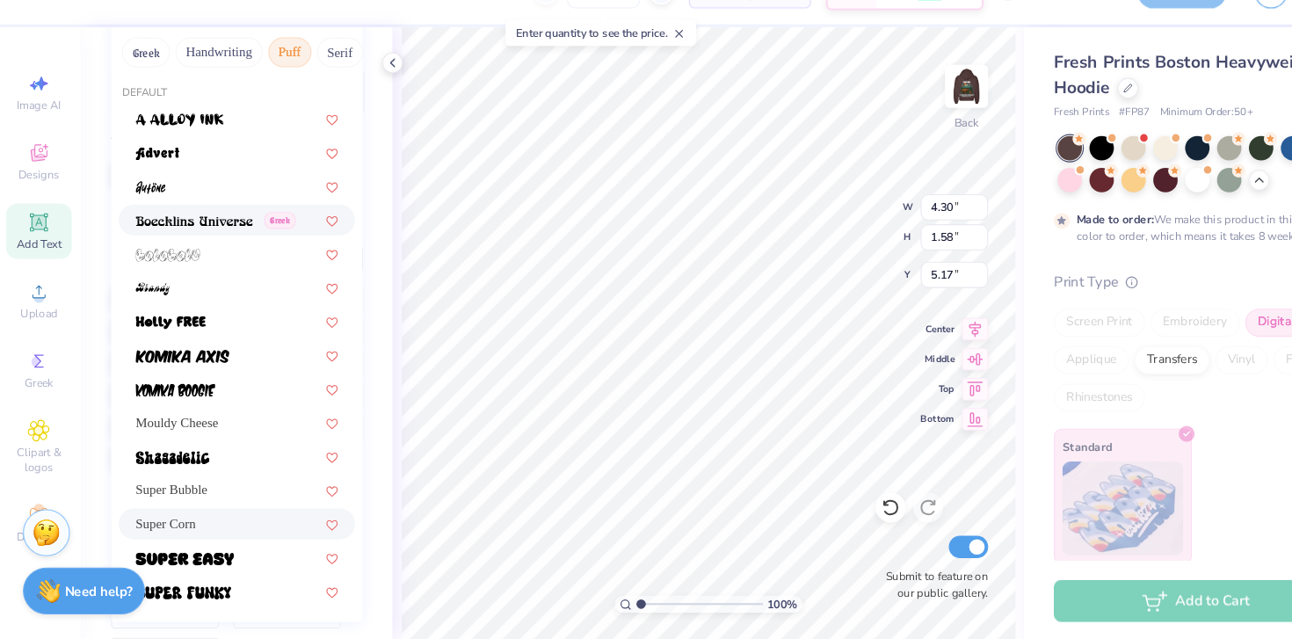
scroll to position [481, 0]
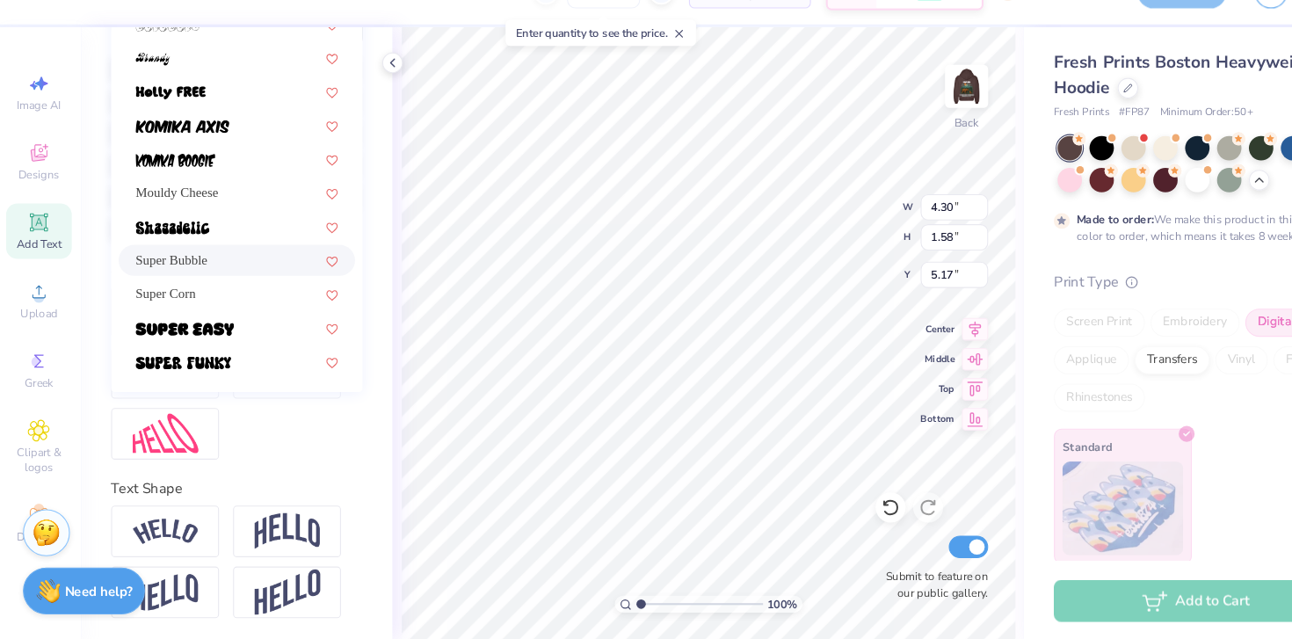
click at [198, 273] on span "Super Bubble" at bounding box center [164, 282] width 68 height 18
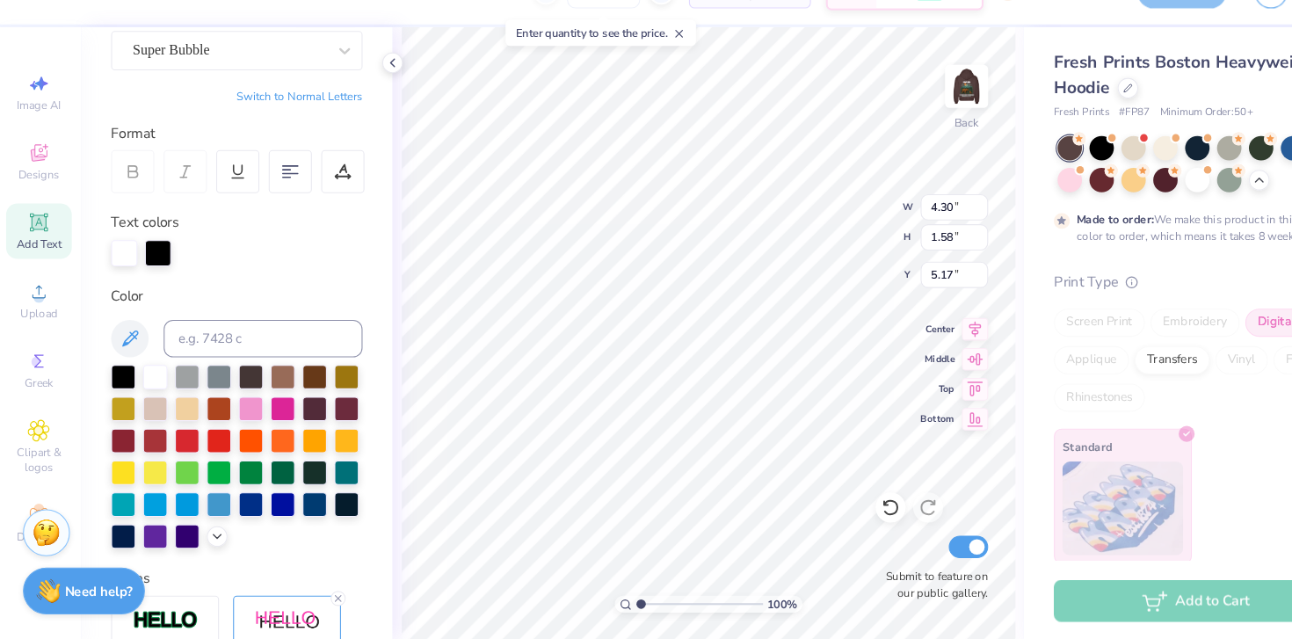
scroll to position [162, 0]
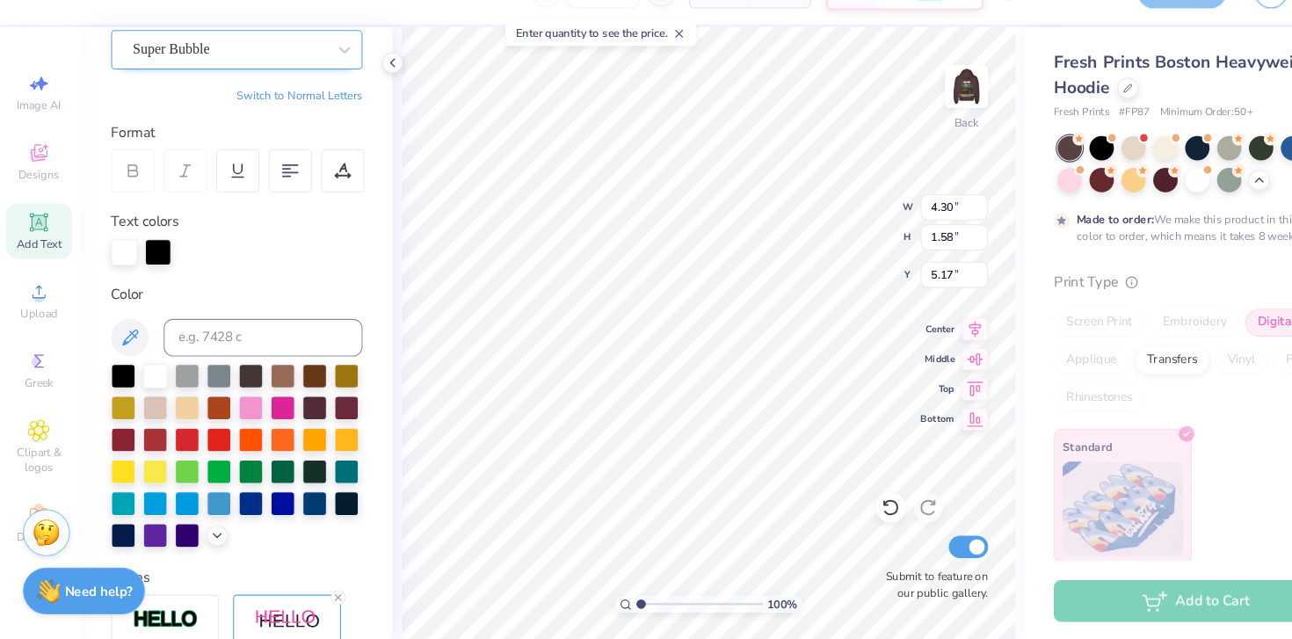
click at [255, 94] on div at bounding box center [217, 85] width 181 height 24
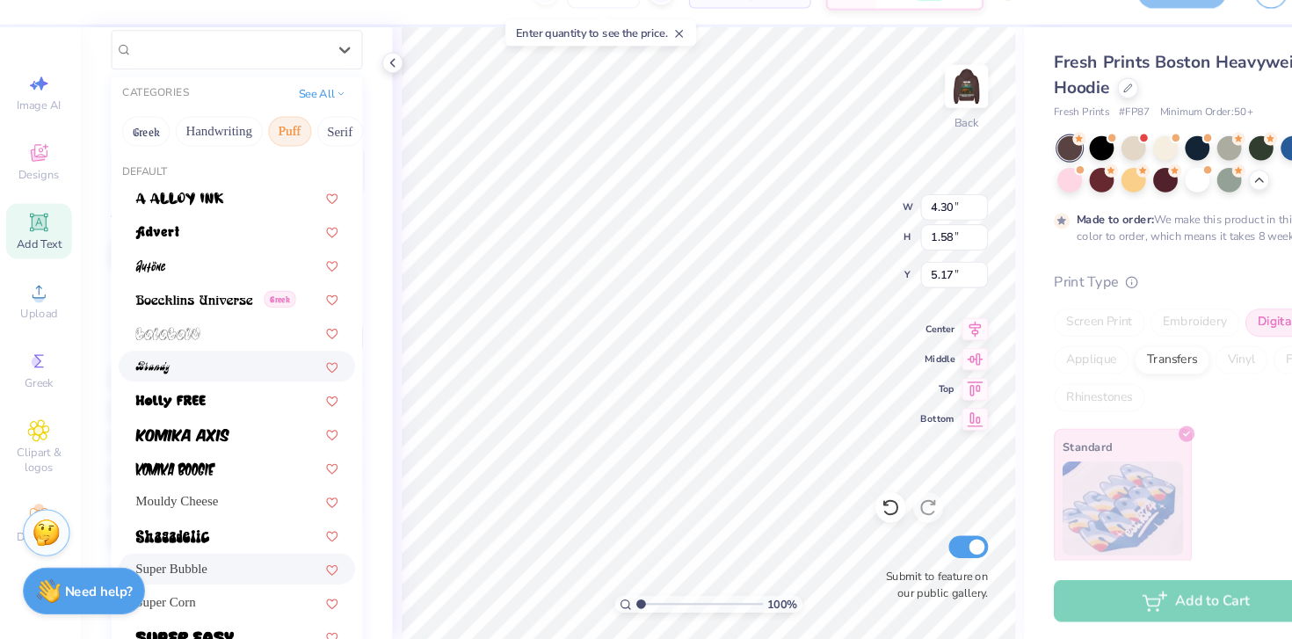
scroll to position [214, 0]
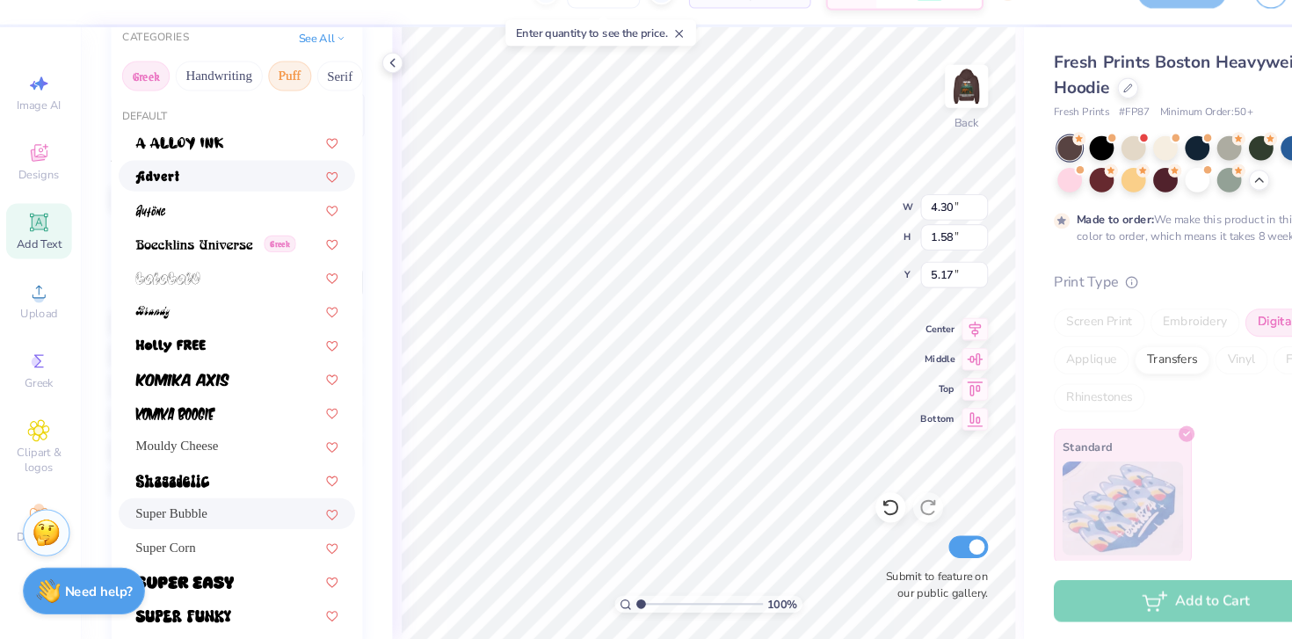
click at [135, 113] on button "Greek" at bounding box center [140, 110] width 45 height 28
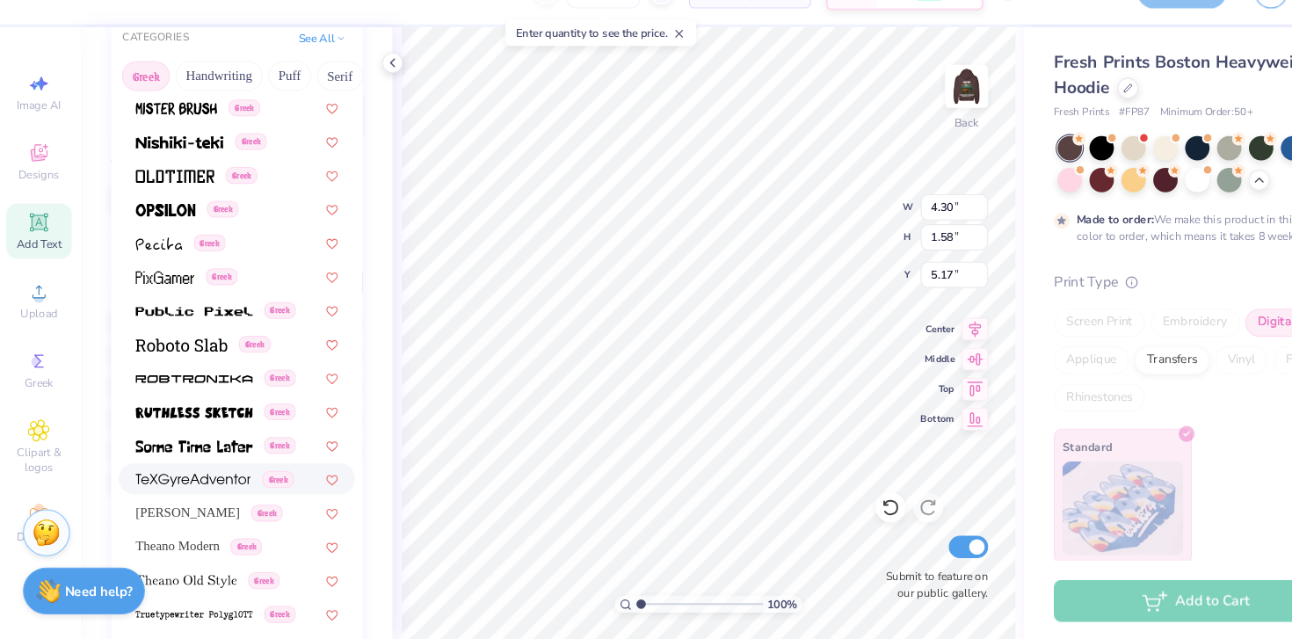
scroll to position [1064, 0]
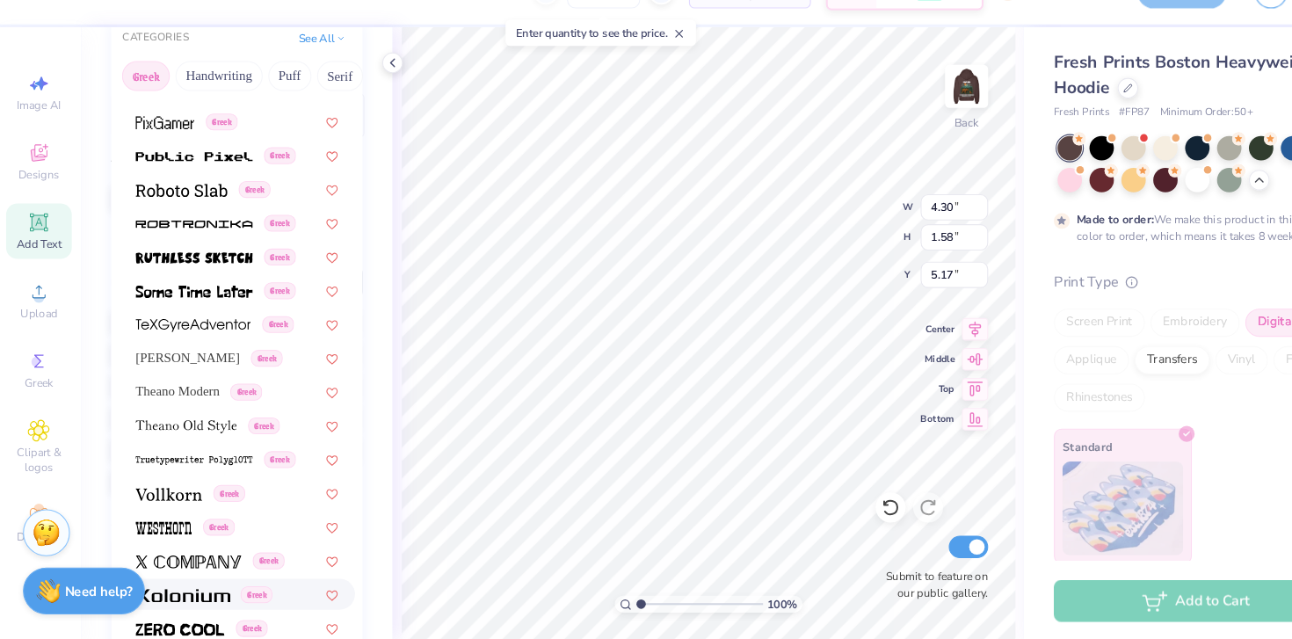
click at [189, 586] on div "Greek" at bounding box center [225, 595] width 222 height 29
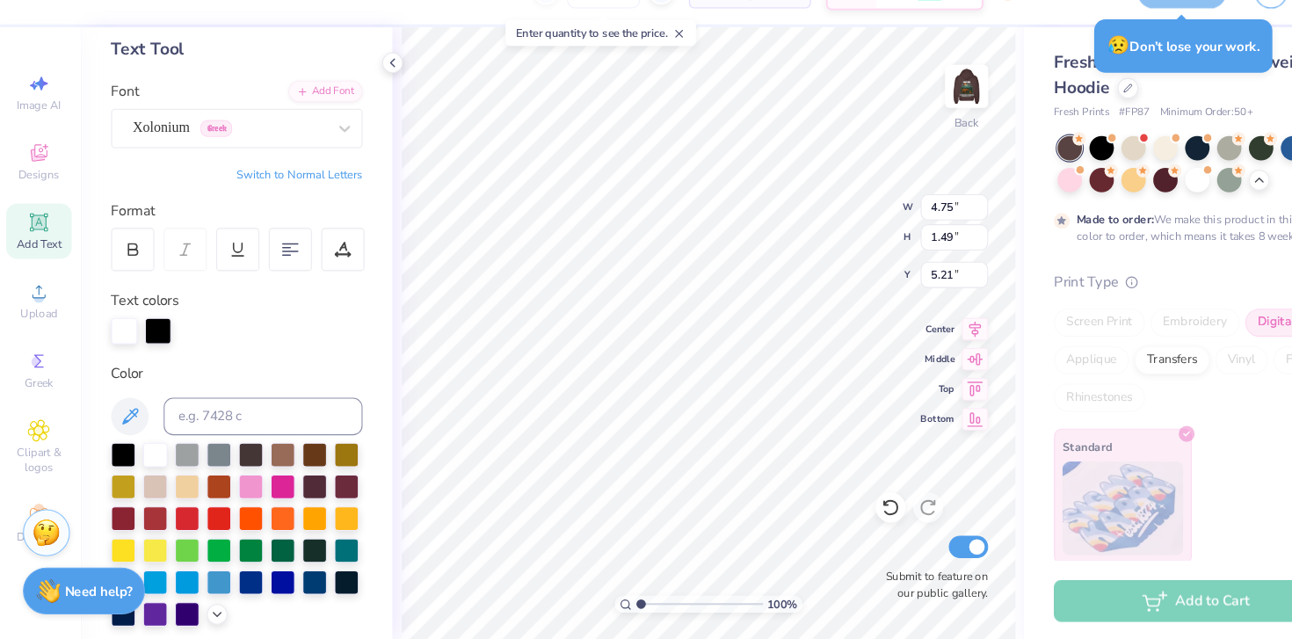
scroll to position [38, 0]
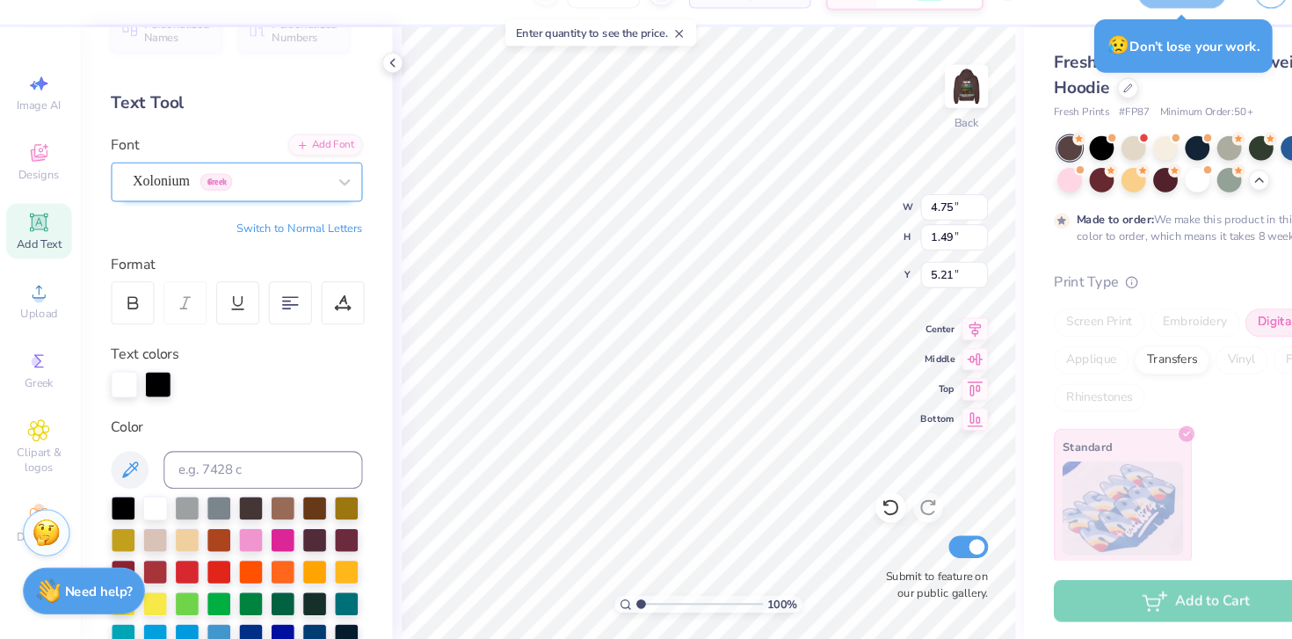
click at [189, 222] on div "Xolonium Greek" at bounding box center [225, 209] width 236 height 37
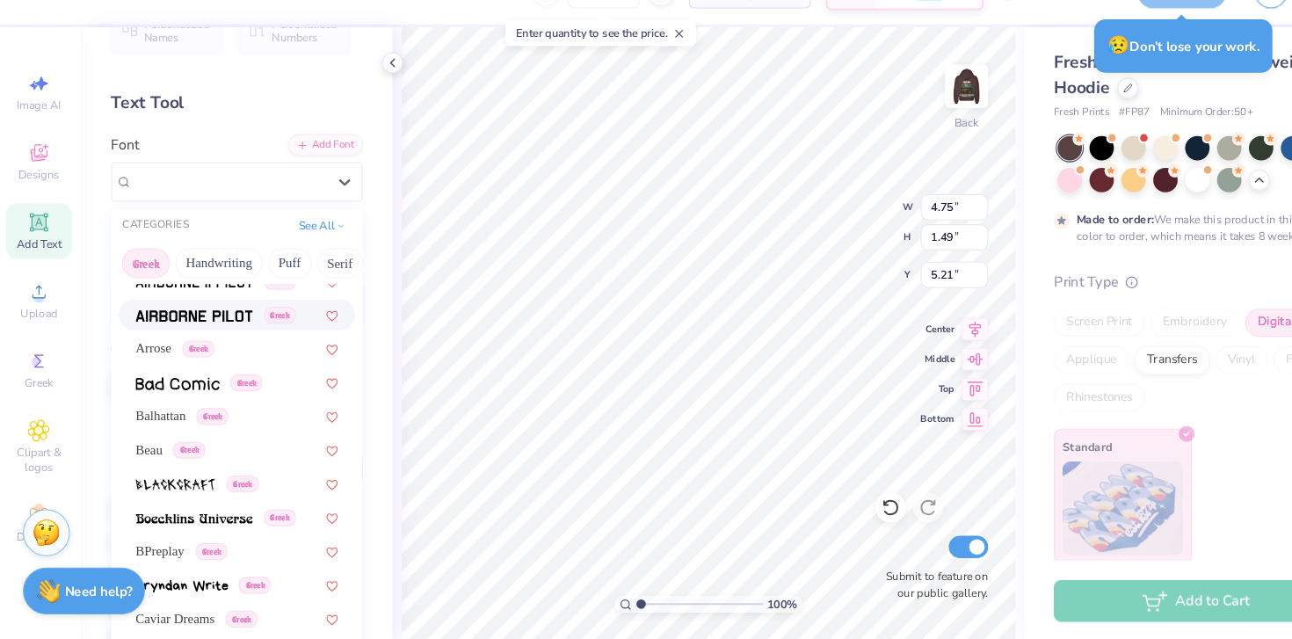
scroll to position [144, 0]
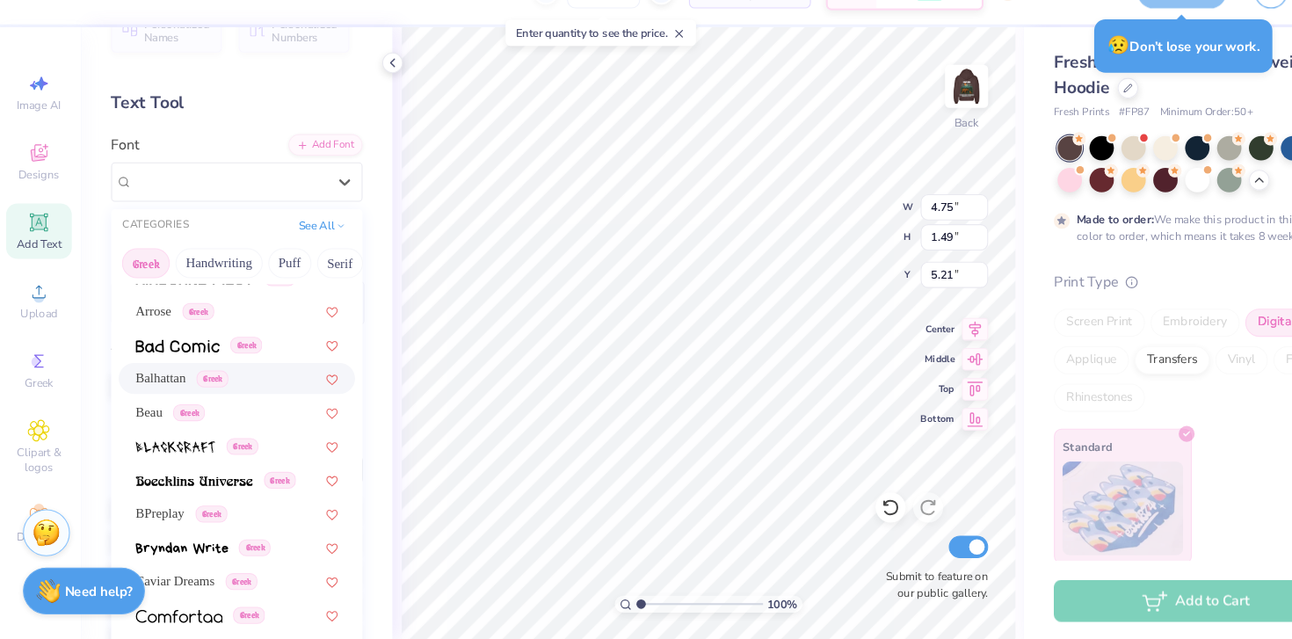
click at [152, 395] on span "Balhattan" at bounding box center [153, 393] width 47 height 18
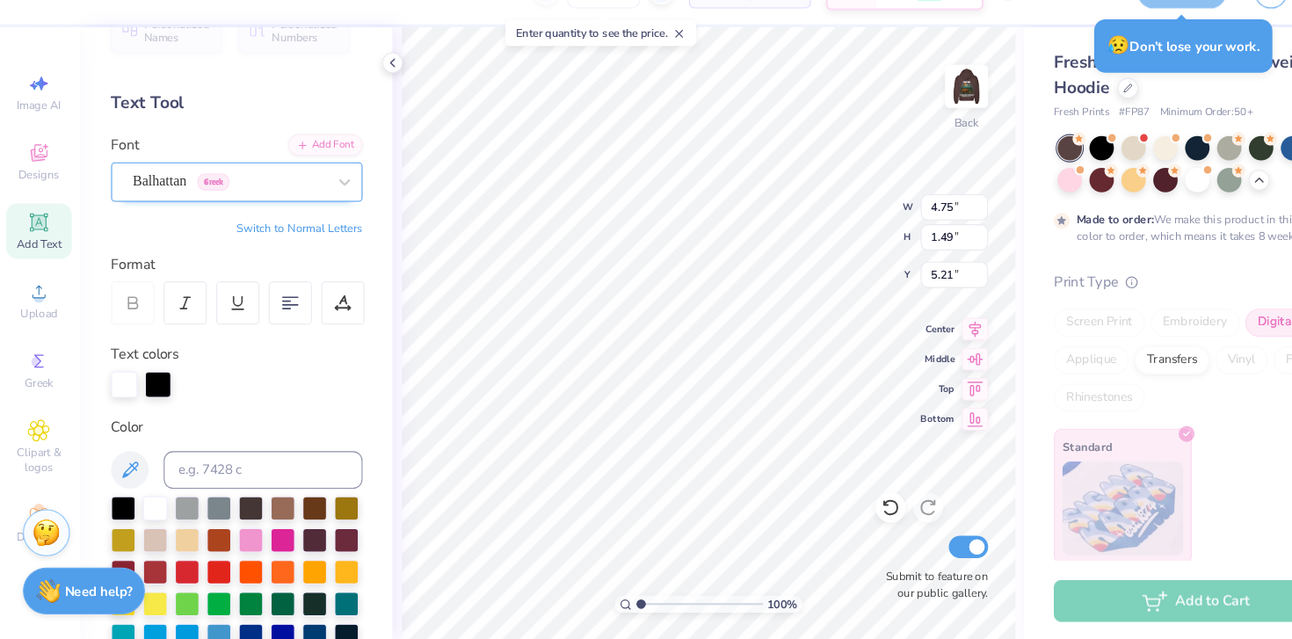
click at [172, 211] on div "Balhattan Greek" at bounding box center [218, 208] width 185 height 27
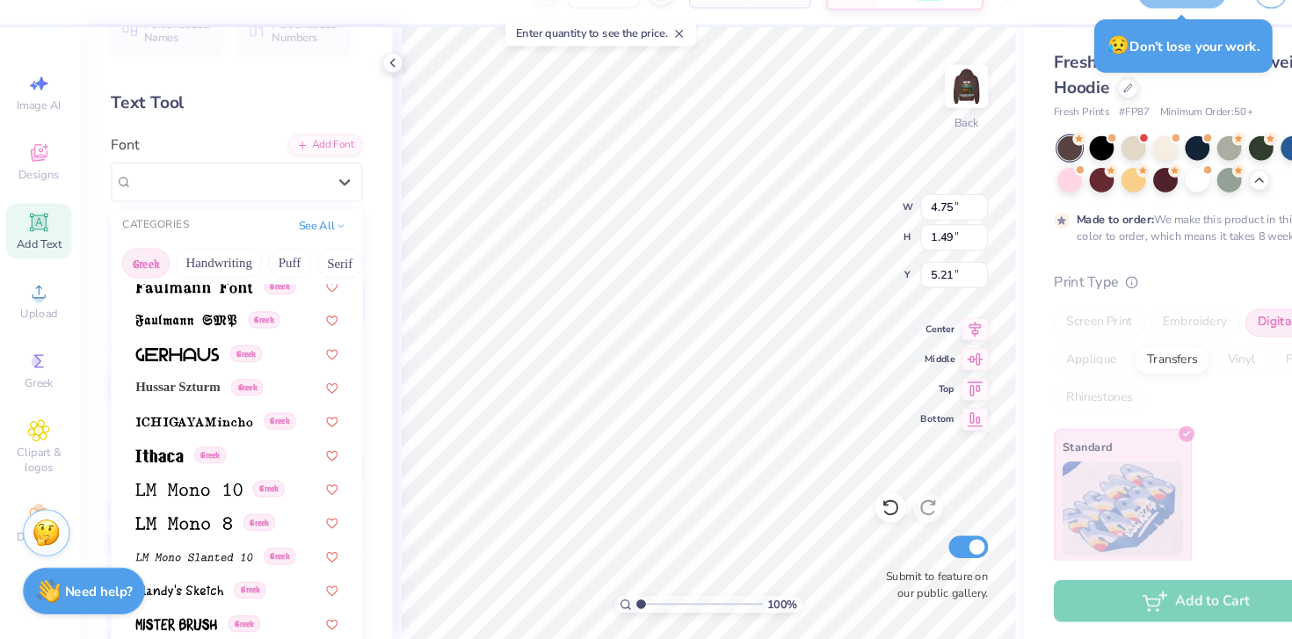
scroll to position [612, 0]
click at [193, 393] on span "Hussar Szturm" at bounding box center [169, 400] width 79 height 18
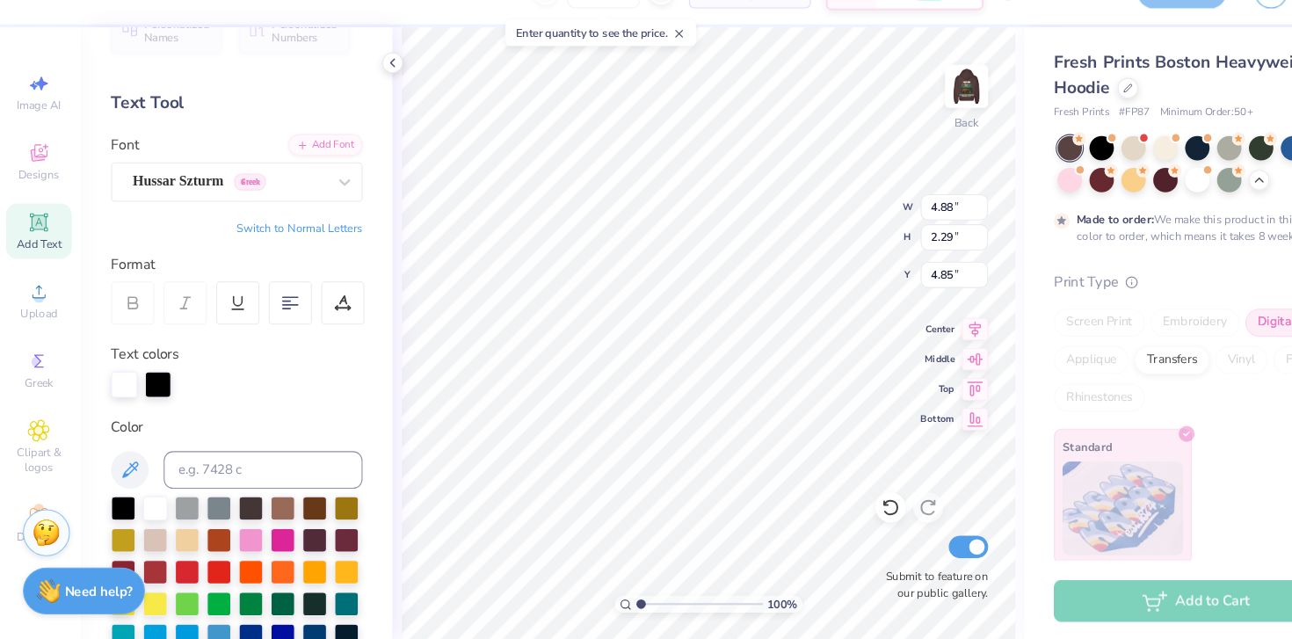
scroll to position [14, 2]
click at [164, 213] on div "Hussar Szturm Greek" at bounding box center [218, 208] width 185 height 27
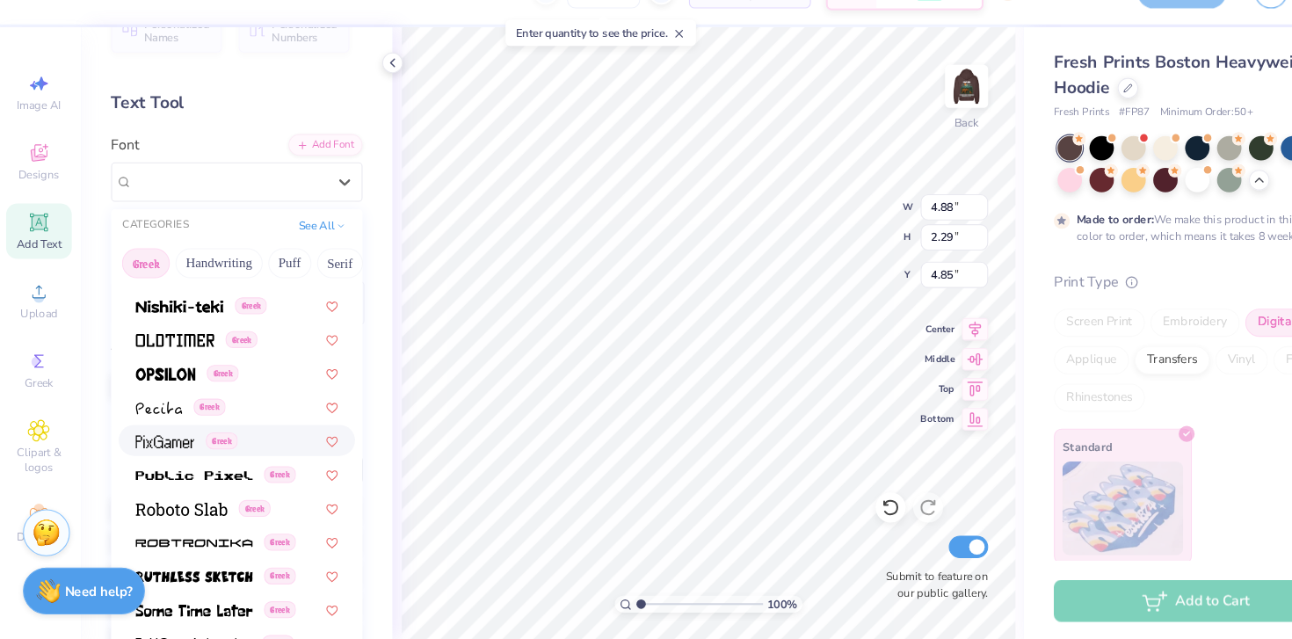
scroll to position [943, 0]
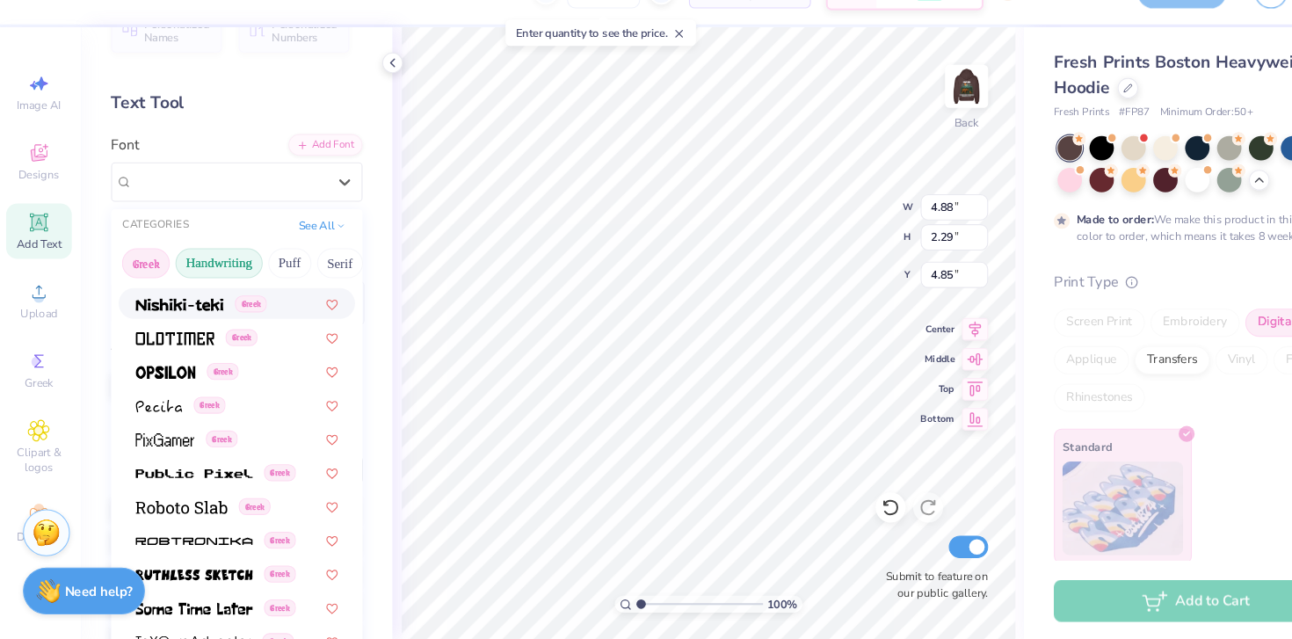
click at [216, 284] on button "Handwriting" at bounding box center [209, 286] width 82 height 28
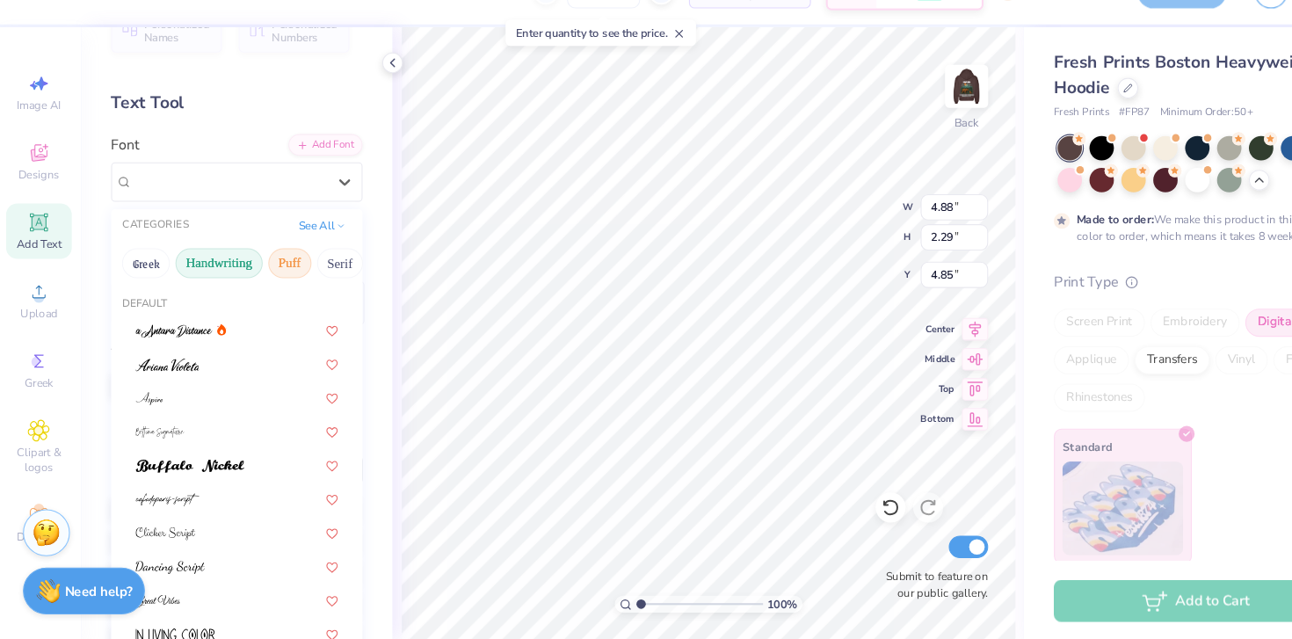
click at [260, 287] on button "Puff" at bounding box center [275, 286] width 40 height 28
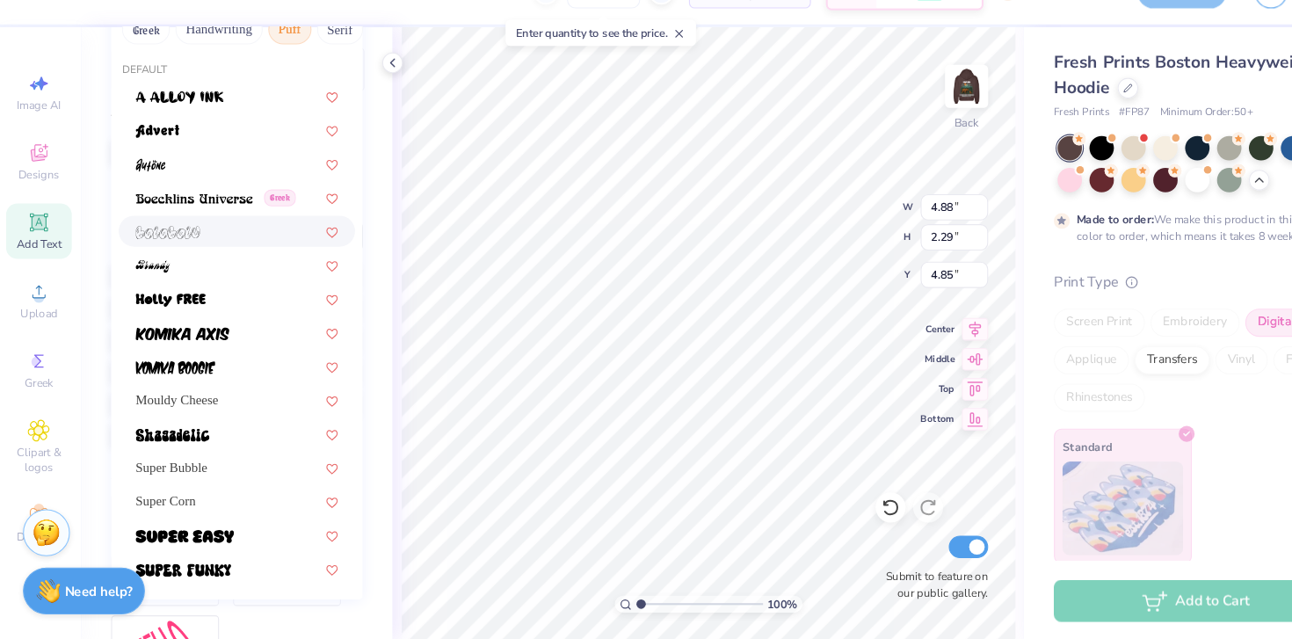
scroll to position [481, 0]
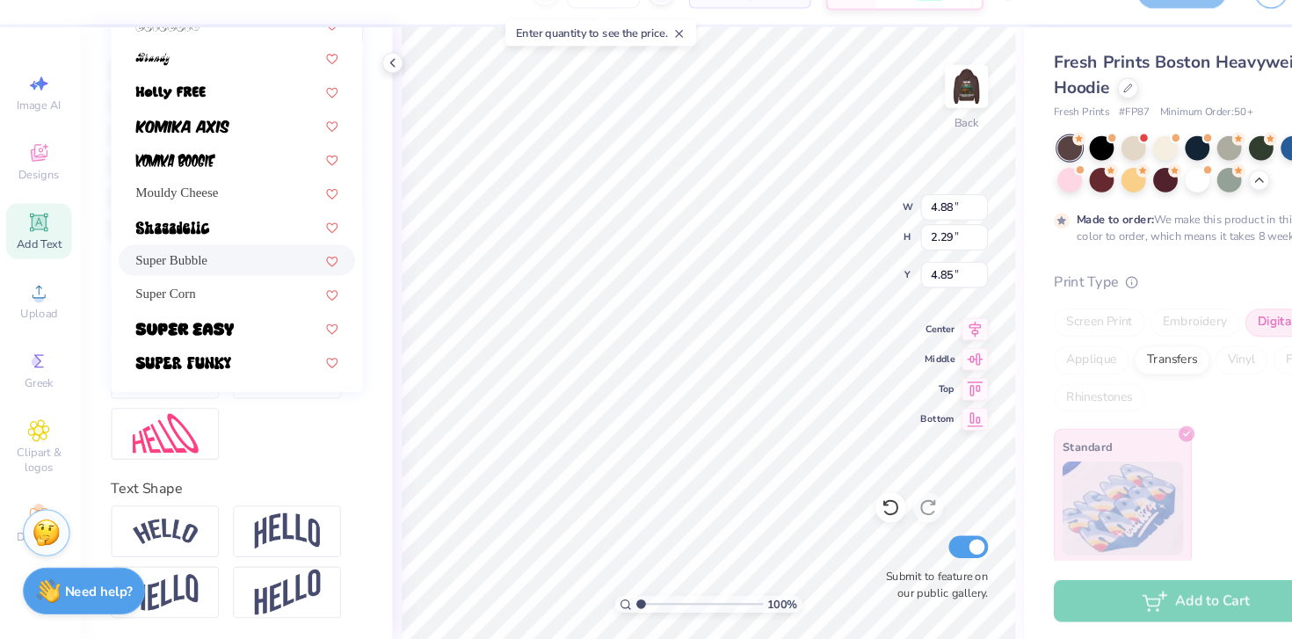
click at [198, 273] on span "Super Bubble" at bounding box center [164, 282] width 68 height 18
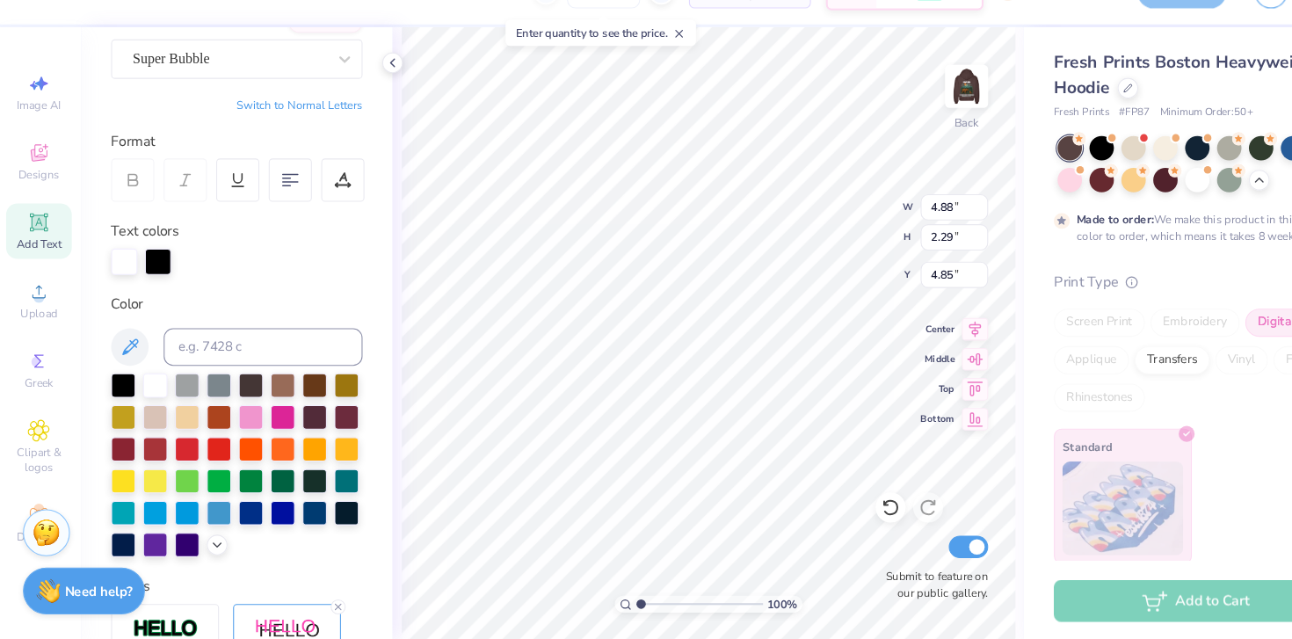
scroll to position [0, 0]
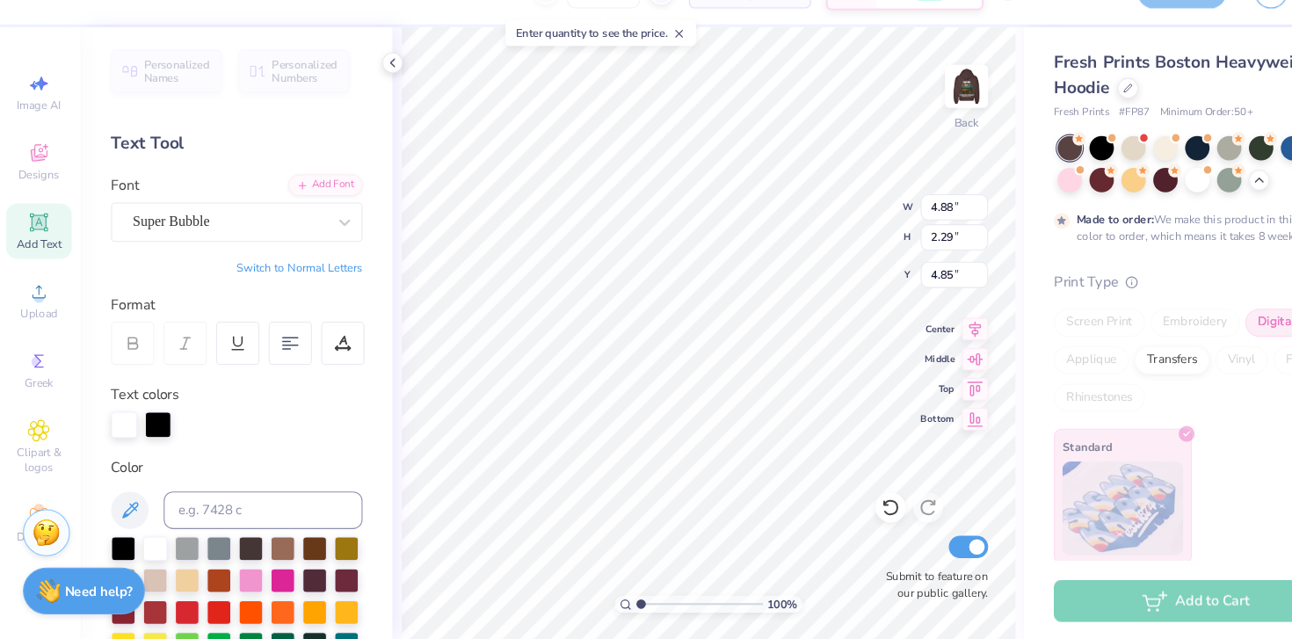
click at [265, 289] on button "Switch to Normal Letters" at bounding box center [284, 290] width 118 height 14
click at [266, 255] on div "Super Bubble" at bounding box center [218, 246] width 185 height 27
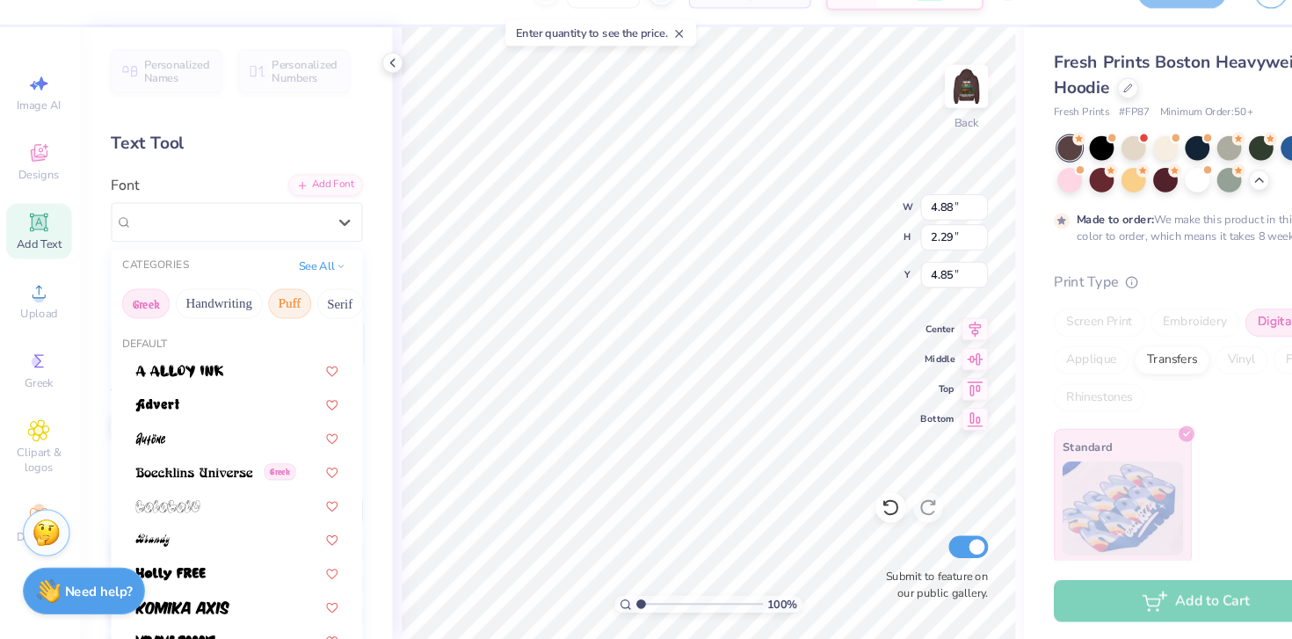
click at [138, 318] on button "Greek" at bounding box center [140, 323] width 45 height 28
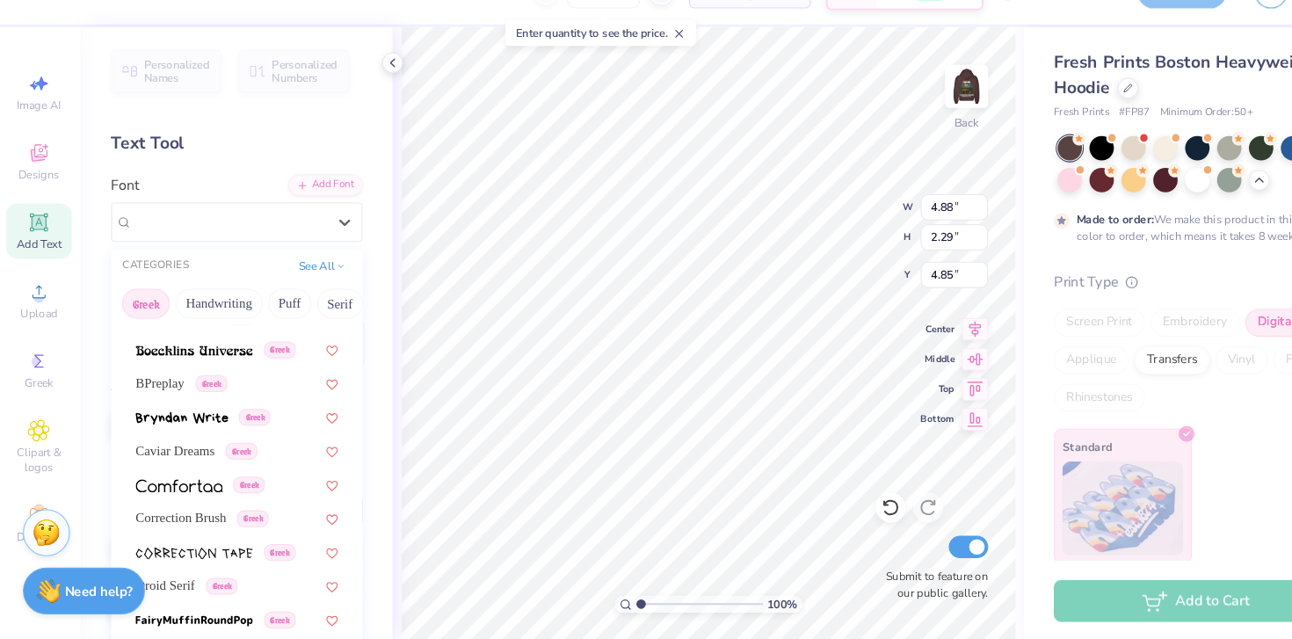
scroll to position [544, 0]
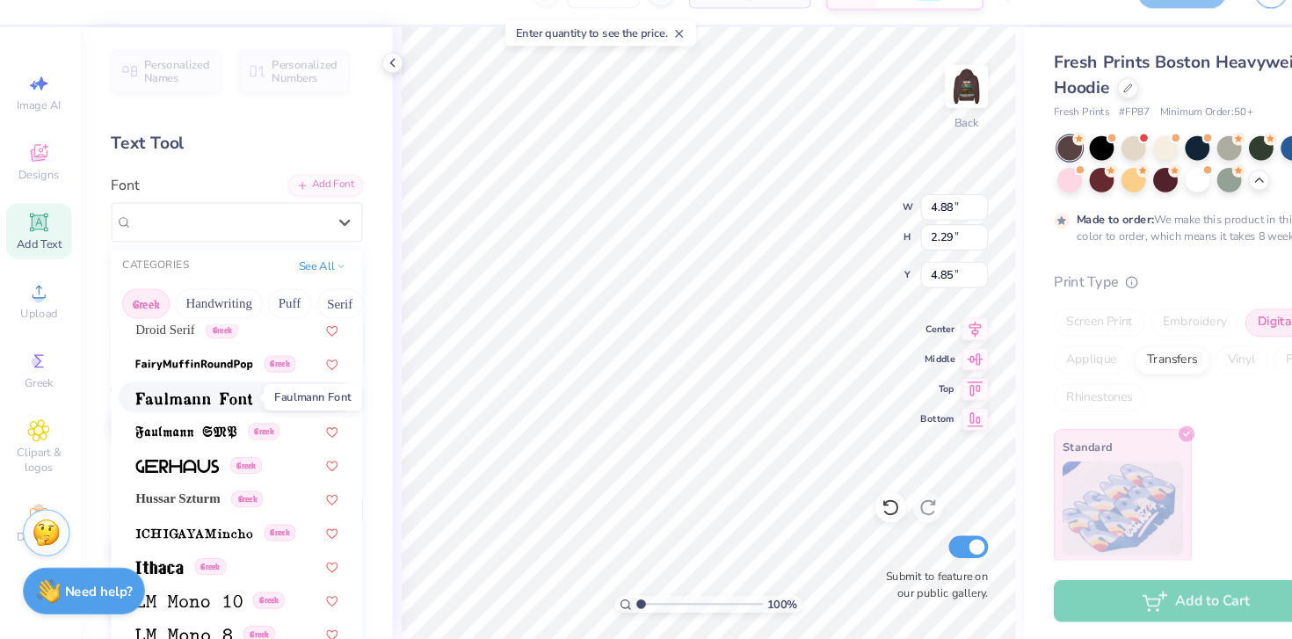
click at [208, 415] on img at bounding box center [185, 412] width 110 height 12
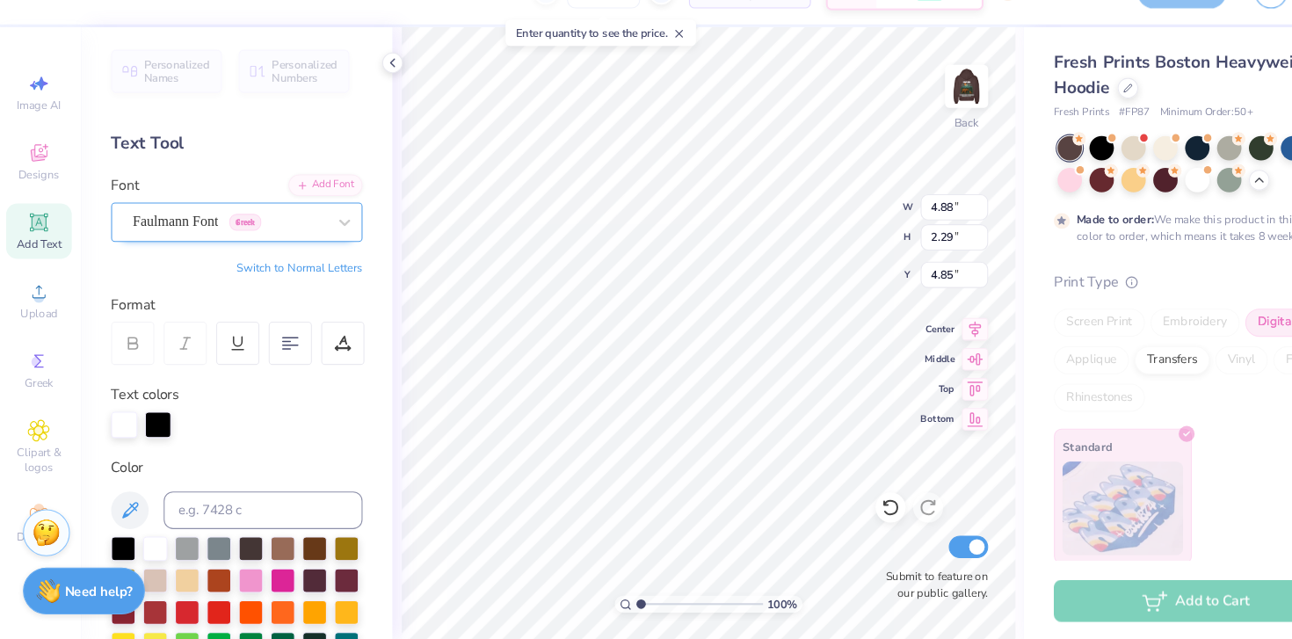
click at [228, 240] on div "Faulmann Font Greek" at bounding box center [218, 246] width 185 height 27
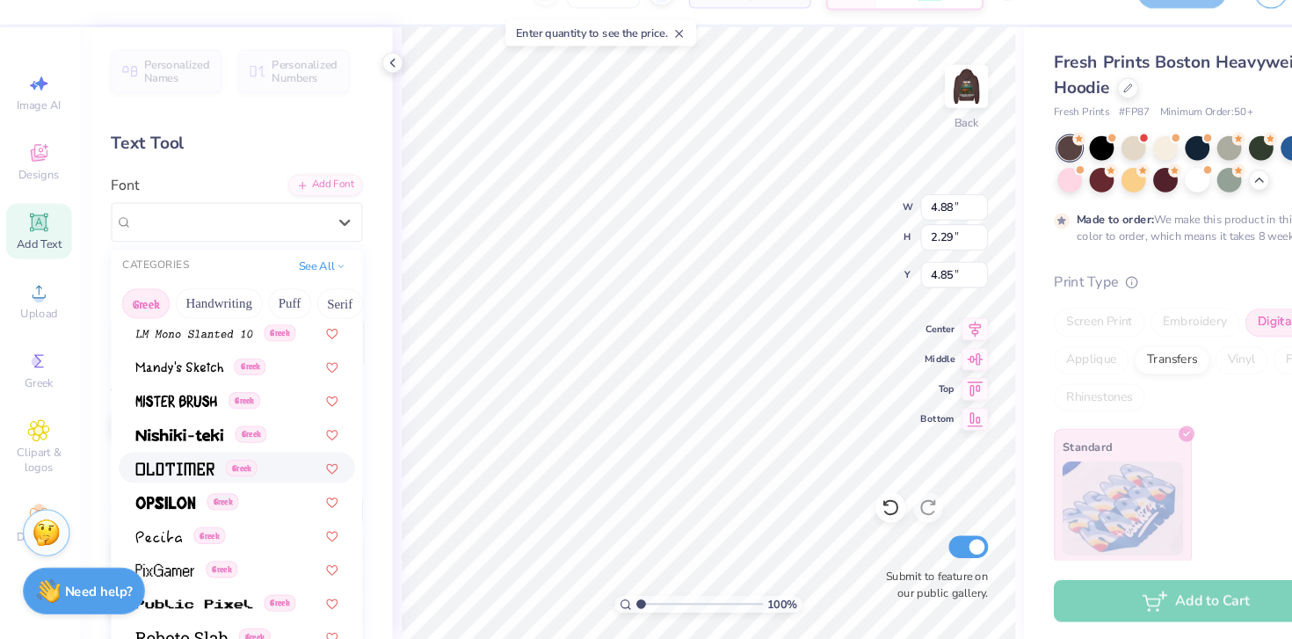
scroll to position [860, 0]
click at [180, 448] on img at bounding box center [171, 445] width 83 height 12
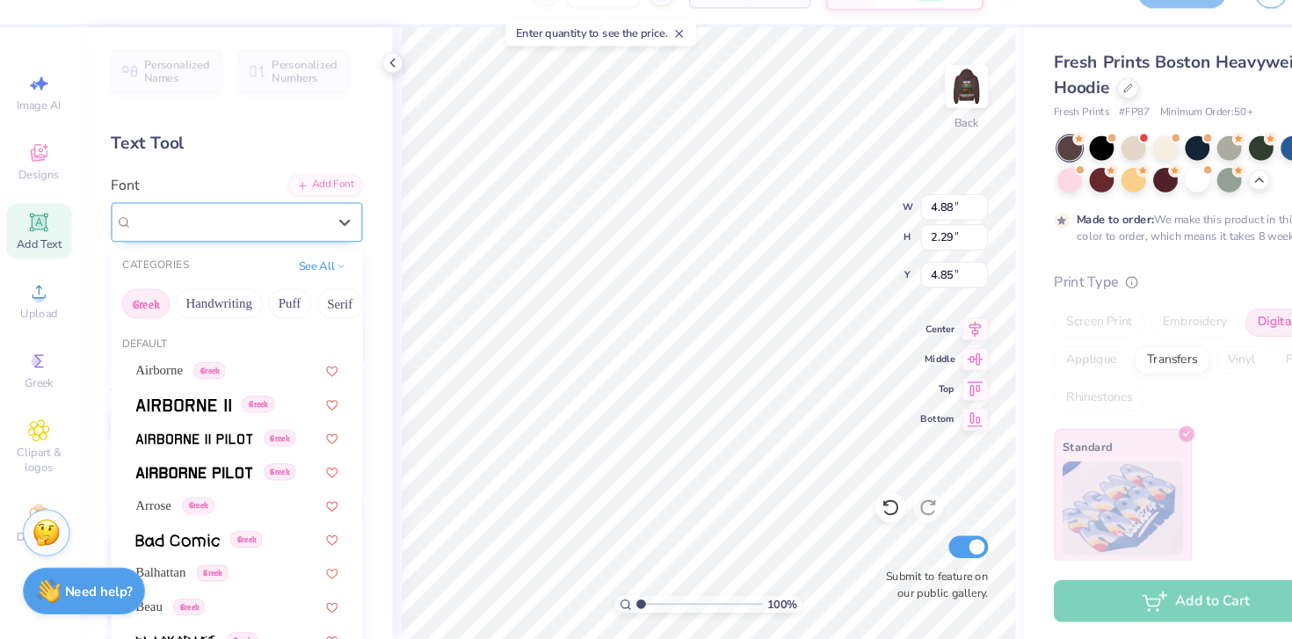
click at [202, 244] on div "Nishiki-teki Greek" at bounding box center [218, 246] width 185 height 27
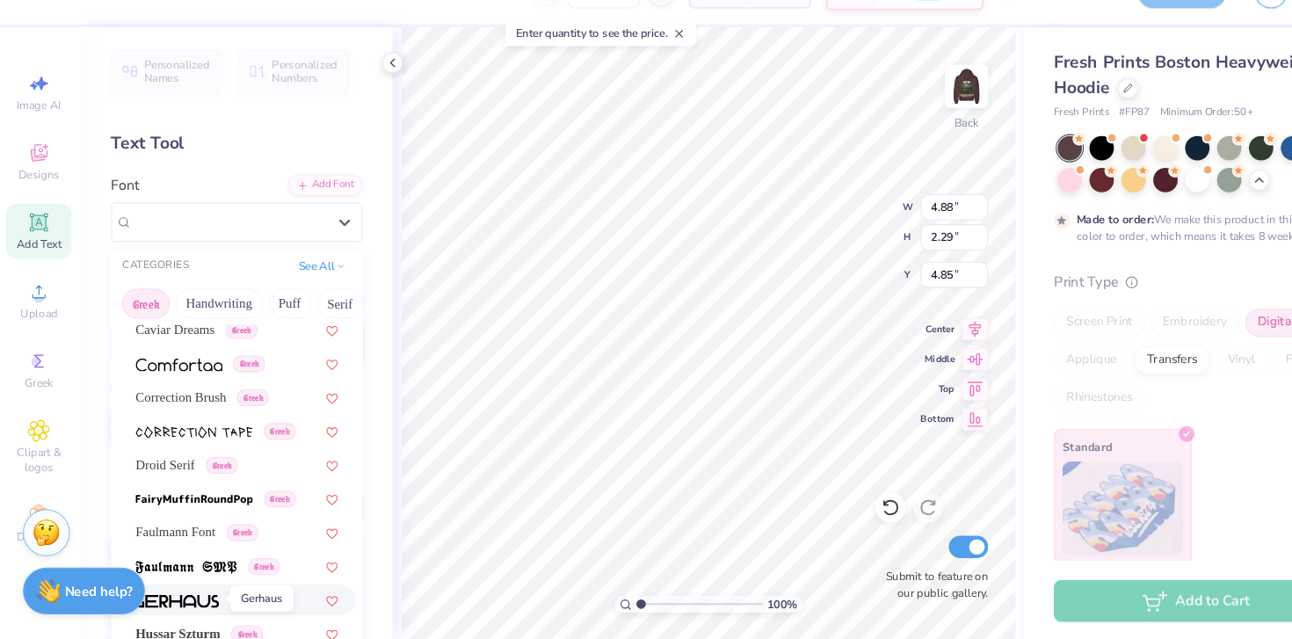
scroll to position [398, 0]
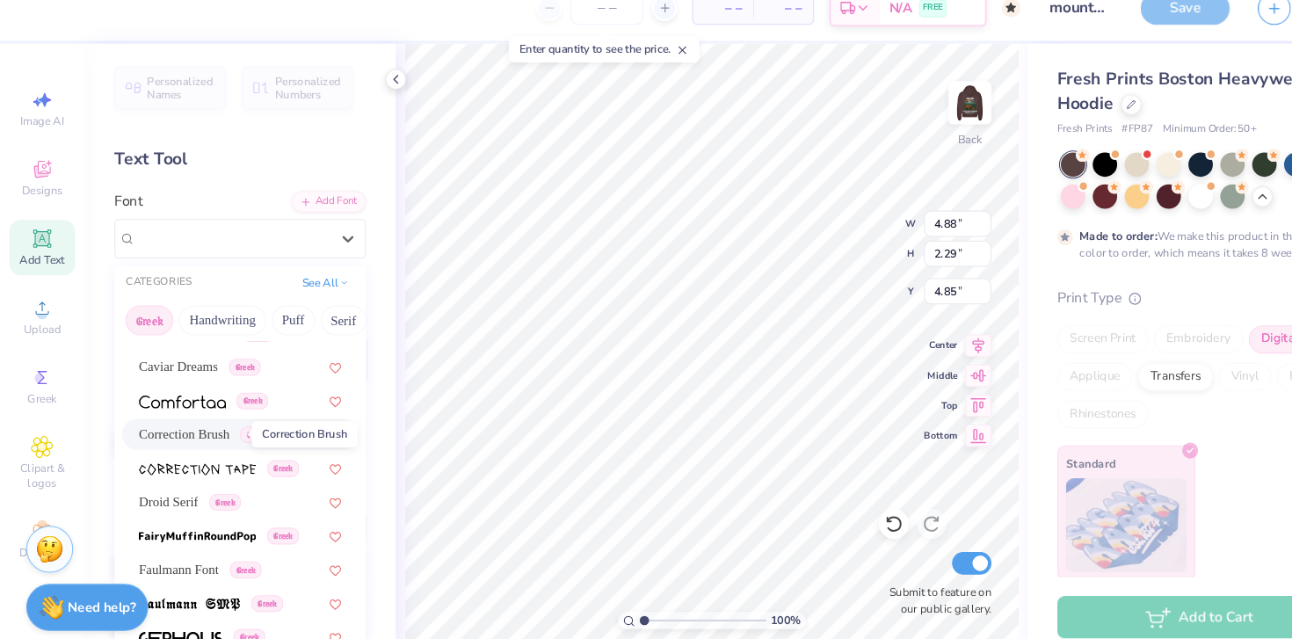
click at [189, 422] on span "Correction Brush" at bounding box center [172, 430] width 85 height 18
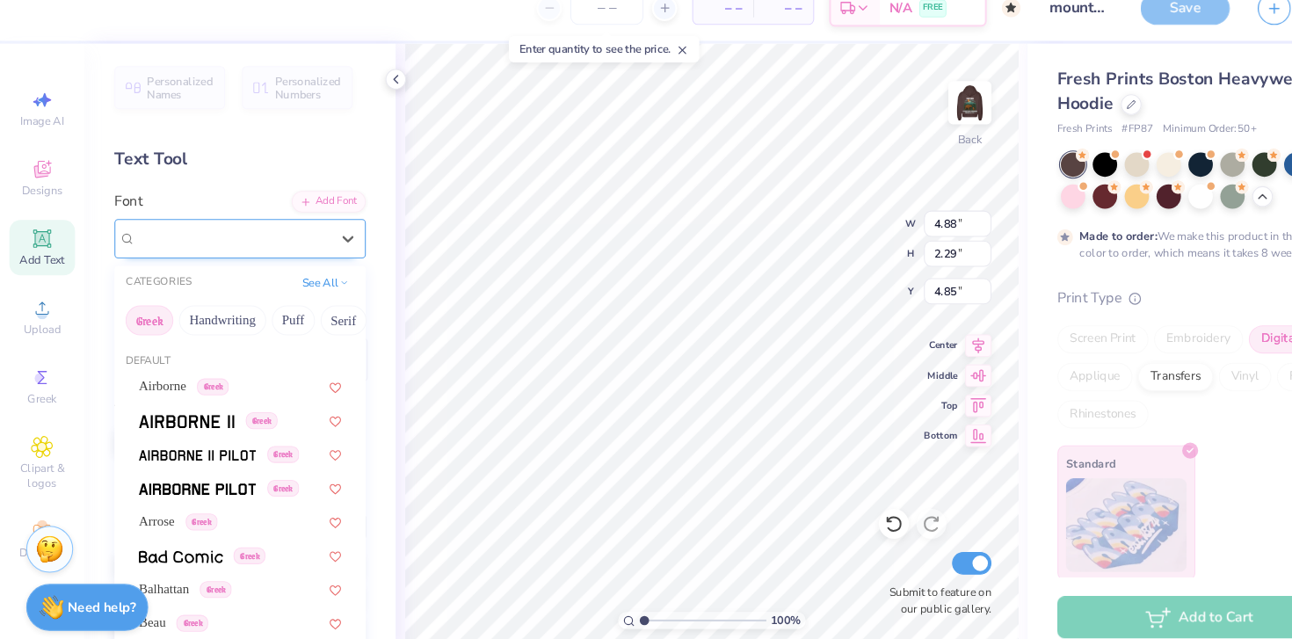
click at [181, 234] on div "Correction Brush Greek" at bounding box center [218, 246] width 185 height 27
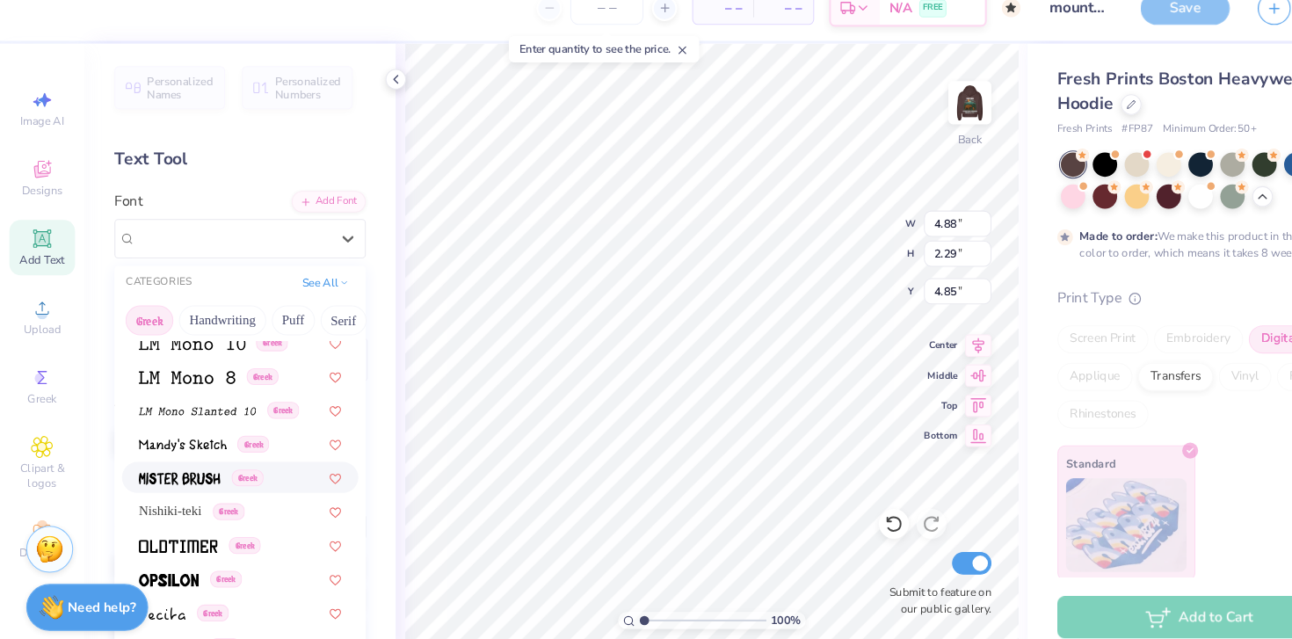
scroll to position [806, 0]
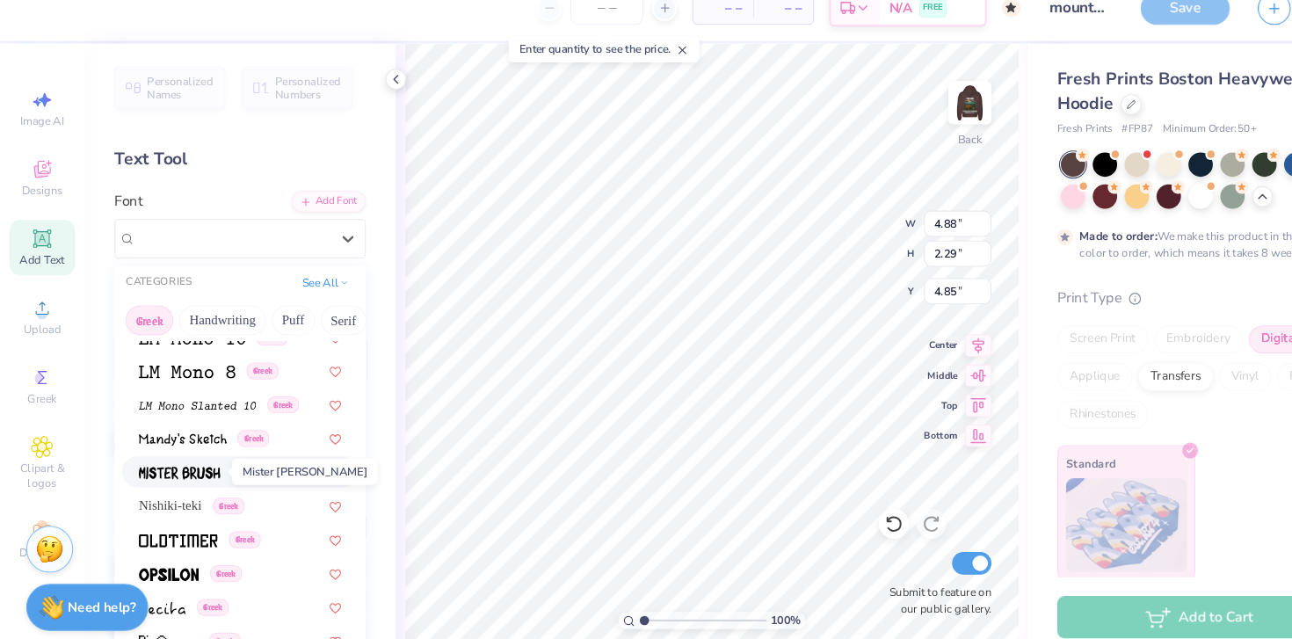
click at [186, 469] on img at bounding box center [168, 467] width 76 height 12
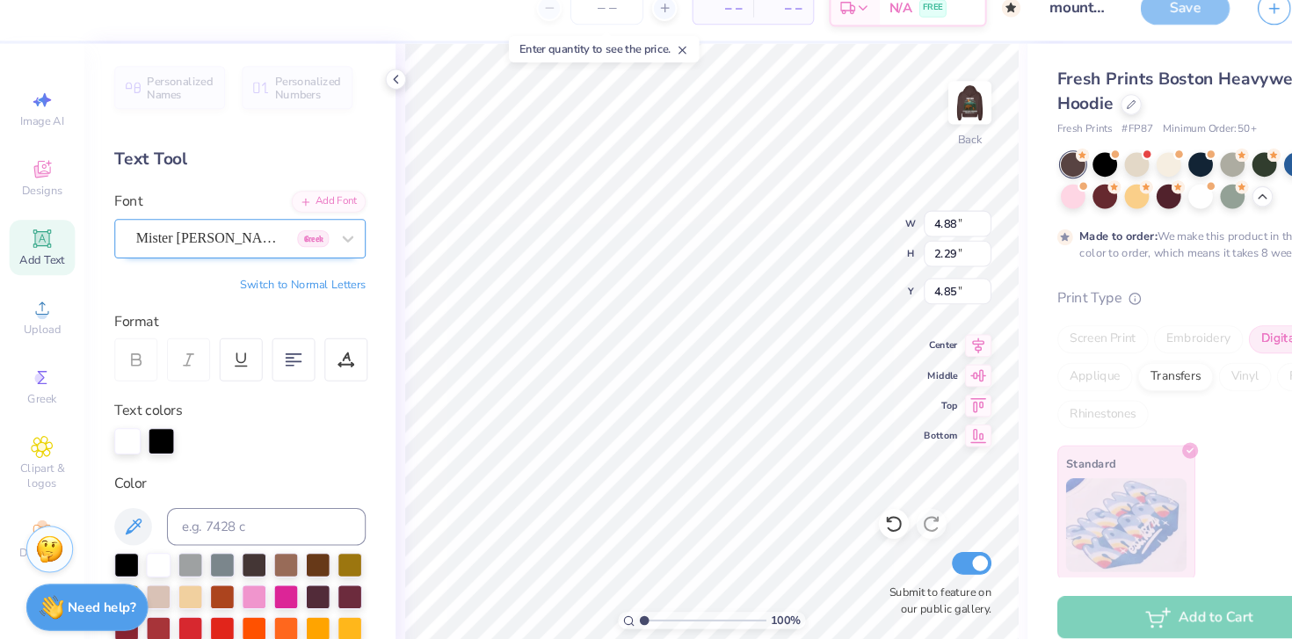
click at [181, 238] on div "Mister Brush Greek" at bounding box center [218, 246] width 185 height 27
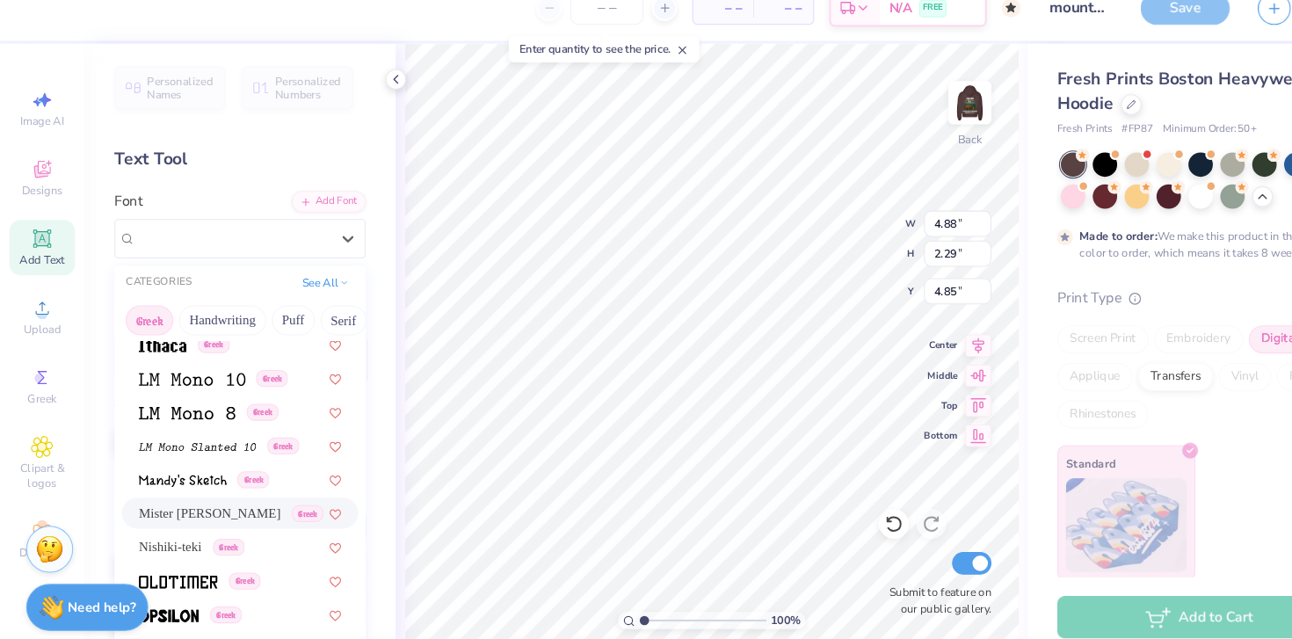
scroll to position [1064, 0]
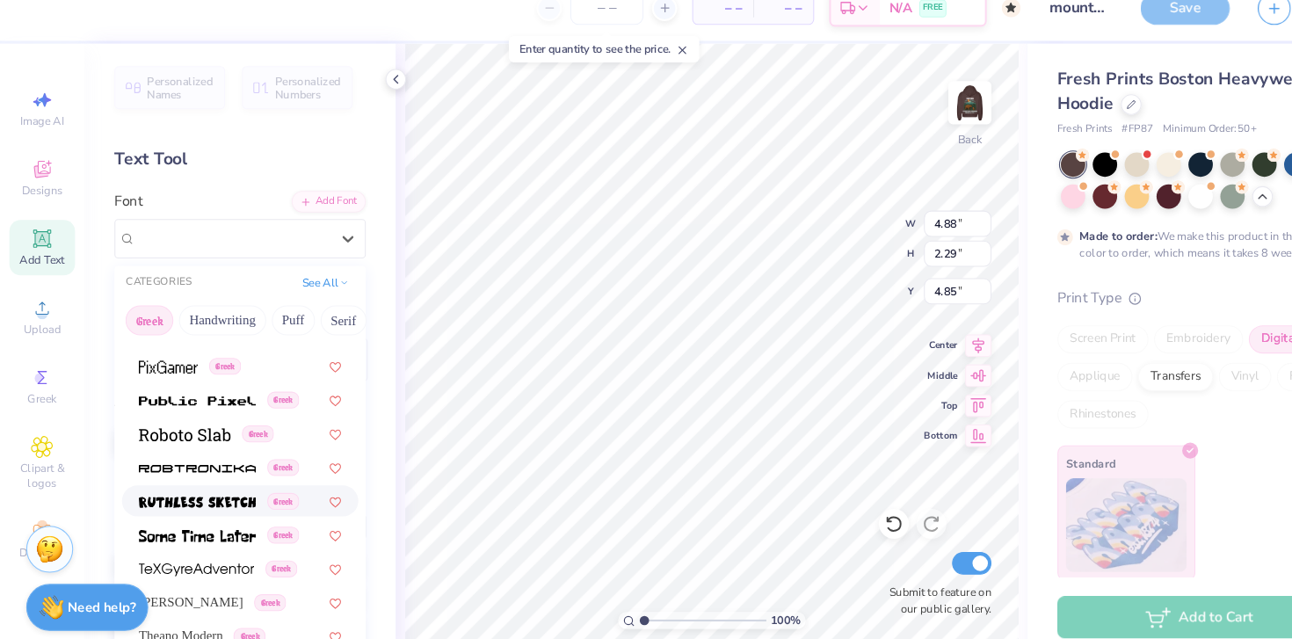
click at [196, 500] on span at bounding box center [185, 493] width 110 height 18
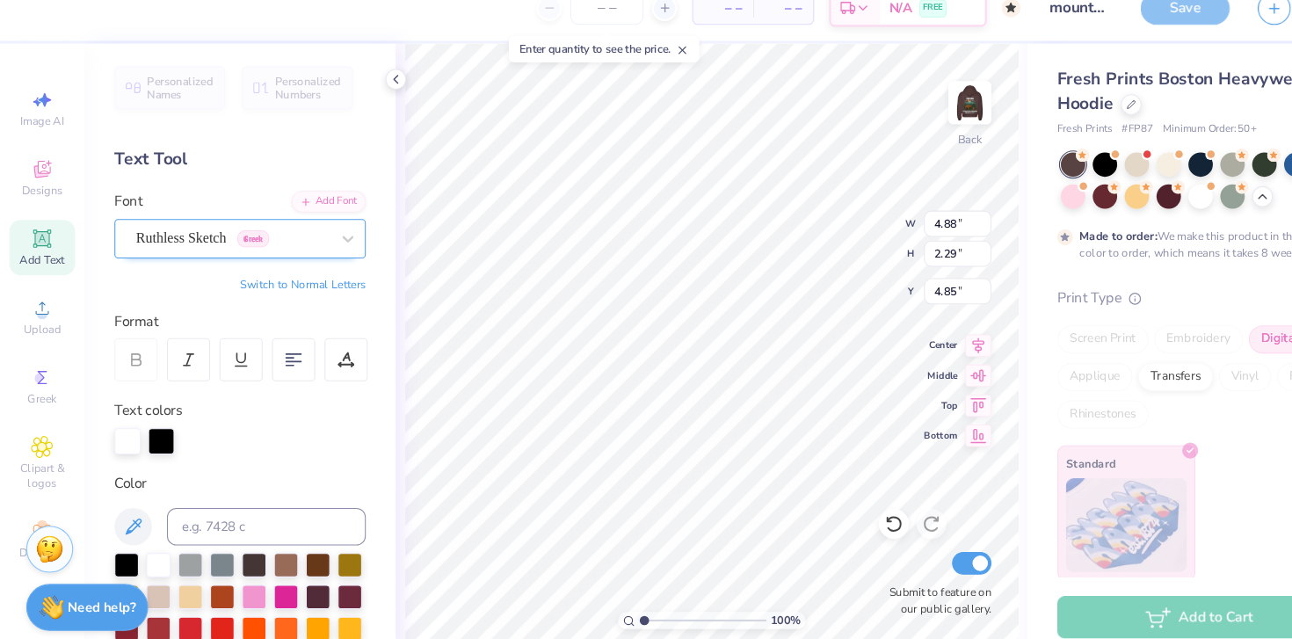
click at [190, 243] on div "Ruthless Sketch Greek" at bounding box center [218, 246] width 185 height 27
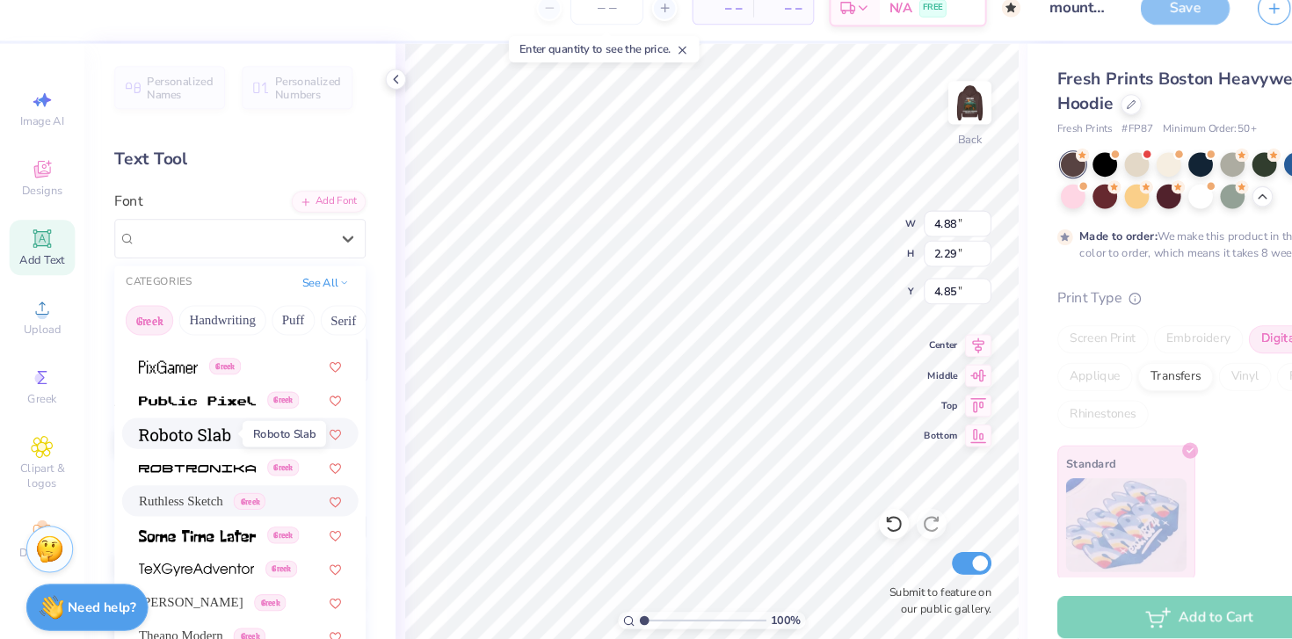
click at [201, 426] on img at bounding box center [173, 431] width 86 height 12
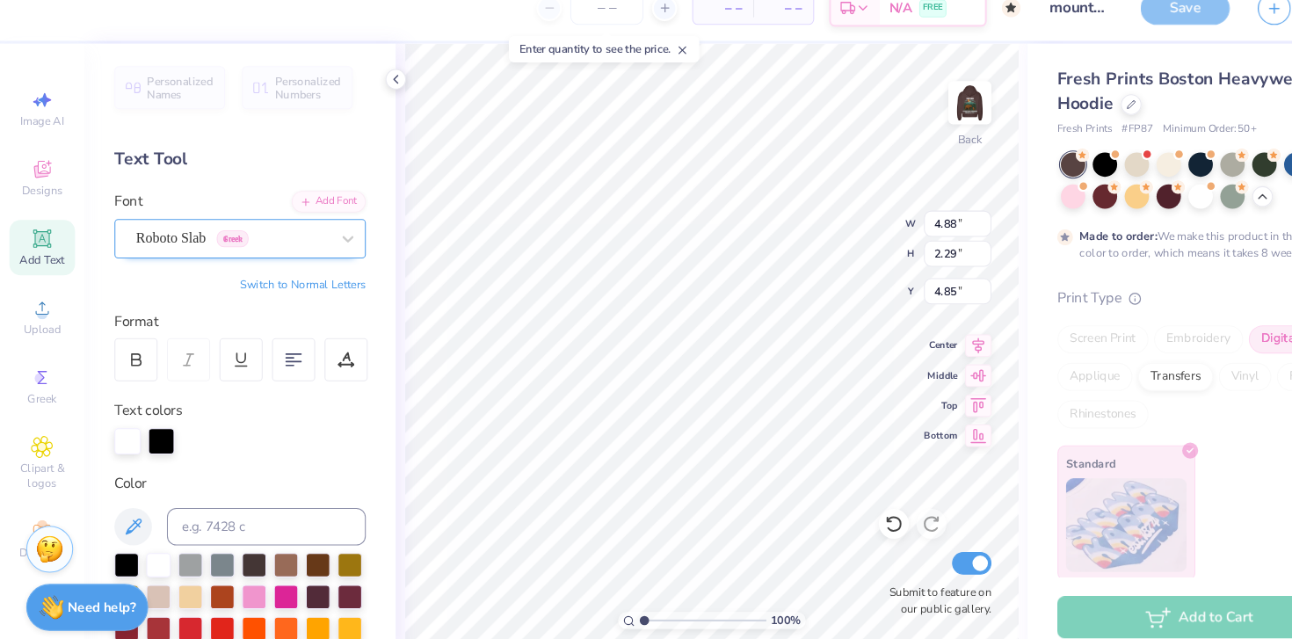
click at [172, 244] on div "Roboto Slab Greek" at bounding box center [218, 246] width 185 height 27
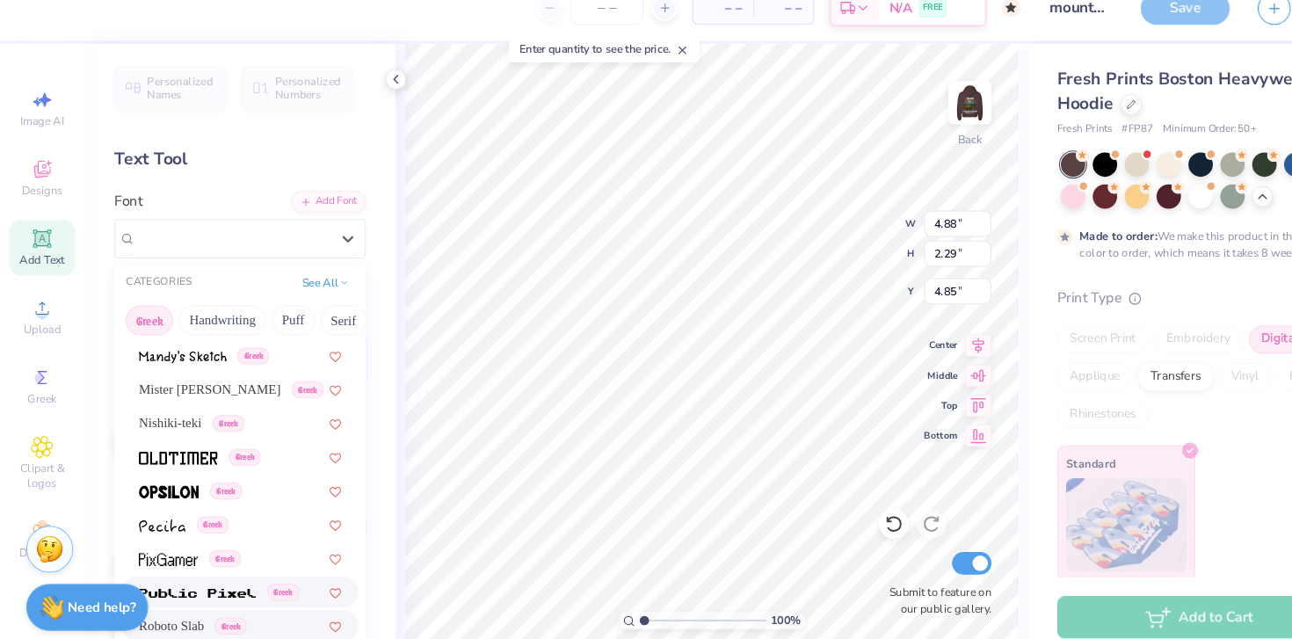
scroll to position [863, 0]
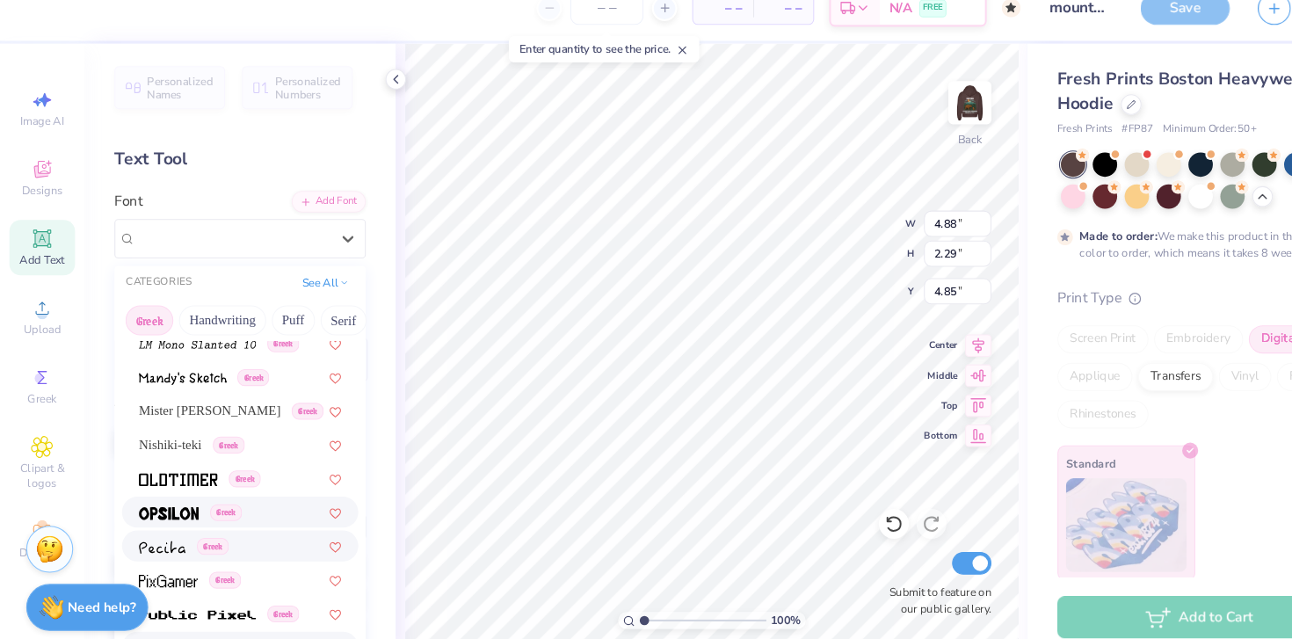
click at [161, 506] on img at bounding box center [158, 505] width 56 height 12
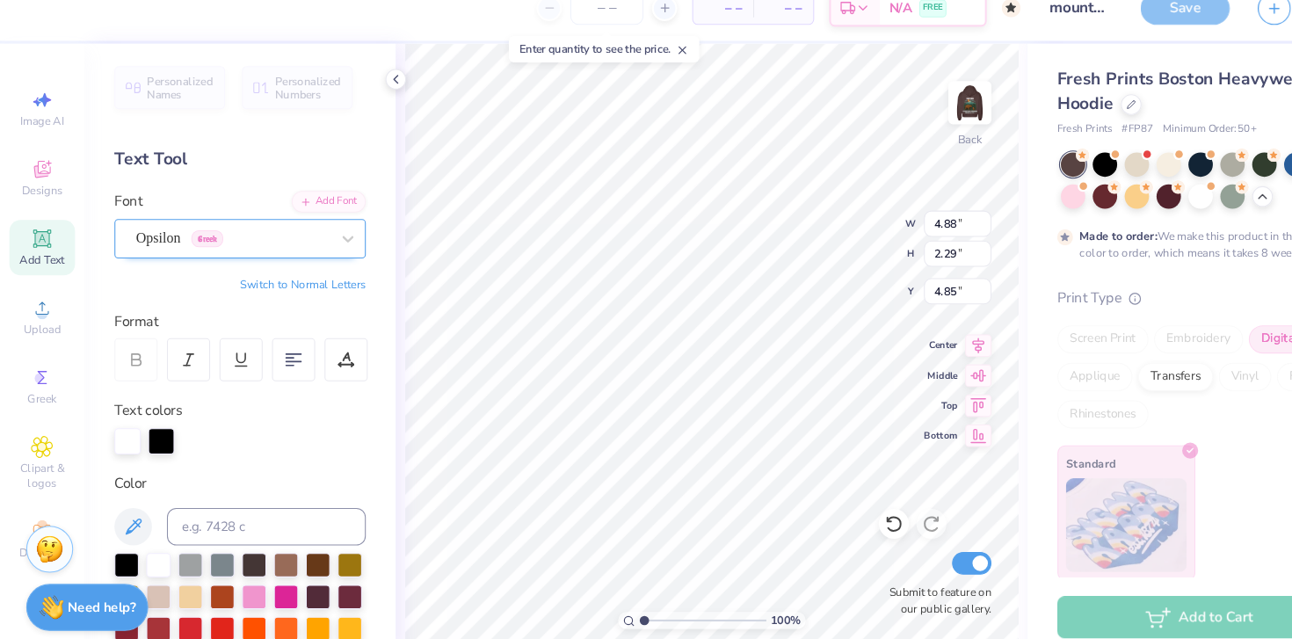
click at [161, 257] on div at bounding box center [217, 247] width 181 height 24
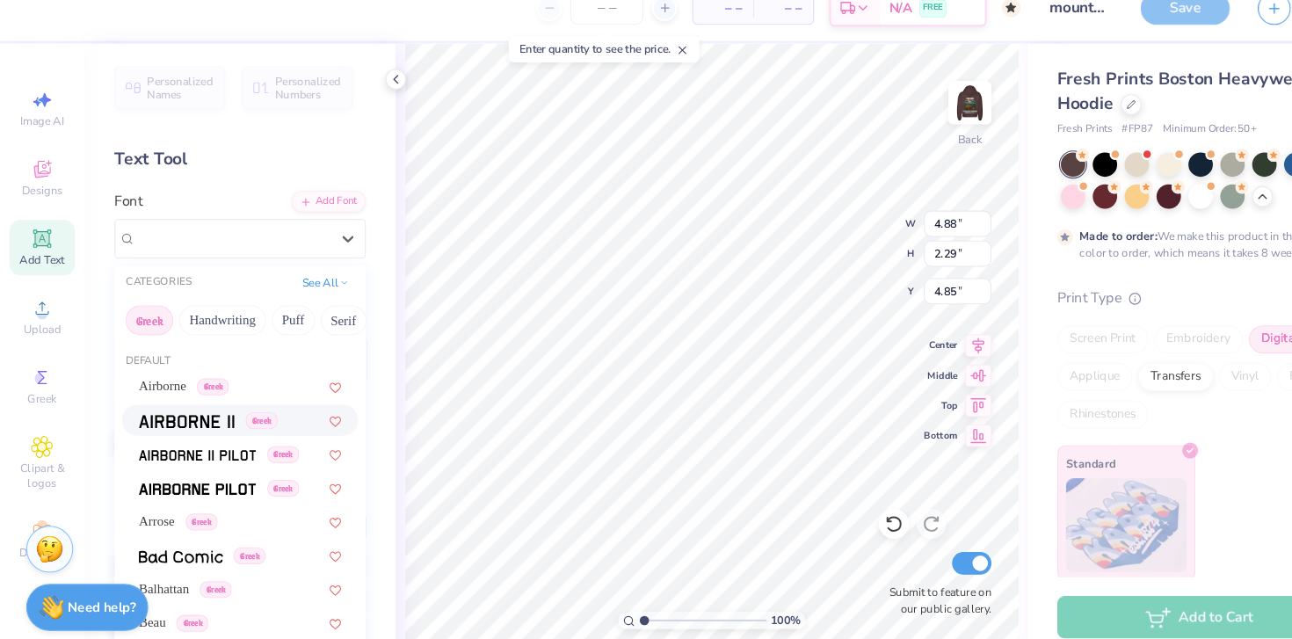
click at [183, 424] on img at bounding box center [175, 418] width 90 height 12
click at [165, 240] on div "Airborne II Greek" at bounding box center [218, 246] width 185 height 27
click at [198, 484] on img at bounding box center [185, 482] width 110 height 12
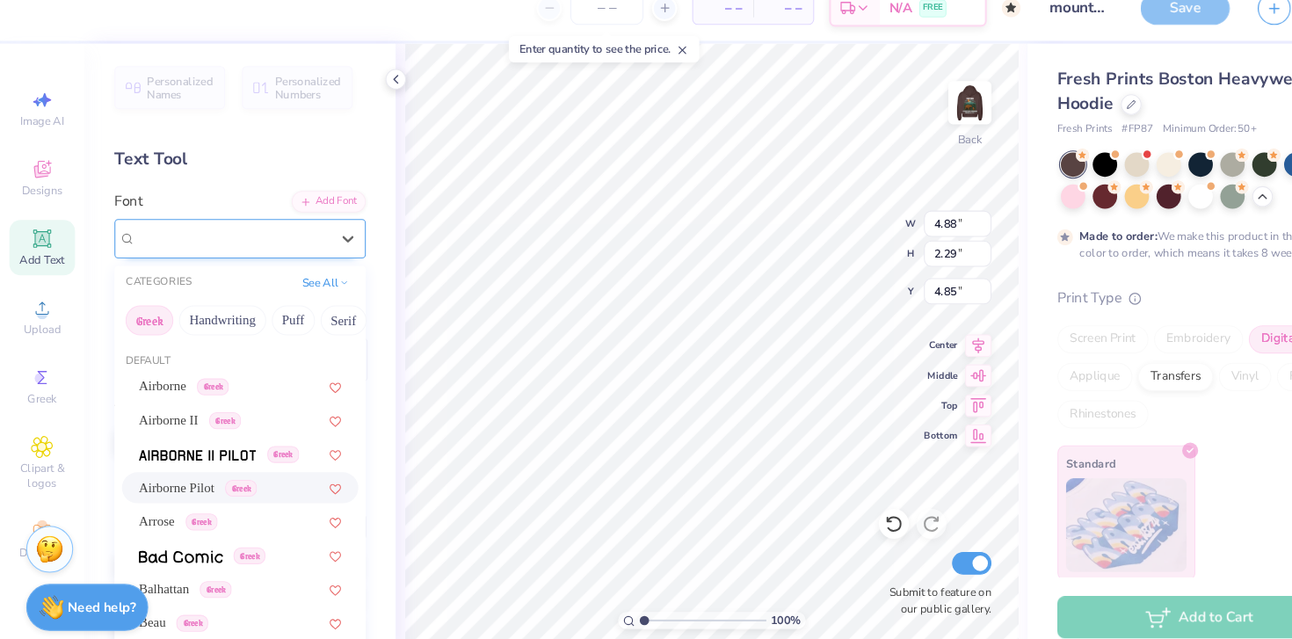
click at [164, 248] on div "Airborne Pilot Greek" at bounding box center [218, 246] width 185 height 27
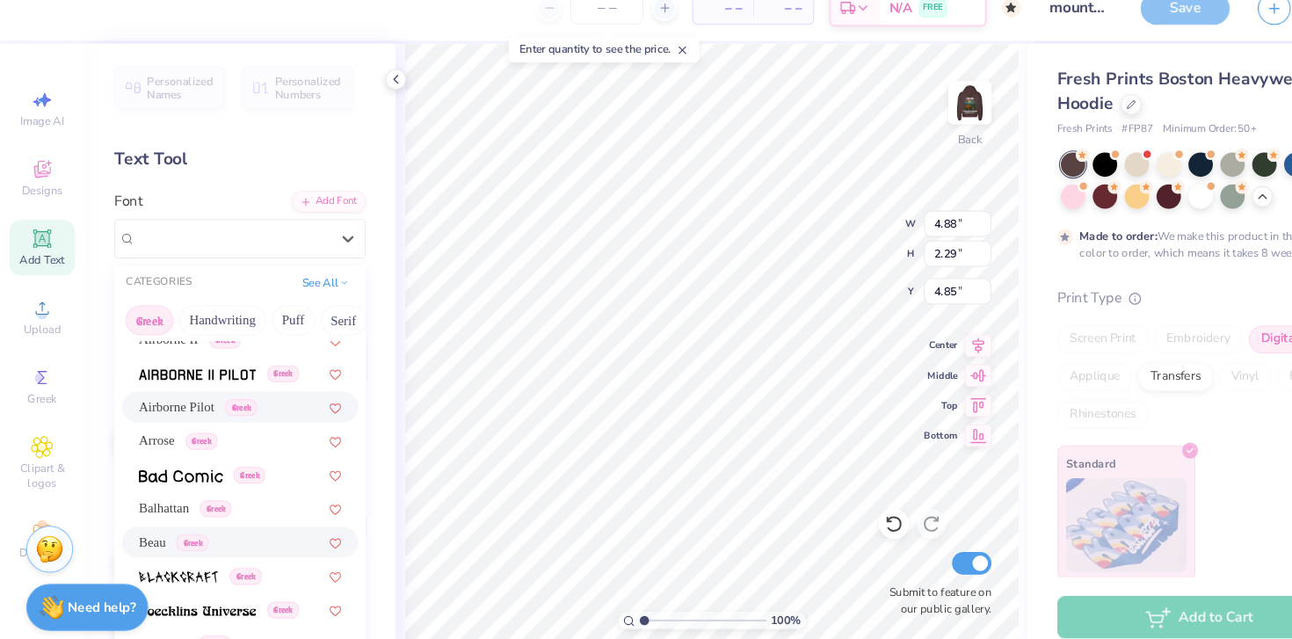
scroll to position [69, 0]
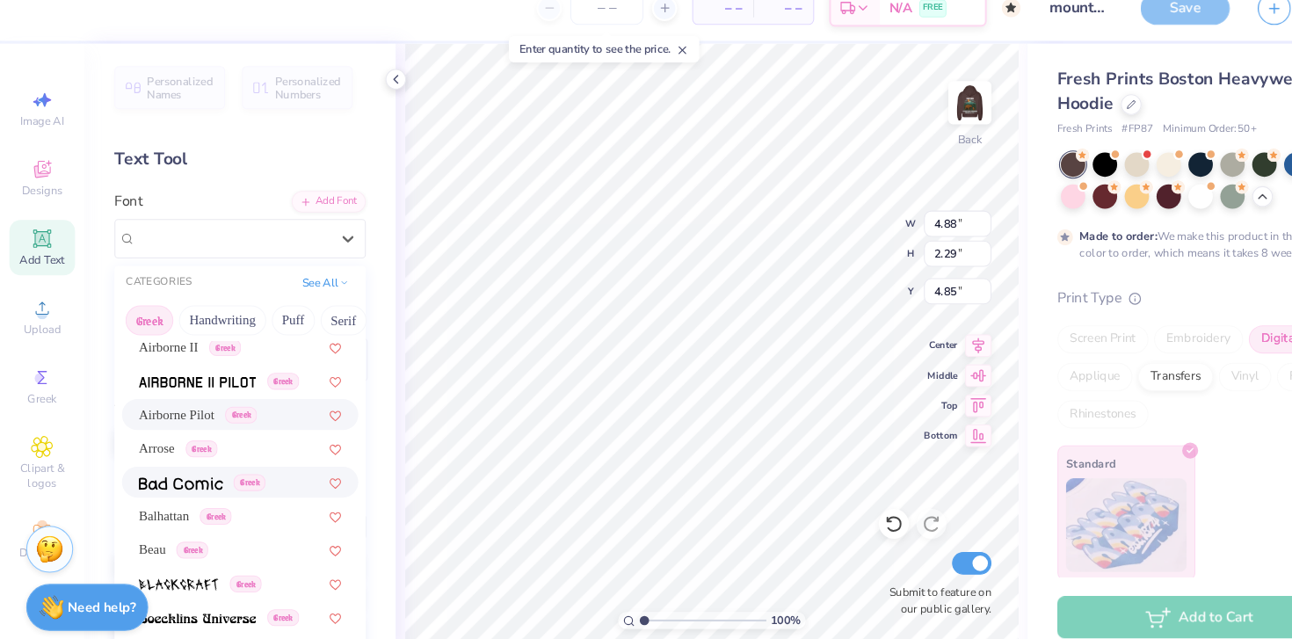
click at [170, 483] on span at bounding box center [169, 475] width 79 height 18
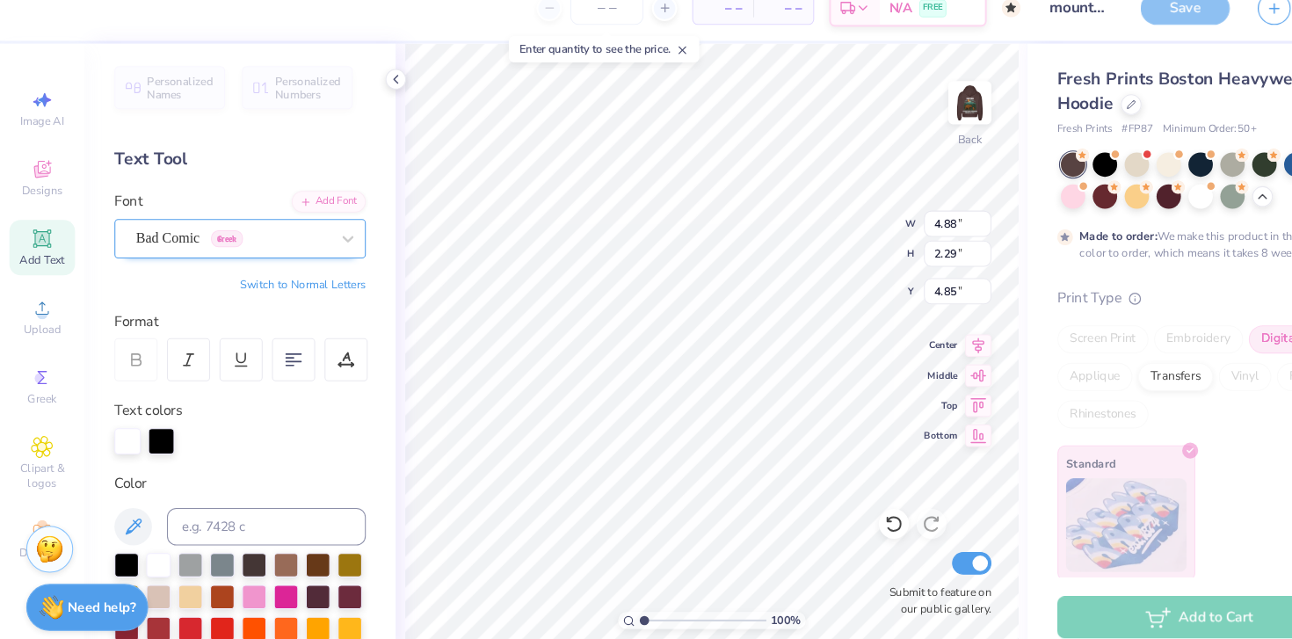
click at [197, 256] on div at bounding box center [217, 247] width 181 height 24
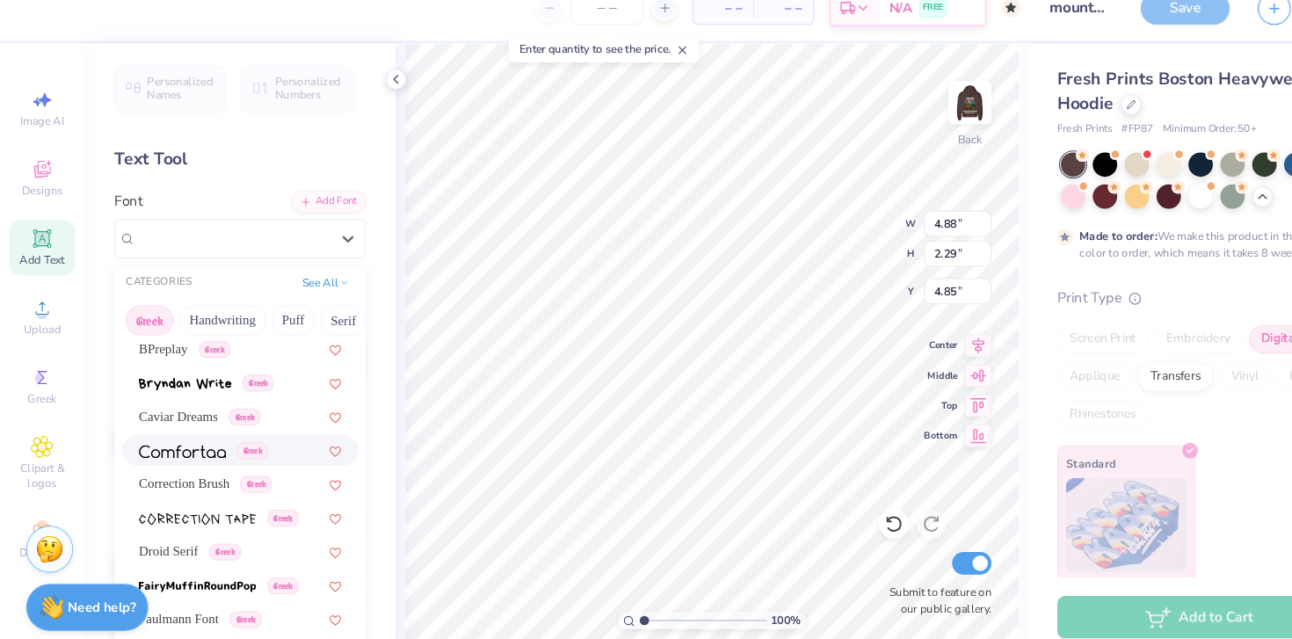
scroll to position [356, 0]
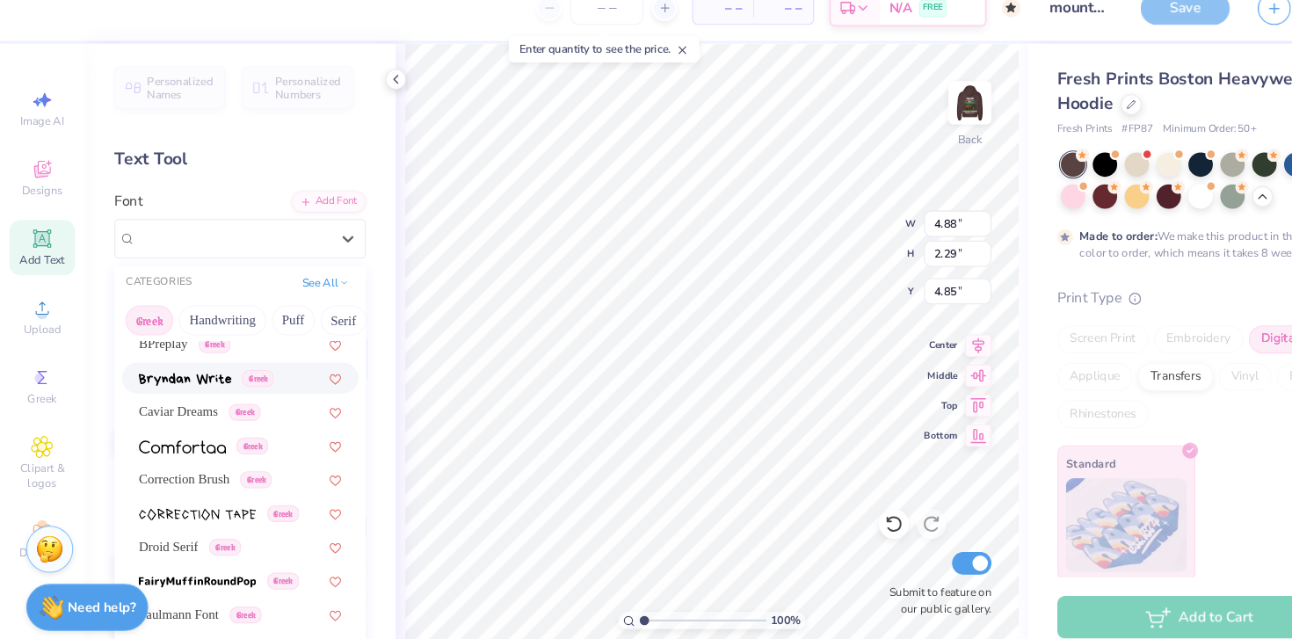
click at [194, 384] on img at bounding box center [173, 379] width 87 height 12
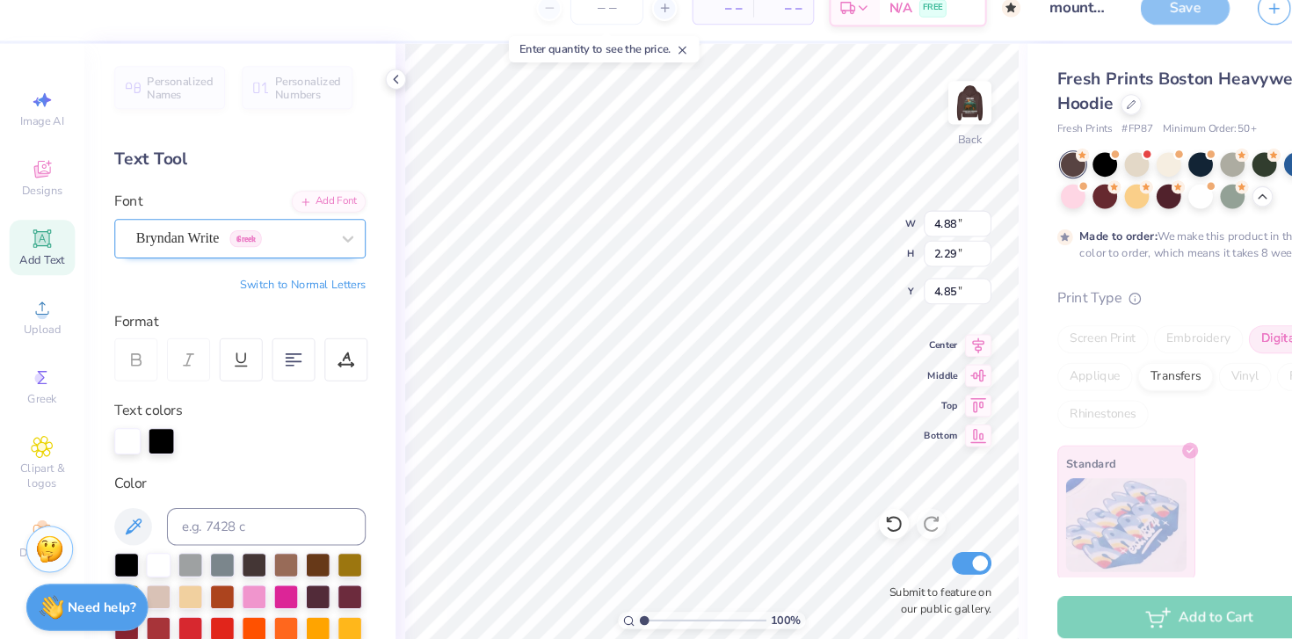
click at [171, 250] on div "Bryndan Write Greek" at bounding box center [218, 246] width 185 height 27
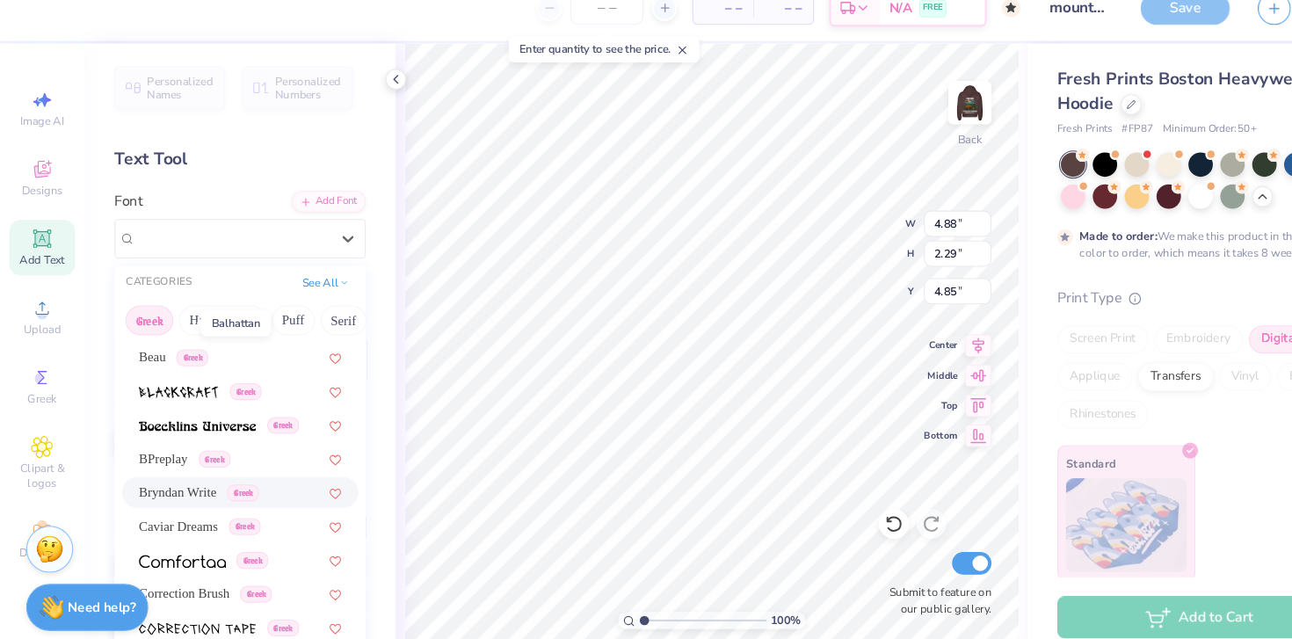
scroll to position [250, 0]
click at [180, 421] on img at bounding box center [185, 422] width 110 height 12
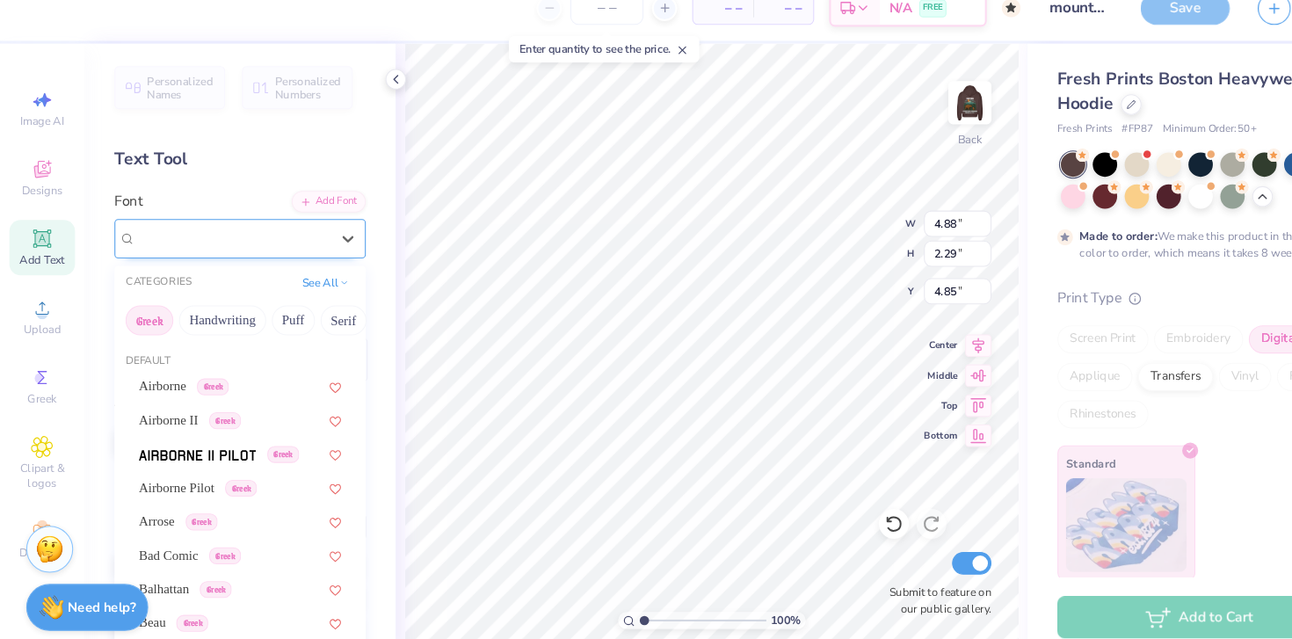
click at [170, 251] on div "Boecklins Universe Greek" at bounding box center [218, 246] width 185 height 27
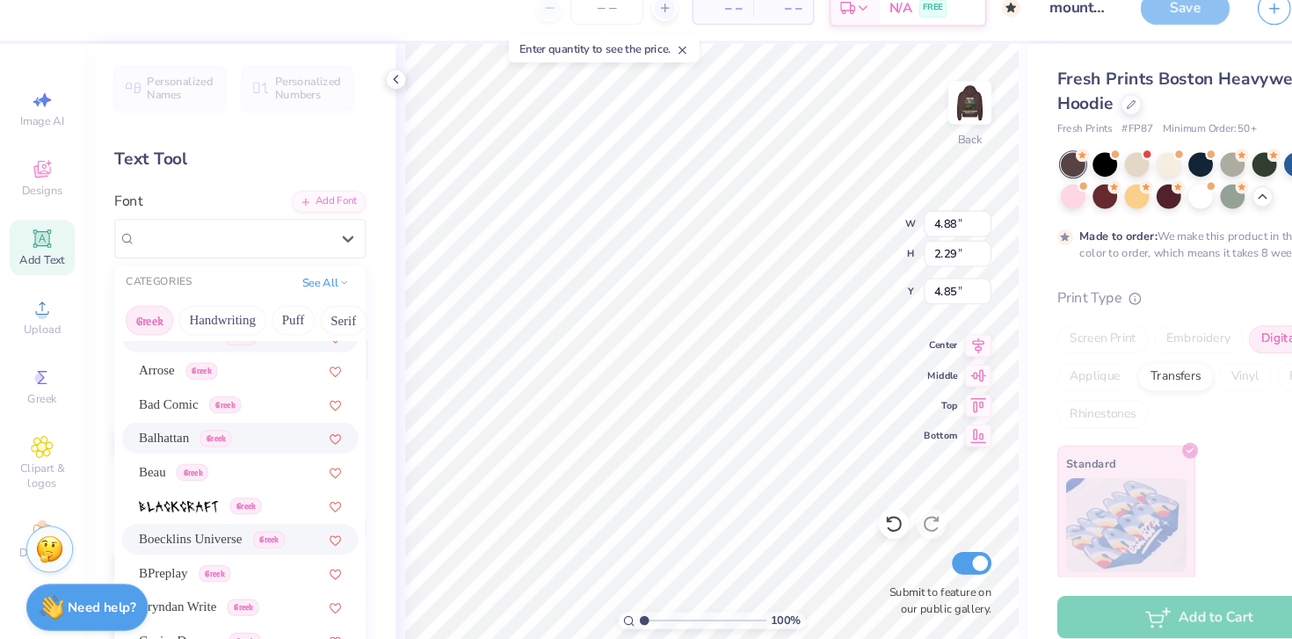
scroll to position [155, 0]
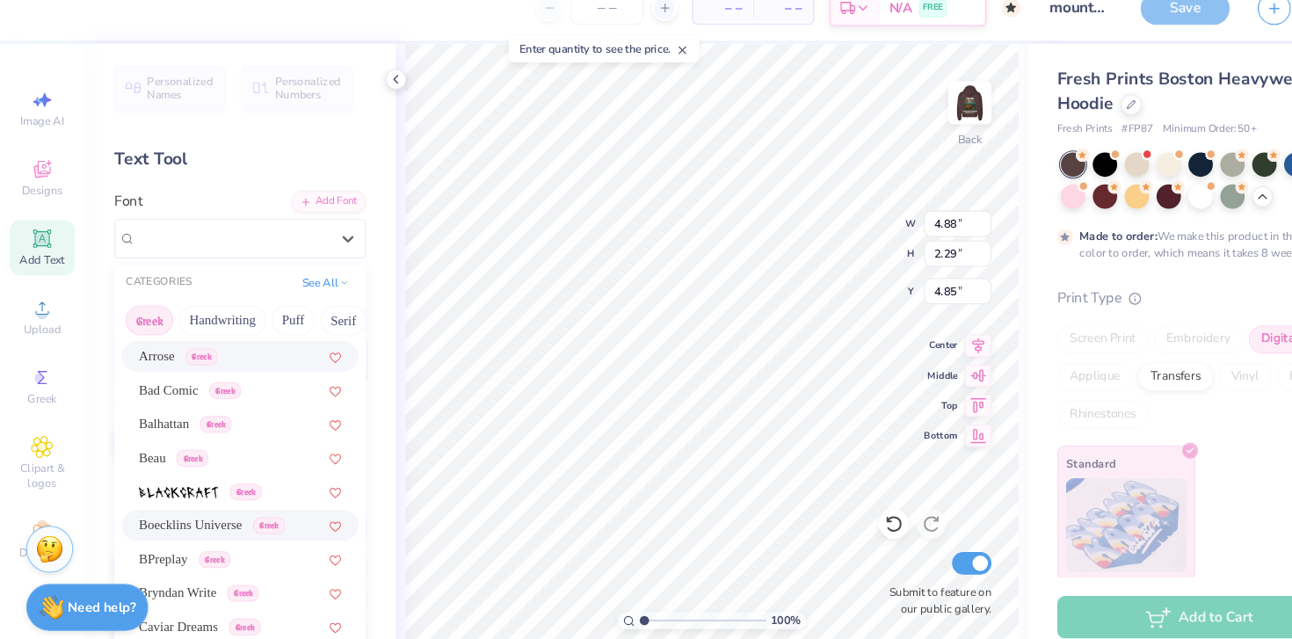
click at [142, 368] on div "Arrose Greek" at bounding box center [225, 357] width 222 height 29
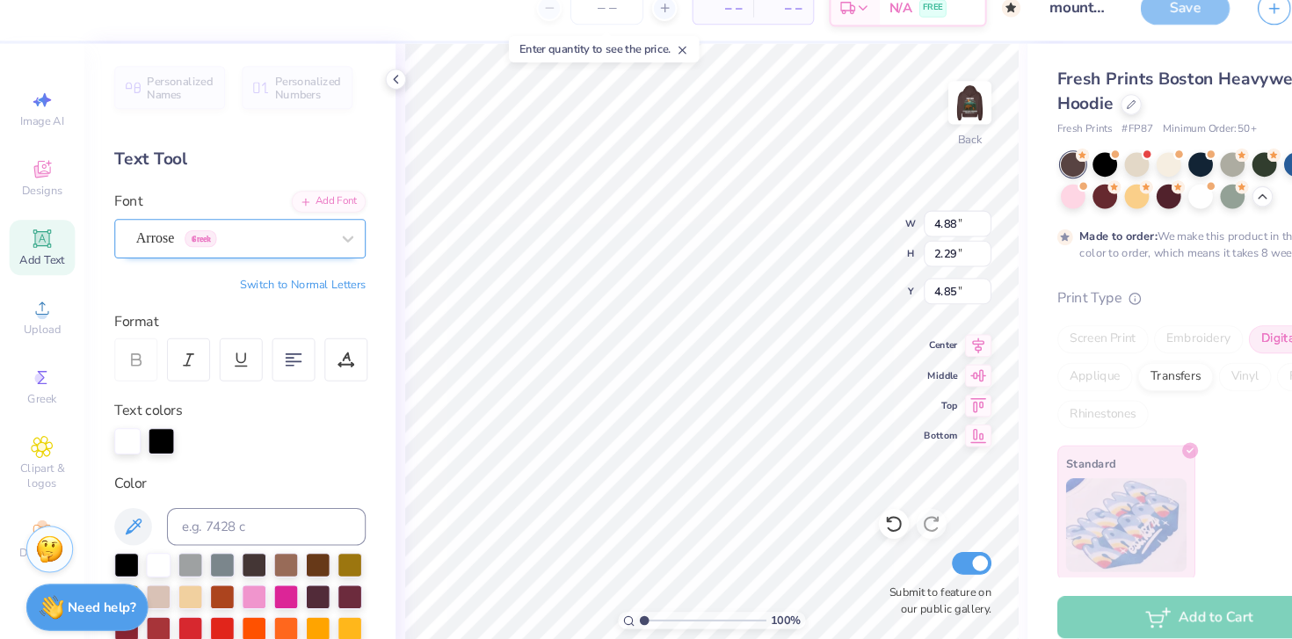
click at [177, 264] on div "Arrose Greek" at bounding box center [225, 247] width 236 height 37
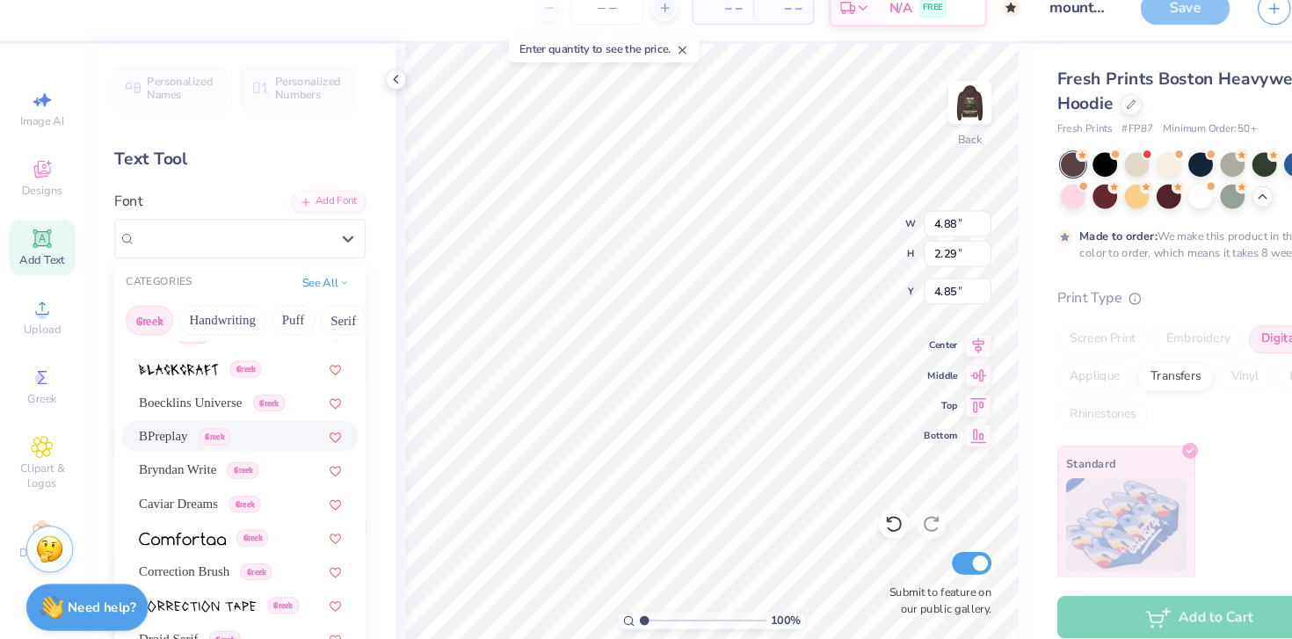
scroll to position [271, 0]
click at [166, 394] on span "Boecklins Universe" at bounding box center [178, 399] width 97 height 18
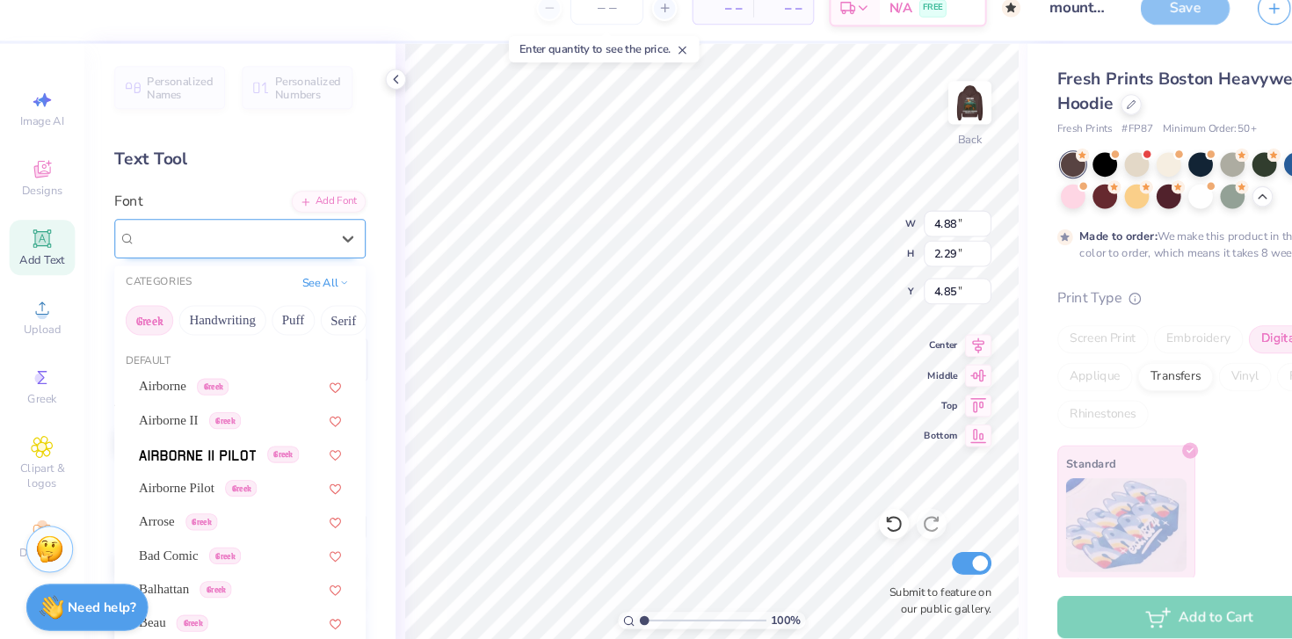
click at [164, 252] on div "Boecklins Universe Greek" at bounding box center [218, 246] width 185 height 27
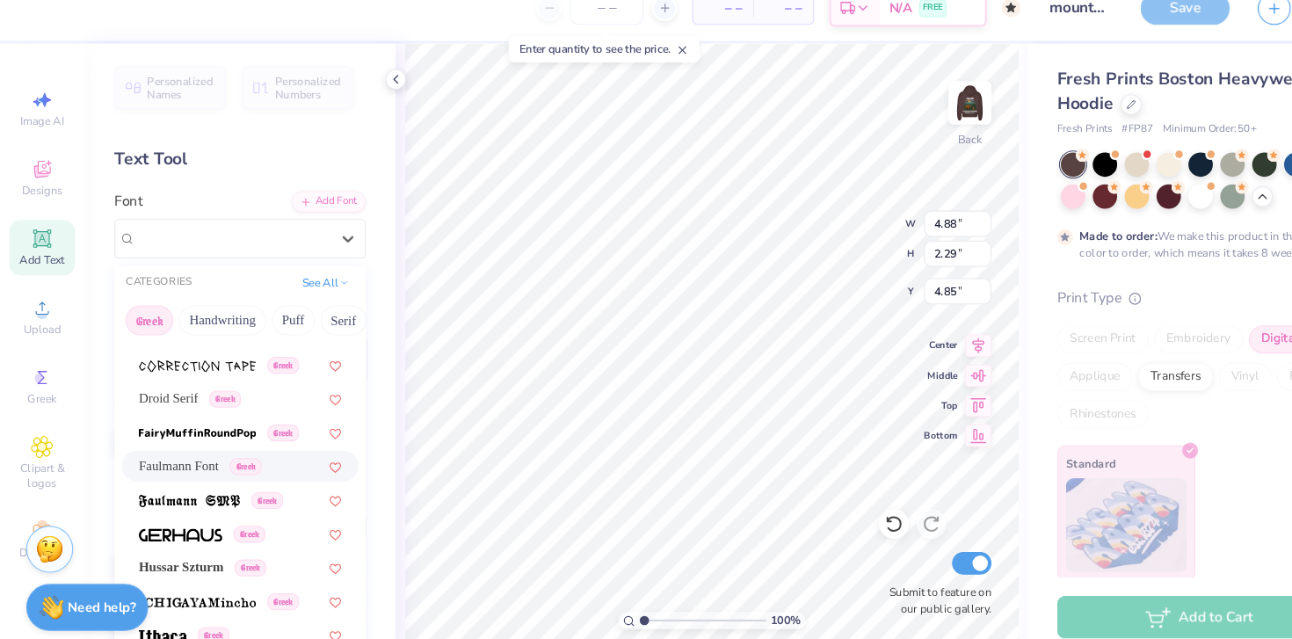
scroll to position [546, 0]
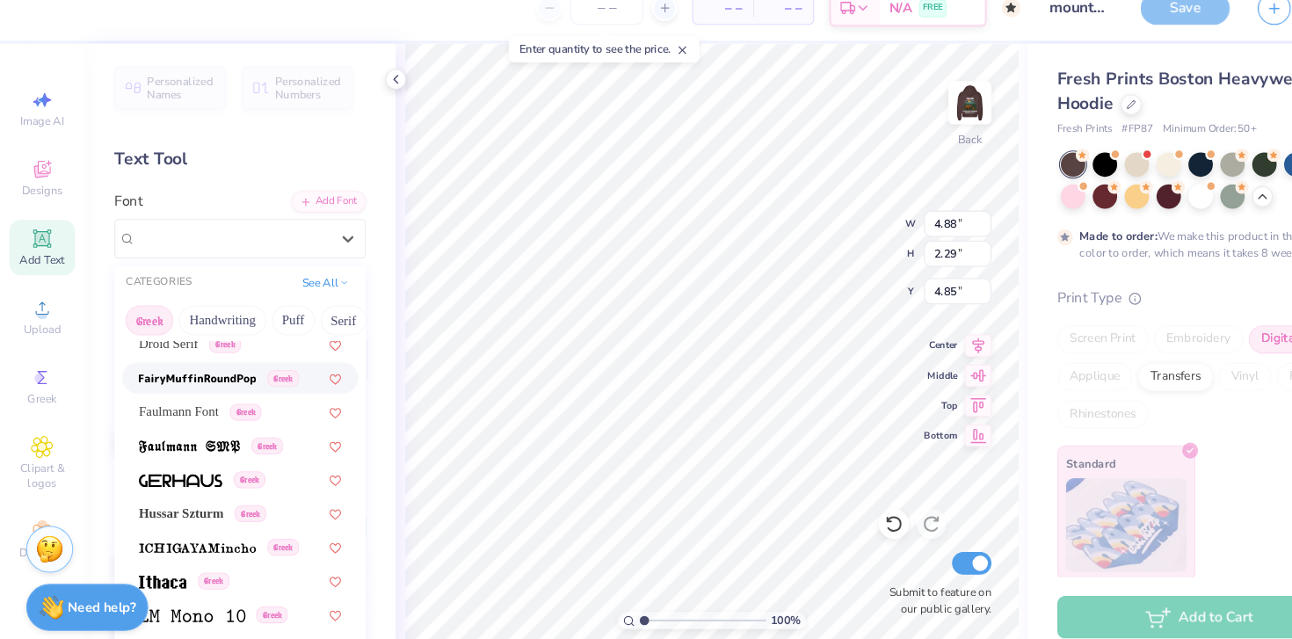
click at [172, 381] on img at bounding box center [185, 379] width 110 height 12
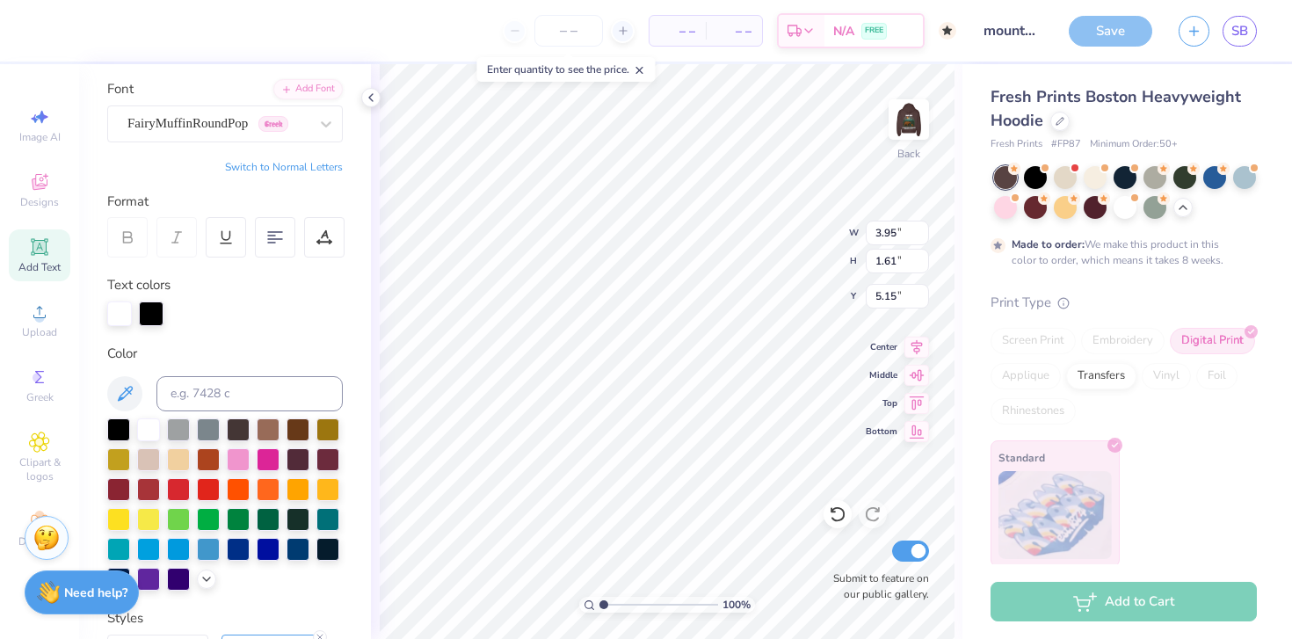
scroll to position [0, 0]
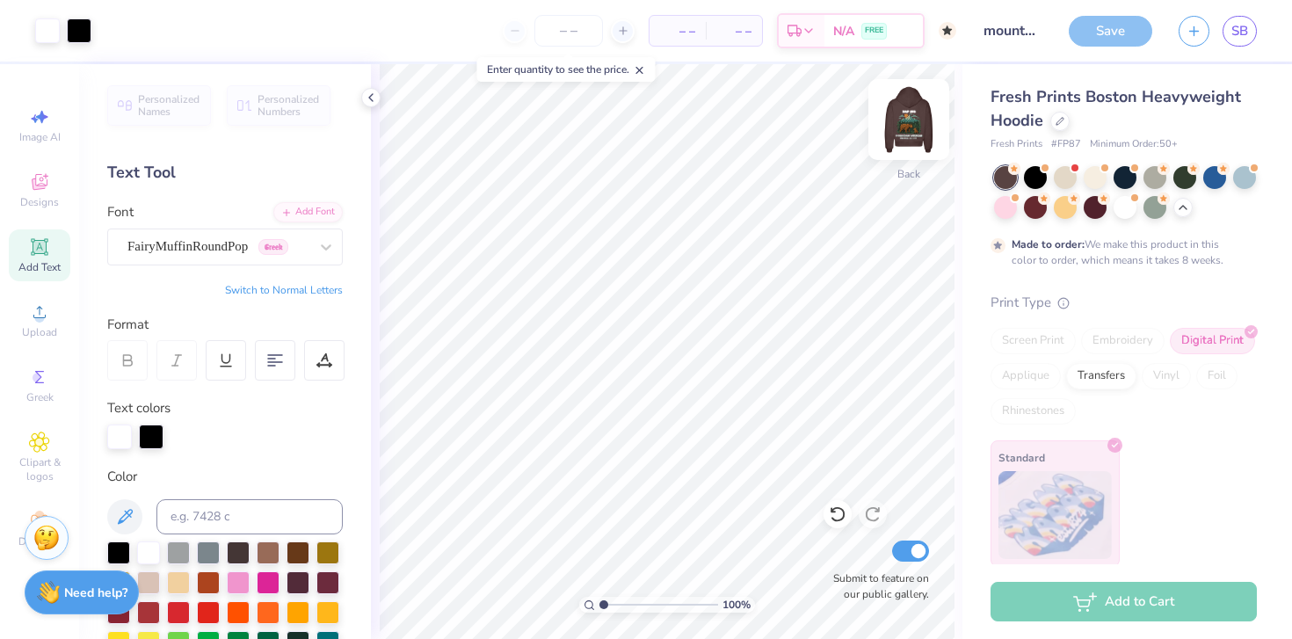
click at [916, 141] on img at bounding box center [909, 119] width 70 height 70
click at [920, 117] on img at bounding box center [909, 119] width 70 height 70
click at [908, 126] on img at bounding box center [909, 119] width 70 height 70
click at [916, 127] on img at bounding box center [909, 119] width 70 height 70
click at [371, 91] on icon at bounding box center [371, 98] width 14 height 14
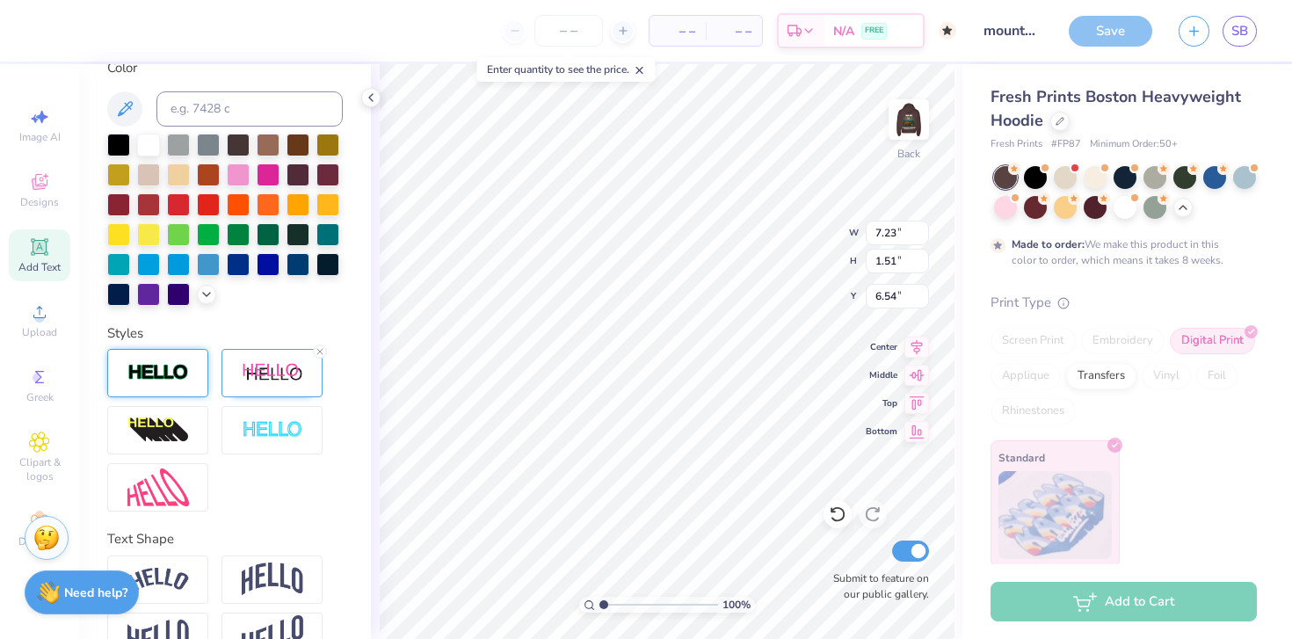
scroll to position [412, 0]
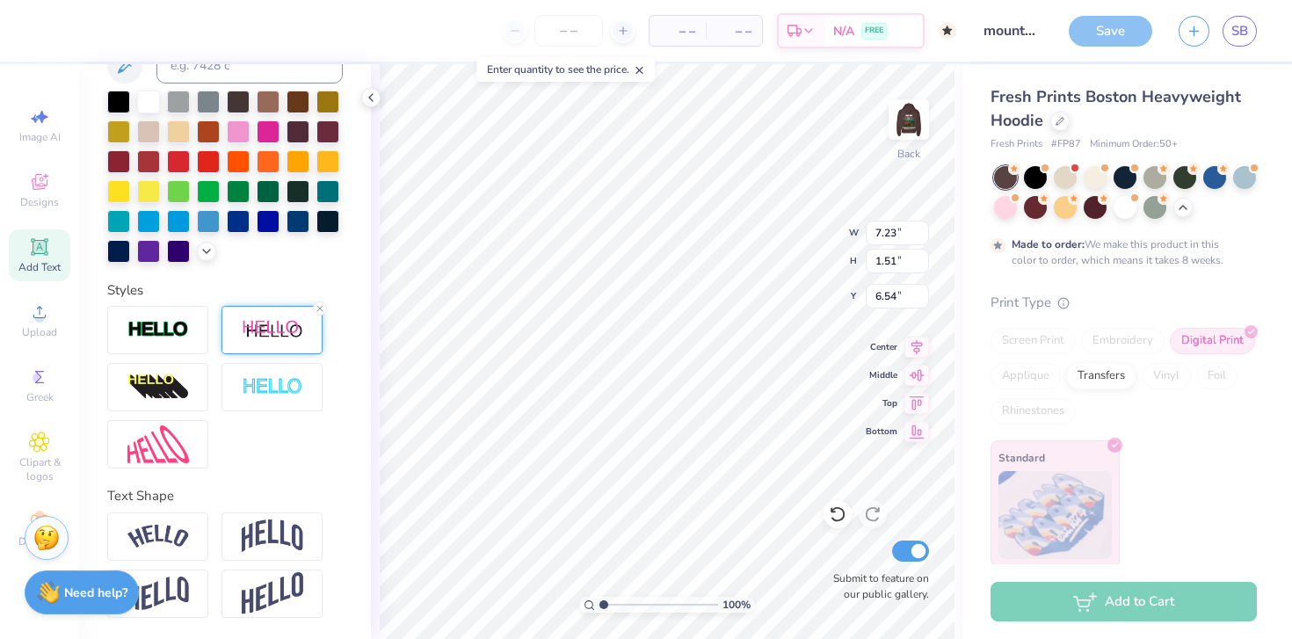
click at [262, 332] on img at bounding box center [273, 330] width 62 height 22
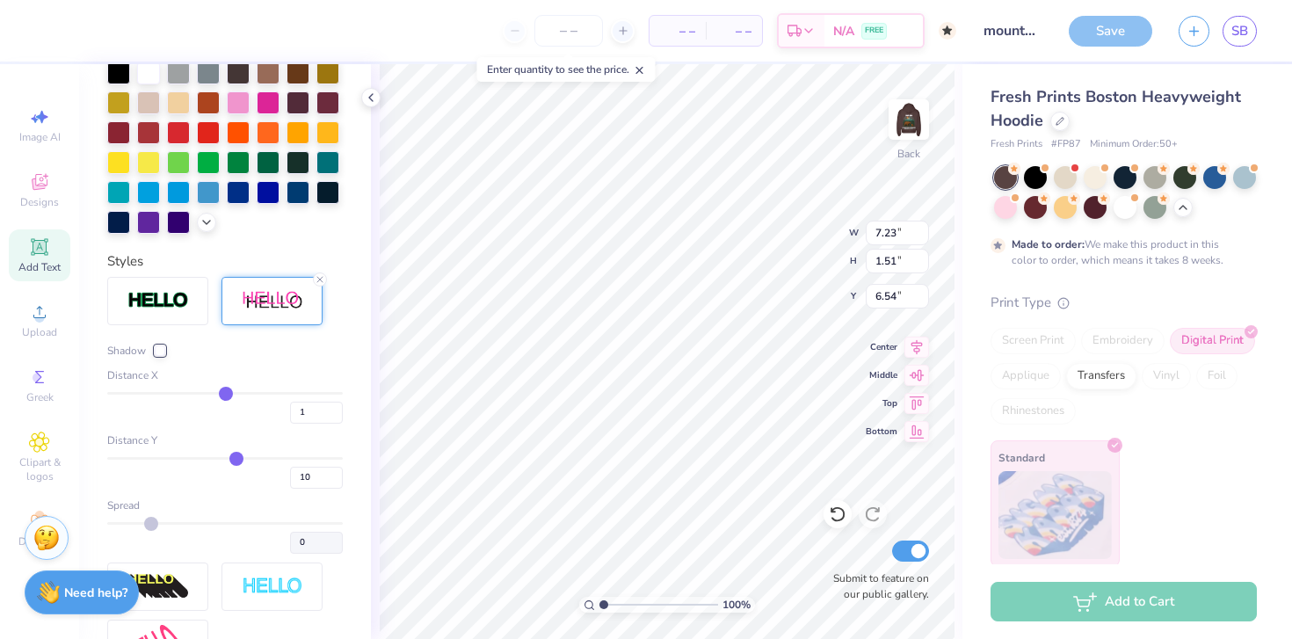
click at [159, 356] on div at bounding box center [160, 351] width 11 height 11
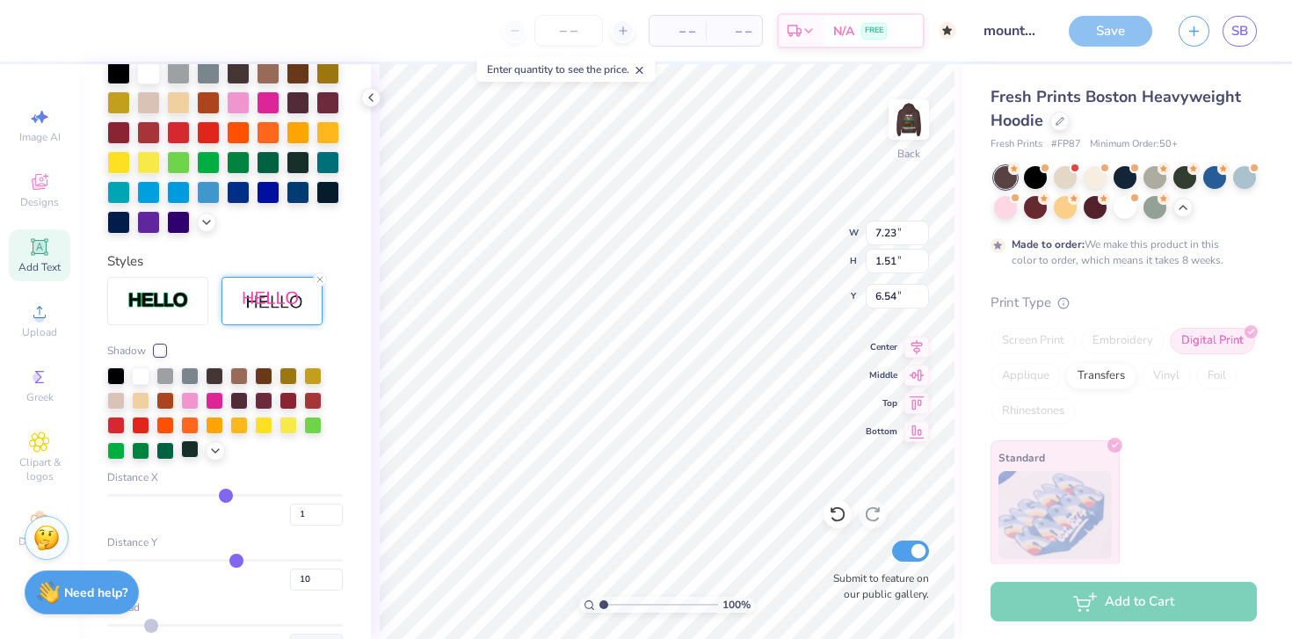
click at [186, 458] on div at bounding box center [190, 450] width 18 height 18
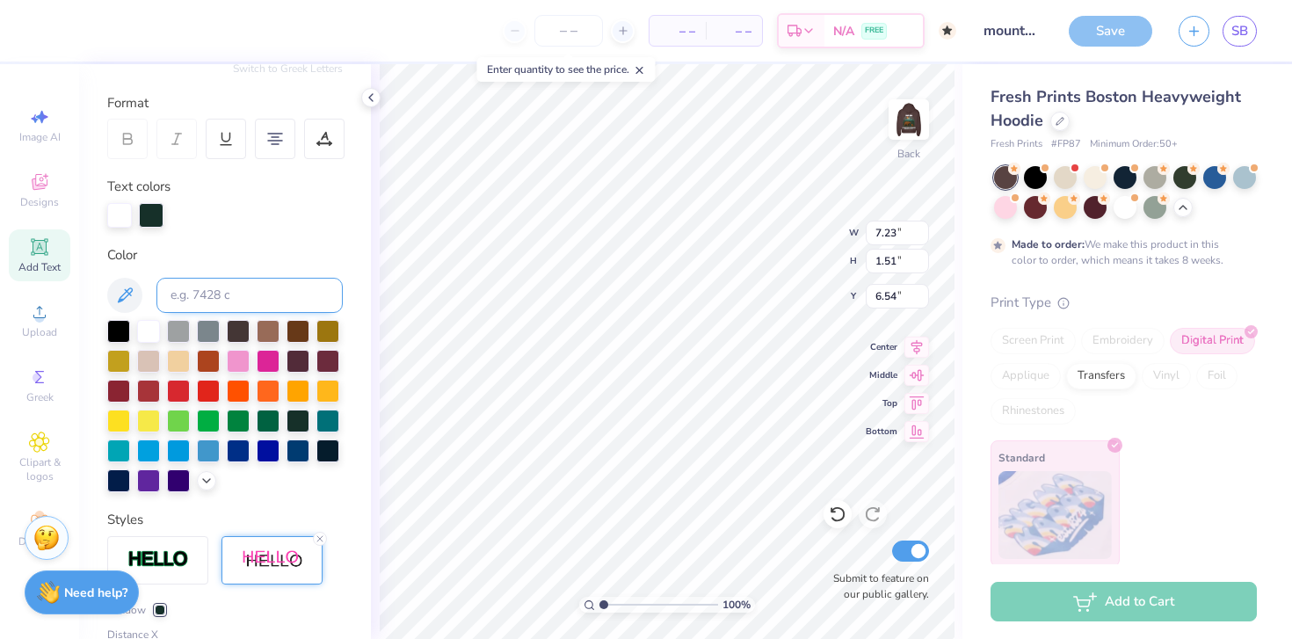
scroll to position [207, 0]
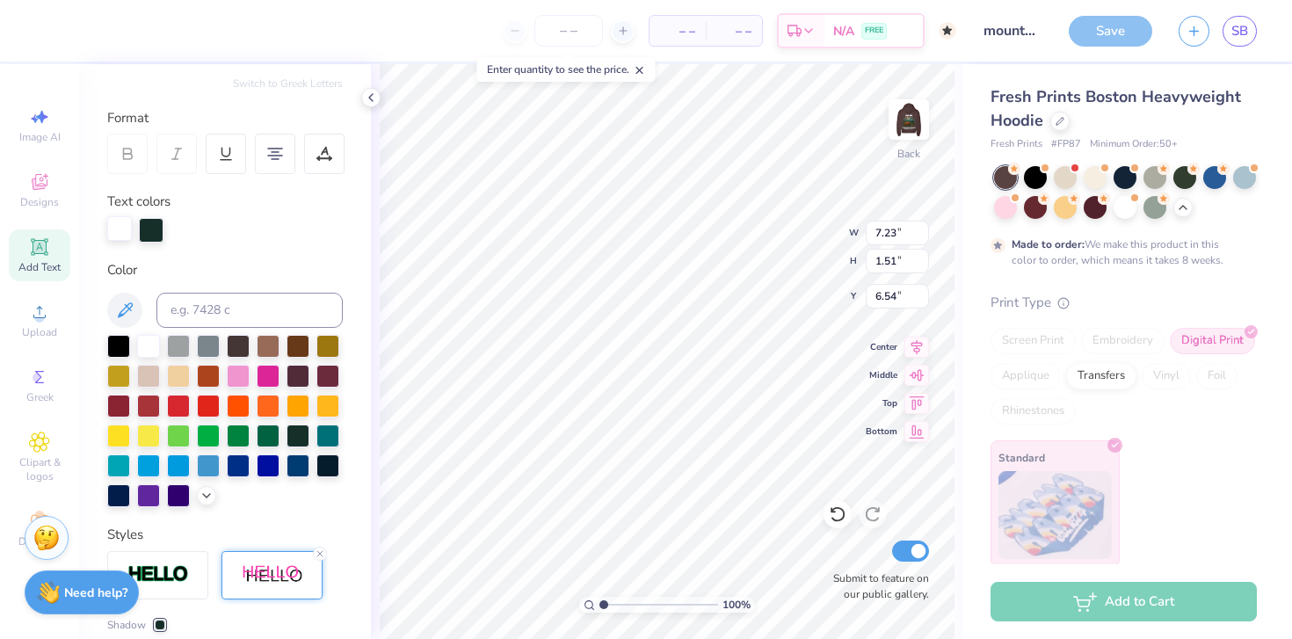
click at [124, 229] on div at bounding box center [119, 228] width 25 height 25
click at [236, 242] on div at bounding box center [225, 230] width 236 height 25
click at [914, 127] on img at bounding box center [909, 119] width 70 height 70
type input "6.54"
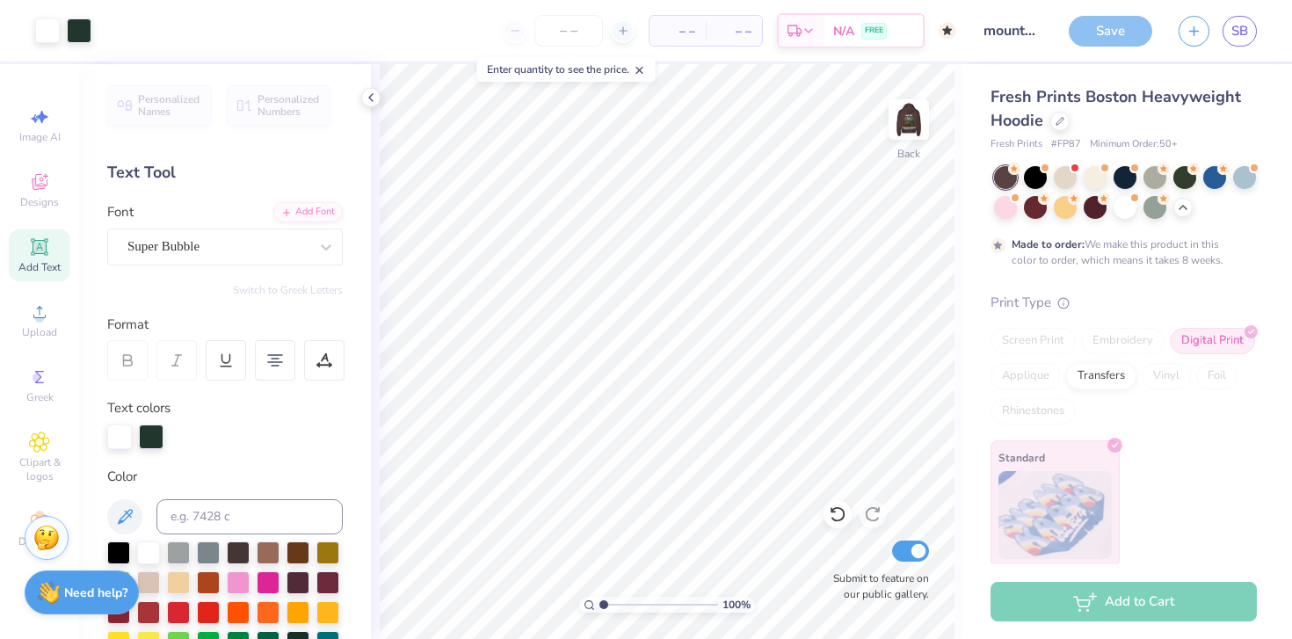
scroll to position [207, 0]
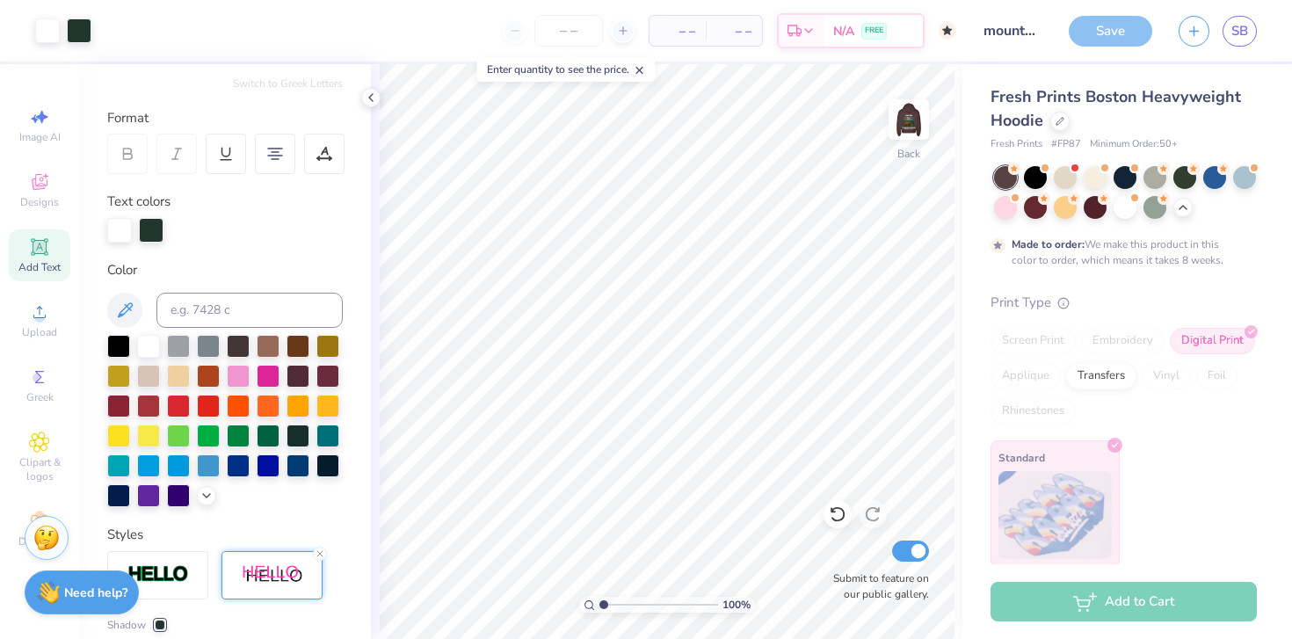
click at [1113, 34] on div "Save" at bounding box center [1111, 31] width 84 height 31
click at [1105, 30] on div "Save" at bounding box center [1111, 31] width 84 height 31
type input "7.23"
type input "1.51"
type input "6.54"
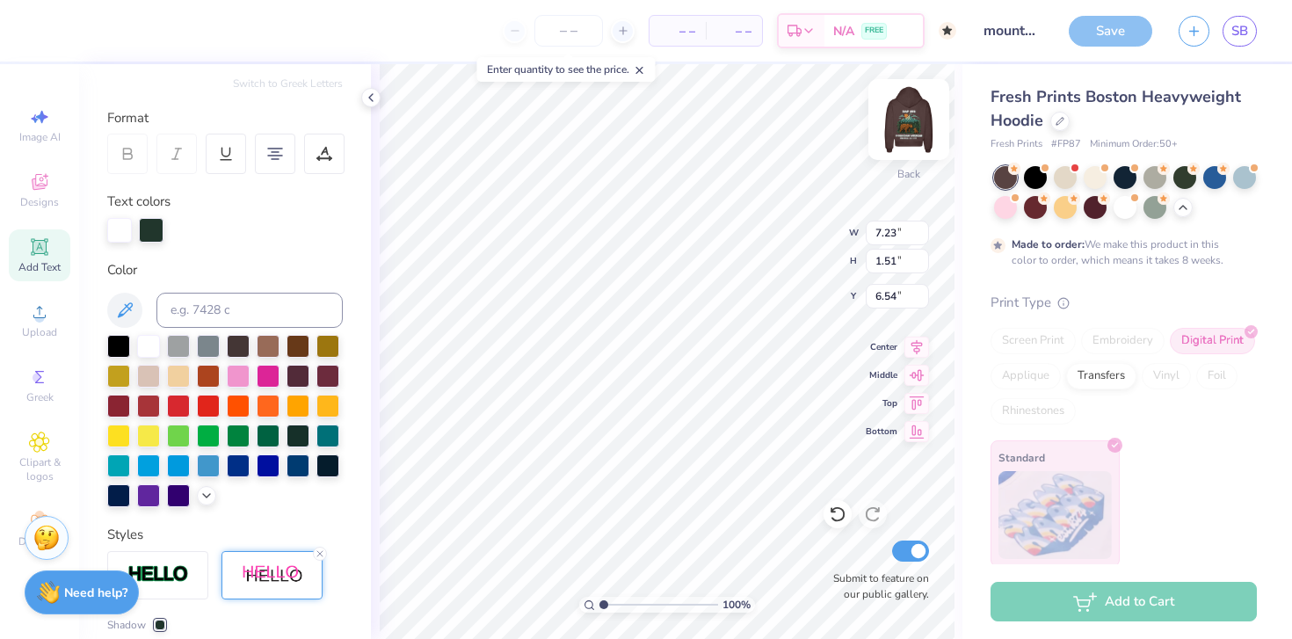
click at [915, 123] on img at bounding box center [909, 119] width 70 height 70
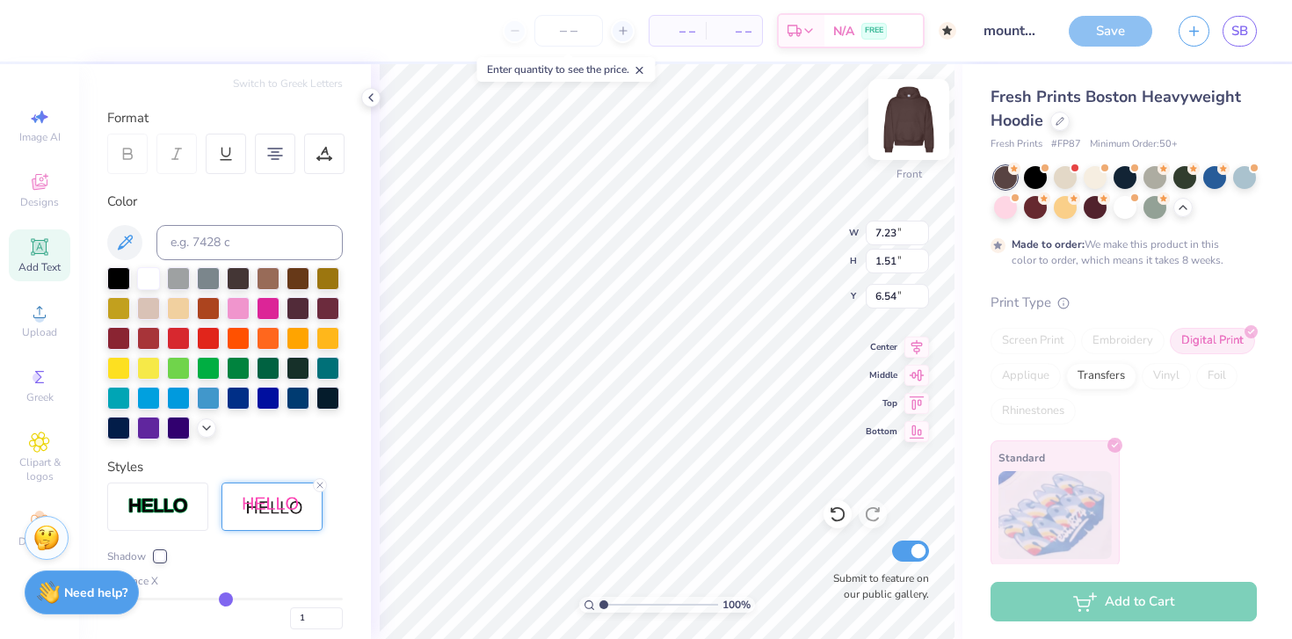
click at [915, 122] on img at bounding box center [909, 119] width 70 height 70
click at [1118, 31] on div "Save" at bounding box center [1111, 31] width 84 height 31
